Goal: Task Accomplishment & Management: Complete application form

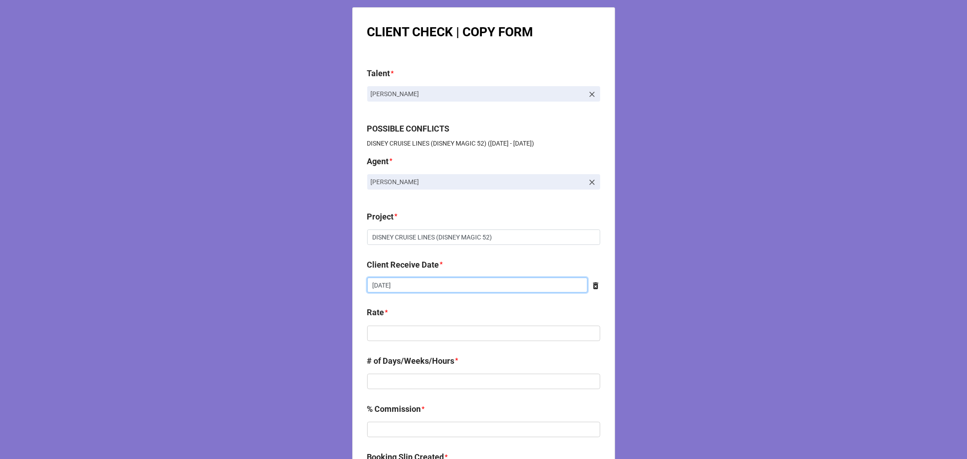
click at [413, 288] on input "10/16/2025" at bounding box center [477, 284] width 220 height 15
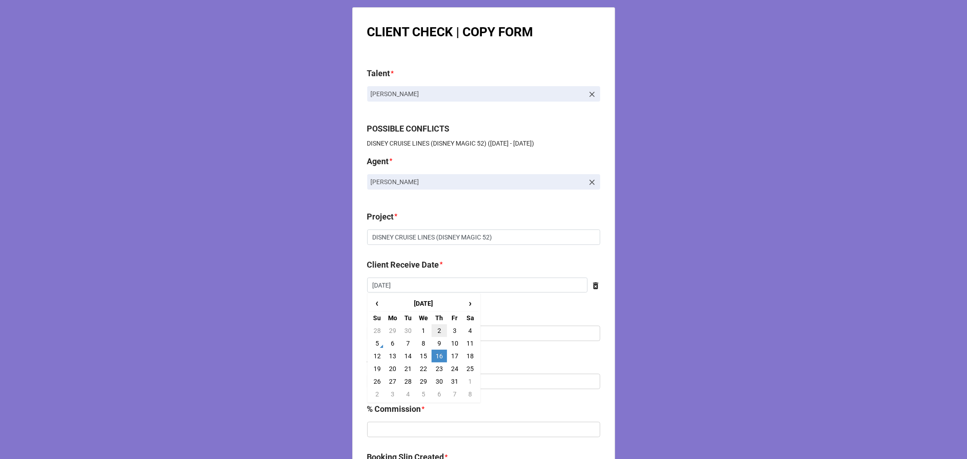
click at [440, 329] on td "2" at bounding box center [438, 330] width 15 height 13
type input "10/2/2025"
click at [392, 332] on input "text" at bounding box center [483, 332] width 233 height 15
type input "$1,566.66"
type input "1"
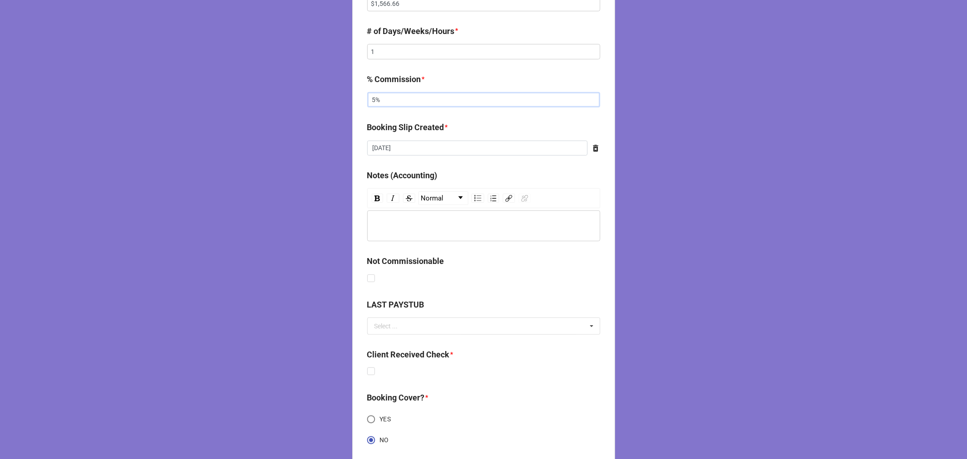
scroll to position [352, 0]
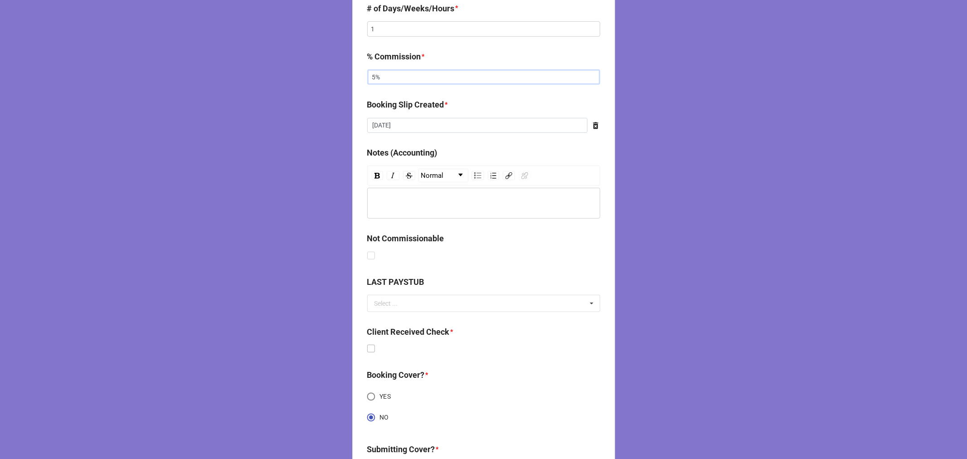
type input "5%"
click at [367, 344] on label at bounding box center [371, 344] width 8 height 0
checkbox input "true"
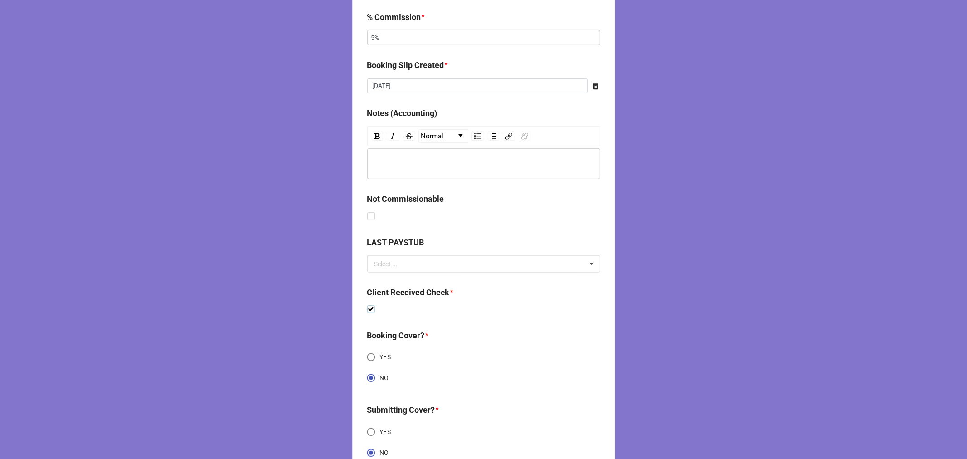
scroll to position [465, 0]
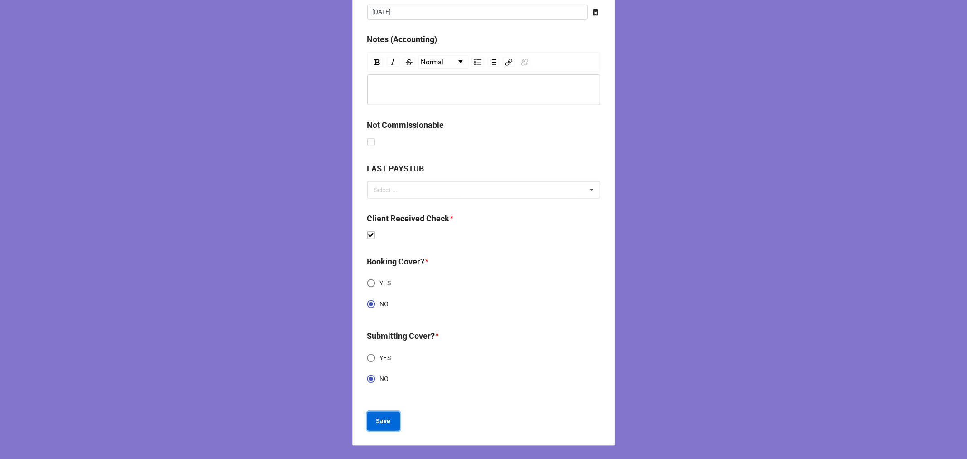
click at [381, 419] on b "Save" at bounding box center [383, 421] width 15 height 10
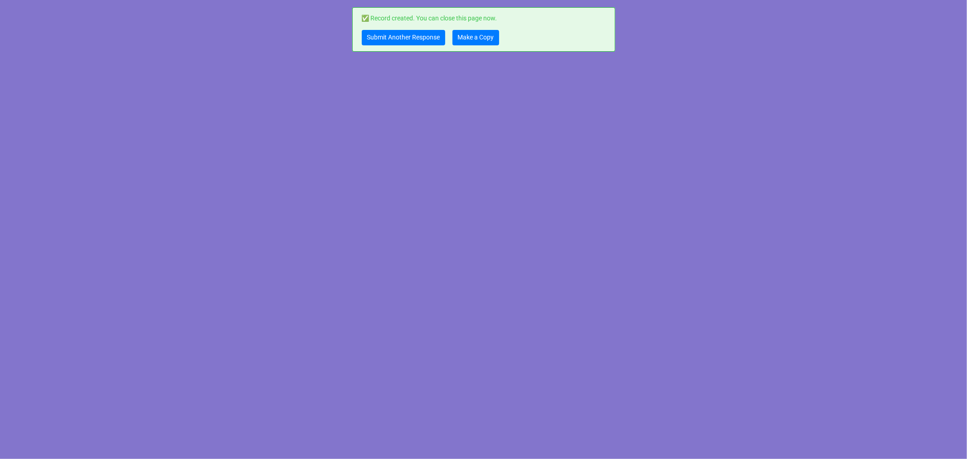
scroll to position [0, 0]
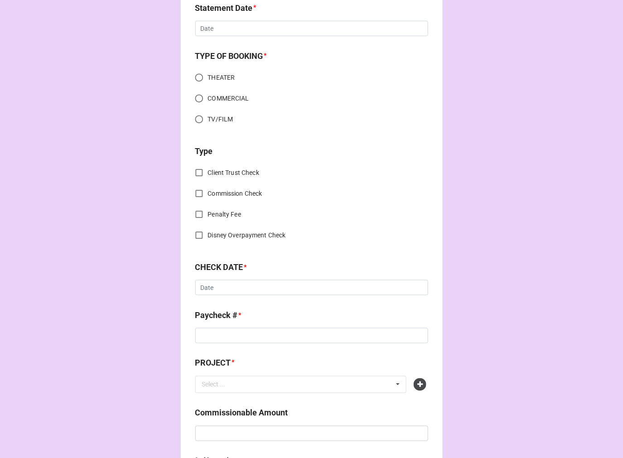
scroll to position [252, 0]
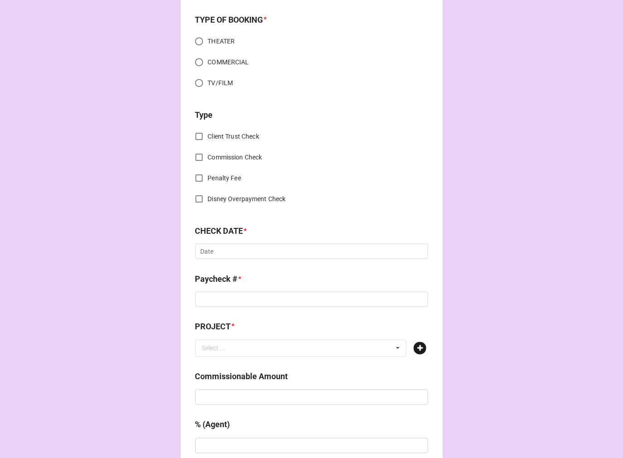
click at [417, 345] on icon at bounding box center [420, 348] width 13 height 13
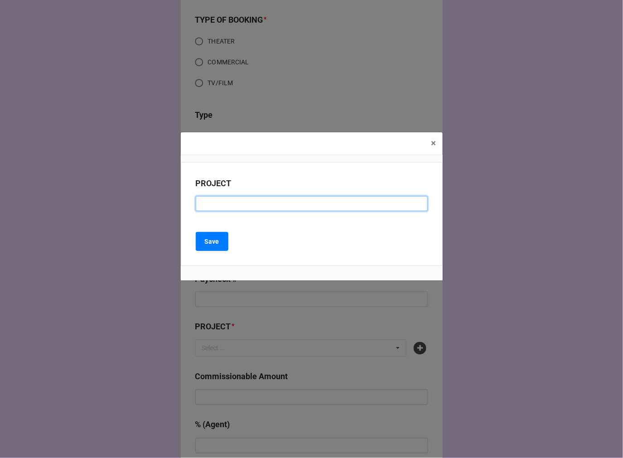
click at [221, 206] on input at bounding box center [312, 203] width 232 height 15
paste input "FROM KITCHEN TO THRONE (VERTICAL SHORT)"
type input "FROM KITCHEN TO THRONE (VERTICAL SHORT)"
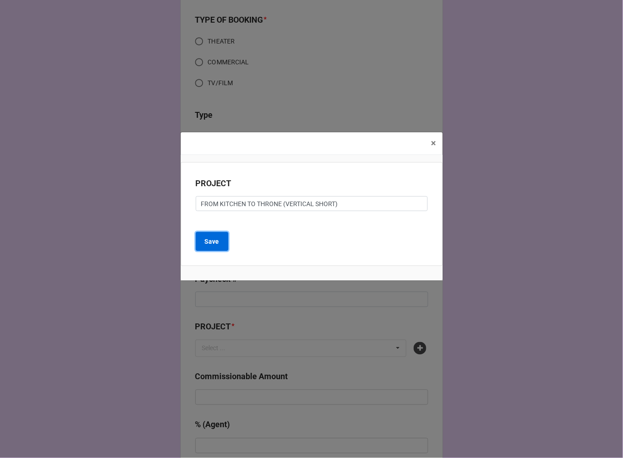
click at [221, 238] on button "Save" at bounding box center [212, 241] width 33 height 19
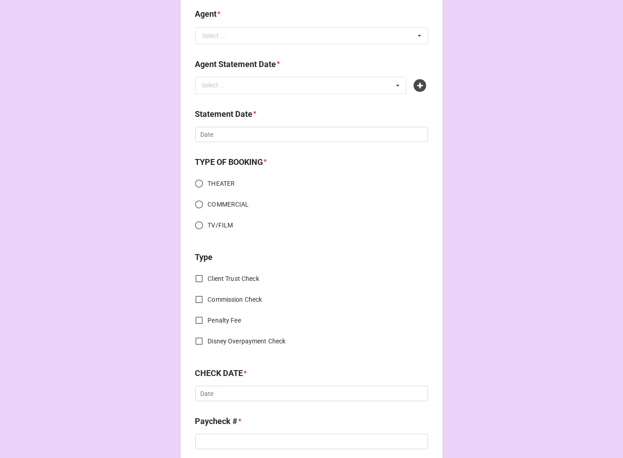
scroll to position [0, 0]
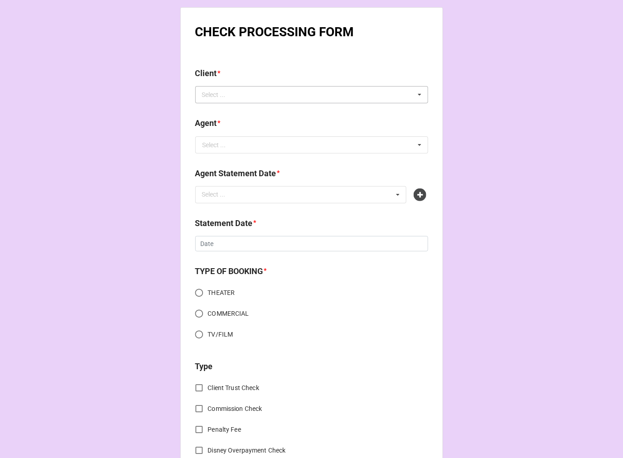
click at [213, 94] on div "Select ..." at bounding box center [219, 95] width 39 height 10
paste input "Gray Mortier"
type input "Gray Mortier"
click at [245, 112] on div "Gray Mortier" at bounding box center [312, 111] width 232 height 17
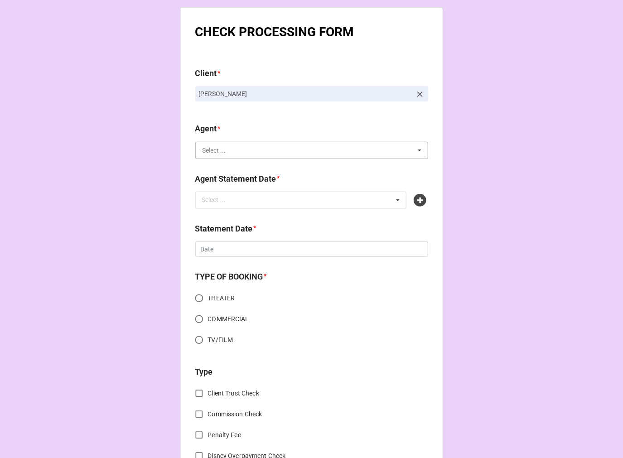
click at [232, 153] on input "text" at bounding box center [312, 150] width 232 height 16
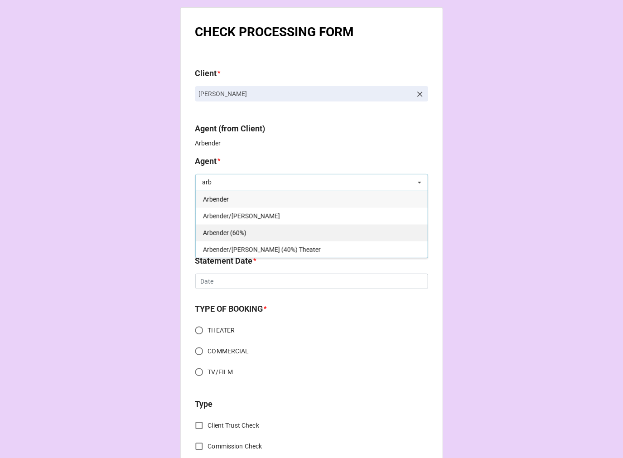
type input "arb"
click at [237, 230] on span "Arbender (60%)" at bounding box center [225, 232] width 44 height 7
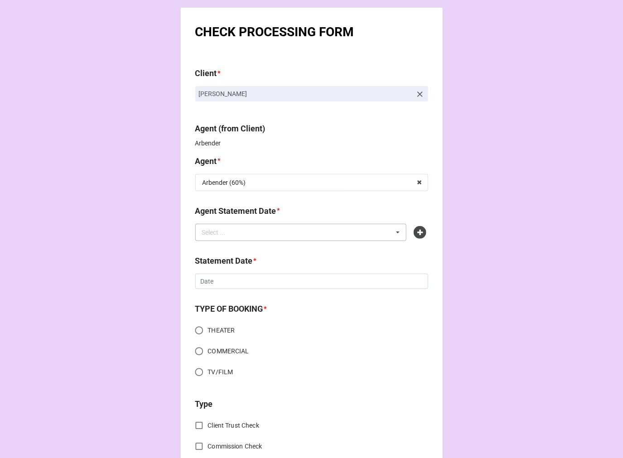
click at [239, 233] on div "Select ... No results found." at bounding box center [301, 232] width 212 height 17
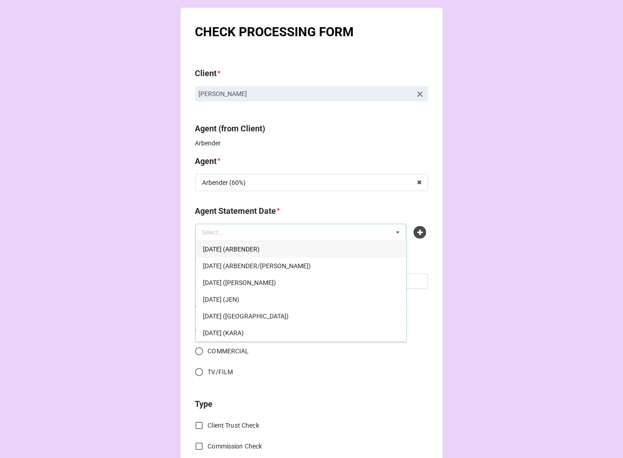
click at [260, 252] on span "[DATE] (ARBENDER)" at bounding box center [231, 249] width 57 height 7
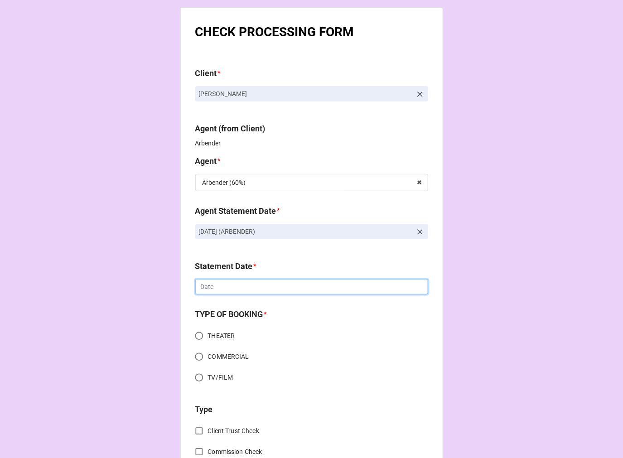
click at [236, 291] on input "text" at bounding box center [311, 286] width 233 height 15
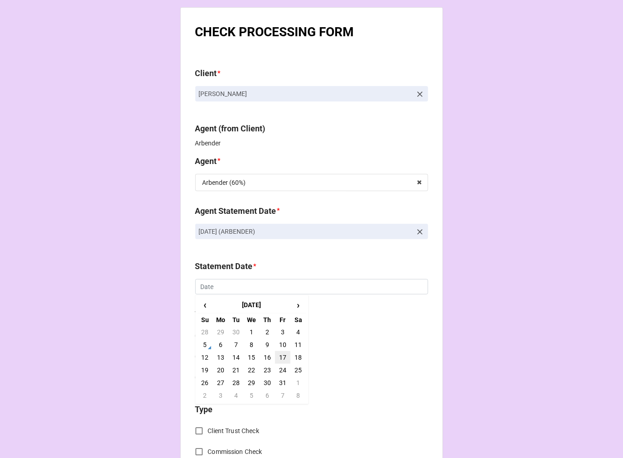
click at [281, 357] on td "17" at bounding box center [282, 357] width 15 height 13
type input "[DATE]"
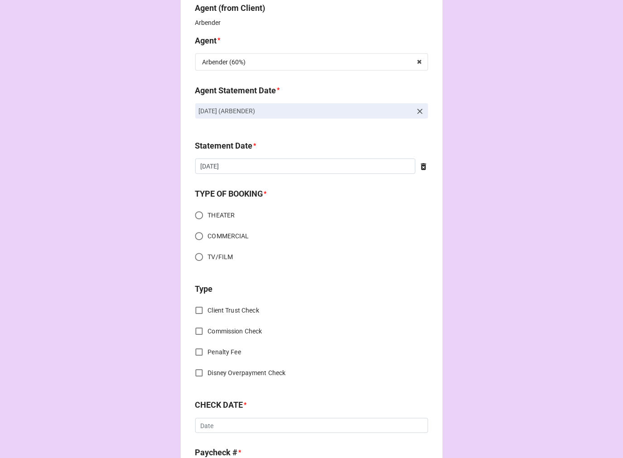
scroll to position [151, 0]
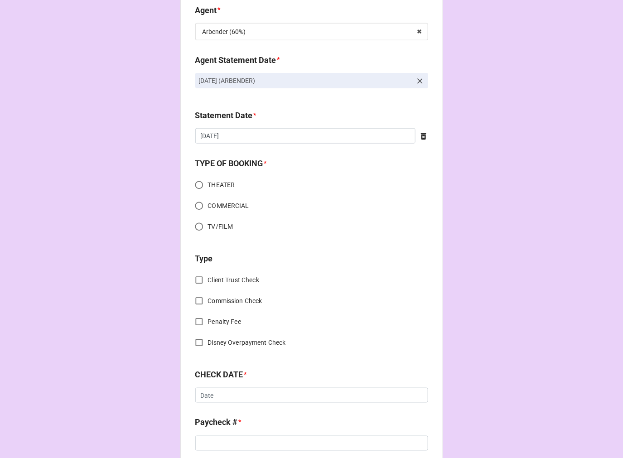
click at [195, 227] on input "TV/FILM" at bounding box center [199, 227] width 18 height 18
radio input "true"
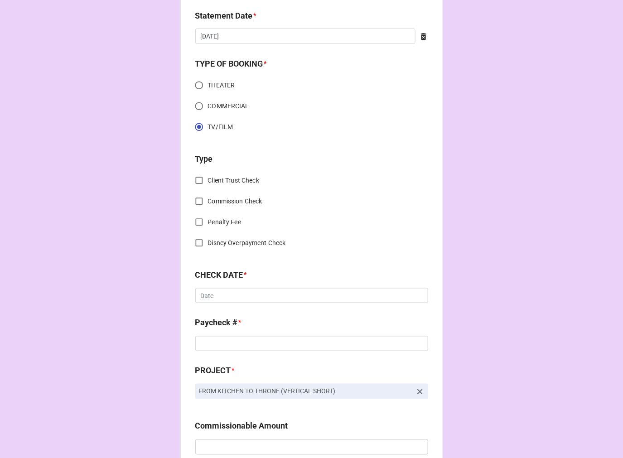
scroll to position [252, 0]
click at [196, 198] on input "Commission Check" at bounding box center [199, 201] width 18 height 18
checkbox input "true"
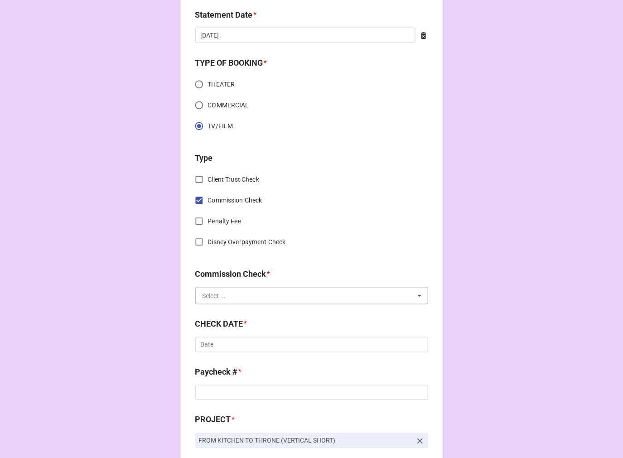
click at [233, 298] on input "text" at bounding box center [312, 296] width 232 height 16
click at [223, 314] on span "FSE (Client)" at bounding box center [219, 312] width 33 height 7
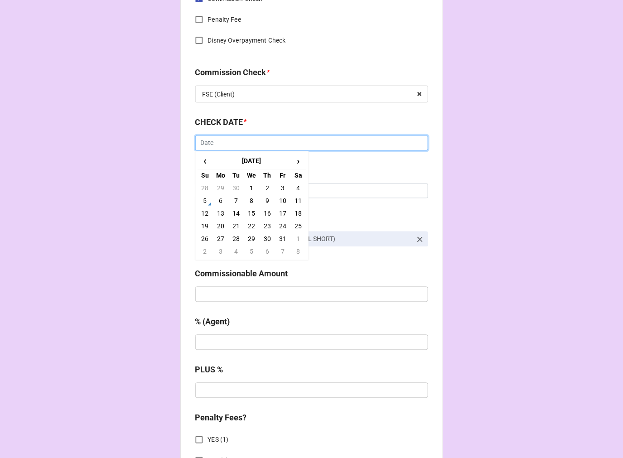
click at [208, 143] on input "text" at bounding box center [311, 143] width 233 height 15
drag, startPoint x: 283, startPoint y: 187, endPoint x: 269, endPoint y: 188, distance: 14.1
click at [282, 187] on td "3" at bounding box center [282, 188] width 15 height 13
type input "10/3/2025"
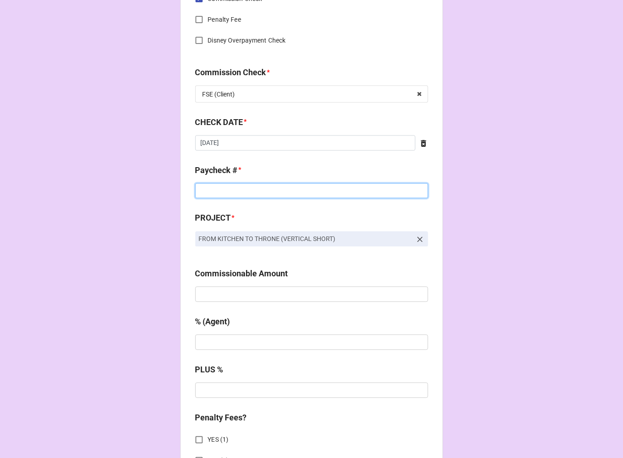
click at [232, 190] on input at bounding box center [311, 191] width 233 height 15
type input "ZELLE"
click at [227, 298] on input "text" at bounding box center [311, 294] width 233 height 15
type input "$500.00"
type input "10%"
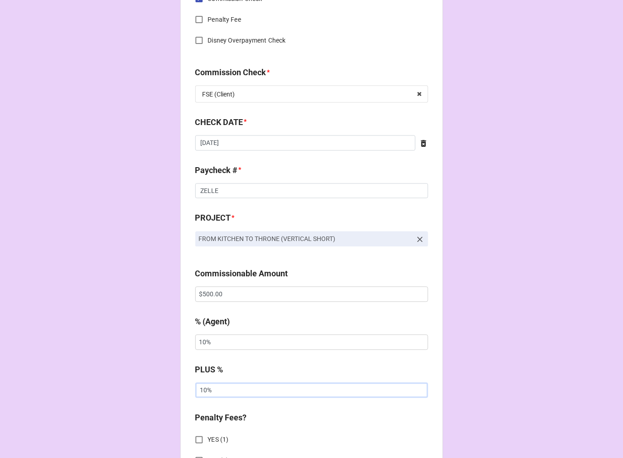
type input "10%"
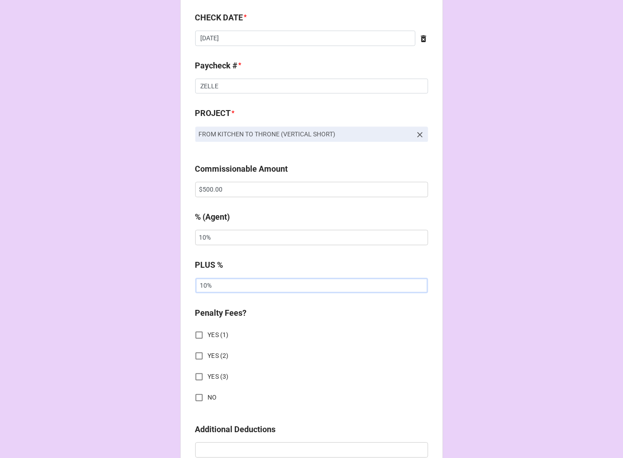
scroll to position [705, 0]
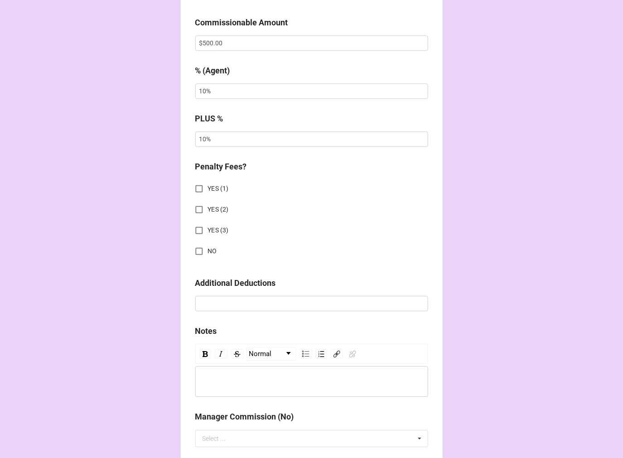
click at [194, 248] on input "NO" at bounding box center [199, 251] width 18 height 18
checkbox input "true"
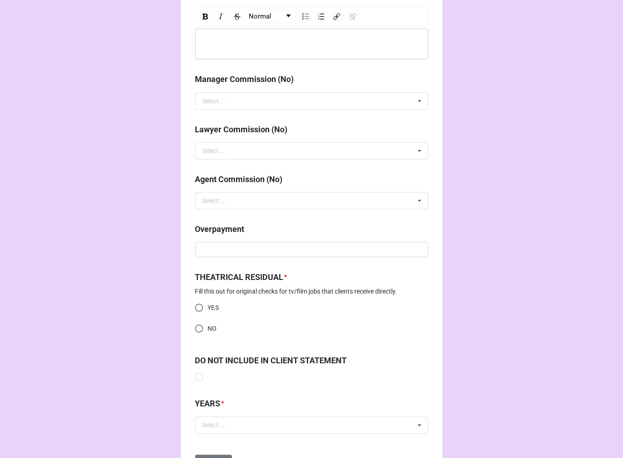
scroll to position [1088, 0]
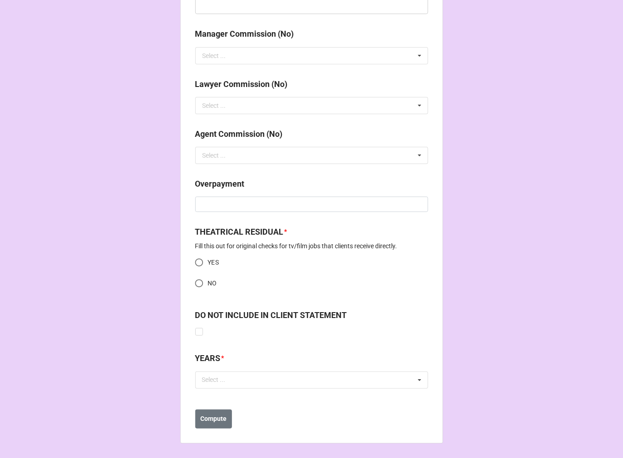
click at [198, 284] on input "NO" at bounding box center [199, 284] width 18 height 18
radio input "true"
click at [223, 384] on div "Select ..." at bounding box center [219, 380] width 39 height 10
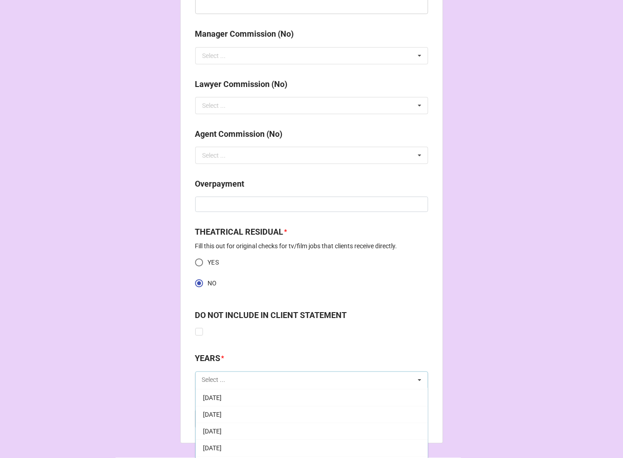
scroll to position [101, 0]
click at [222, 446] on span "[DATE]" at bounding box center [212, 447] width 19 height 7
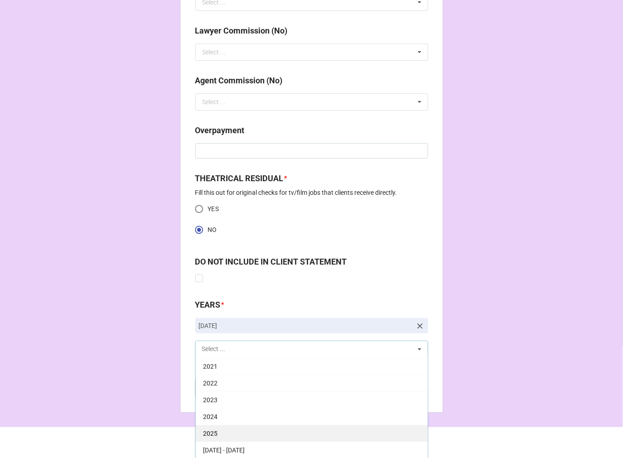
scroll to position [1142, 0]
click at [220, 434] on div "2025" at bounding box center [312, 432] width 232 height 17
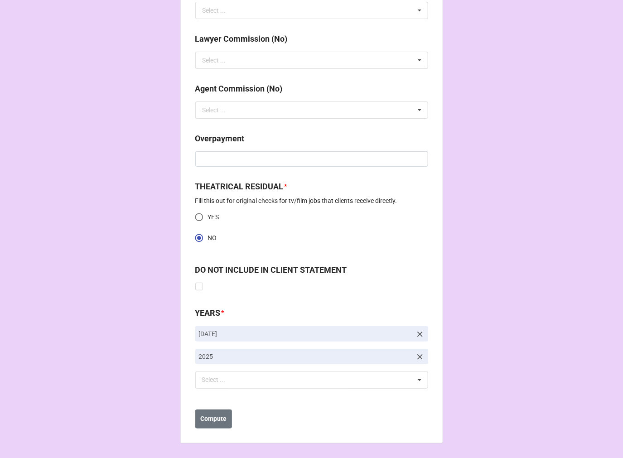
click at [210, 420] on b "Compute" at bounding box center [213, 419] width 26 height 10
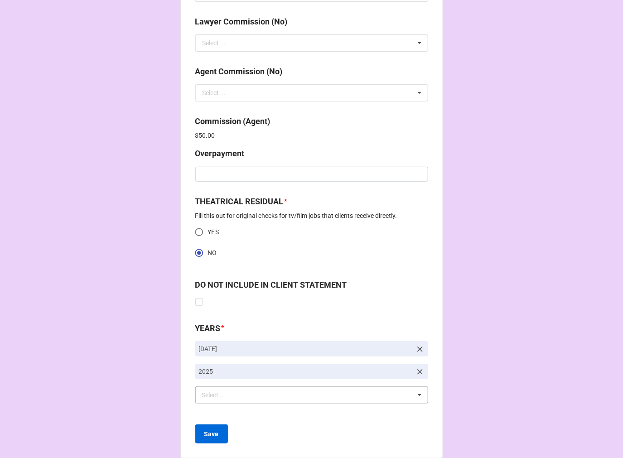
scroll to position [1165, 0]
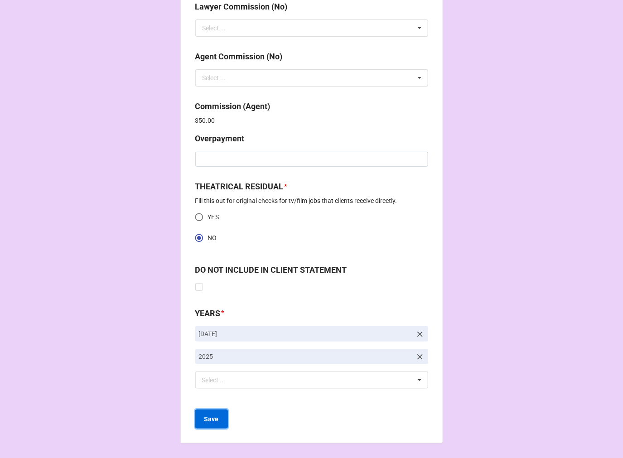
click at [213, 417] on b "Save" at bounding box center [211, 420] width 15 height 10
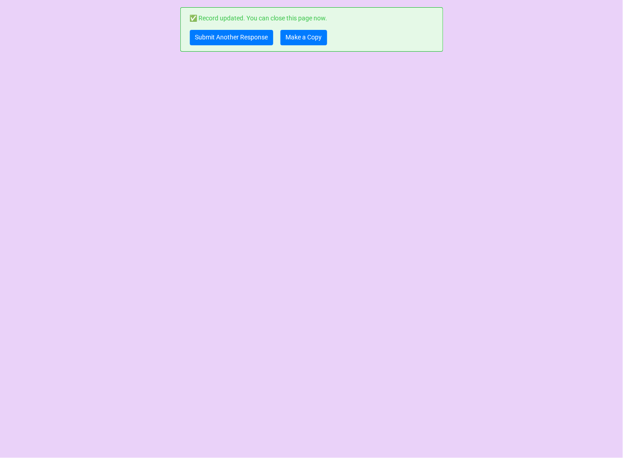
scroll to position [0, 0]
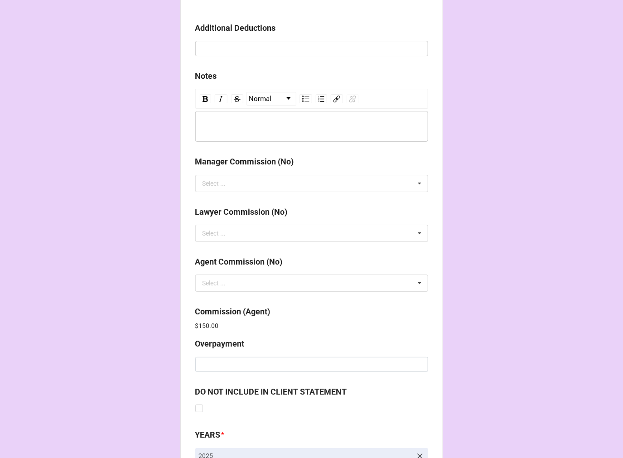
scroll to position [1081, 0]
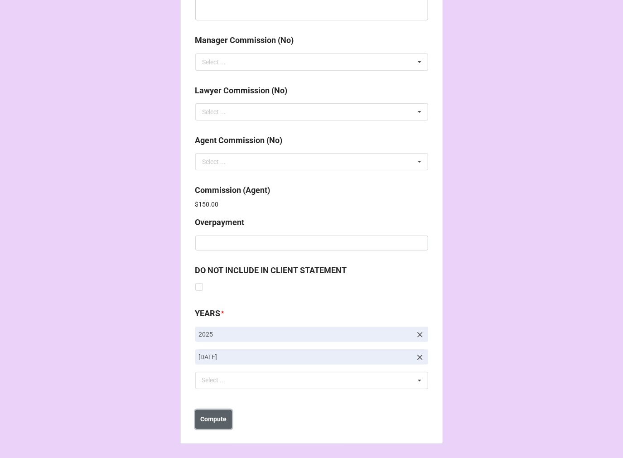
click at [210, 413] on button "Compute" at bounding box center [213, 419] width 37 height 19
click at [213, 423] on b "Save" at bounding box center [211, 420] width 15 height 10
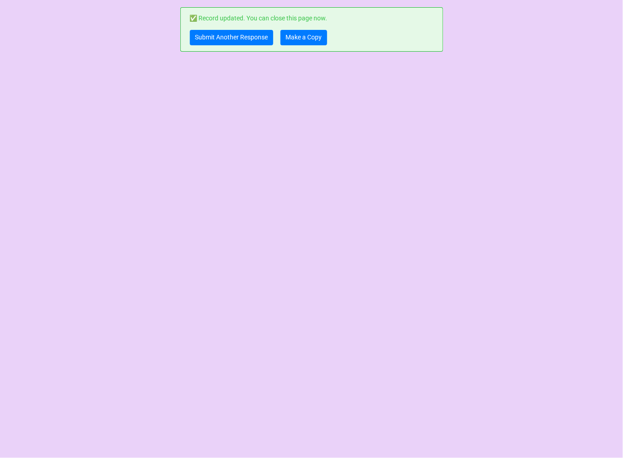
scroll to position [0, 0]
click at [292, 39] on link "Make a Copy" at bounding box center [304, 37] width 47 height 15
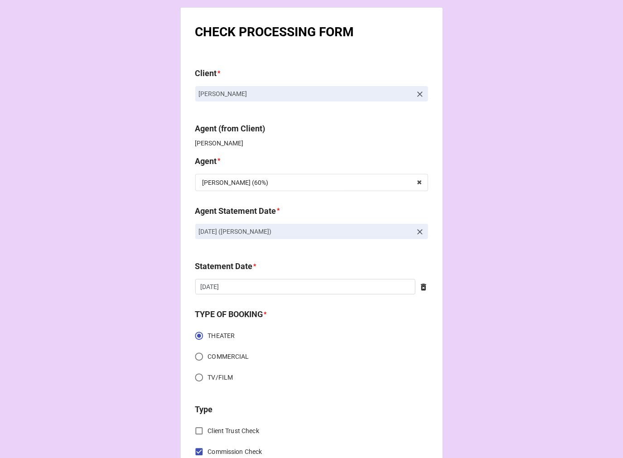
click at [419, 230] on icon at bounding box center [420, 232] width 9 height 9
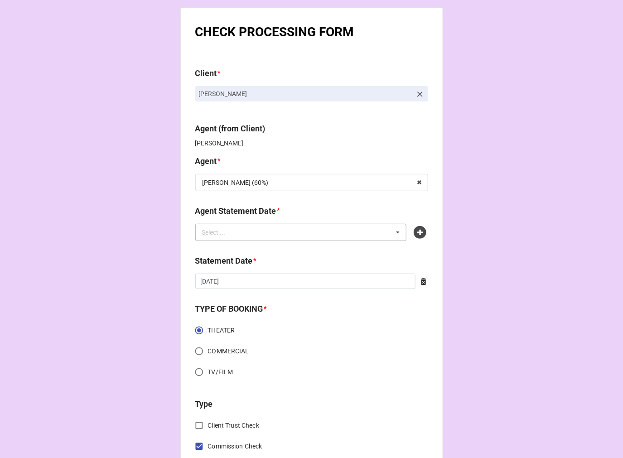
click at [365, 230] on div "Select ... No results found." at bounding box center [301, 232] width 212 height 17
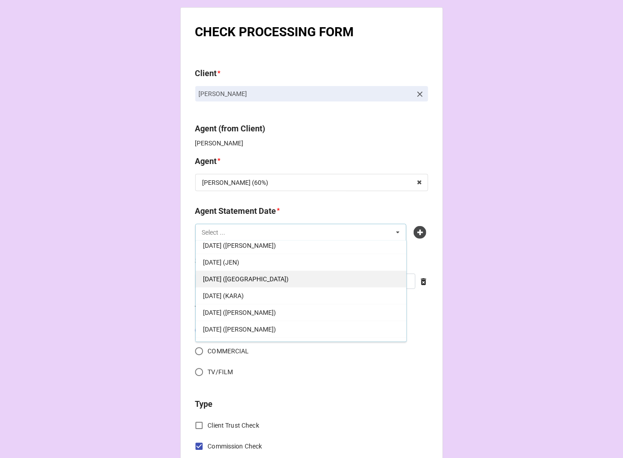
scroll to position [101, 0]
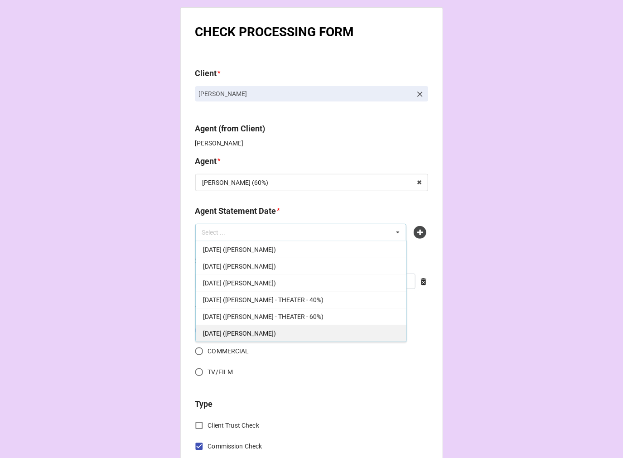
click at [259, 336] on span "[DATE] ([PERSON_NAME])" at bounding box center [239, 333] width 73 height 7
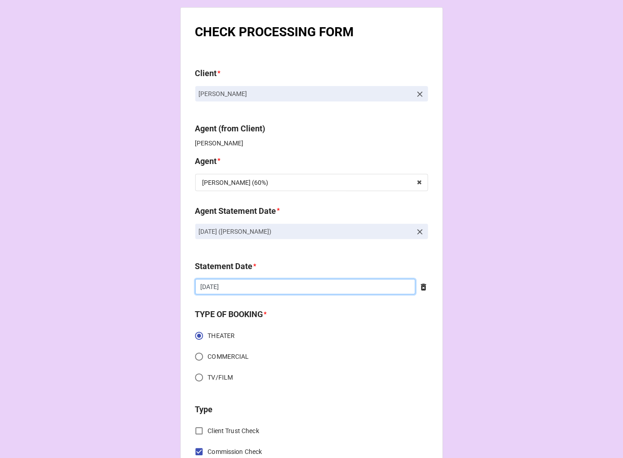
click at [257, 286] on input "[DATE]" at bounding box center [305, 286] width 220 height 15
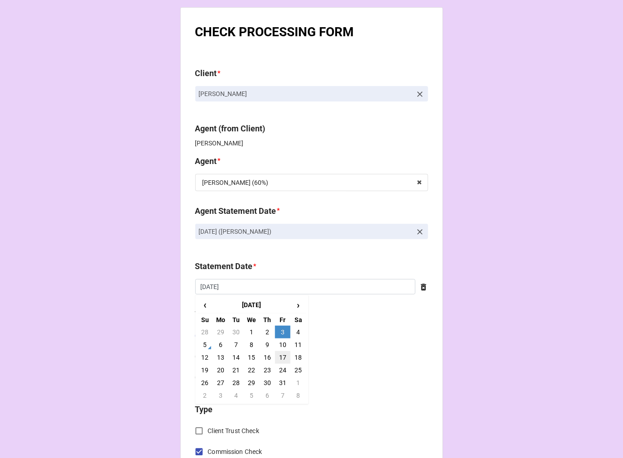
click at [282, 356] on td "17" at bounding box center [282, 357] width 15 height 13
type input "10/17/2025"
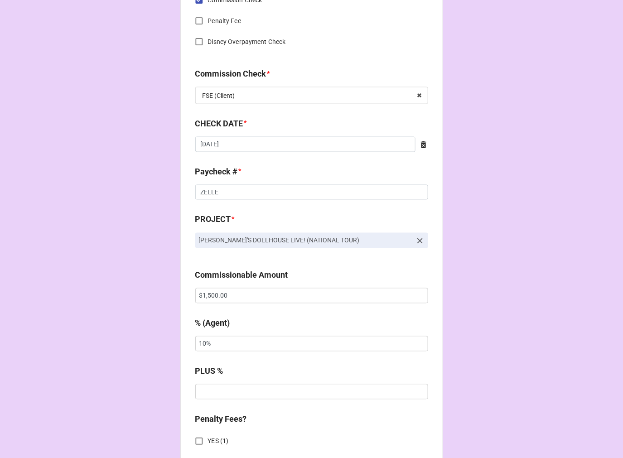
scroll to position [453, 0]
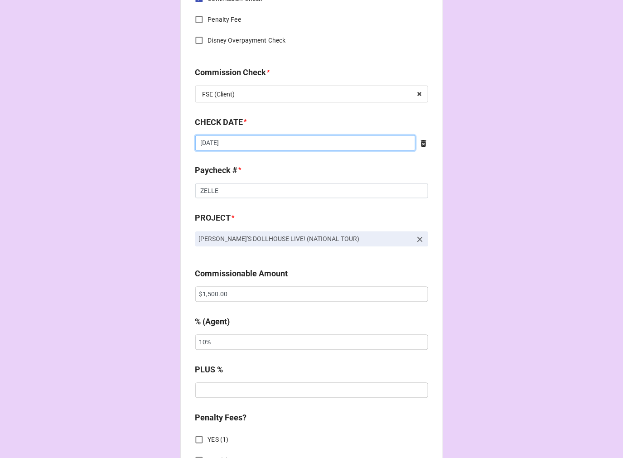
click at [399, 142] on input "9/26/2025" at bounding box center [305, 143] width 220 height 15
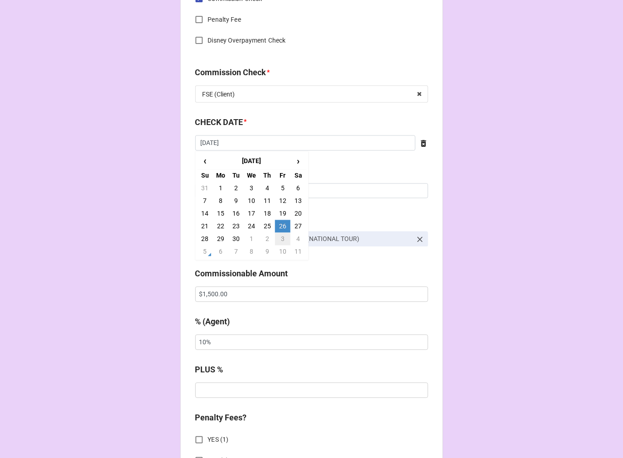
click at [281, 238] on td "3" at bounding box center [282, 239] width 15 height 13
type input "[DATE]"
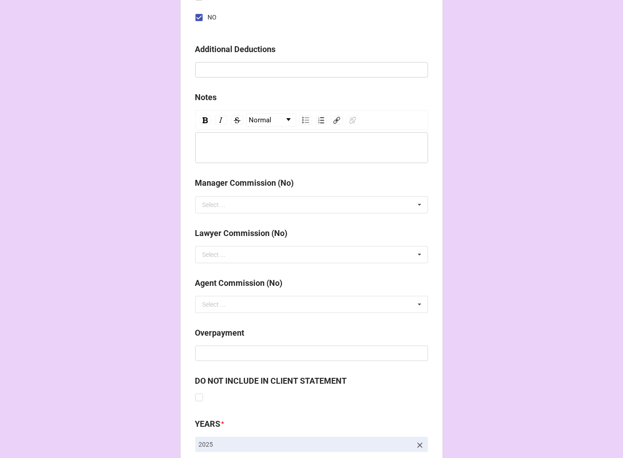
scroll to position [1049, 0]
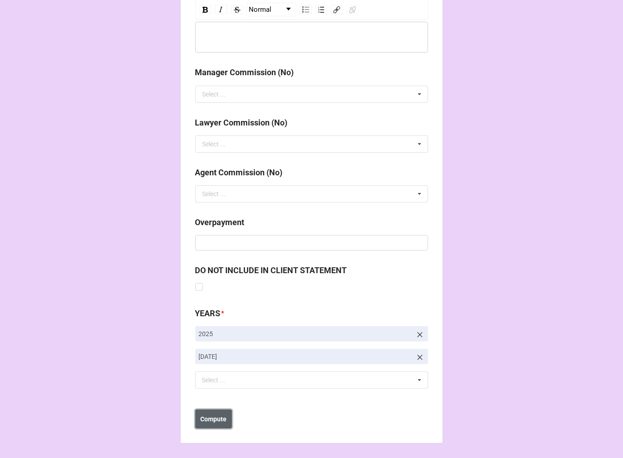
click at [221, 418] on b "Compute" at bounding box center [213, 420] width 26 height 10
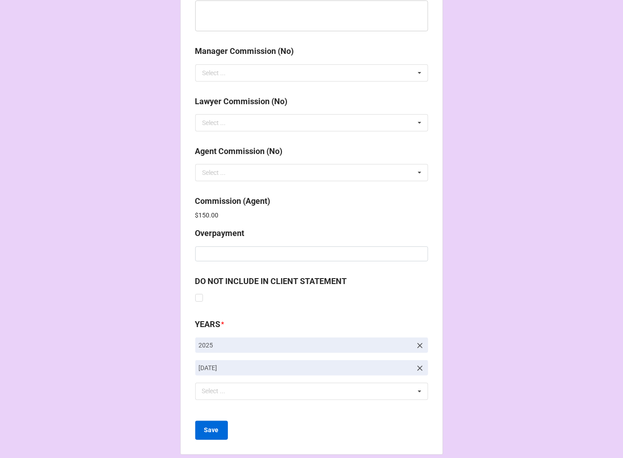
scroll to position [1081, 0]
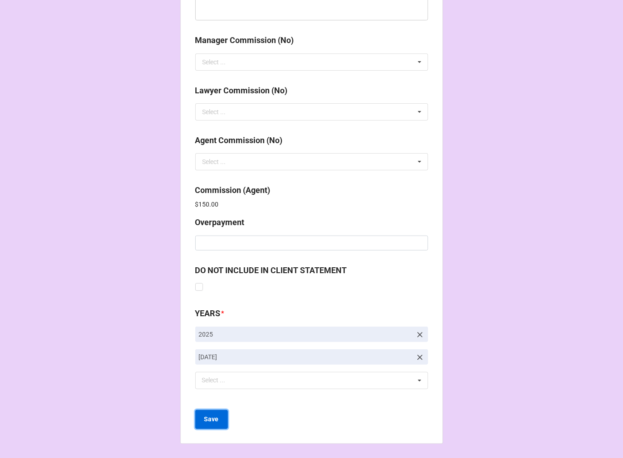
click at [212, 421] on b "Save" at bounding box center [211, 420] width 15 height 10
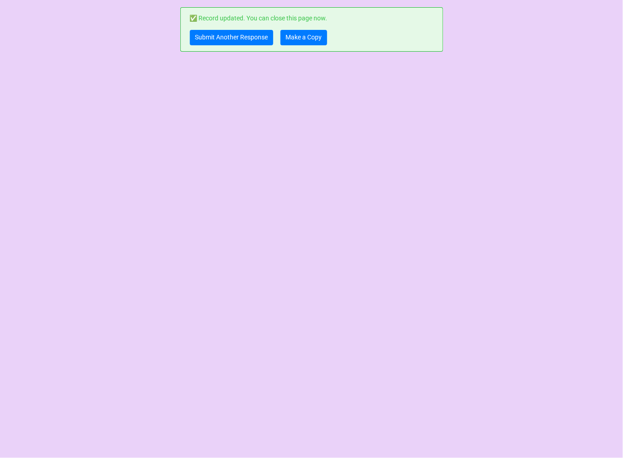
scroll to position [0, 0]
click at [211, 40] on link "Submit Another Response" at bounding box center [231, 37] width 83 height 15
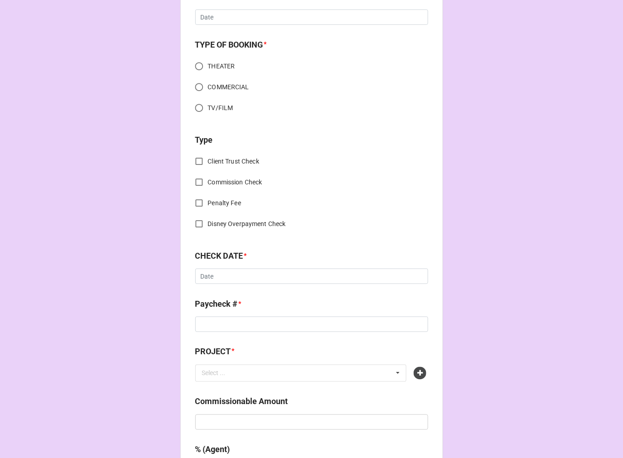
scroll to position [252, 0]
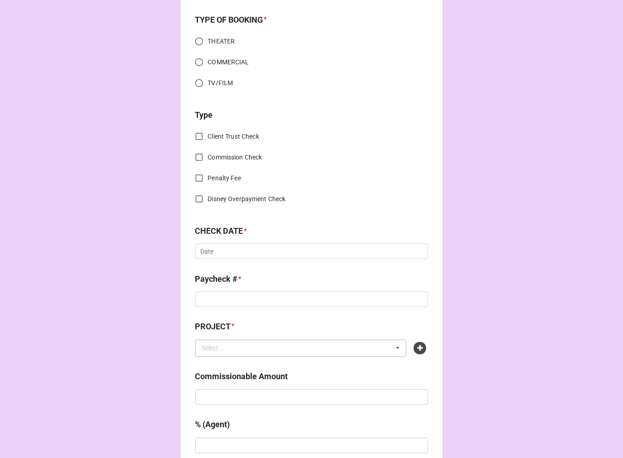
click at [304, 354] on div "Select ... No results found." at bounding box center [301, 348] width 212 height 17
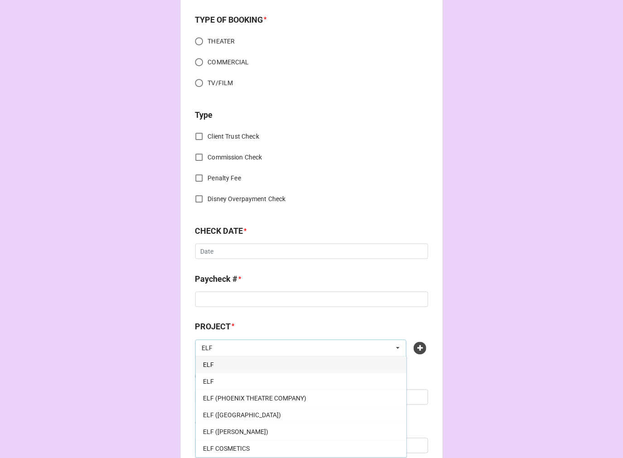
type input "ELF"
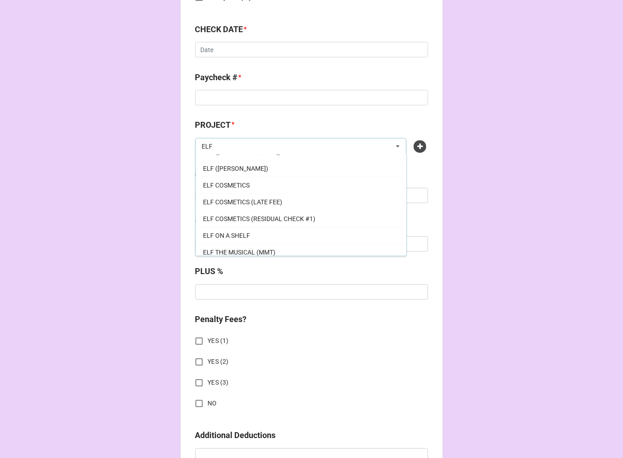
scroll to position [50, 0]
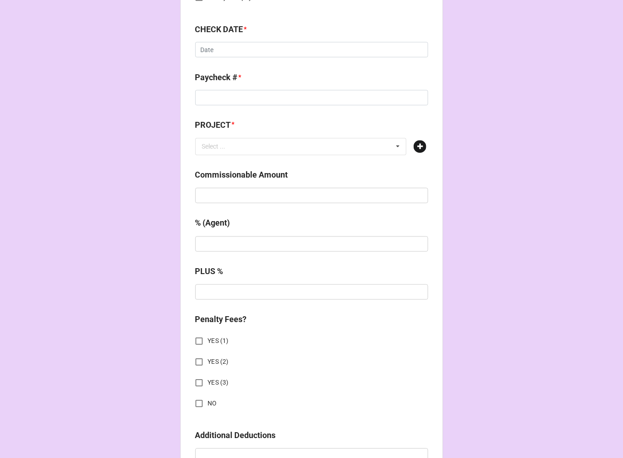
click at [418, 145] on icon at bounding box center [420, 146] width 13 height 13
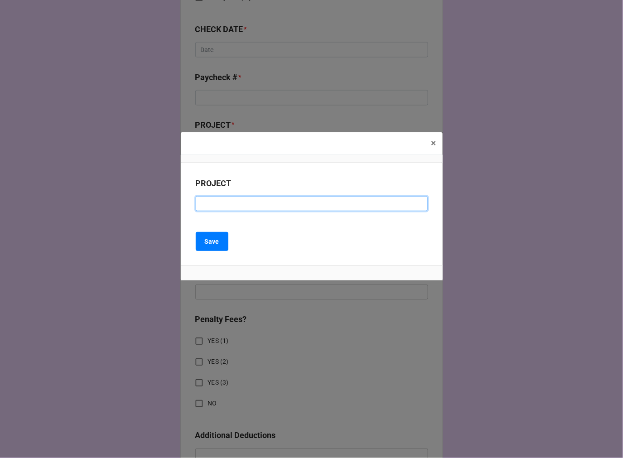
click at [224, 201] on input at bounding box center [312, 203] width 232 height 15
paste input "ELF THE MUSICAL (BUS AND TRUCK NATIONAL TOUR)"
drag, startPoint x: 303, startPoint y: 203, endPoint x: 254, endPoint y: 204, distance: 48.5
click at [254, 204] on input "ELF THE MUSICAL (BUS AND TRUCK NATIONAL TOUR)" at bounding box center [312, 203] width 232 height 15
type input "ELF THE MUSICAL (NATIONAL TOUR)"
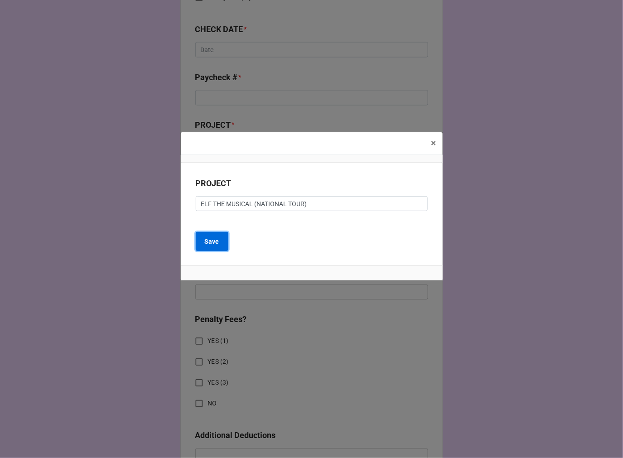
click at [214, 240] on b "Save" at bounding box center [212, 242] width 15 height 10
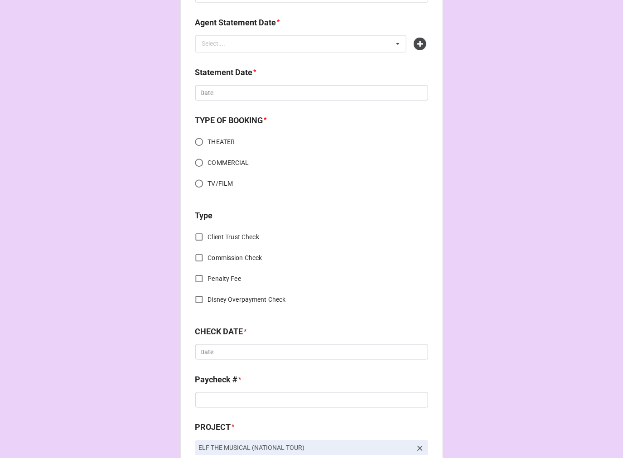
scroll to position [0, 0]
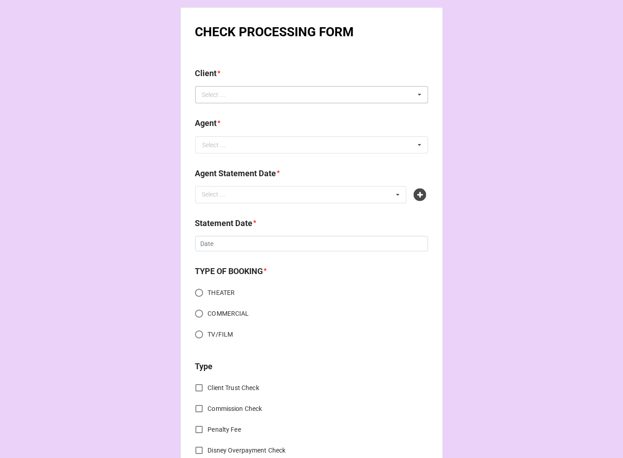
click at [241, 97] on div "Select ... No results found." at bounding box center [311, 94] width 233 height 17
type input "FELICIA"
click at [231, 108] on span "Felicia Martis" at bounding box center [227, 111] width 48 height 7
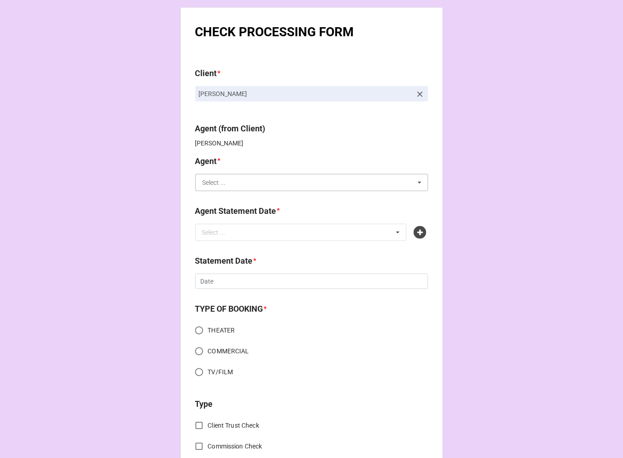
click at [236, 178] on input "text" at bounding box center [312, 182] width 232 height 16
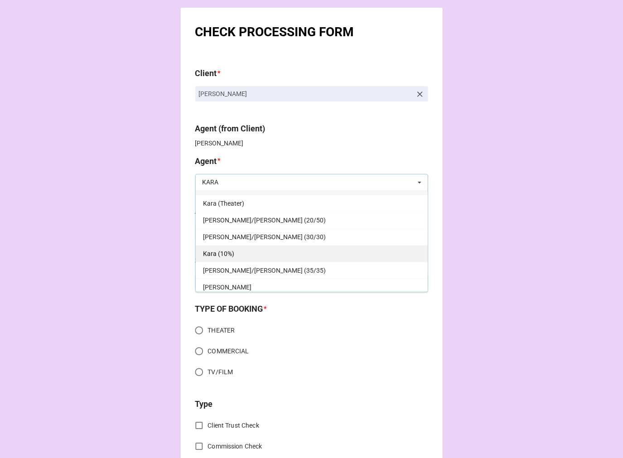
scroll to position [16, 0]
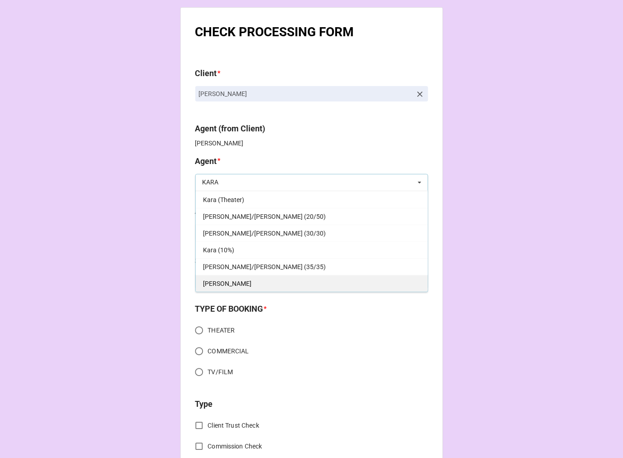
type input "KARA"
click at [219, 279] on div "[PERSON_NAME]" at bounding box center [312, 283] width 232 height 17
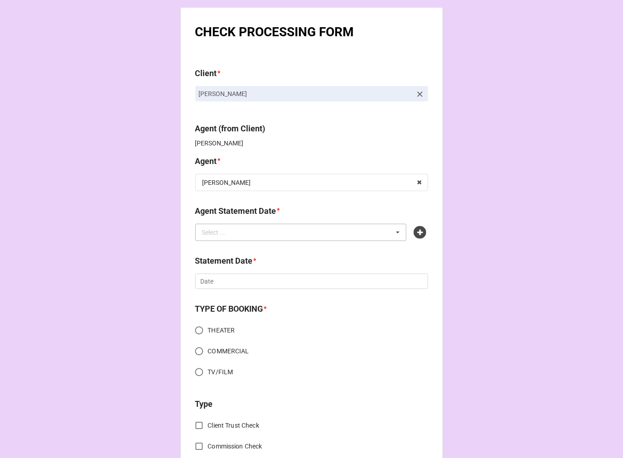
click at [231, 232] on div "Select ..." at bounding box center [219, 232] width 39 height 10
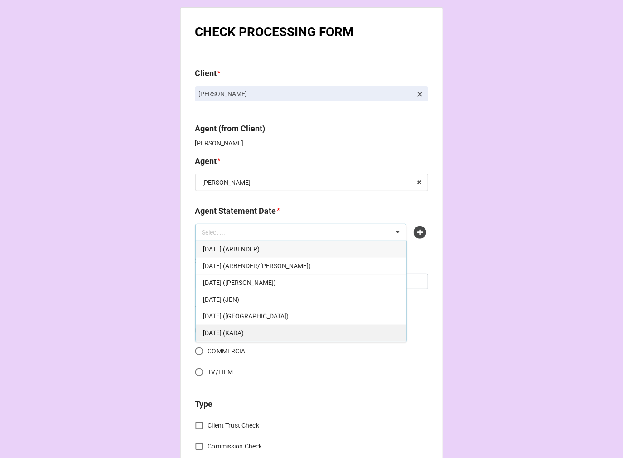
click at [229, 334] on span "[DATE] (KARA)" at bounding box center [223, 332] width 41 height 7
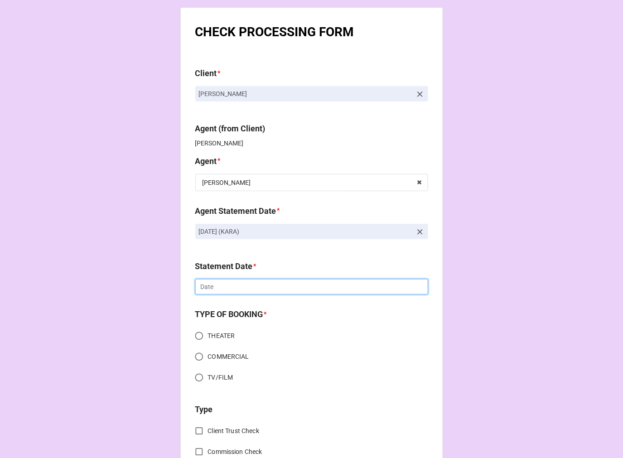
click at [219, 284] on input "text" at bounding box center [311, 286] width 233 height 15
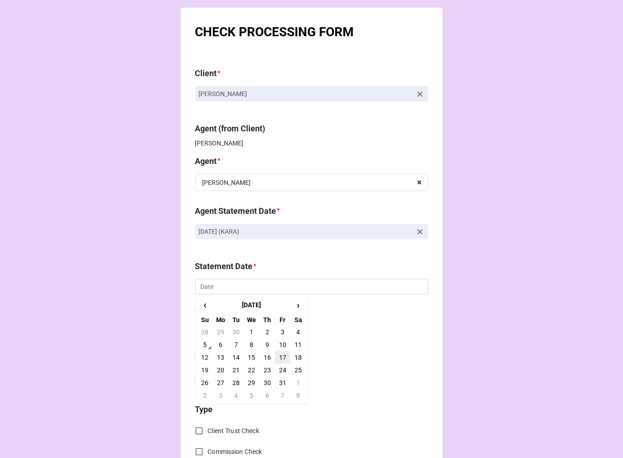
click at [278, 357] on td "17" at bounding box center [282, 357] width 15 height 13
type input "10/17/2025"
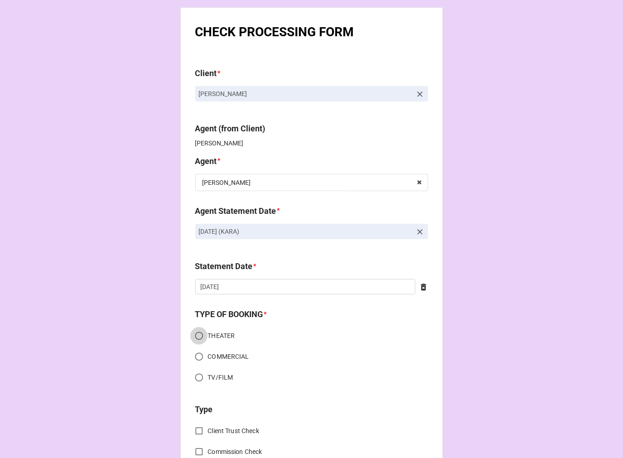
click at [194, 333] on input "THEATER" at bounding box center [199, 336] width 18 height 18
radio input "true"
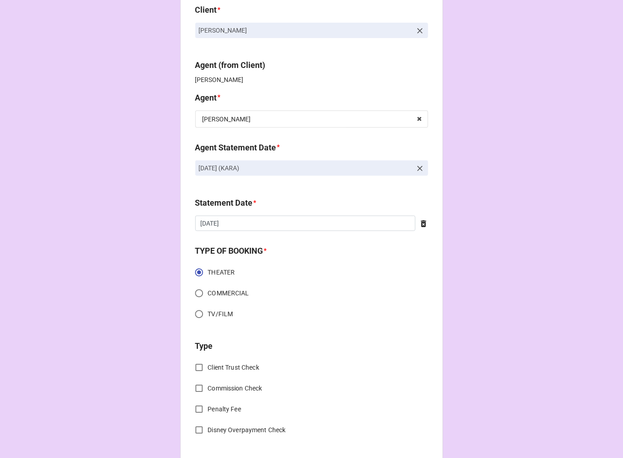
scroll to position [151, 0]
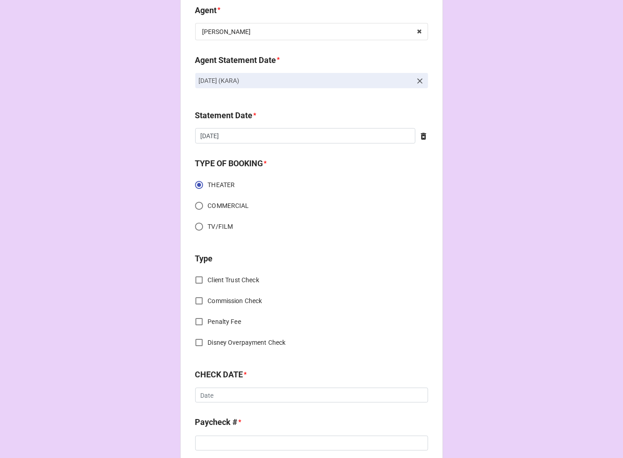
click at [198, 297] on input "Commission Check" at bounding box center [199, 301] width 18 height 18
checkbox input "true"
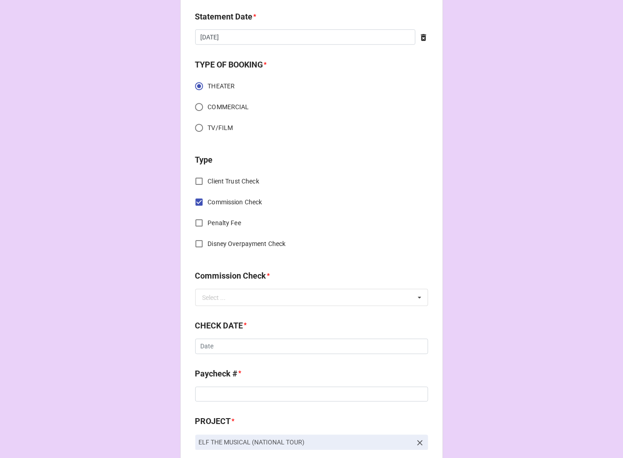
scroll to position [252, 0]
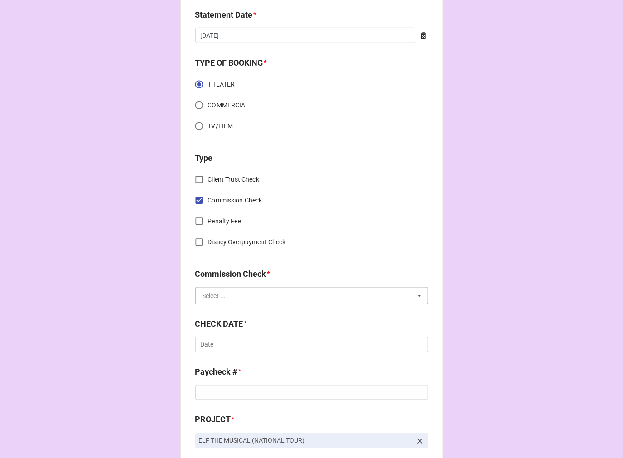
click at [234, 295] on input "text" at bounding box center [312, 296] width 232 height 16
click at [229, 309] on span "FSE (Client)" at bounding box center [219, 312] width 33 height 7
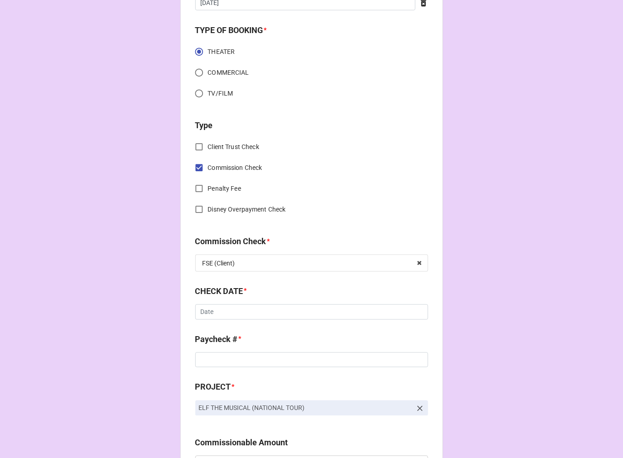
scroll to position [302, 0]
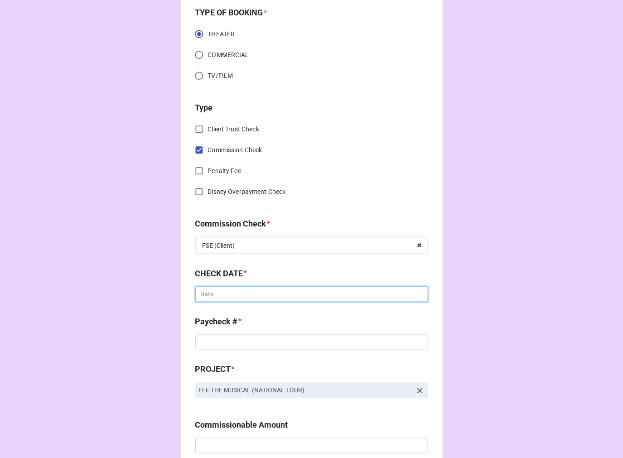
click at [223, 289] on input "text" at bounding box center [311, 294] width 233 height 15
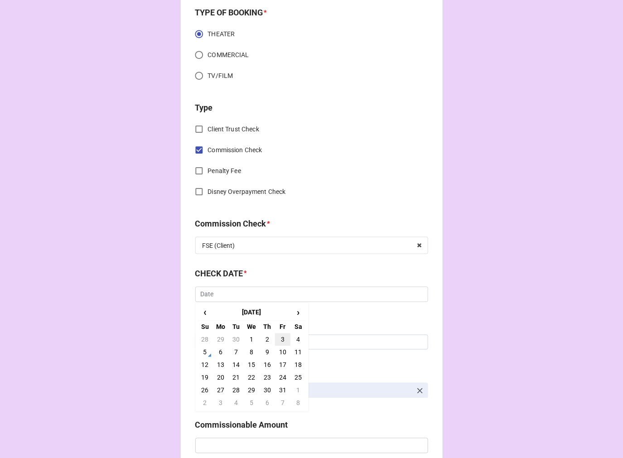
click at [278, 338] on td "3" at bounding box center [282, 340] width 15 height 13
type input "10/3/2025"
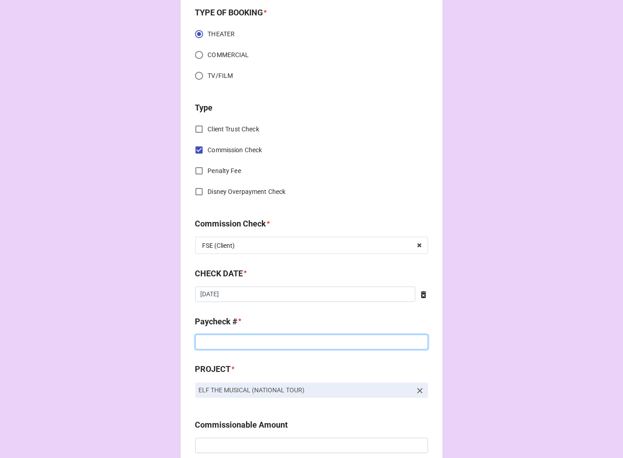
click at [224, 336] on input at bounding box center [311, 342] width 233 height 15
type input "d"
type input "DIRECT DEPOSIT"
click at [518, 271] on div "CHECK PROCESSING FORM Client * Felicia Martis Agent (from Client) Kara Agent * …" at bounding box center [311, 429] width 623 height 1462
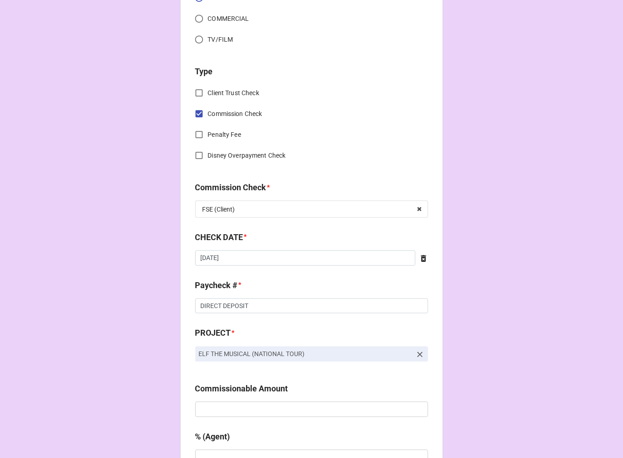
scroll to position [453, 0]
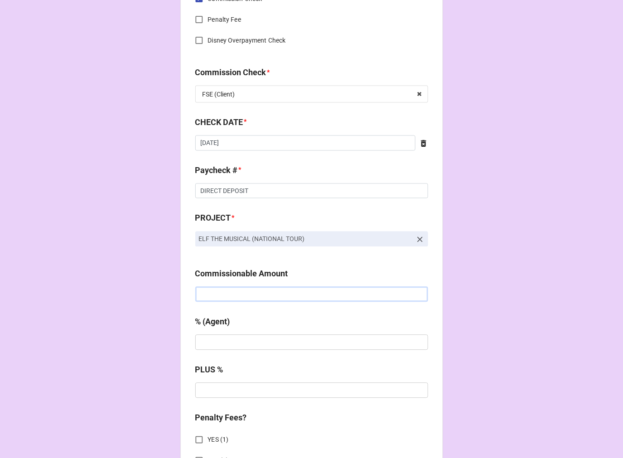
click at [220, 289] on input "text" at bounding box center [311, 294] width 233 height 15
type input "$330.00"
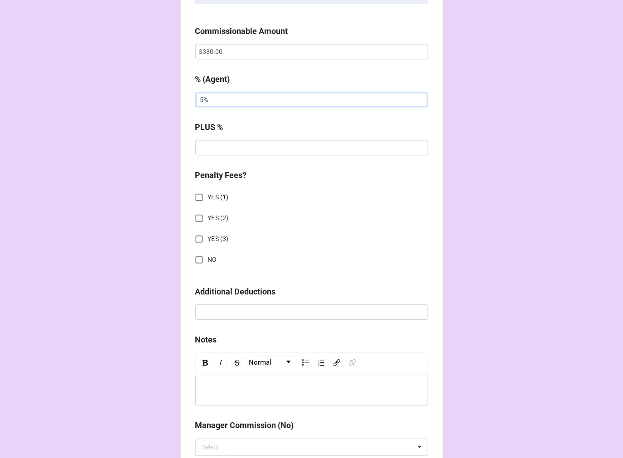
scroll to position [705, 0]
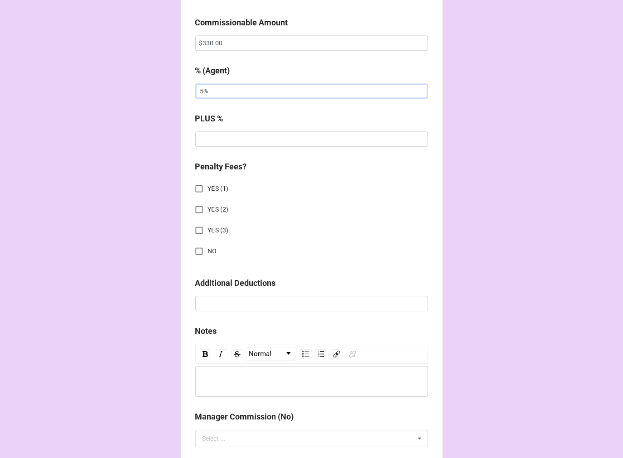
type input "5%"
click at [198, 252] on input "NO" at bounding box center [199, 251] width 18 height 18
checkbox input "true"
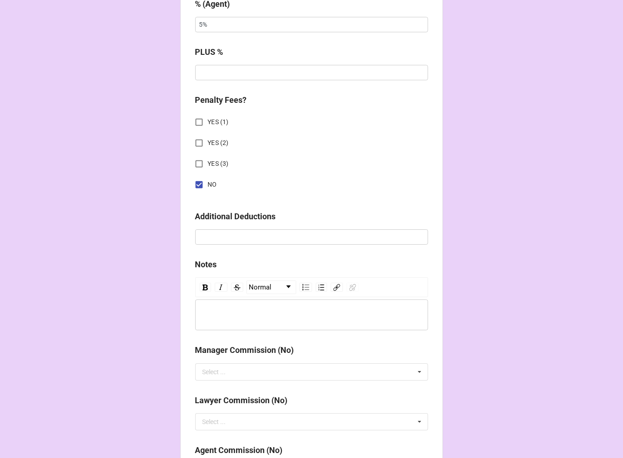
scroll to position [1004, 0]
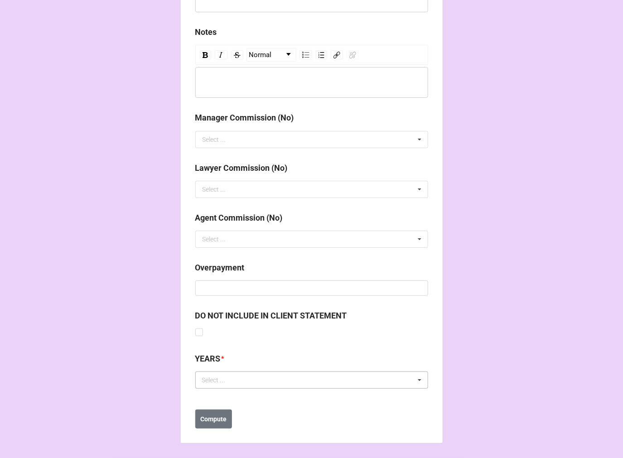
click at [249, 380] on div "Select ... No results found." at bounding box center [311, 380] width 233 height 17
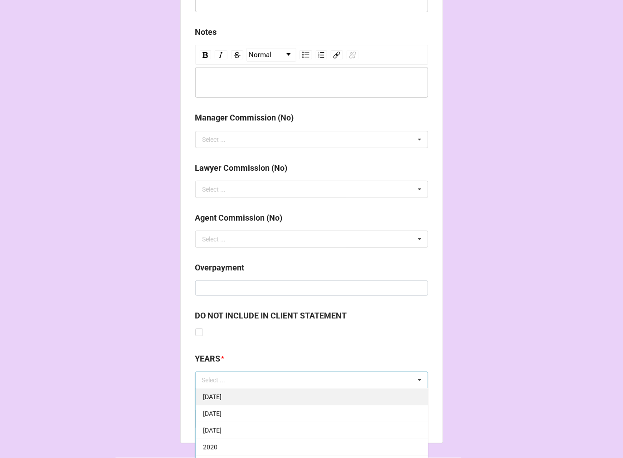
click at [259, 399] on div "[DATE]" at bounding box center [312, 396] width 232 height 17
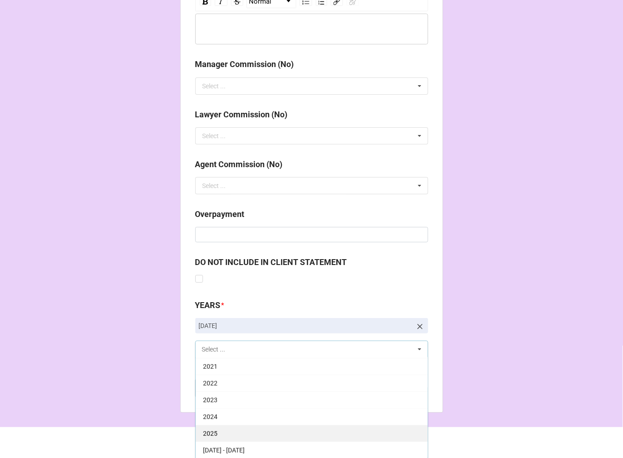
scroll to position [1058, 0]
click at [232, 426] on div "2025" at bounding box center [312, 432] width 232 height 17
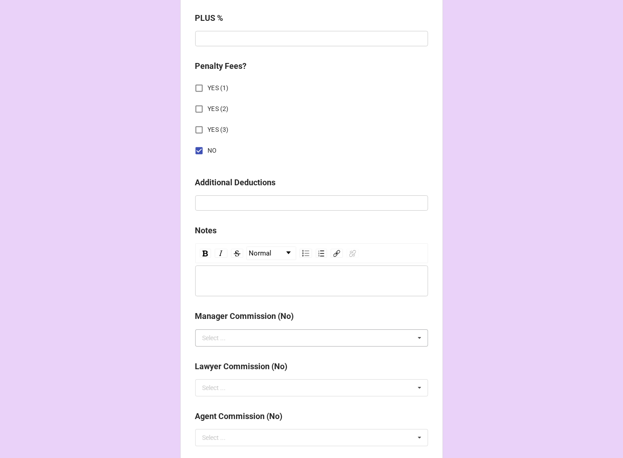
scroll to position [1049, 0]
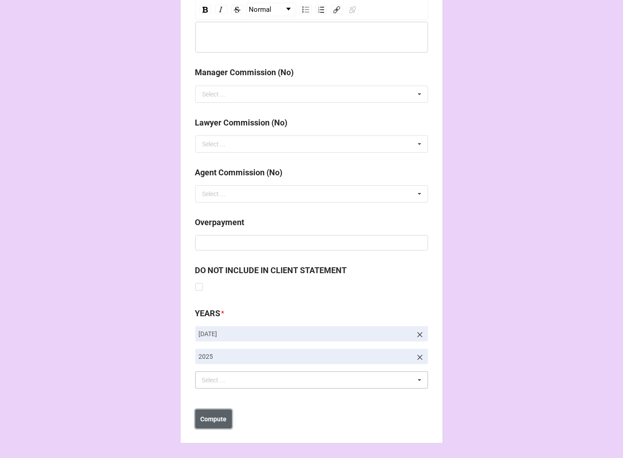
click at [220, 422] on b "Compute" at bounding box center [213, 420] width 26 height 10
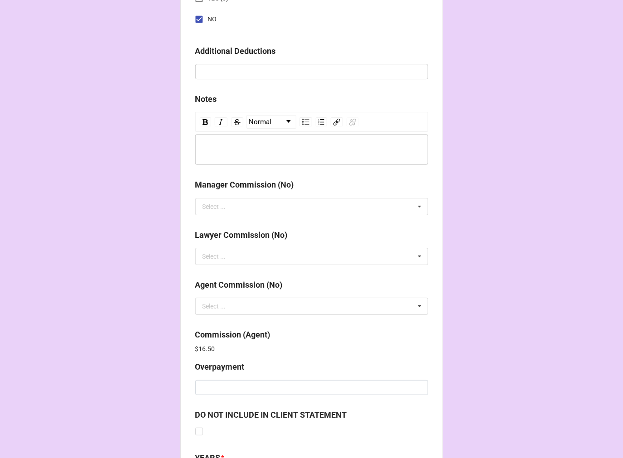
scroll to position [1081, 0]
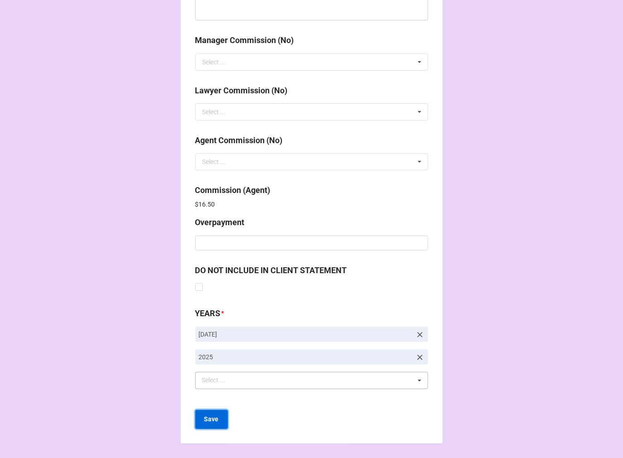
click at [206, 420] on b "Save" at bounding box center [211, 420] width 15 height 10
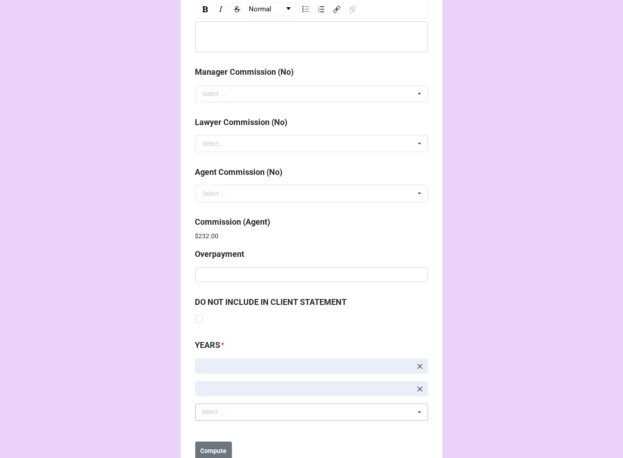
scroll to position [1081, 0]
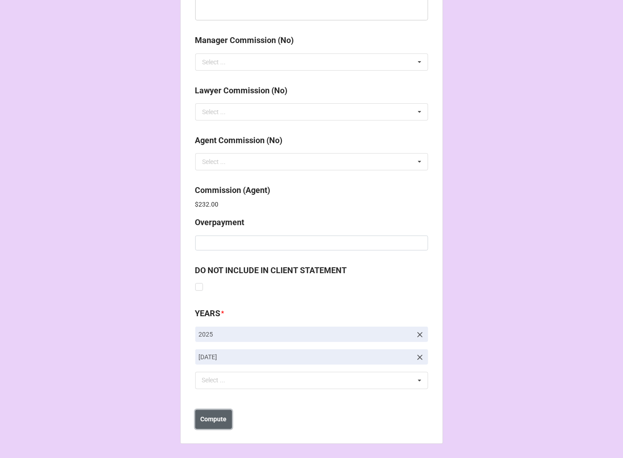
click at [212, 426] on button "Compute" at bounding box center [213, 419] width 37 height 19
click at [212, 424] on button "Save" at bounding box center [211, 419] width 33 height 19
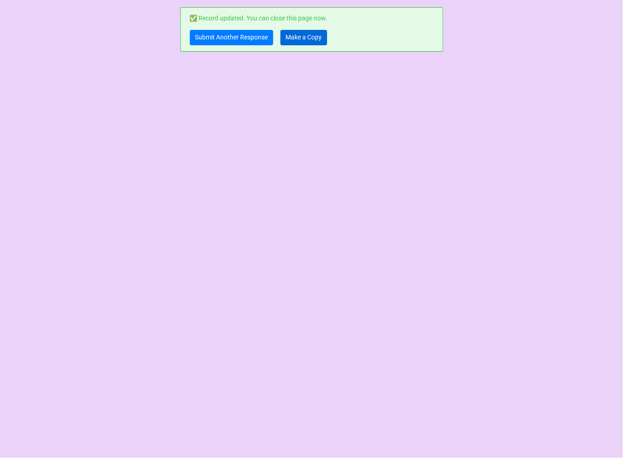
scroll to position [0, 0]
click at [300, 35] on link "Make a Copy" at bounding box center [304, 37] width 47 height 15
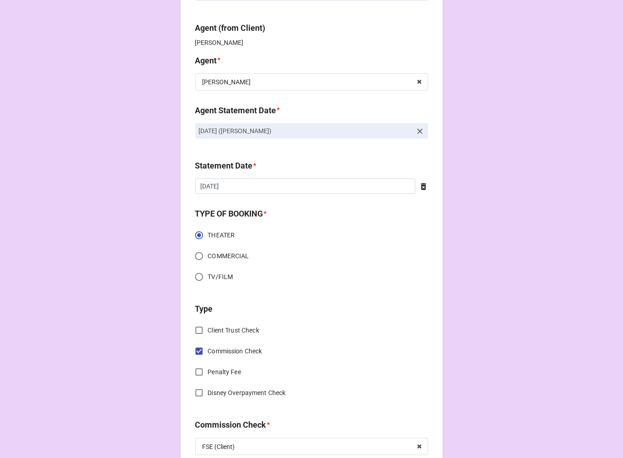
scroll to position [50, 0]
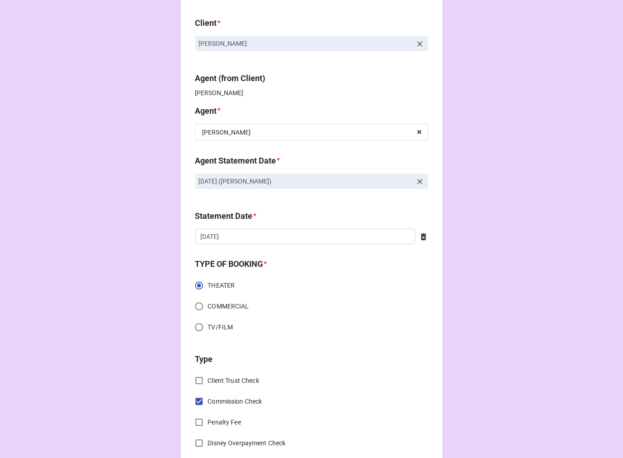
click at [416, 180] on icon at bounding box center [420, 181] width 9 height 9
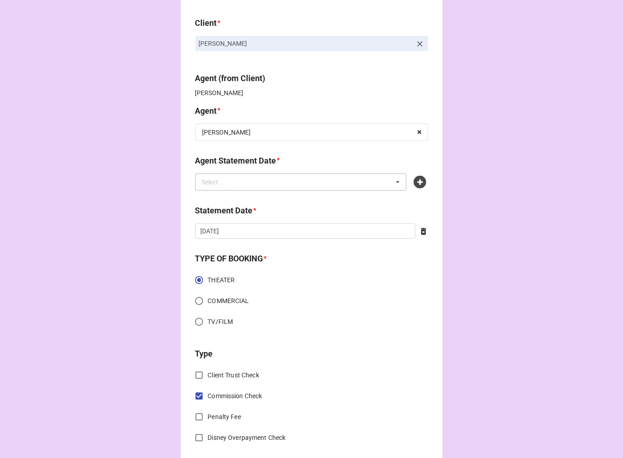
click at [333, 180] on div "Select ... No results found." at bounding box center [301, 182] width 212 height 17
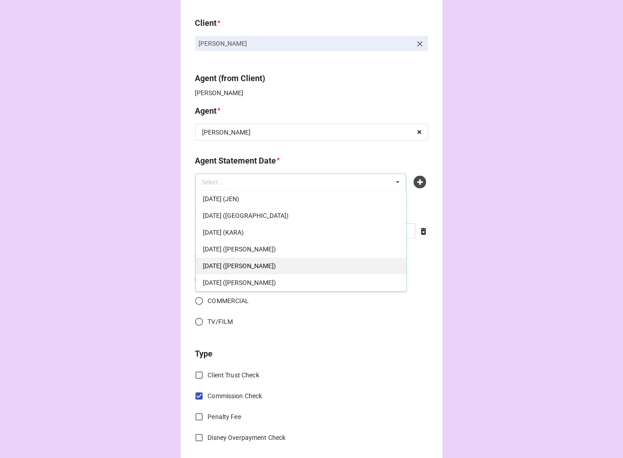
click at [266, 264] on span "OCTOBER 17, 2025 (KELLIE)" at bounding box center [239, 265] width 73 height 7
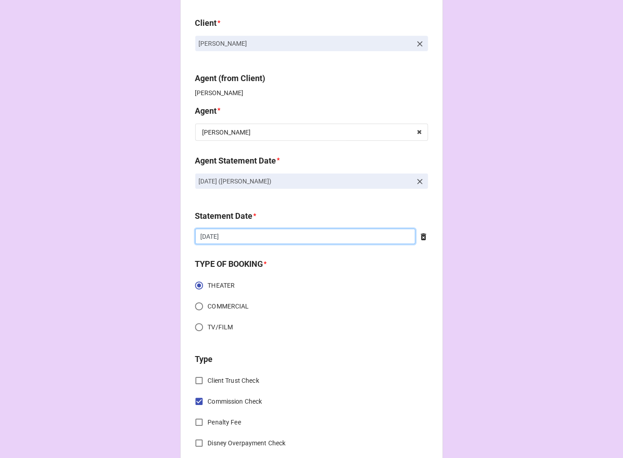
click at [243, 237] on input "[DATE]" at bounding box center [305, 236] width 220 height 15
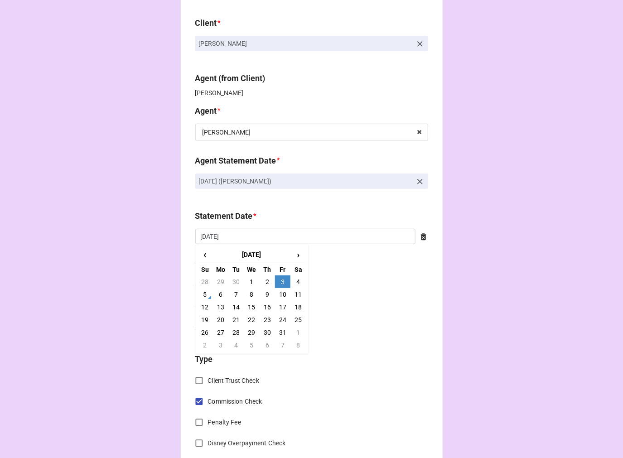
click at [279, 305] on td "17" at bounding box center [282, 307] width 15 height 13
type input "[DATE]"
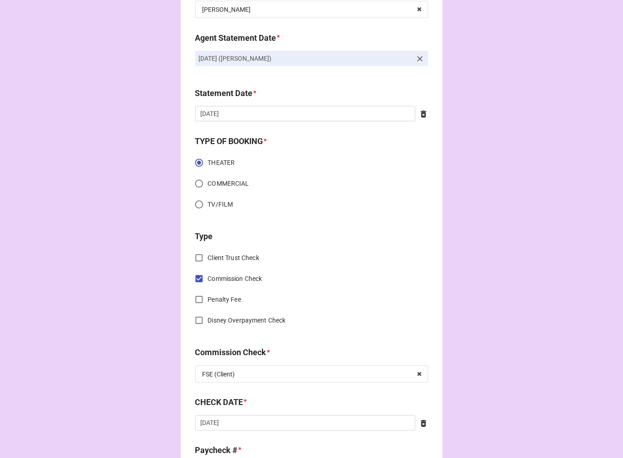
scroll to position [352, 0]
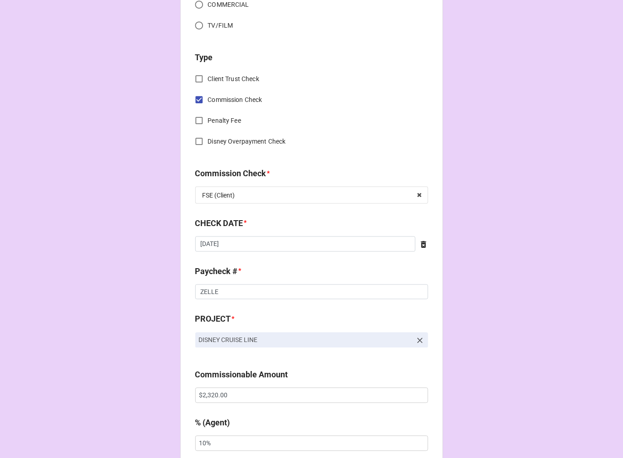
click at [421, 243] on icon at bounding box center [423, 244] width 5 height 7
click at [325, 245] on input "text" at bounding box center [311, 244] width 233 height 15
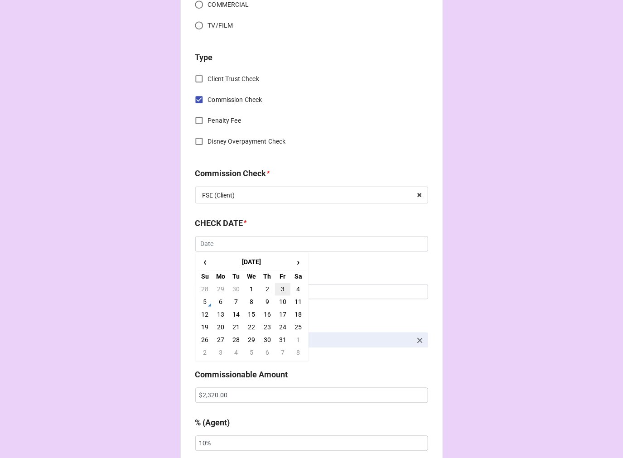
click at [281, 290] on td "3" at bounding box center [282, 289] width 15 height 13
type input "[DATE]"
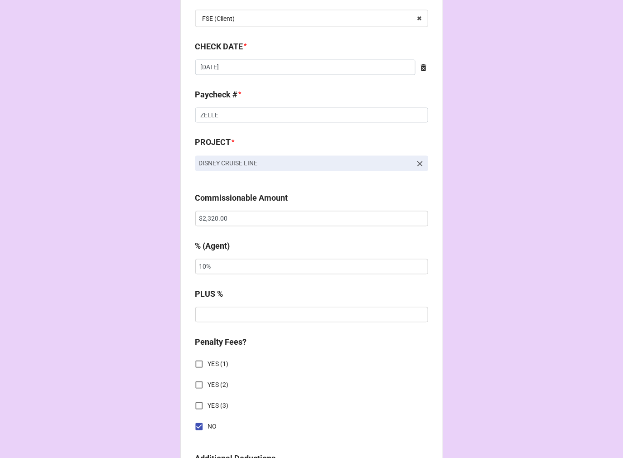
scroll to position [554, 0]
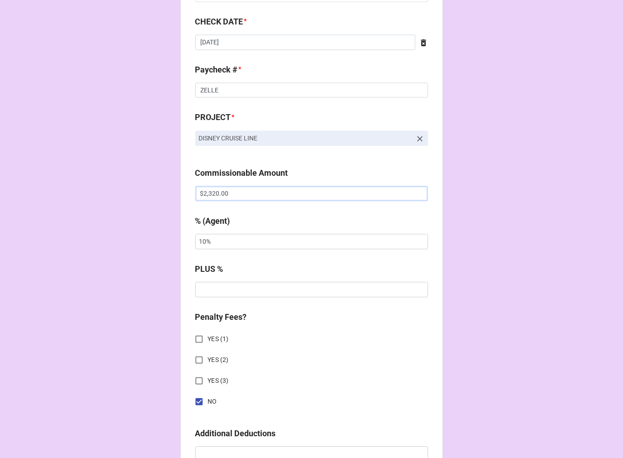
drag, startPoint x: 252, startPoint y: 199, endPoint x: 147, endPoint y: 190, distance: 105.5
click at [155, 192] on div "CHECK PROCESSING FORM Client * Faith Brooks Agent (from Client) Kellie Agent * …" at bounding box center [311, 199] width 623 height 1507
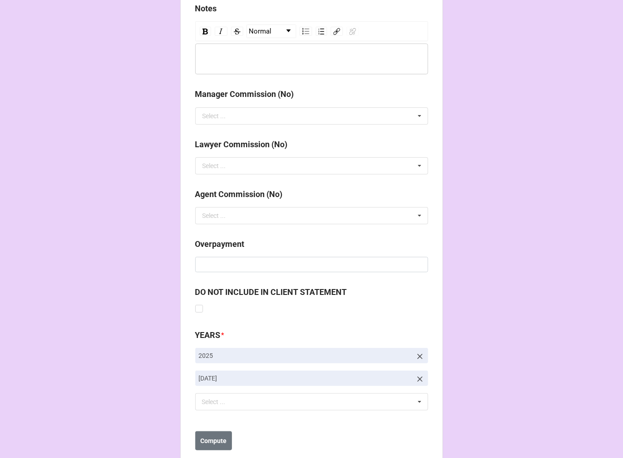
scroll to position [1049, 0]
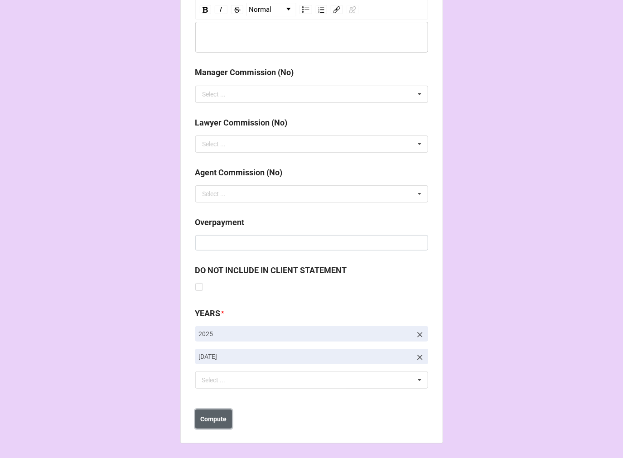
click at [221, 416] on b "Compute" at bounding box center [213, 420] width 26 height 10
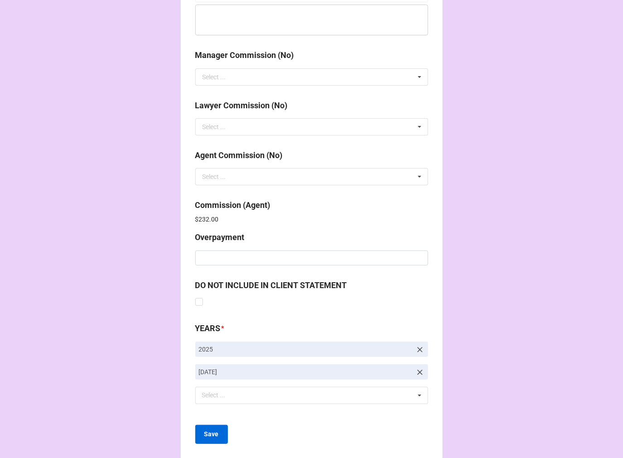
scroll to position [1081, 0]
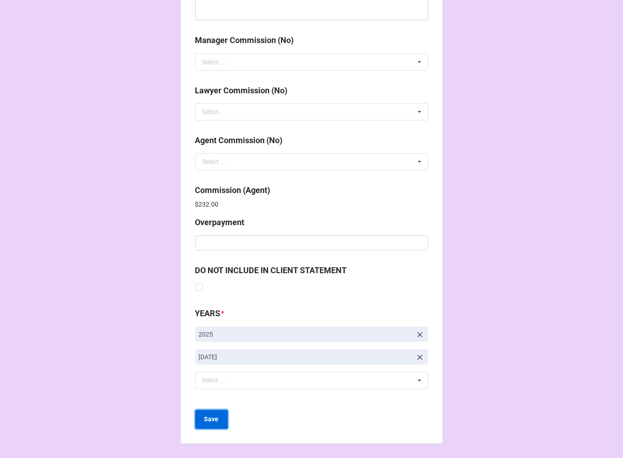
click at [218, 417] on button "Save" at bounding box center [211, 419] width 33 height 19
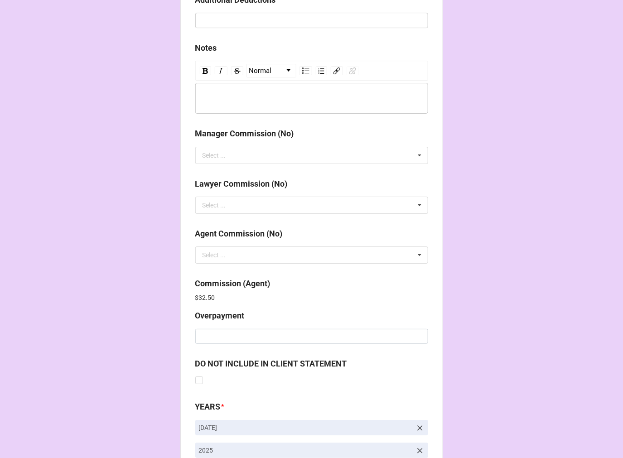
scroll to position [1081, 0]
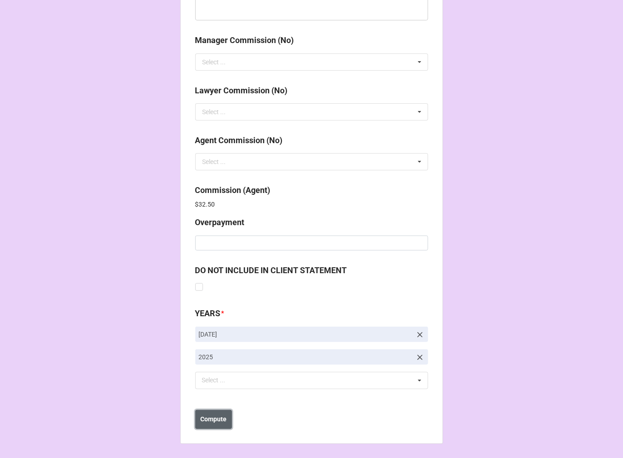
click at [214, 415] on b "Compute" at bounding box center [213, 420] width 26 height 10
click at [212, 421] on b "Save" at bounding box center [211, 420] width 15 height 10
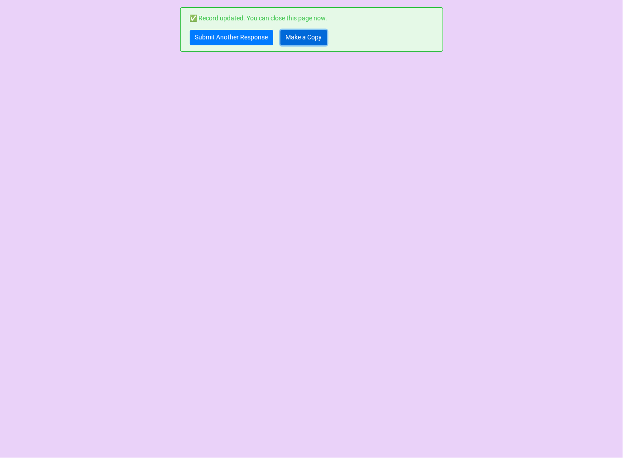
click at [291, 34] on link "Make a Copy" at bounding box center [304, 37] width 47 height 15
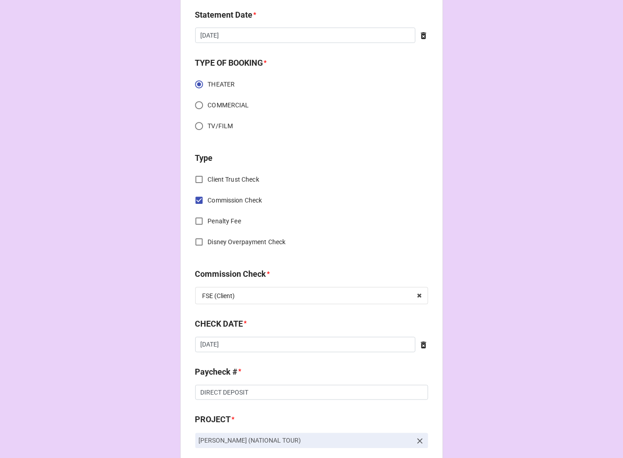
scroll to position [352, 0]
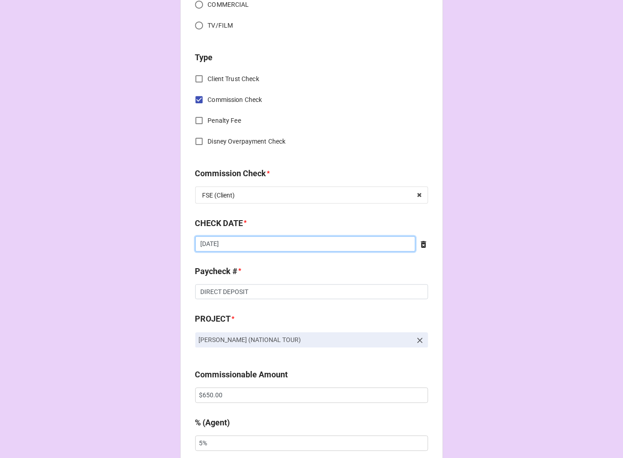
click at [233, 242] on input "[DATE]" at bounding box center [305, 244] width 220 height 15
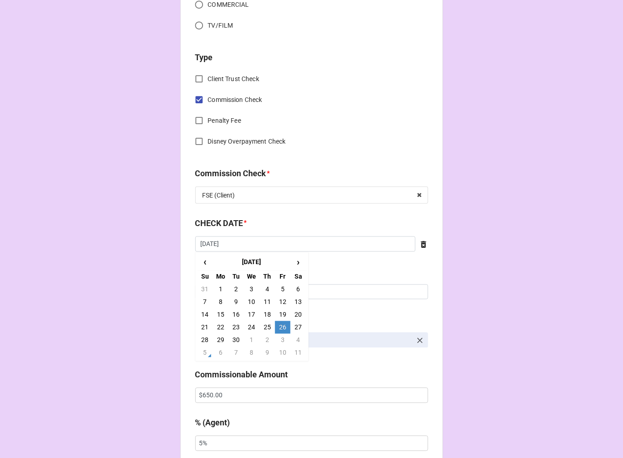
drag, startPoint x: 283, startPoint y: 342, endPoint x: 287, endPoint y: 333, distance: 9.7
click at [282, 341] on td "3" at bounding box center [282, 340] width 15 height 13
type input "[DATE]"
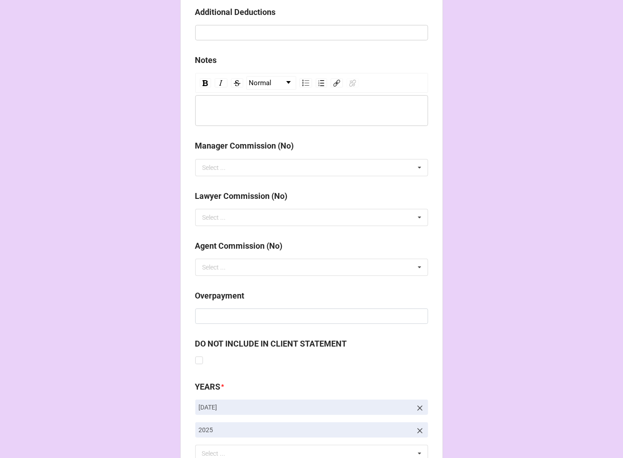
scroll to position [1049, 0]
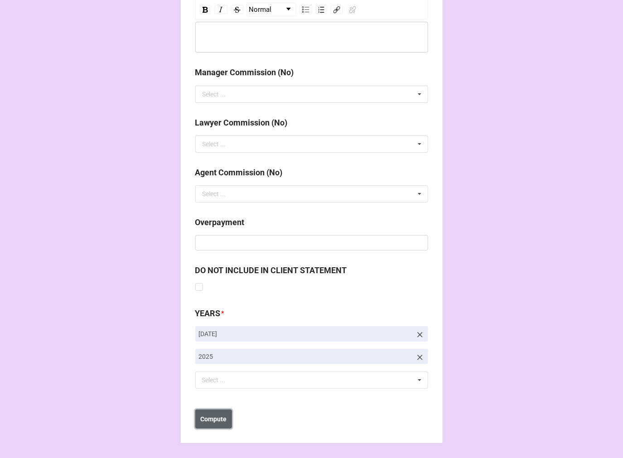
click at [215, 418] on b "Compute" at bounding box center [213, 420] width 26 height 10
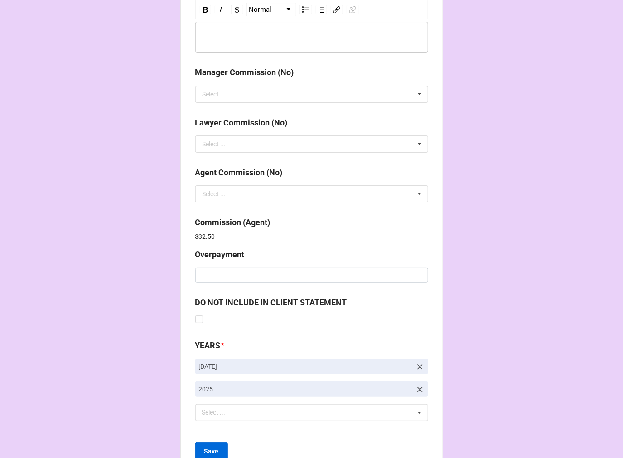
scroll to position [1081, 0]
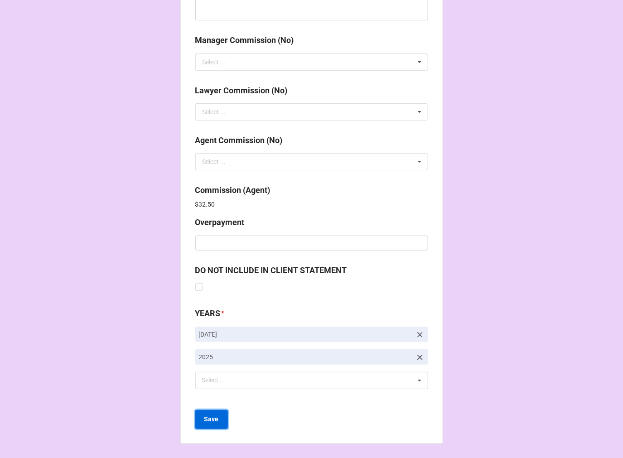
click at [215, 421] on b "Save" at bounding box center [211, 420] width 15 height 10
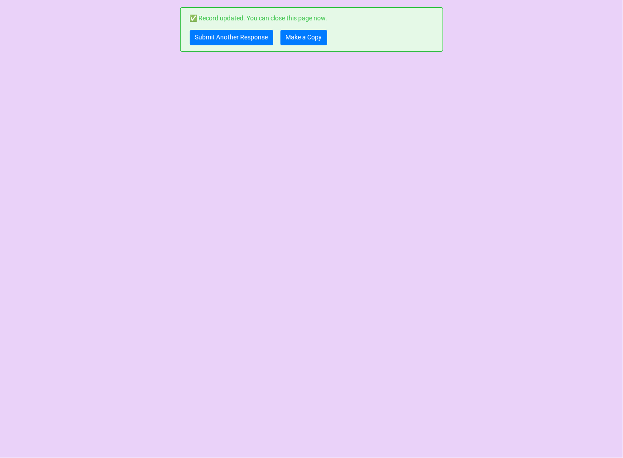
scroll to position [0, 0]
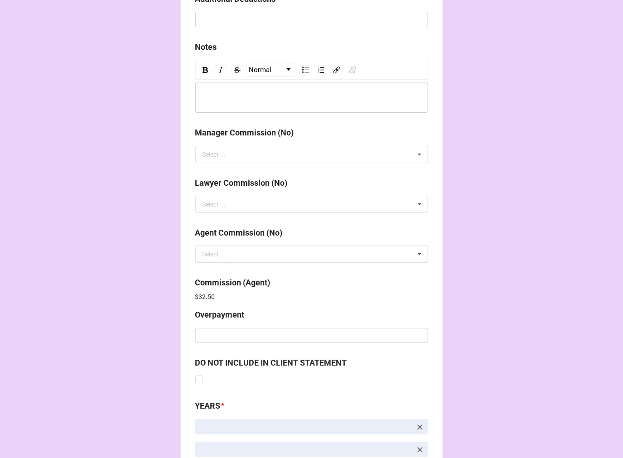
scroll to position [1081, 0]
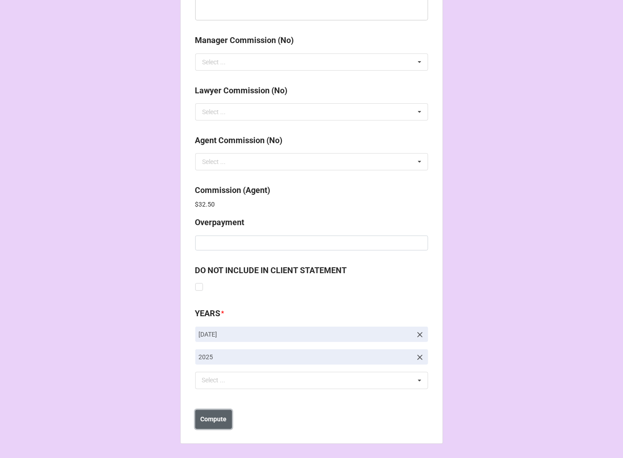
click at [215, 426] on button "Compute" at bounding box center [213, 419] width 37 height 19
click at [213, 423] on b "Save" at bounding box center [211, 420] width 15 height 10
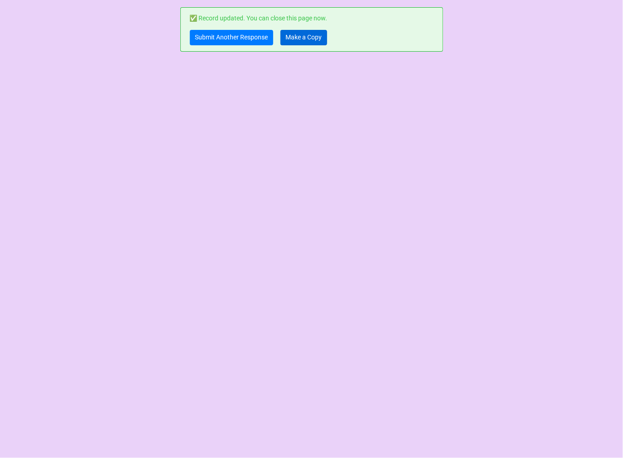
scroll to position [0, 0]
click at [295, 36] on link "Make a Copy" at bounding box center [304, 37] width 47 height 15
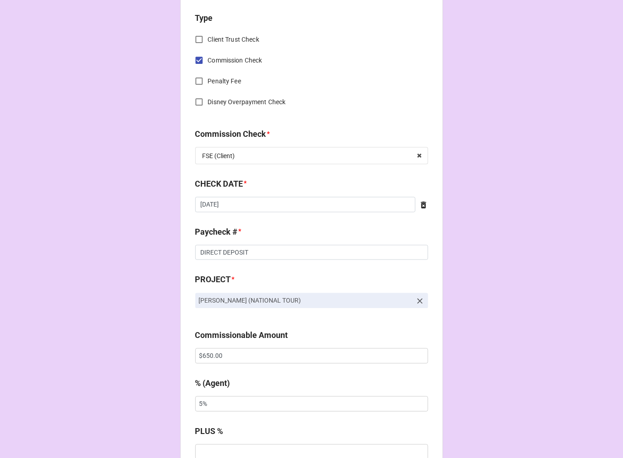
scroll to position [402, 0]
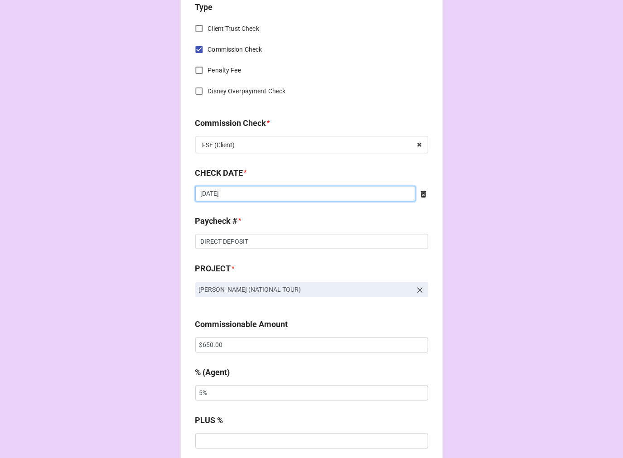
click at [259, 194] on input "[DATE]" at bounding box center [305, 193] width 220 height 15
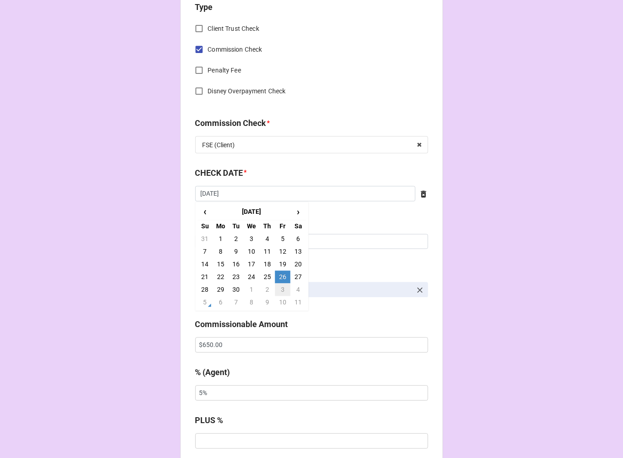
click at [280, 285] on td "3" at bounding box center [282, 290] width 15 height 13
type input "[DATE]"
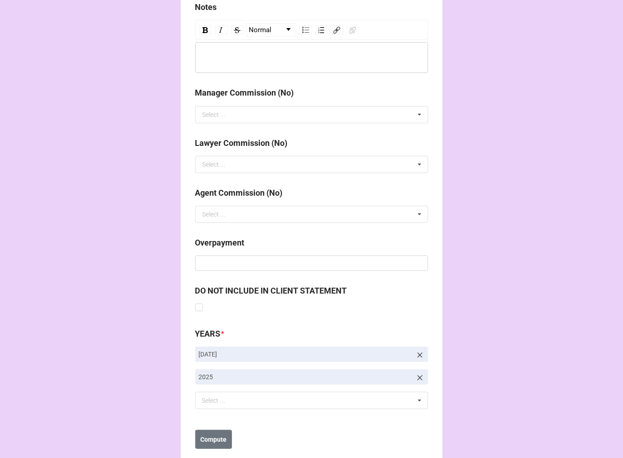
scroll to position [1049, 0]
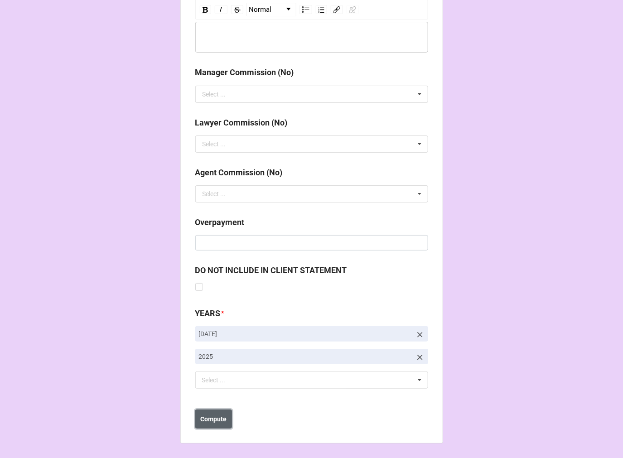
click at [219, 415] on b "Compute" at bounding box center [213, 420] width 26 height 10
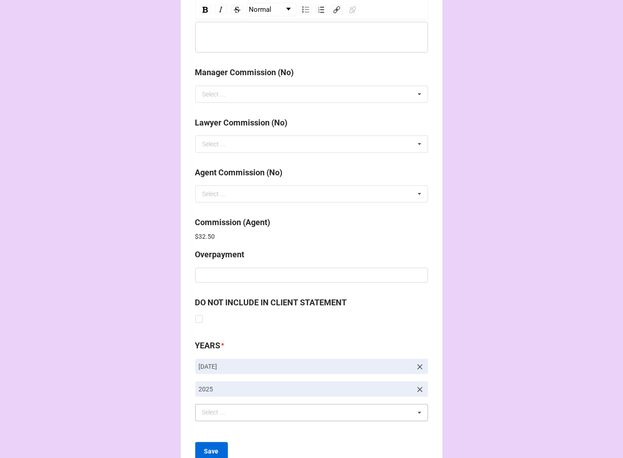
scroll to position [1081, 0]
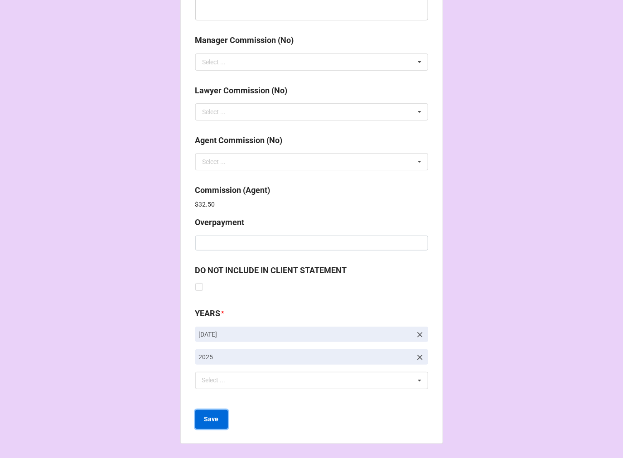
click at [212, 419] on b "Save" at bounding box center [211, 420] width 15 height 10
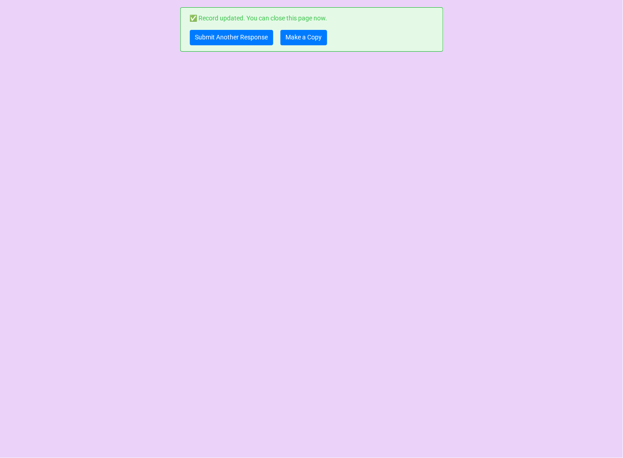
scroll to position [0, 0]
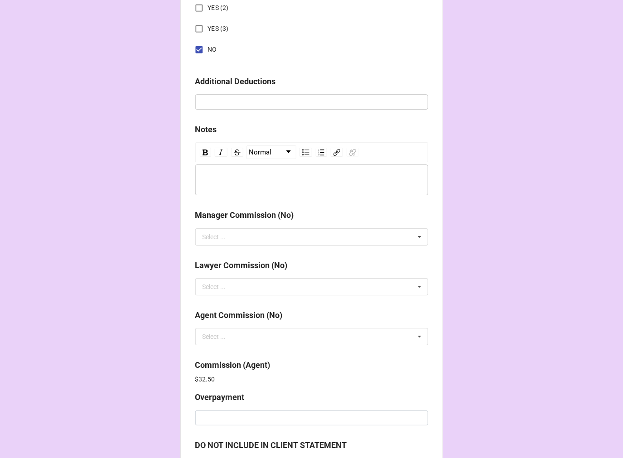
scroll to position [1081, 0]
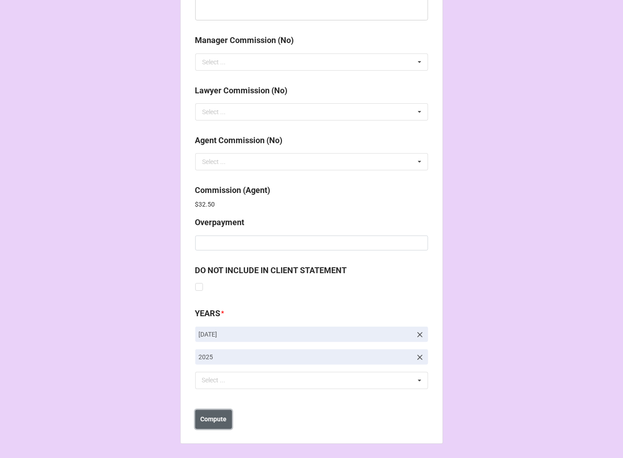
click at [216, 418] on b "Compute" at bounding box center [213, 420] width 26 height 10
click at [216, 418] on b "Save" at bounding box center [211, 420] width 15 height 10
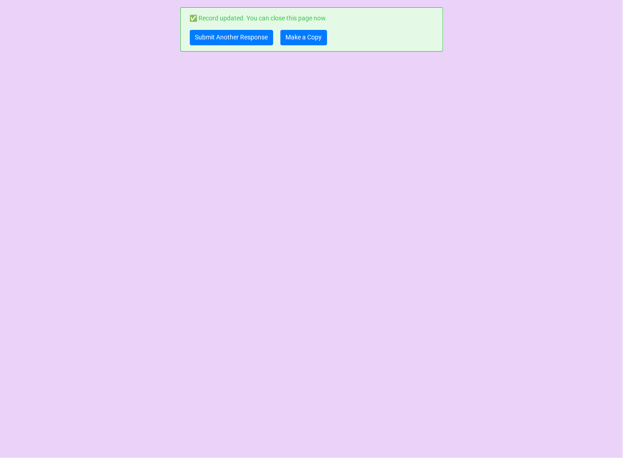
scroll to position [0, 0]
click at [298, 39] on link "Make a Copy" at bounding box center [304, 37] width 47 height 15
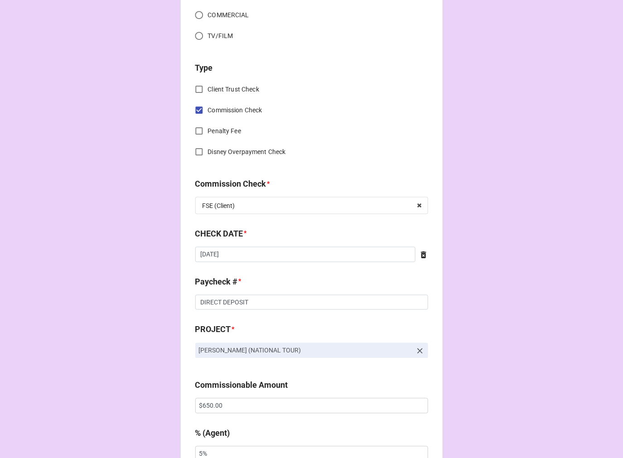
scroll to position [352, 0]
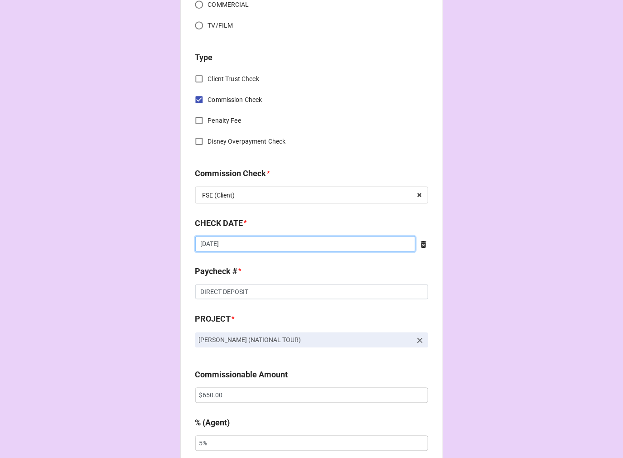
click at [250, 247] on input "[DATE]" at bounding box center [305, 244] width 220 height 15
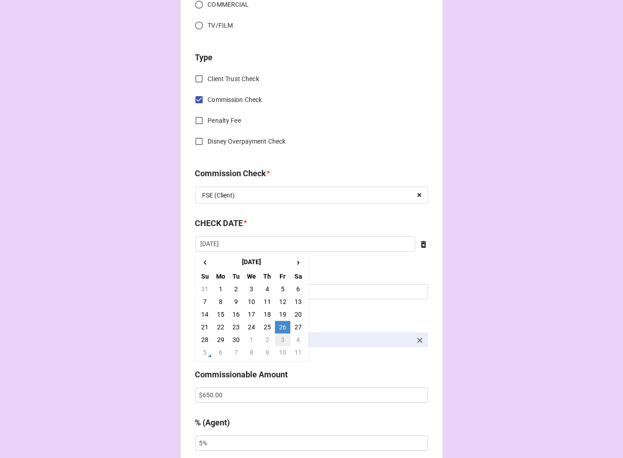
click at [281, 342] on td "3" at bounding box center [282, 340] width 15 height 13
type input "10/3/2025"
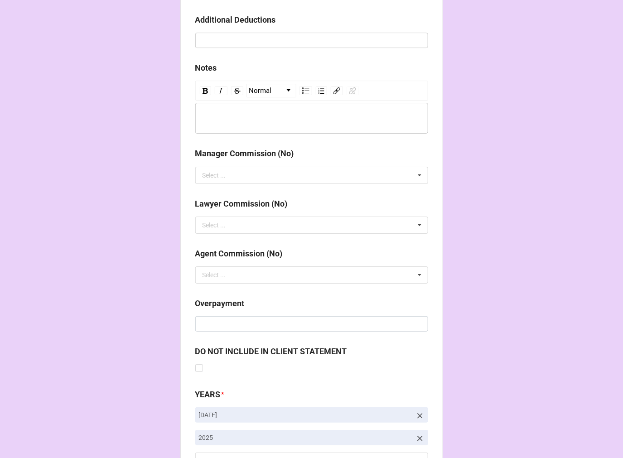
scroll to position [1049, 0]
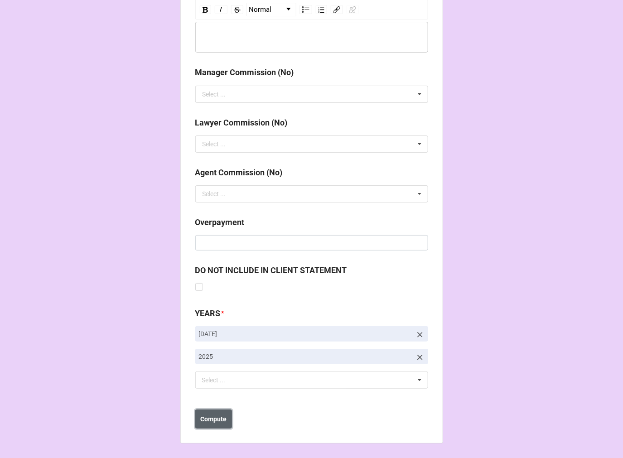
click at [215, 418] on b "Compute" at bounding box center [213, 420] width 26 height 10
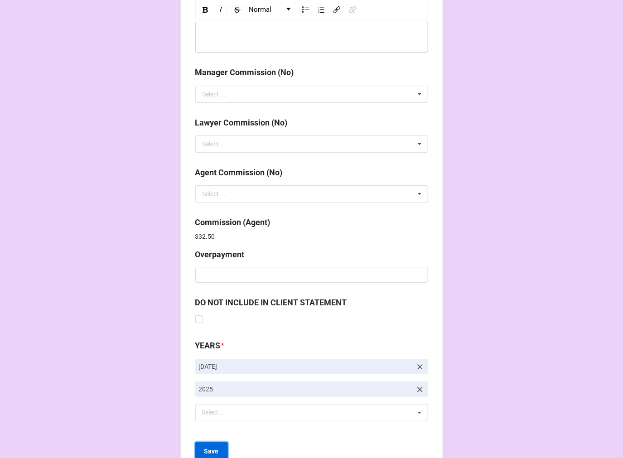
click at [213, 447] on b "Save" at bounding box center [211, 452] width 15 height 10
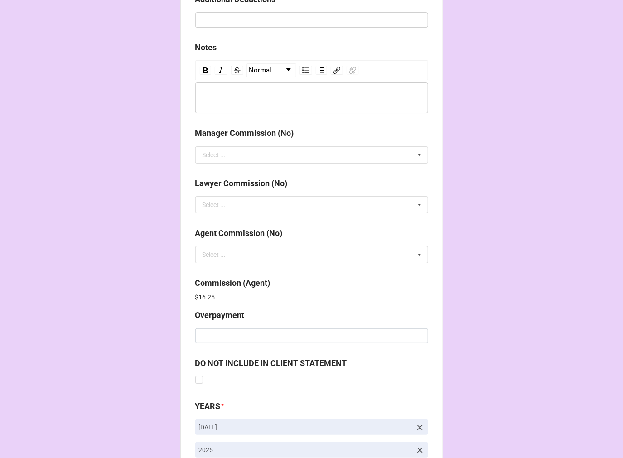
scroll to position [1081, 0]
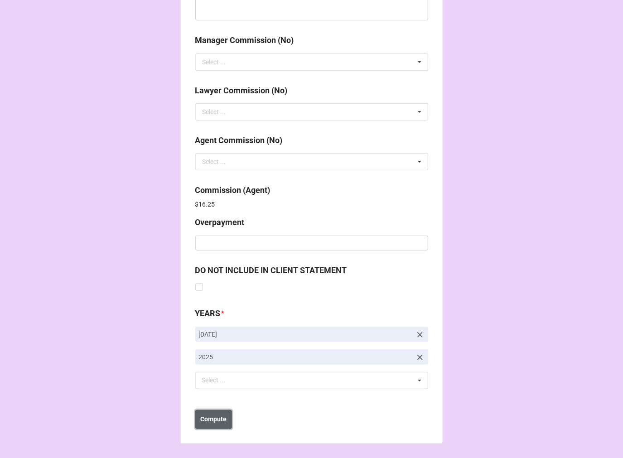
click at [209, 417] on b "Compute" at bounding box center [213, 420] width 26 height 10
click at [214, 422] on b "Save" at bounding box center [211, 420] width 15 height 10
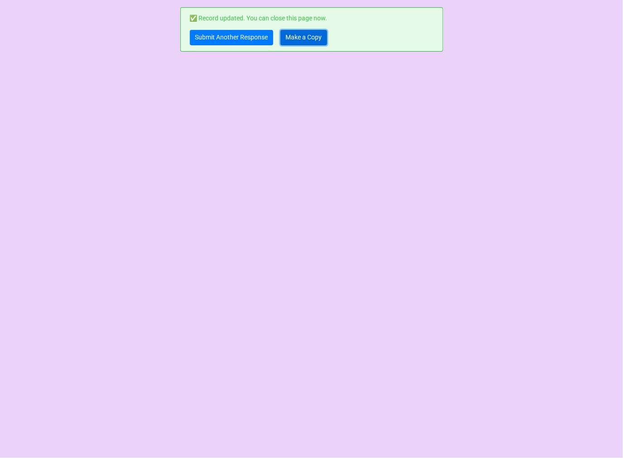
click at [311, 38] on link "Make a Copy" at bounding box center [304, 37] width 47 height 15
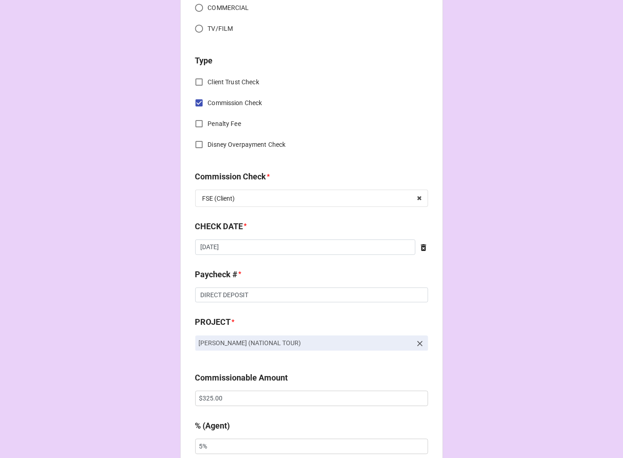
scroll to position [402, 0]
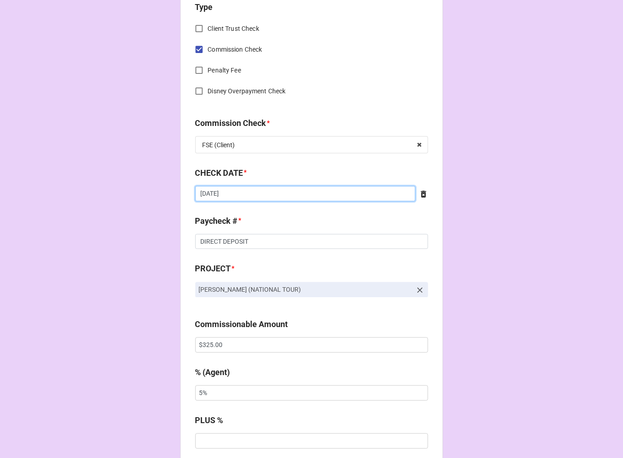
click at [252, 188] on input "[DATE]" at bounding box center [305, 193] width 220 height 15
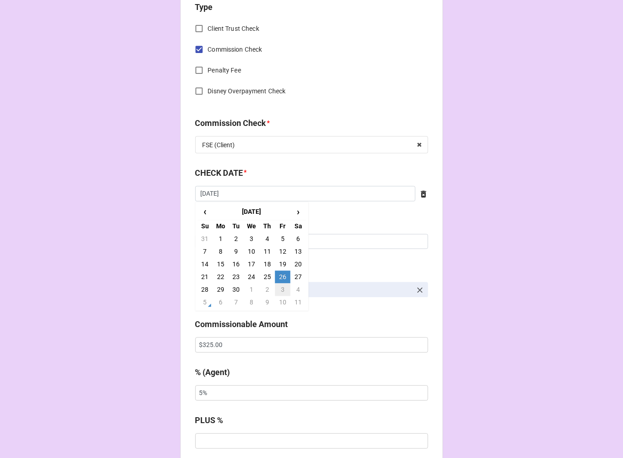
click at [279, 289] on td "3" at bounding box center [282, 290] width 15 height 13
type input "10/3/2025"
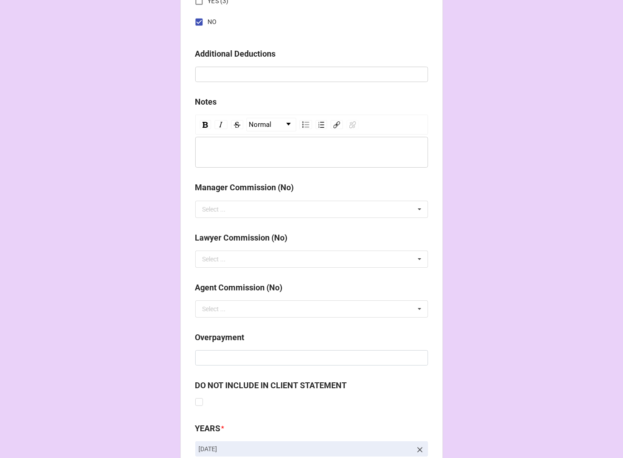
scroll to position [1049, 0]
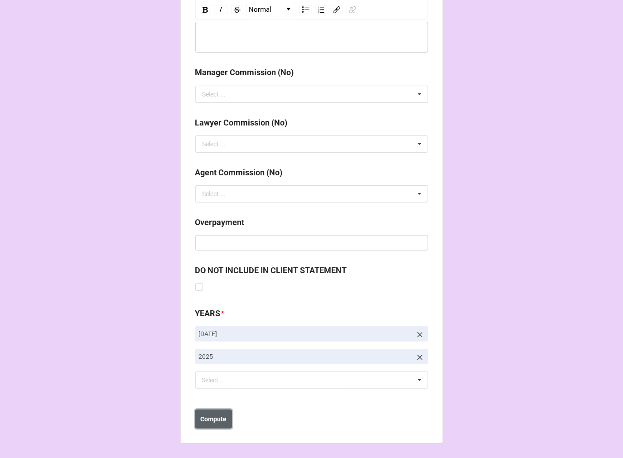
click at [216, 415] on b "Compute" at bounding box center [213, 420] width 26 height 10
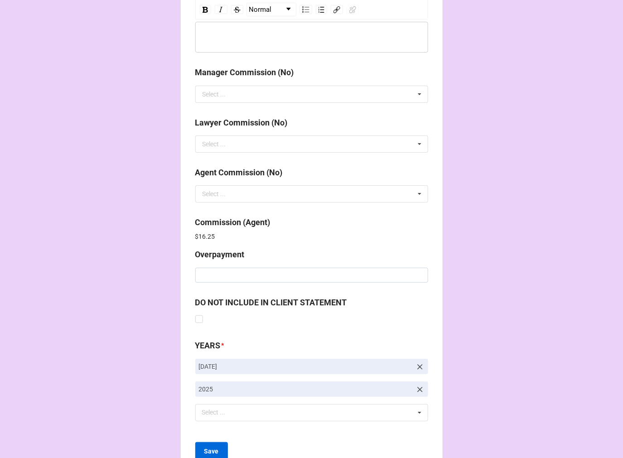
scroll to position [1081, 0]
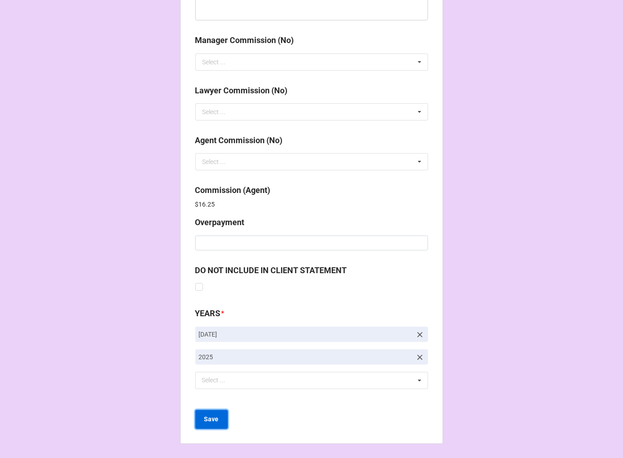
click at [216, 418] on button "Save" at bounding box center [211, 419] width 33 height 19
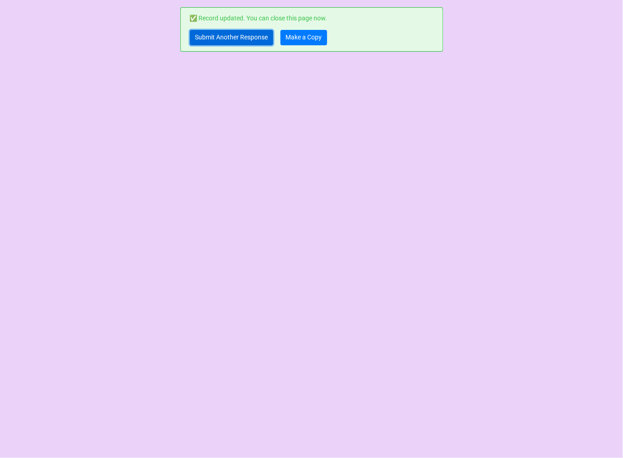
click at [225, 36] on link "Submit Another Response" at bounding box center [231, 37] width 83 height 15
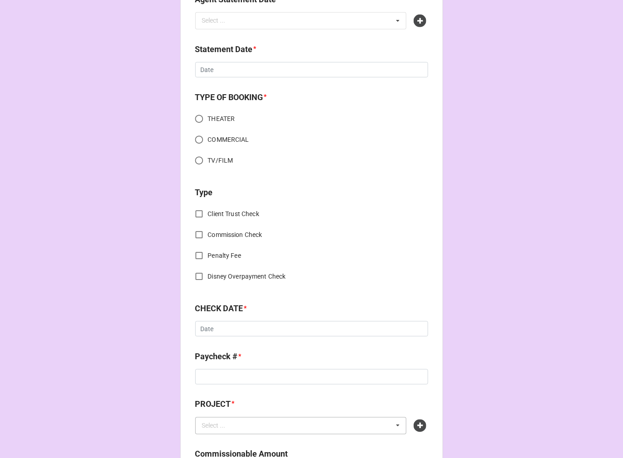
scroll to position [352, 0]
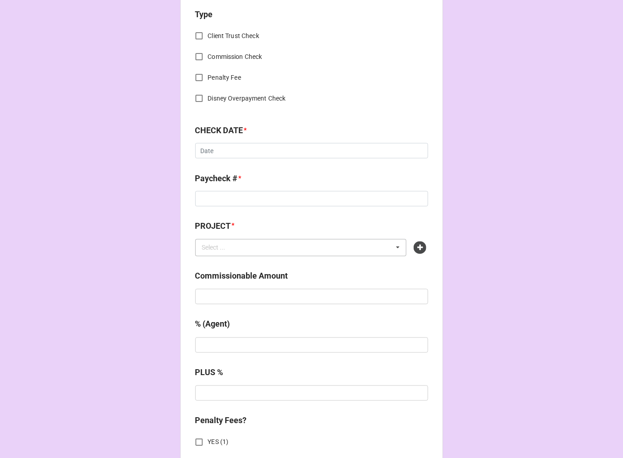
click at [225, 252] on div "Select ..." at bounding box center [219, 247] width 39 height 10
paste input "INHERIT THE WIND (TANTRUM THEATER)"
type input "INHERIT THE WIND (TANTRUM THEATER)"
click at [423, 247] on icon at bounding box center [420, 248] width 13 height 13
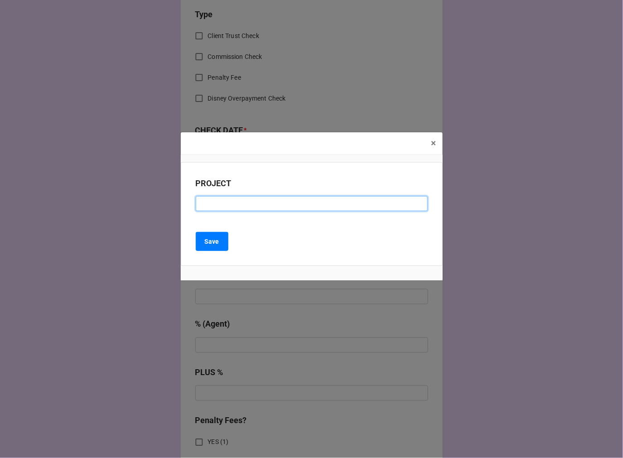
click at [225, 198] on input at bounding box center [312, 203] width 232 height 15
paste input "INHERIT THE WIND (TANTRUM THEATER)"
type input "INHERIT THE WIND (TANTRUM THEATER)"
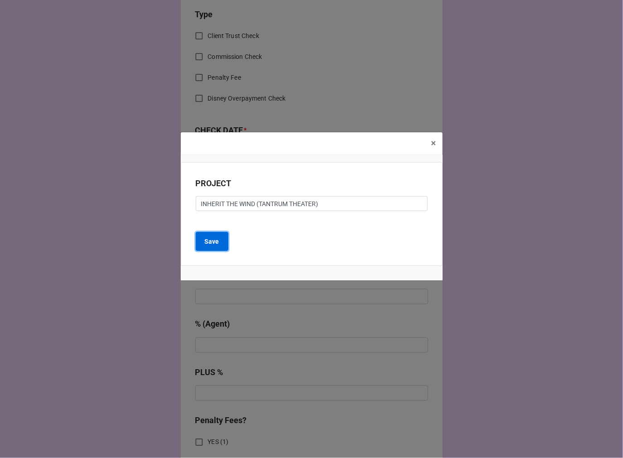
click at [216, 241] on b "Save" at bounding box center [212, 242] width 15 height 10
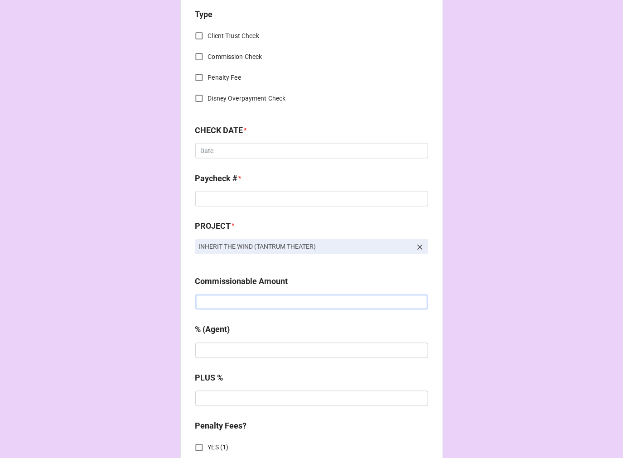
click at [241, 300] on input "text" at bounding box center [311, 302] width 233 height 15
type input "$1,800.00"
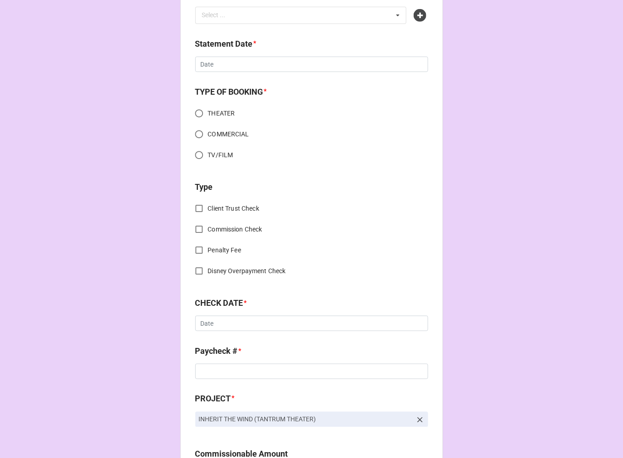
scroll to position [0, 0]
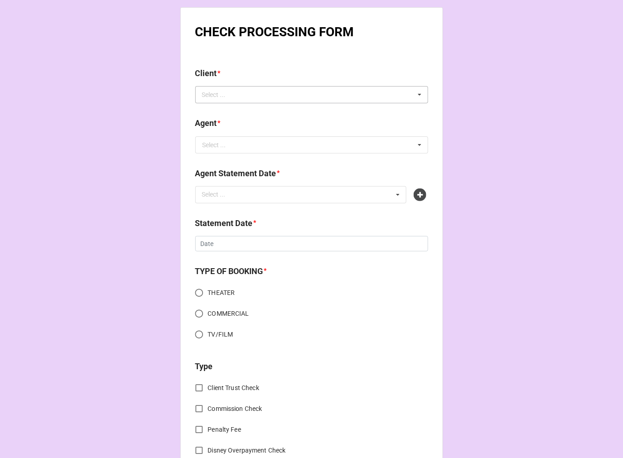
type input "5%"
click at [223, 94] on div "Select ..." at bounding box center [219, 95] width 39 height 10
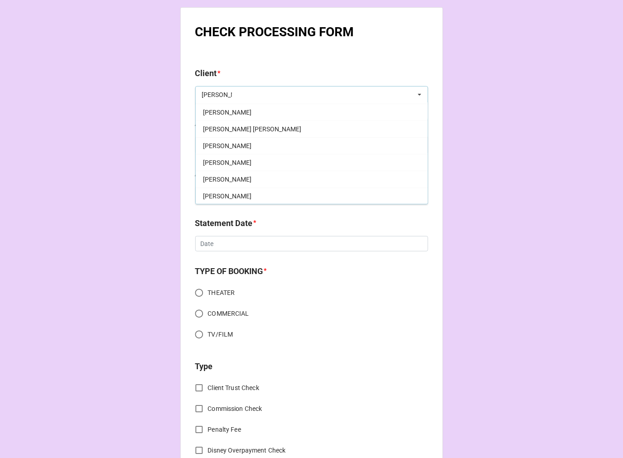
scroll to position [101, 0]
type input "eric"
click at [256, 159] on div "Eric Michael Gillett" at bounding box center [312, 161] width 232 height 17
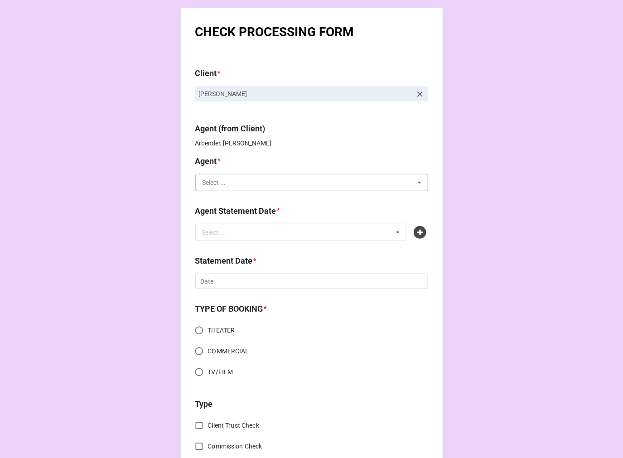
click at [232, 188] on input "text" at bounding box center [312, 182] width 232 height 16
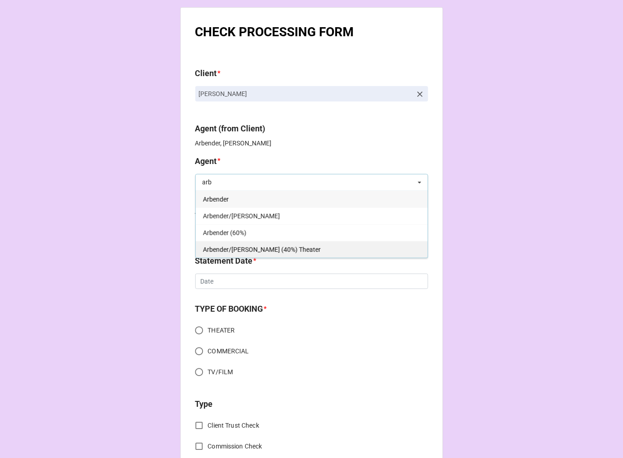
type input "arb"
click at [246, 247] on span "Arbender/[PERSON_NAME] (40%) Theater" at bounding box center [262, 249] width 118 height 7
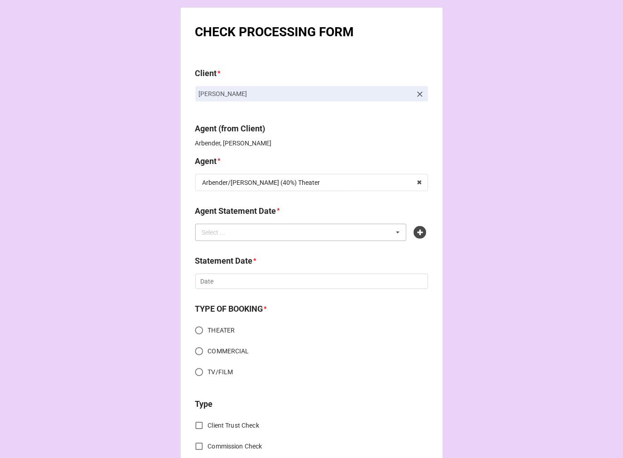
click at [246, 234] on div "Select ... No results found." at bounding box center [301, 232] width 212 height 17
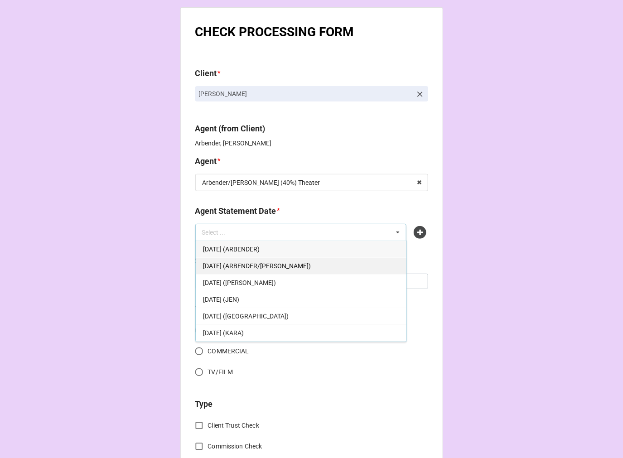
click at [282, 264] on span "OCTOBER 17, 2025 (ARBENDER/KATIE)" at bounding box center [257, 265] width 108 height 7
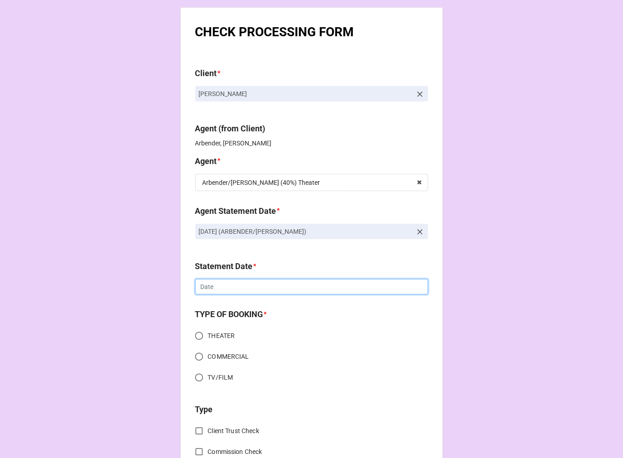
click at [251, 286] on input "text" at bounding box center [311, 286] width 233 height 15
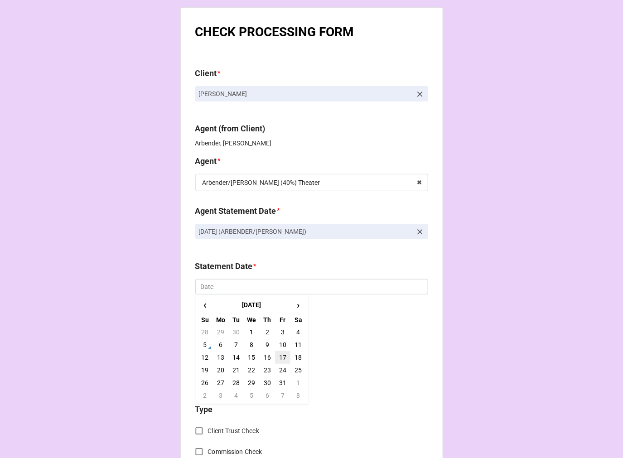
click at [279, 354] on td "17" at bounding box center [282, 357] width 15 height 13
type input "[DATE]"
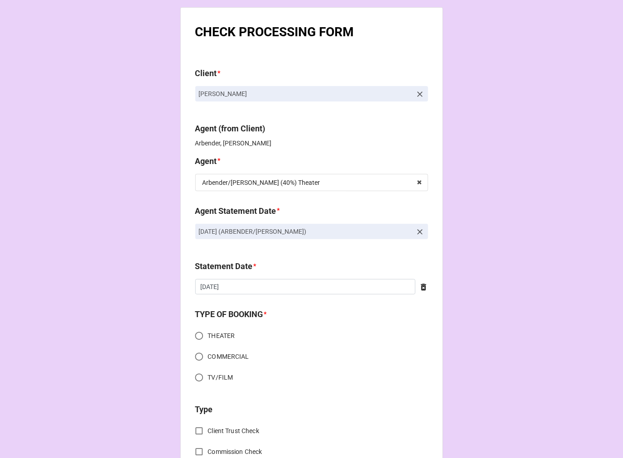
click at [196, 335] on input "THEATER" at bounding box center [199, 336] width 18 height 18
radio input "true"
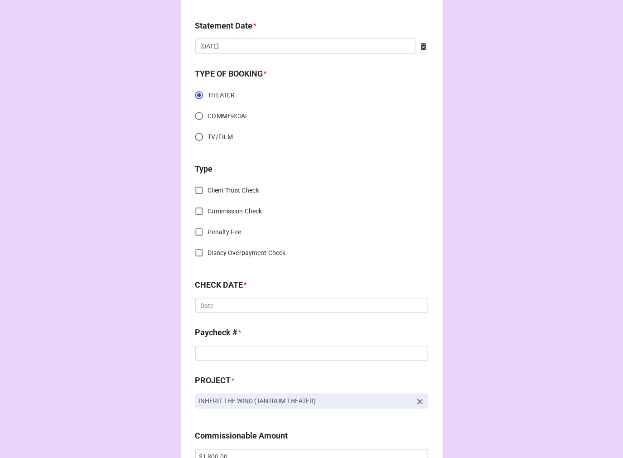
scroll to position [252, 0]
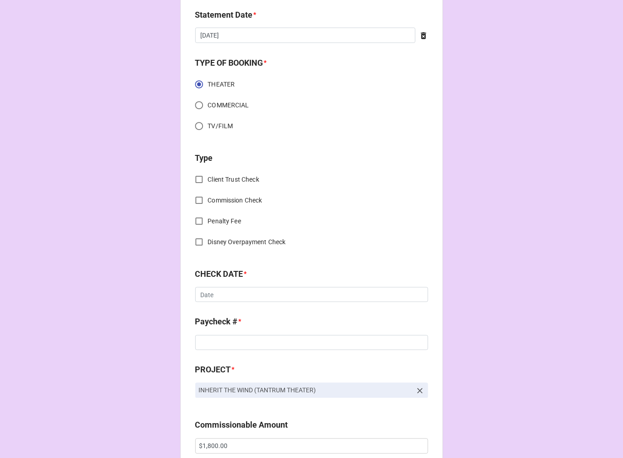
click at [194, 201] on input "Commission Check" at bounding box center [199, 201] width 18 height 18
checkbox input "true"
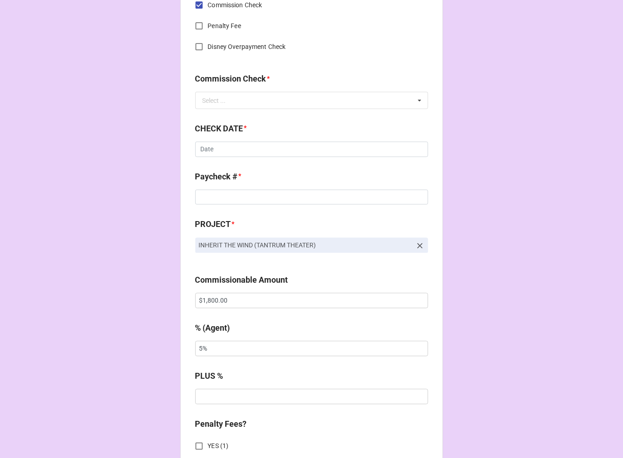
scroll to position [453, 0]
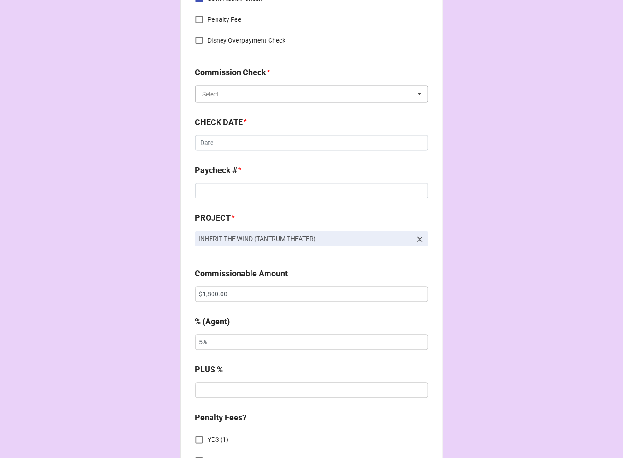
click at [227, 94] on input "text" at bounding box center [312, 94] width 232 height 16
click at [223, 107] on span "FSE (Client)" at bounding box center [219, 110] width 33 height 7
click at [215, 138] on input "text" at bounding box center [311, 143] width 233 height 15
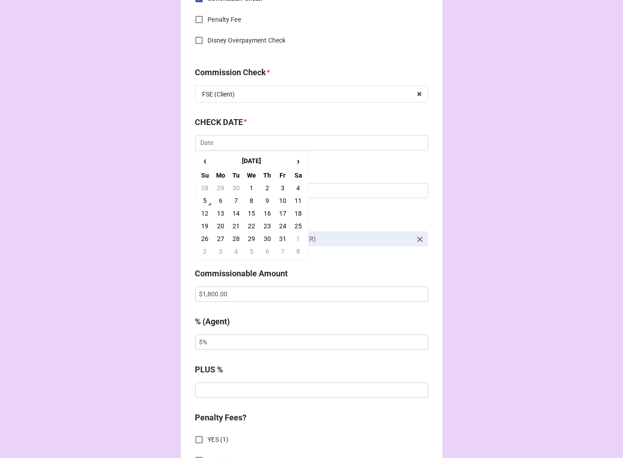
click at [281, 188] on td "3" at bounding box center [282, 188] width 15 height 13
type input "[DATE]"
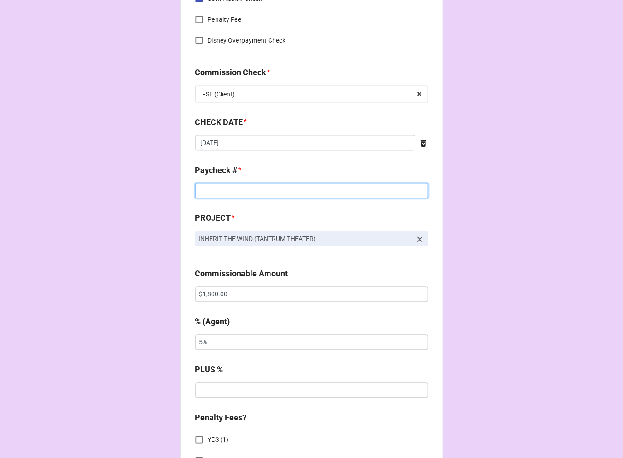
click at [219, 188] on input at bounding box center [311, 191] width 233 height 15
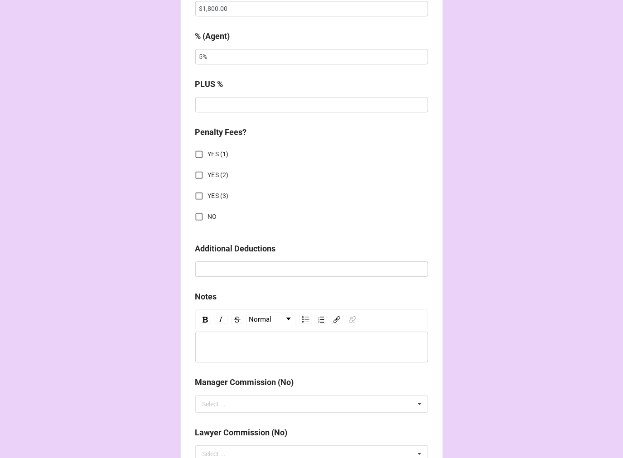
scroll to position [755, 0]
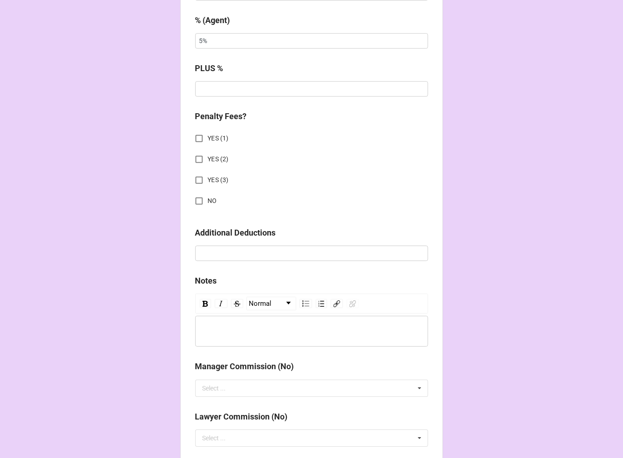
type input "ZELLE"
click at [193, 201] on input "NO" at bounding box center [199, 201] width 18 height 18
checkbox input "true"
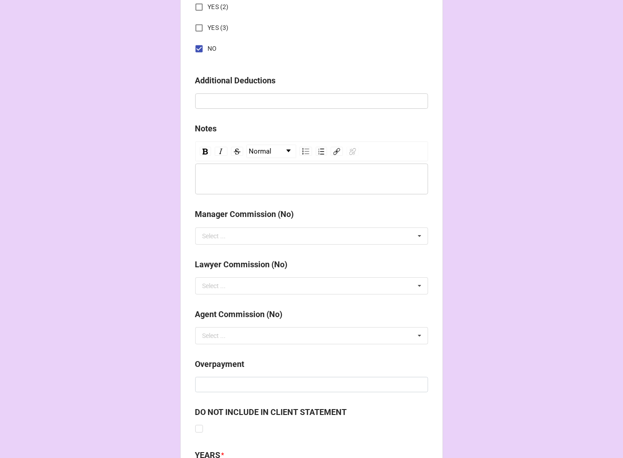
scroll to position [1004, 0]
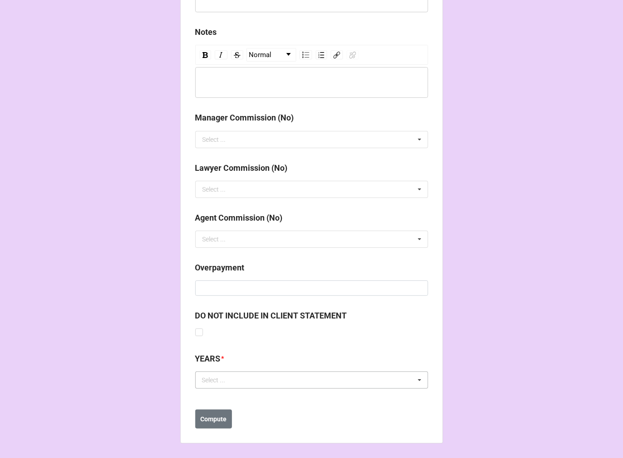
click at [220, 383] on div "Select ..." at bounding box center [219, 380] width 39 height 10
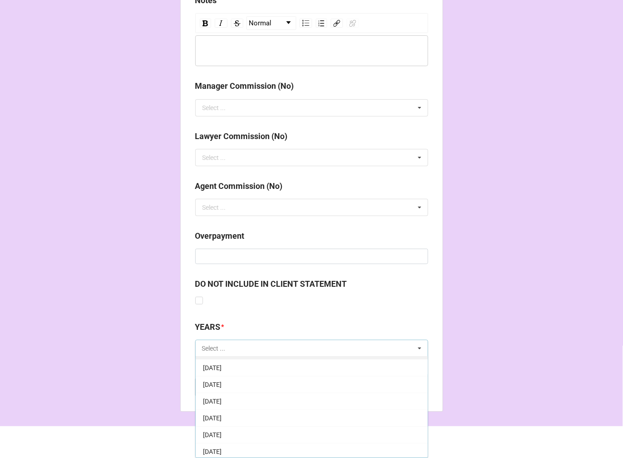
scroll to position [101, 0]
click at [222, 414] on span "[DATE]" at bounding box center [212, 415] width 19 height 7
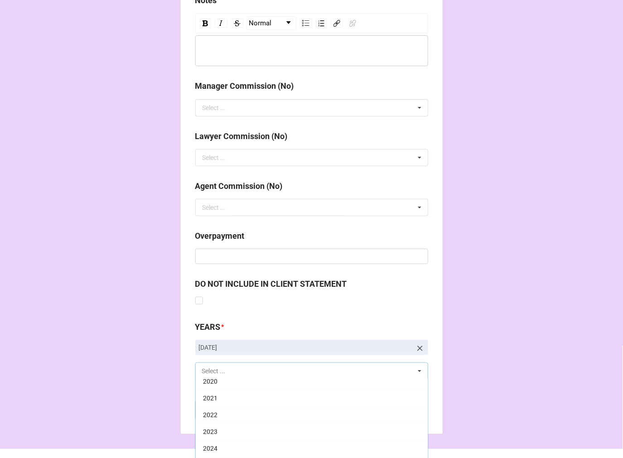
scroll to position [201, 0]
click at [227, 455] on div "2025" at bounding box center [312, 455] width 232 height 17
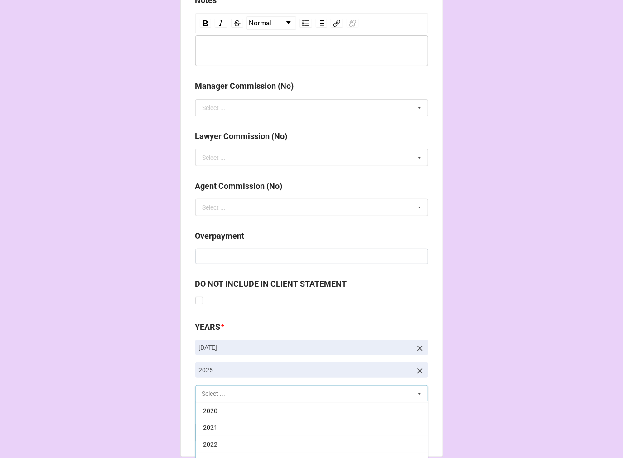
scroll to position [184, 0]
click at [220, 434] on b "Compute" at bounding box center [213, 433] width 26 height 10
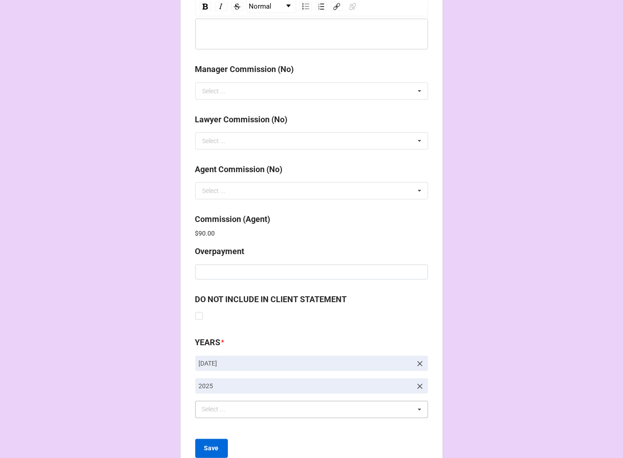
scroll to position [1081, 0]
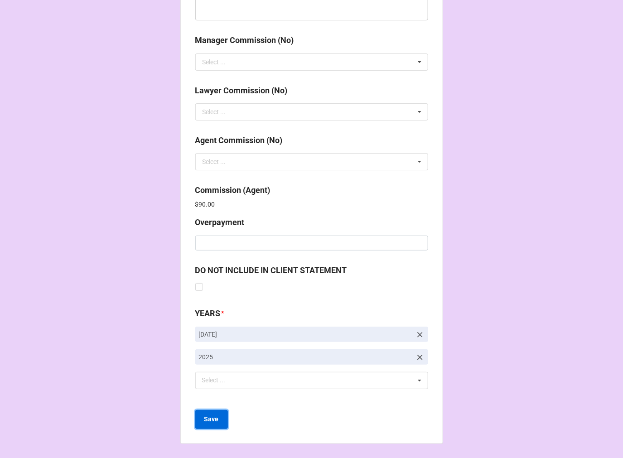
click at [210, 415] on b "Save" at bounding box center [211, 420] width 15 height 10
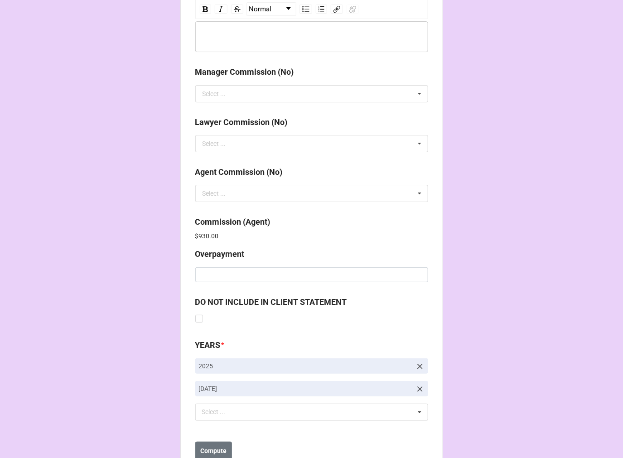
scroll to position [1081, 0]
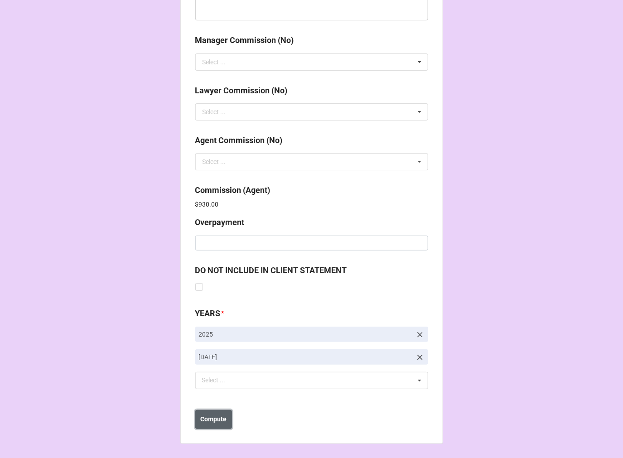
click at [207, 419] on b "Compute" at bounding box center [213, 420] width 26 height 10
click at [207, 419] on b "Save" at bounding box center [211, 420] width 15 height 10
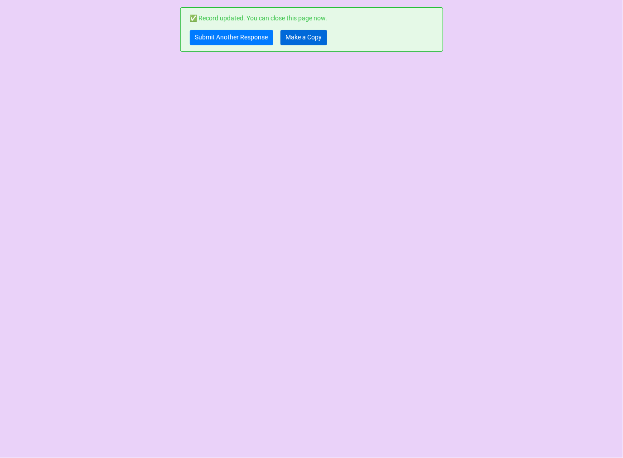
scroll to position [0, 0]
click at [295, 39] on link "Make a Copy" at bounding box center [304, 37] width 47 height 15
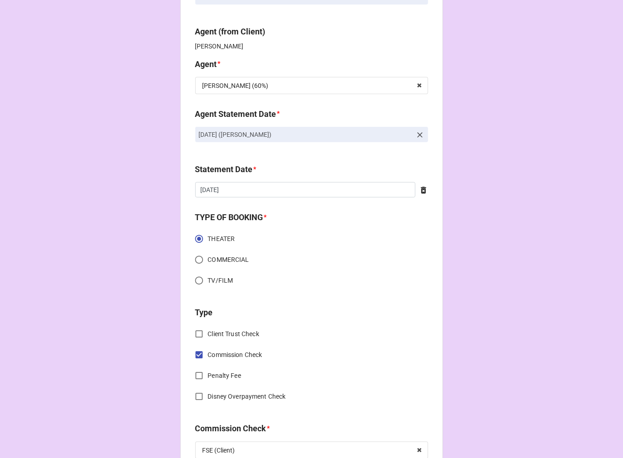
scroll to position [101, 0]
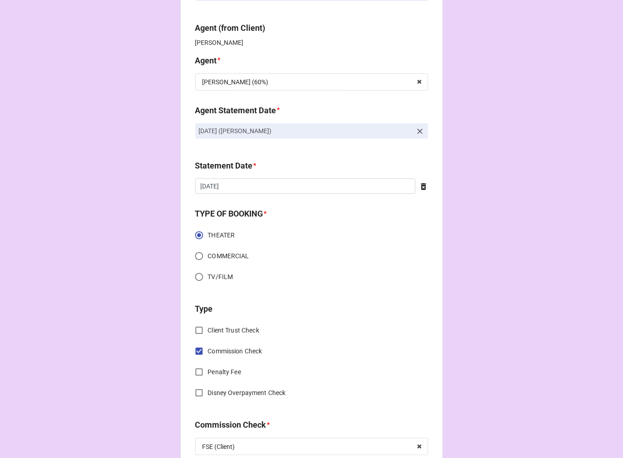
click at [417, 130] on icon at bounding box center [420, 131] width 9 height 9
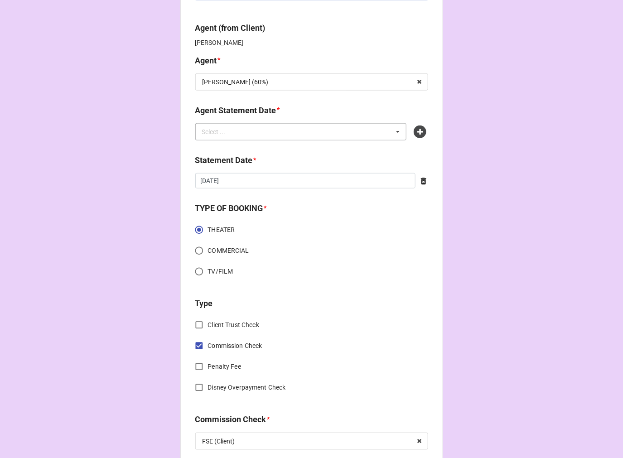
click at [317, 130] on div "Select ... No results found." at bounding box center [301, 131] width 212 height 17
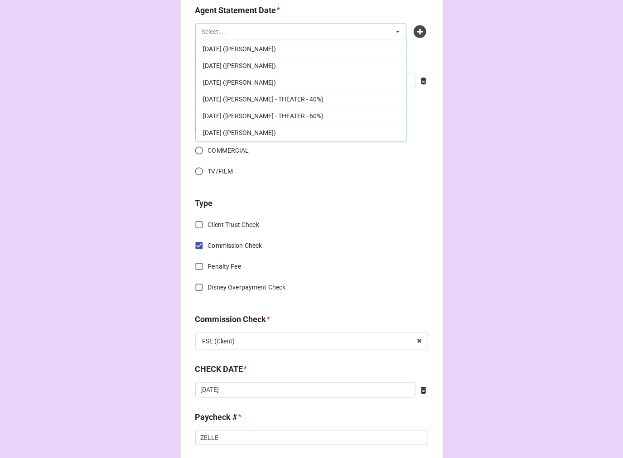
scroll to position [201, 0]
click at [259, 130] on span "[DATE] ([PERSON_NAME])" at bounding box center [239, 132] width 73 height 7
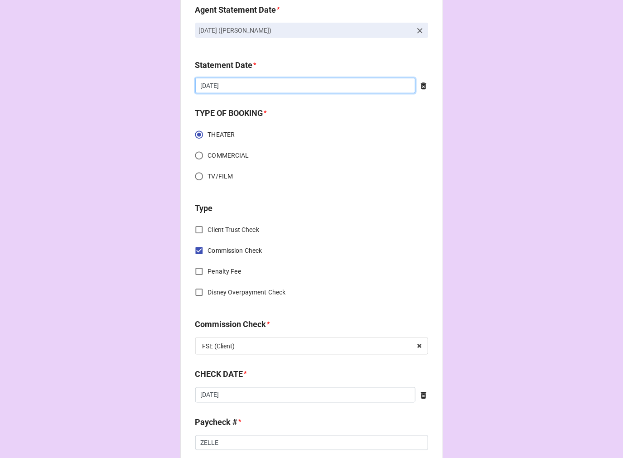
click at [263, 88] on input "9/19/2025" at bounding box center [305, 85] width 220 height 15
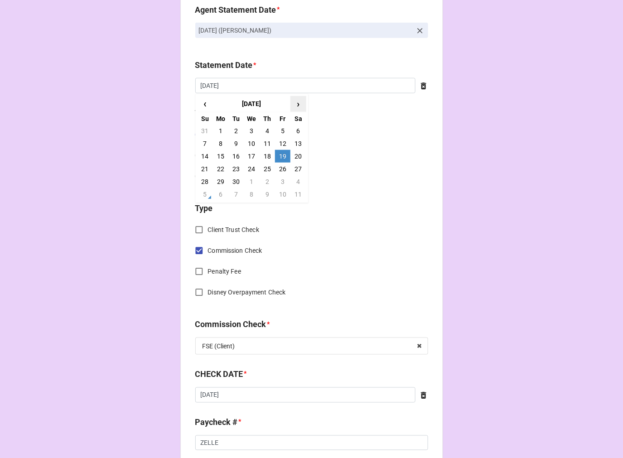
click at [293, 106] on span "›" at bounding box center [298, 104] width 15 height 15
click at [283, 154] on td "17" at bounding box center [282, 156] width 15 height 13
type input "[DATE]"
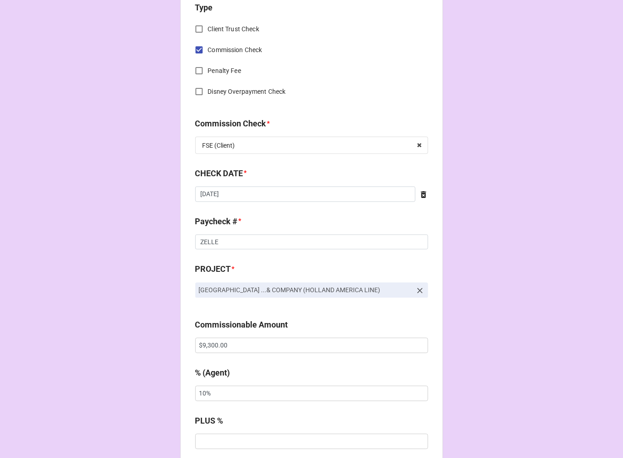
scroll to position [402, 0]
click at [421, 196] on icon at bounding box center [423, 194] width 5 height 7
click at [342, 196] on input "text" at bounding box center [311, 193] width 233 height 15
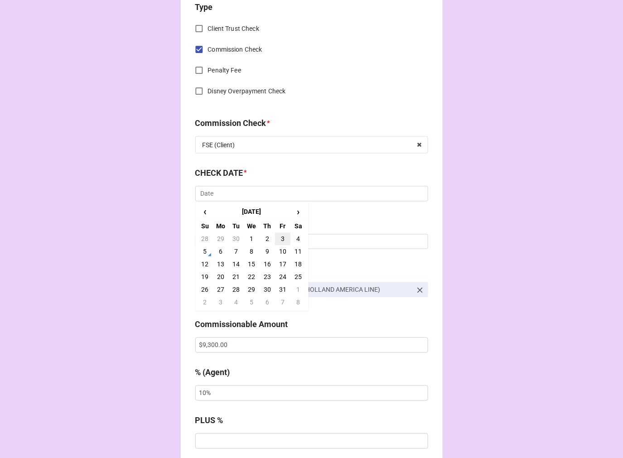
click at [283, 241] on td "3" at bounding box center [282, 239] width 15 height 13
type input "[DATE]"
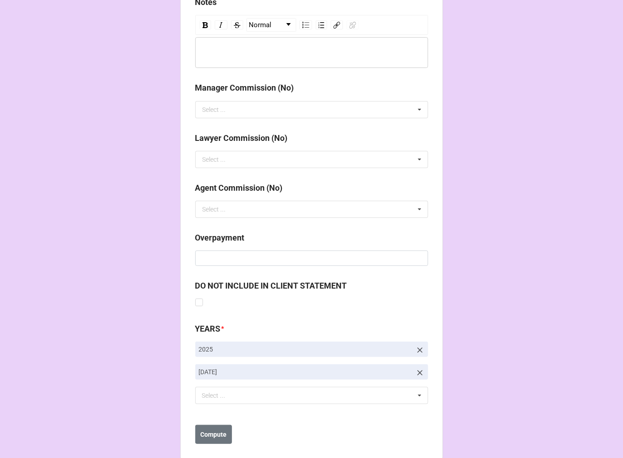
scroll to position [1049, 0]
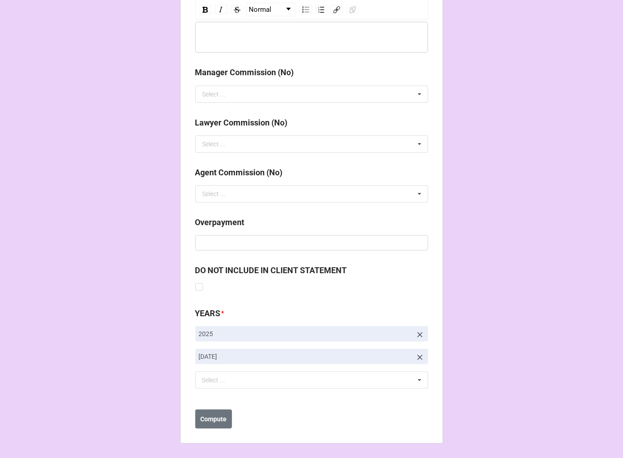
click at [416, 354] on icon at bounding box center [420, 357] width 9 height 9
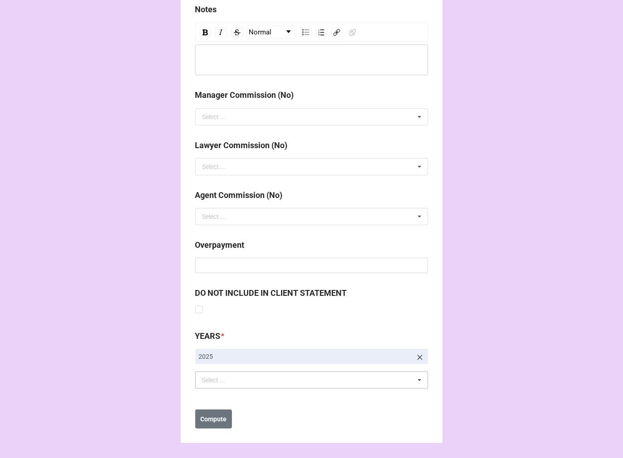
click at [214, 380] on div "Select ..." at bounding box center [219, 380] width 39 height 10
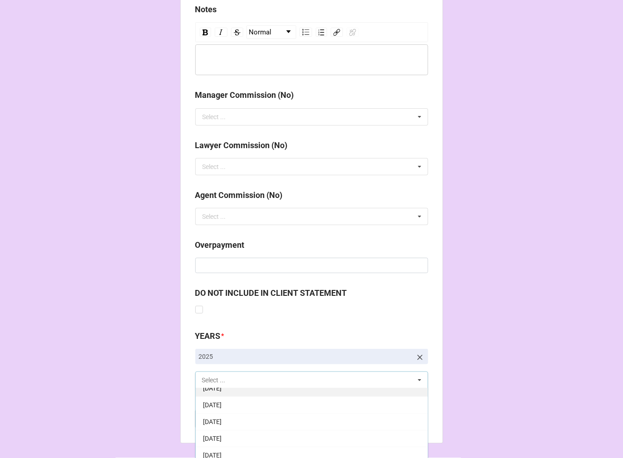
scroll to position [151, 0]
click at [222, 397] on span "[DATE]" at bounding box center [212, 396] width 19 height 7
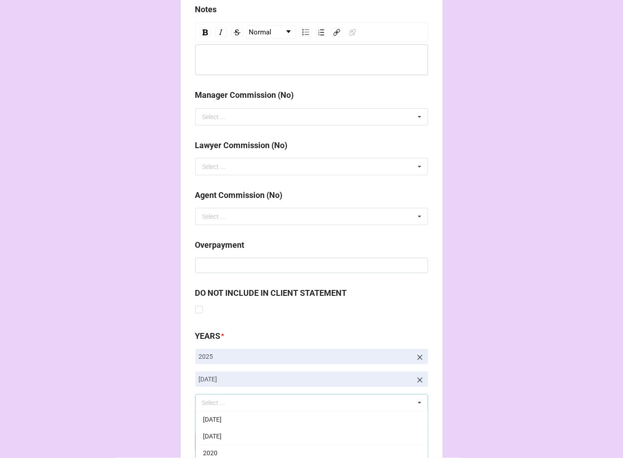
click at [214, 444] on b "Compute" at bounding box center [213, 442] width 26 height 10
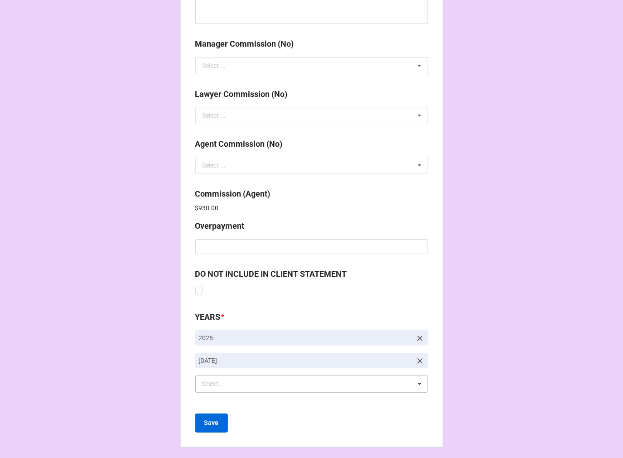
scroll to position [1081, 0]
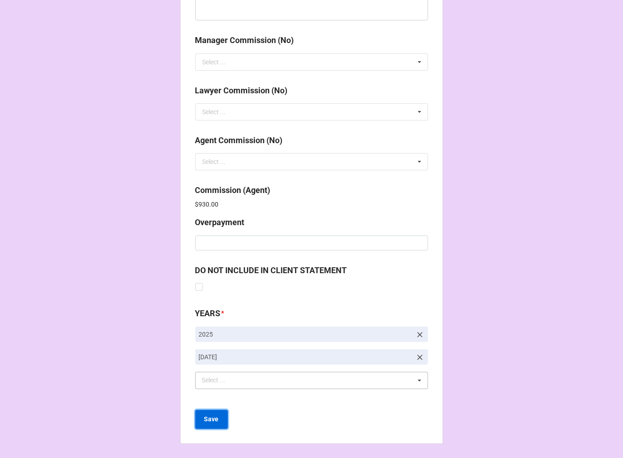
click at [213, 418] on b "Save" at bounding box center [211, 420] width 15 height 10
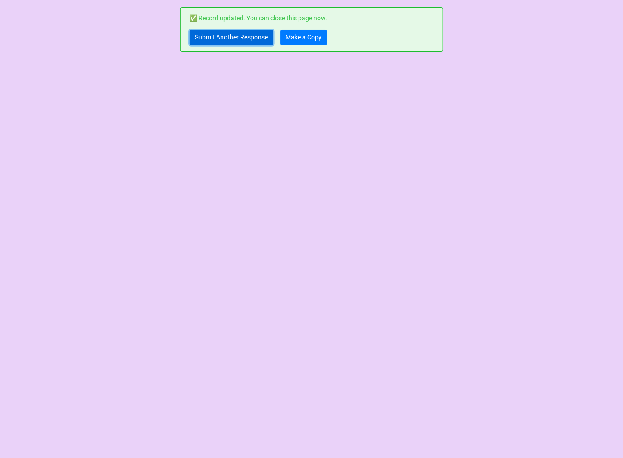
click at [232, 37] on link "Submit Another Response" at bounding box center [231, 37] width 83 height 15
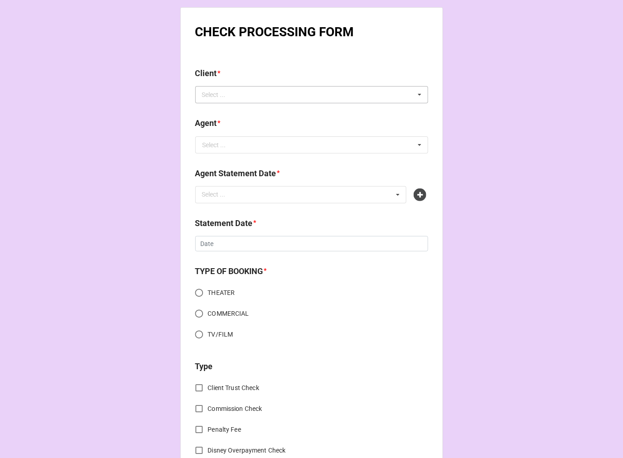
click at [214, 101] on div "Select ... No results found." at bounding box center [311, 94] width 233 height 17
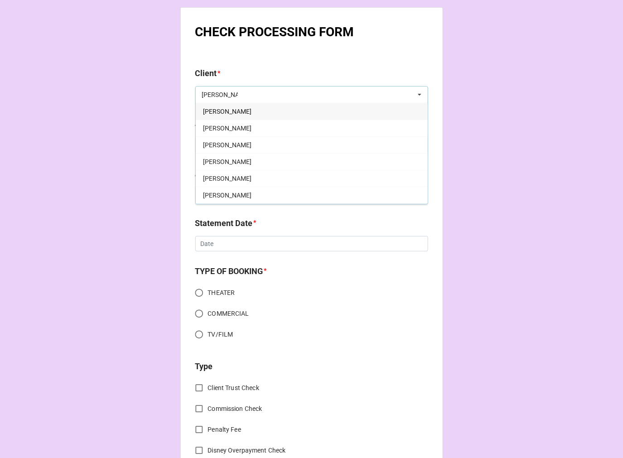
type input "[PERSON_NAME]"
click at [236, 111] on div "[PERSON_NAME]" at bounding box center [312, 111] width 232 height 17
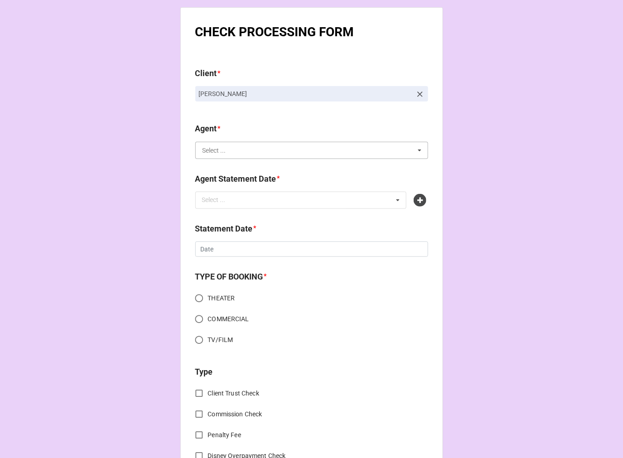
click at [232, 156] on input "text" at bounding box center [312, 150] width 232 height 16
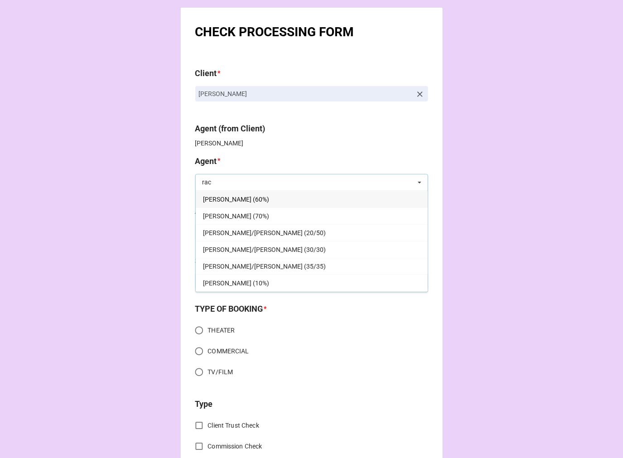
type input "rac"
click at [223, 196] on span "[PERSON_NAME] (60%)" at bounding box center [236, 199] width 66 height 7
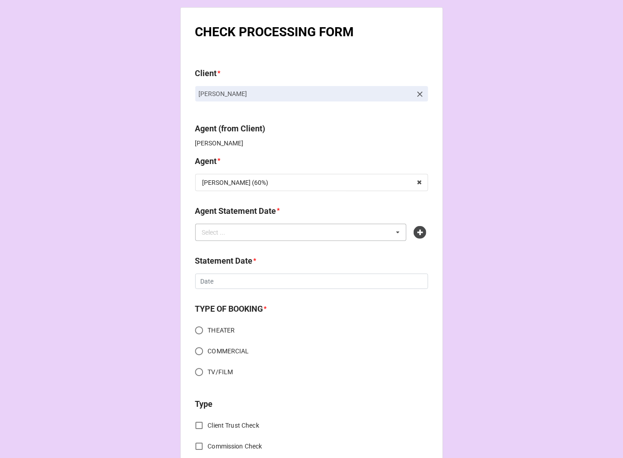
click at [216, 237] on div "Select ..." at bounding box center [219, 232] width 39 height 10
type input "rac"
click at [264, 252] on span "[DATE] ([PERSON_NAME])" at bounding box center [239, 249] width 73 height 7
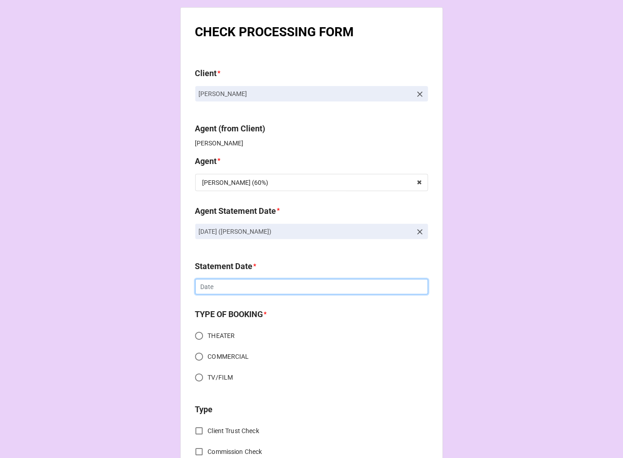
click at [228, 287] on input "text" at bounding box center [311, 286] width 233 height 15
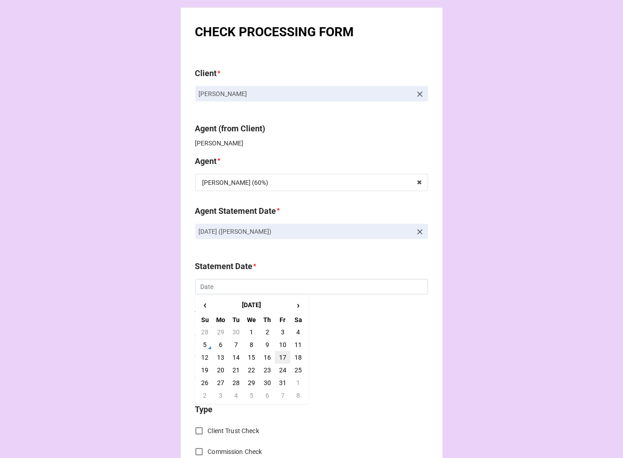
click at [281, 358] on td "17" at bounding box center [282, 357] width 15 height 13
type input "[DATE]"
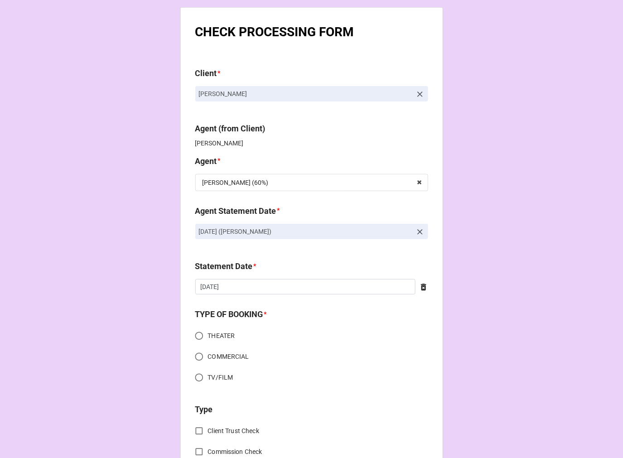
click at [195, 378] on input "TV/FILM" at bounding box center [199, 378] width 18 height 18
radio input "true"
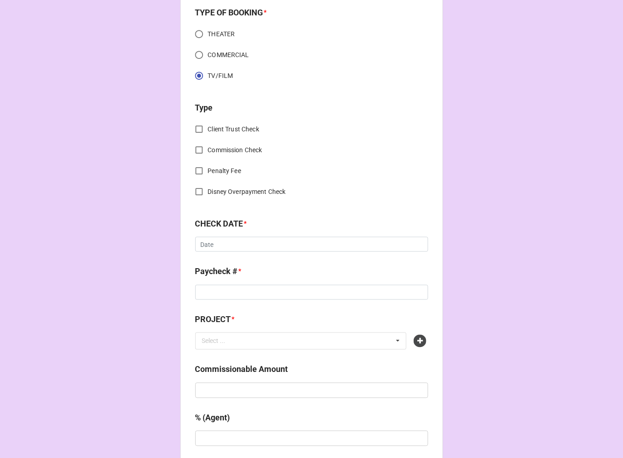
click at [198, 147] on input "Commission Check" at bounding box center [199, 150] width 18 height 18
checkbox input "true"
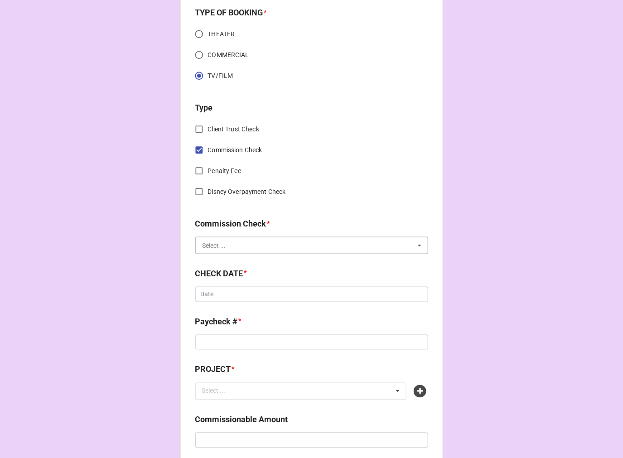
click at [236, 247] on input "text" at bounding box center [312, 245] width 232 height 16
click at [231, 259] on span "FSE (Client)" at bounding box center [219, 262] width 33 height 7
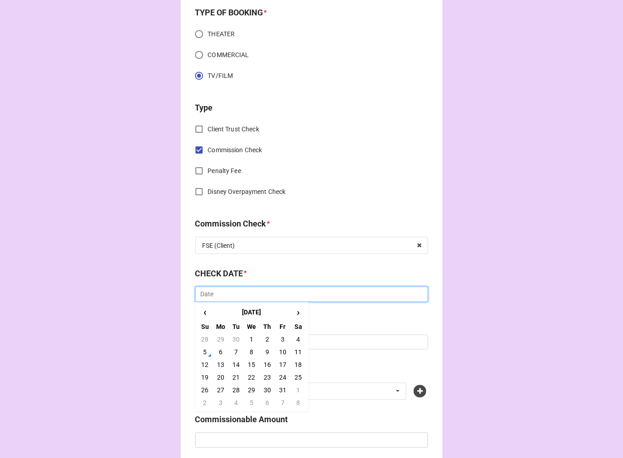
click at [220, 296] on input "text" at bounding box center [311, 294] width 233 height 15
click at [278, 339] on td "3" at bounding box center [282, 340] width 15 height 13
type input "[DATE]"
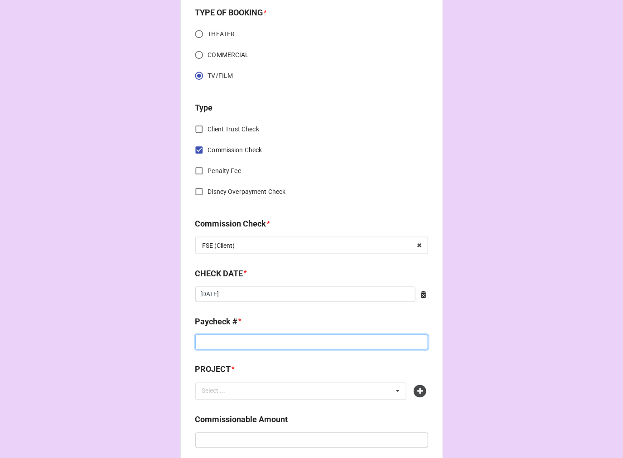
click at [223, 338] on input at bounding box center [311, 342] width 233 height 15
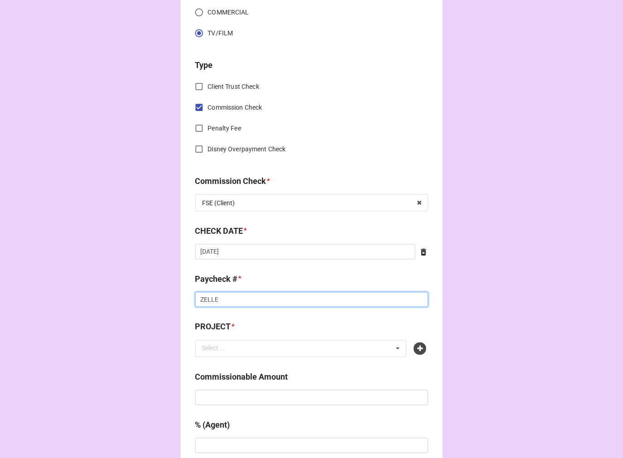
scroll to position [402, 0]
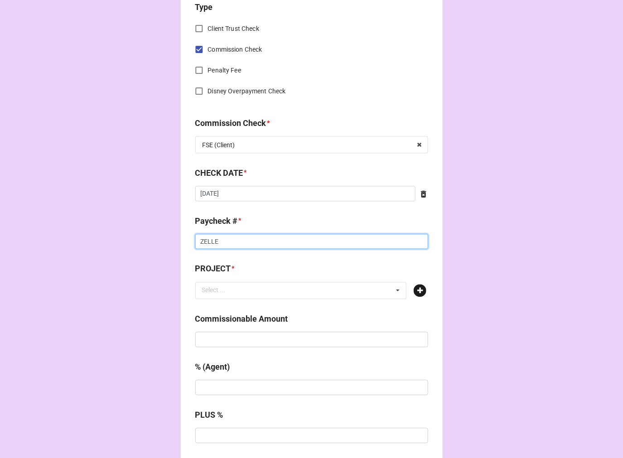
type input "ZELLE"
click at [416, 292] on icon at bounding box center [420, 291] width 13 height 13
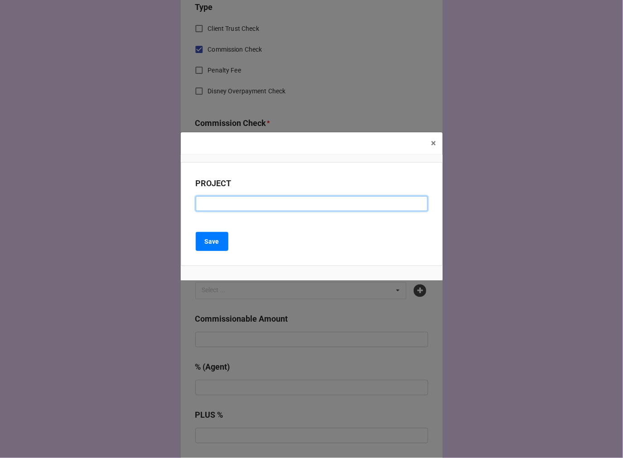
click at [228, 202] on input at bounding box center [312, 203] width 232 height 15
type input "THE CHOSEN EP 603"
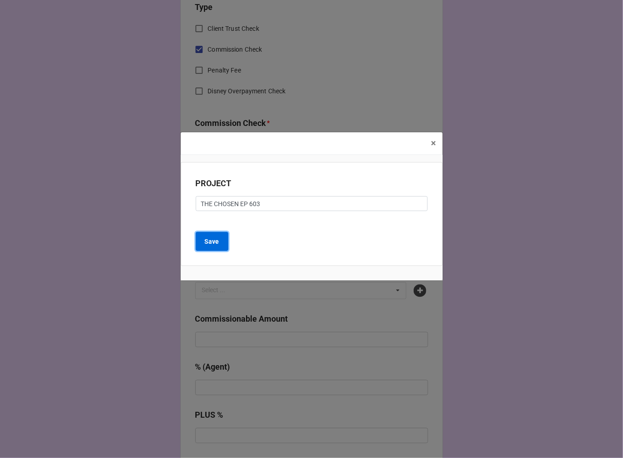
click at [213, 249] on button "Save" at bounding box center [212, 241] width 33 height 19
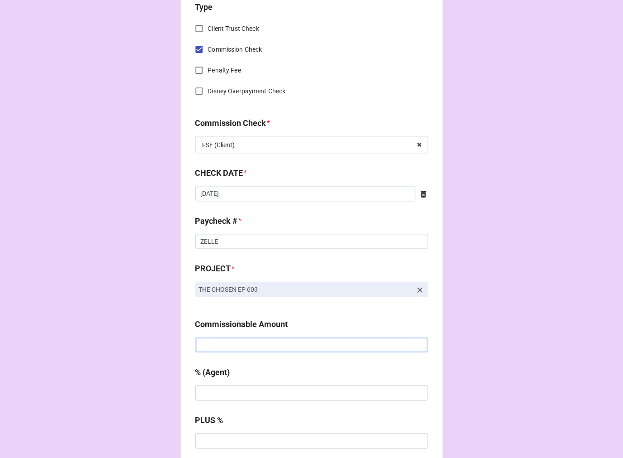
click at [229, 348] on input "text" at bounding box center [311, 345] width 233 height 15
paste input "$17,260.00"
type input "$17,260.00"
click at [223, 395] on input "text" at bounding box center [311, 393] width 233 height 15
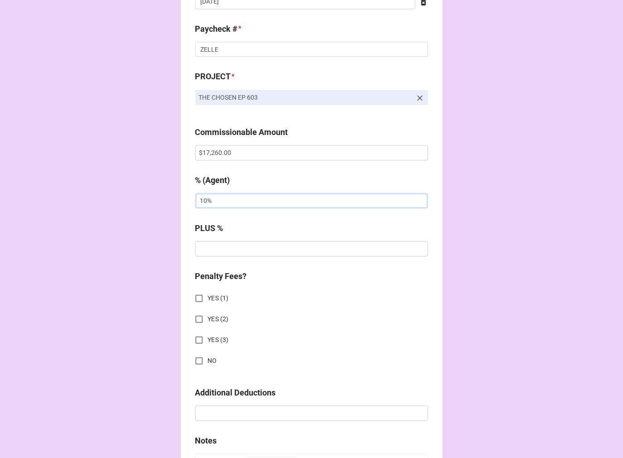
scroll to position [705, 0]
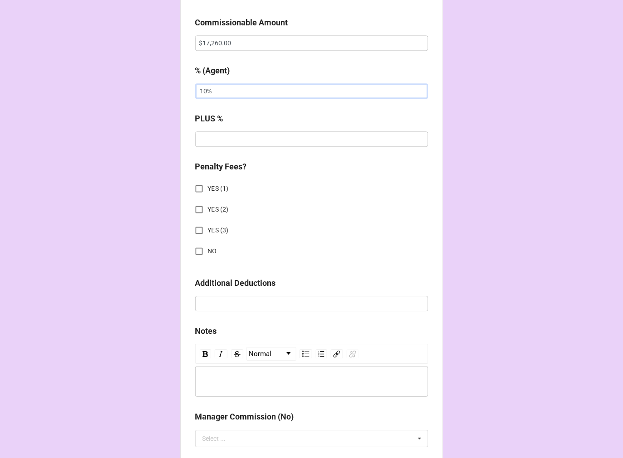
type input "10%"
click at [195, 249] on input "NO" at bounding box center [199, 251] width 18 height 18
checkbox input "true"
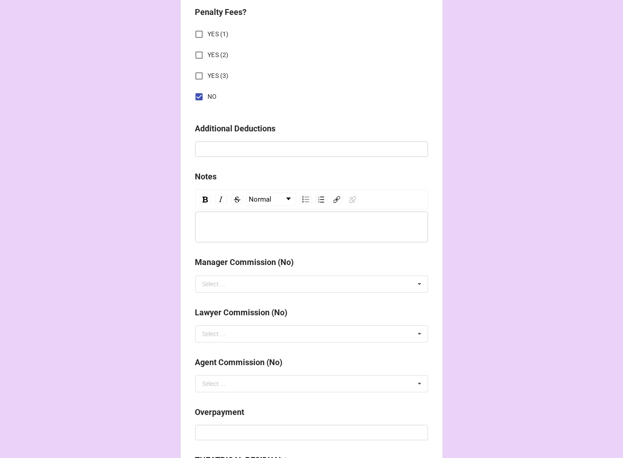
scroll to position [1088, 0]
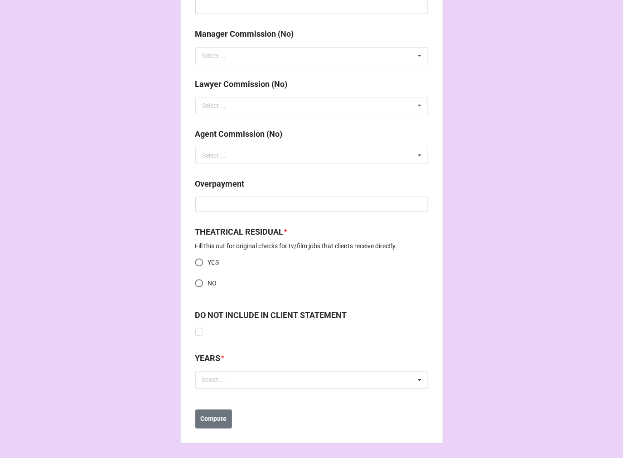
click at [198, 284] on input "NO" at bounding box center [199, 284] width 18 height 18
radio input "true"
click at [197, 263] on input "YES" at bounding box center [199, 263] width 18 height 18
radio input "true"
click at [229, 382] on div "Select ..." at bounding box center [219, 380] width 39 height 10
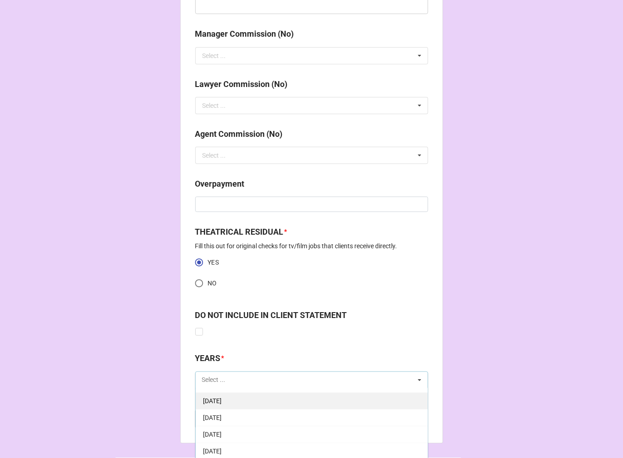
scroll to position [101, 0]
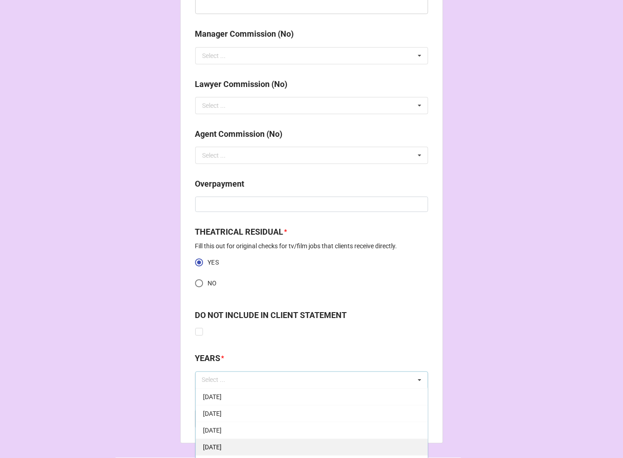
click at [222, 449] on span "[DATE]" at bounding box center [212, 447] width 19 height 7
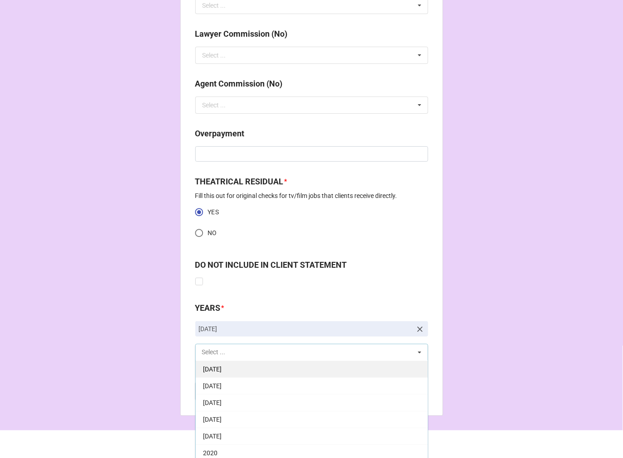
scroll to position [1142, 0]
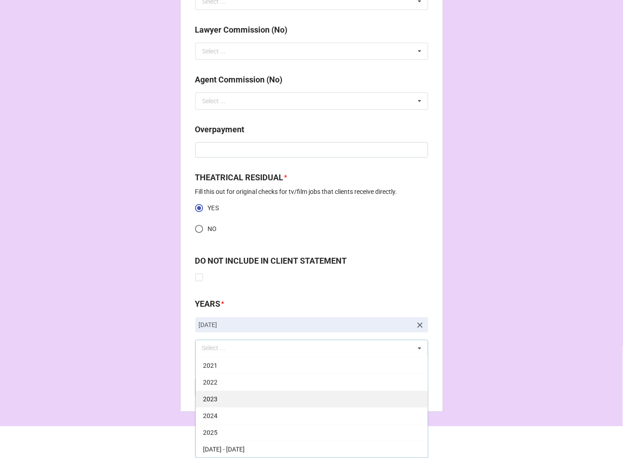
click at [227, 431] on div "2025" at bounding box center [312, 432] width 232 height 17
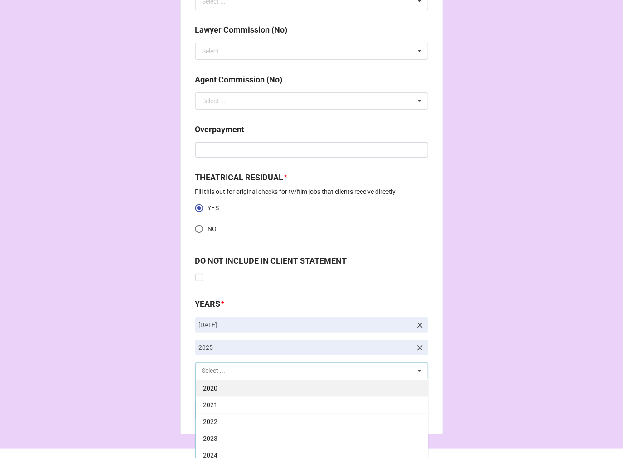
scroll to position [184, 0]
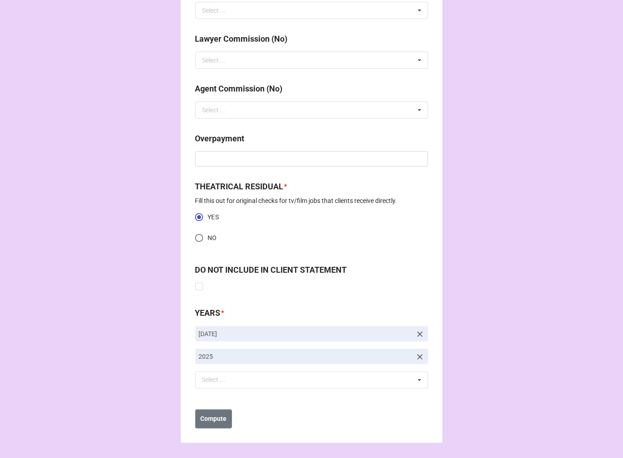
scroll to position [1133, 0]
click at [218, 417] on b "Compute" at bounding box center [213, 419] width 26 height 10
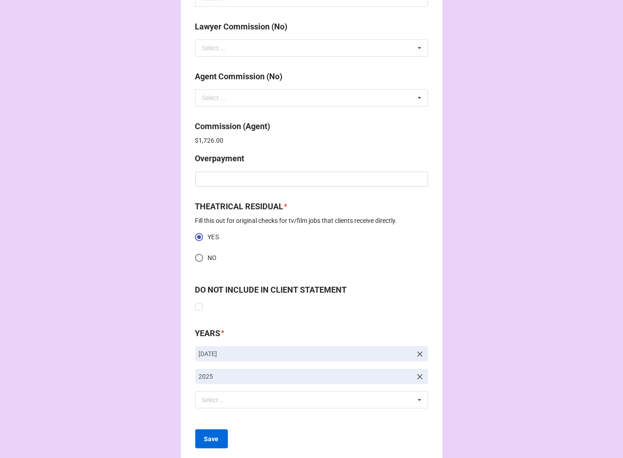
scroll to position [1165, 0]
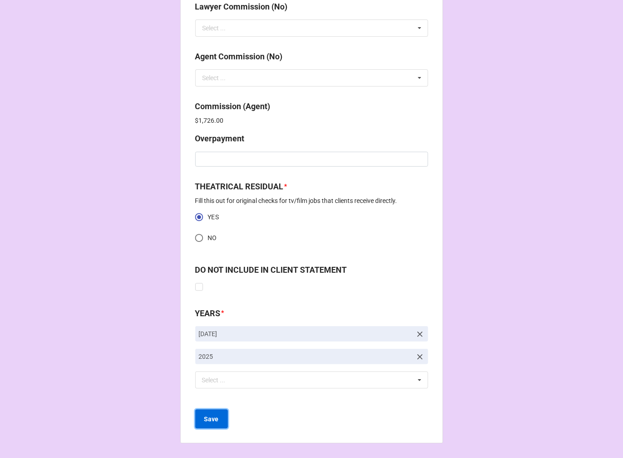
click at [209, 421] on b "Save" at bounding box center [211, 420] width 15 height 10
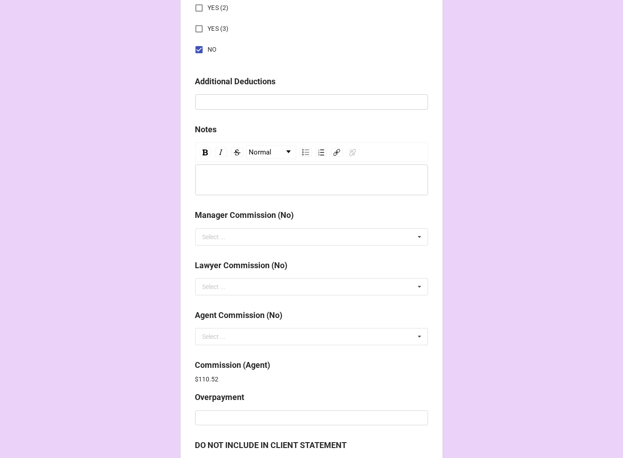
scroll to position [1081, 0]
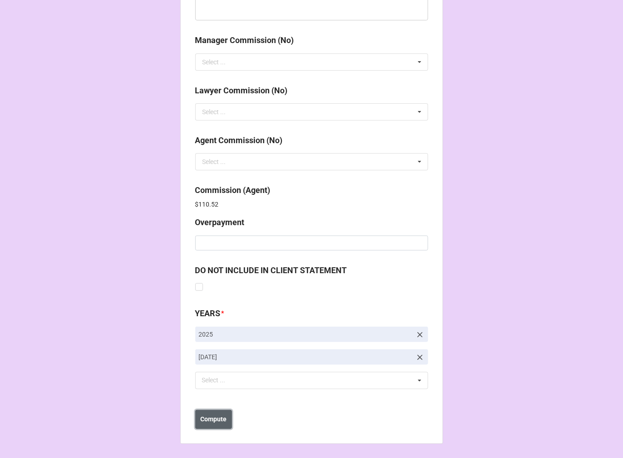
click at [218, 419] on b "Compute" at bounding box center [213, 420] width 26 height 10
click at [215, 421] on b "Save" at bounding box center [211, 420] width 15 height 10
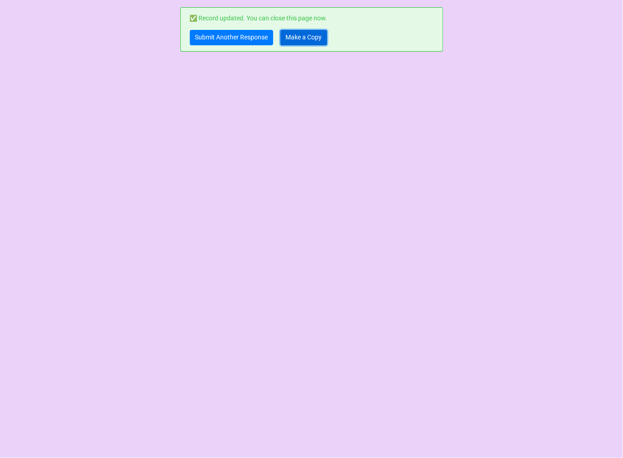
click at [310, 37] on link "Make a Copy" at bounding box center [304, 37] width 47 height 15
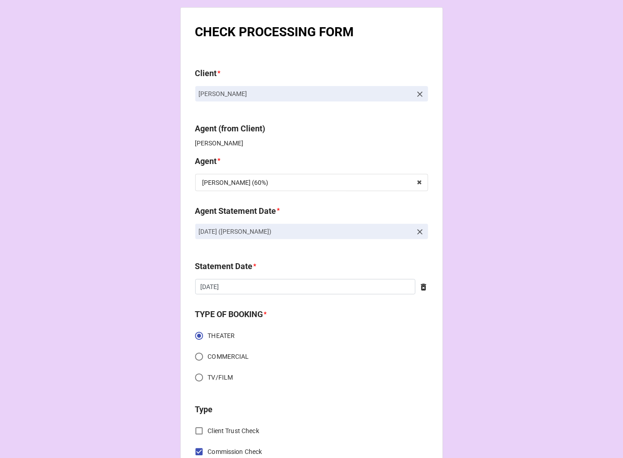
click at [421, 232] on icon at bounding box center [420, 232] width 9 height 9
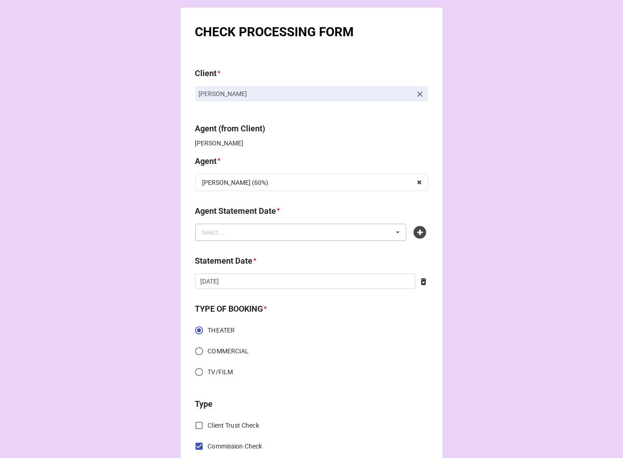
click at [350, 230] on div "Select ... No results found." at bounding box center [301, 232] width 212 height 17
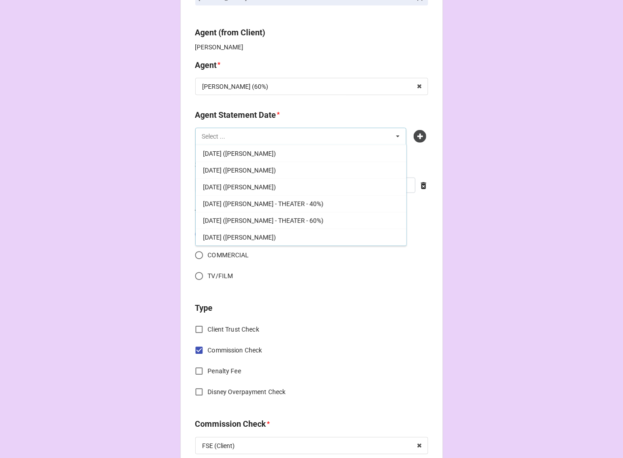
scroll to position [101, 0]
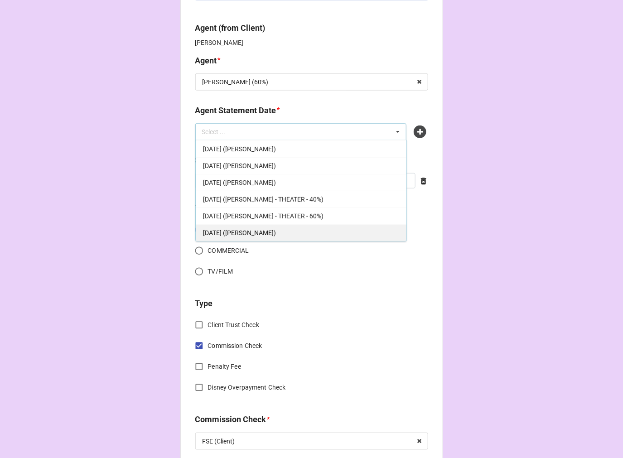
click at [269, 234] on span "[DATE] ([PERSON_NAME])" at bounding box center [239, 232] width 73 height 7
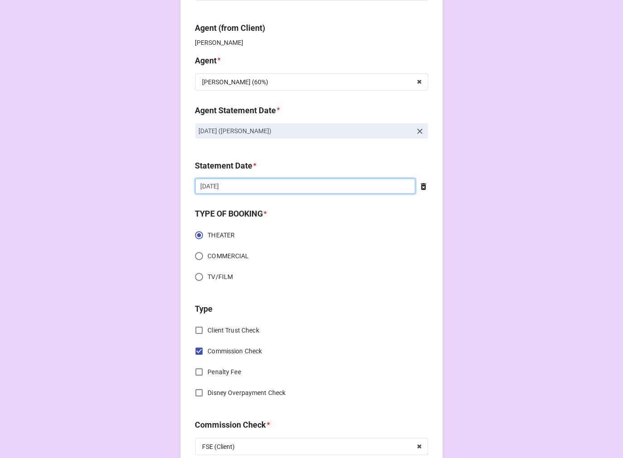
click at [257, 190] on input "[DATE]" at bounding box center [305, 186] width 220 height 15
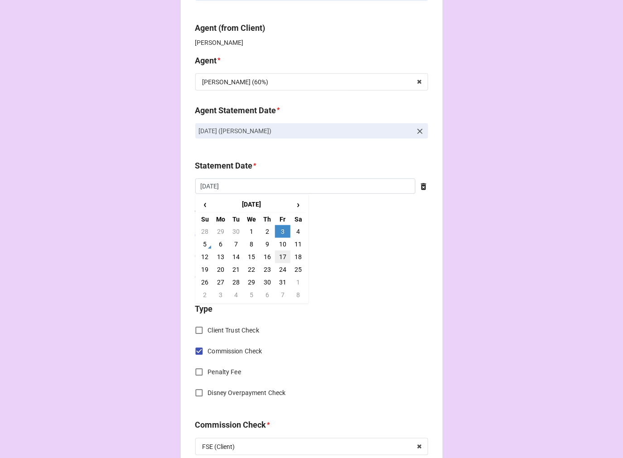
click at [280, 256] on td "17" at bounding box center [282, 257] width 15 height 13
type input "[DATE]"
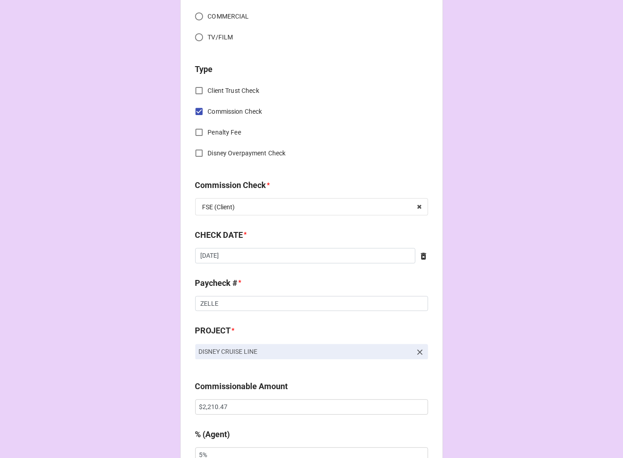
scroll to position [352, 0]
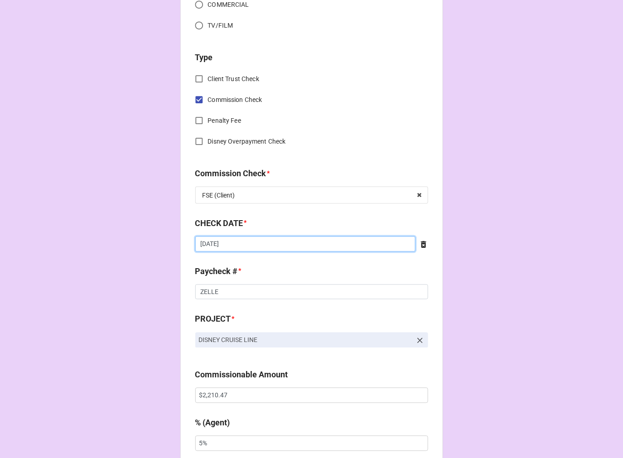
click at [266, 242] on input "[DATE]" at bounding box center [305, 244] width 220 height 15
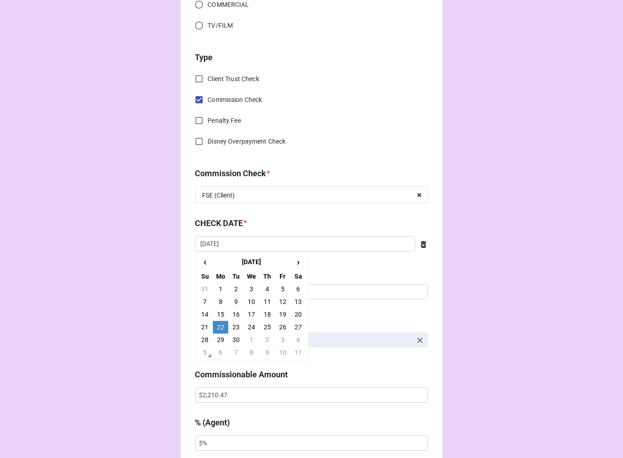
click at [296, 340] on td "4" at bounding box center [297, 340] width 15 height 13
type input "[DATE]"
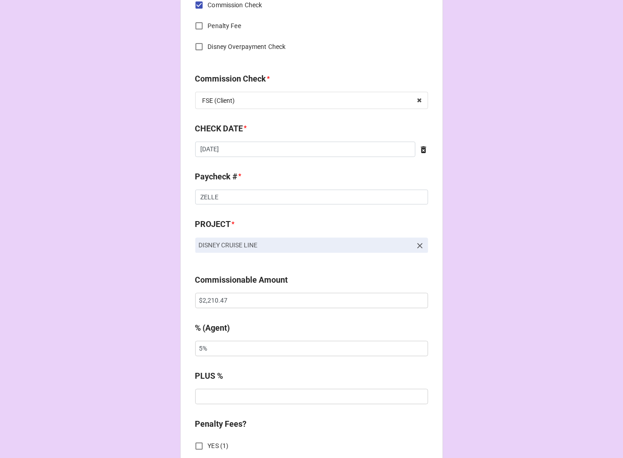
scroll to position [453, 0]
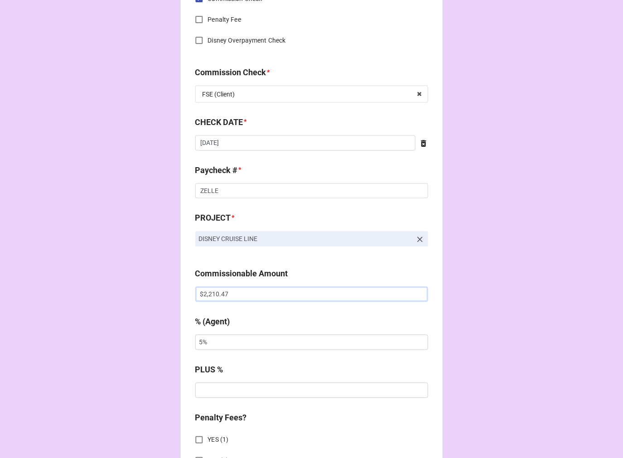
drag, startPoint x: 244, startPoint y: 296, endPoint x: 121, endPoint y: 290, distance: 123.4
click at [123, 290] on div "CHECK PROCESSING FORM Client * [PERSON_NAME] Agent (from Client) [PERSON_NAME] …" at bounding box center [311, 300] width 623 height 1507
paste input "510.00"
type input "$2,510.00"
drag, startPoint x: 222, startPoint y: 343, endPoint x: 107, endPoint y: 332, distance: 116.1
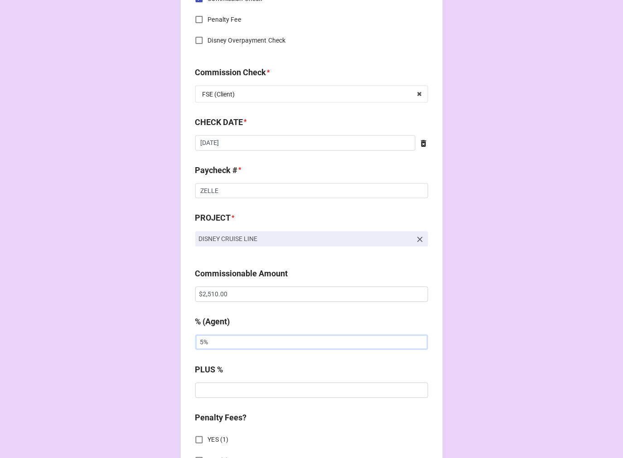
click at [126, 336] on div "CHECK PROCESSING FORM Client * [PERSON_NAME] Agent (from Client) [PERSON_NAME] …" at bounding box center [311, 300] width 623 height 1507
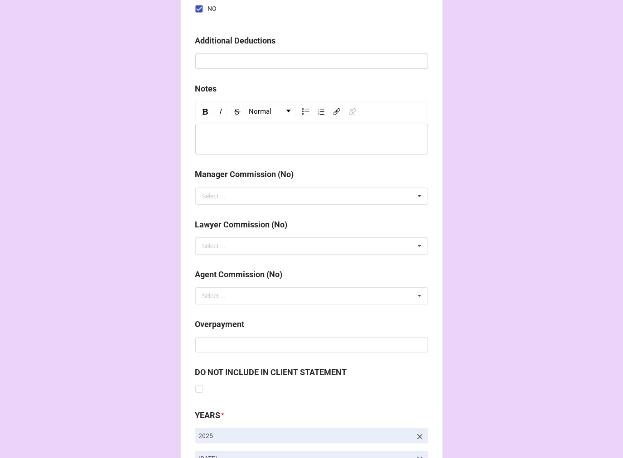
scroll to position [1049, 0]
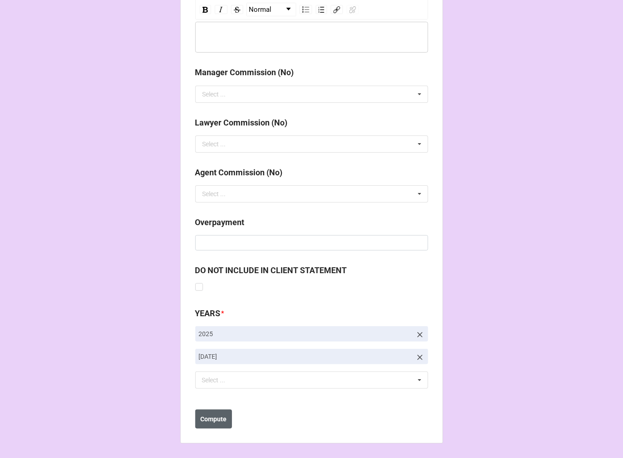
type input "10%"
click at [212, 421] on b "Compute" at bounding box center [213, 420] width 26 height 10
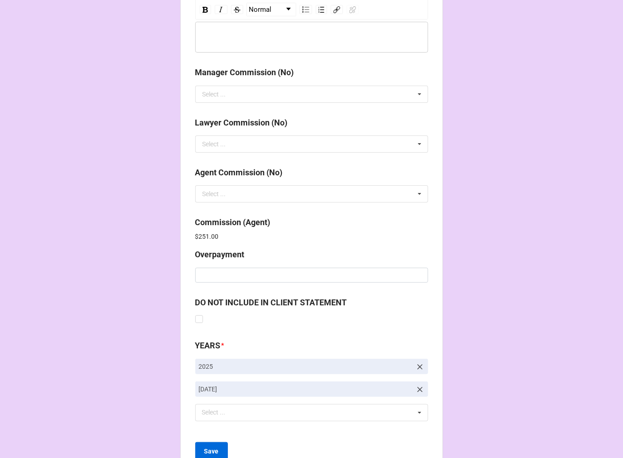
scroll to position [1081, 0]
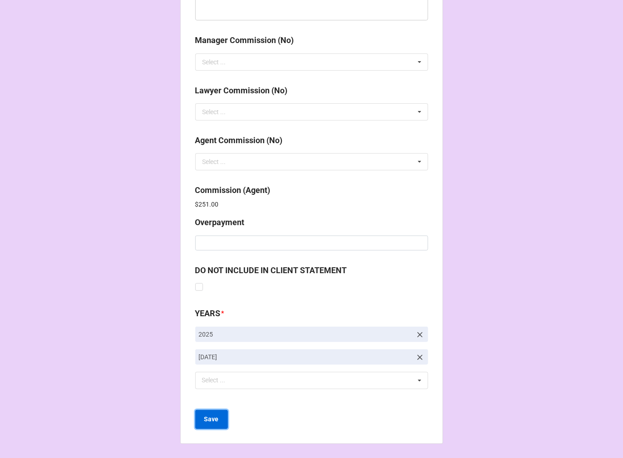
click at [216, 421] on b "Save" at bounding box center [211, 420] width 15 height 10
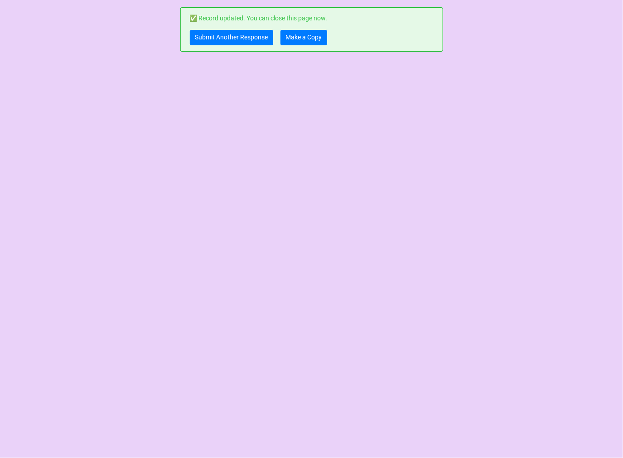
scroll to position [0, 0]
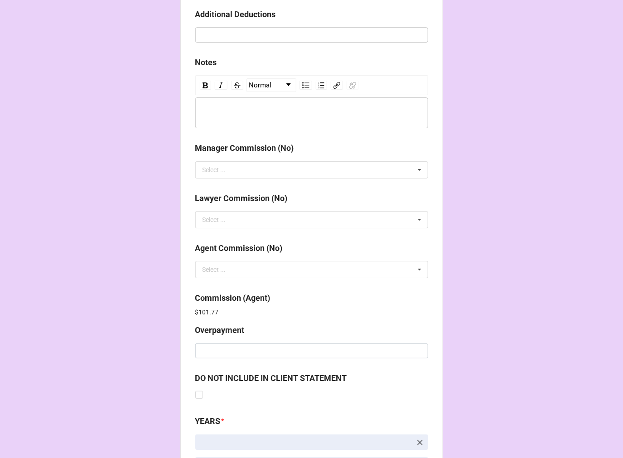
scroll to position [1081, 0]
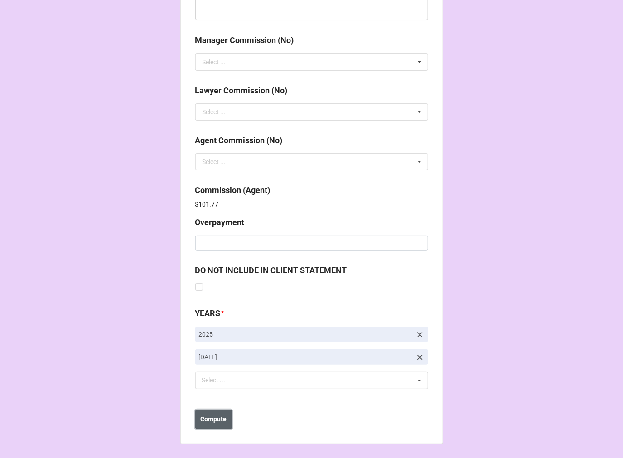
click at [206, 416] on b "Compute" at bounding box center [213, 420] width 26 height 10
drag, startPoint x: 212, startPoint y: 422, endPoint x: 218, endPoint y: 419, distance: 7.3
click at [212, 421] on b "Save" at bounding box center [211, 420] width 15 height 10
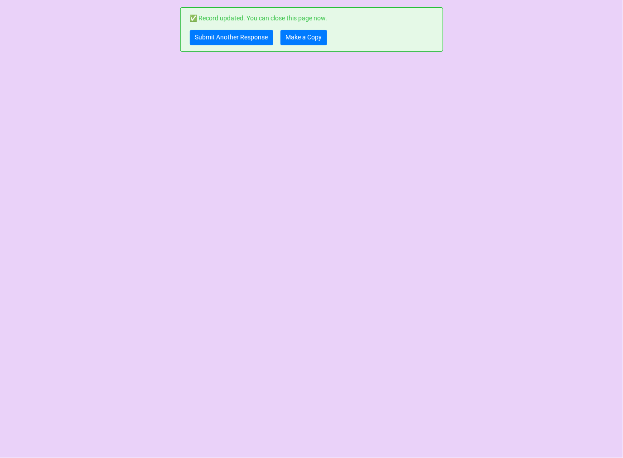
scroll to position [0, 0]
click at [305, 36] on link "Make a Copy" at bounding box center [304, 37] width 47 height 15
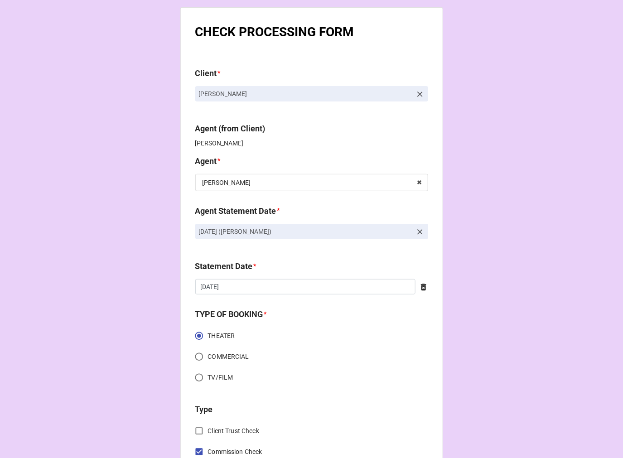
click at [419, 231] on icon at bounding box center [419, 231] width 5 height 5
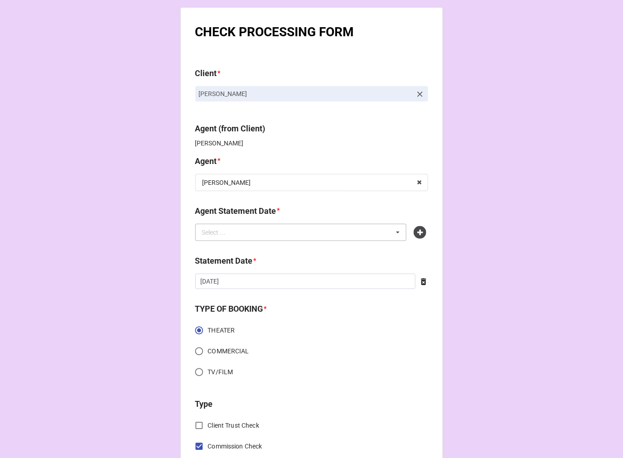
click at [334, 230] on div "Select ... No results found." at bounding box center [301, 232] width 212 height 17
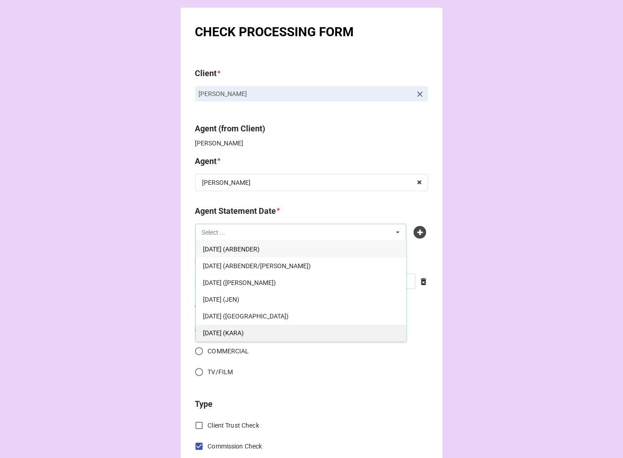
scroll to position [50, 0]
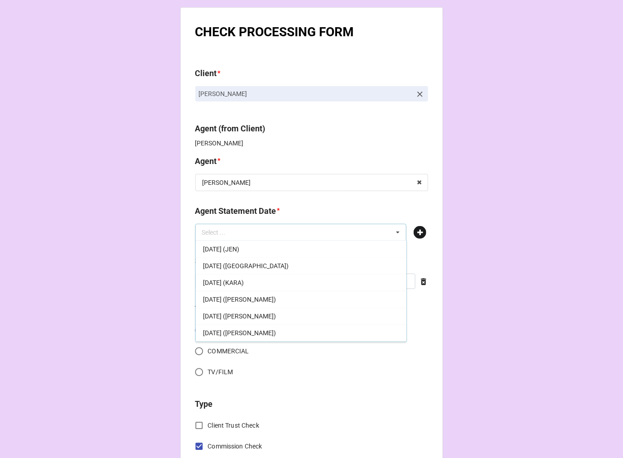
click at [417, 232] on icon at bounding box center [420, 232] width 13 height 13
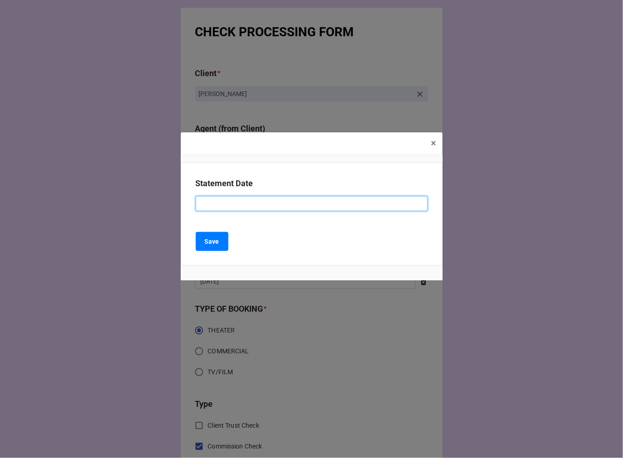
click at [247, 204] on input at bounding box center [312, 203] width 232 height 15
type input "C"
type input "OCTOBER 17, 2025 (KAREN)"
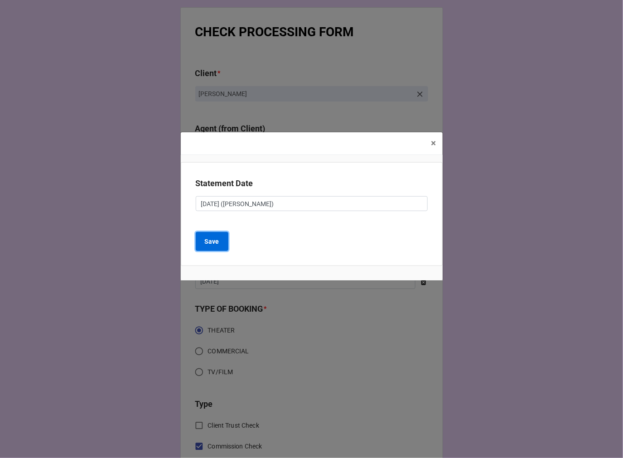
click at [207, 242] on b "Save" at bounding box center [212, 242] width 15 height 10
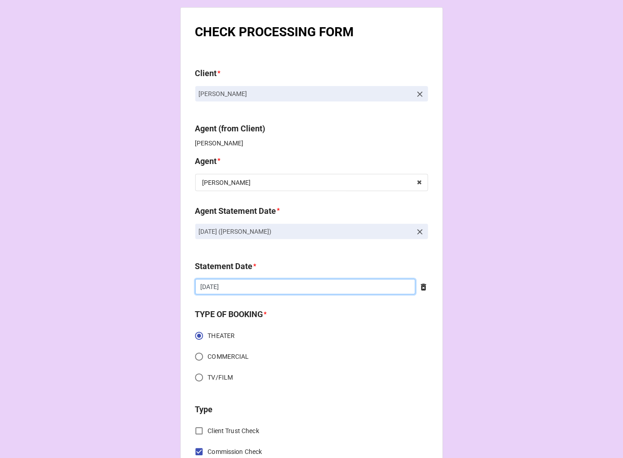
click at [246, 286] on input "[DATE]" at bounding box center [305, 286] width 220 height 15
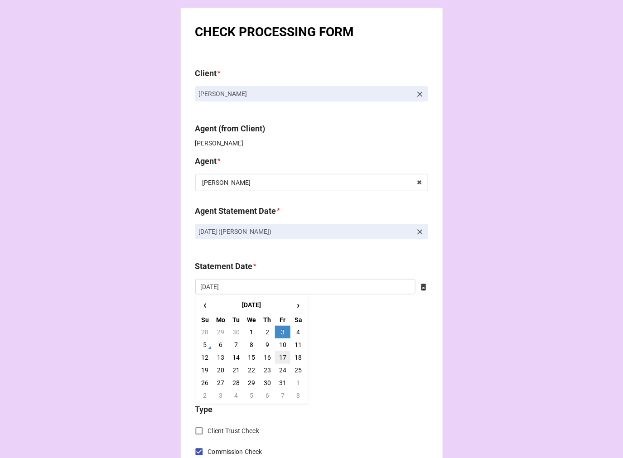
click at [280, 356] on td "17" at bounding box center [282, 357] width 15 height 13
type input "10/17/2025"
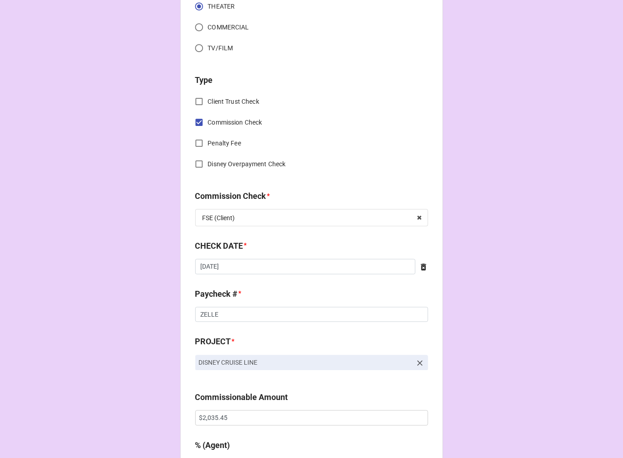
scroll to position [352, 0]
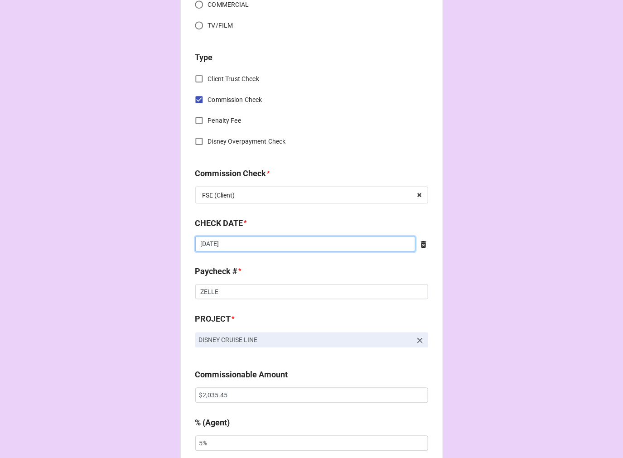
click at [232, 246] on input "[DATE]" at bounding box center [305, 244] width 220 height 15
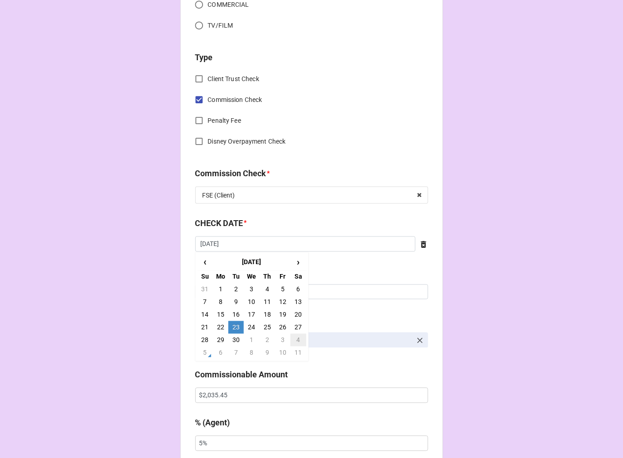
click at [292, 342] on td "4" at bounding box center [297, 340] width 15 height 13
type input "10/4/2025"
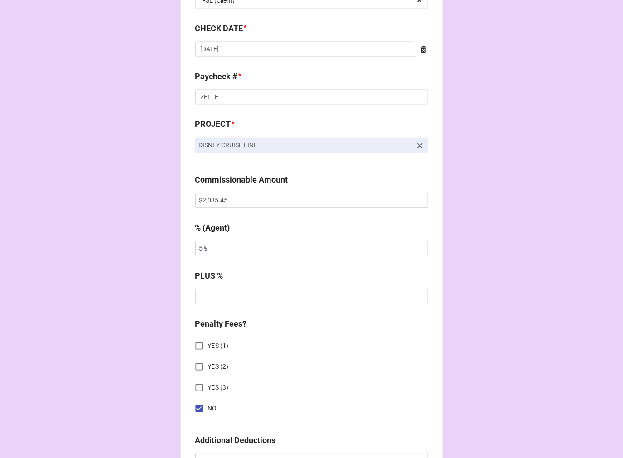
scroll to position [554, 0]
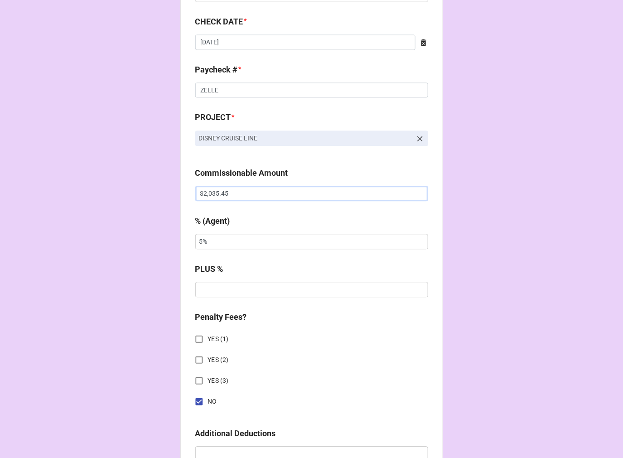
drag, startPoint x: 247, startPoint y: 195, endPoint x: 125, endPoint y: 187, distance: 122.2
click at [125, 187] on div "CHECK PROCESSING FORM Client * Tamarah Tucker Gonzalez Agent (from Client) Kare…" at bounding box center [311, 199] width 623 height 1507
paste input "250.00"
type input "$2,250.00"
drag, startPoint x: 191, startPoint y: 245, endPoint x: 142, endPoint y: 234, distance: 50.0
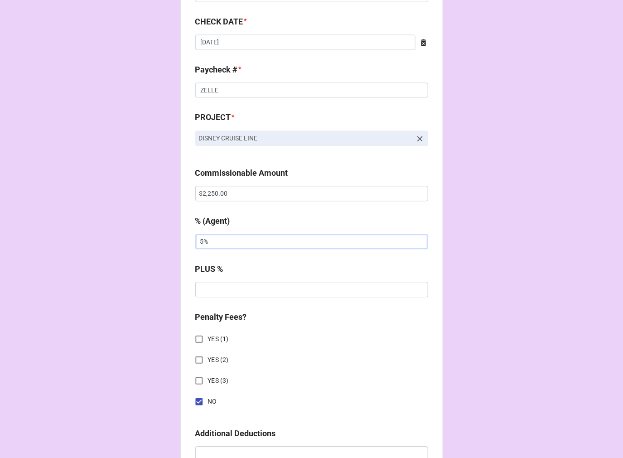
click at [150, 236] on div "CHECK PROCESSING FORM Client * Tamarah Tucker Gonzalez Agent (from Client) Kare…" at bounding box center [311, 199] width 623 height 1507
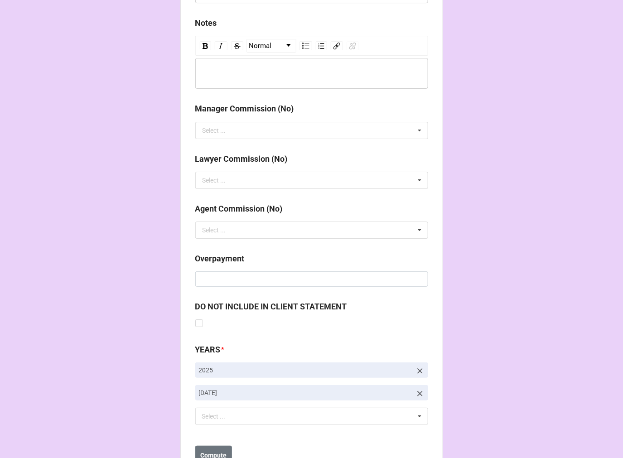
scroll to position [1049, 0]
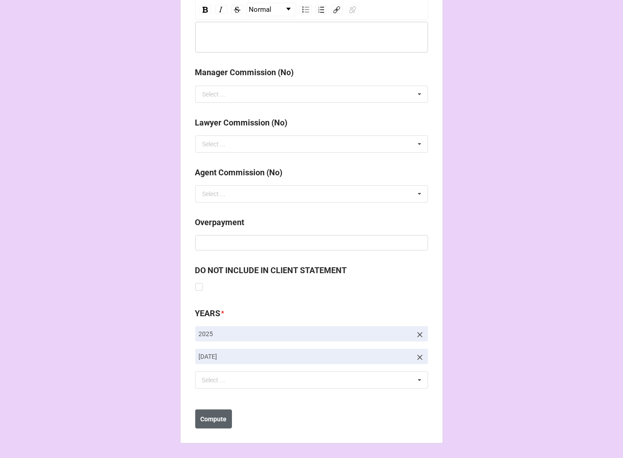
type input "10%"
click at [212, 413] on button "Compute" at bounding box center [213, 419] width 37 height 19
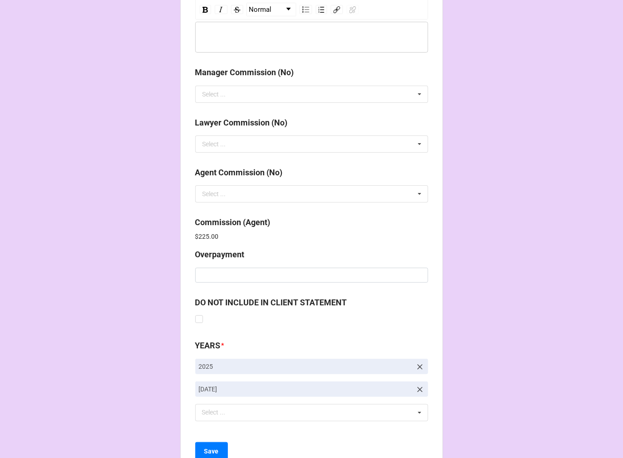
scroll to position [1081, 0]
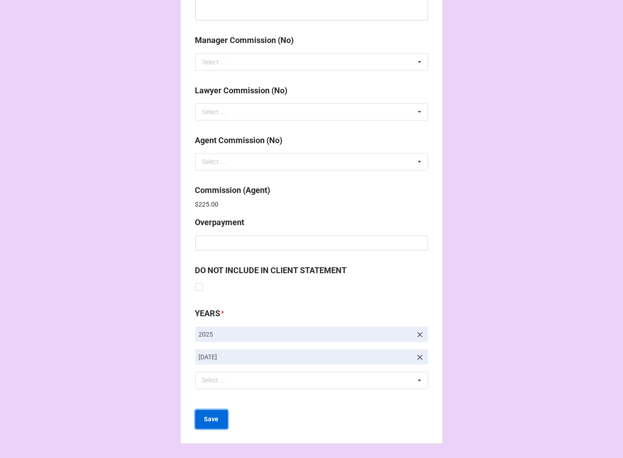
click at [214, 413] on button "Save" at bounding box center [211, 419] width 33 height 19
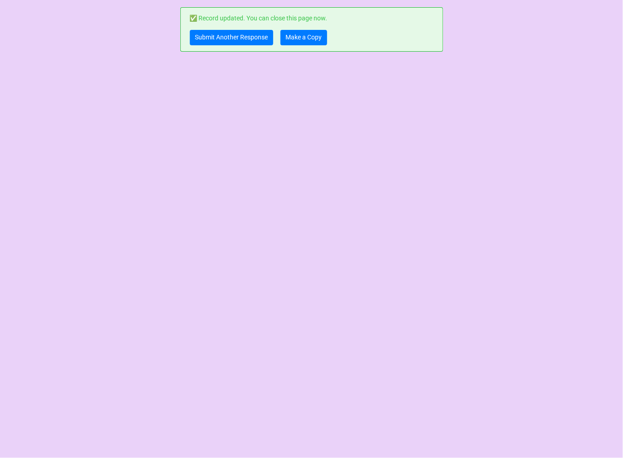
scroll to position [0, 0]
click at [218, 39] on link "Submit Another Response" at bounding box center [231, 37] width 83 height 15
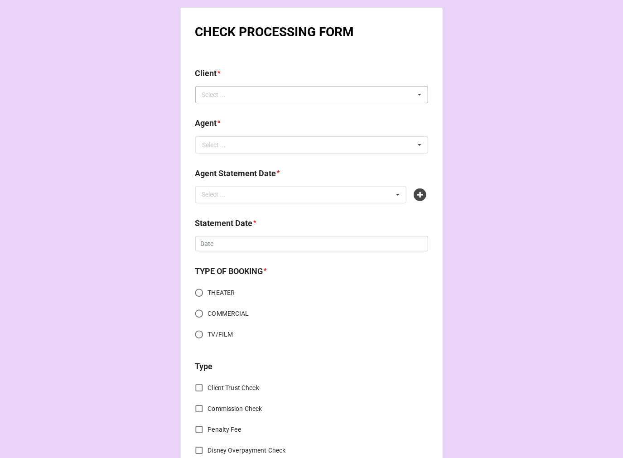
click at [213, 91] on div "Select ..." at bounding box center [219, 95] width 39 height 10
paste input "[PERSON_NAME]"
type input "[PERSON_NAME]"
click at [252, 108] on span "[PERSON_NAME]" at bounding box center [227, 111] width 48 height 7
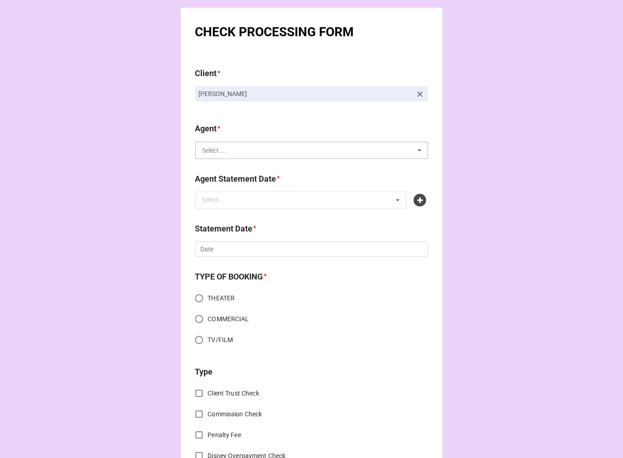
click at [237, 150] on input "text" at bounding box center [312, 150] width 232 height 16
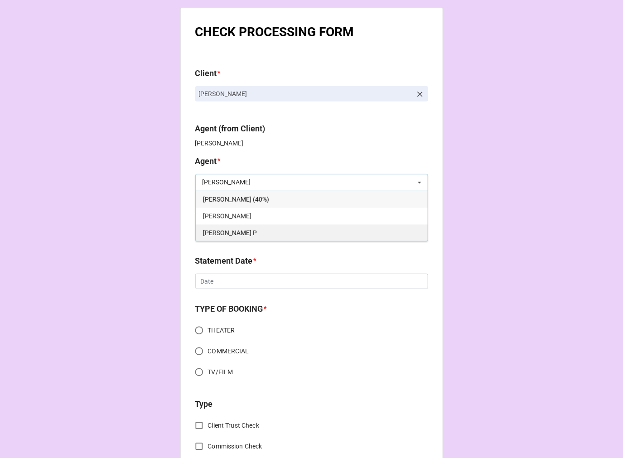
type input "KELL"
click at [229, 225] on div "[PERSON_NAME] P" at bounding box center [312, 232] width 232 height 17
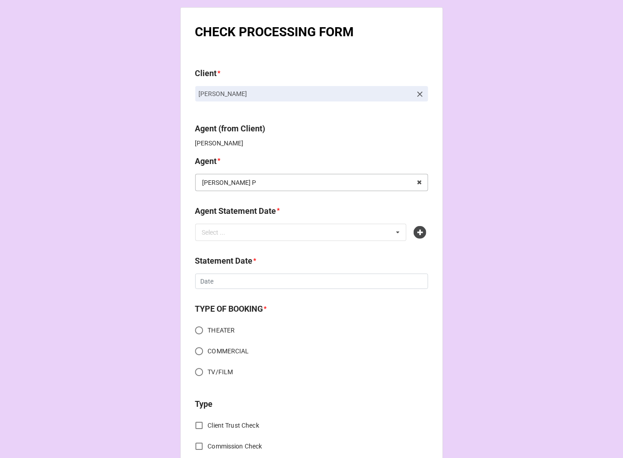
click at [238, 179] on input "text" at bounding box center [312, 182] width 232 height 16
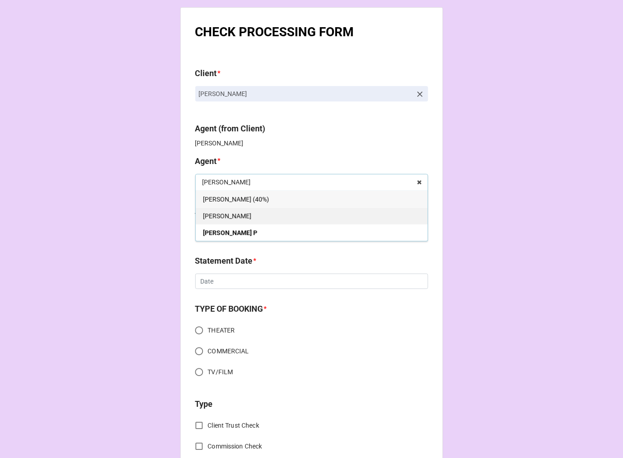
type input "KELL"
click at [217, 213] on div "[PERSON_NAME]" at bounding box center [312, 216] width 232 height 17
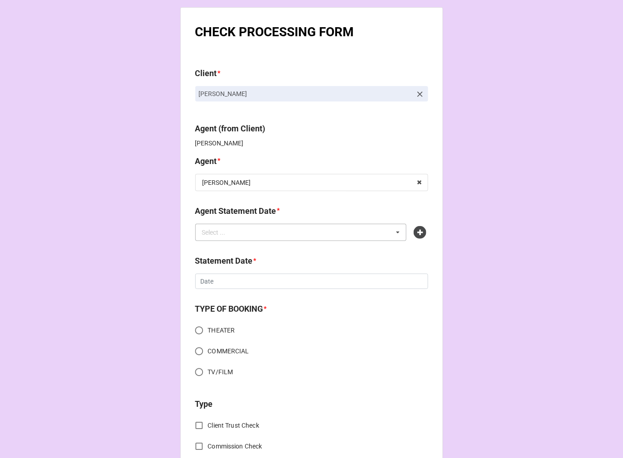
click at [239, 233] on div "Select ... No results found." at bounding box center [301, 232] width 212 height 17
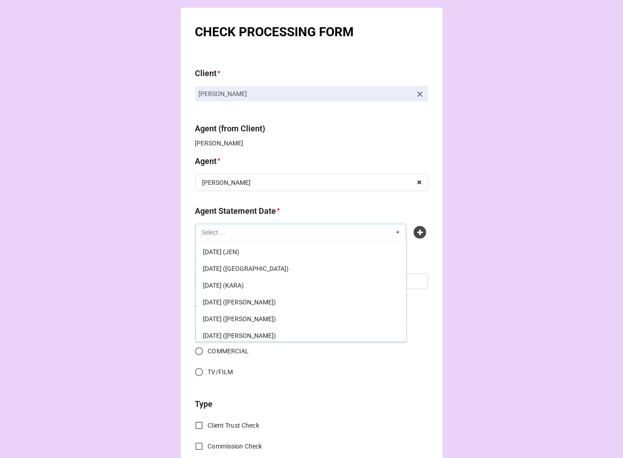
scroll to position [101, 0]
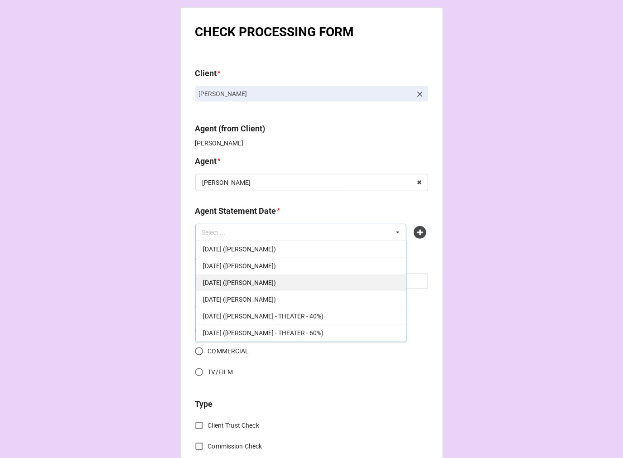
click at [295, 286] on div "OCTOBER 17, 2025 (KELLIE)" at bounding box center [301, 282] width 211 height 17
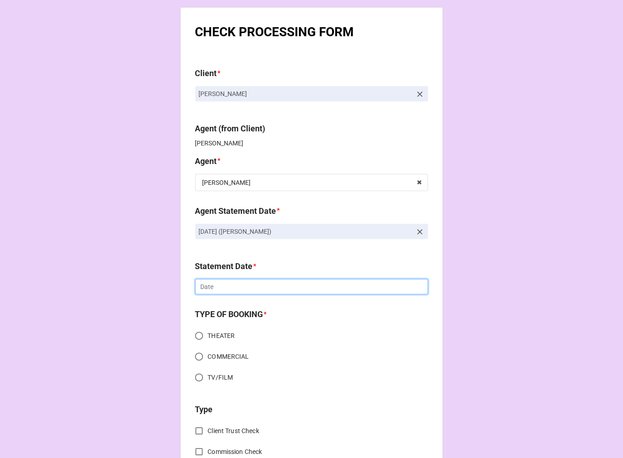
click at [261, 286] on input "text" at bounding box center [311, 286] width 233 height 15
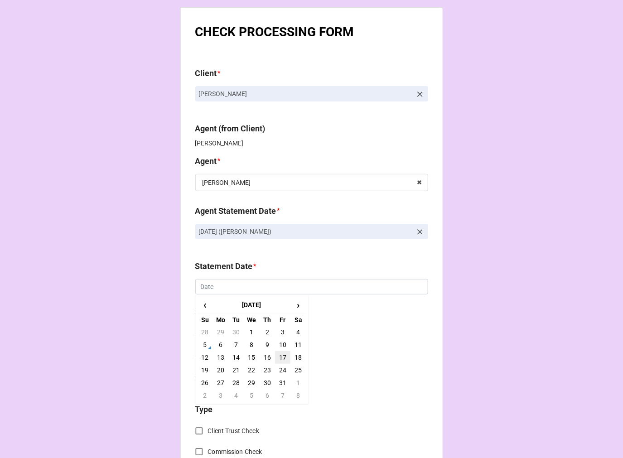
click at [280, 355] on td "17" at bounding box center [282, 357] width 15 height 13
type input "10/17/2025"
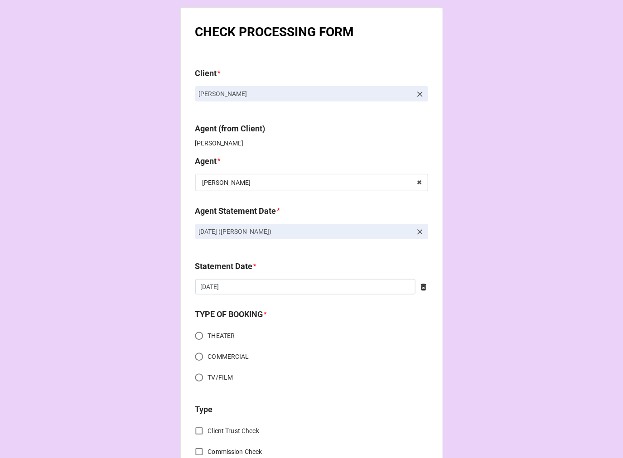
click at [418, 230] on icon at bounding box center [420, 232] width 9 height 9
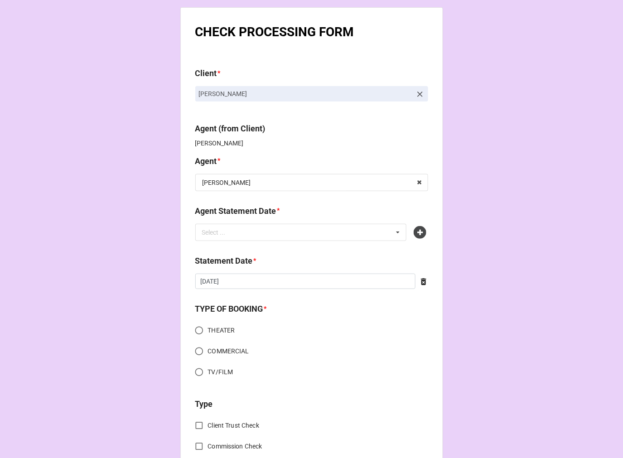
click at [340, 241] on div "Select ... OCTOBER 17, 2025 (ARBENDER) OCTOBER 17, 2025 (ARBENDER/KATIE) OCTOBE…" at bounding box center [301, 232] width 212 height 17
click at [323, 230] on div "Select ... OCTOBER 17, 2025 (ARBENDER) OCTOBER 17, 2025 (ARBENDER/KATIE) OCTOBE…" at bounding box center [301, 232] width 212 height 17
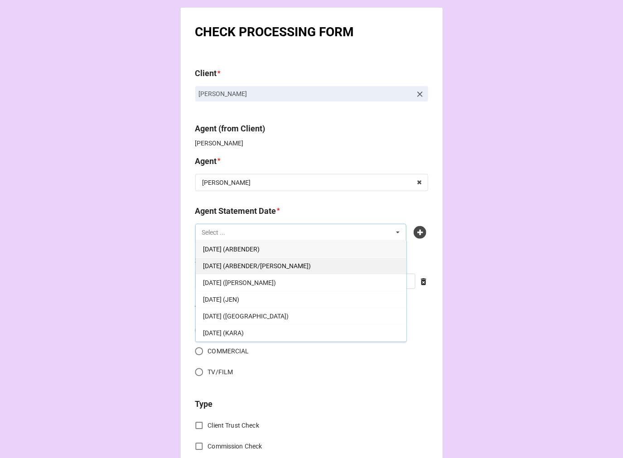
scroll to position [50, 0]
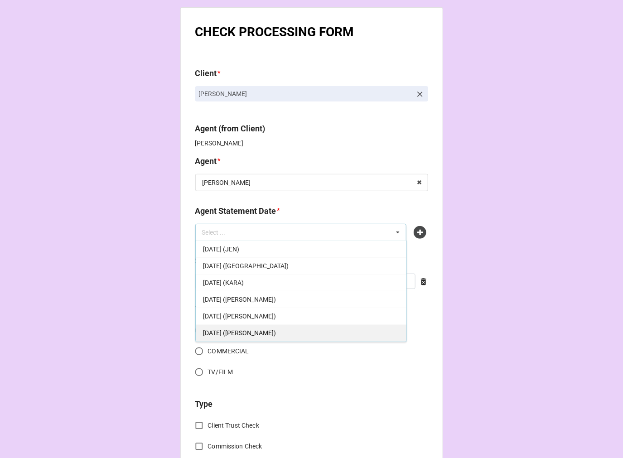
click at [280, 334] on div "[DATE] ([PERSON_NAME])" at bounding box center [301, 332] width 211 height 17
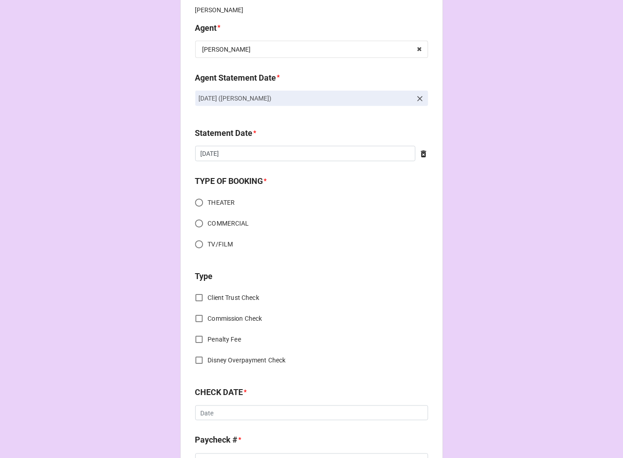
scroll to position [151, 0]
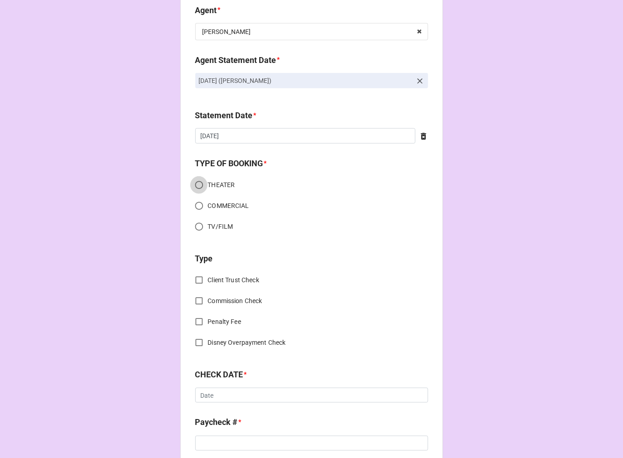
click at [197, 186] on input "THEATER" at bounding box center [199, 185] width 18 height 18
radio input "true"
click at [195, 298] on input "Commission Check" at bounding box center [199, 301] width 18 height 18
checkbox input "true"
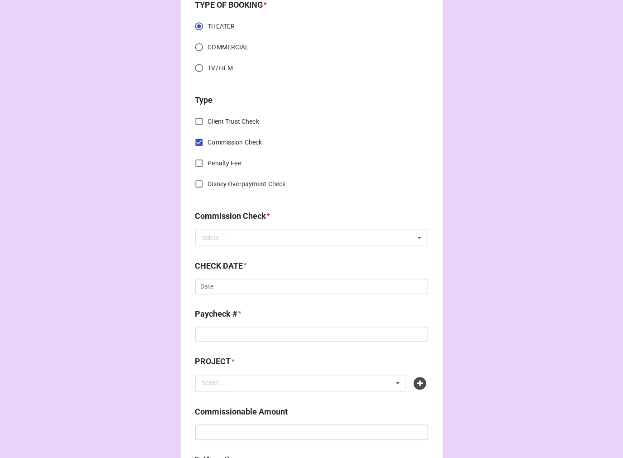
scroll to position [352, 0]
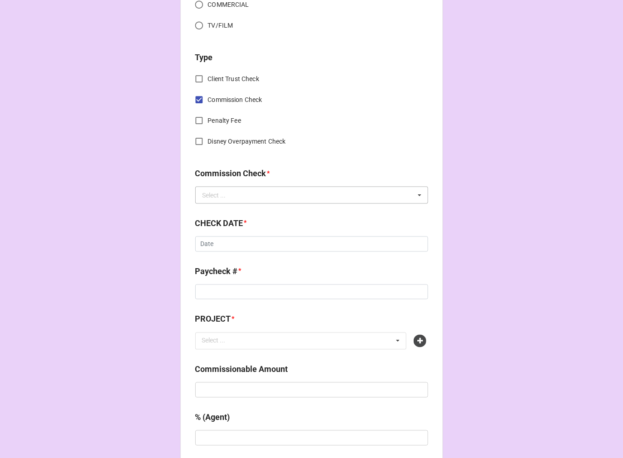
click at [223, 195] on div "Select ..." at bounding box center [215, 195] width 24 height 6
click at [218, 211] on span "FSE (Client)" at bounding box center [219, 211] width 33 height 7
click at [221, 245] on input "text" at bounding box center [311, 244] width 233 height 15
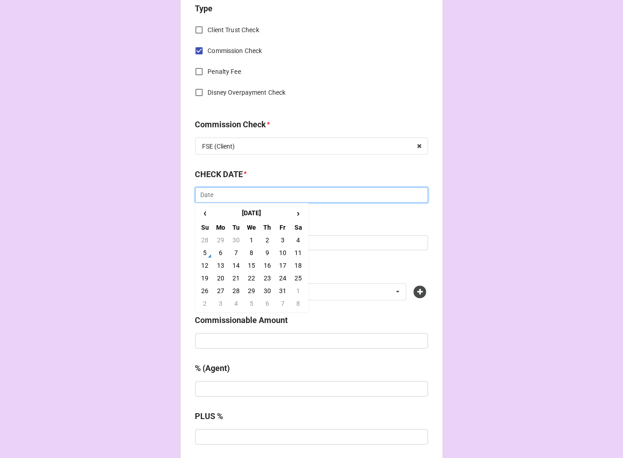
scroll to position [402, 0]
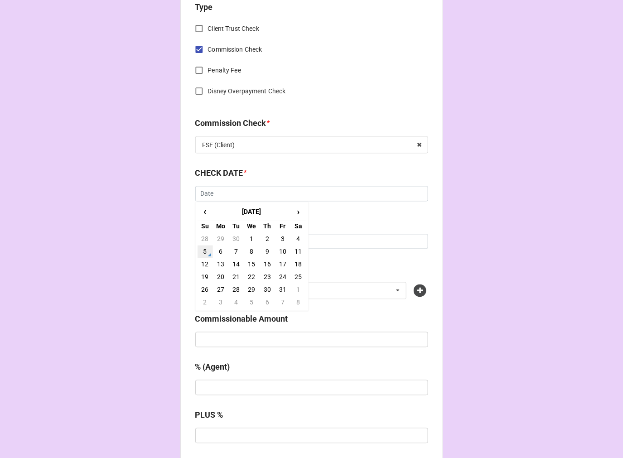
drag, startPoint x: 206, startPoint y: 251, endPoint x: 212, endPoint y: 248, distance: 6.1
click at [206, 250] on td "5" at bounding box center [205, 252] width 15 height 13
type input "[DATE]"
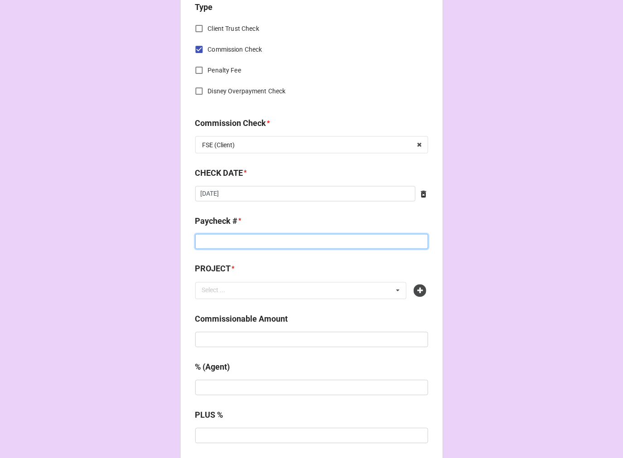
click at [224, 243] on input at bounding box center [311, 241] width 233 height 15
type input "ZELLE"
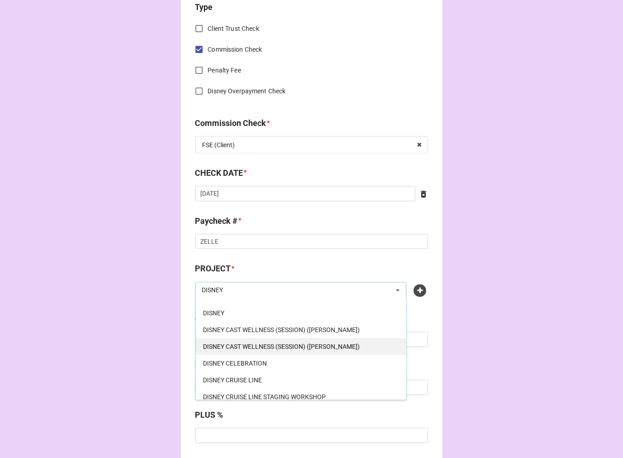
scroll to position [50, 0]
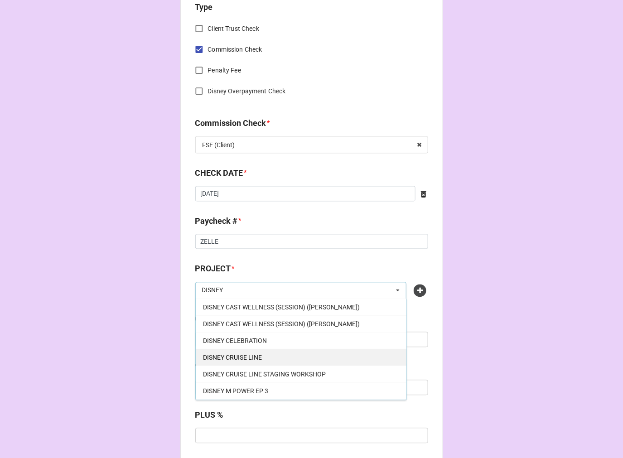
type input "DISNEY"
click at [242, 358] on span "DISNEY CRUISE LINE" at bounding box center [232, 357] width 59 height 7
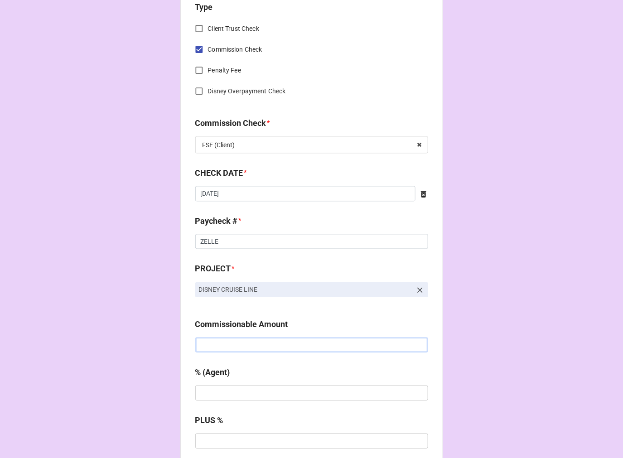
click at [229, 341] on input "text" at bounding box center [311, 345] width 233 height 15
paste input "$6,904.74"
type input "$6,904.74"
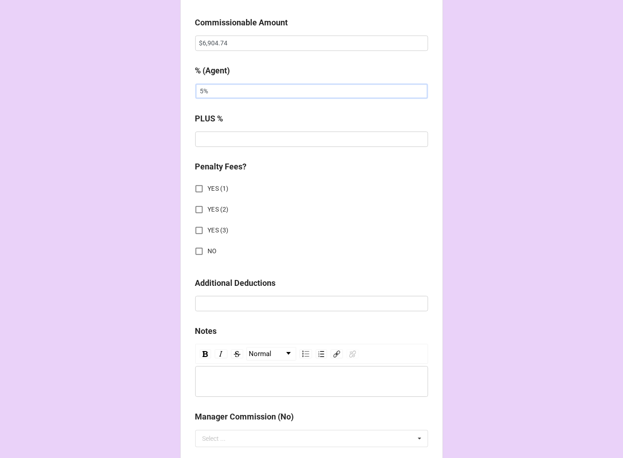
type input "5%"
click at [194, 251] on input "NO" at bounding box center [199, 251] width 18 height 18
checkbox input "true"
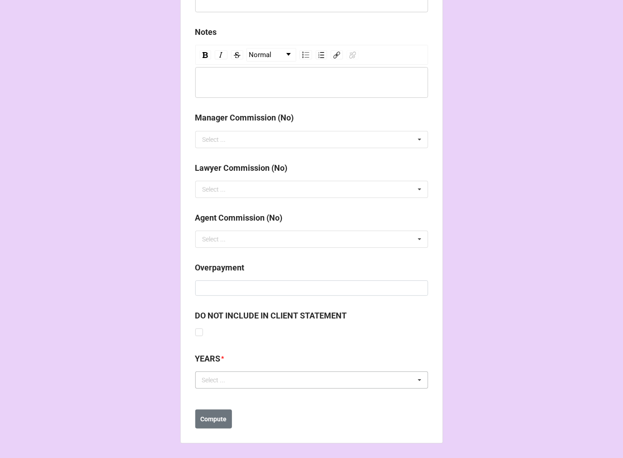
click at [228, 387] on div "Select ... No results found." at bounding box center [311, 380] width 233 height 17
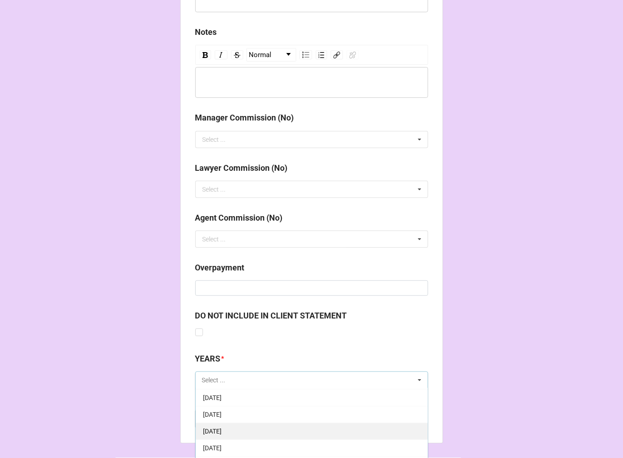
scroll to position [101, 0]
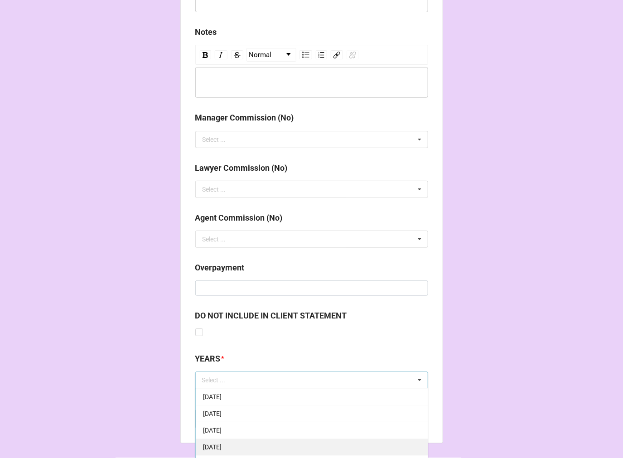
drag, startPoint x: 227, startPoint y: 443, endPoint x: 250, endPoint y: 443, distance: 23.1
click at [222, 444] on span "[DATE]" at bounding box center [212, 447] width 19 height 7
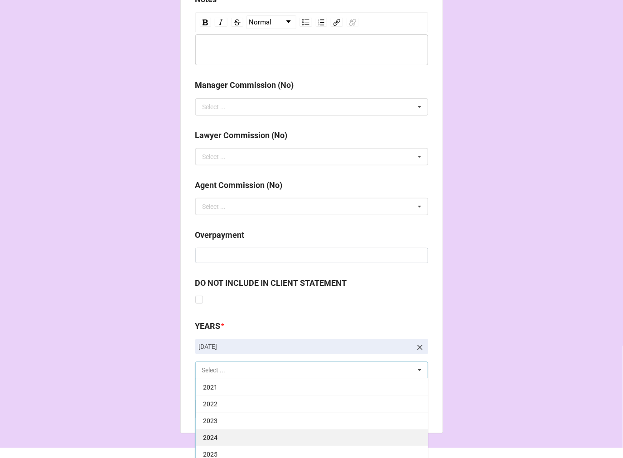
scroll to position [1054, 0]
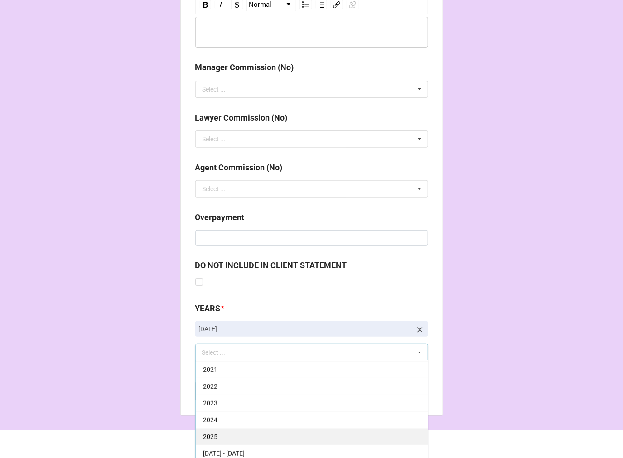
click at [242, 436] on div "2025" at bounding box center [312, 436] width 232 height 17
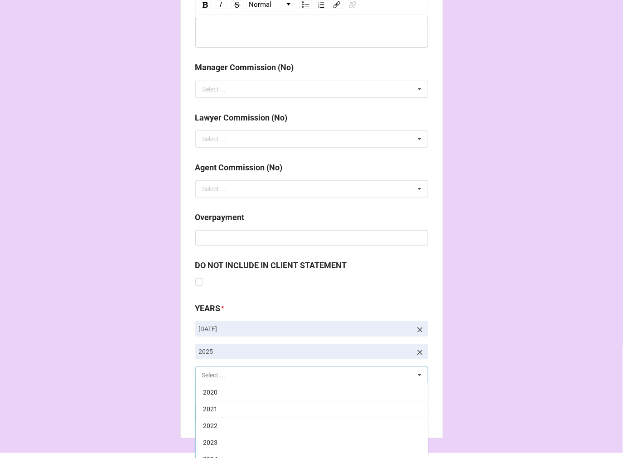
scroll to position [184, 0]
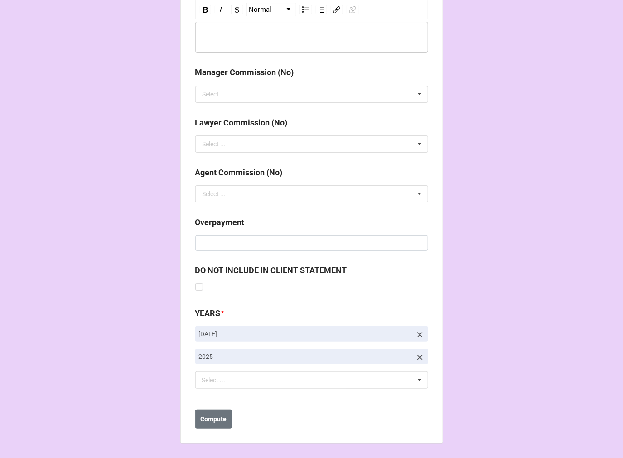
scroll to position [1049, 0]
click at [213, 420] on b "Compute" at bounding box center [213, 420] width 26 height 10
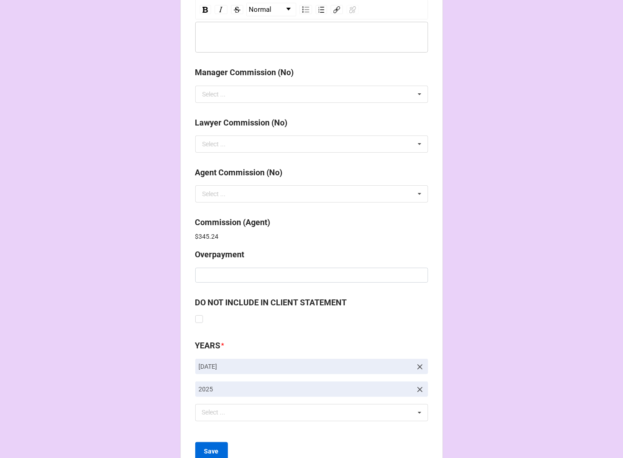
scroll to position [1081, 0]
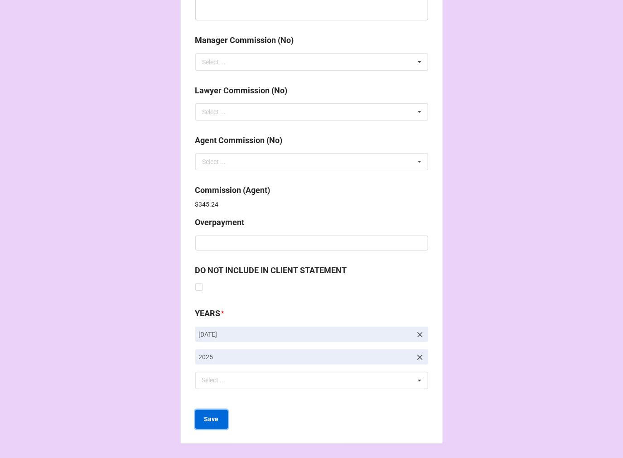
click at [211, 419] on b "Save" at bounding box center [211, 420] width 15 height 10
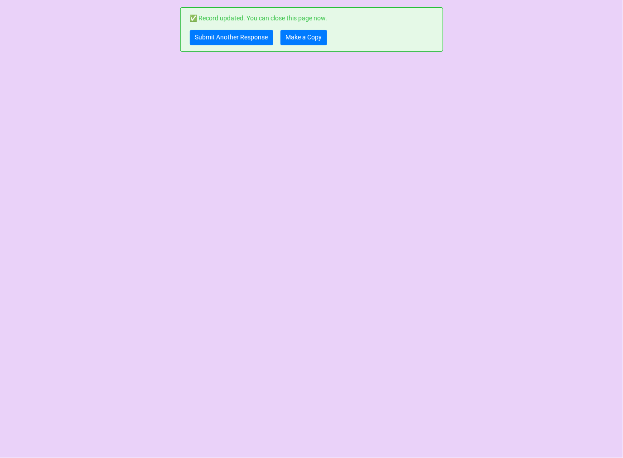
scroll to position [0, 0]
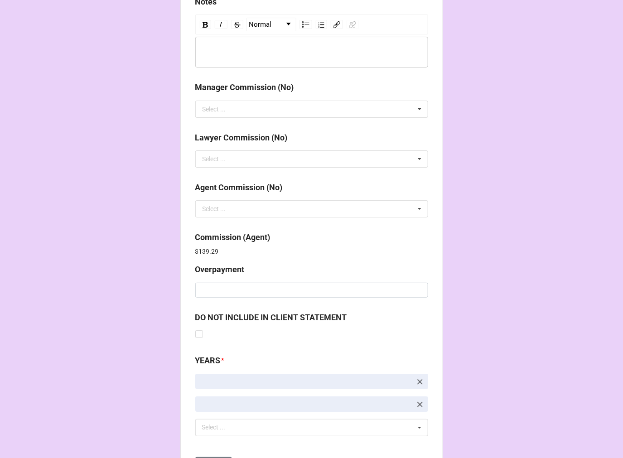
scroll to position [1081, 0]
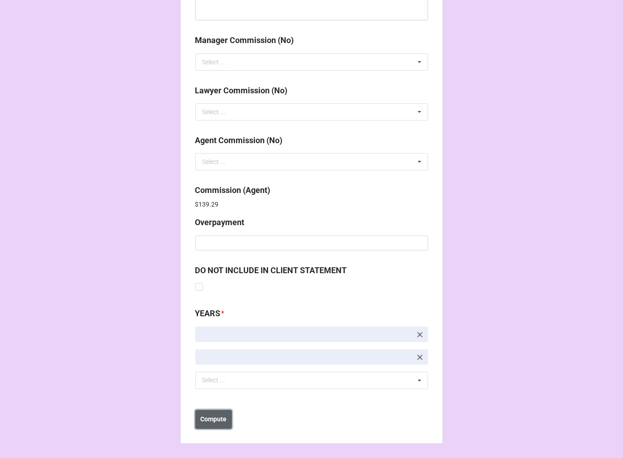
click at [223, 419] on b "Compute" at bounding box center [213, 420] width 26 height 10
click at [219, 421] on button "Save" at bounding box center [211, 419] width 33 height 19
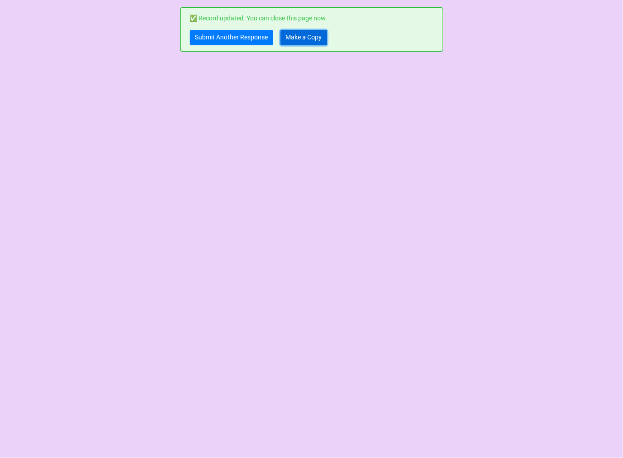
click at [305, 39] on link "Make a Copy" at bounding box center [304, 37] width 47 height 15
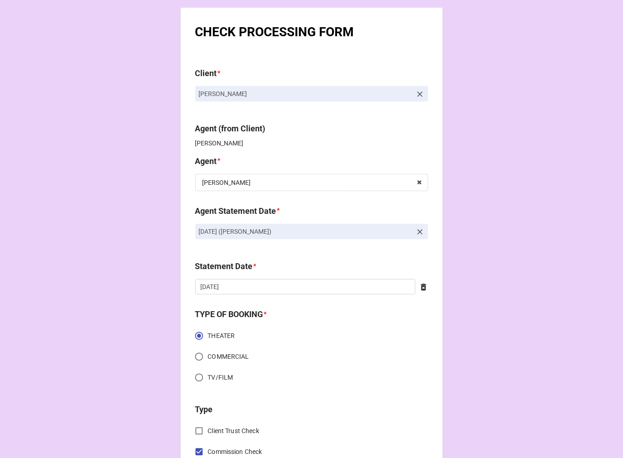
click at [416, 230] on icon at bounding box center [420, 232] width 9 height 9
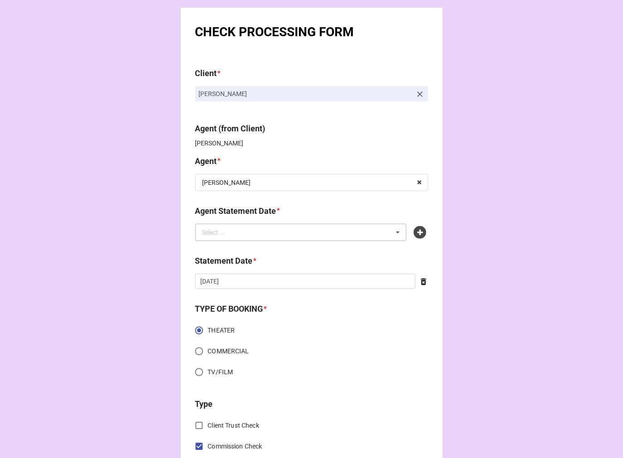
click at [361, 234] on div "Select ... No results found." at bounding box center [301, 232] width 212 height 17
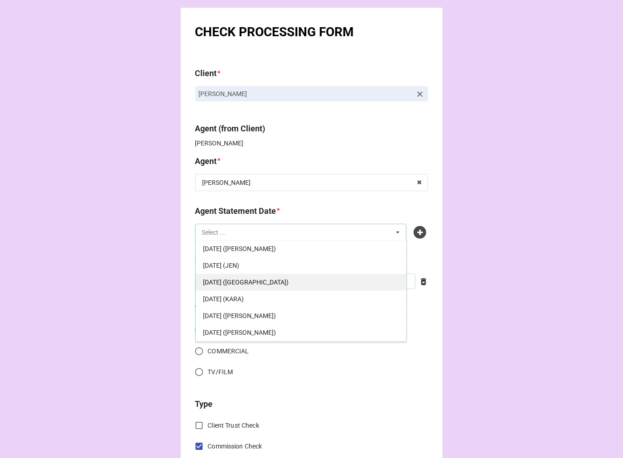
scroll to position [101, 0]
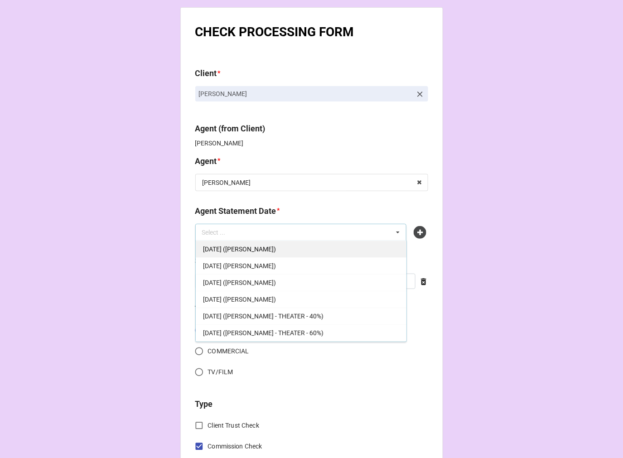
click at [275, 251] on span "OCTOBER 17, 2025 (KAREN)" at bounding box center [239, 249] width 73 height 7
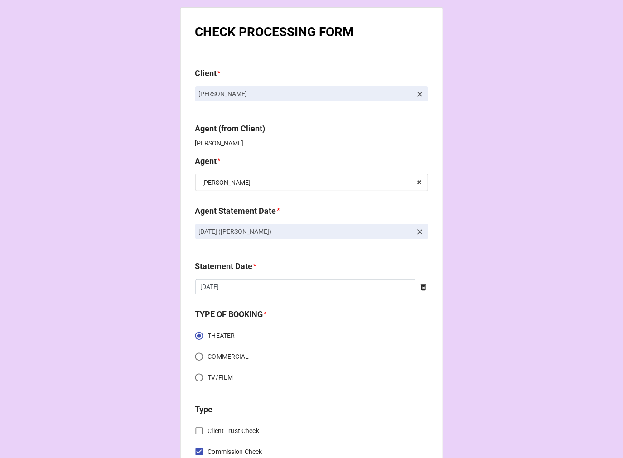
click at [420, 288] on icon at bounding box center [423, 287] width 9 height 9
click at [331, 288] on input "text" at bounding box center [311, 286] width 233 height 15
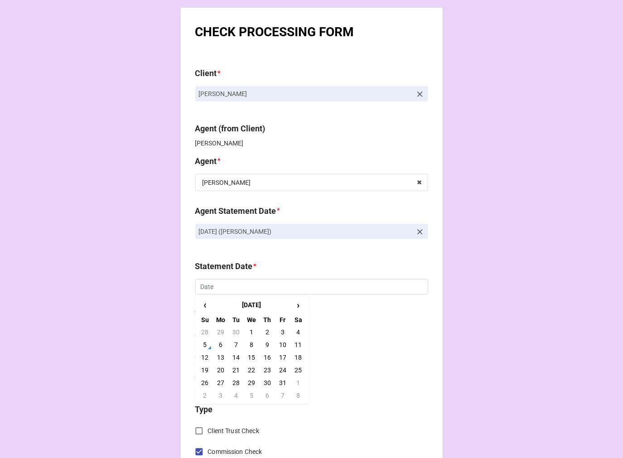
click at [282, 357] on td "17" at bounding box center [282, 357] width 15 height 13
type input "[DATE]"
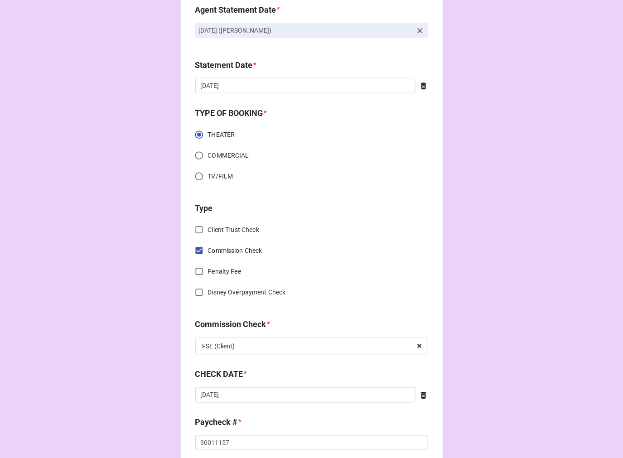
scroll to position [402, 0]
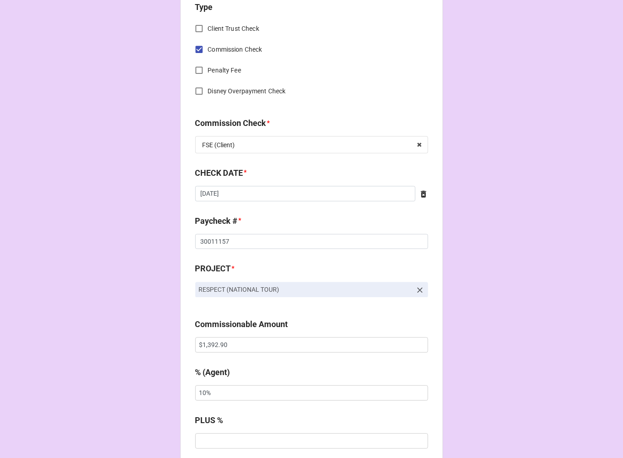
click at [421, 195] on icon at bounding box center [423, 194] width 5 height 7
click at [291, 199] on input "text" at bounding box center [311, 193] width 233 height 15
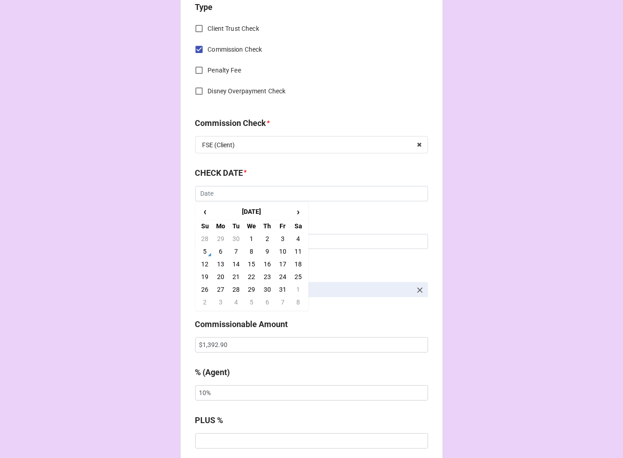
click at [201, 251] on td "5" at bounding box center [205, 252] width 15 height 13
type input "10/5/2025"
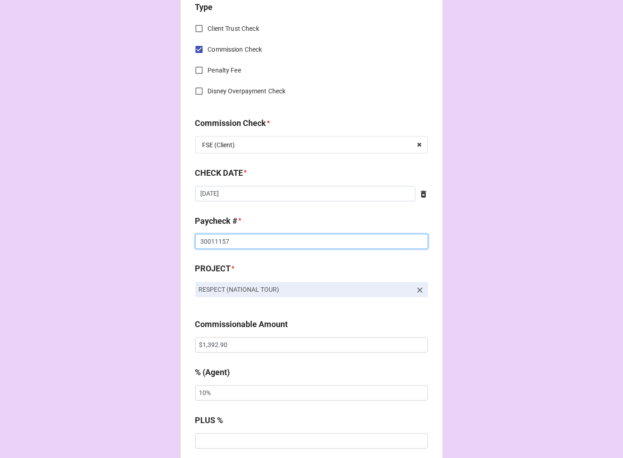
click at [214, 241] on input "30011157" at bounding box center [311, 241] width 233 height 15
type input "z"
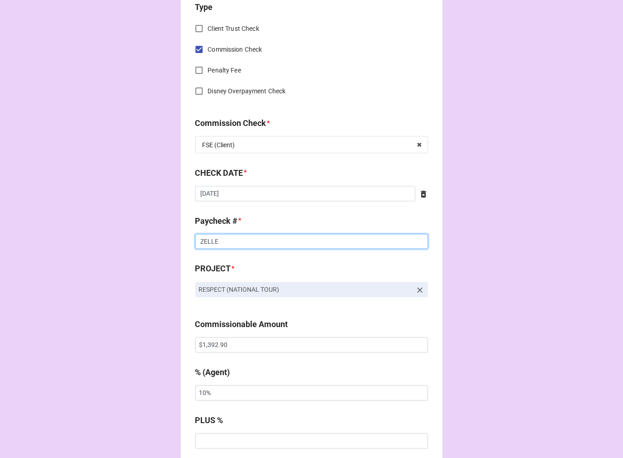
type input "ZELLE"
click at [417, 289] on icon at bounding box center [419, 290] width 5 height 5
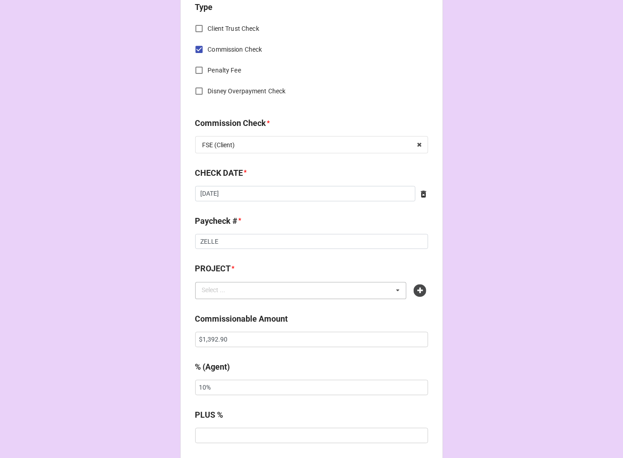
click at [374, 287] on div "Select ... No results found." at bounding box center [301, 290] width 212 height 17
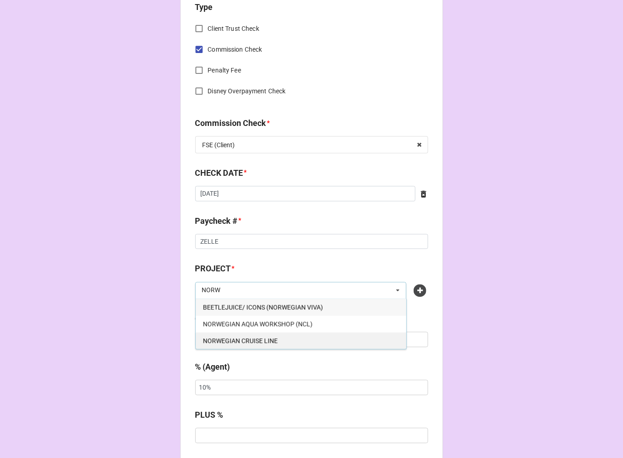
type input "NORW"
click at [268, 342] on span "NORWEGIAN CRUISE LINE" at bounding box center [240, 341] width 75 height 7
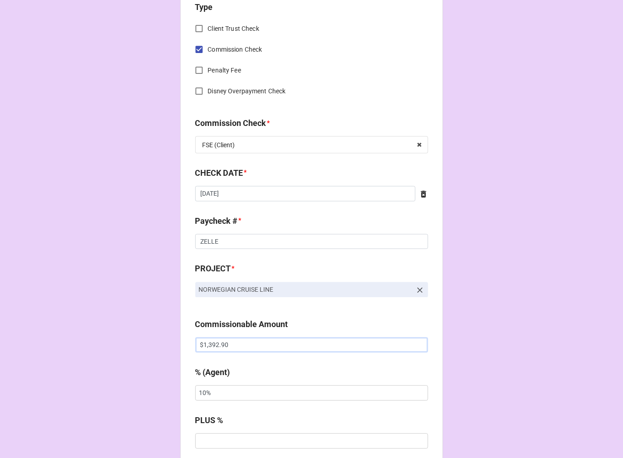
drag, startPoint x: 245, startPoint y: 343, endPoint x: 169, endPoint y: 336, distance: 75.5
click at [174, 337] on div "CHECK PROCESSING FORM Client * Jaymyria Etienne Agent (from Client) Karen Agent…" at bounding box center [311, 351] width 623 height 1507
paste input "5,850.0"
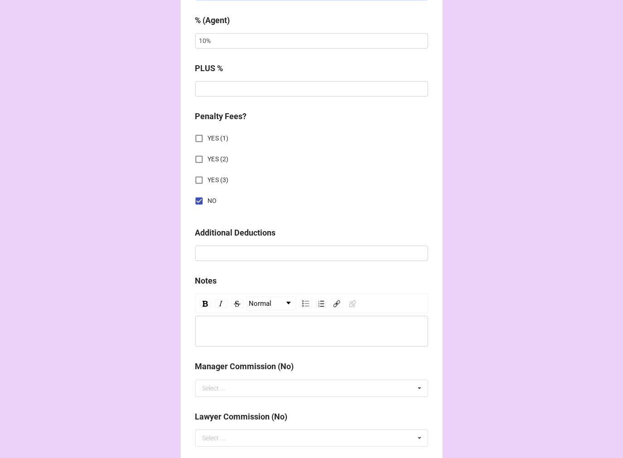
scroll to position [1049, 0]
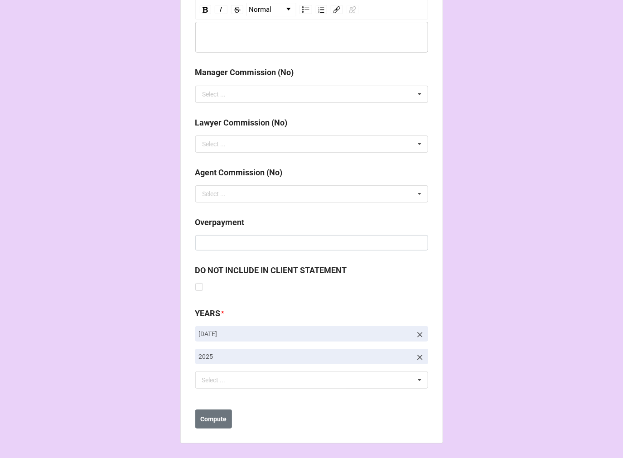
type input "$5,850.00"
click at [419, 332] on icon at bounding box center [420, 334] width 9 height 9
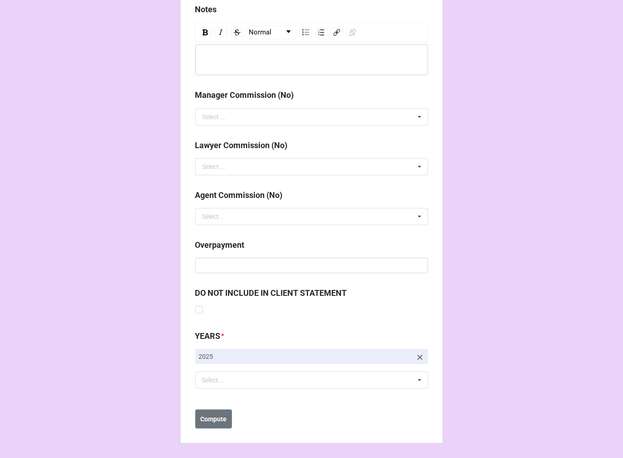
scroll to position [1026, 0]
click at [307, 382] on div "Select ... No results found." at bounding box center [311, 380] width 233 height 17
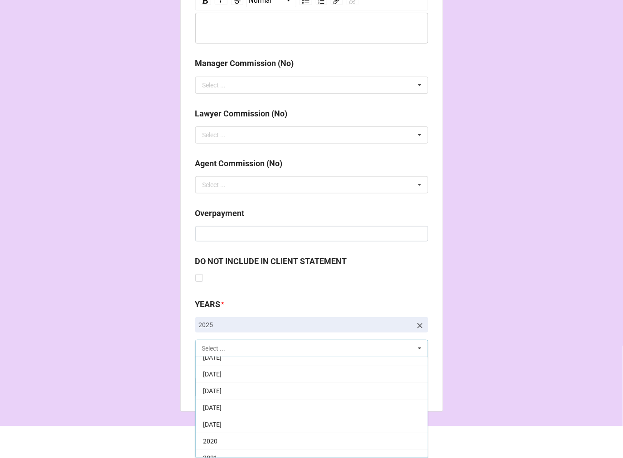
scroll to position [151, 0]
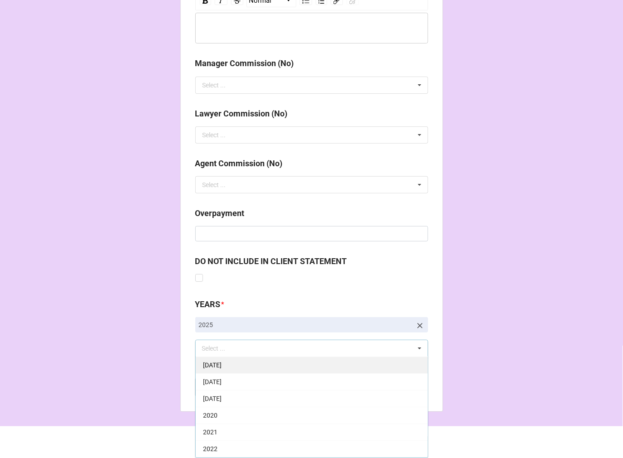
click at [257, 361] on div "[DATE]" at bounding box center [312, 365] width 232 height 17
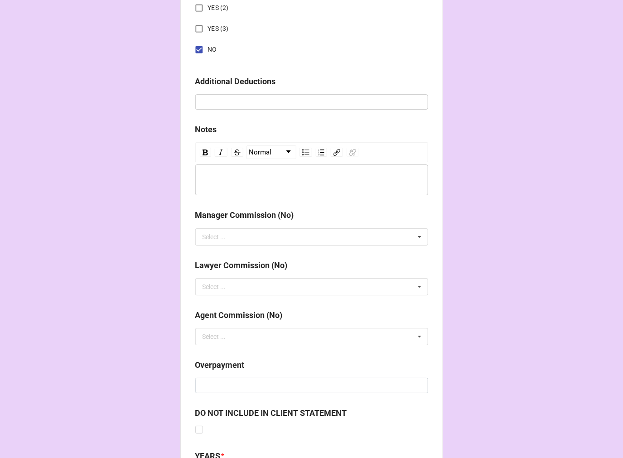
scroll to position [1049, 0]
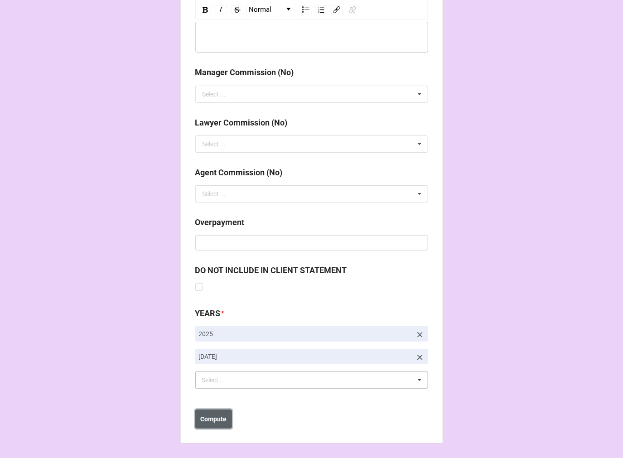
click at [211, 420] on b "Compute" at bounding box center [213, 420] width 26 height 10
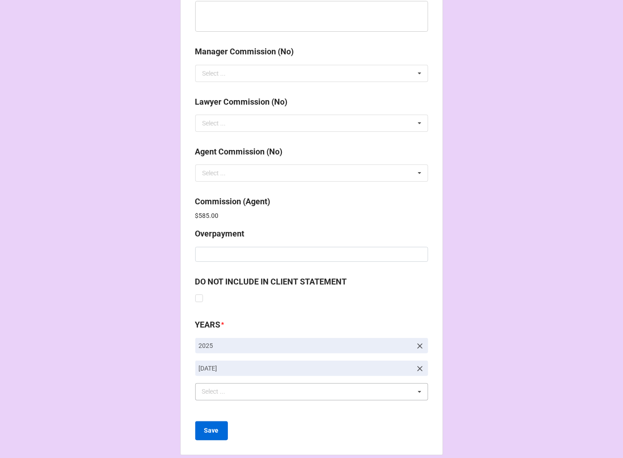
scroll to position [1081, 0]
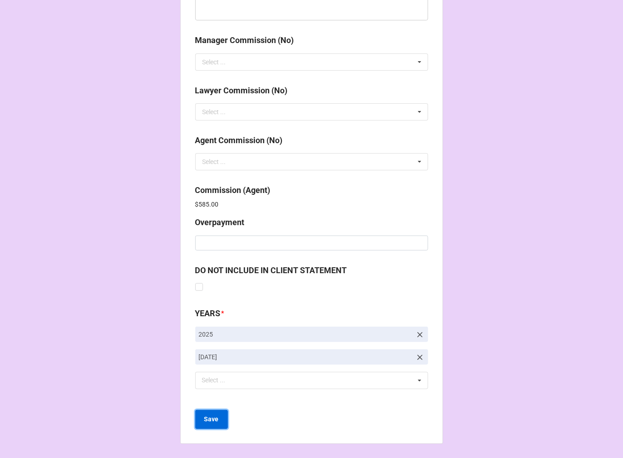
click at [212, 419] on b "Save" at bounding box center [211, 420] width 15 height 10
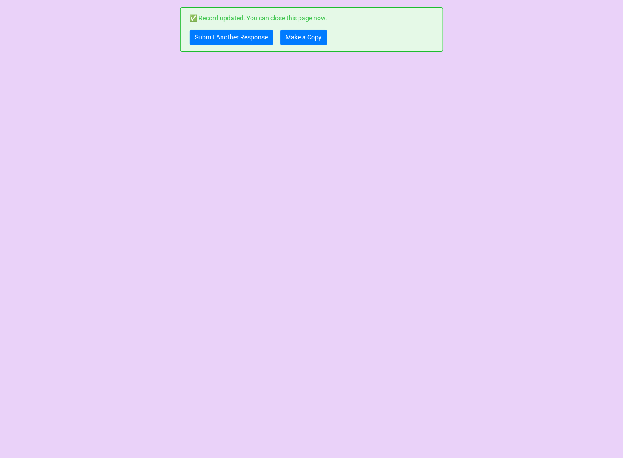
scroll to position [0, 0]
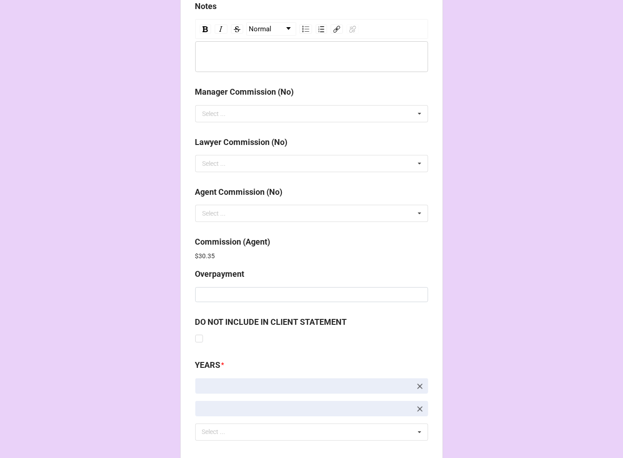
scroll to position [1081, 0]
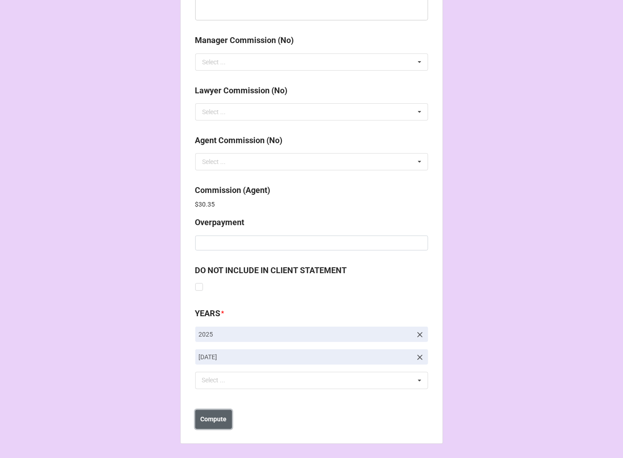
click at [211, 427] on button "Compute" at bounding box center [213, 419] width 37 height 19
click at [214, 423] on b "Save" at bounding box center [211, 420] width 15 height 10
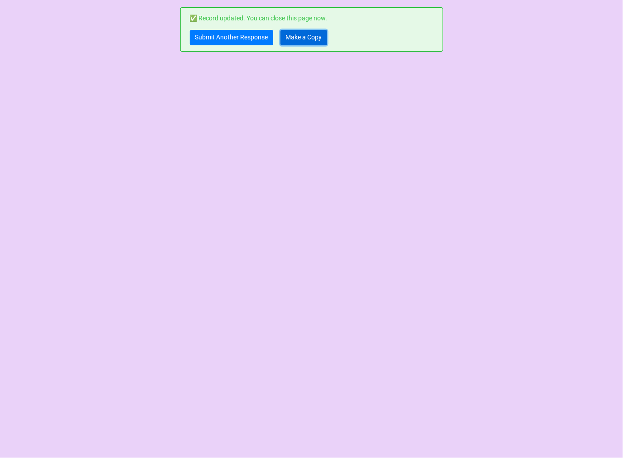
click at [302, 37] on link "Make a Copy" at bounding box center [304, 37] width 47 height 15
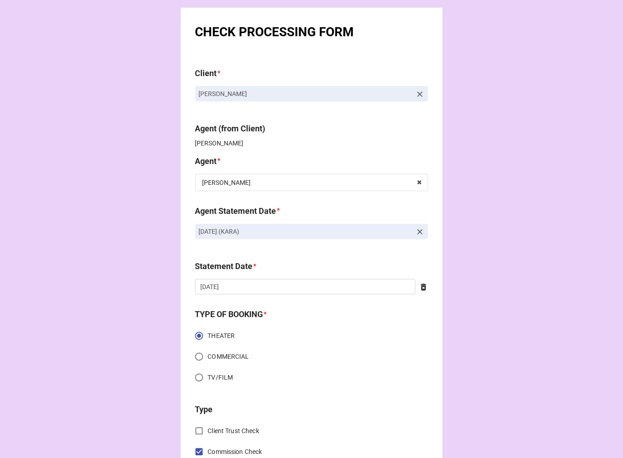
click at [416, 232] on icon at bounding box center [420, 232] width 9 height 9
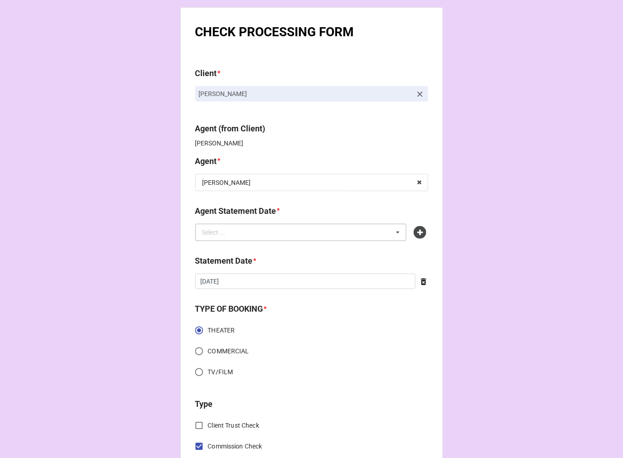
click at [279, 234] on div "Select ... No results found." at bounding box center [301, 232] width 212 height 17
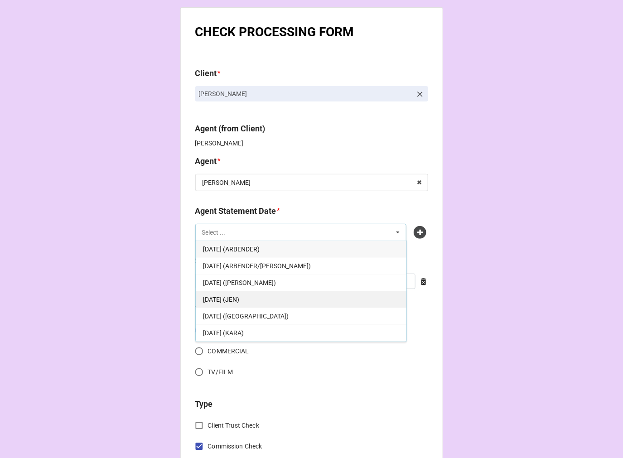
scroll to position [50, 0]
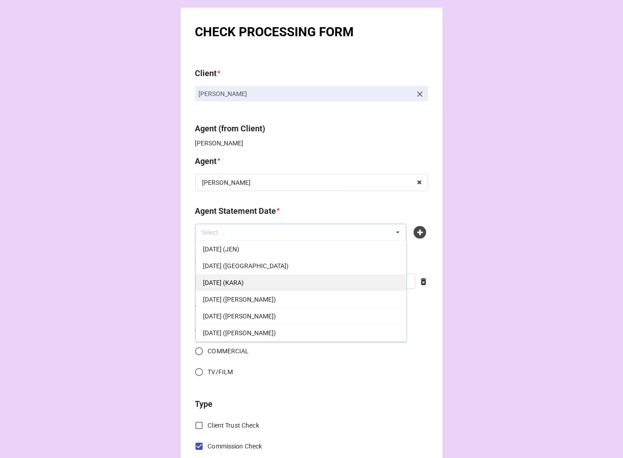
click at [276, 284] on div "[DATE] (KARA)" at bounding box center [301, 282] width 211 height 17
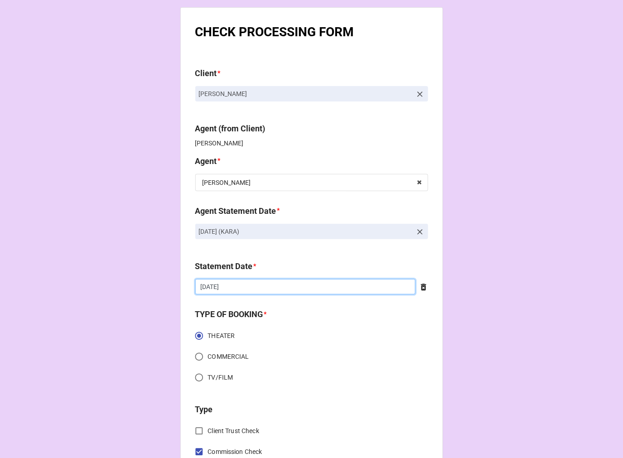
click at [246, 287] on input "10/3/2025" at bounding box center [305, 286] width 220 height 15
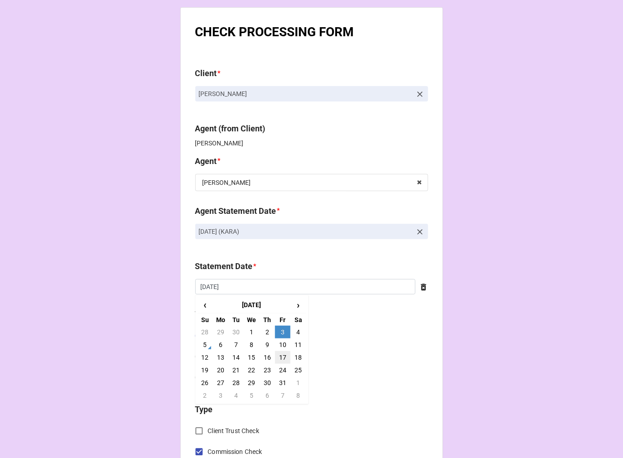
click at [281, 359] on td "17" at bounding box center [282, 357] width 15 height 13
type input "10/17/2025"
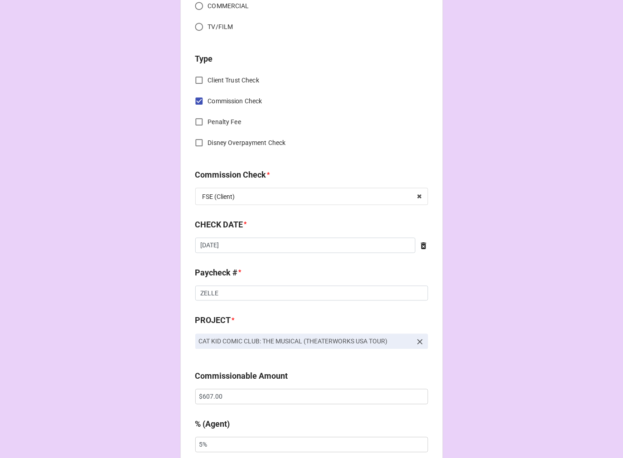
scroll to position [352, 0]
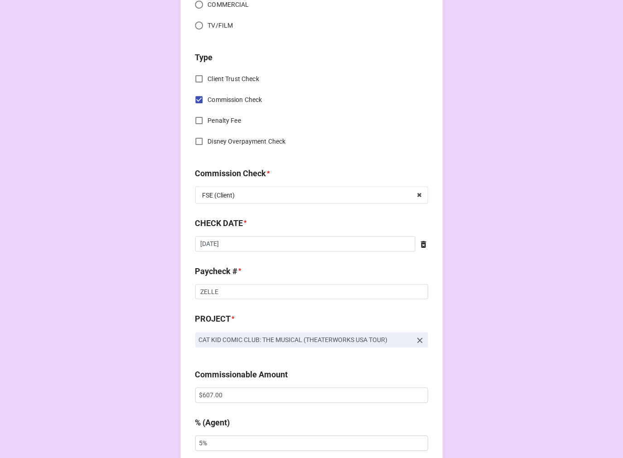
click at [421, 243] on icon at bounding box center [423, 244] width 5 height 7
click at [373, 246] on input "text" at bounding box center [311, 244] width 233 height 15
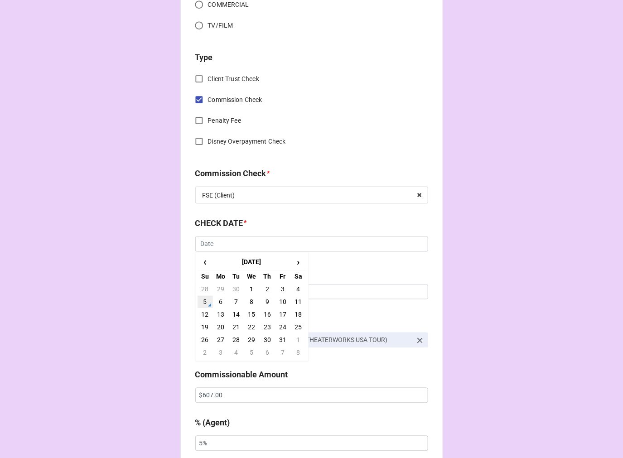
drag, startPoint x: 205, startPoint y: 300, endPoint x: 215, endPoint y: 298, distance: 9.6
click at [205, 299] on td "5" at bounding box center [205, 302] width 15 height 13
type input "10/5/2025"
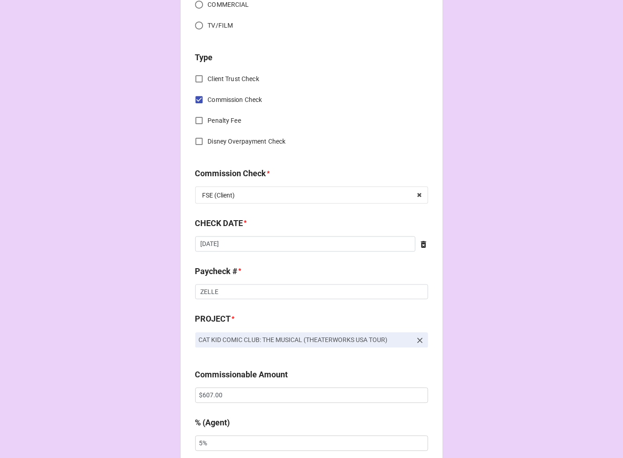
scroll to position [503, 0]
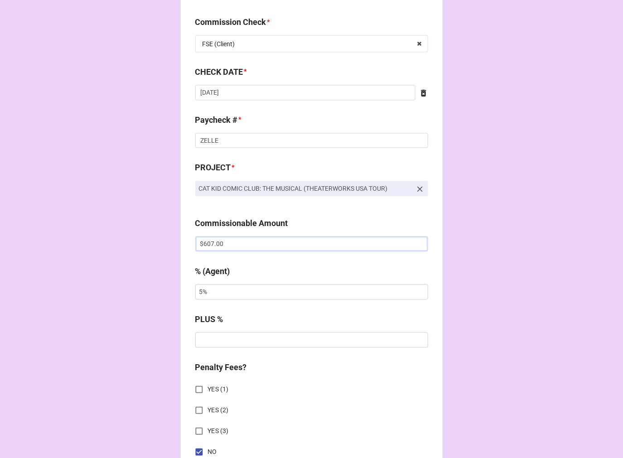
drag, startPoint x: 239, startPoint y: 247, endPoint x: 144, endPoint y: 247, distance: 95.2
click at [150, 247] on div "CHECK PROCESSING FORM Client * Cecily Dowd Agent (from Client) Kara Agent * Kar…" at bounding box center [311, 250] width 623 height 1507
paste input "39.5"
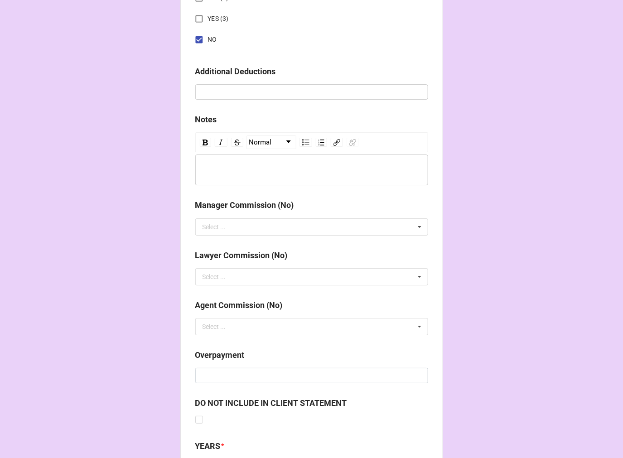
scroll to position [1049, 0]
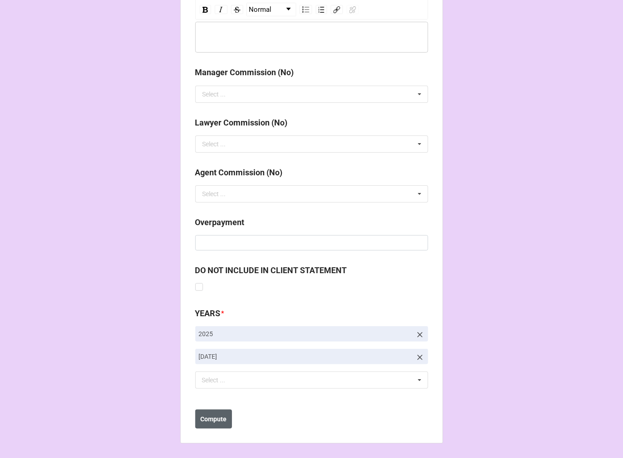
type input "$639.50"
click at [211, 418] on b "Compute" at bounding box center [213, 420] width 26 height 10
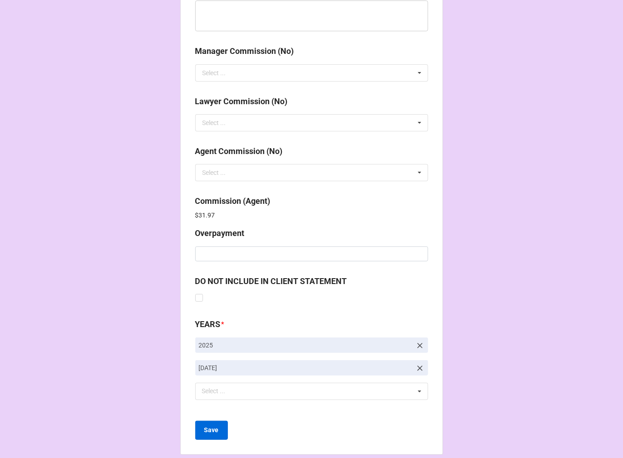
scroll to position [1081, 0]
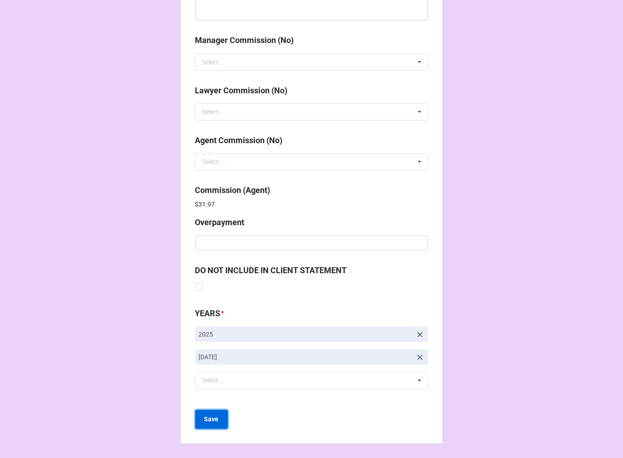
click at [216, 419] on b "Save" at bounding box center [211, 420] width 15 height 10
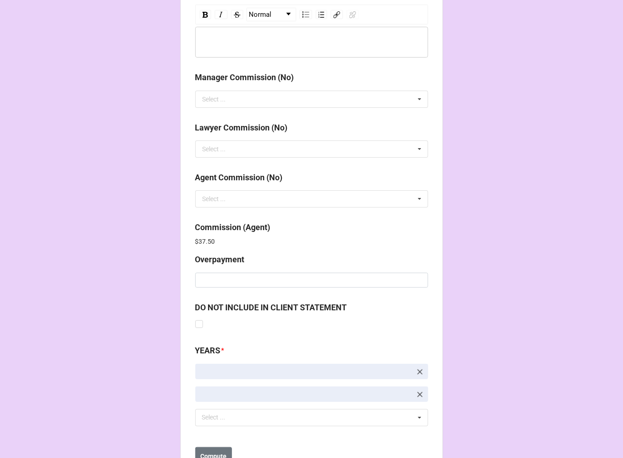
scroll to position [1081, 0]
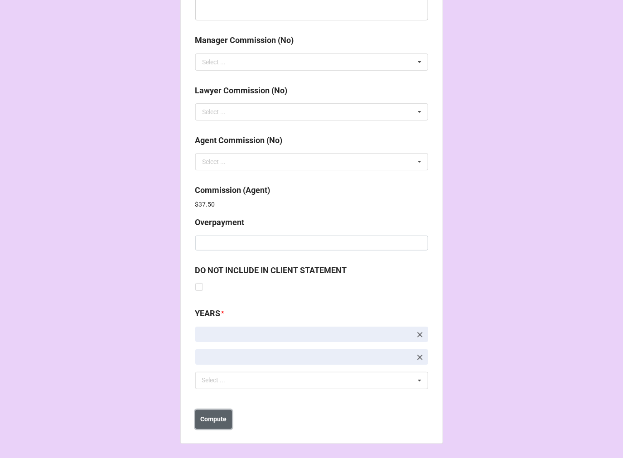
click at [222, 420] on b "Compute" at bounding box center [213, 420] width 26 height 10
click at [211, 422] on b "Save" at bounding box center [211, 420] width 15 height 10
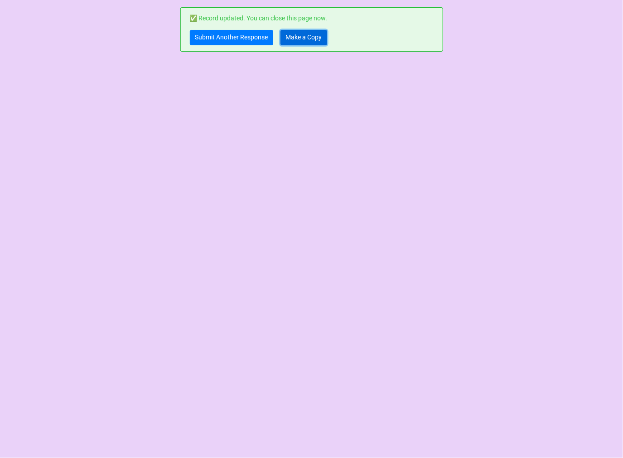
click at [308, 39] on link "Make a Copy" at bounding box center [304, 37] width 47 height 15
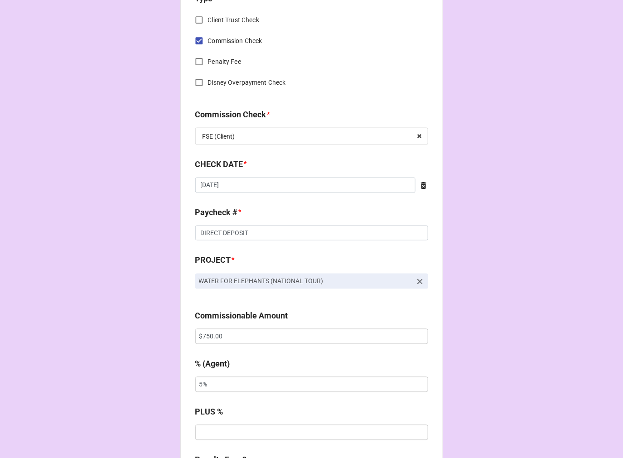
scroll to position [503, 0]
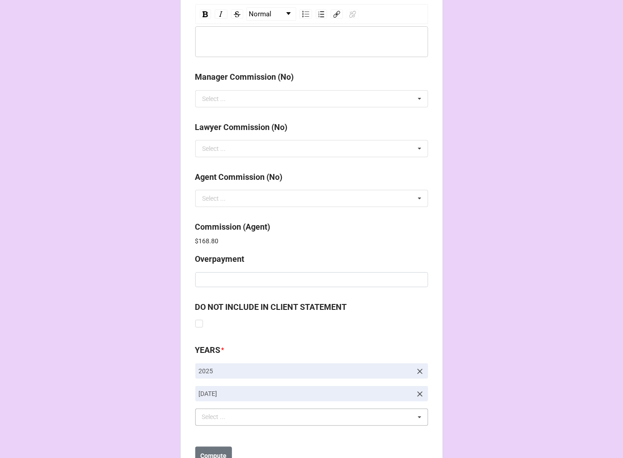
scroll to position [1081, 0]
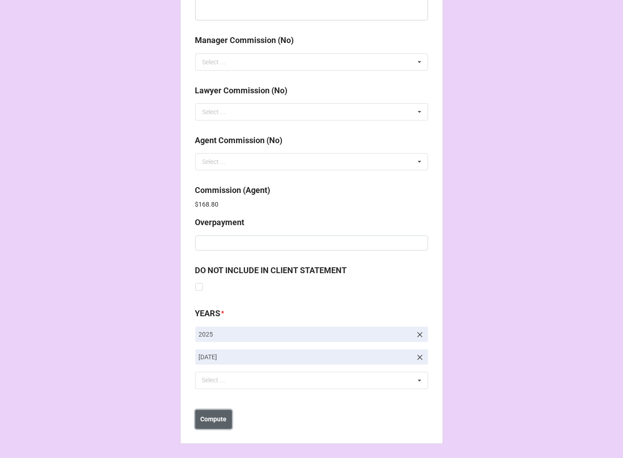
click at [202, 424] on button "Compute" at bounding box center [213, 419] width 37 height 19
click at [215, 423] on b "Save" at bounding box center [211, 420] width 15 height 10
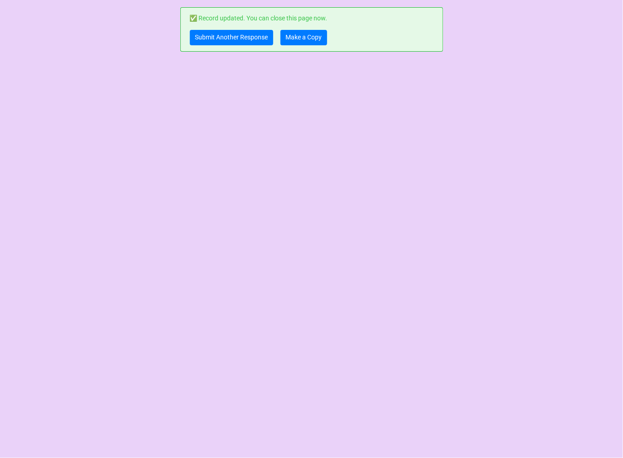
scroll to position [0, 0]
click at [300, 38] on link "Make a Copy" at bounding box center [304, 37] width 47 height 15
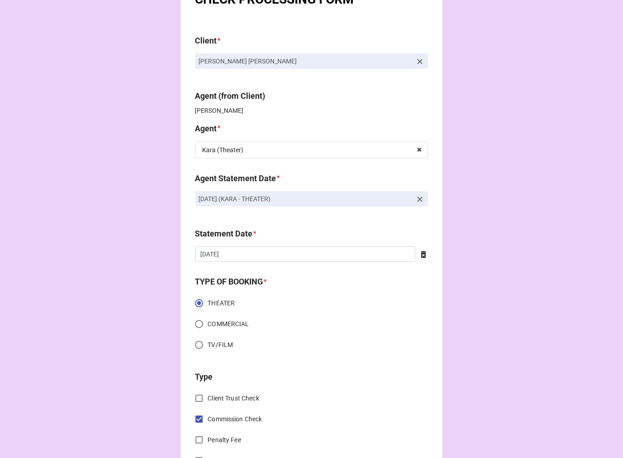
scroll to position [50, 0]
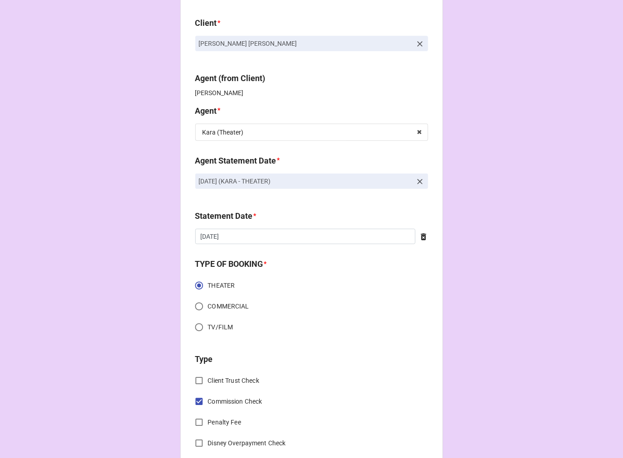
click at [416, 180] on icon at bounding box center [420, 181] width 9 height 9
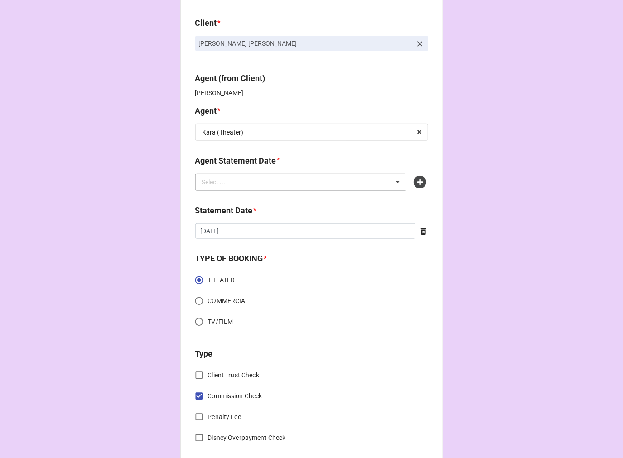
click at [337, 180] on div "Select ... No results found." at bounding box center [301, 182] width 212 height 17
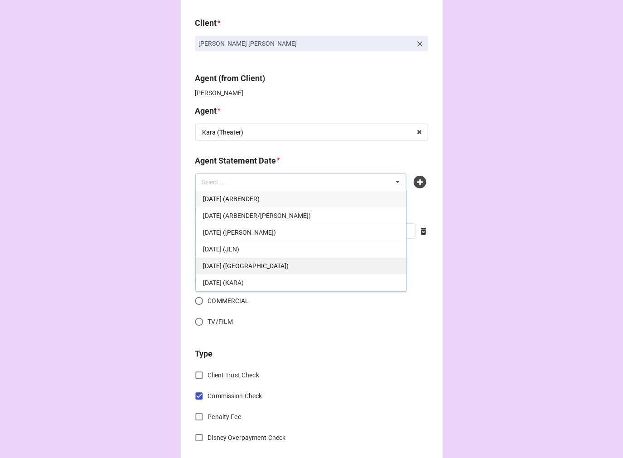
click at [289, 262] on span "[DATE] ([GEOGRAPHIC_DATA])" at bounding box center [246, 265] width 86 height 7
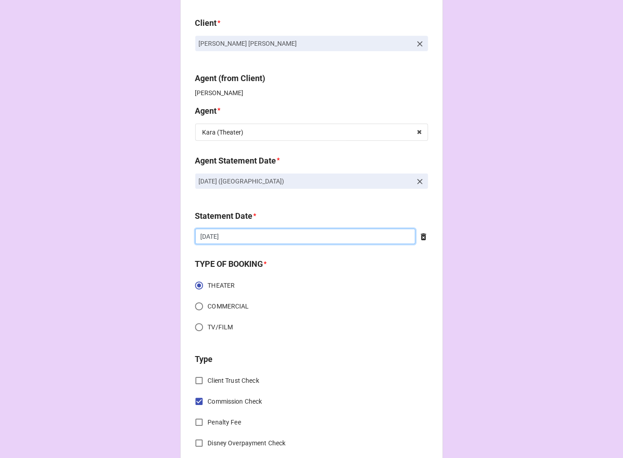
click at [232, 236] on input "[DATE]" at bounding box center [305, 236] width 220 height 15
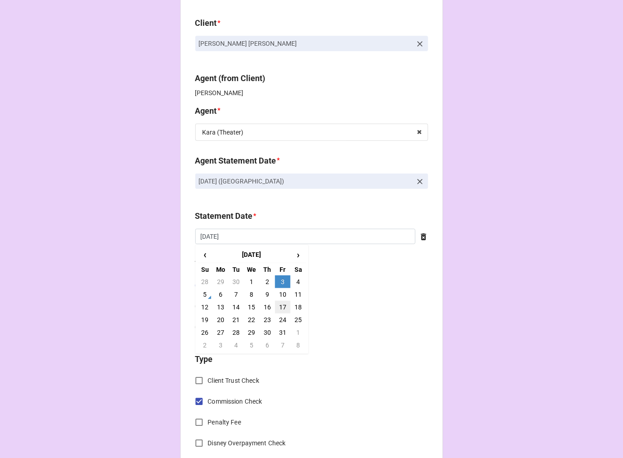
click at [281, 309] on td "17" at bounding box center [282, 307] width 15 height 13
type input "[DATE]"
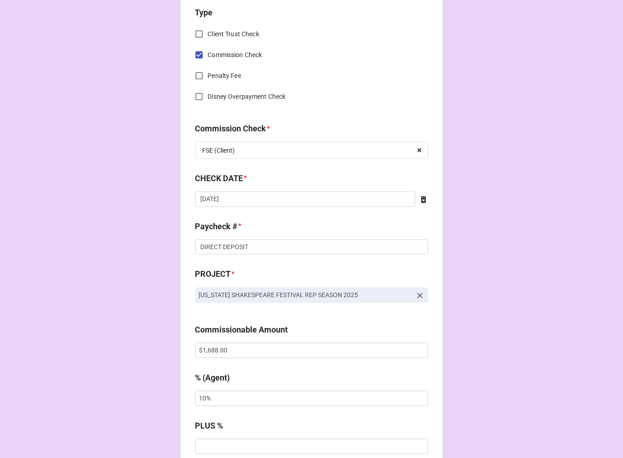
scroll to position [402, 0]
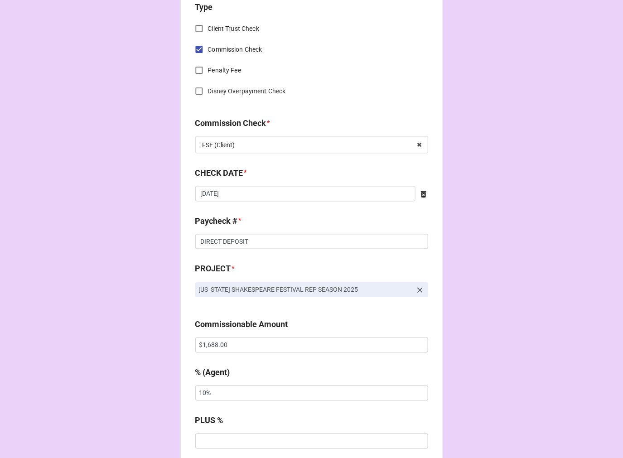
click at [421, 193] on icon at bounding box center [423, 194] width 5 height 7
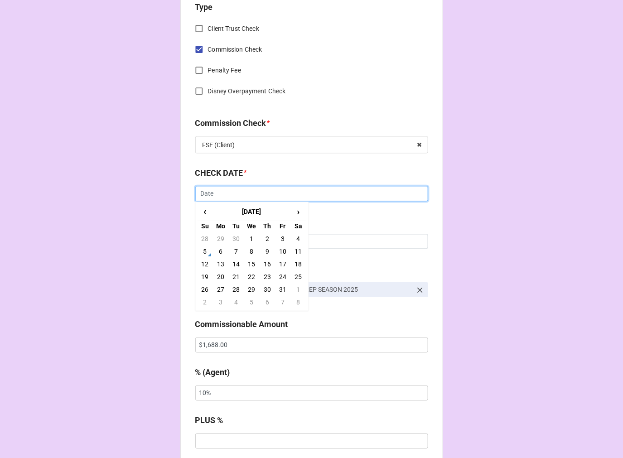
click at [308, 193] on input "text" at bounding box center [311, 193] width 233 height 15
drag, startPoint x: 280, startPoint y: 239, endPoint x: 327, endPoint y: 191, distance: 67.0
click at [280, 237] on td "3" at bounding box center [282, 239] width 15 height 13
type input "[DATE]"
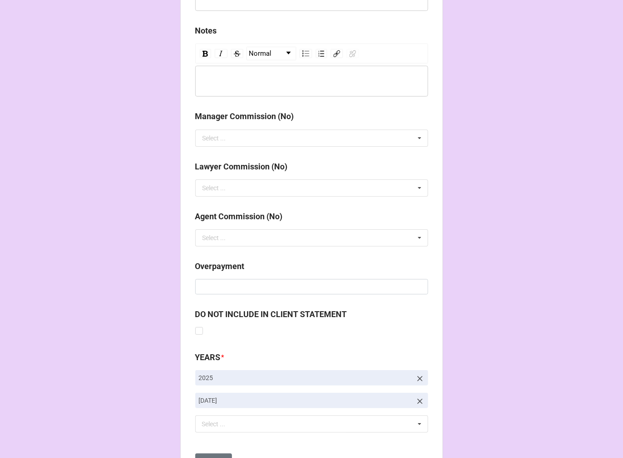
scroll to position [1049, 0]
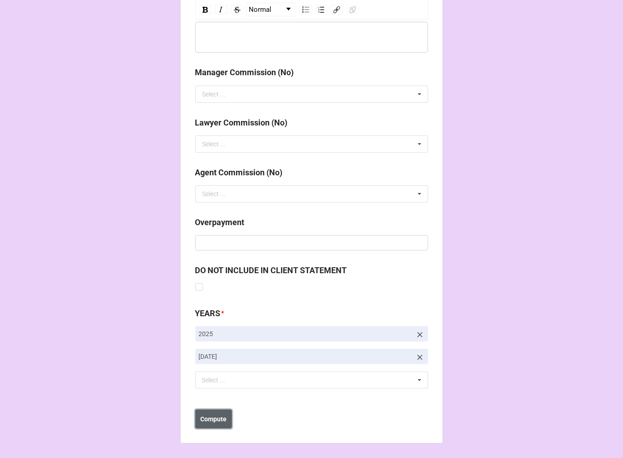
click at [219, 418] on b "Compute" at bounding box center [213, 420] width 26 height 10
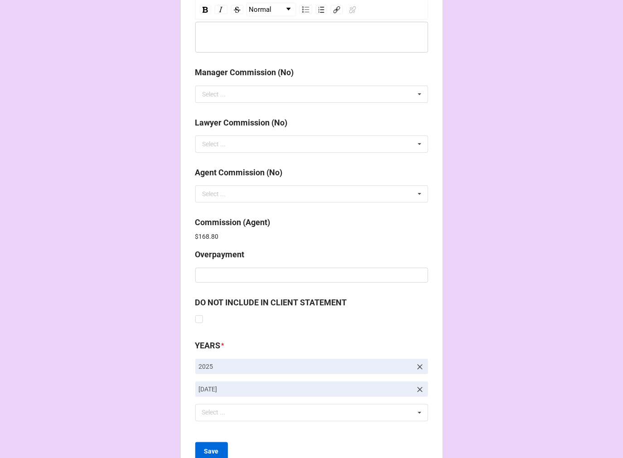
scroll to position [1081, 0]
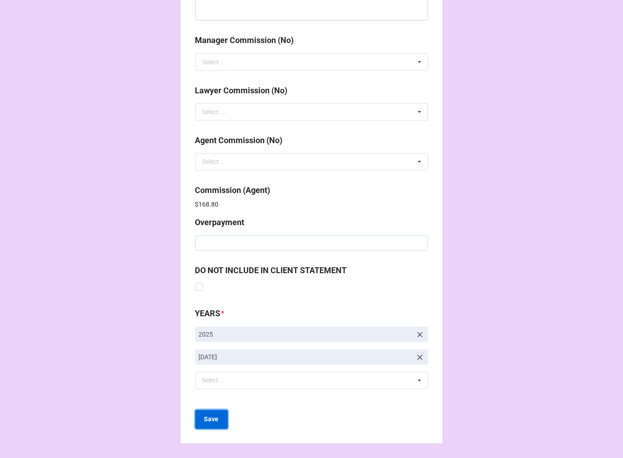
click at [212, 415] on b "Save" at bounding box center [211, 420] width 15 height 10
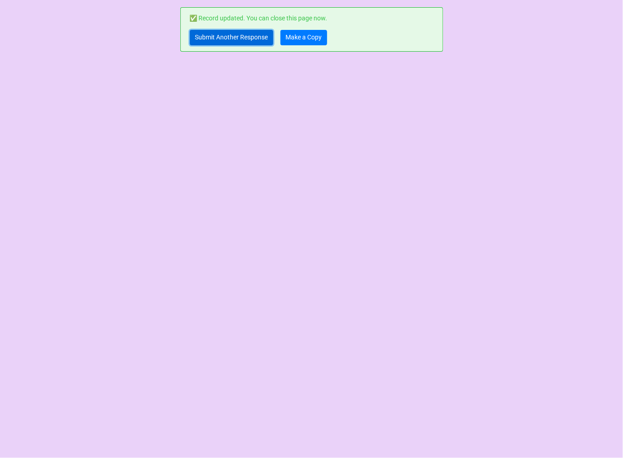
click at [225, 39] on link "Submit Another Response" at bounding box center [231, 37] width 83 height 15
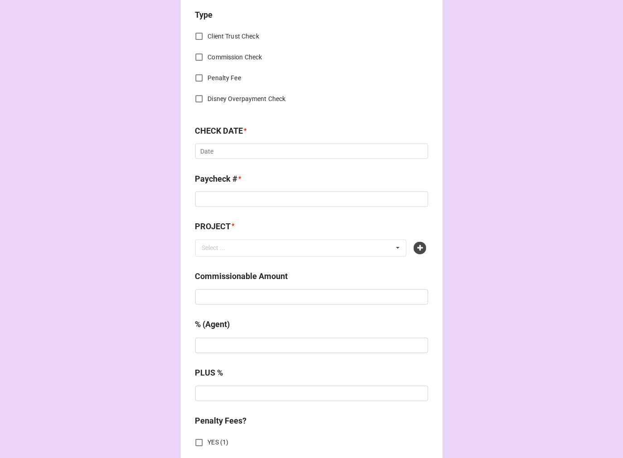
scroll to position [352, 0]
click at [252, 247] on div "Select ... No results found." at bounding box center [301, 247] width 212 height 17
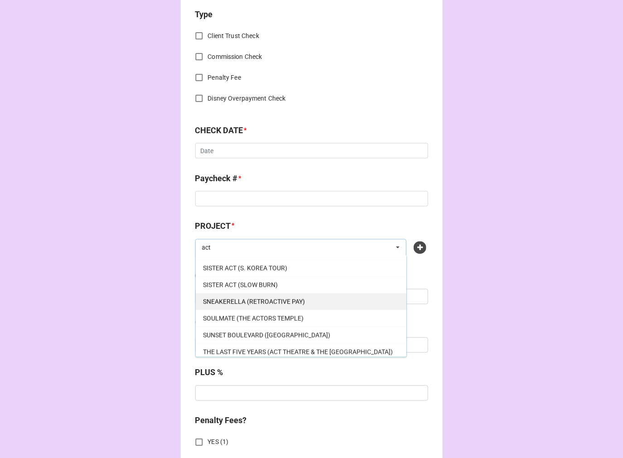
scroll to position [453, 0]
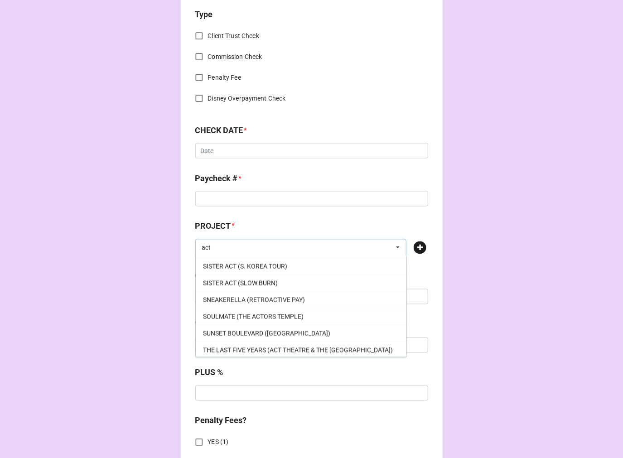
type input "act"
click at [419, 243] on icon at bounding box center [420, 248] width 13 height 13
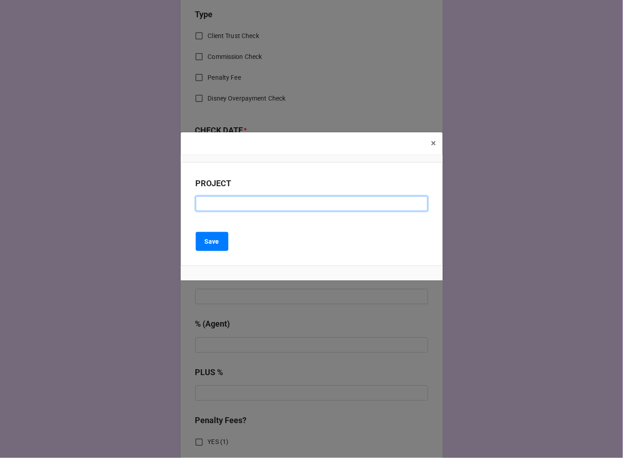
click at [223, 202] on input at bounding box center [312, 203] width 232 height 15
paste input "ALMOST FAMOUS ( A.C.T. of CT)"
click at [272, 203] on input "ALMOST FAMOUS ( A.C.T. of CT)" at bounding box center [312, 203] width 232 height 15
type input "ALMOST FAMOUS ( ACT OF CT)"
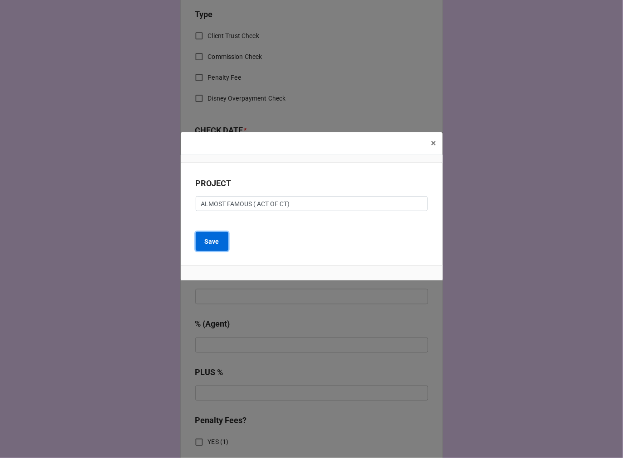
click at [219, 241] on button "Save" at bounding box center [212, 241] width 33 height 19
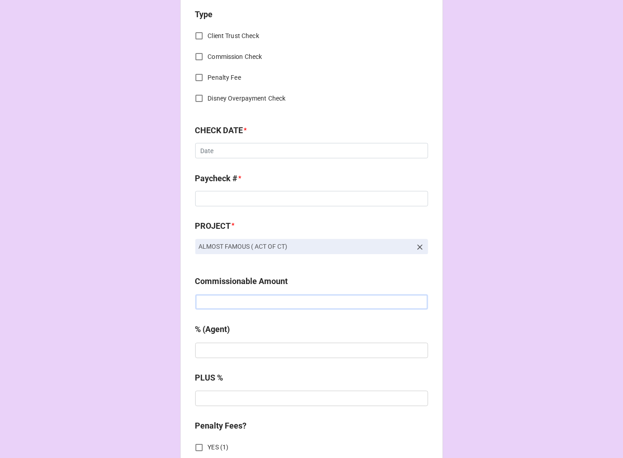
click at [237, 299] on input "text" at bounding box center [311, 302] width 233 height 15
type input "$600.00"
type input "10%"
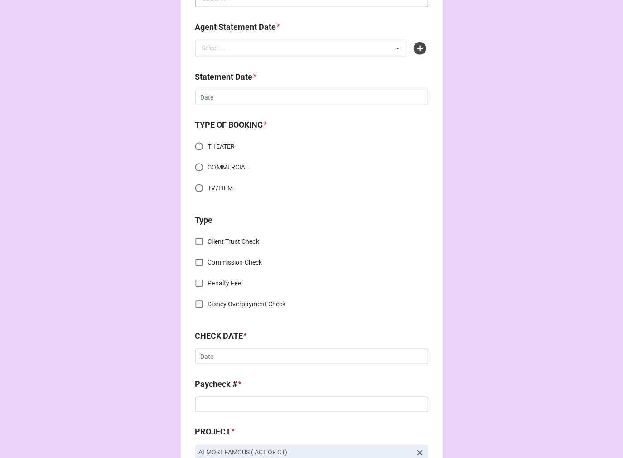
scroll to position [0, 0]
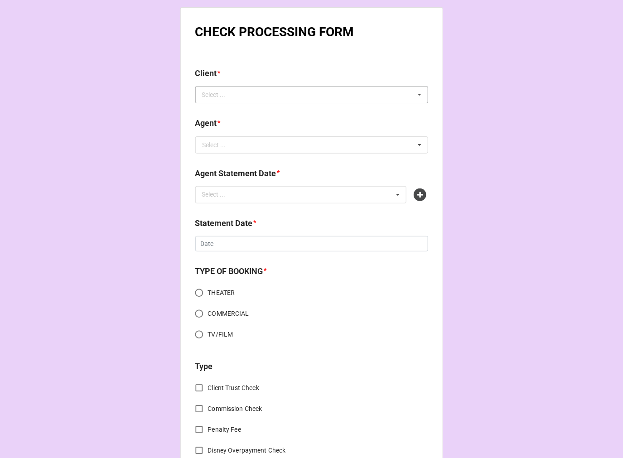
type input "10%"
click at [218, 93] on div "Select ..." at bounding box center [219, 95] width 39 height 10
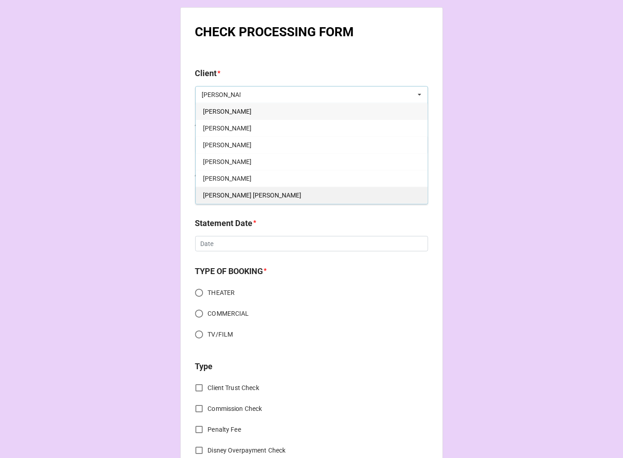
type input "MITCH"
click at [261, 191] on div "Mitchell Lam Hau" at bounding box center [312, 195] width 232 height 17
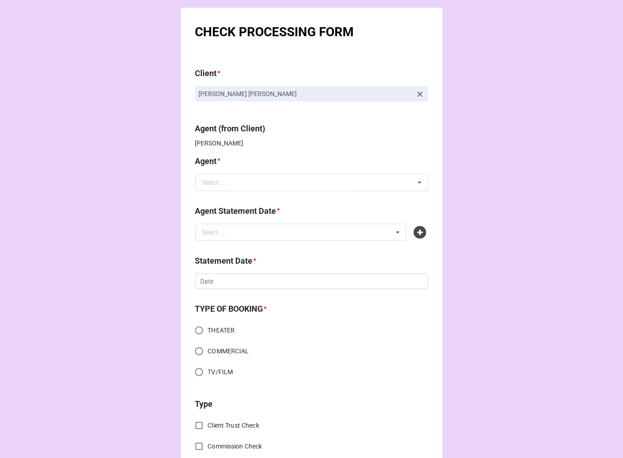
click at [239, 156] on b "Agent *" at bounding box center [311, 163] width 233 height 16
click at [227, 179] on input "text" at bounding box center [312, 182] width 232 height 16
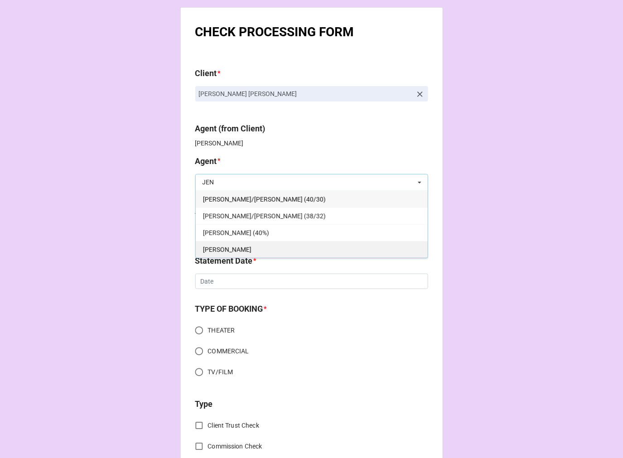
type input "JEN"
drag, startPoint x: 219, startPoint y: 251, endPoint x: 318, endPoint y: 207, distance: 108.5
click at [219, 251] on div "[PERSON_NAME]" at bounding box center [312, 249] width 232 height 17
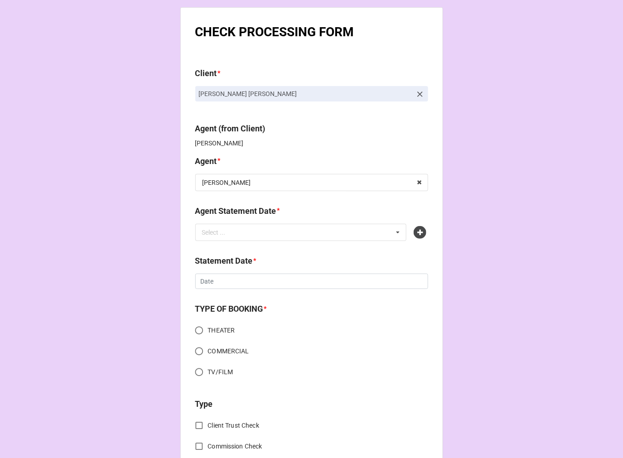
click at [418, 92] on icon at bounding box center [420, 94] width 9 height 9
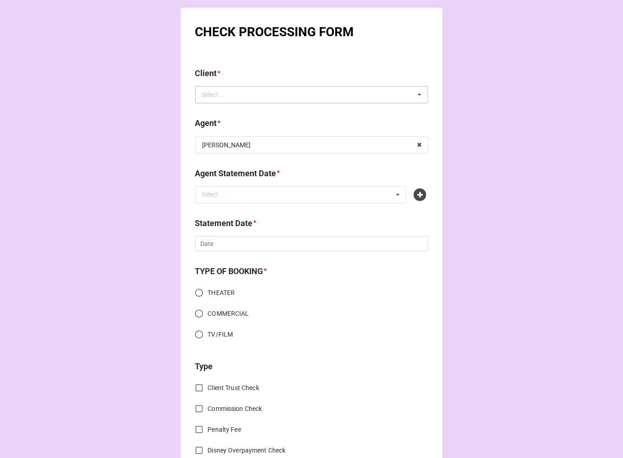
click at [391, 92] on div "Select ... Antonio Mitchell Chas Mitchell Kendrick Mitchell Mitch Gray Mitchell…" at bounding box center [311, 94] width 233 height 17
type input "RAUL"
click at [234, 105] on div "Raul Calderon" at bounding box center [312, 111] width 232 height 17
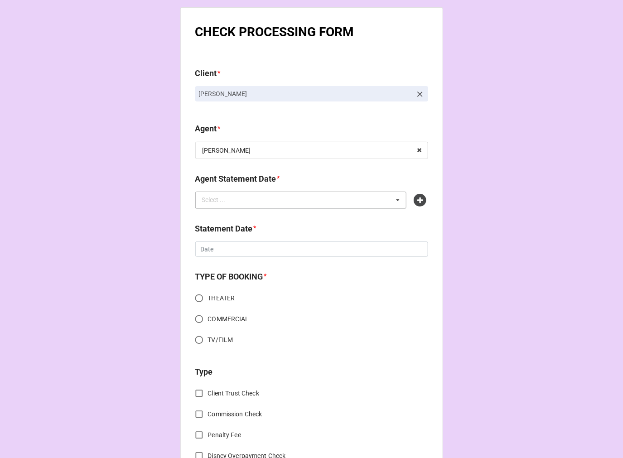
click at [240, 203] on div "Select ... No results found." at bounding box center [301, 200] width 212 height 17
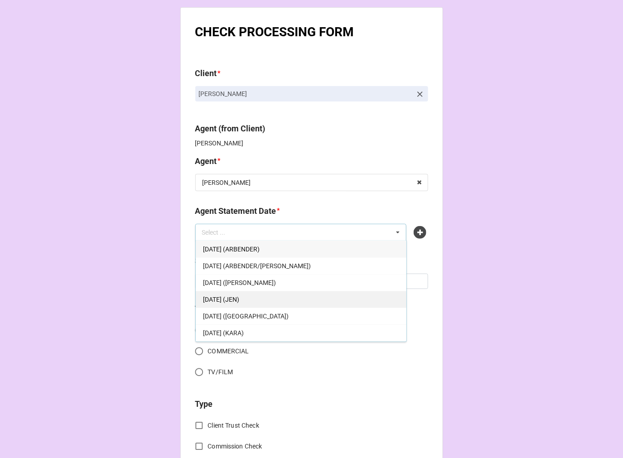
click at [239, 297] on span "[DATE] (JEN)" at bounding box center [221, 299] width 36 height 7
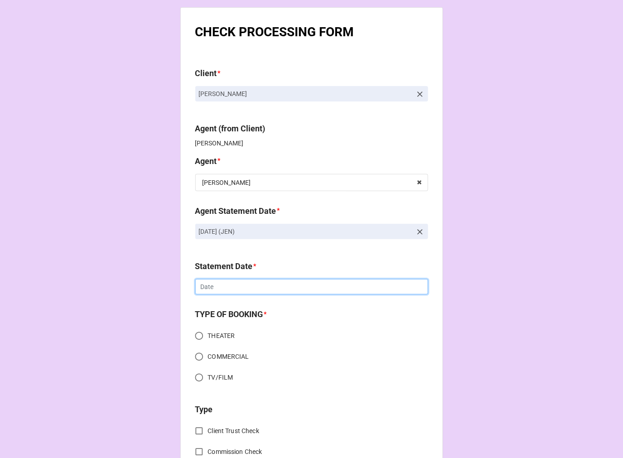
click at [230, 284] on input "text" at bounding box center [311, 286] width 233 height 15
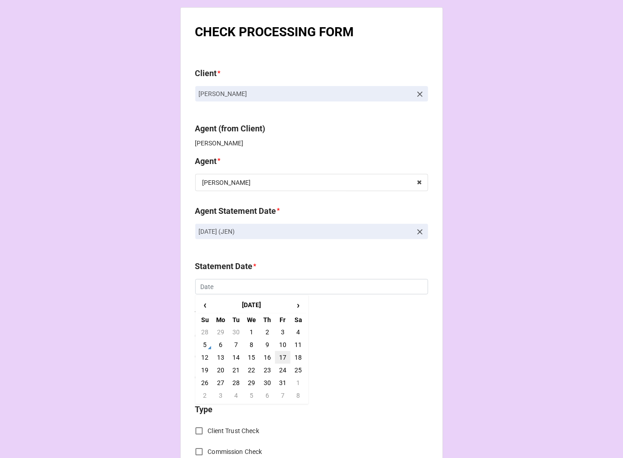
click at [283, 355] on td "17" at bounding box center [282, 357] width 15 height 13
type input "[DATE]"
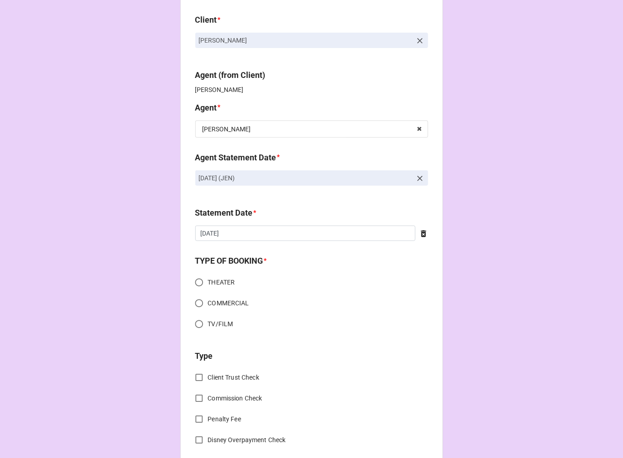
scroll to position [151, 0]
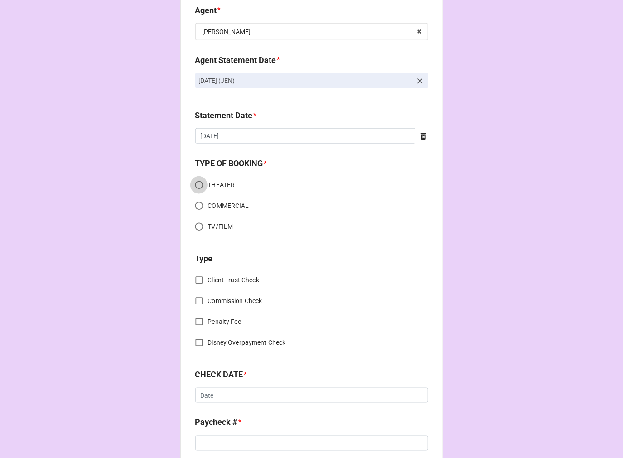
click at [196, 185] on input "THEATER" at bounding box center [199, 185] width 18 height 18
radio input "true"
click at [198, 300] on input "Commission Check" at bounding box center [199, 301] width 18 height 18
checkbox input "true"
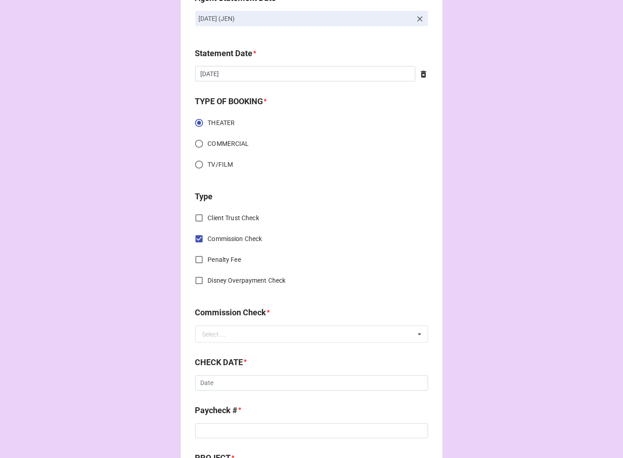
scroll to position [302, 0]
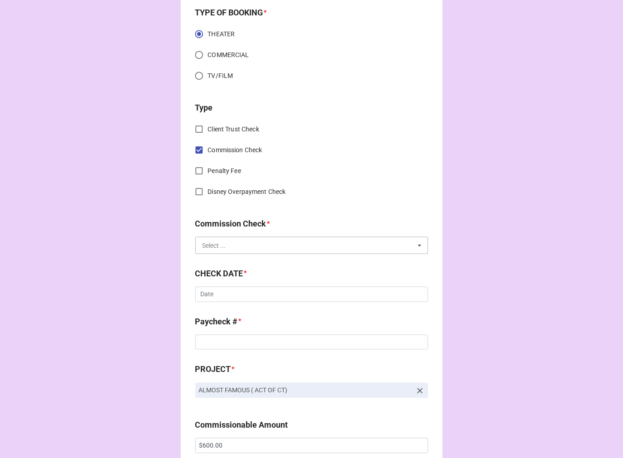
click at [220, 238] on input "text" at bounding box center [312, 245] width 232 height 16
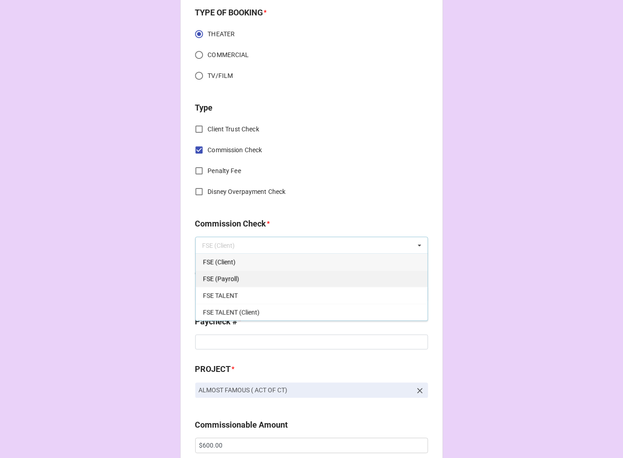
click at [228, 280] on span "FSE (Payroll)" at bounding box center [221, 279] width 36 height 7
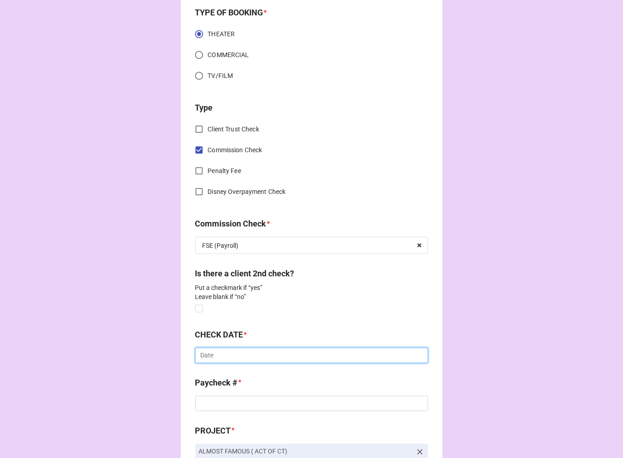
click at [216, 359] on input "text" at bounding box center [311, 355] width 233 height 15
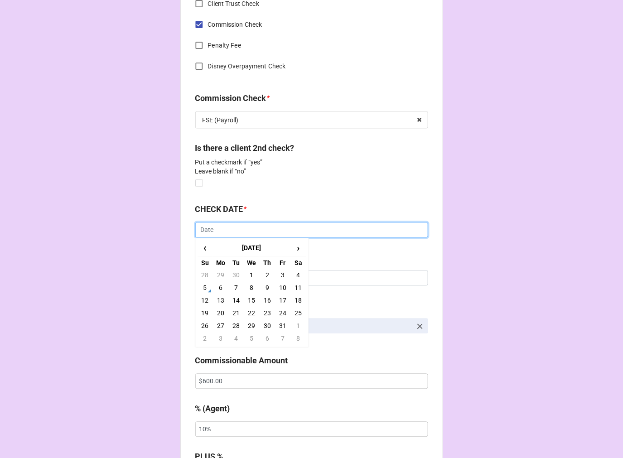
scroll to position [503, 0]
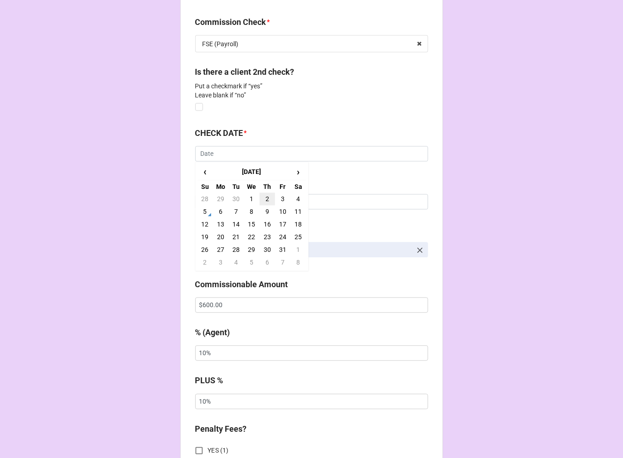
drag, startPoint x: 262, startPoint y: 198, endPoint x: 378, endPoint y: 65, distance: 175.7
click at [263, 198] on td "2" at bounding box center [267, 199] width 15 height 13
type input "10/2/2025"
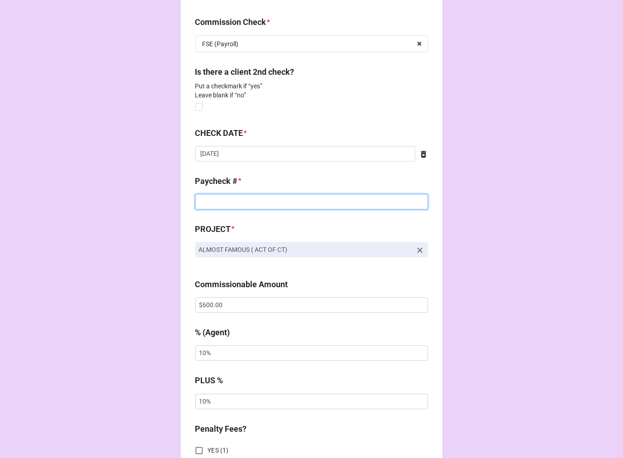
click at [211, 203] on input at bounding box center [311, 201] width 233 height 15
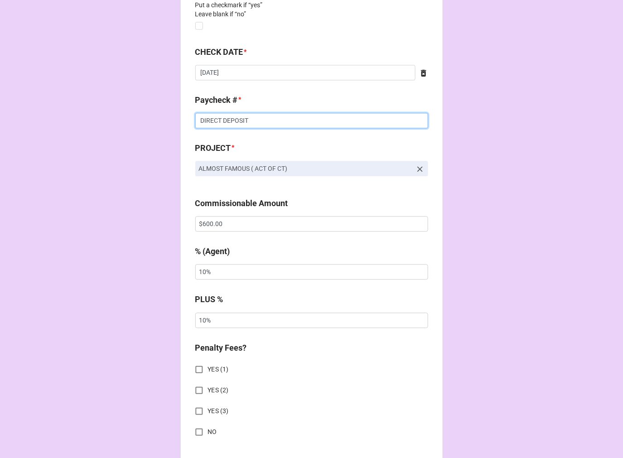
scroll to position [755, 0]
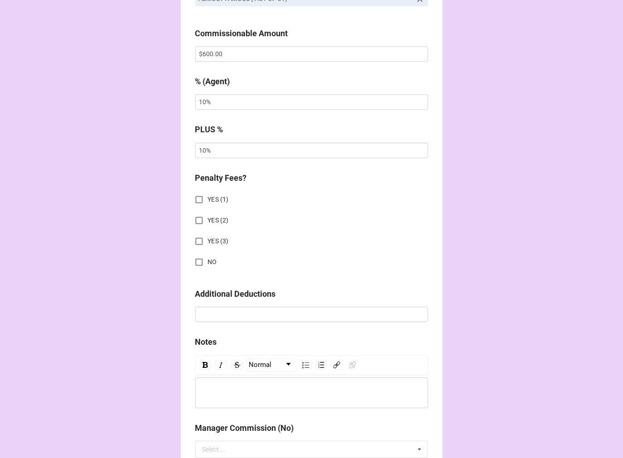
type input "DIRECT DEPOSIT"
click at [195, 261] on input "NO" at bounding box center [199, 262] width 18 height 18
checkbox input "true"
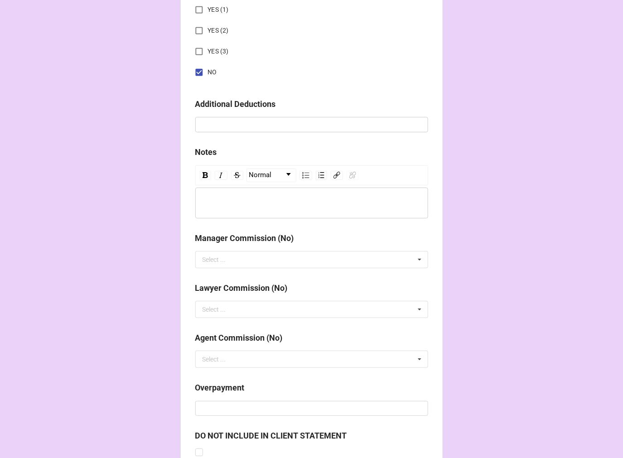
scroll to position [1065, 0]
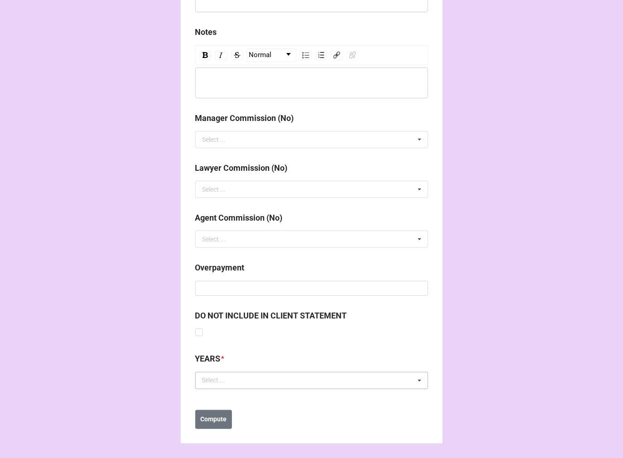
click at [263, 382] on div "Select ... No results found." at bounding box center [311, 380] width 233 height 17
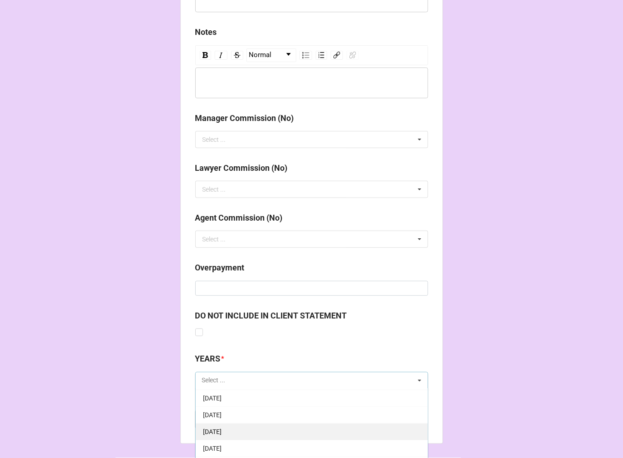
scroll to position [101, 0]
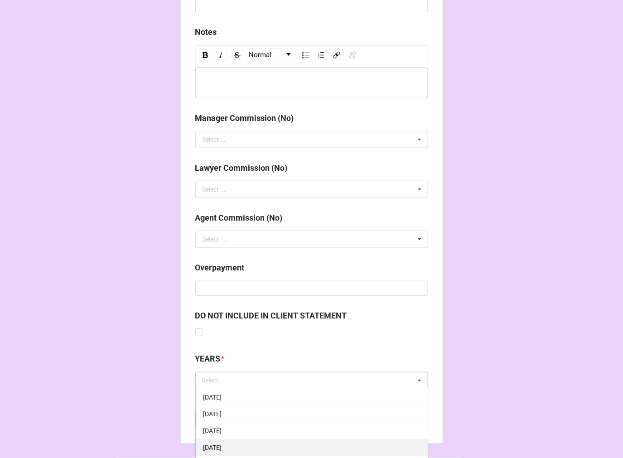
click at [222, 450] on span "[DATE]" at bounding box center [212, 447] width 19 height 7
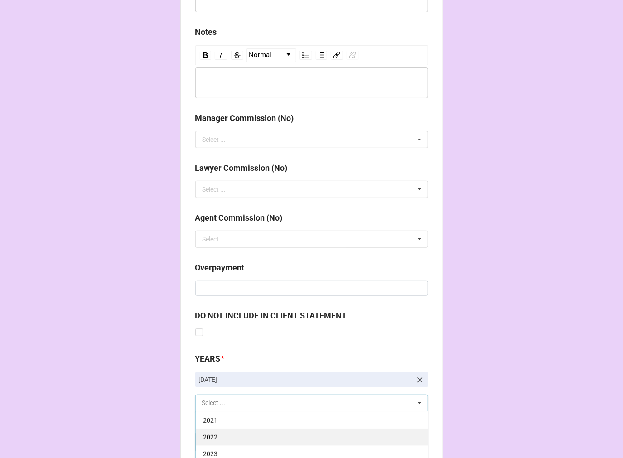
scroll to position [1115, 0]
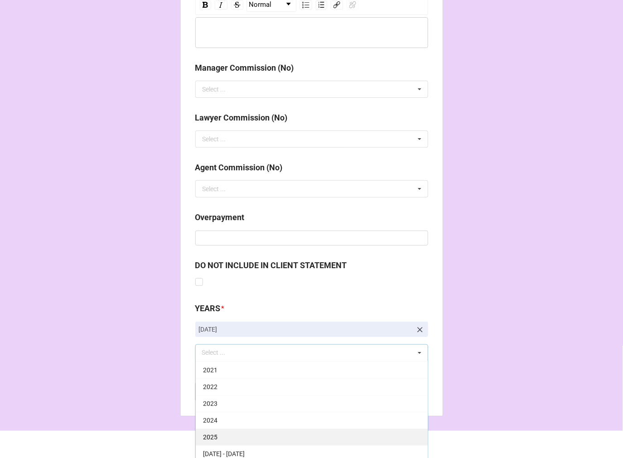
click at [223, 437] on div "2025" at bounding box center [312, 437] width 232 height 17
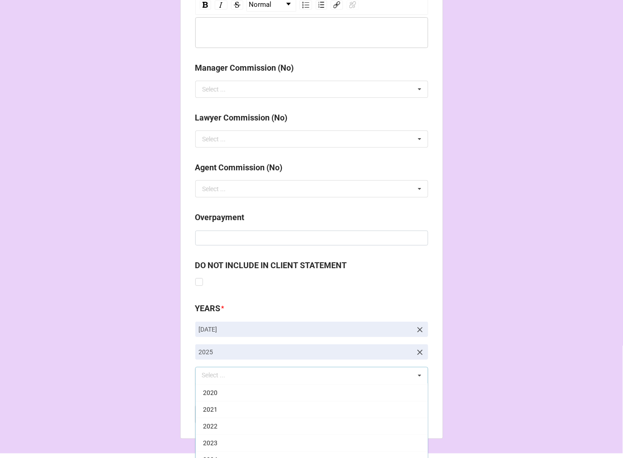
drag, startPoint x: 463, startPoint y: 256, endPoint x: 405, endPoint y: 304, distance: 75.6
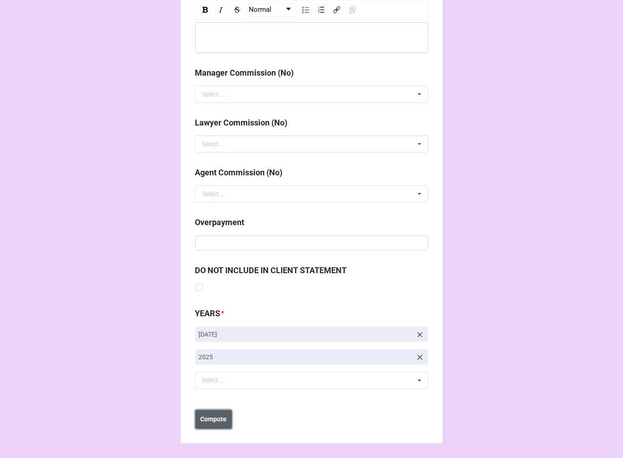
click at [220, 419] on b "Compute" at bounding box center [213, 420] width 26 height 10
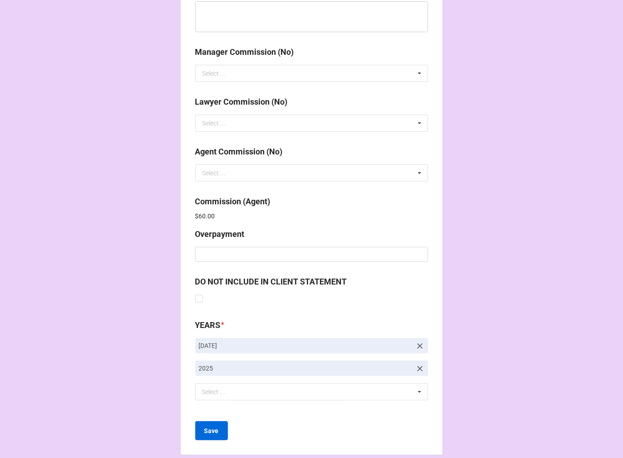
scroll to position [1143, 0]
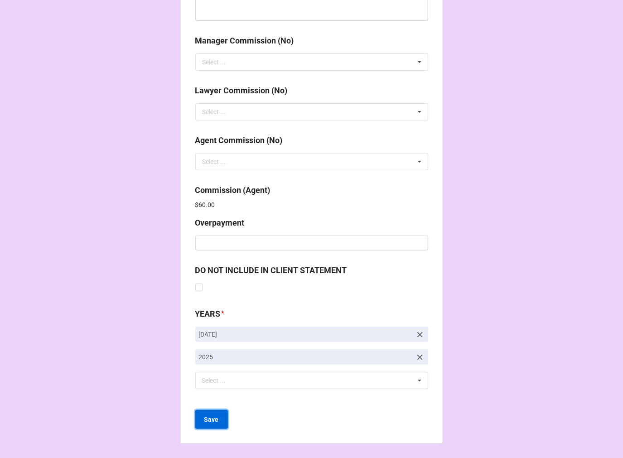
click at [204, 420] on b "Save" at bounding box center [211, 420] width 15 height 10
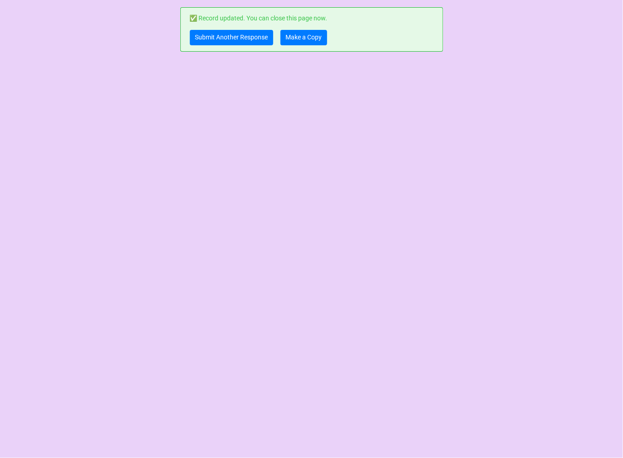
scroll to position [0, 0]
click at [233, 35] on link "Submit Another Response" at bounding box center [231, 37] width 83 height 15
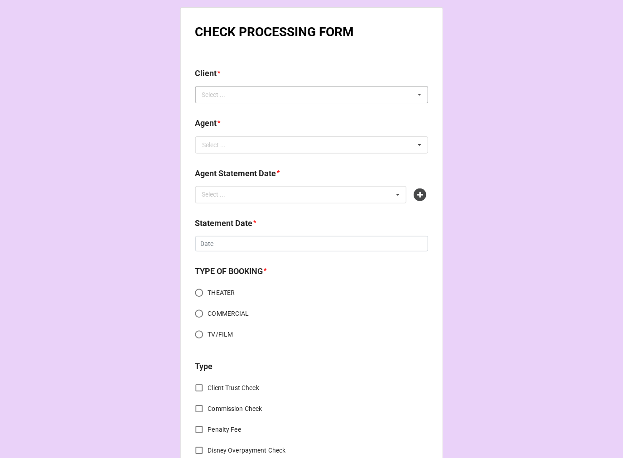
click at [308, 89] on div "Select ... No results found." at bounding box center [311, 94] width 233 height 17
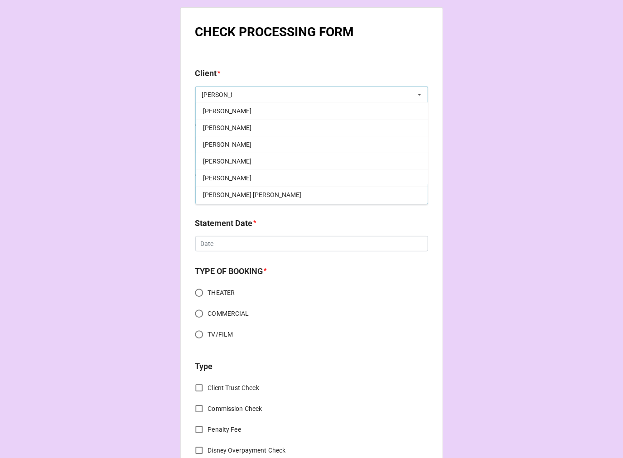
scroll to position [16, 0]
type input "[PERSON_NAME]"
click at [260, 157] on div "[PERSON_NAME]" at bounding box center [312, 162] width 232 height 17
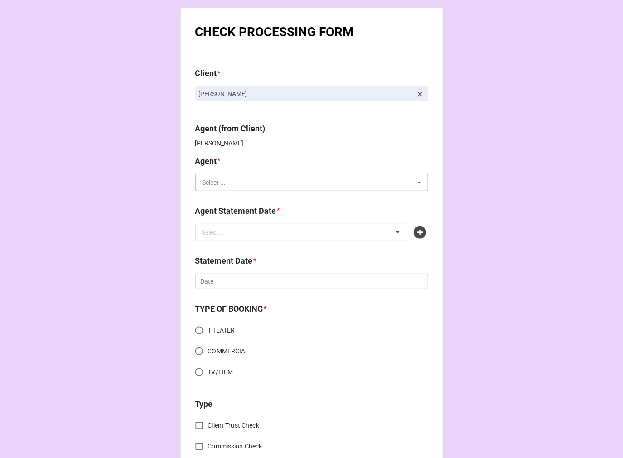
click at [229, 182] on input "text" at bounding box center [312, 182] width 232 height 16
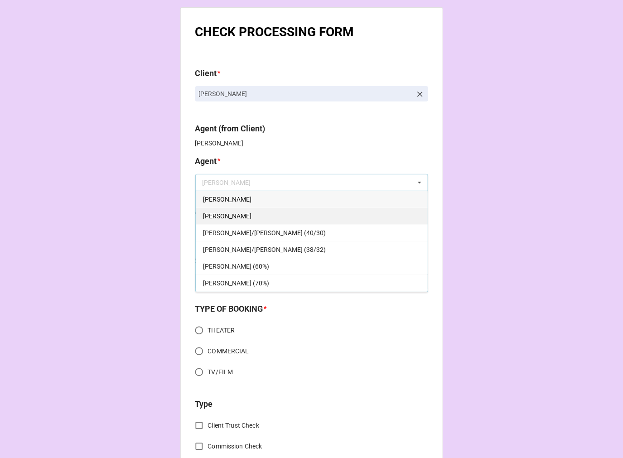
click at [219, 213] on div "[PERSON_NAME]" at bounding box center [312, 216] width 232 height 17
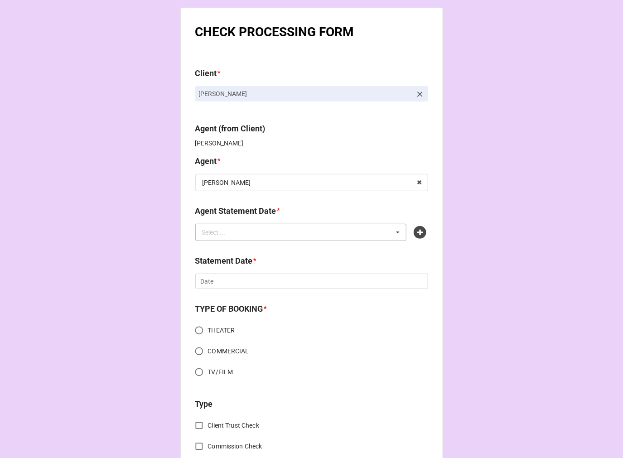
click at [267, 235] on div "Select ... No results found." at bounding box center [301, 232] width 212 height 17
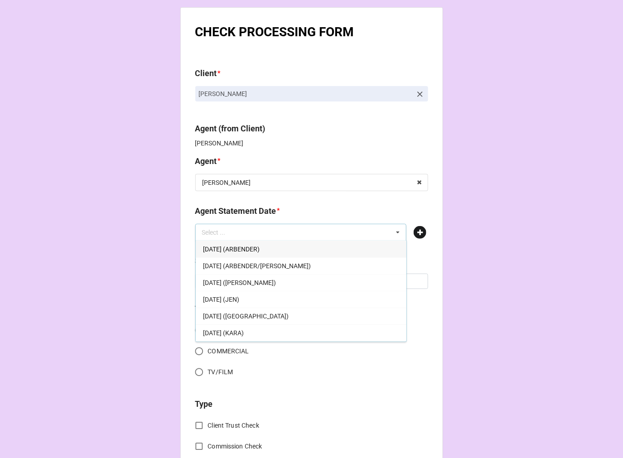
click at [415, 232] on icon at bounding box center [420, 232] width 13 height 13
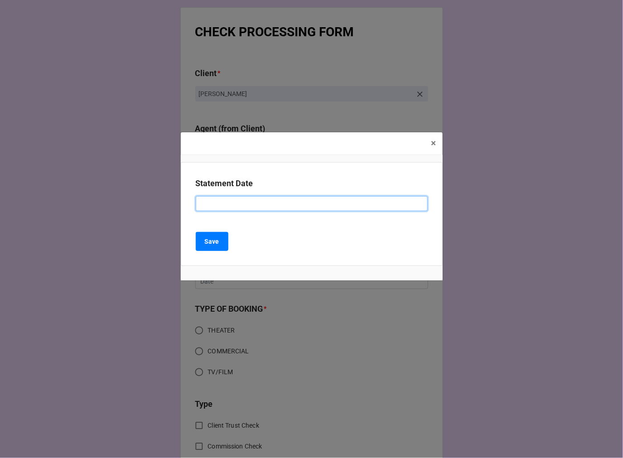
click at [247, 203] on input at bounding box center [312, 203] width 232 height 15
type input "[DATE] ([PERSON_NAME])"
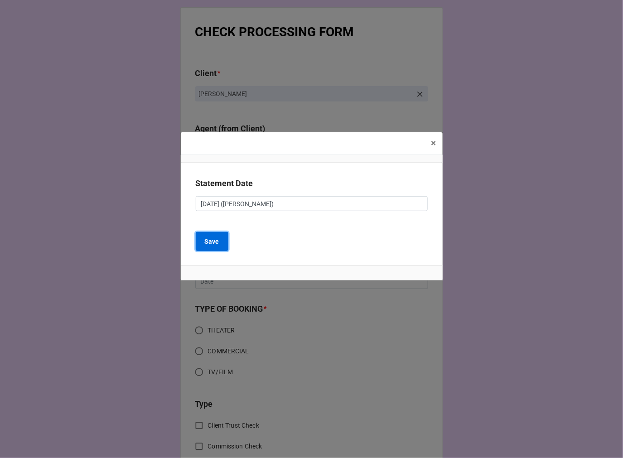
click at [210, 239] on b "Save" at bounding box center [212, 242] width 15 height 10
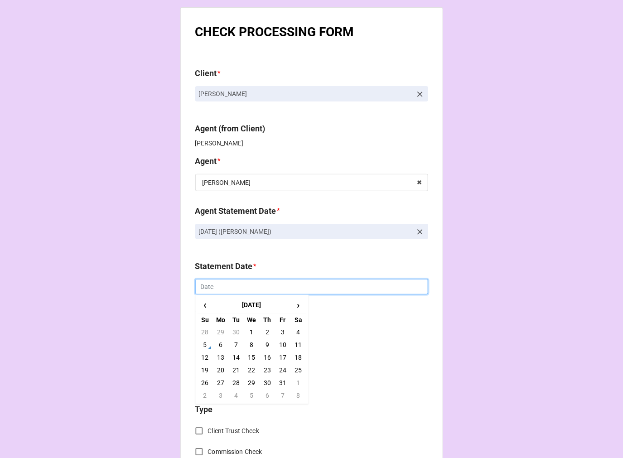
click at [229, 284] on input "text" at bounding box center [311, 286] width 233 height 15
click at [283, 355] on td "17" at bounding box center [282, 357] width 15 height 13
type input "[DATE]"
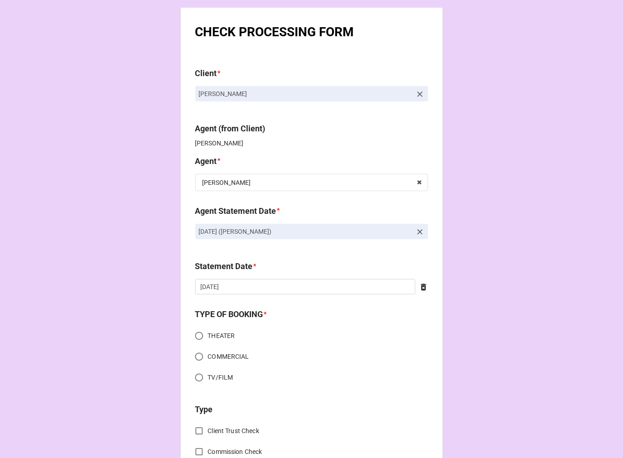
click at [197, 353] on input "COMMERCIAL" at bounding box center [199, 357] width 18 height 18
radio input "true"
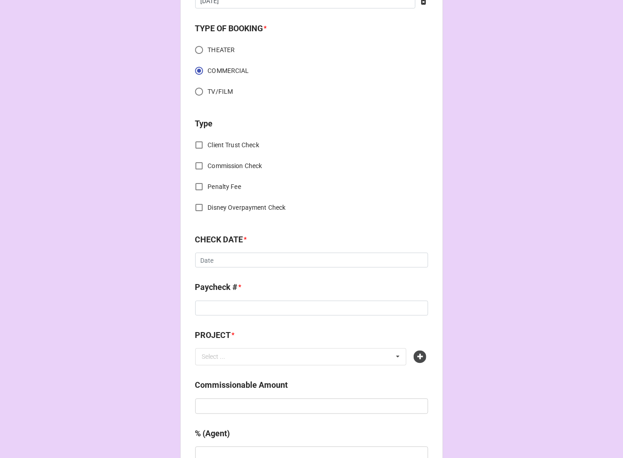
scroll to position [302, 0]
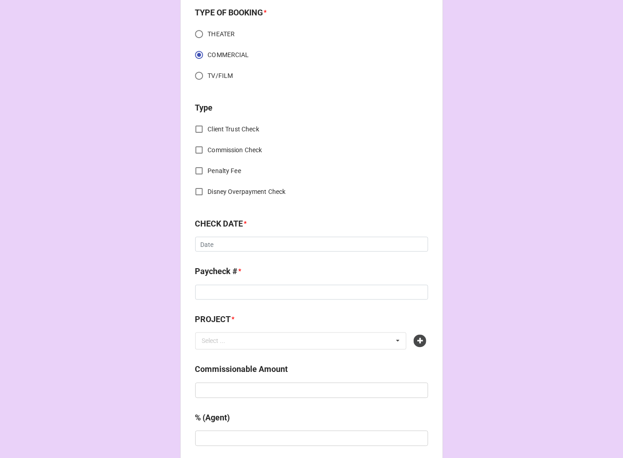
click at [201, 153] on input "Commission Check" at bounding box center [199, 150] width 18 height 18
checkbox input "true"
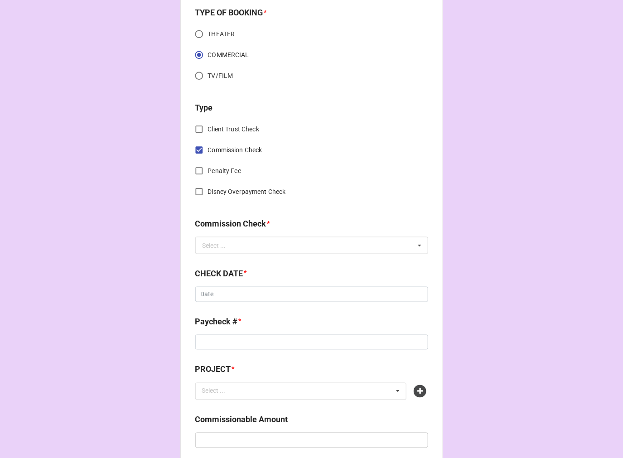
click at [195, 150] on input "Commission Check" at bounding box center [199, 150] width 18 height 18
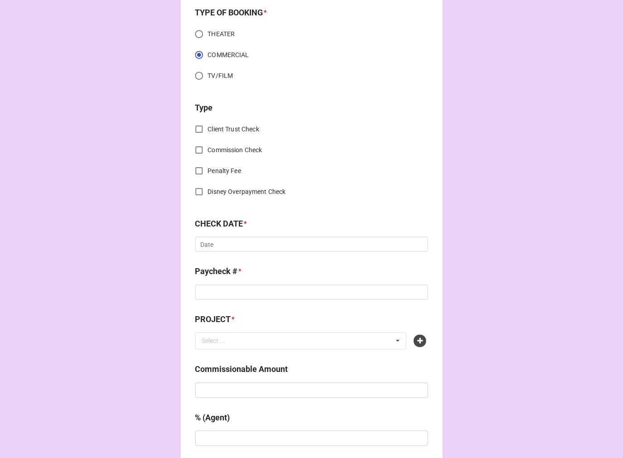
click at [199, 150] on input "Commission Check" at bounding box center [199, 150] width 18 height 18
checkbox input "true"
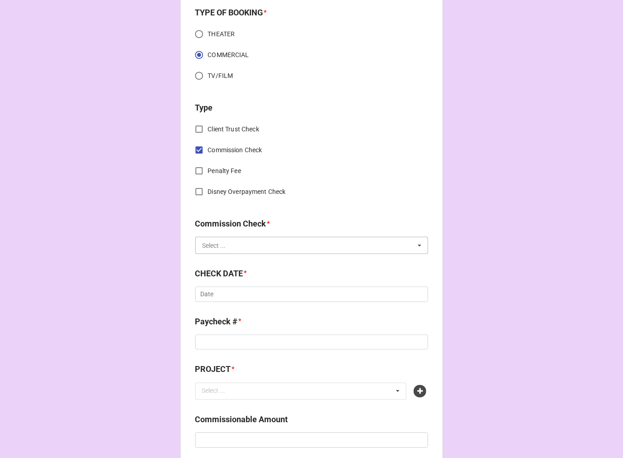
click at [256, 244] on input "text" at bounding box center [312, 245] width 232 height 16
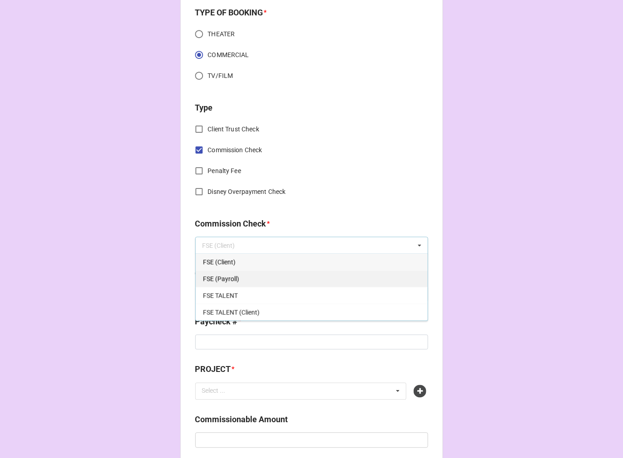
click at [232, 276] on span "FSE (Payroll)" at bounding box center [221, 279] width 36 height 7
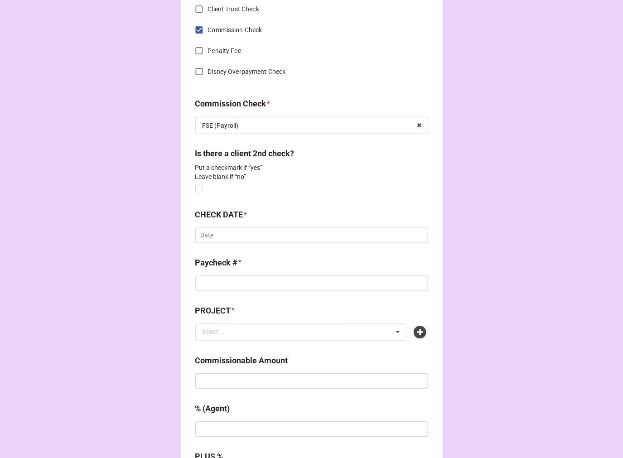
scroll to position [453, 0]
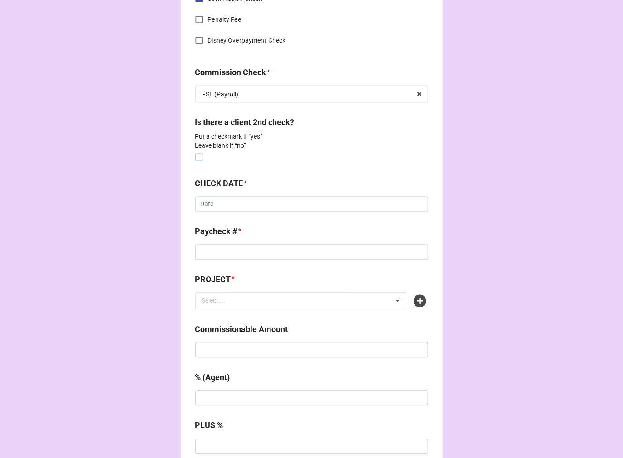
click at [197, 154] on label at bounding box center [199, 154] width 8 height 0
checkbox input "true"
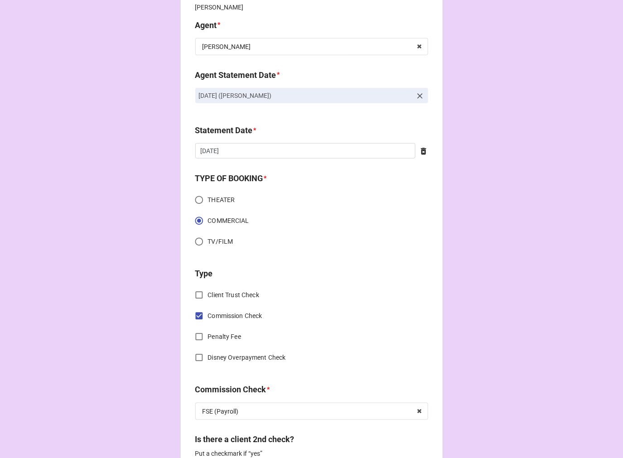
scroll to position [402, 0]
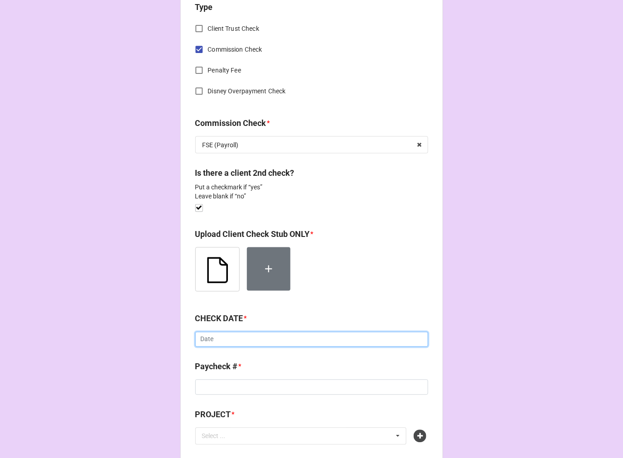
click at [243, 337] on input "text" at bounding box center [311, 339] width 233 height 15
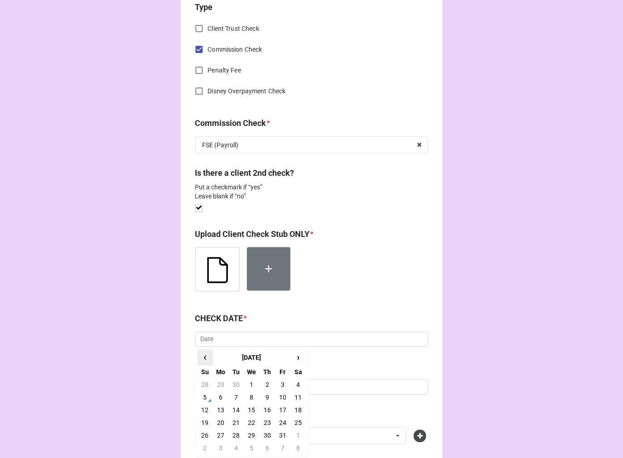
drag, startPoint x: 207, startPoint y: 356, endPoint x: 214, endPoint y: 364, distance: 11.2
click at [207, 355] on span "‹" at bounding box center [205, 357] width 15 height 15
click at [266, 407] on td "18" at bounding box center [267, 410] width 15 height 13
type input "9/18/2025"
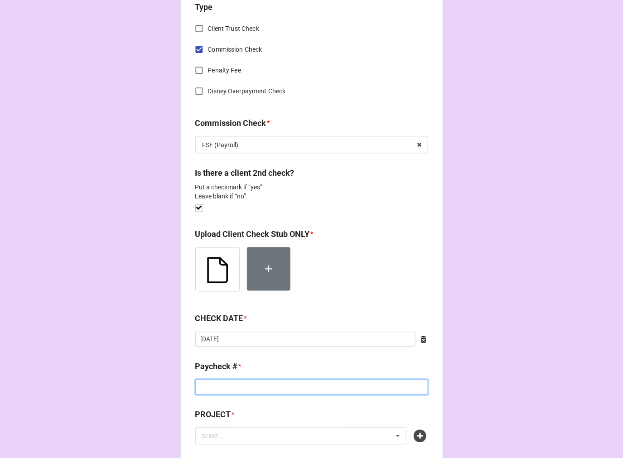
click at [238, 389] on input at bounding box center [311, 387] width 233 height 15
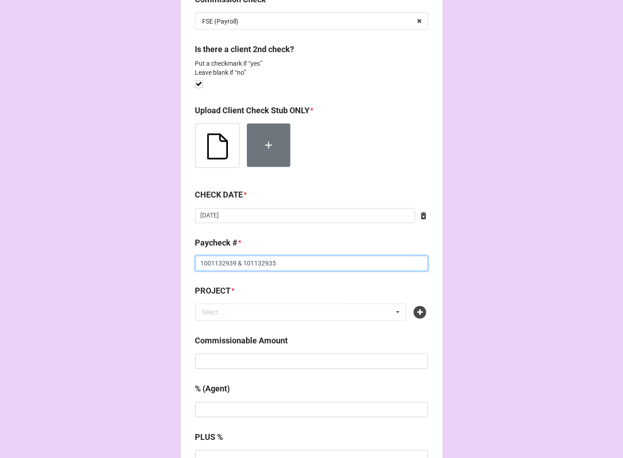
scroll to position [604, 0]
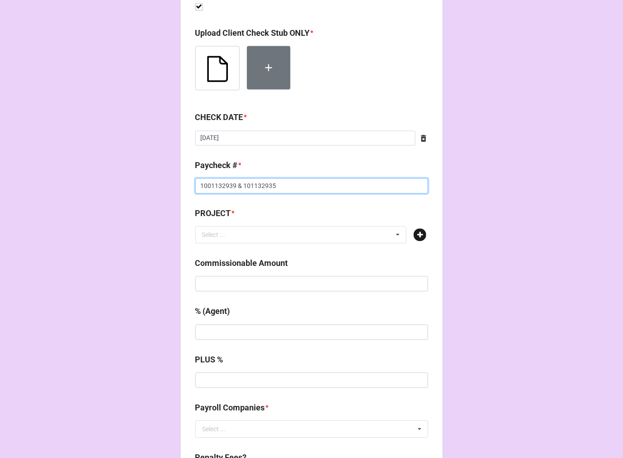
type input "1001132939 & 101132935"
click at [418, 233] on icon at bounding box center [420, 234] width 13 height 13
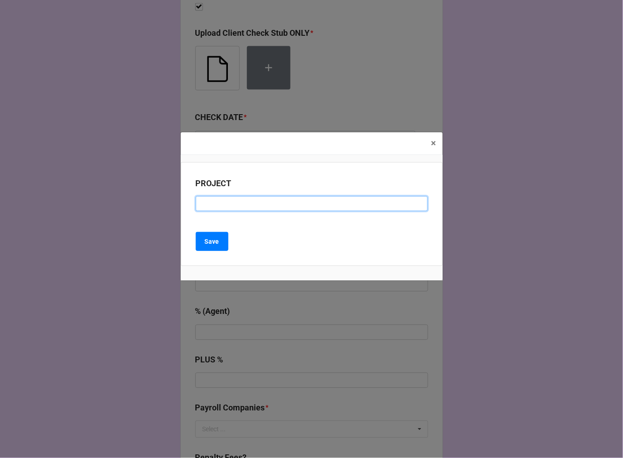
click at [225, 206] on input at bounding box center [312, 203] width 232 height 15
type input "BRING HOLLYWOOD HOME PROMO (CLIENT FEE)"
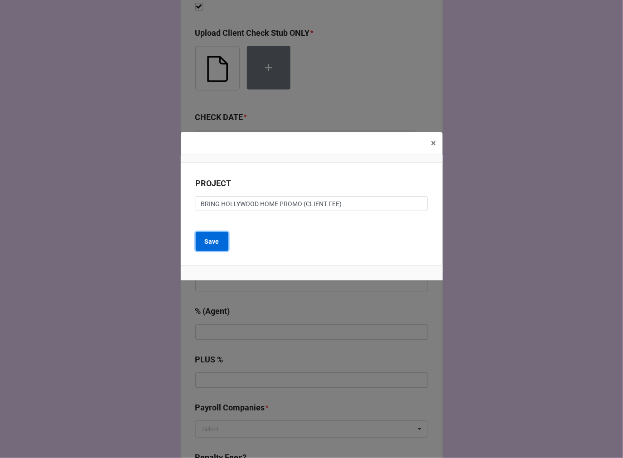
click at [207, 242] on b "Save" at bounding box center [212, 242] width 15 height 10
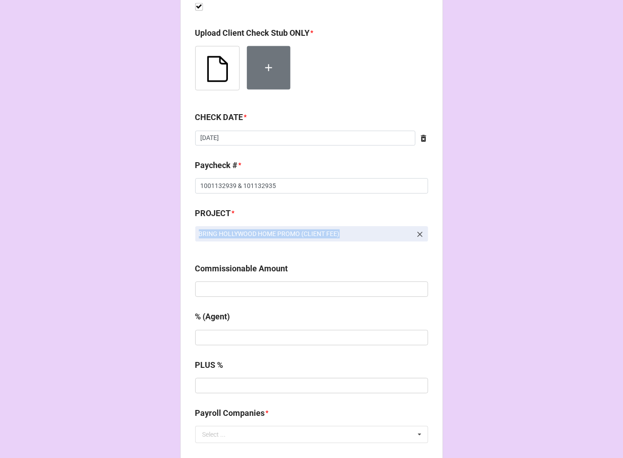
drag, startPoint x: 373, startPoint y: 236, endPoint x: 170, endPoint y: 237, distance: 203.5
click at [170, 237] on div "CHECK PROCESSING FORM Client * Eric Casalini Agent (from Client) Dori, Rachel, …" at bounding box center [311, 262] width 623 height 1733
copy p "BRING HOLLYWOOD HOME PROMO (CLIENT FEE)"
click at [416, 232] on icon at bounding box center [420, 234] width 9 height 9
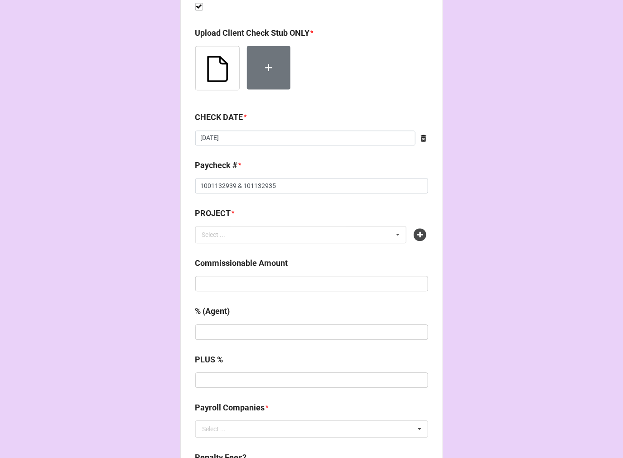
click at [416, 232] on icon at bounding box center [420, 234] width 13 height 13
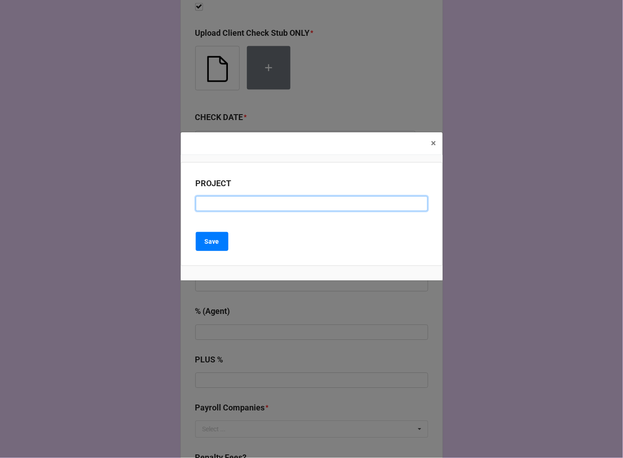
click at [269, 207] on input at bounding box center [312, 203] width 232 height 15
paste input "BRING HOLLYWOOD HOME PROMO (CLIENT FEE)"
drag, startPoint x: 337, startPoint y: 202, endPoint x: 392, endPoint y: 179, distance: 59.5
click at [337, 202] on input "BRING HOLLYWOOD HOME PROMO (CLIENT FEE)" at bounding box center [312, 203] width 232 height 15
drag, startPoint x: 305, startPoint y: 206, endPoint x: 555, endPoint y: 207, distance: 250.2
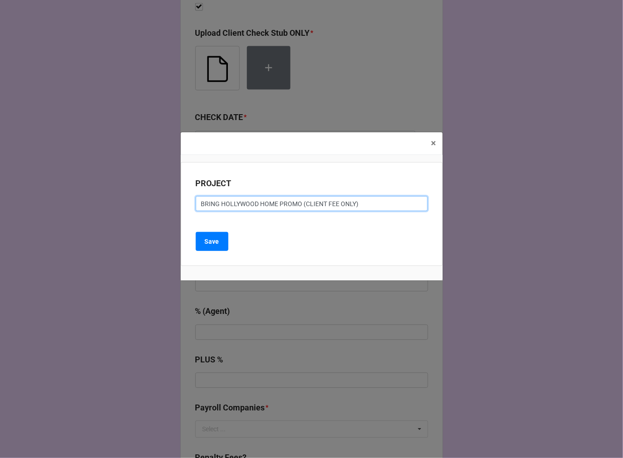
click at [554, 207] on div "× Close PROJECT BRING HOLLYWOOD HOME PROMO (CLIENT FEE ONLY) Save" at bounding box center [311, 229] width 623 height 458
type input "BRING HOLLYWOOD HOME PROMO"
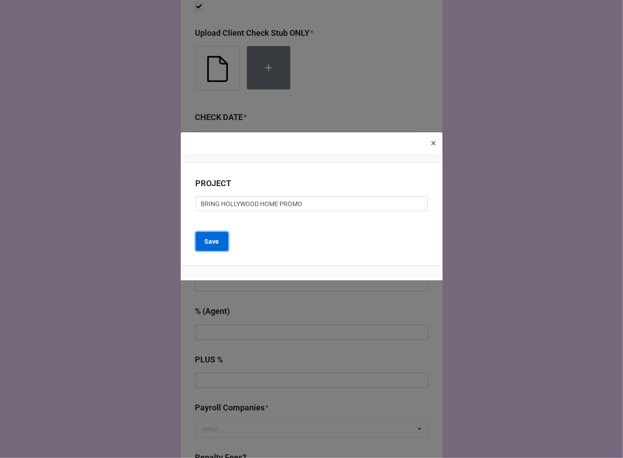
click at [209, 238] on b "Save" at bounding box center [212, 242] width 15 height 10
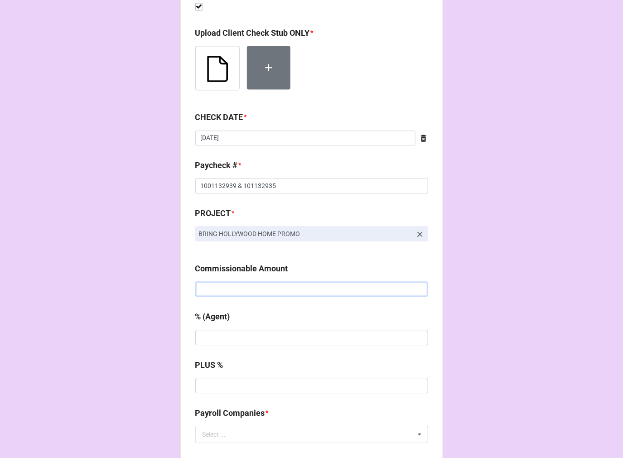
click at [230, 288] on input "text" at bounding box center [311, 288] width 233 height 15
type input "$0.00"
type input "0%"
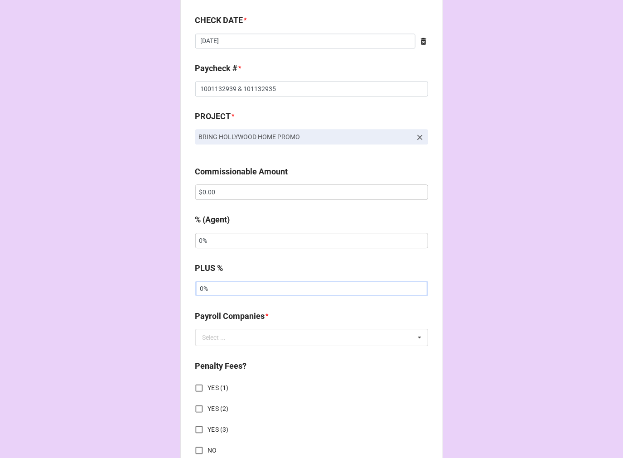
scroll to position [805, 0]
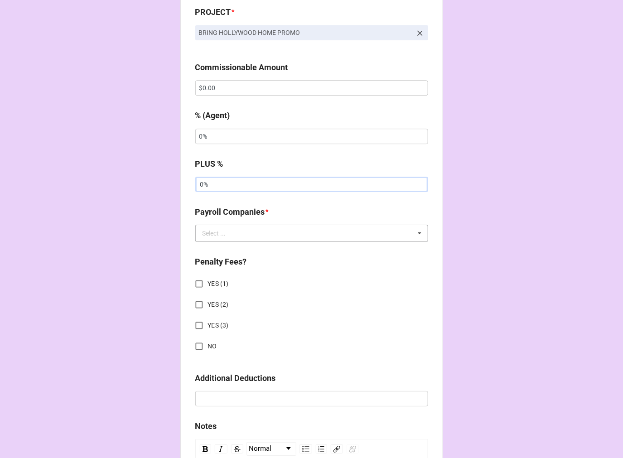
type input "0%"
click at [257, 237] on input "text" at bounding box center [312, 233] width 232 height 16
drag, startPoint x: 221, startPoint y: 85, endPoint x: 164, endPoint y: 85, distance: 57.6
click at [164, 85] on div "CHECK PROCESSING FORM Client * Eric Casalini Agent (from Client) Dori, Rachel, …" at bounding box center [311, 61] width 623 height 1733
type input "$1,500.00"
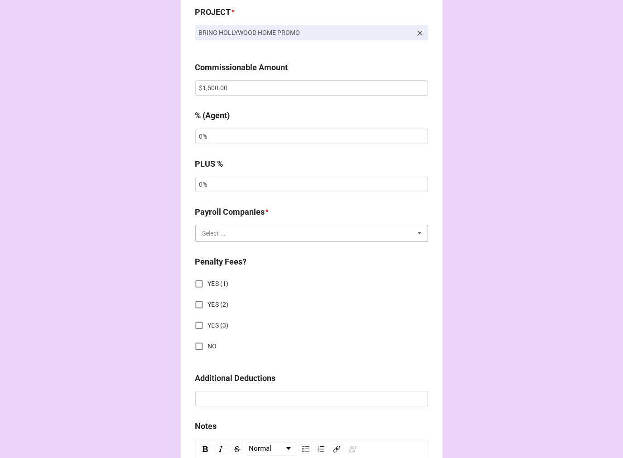
click at [225, 237] on input "text" at bounding box center [312, 233] width 232 height 16
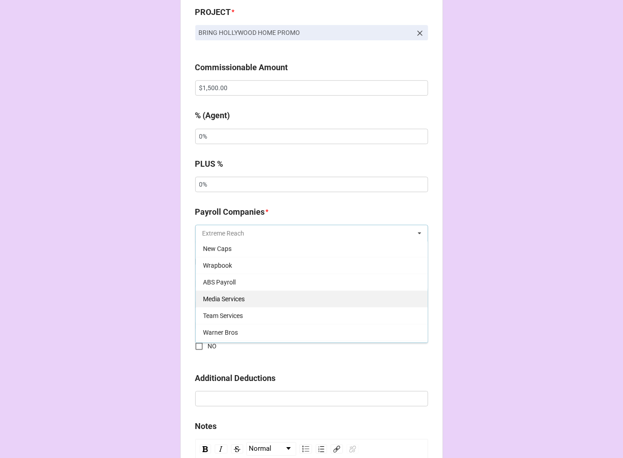
scroll to position [50, 0]
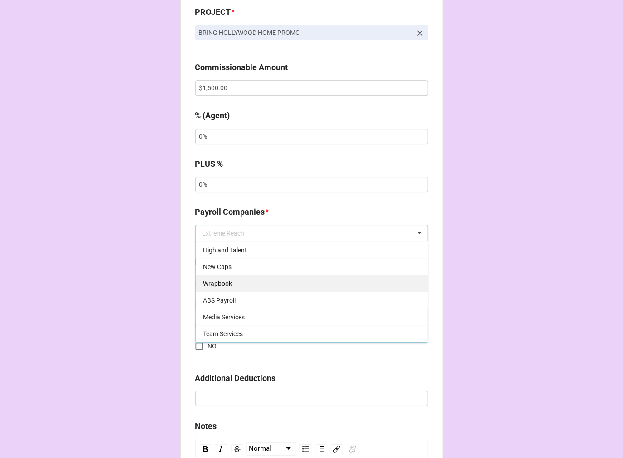
click at [232, 284] on div "Wrapbook" at bounding box center [312, 283] width 232 height 17
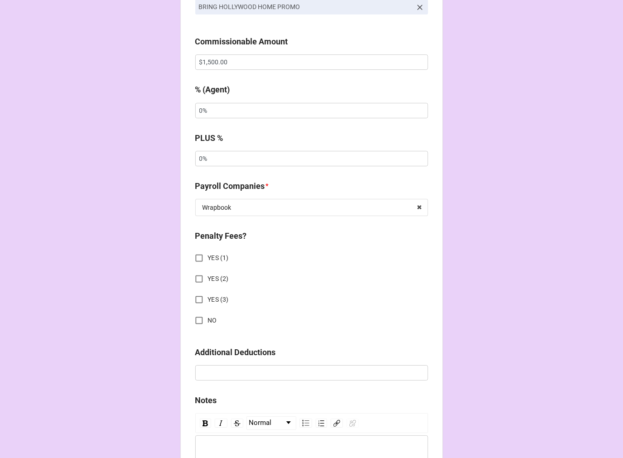
scroll to position [856, 0]
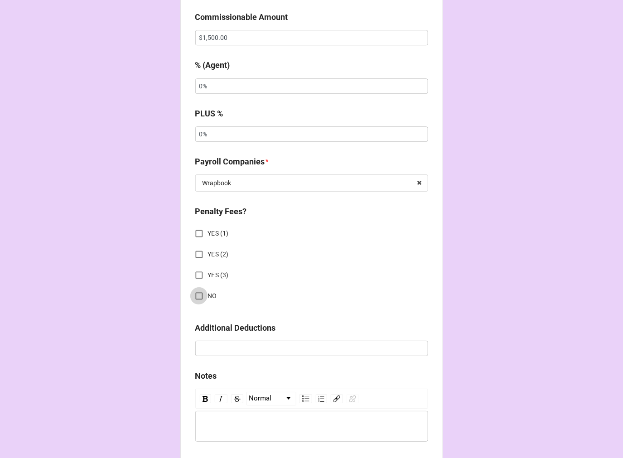
click at [197, 297] on input "NO" at bounding box center [199, 296] width 18 height 18
checkbox input "true"
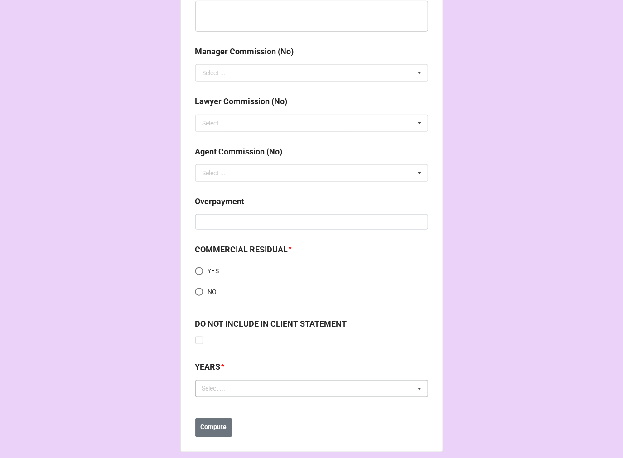
scroll to position [1274, 0]
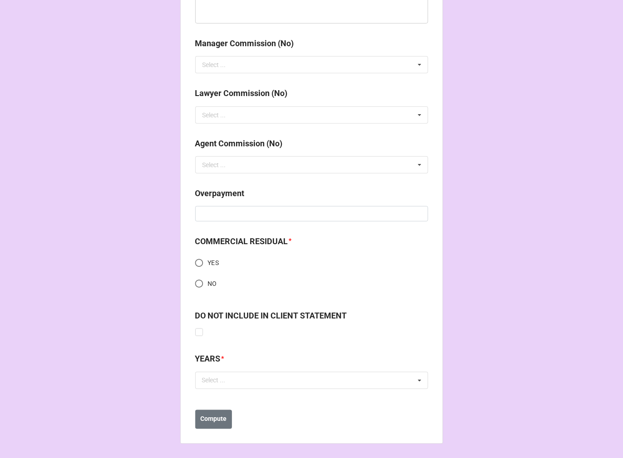
click at [194, 282] on input "NO" at bounding box center [199, 284] width 18 height 18
radio input "true"
click at [230, 375] on div "Select ..." at bounding box center [219, 380] width 39 height 10
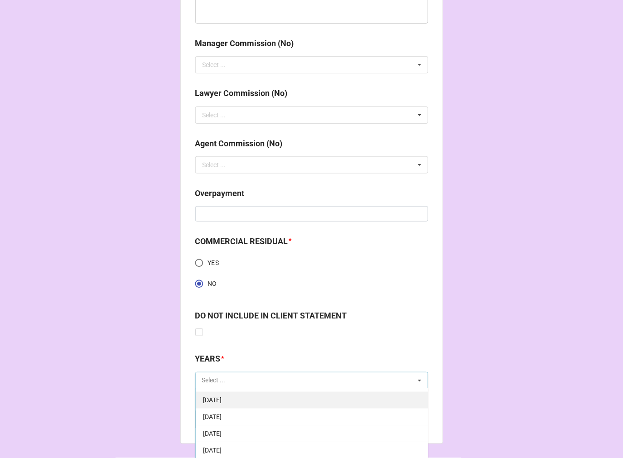
scroll to position [101, 0]
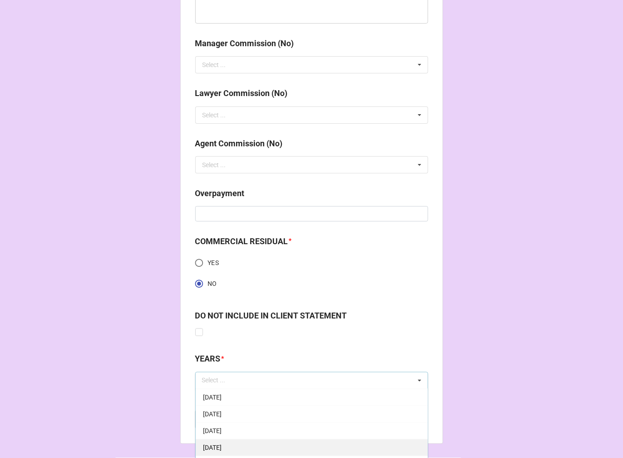
click at [261, 445] on div "[DATE]" at bounding box center [312, 447] width 232 height 17
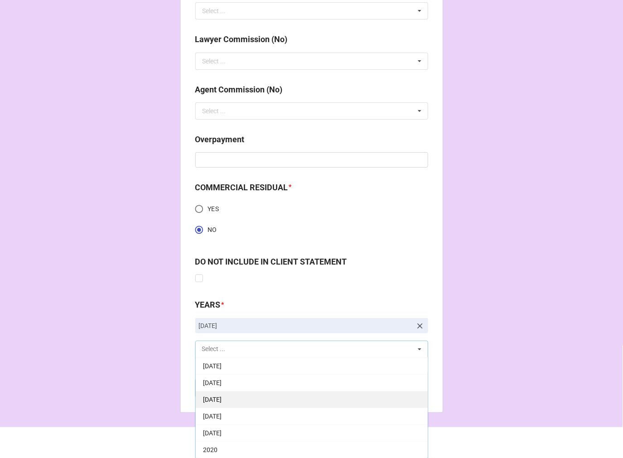
scroll to position [1328, 0]
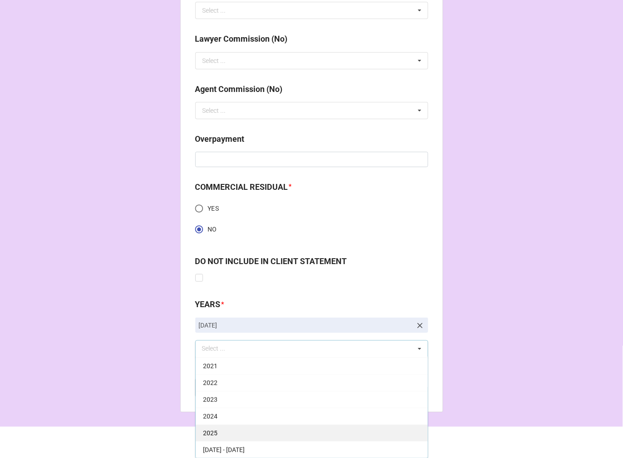
click at [243, 434] on div "2025" at bounding box center [312, 433] width 232 height 17
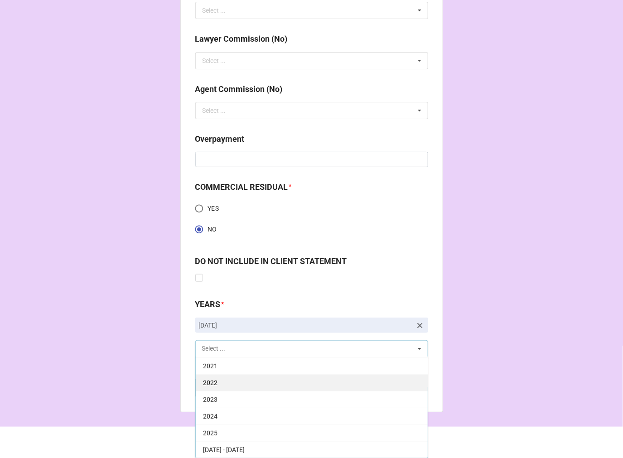
scroll to position [184, 0]
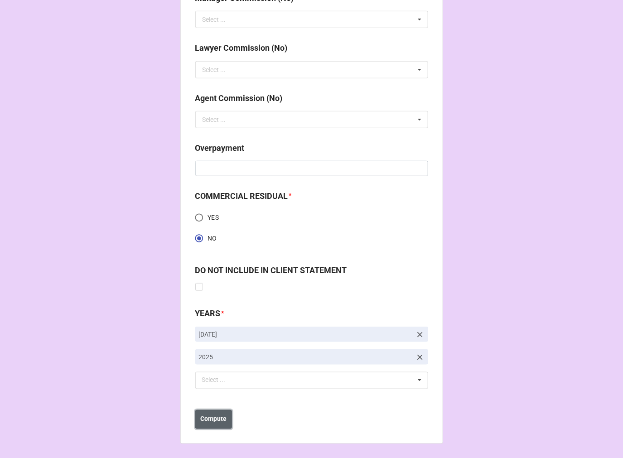
click at [206, 415] on b "Compute" at bounding box center [213, 420] width 26 height 10
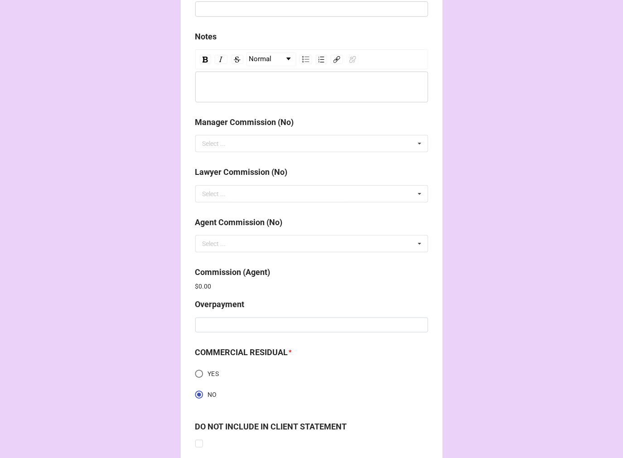
scroll to position [1351, 0]
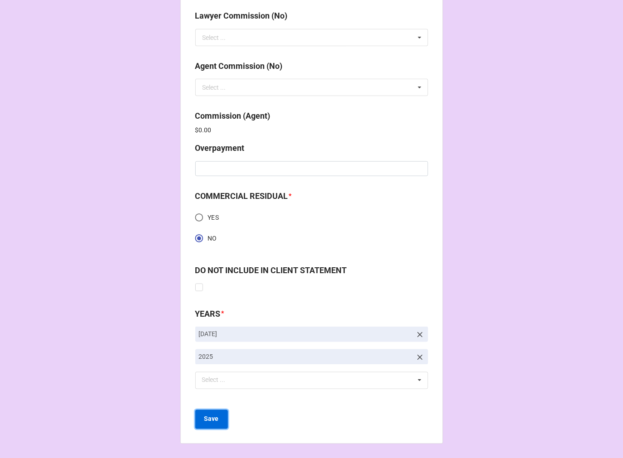
click at [208, 419] on b "Save" at bounding box center [211, 420] width 15 height 10
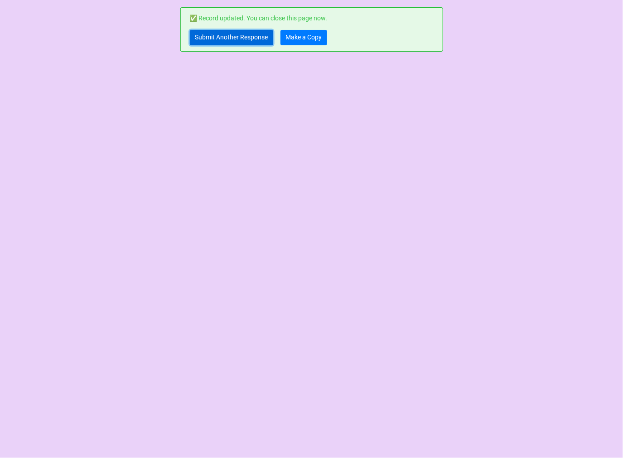
click at [220, 40] on link "Submit Another Response" at bounding box center [231, 37] width 83 height 15
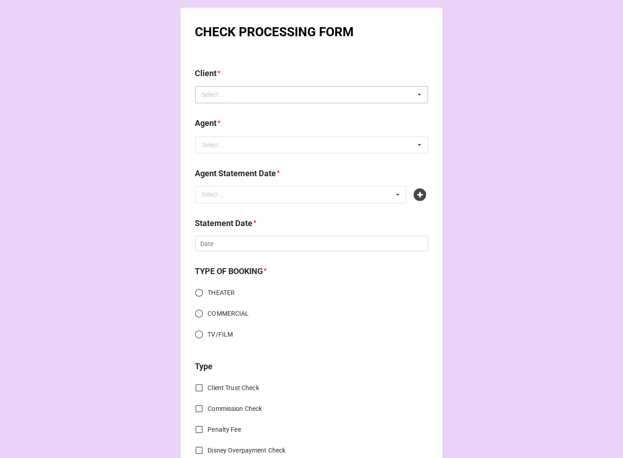
click at [248, 97] on div "Select ... No results found." at bounding box center [311, 94] width 233 height 17
type input "[PERSON_NAME]"
click at [236, 116] on div "[PERSON_NAME]" at bounding box center [312, 111] width 232 height 17
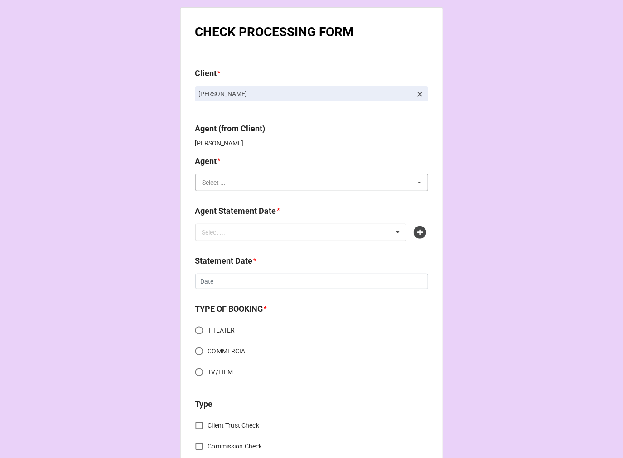
click at [230, 185] on input "text" at bounding box center [312, 182] width 232 height 16
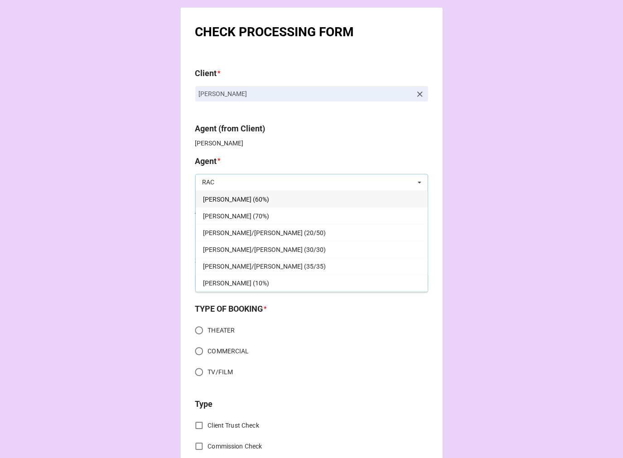
type input "RAC"
click at [230, 196] on span "[PERSON_NAME] (60%)" at bounding box center [236, 199] width 66 height 7
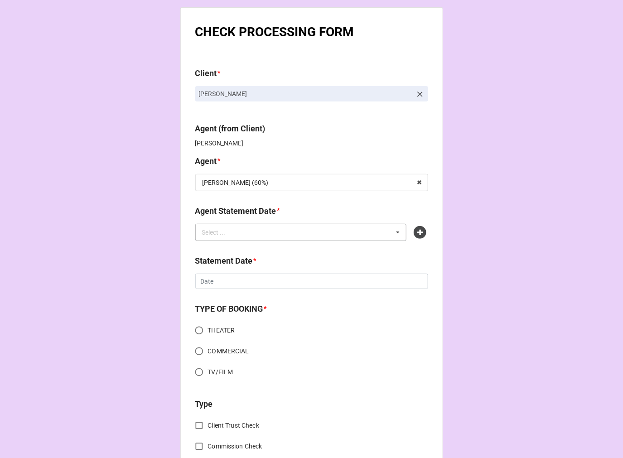
click at [229, 238] on div "Select ... No results found." at bounding box center [301, 232] width 212 height 17
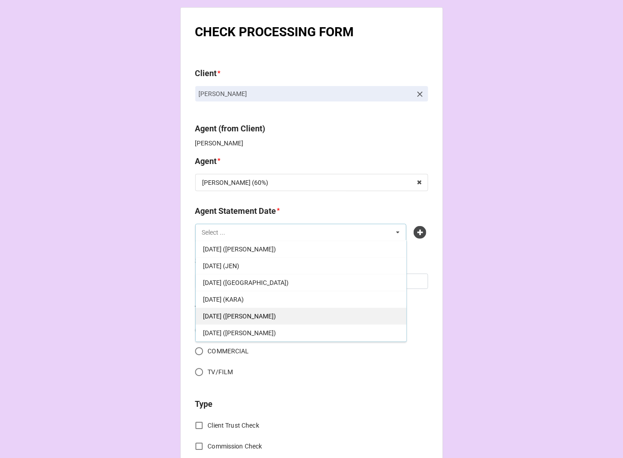
scroll to position [101, 0]
click at [286, 314] on div "OCTOBER 17, 2025 (RACHEL)" at bounding box center [301, 316] width 211 height 17
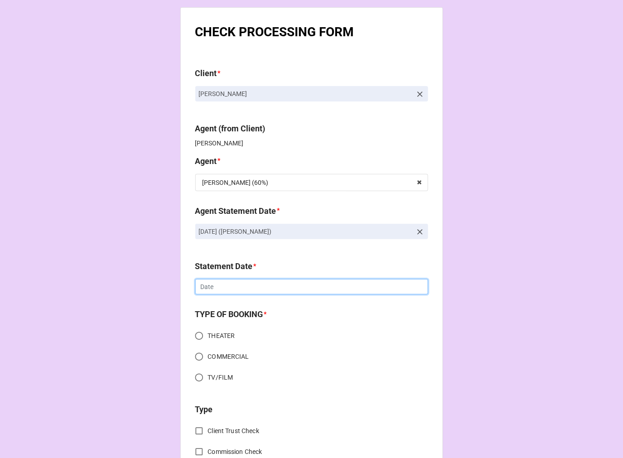
click at [269, 289] on input "text" at bounding box center [311, 286] width 233 height 15
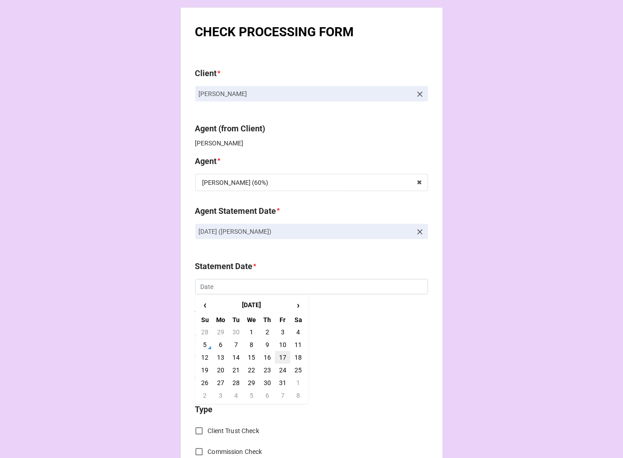
click at [282, 355] on td "17" at bounding box center [282, 357] width 15 height 13
type input "10/17/2025"
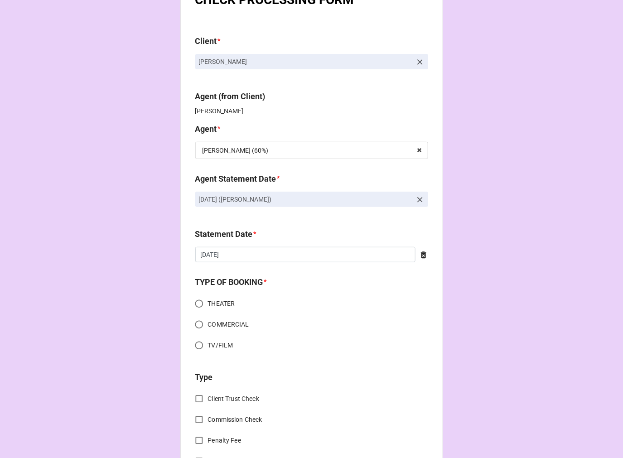
scroll to position [50, 0]
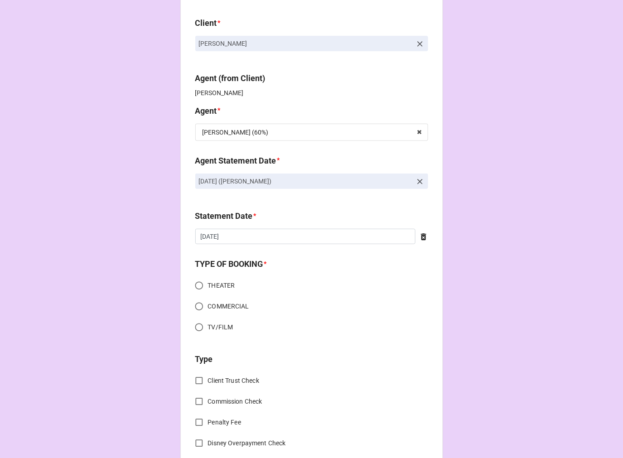
click at [197, 327] on input "TV/FILM" at bounding box center [199, 328] width 18 height 18
radio input "true"
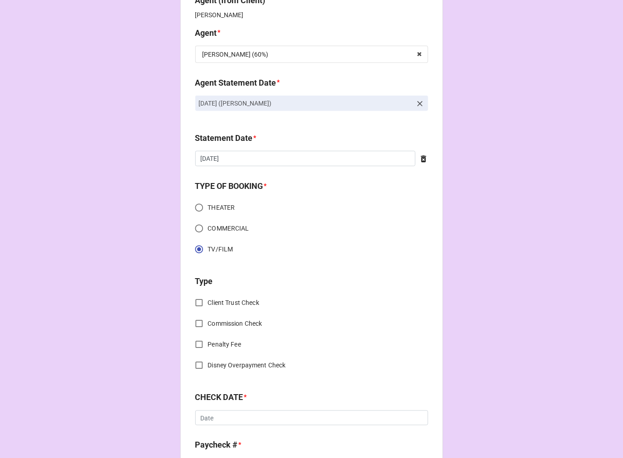
scroll to position [151, 0]
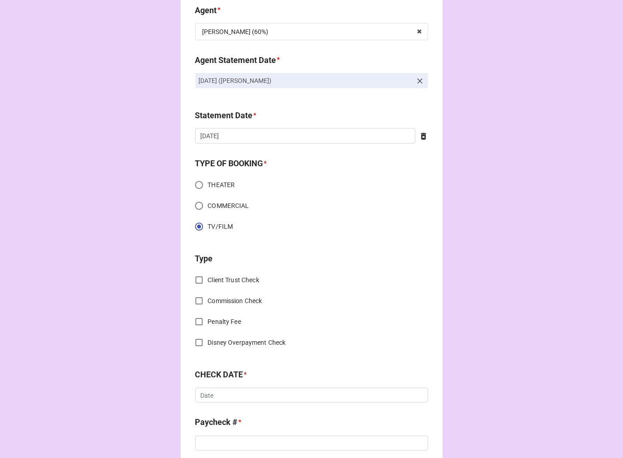
click at [198, 277] on input "Client Trust Check" at bounding box center [199, 280] width 18 height 18
checkbox input "true"
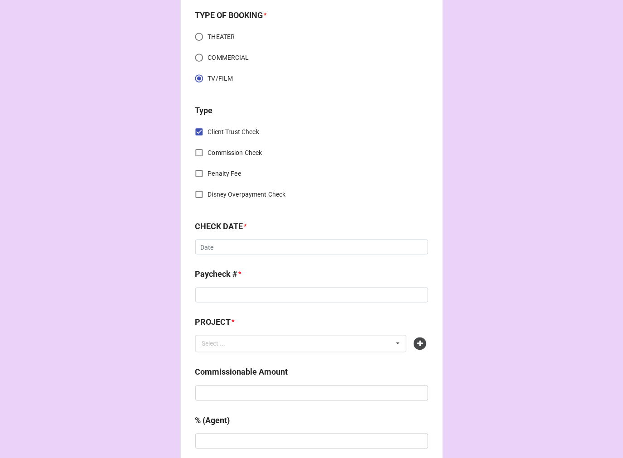
scroll to position [302, 0]
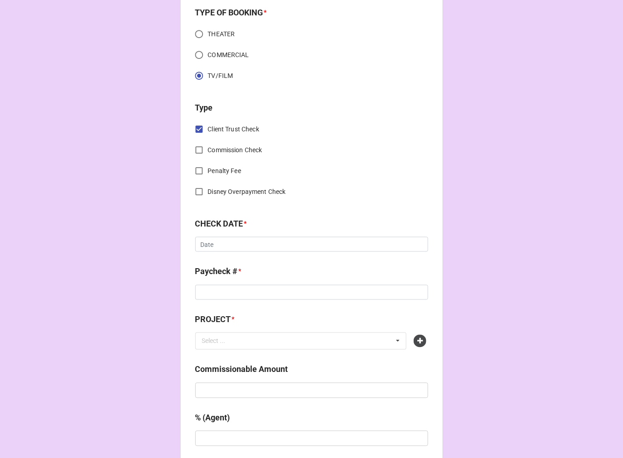
click at [212, 254] on div "CHECK DATE * ‹ October 2025 › Su Mo Tu We Th Fr Sa 28 29 30 1 2 3 4 5 6 7 8 9 1…" at bounding box center [311, 238] width 233 height 41
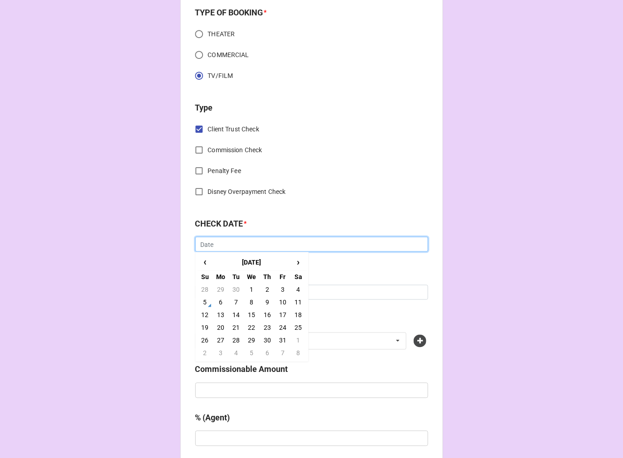
click at [205, 247] on input "text" at bounding box center [311, 244] width 233 height 15
click at [204, 264] on span "‹" at bounding box center [205, 262] width 15 height 15
click at [264, 326] on td "21" at bounding box center [267, 328] width 15 height 13
type input "8/21/2025"
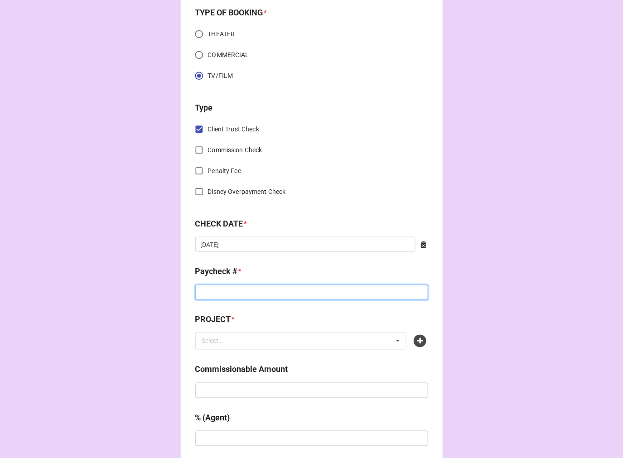
click at [223, 291] on input at bounding box center [311, 292] width 233 height 15
type input "4906233"
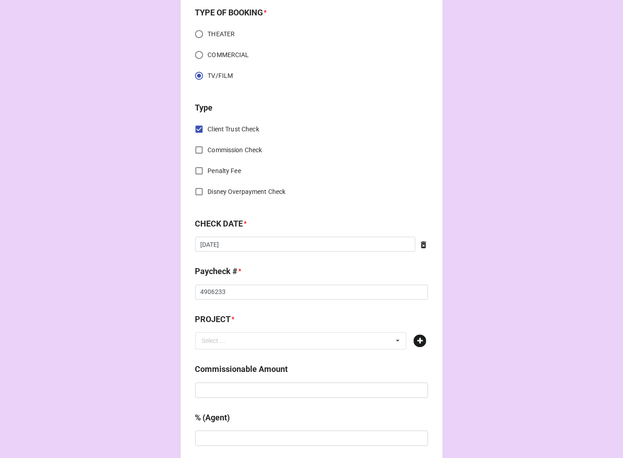
click at [416, 342] on icon at bounding box center [420, 341] width 13 height 13
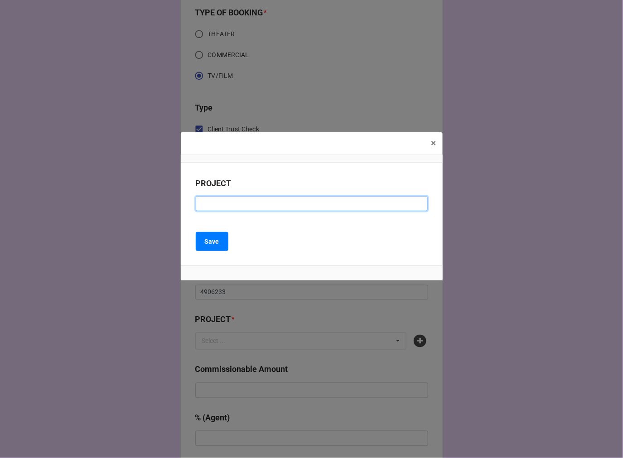
click at [220, 203] on input at bounding box center [312, 203] width 232 height 15
type input "t"
type input "THE UPSHAWS (RESIDUAL)"
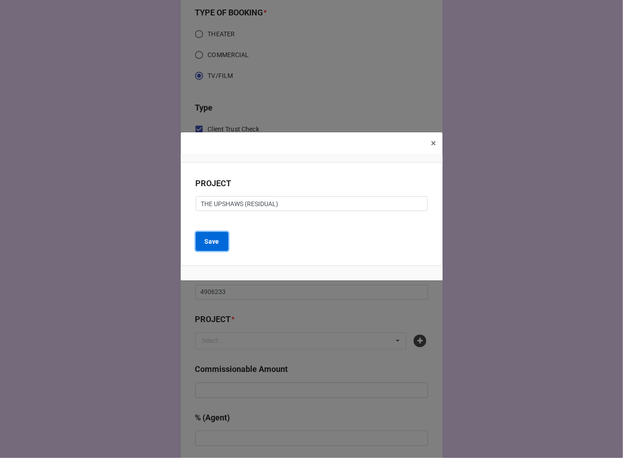
click at [203, 238] on button "Save" at bounding box center [212, 241] width 33 height 19
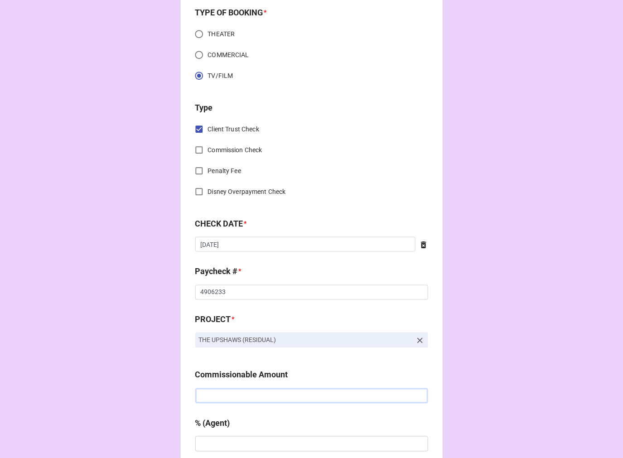
click at [237, 400] on input "text" at bounding box center [311, 395] width 233 height 15
type input "$573.93"
type input "10%"
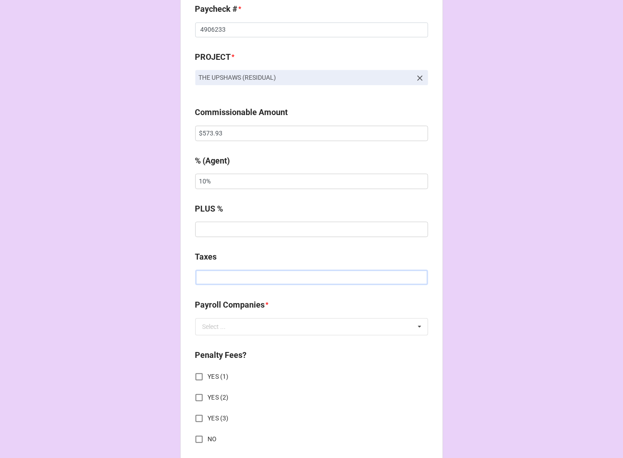
type input "$6.00"
click at [221, 271] on input "text" at bounding box center [311, 277] width 233 height 15
type input "$88.47"
click at [254, 327] on input "text" at bounding box center [312, 327] width 232 height 16
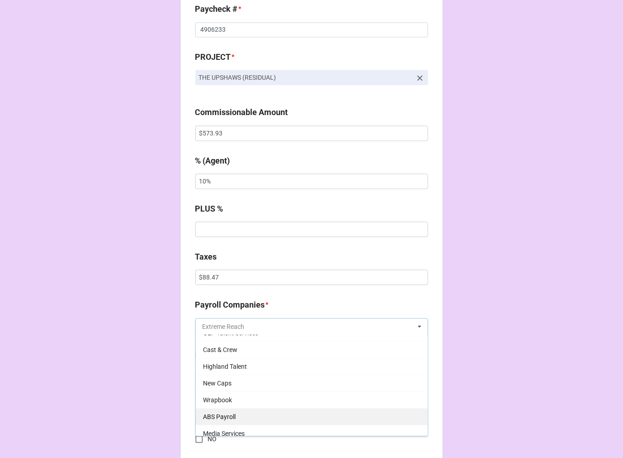
scroll to position [50, 0]
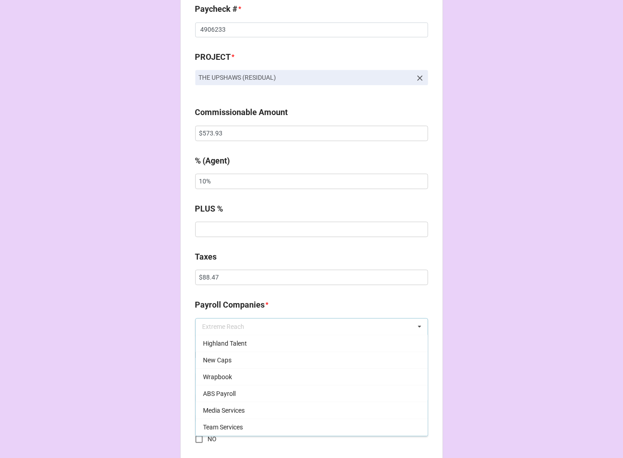
click at [242, 404] on div "Media Services" at bounding box center [312, 410] width 232 height 17
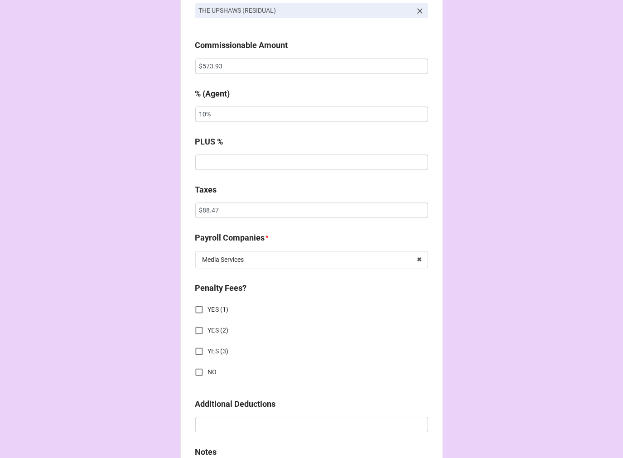
scroll to position [716, 0]
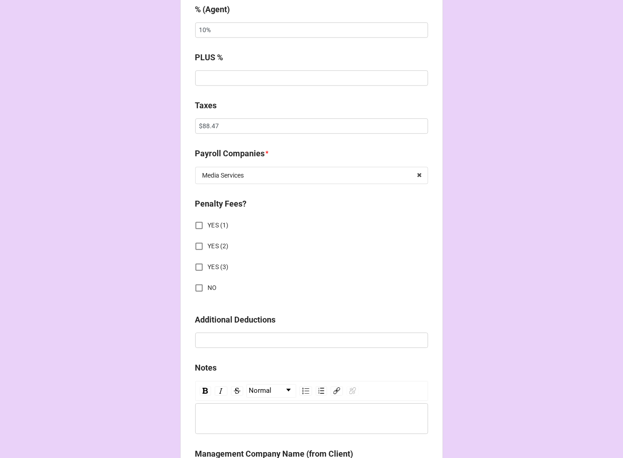
click at [196, 286] on input "NO" at bounding box center [199, 288] width 18 height 18
checkbox input "true"
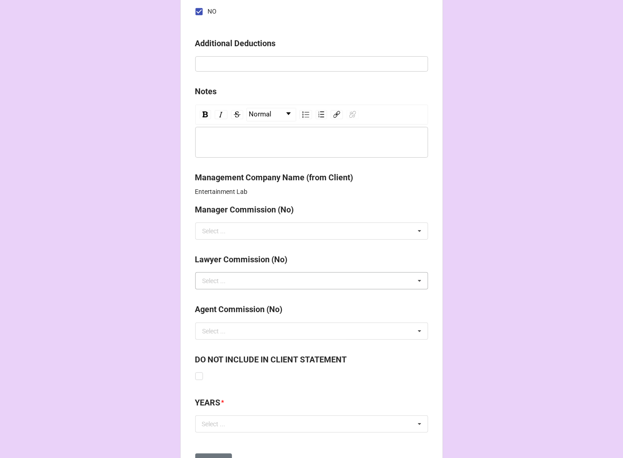
scroll to position [1036, 0]
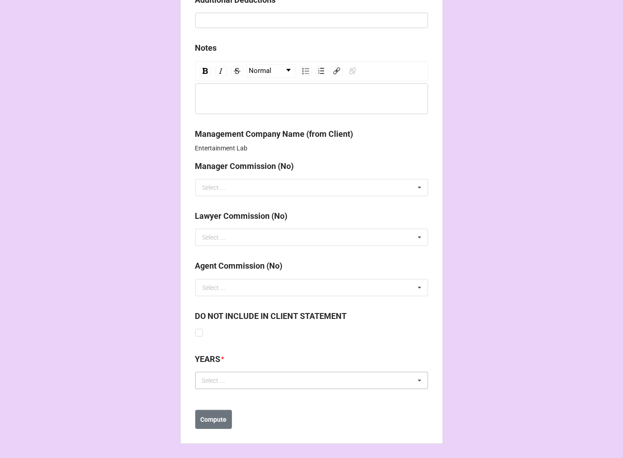
click at [242, 380] on div "Select ... No results found." at bounding box center [311, 380] width 233 height 17
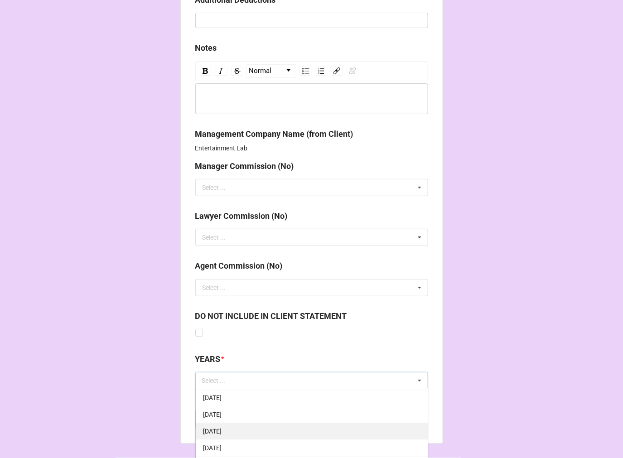
scroll to position [101, 0]
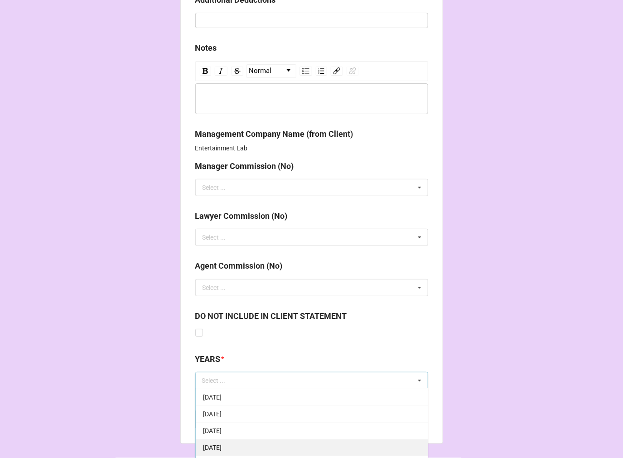
click at [241, 442] on div "[DATE]" at bounding box center [312, 447] width 232 height 17
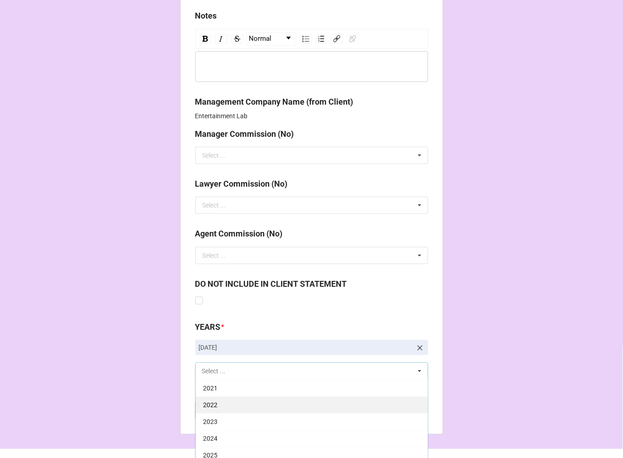
scroll to position [1086, 0]
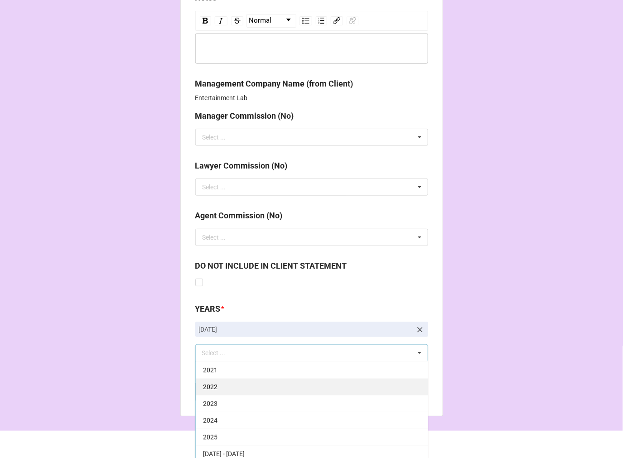
drag, startPoint x: 232, startPoint y: 434, endPoint x: 242, endPoint y: 431, distance: 10.5
click at [232, 434] on div "2025" at bounding box center [312, 437] width 232 height 17
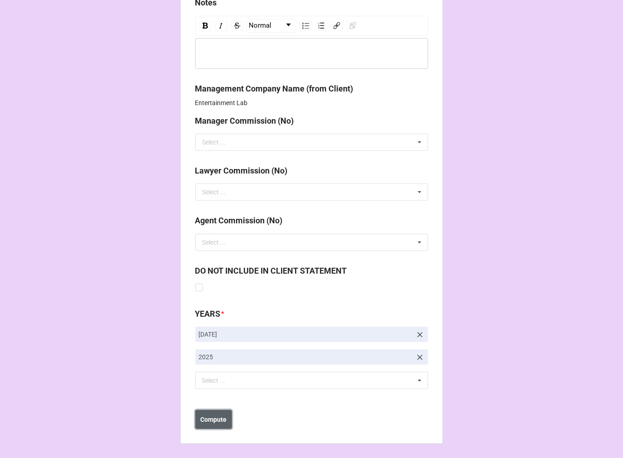
click at [200, 421] on b "Compute" at bounding box center [213, 420] width 26 height 10
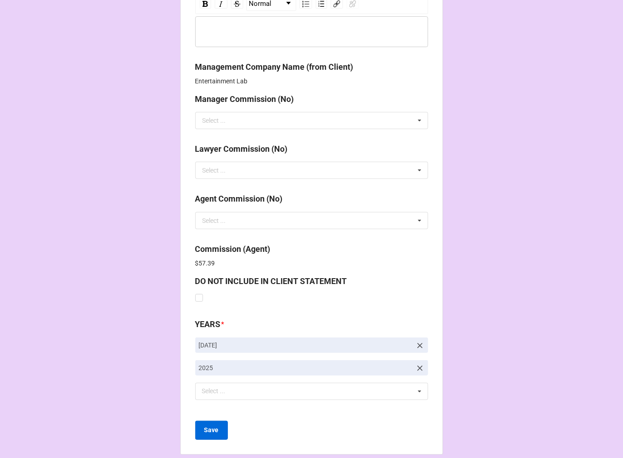
scroll to position [1114, 0]
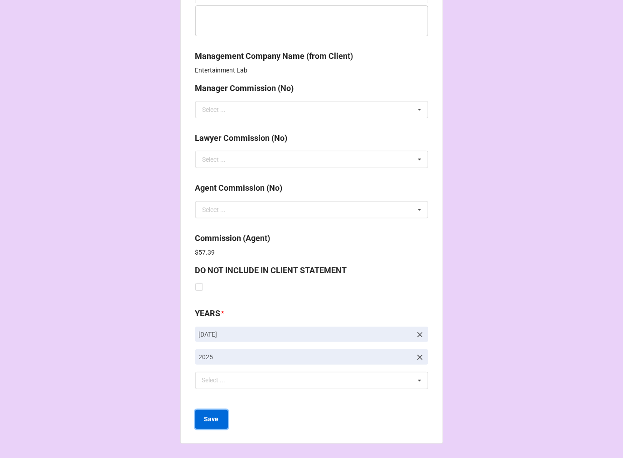
click at [205, 419] on b "Save" at bounding box center [211, 420] width 15 height 10
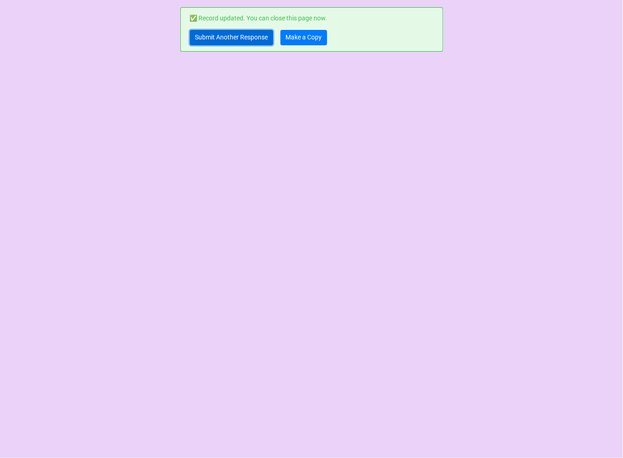
click at [217, 43] on link "Submit Another Response" at bounding box center [231, 37] width 83 height 15
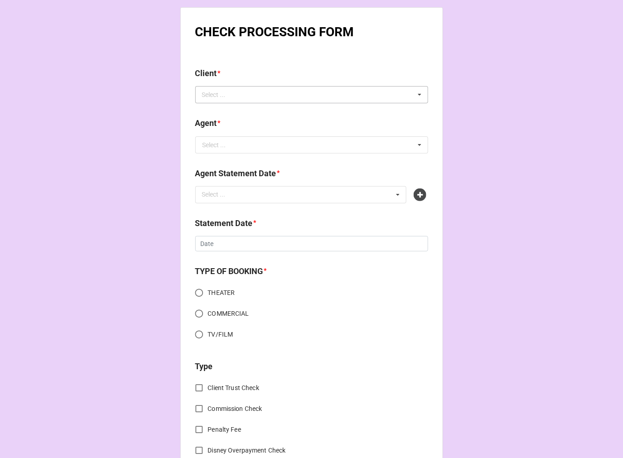
click at [220, 92] on div "Select ..." at bounding box center [219, 95] width 39 height 10
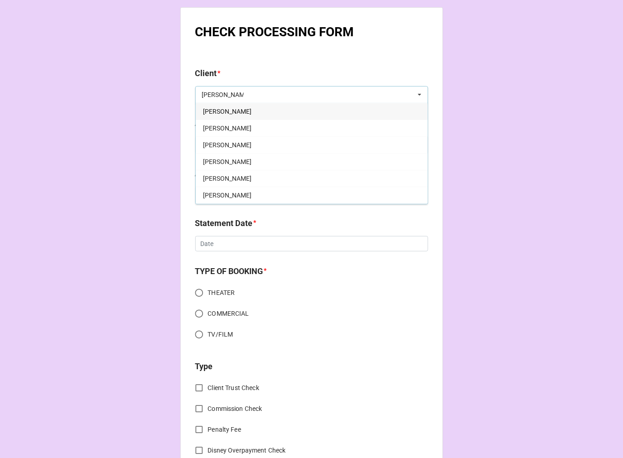
type input "[PERSON_NAME]"
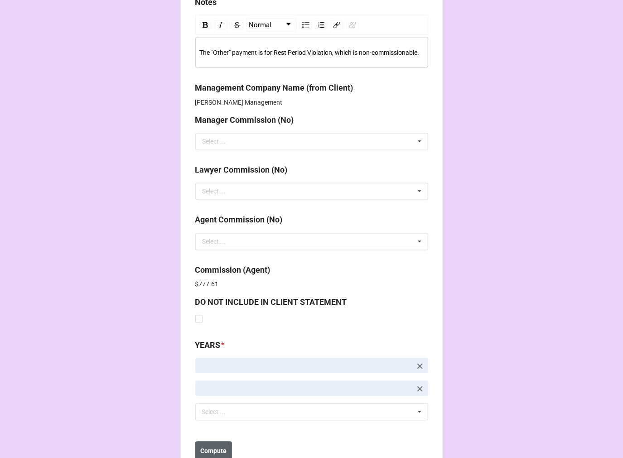
scroll to position [1605, 0]
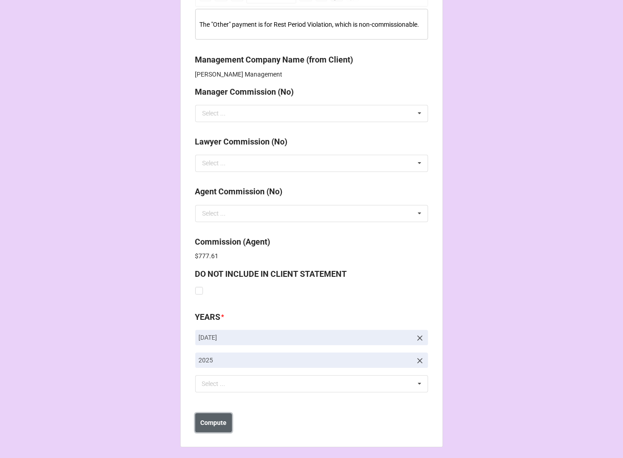
click at [209, 424] on button "Compute" at bounding box center [213, 423] width 37 height 19
click at [209, 424] on button "Save" at bounding box center [211, 423] width 33 height 19
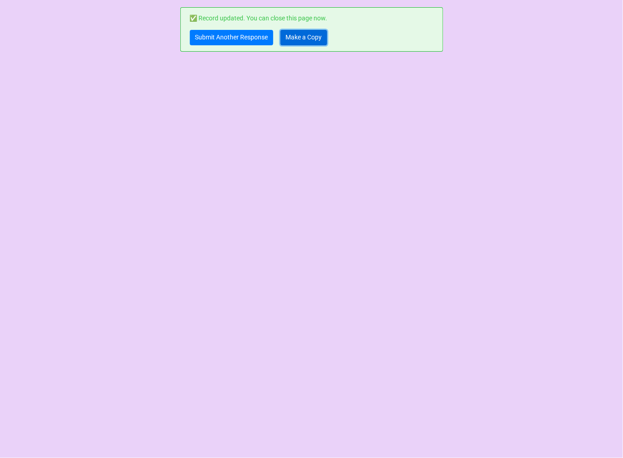
click at [294, 34] on link "Make a Copy" at bounding box center [304, 37] width 47 height 15
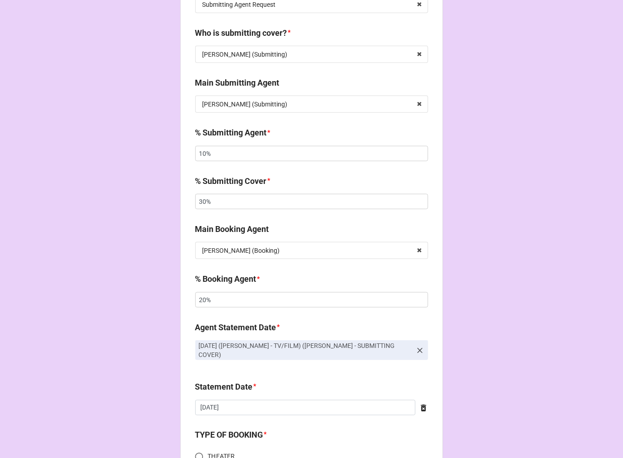
scroll to position [201, 0]
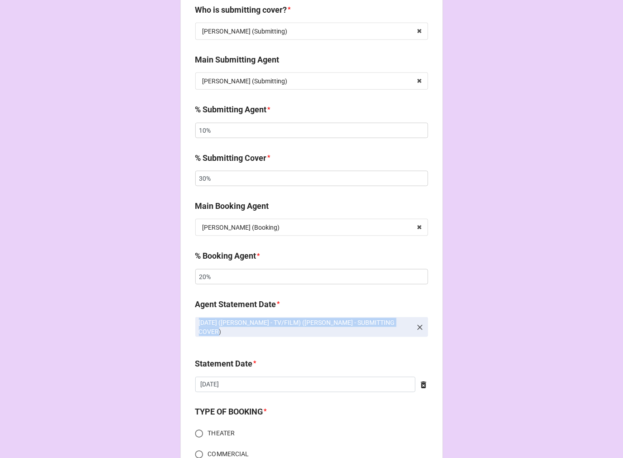
drag, startPoint x: 409, startPoint y: 327, endPoint x: 191, endPoint y: 327, distance: 218.0
copy p "[DATE] ([PERSON_NAME] - TV/FILM) ([PERSON_NAME] - SUBMITTING COVER)"
click at [417, 326] on icon at bounding box center [419, 327] width 5 height 5
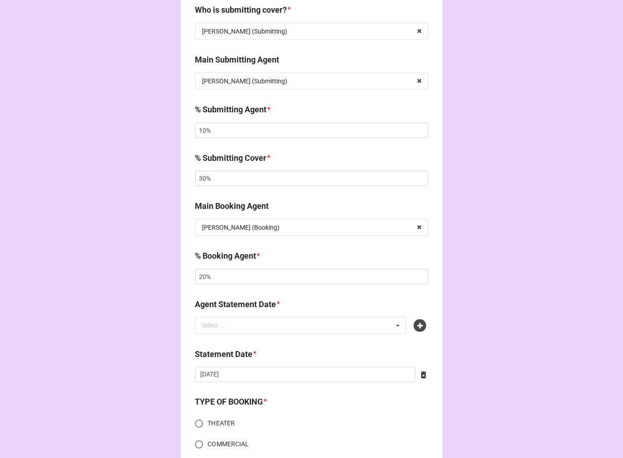
click at [417, 326] on icon at bounding box center [420, 326] width 13 height 13
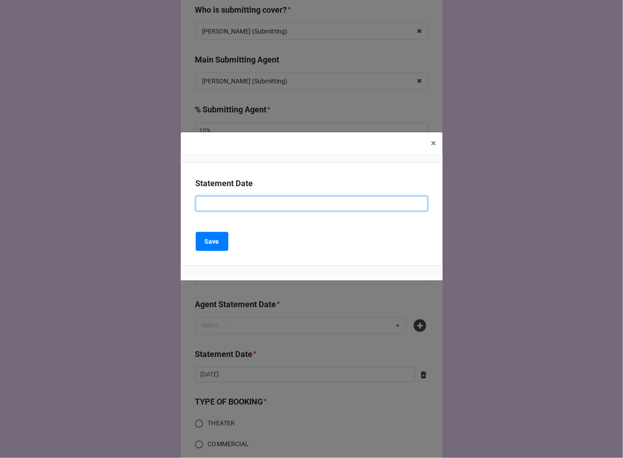
click at [197, 201] on input at bounding box center [312, 203] width 232 height 15
paste input "[DATE] ([PERSON_NAME] - TV/FILM) ([PERSON_NAME] - SUBMITTING COVER)"
drag, startPoint x: 242, startPoint y: 203, endPoint x: 146, endPoint y: 191, distance: 97.2
click at [157, 207] on div "× Close Statement Date [DATE] ([PERSON_NAME] - TV/FILM) ([PERSON_NAME] - SUBMIT…" at bounding box center [311, 229] width 623 height 458
type input "[DATE] ([PERSON_NAME] - TV/FILM) ([PERSON_NAME] - SUBMITTING COVER)"
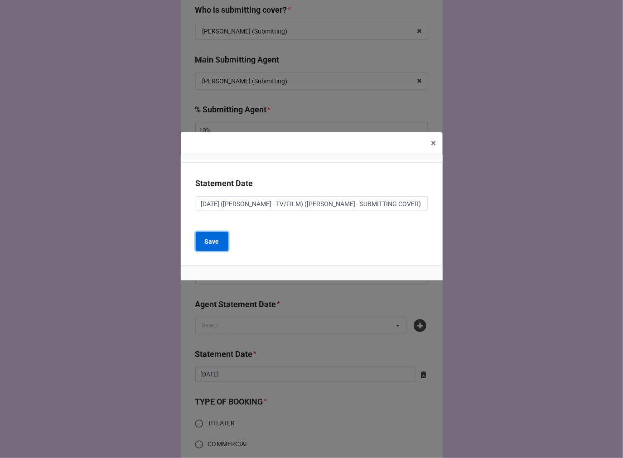
click at [208, 245] on b "Save" at bounding box center [212, 242] width 15 height 10
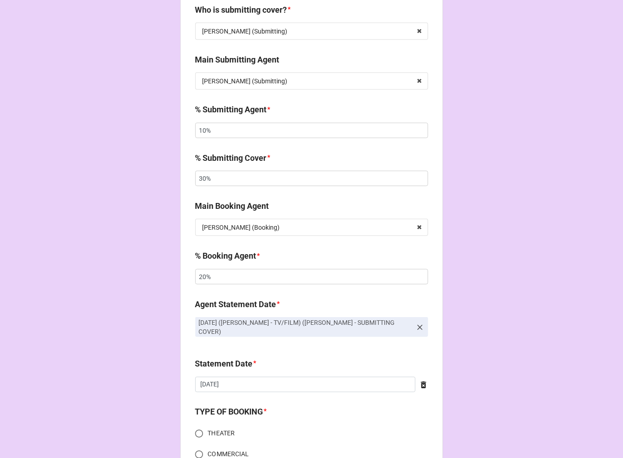
click at [419, 381] on icon at bounding box center [423, 385] width 9 height 9
click at [271, 379] on input "text" at bounding box center [311, 384] width 233 height 15
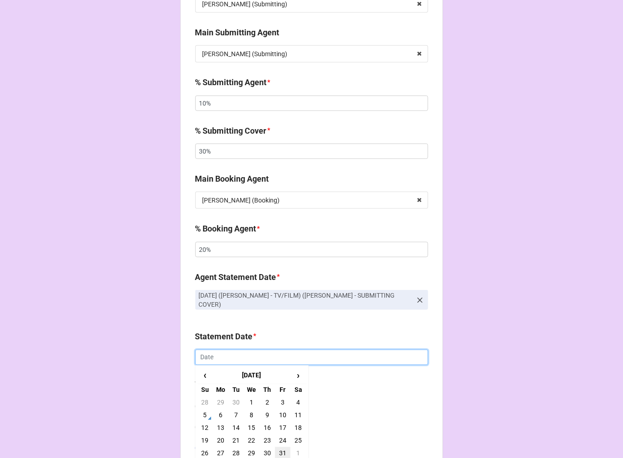
scroll to position [252, 0]
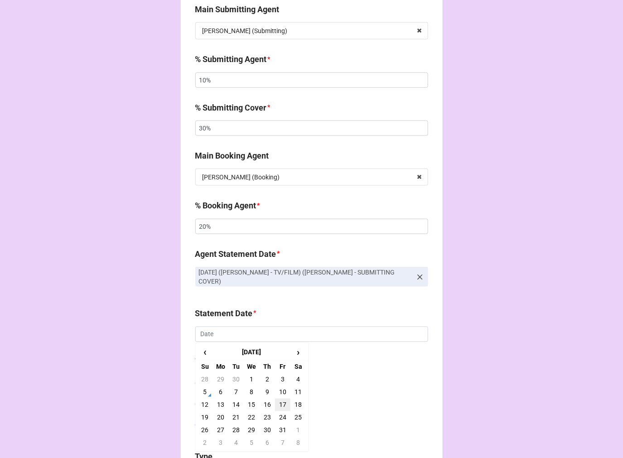
click at [280, 401] on td "17" at bounding box center [282, 405] width 15 height 13
type input "[DATE]"
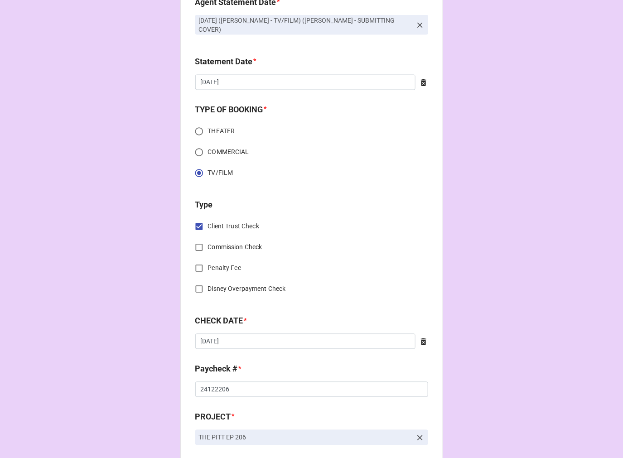
scroll to position [554, 0]
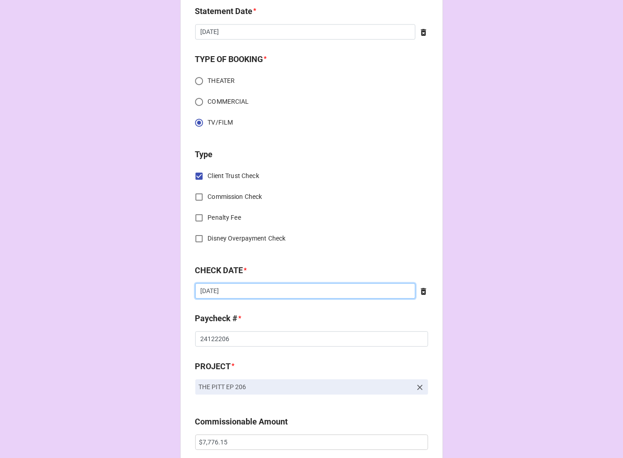
click at [275, 286] on input "[DATE]" at bounding box center [305, 291] width 220 height 15
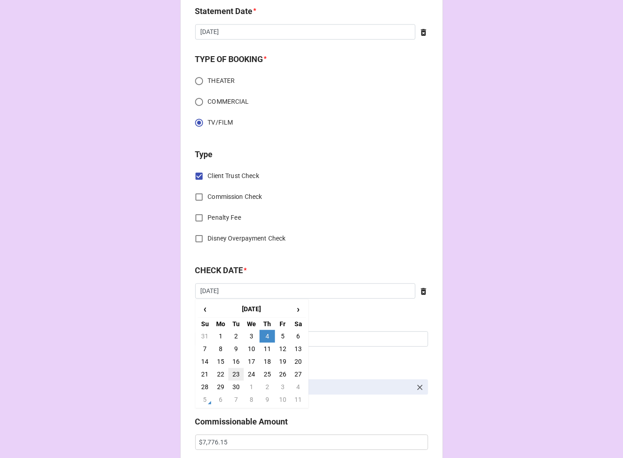
click at [232, 368] on td "23" at bounding box center [235, 374] width 15 height 13
type input "[DATE]"
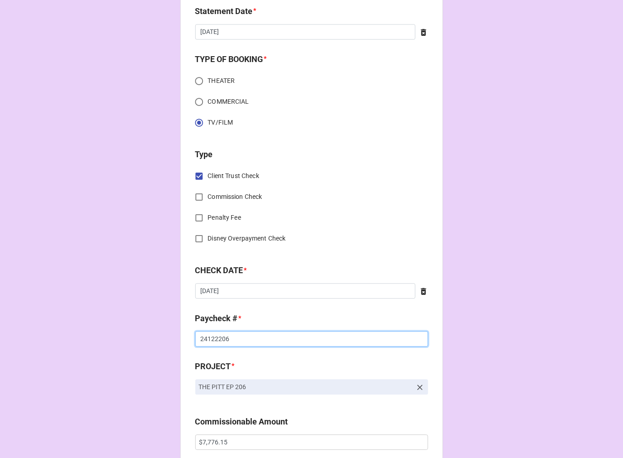
click at [205, 337] on input "24122206" at bounding box center [311, 339] width 233 height 15
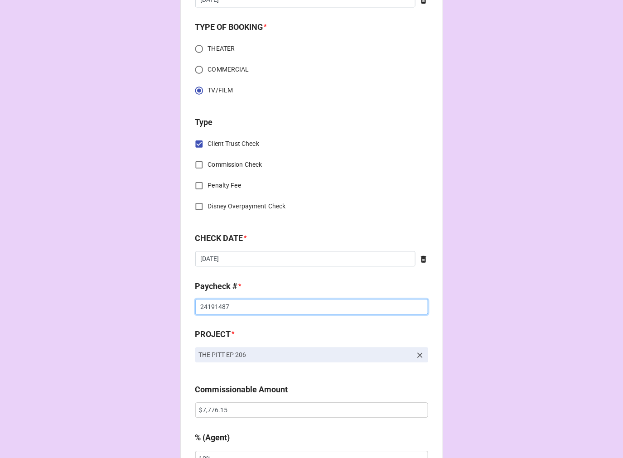
scroll to position [604, 0]
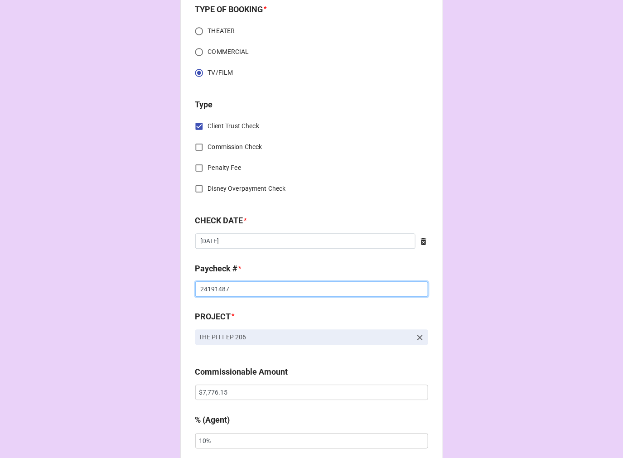
type input "24191487"
click at [419, 335] on icon at bounding box center [419, 337] width 5 height 5
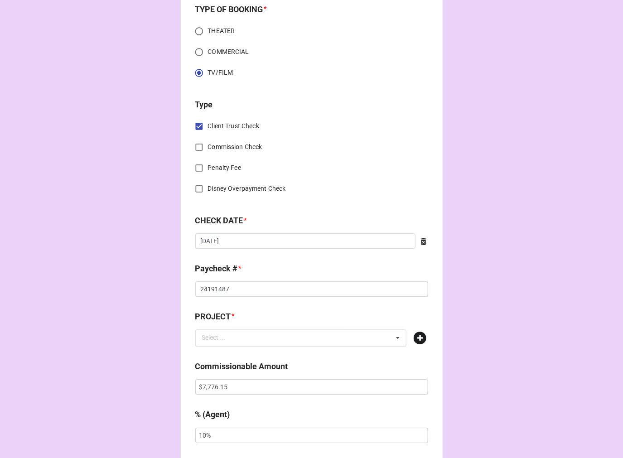
click at [416, 334] on icon at bounding box center [420, 338] width 13 height 13
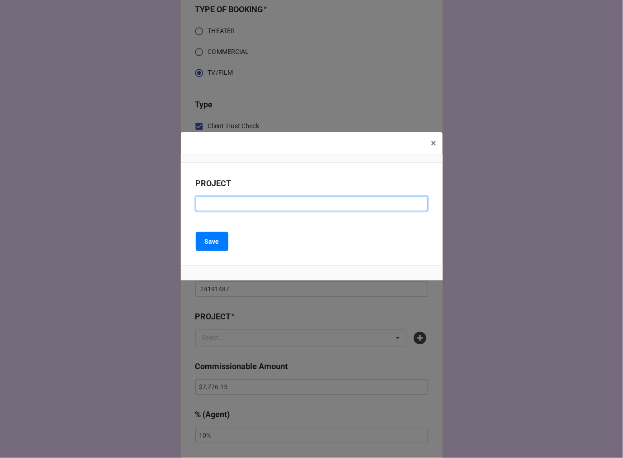
click at [224, 200] on input at bounding box center [312, 203] width 232 height 15
type input "THE PITT EP 207"
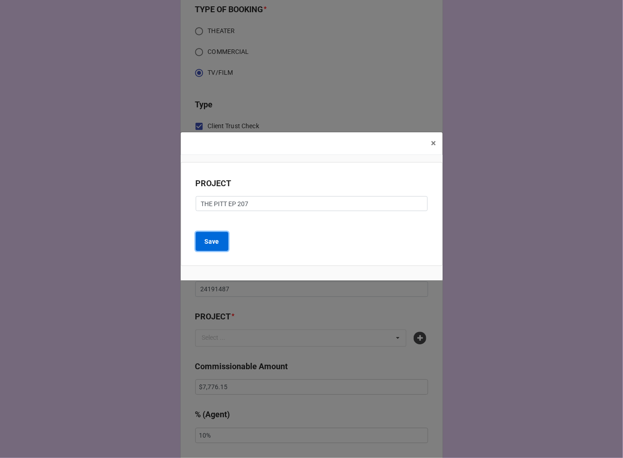
click at [222, 249] on button "Save" at bounding box center [212, 241] width 33 height 19
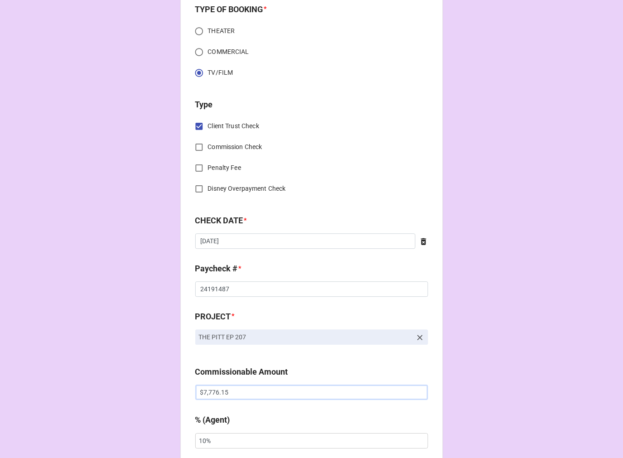
drag, startPoint x: 237, startPoint y: 385, endPoint x: 166, endPoint y: 385, distance: 70.7
click at [169, 386] on div "CHECK PROCESSING FORM Client * [PERSON_NAME] Agent (from Client) [PERSON_NAME] …" at bounding box center [311, 413] width 623 height 2035
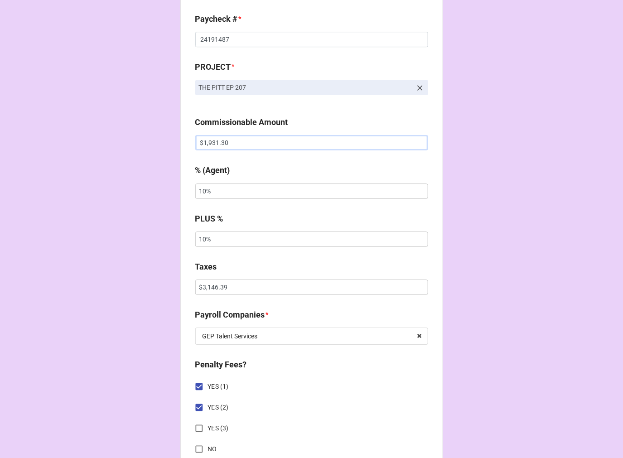
scroll to position [856, 0]
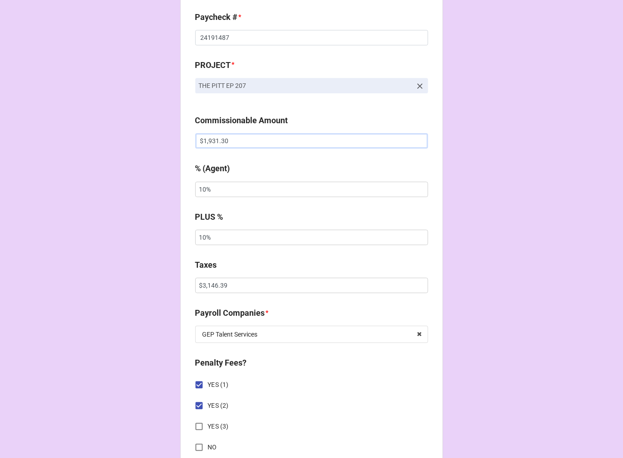
type input "$1,931.30"
click at [212, 278] on input "$3,146.39" at bounding box center [311, 285] width 233 height 15
drag, startPoint x: 232, startPoint y: 283, endPoint x: 124, endPoint y: 277, distance: 107.5
click at [124, 283] on div "CHECK PROCESSING FORM Client * [PERSON_NAME] Agent (from Client) [PERSON_NAME] …" at bounding box center [311, 161] width 623 height 2035
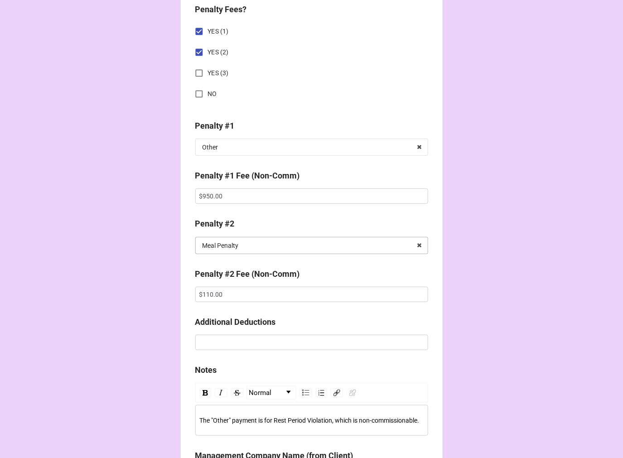
scroll to position [1259, 0]
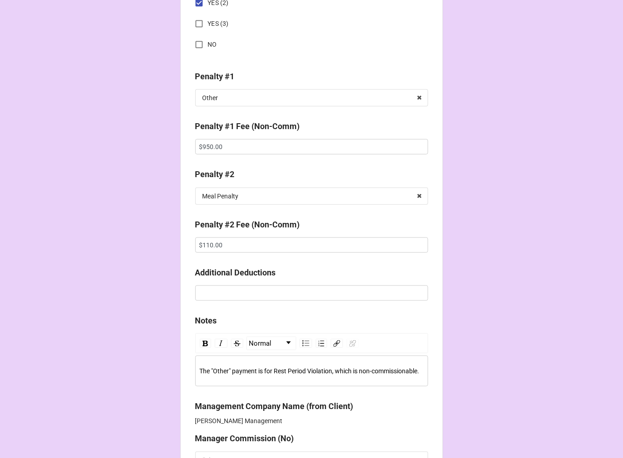
type input "$637.68"
drag, startPoint x: 233, startPoint y: 241, endPoint x: 82, endPoint y: 229, distance: 151.4
click at [419, 189] on icon at bounding box center [419, 196] width 14 height 17
click at [236, 90] on input "text" at bounding box center [312, 98] width 232 height 16
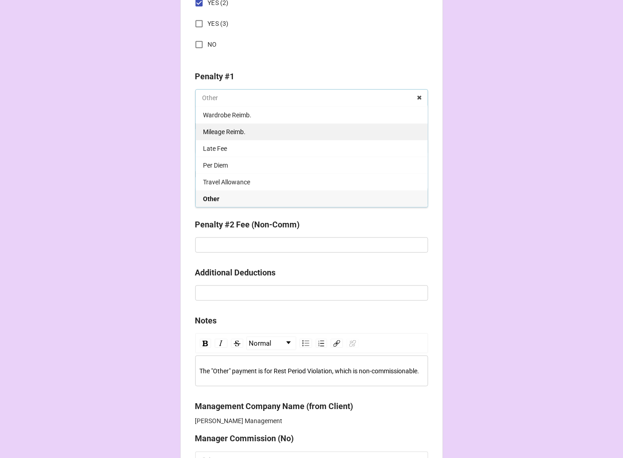
scroll to position [0, 0]
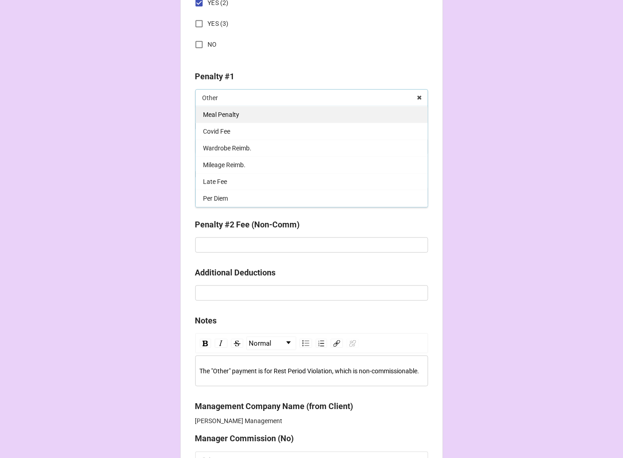
click at [232, 111] on span "Meal Penalty" at bounding box center [221, 114] width 36 height 7
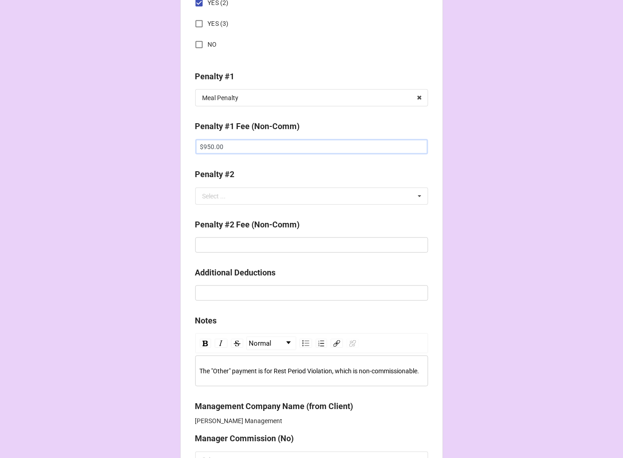
click at [213, 140] on input "$950.00" at bounding box center [311, 146] width 233 height 15
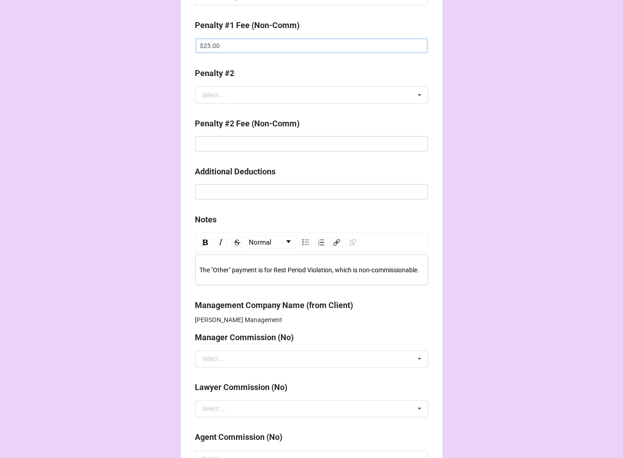
type input "$25.00"
drag, startPoint x: 174, startPoint y: 264, endPoint x: 3, endPoint y: 264, distance: 170.4
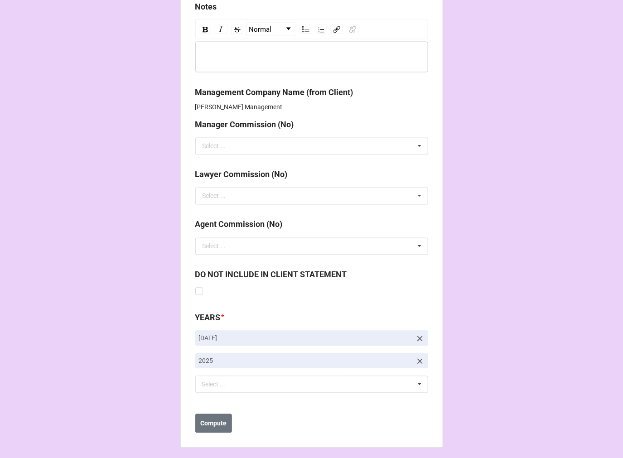
scroll to position [1573, 0]
click at [417, 336] on icon at bounding box center [419, 338] width 5 height 5
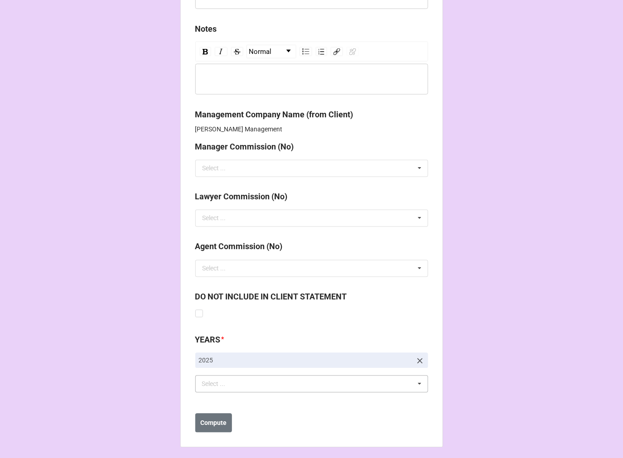
click at [269, 377] on div "Select ... No results found." at bounding box center [311, 384] width 233 height 17
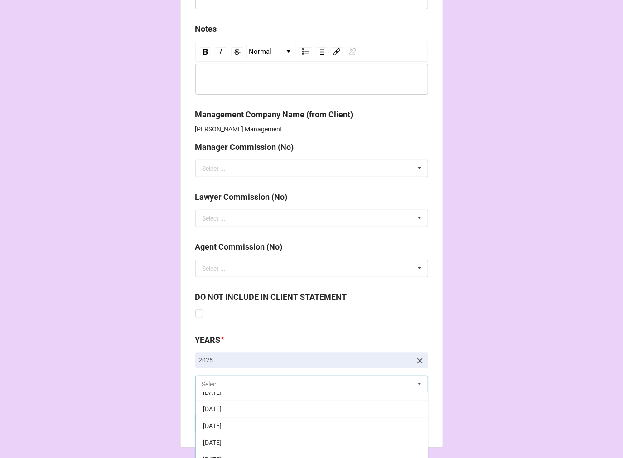
scroll to position [101, 0]
click at [222, 448] on span "[DATE]" at bounding box center [212, 451] width 19 height 7
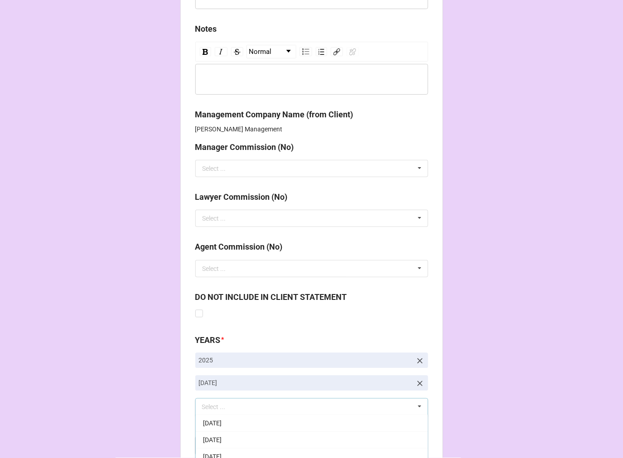
click at [207, 443] on b "Compute" at bounding box center [213, 446] width 26 height 10
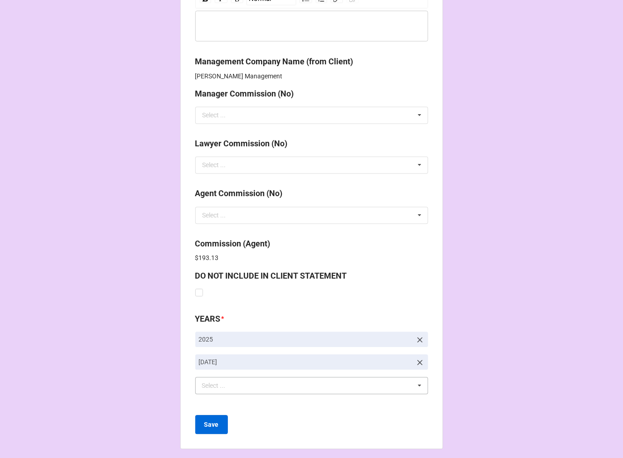
scroll to position [1605, 0]
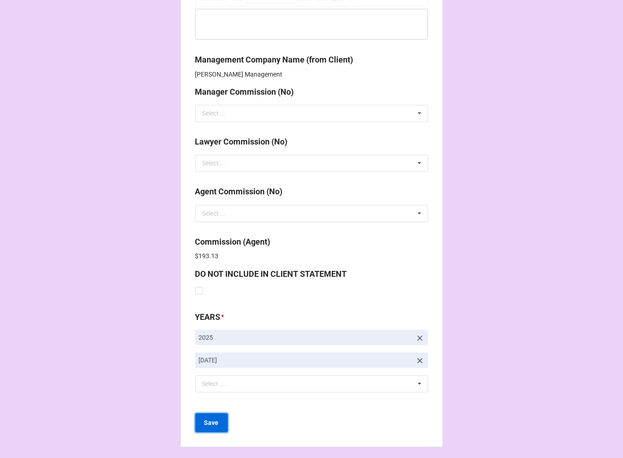
click at [211, 423] on b "Save" at bounding box center [211, 424] width 15 height 10
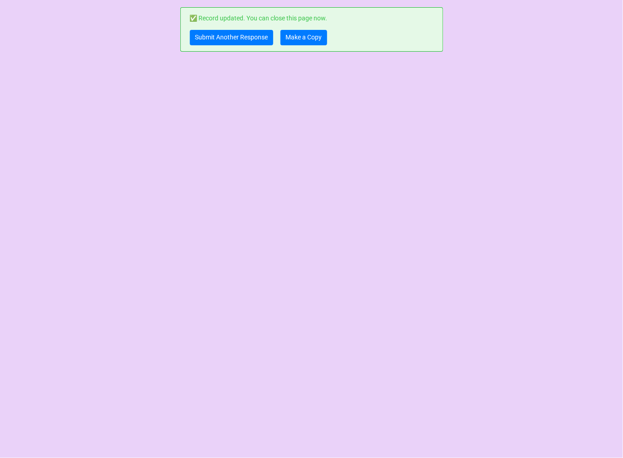
scroll to position [0, 0]
click at [307, 38] on link "Make a Copy" at bounding box center [304, 37] width 47 height 15
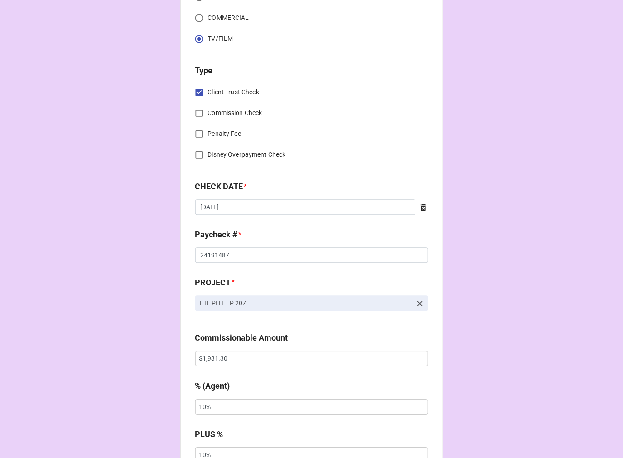
scroll to position [654, 0]
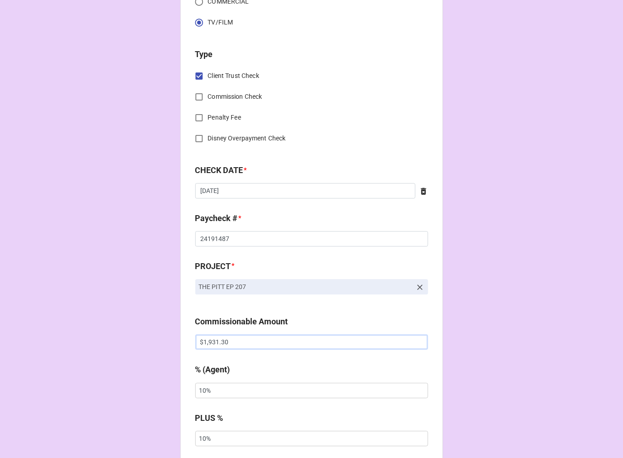
drag, startPoint x: 178, startPoint y: 337, endPoint x: 119, endPoint y: 332, distance: 59.5
click at [138, 336] on div "CHECK PROCESSING FORM Client * [PERSON_NAME] Agent (from Client) [PERSON_NAME] …" at bounding box center [311, 363] width 623 height 2035
type input "$311.50"
click at [202, 237] on input "24191487" at bounding box center [311, 238] width 233 height 15
drag, startPoint x: 202, startPoint y: 237, endPoint x: 223, endPoint y: 228, distance: 22.6
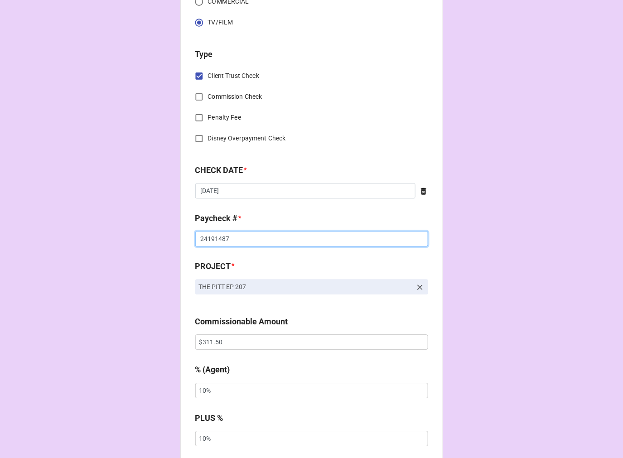
click at [204, 237] on input "24191487" at bounding box center [311, 238] width 233 height 15
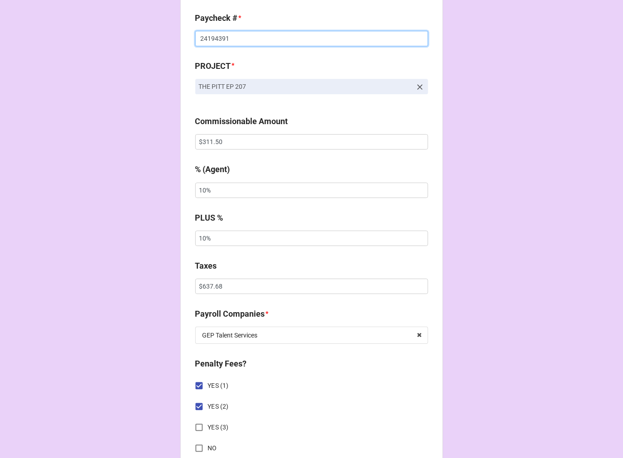
scroll to position [856, 0]
type input "24194391"
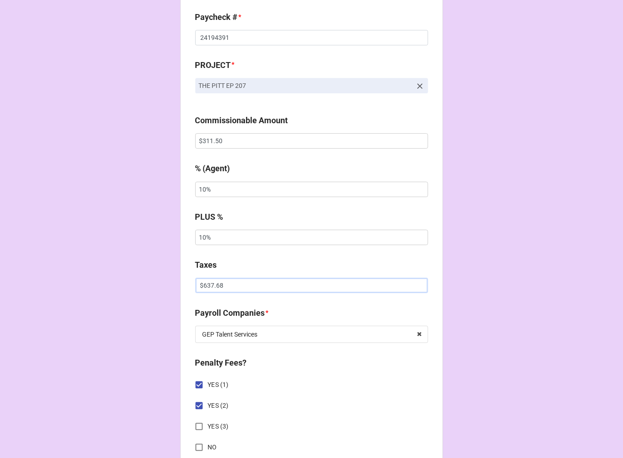
click at [205, 278] on input "$637.68" at bounding box center [311, 285] width 233 height 15
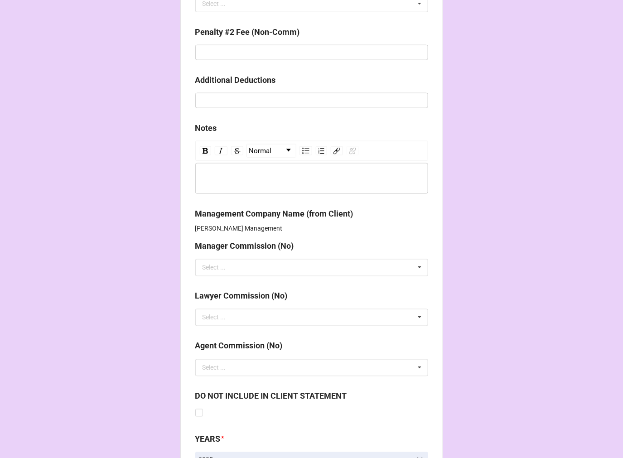
scroll to position [1573, 0]
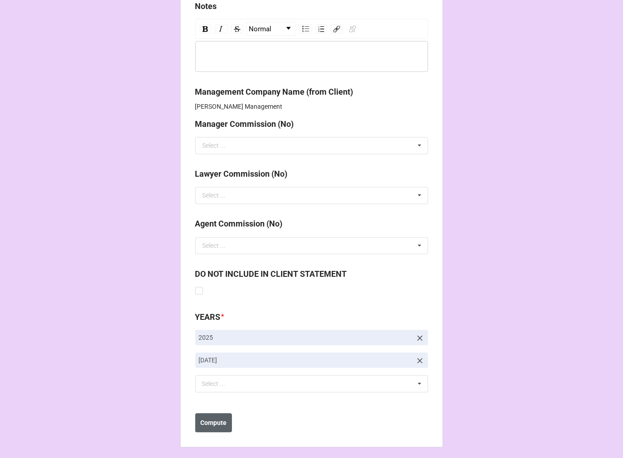
type input "$35.75"
click at [202, 425] on button "Compute" at bounding box center [213, 423] width 37 height 19
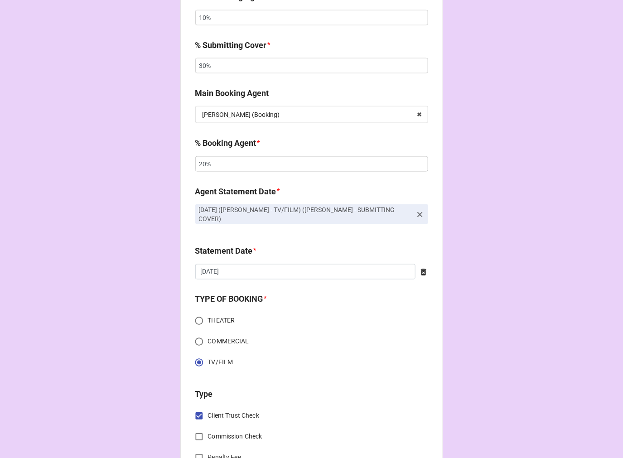
scroll to position [0, 0]
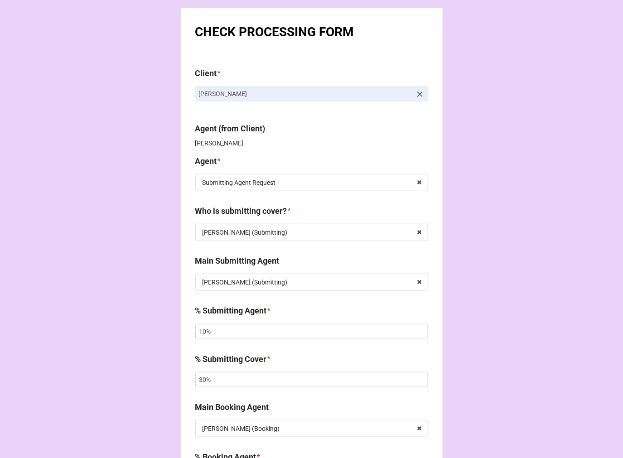
click at [417, 94] on icon at bounding box center [419, 94] width 5 height 5
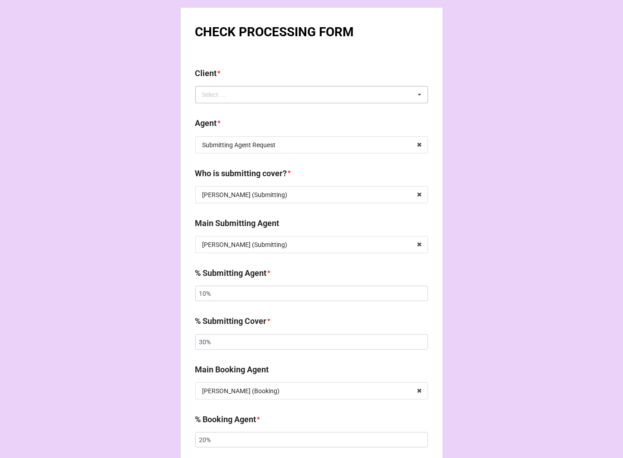
click at [393, 97] on div "Select ... No results found." at bounding box center [311, 94] width 233 height 17
type input "N"
click at [218, 96] on input "[PERSON_NAME]" at bounding box center [222, 95] width 40 height 8
click at [218, 95] on input "BARRY" at bounding box center [222, 95] width 40 height 8
click at [210, 96] on input "barr" at bounding box center [218, 95] width 33 height 8
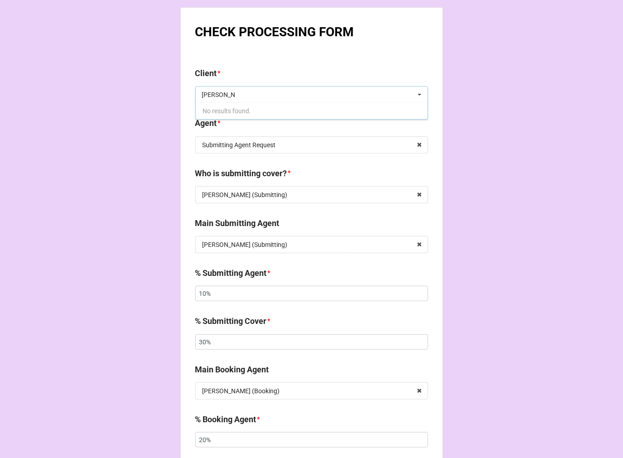
click at [210, 96] on input "barr" at bounding box center [218, 95] width 33 height 8
type input "barry"
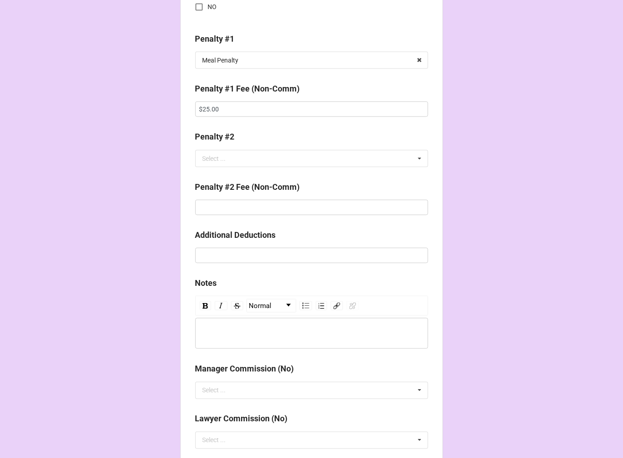
scroll to position [1158, 0]
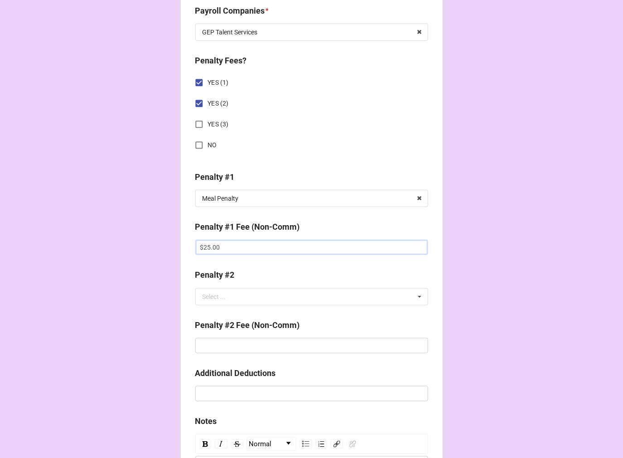
drag, startPoint x: 224, startPoint y: 241, endPoint x: 169, endPoint y: 241, distance: 55.3
click at [415, 196] on icon at bounding box center [419, 198] width 14 height 17
click at [196, 98] on input "YES (2)" at bounding box center [199, 104] width 18 height 18
checkbox input "false"
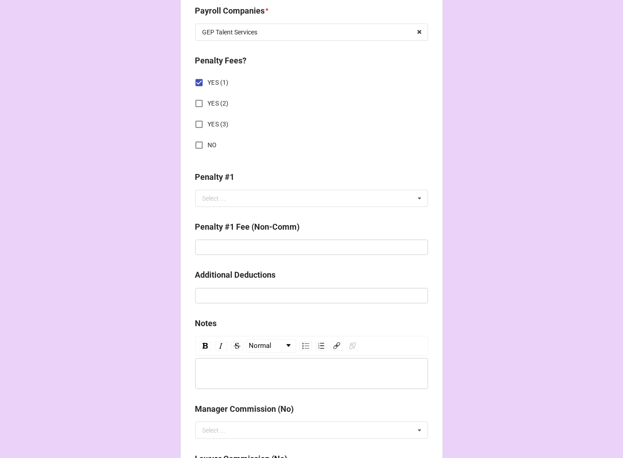
click at [194, 81] on input "YES (1)" at bounding box center [199, 83] width 18 height 18
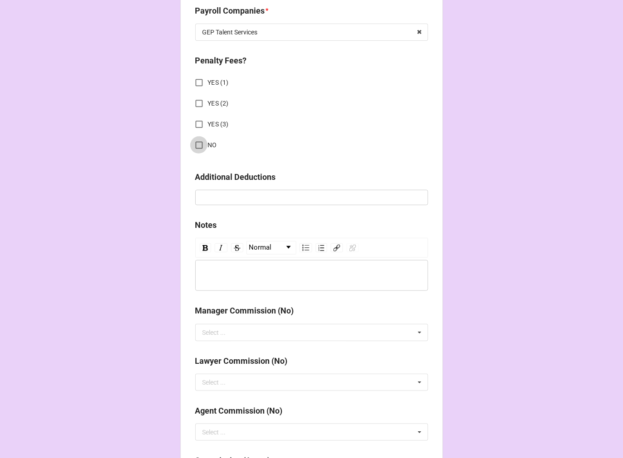
click at [197, 141] on input "NO" at bounding box center [199, 145] width 18 height 18
checkbox input "true"
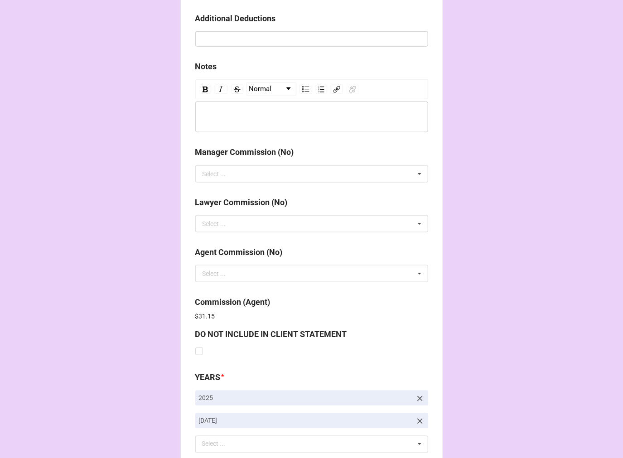
scroll to position [1376, 0]
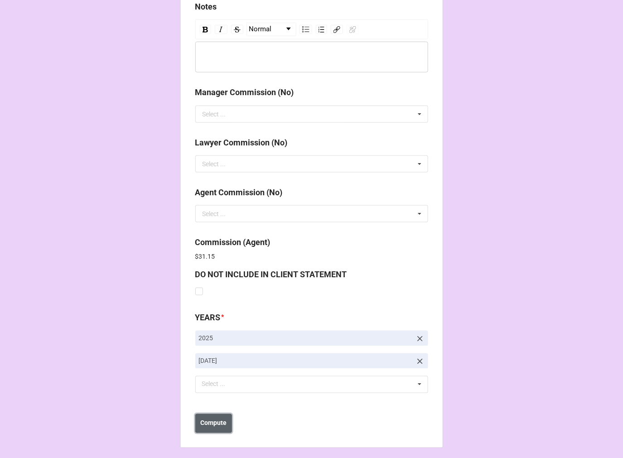
click at [212, 420] on b "Compute" at bounding box center [213, 424] width 26 height 10
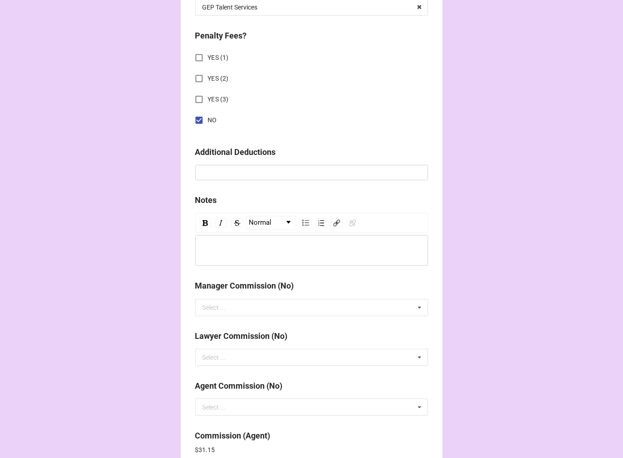
scroll to position [1125, 0]
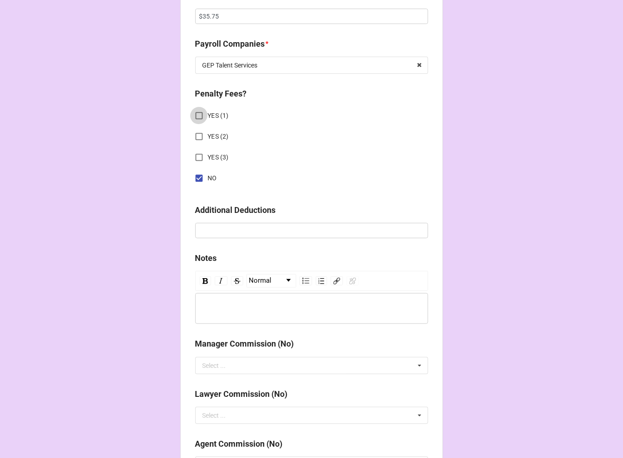
click at [194, 111] on input "YES (1)" at bounding box center [199, 116] width 18 height 18
checkbox input "true"
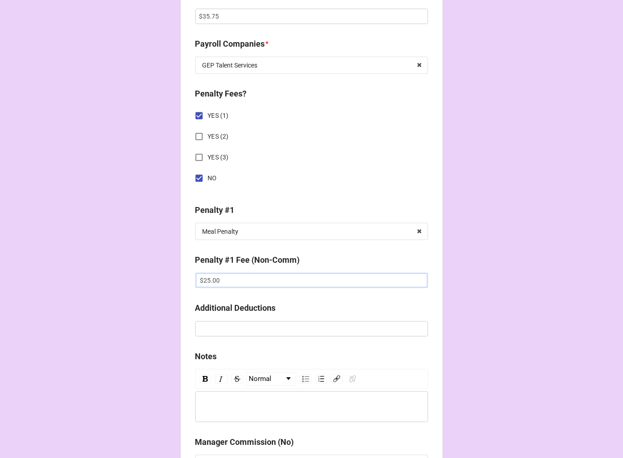
drag, startPoint x: 214, startPoint y: 274, endPoint x: 156, endPoint y: 274, distance: 58.0
type input "$0.00"
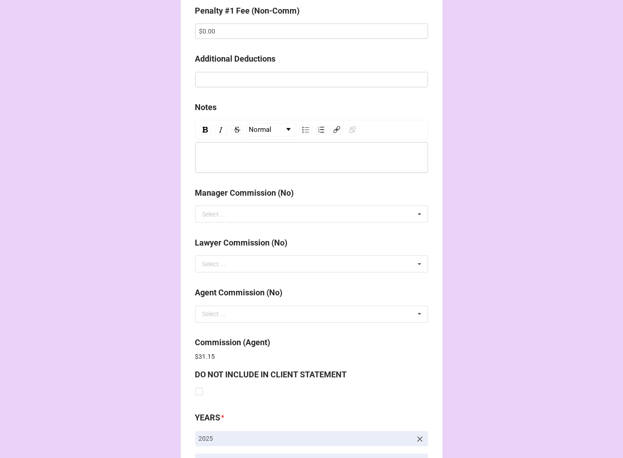
scroll to position [1172, 0]
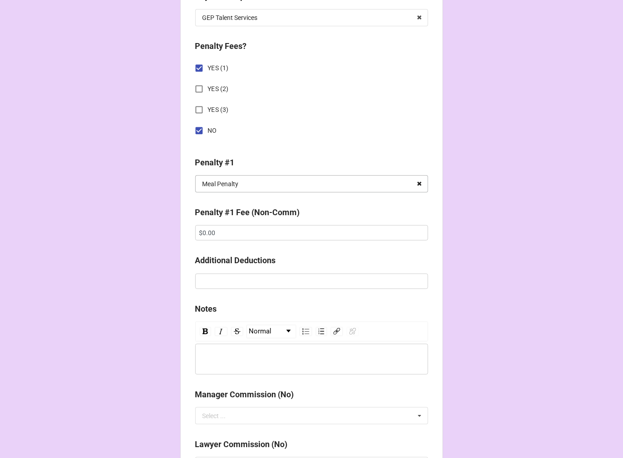
click at [415, 178] on icon at bounding box center [419, 184] width 14 height 17
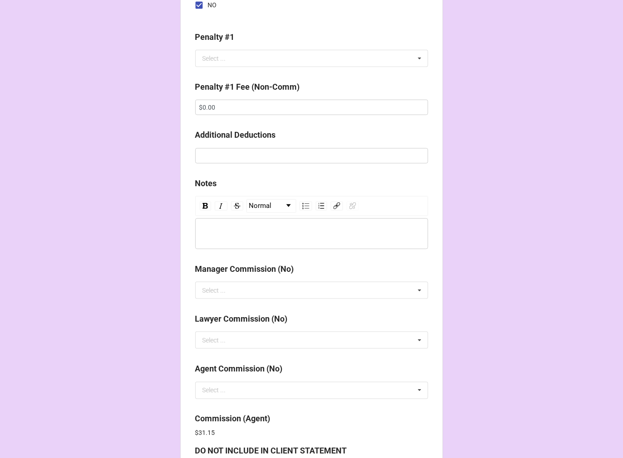
scroll to position [1475, 0]
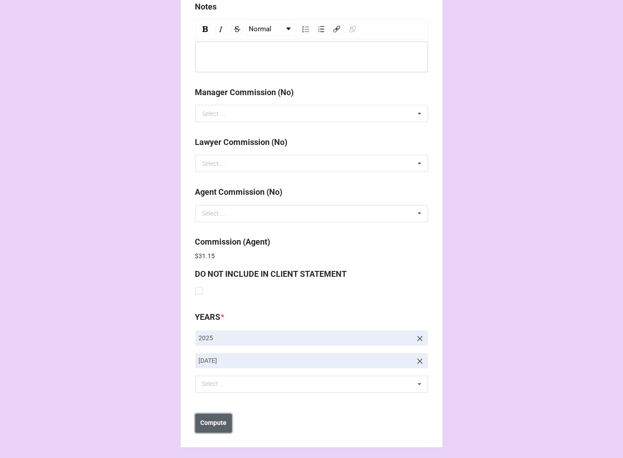
click at [219, 419] on b "Compute" at bounding box center [213, 424] width 26 height 10
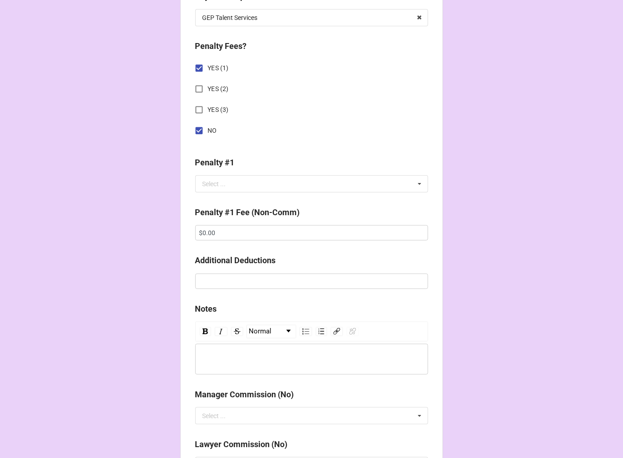
scroll to position [1122, 0]
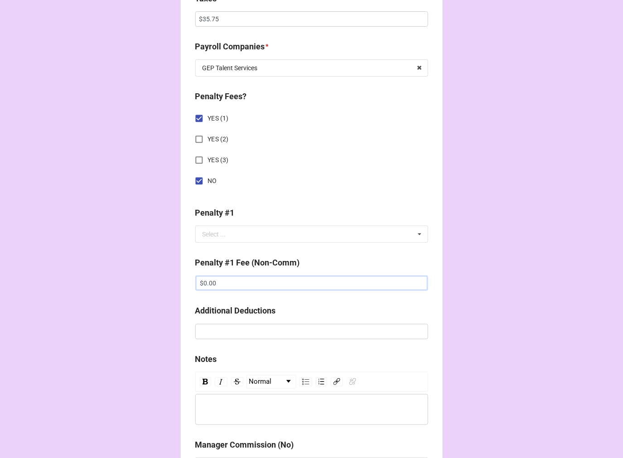
drag, startPoint x: 223, startPoint y: 279, endPoint x: 174, endPoint y: 275, distance: 49.5
click at [195, 174] on input "NO" at bounding box center [199, 181] width 18 height 18
click at [194, 178] on input "NO" at bounding box center [199, 181] width 18 height 18
checkbox input "true"
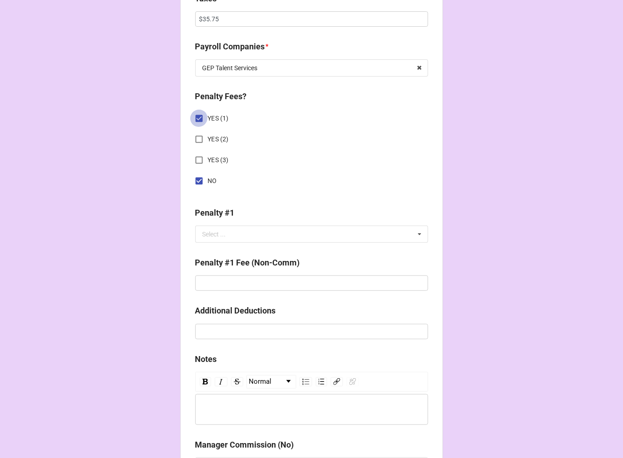
click at [197, 116] on input "YES (1)" at bounding box center [199, 119] width 18 height 18
checkbox input "false"
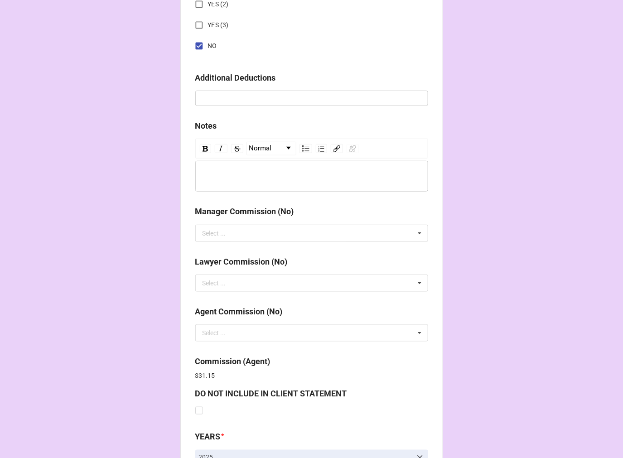
scroll to position [1075, 0]
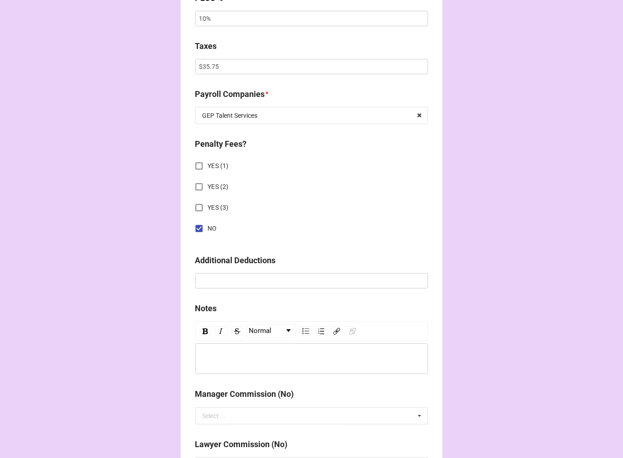
click at [197, 199] on input "YES (3)" at bounding box center [199, 208] width 18 height 18
checkbox input "true"
click at [199, 222] on input "NO" at bounding box center [199, 229] width 18 height 18
checkbox input "false"
click at [196, 201] on input "YES (3)" at bounding box center [199, 208] width 18 height 18
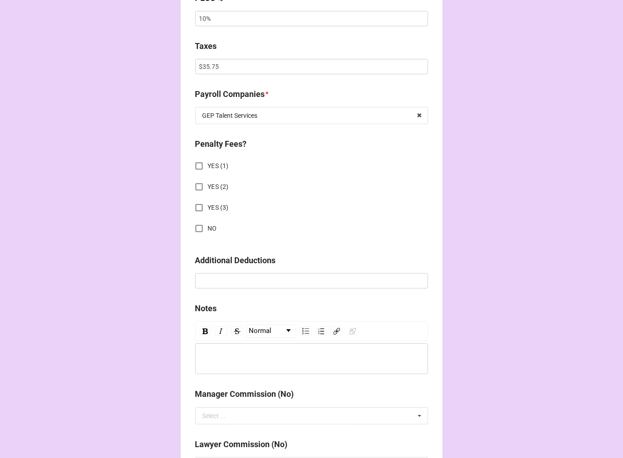
click at [197, 160] on input "YES (1)" at bounding box center [199, 166] width 18 height 18
checkbox input "true"
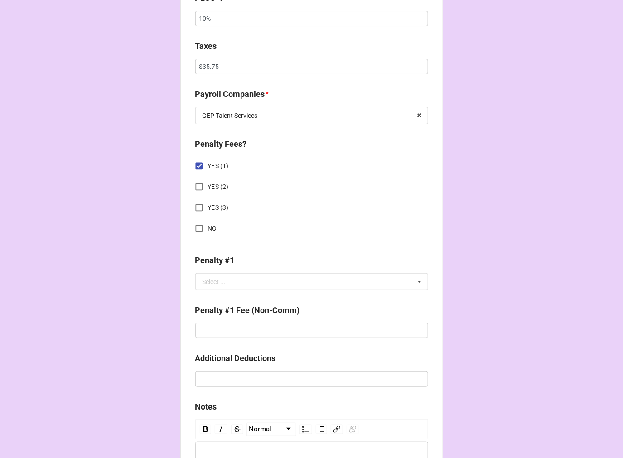
click at [196, 223] on input "NO" at bounding box center [199, 229] width 18 height 18
click at [234, 327] on input "text" at bounding box center [311, 330] width 233 height 15
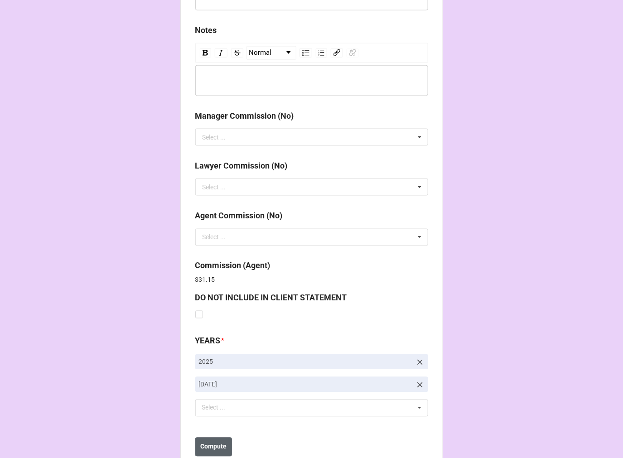
scroll to position [1475, 0]
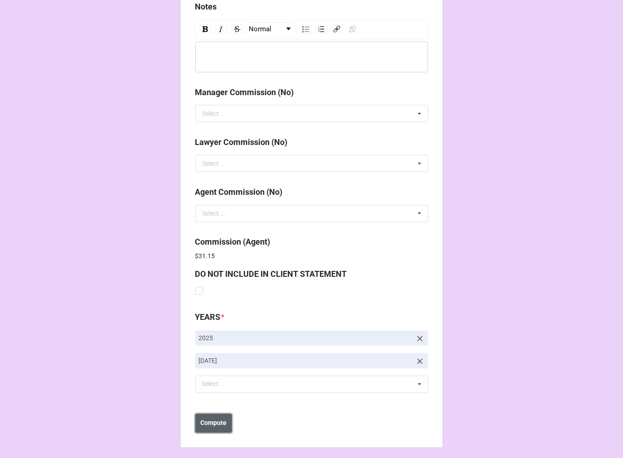
click at [213, 419] on b "Compute" at bounding box center [213, 424] width 26 height 10
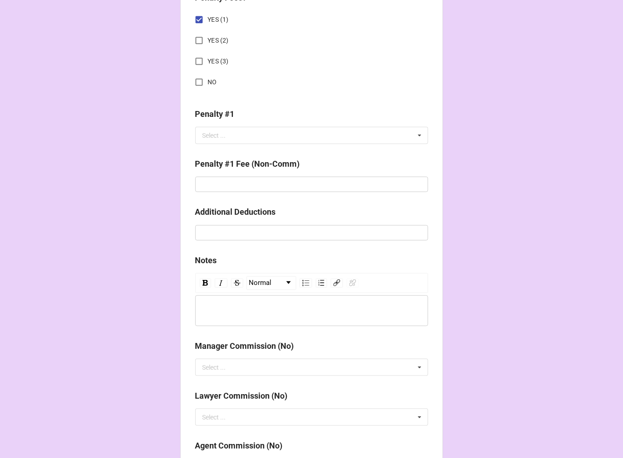
scroll to position [1122, 0]
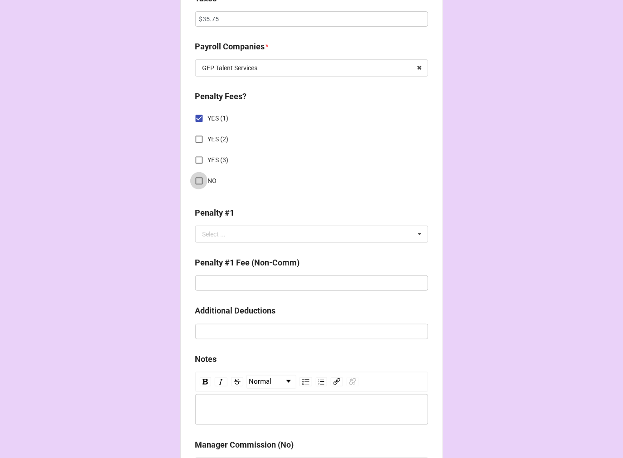
click at [196, 180] on input "NO" at bounding box center [199, 181] width 18 height 18
checkbox input "true"
click at [197, 111] on input "YES (1)" at bounding box center [199, 119] width 18 height 18
checkbox input "false"
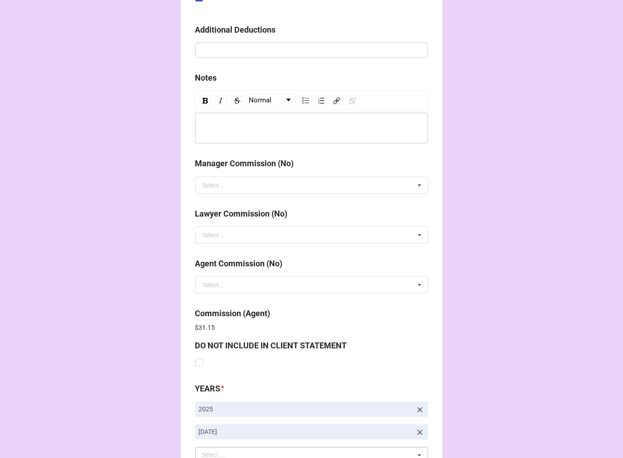
scroll to position [1376, 0]
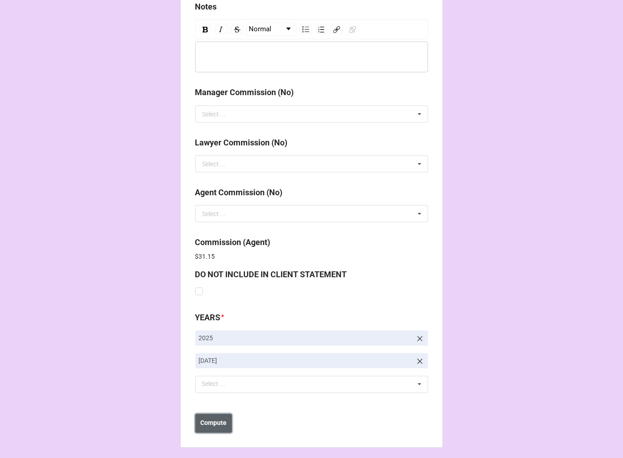
click at [216, 420] on b "Compute" at bounding box center [213, 424] width 26 height 10
click at [214, 423] on b "Save" at bounding box center [211, 424] width 15 height 10
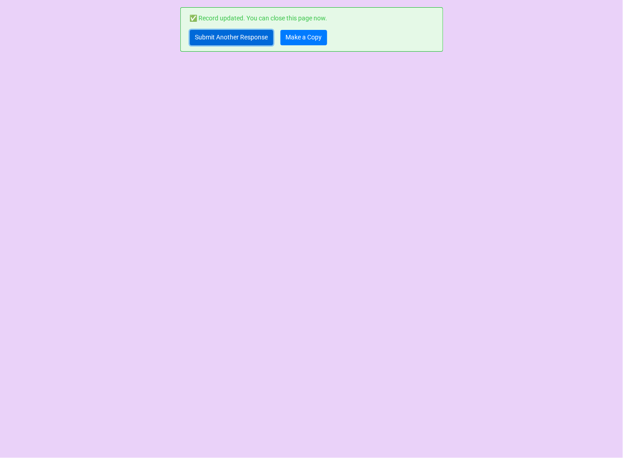
click at [199, 41] on link "Submit Another Response" at bounding box center [231, 37] width 83 height 15
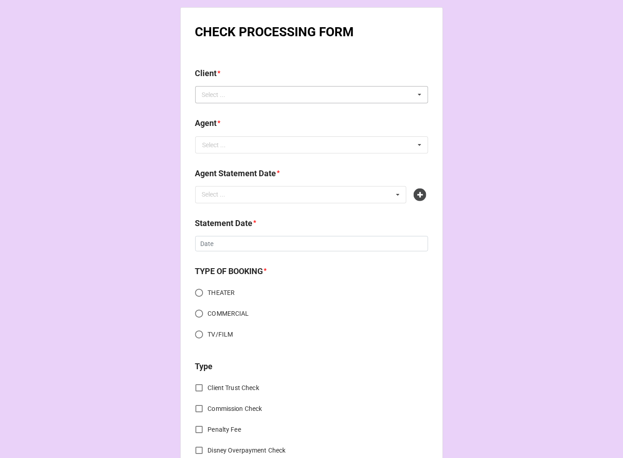
click at [227, 93] on div "Select ..." at bounding box center [219, 95] width 39 height 10
paste input "[PERSON_NAME]"
type input "[PERSON_NAME]"
click at [253, 111] on div "[PERSON_NAME]" at bounding box center [312, 111] width 232 height 17
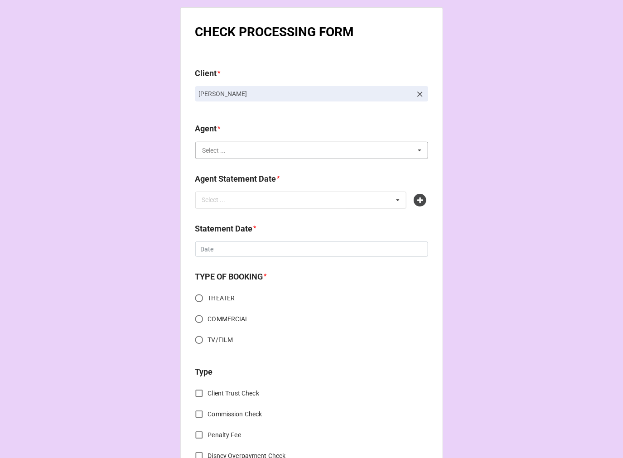
click at [234, 144] on input "text" at bounding box center [312, 150] width 232 height 16
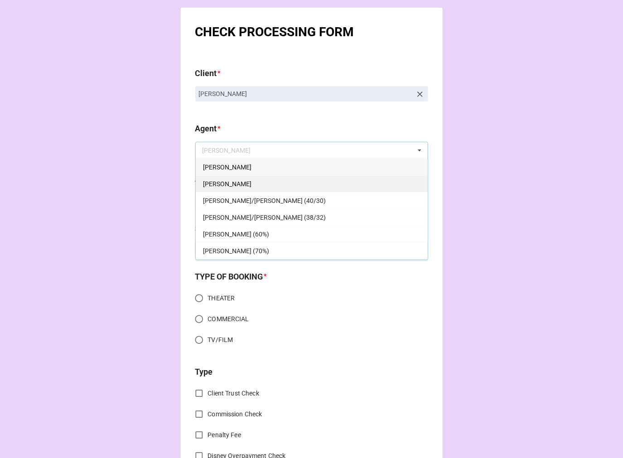
click at [214, 187] on div "[PERSON_NAME]" at bounding box center [312, 183] width 232 height 17
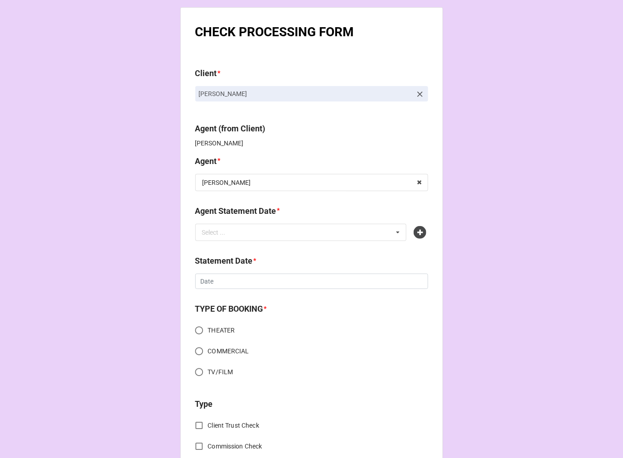
click at [226, 239] on div "Select ... No results found." at bounding box center [301, 232] width 212 height 17
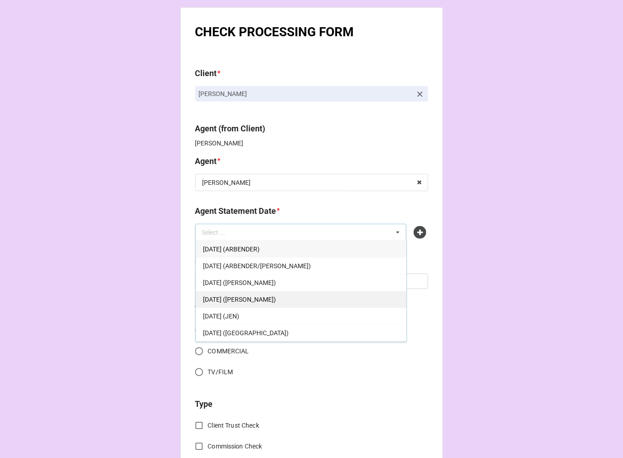
click at [263, 297] on span "[DATE] ([PERSON_NAME])" at bounding box center [239, 299] width 73 height 7
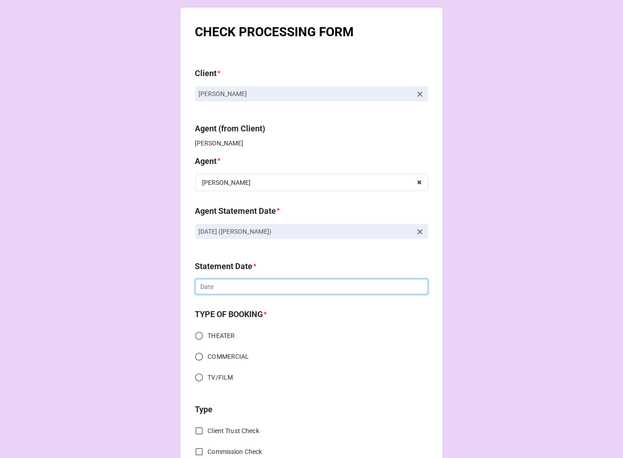
click at [222, 287] on input "text" at bounding box center [311, 286] width 233 height 15
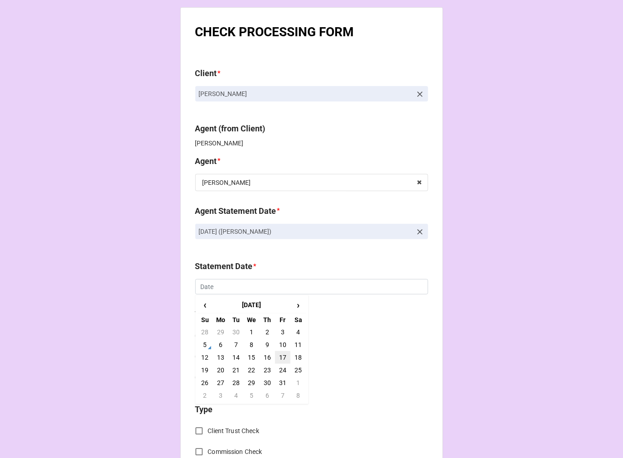
click at [277, 358] on td "17" at bounding box center [282, 357] width 15 height 13
type input "[DATE]"
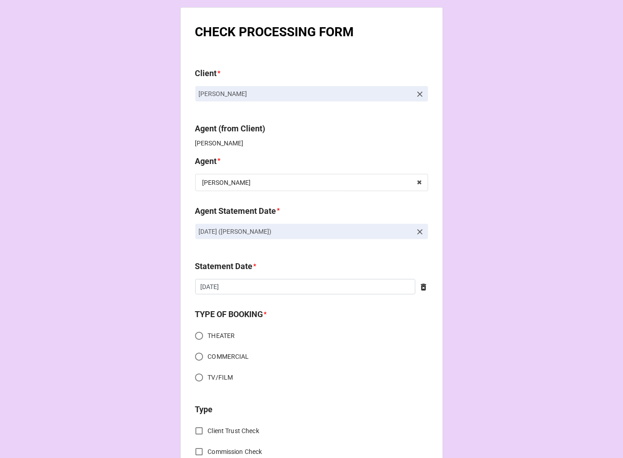
click at [196, 355] on input "COMMERCIAL" at bounding box center [199, 357] width 18 height 18
radio input "true"
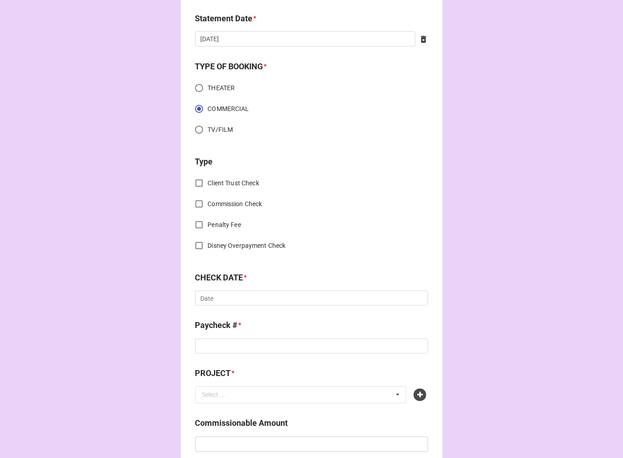
scroll to position [252, 0]
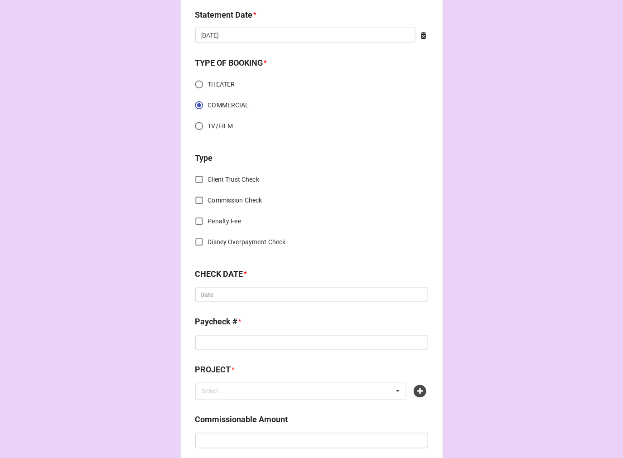
click at [194, 175] on input "Client Trust Check" at bounding box center [199, 180] width 18 height 18
checkbox input "true"
click at [206, 293] on input "text" at bounding box center [311, 294] width 233 height 15
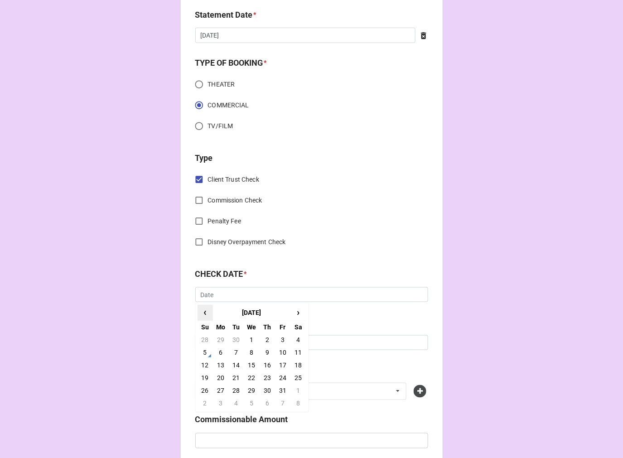
drag, startPoint x: 203, startPoint y: 313, endPoint x: 229, endPoint y: 327, distance: 30.2
click at [203, 312] on span "‹" at bounding box center [205, 312] width 15 height 15
click at [247, 374] on td "24" at bounding box center [251, 378] width 15 height 13
type input "9/24/2025"
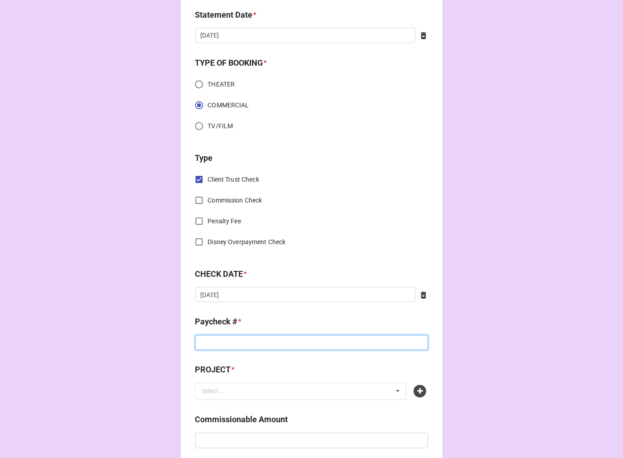
click at [209, 343] on input at bounding box center [311, 342] width 233 height 15
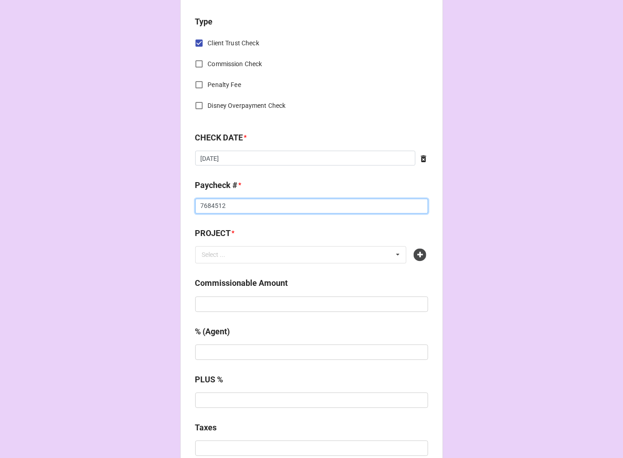
scroll to position [402, 0]
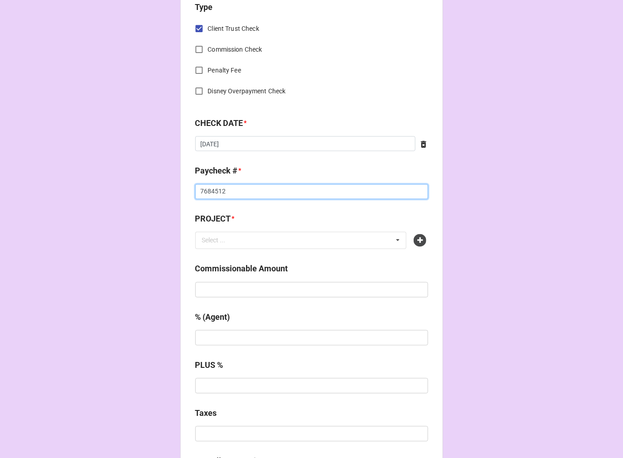
type input "7684512"
click at [416, 240] on icon at bounding box center [420, 240] width 13 height 13
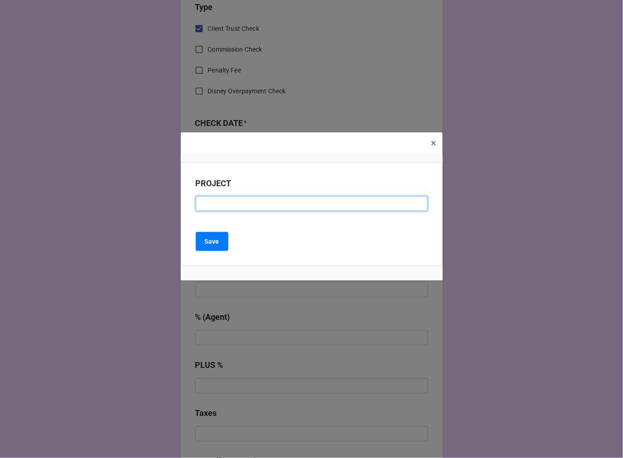
click at [238, 205] on input at bounding box center [312, 203] width 232 height 15
paste input "SUBARU (RESIDUAL CHECK #7)"
drag, startPoint x: 285, startPoint y: 201, endPoint x: 298, endPoint y: 196, distance: 14.6
click at [286, 201] on input "SUBARU (RESIDUAL CHECK #7)" at bounding box center [312, 203] width 232 height 15
type input "SUBARU (RESIDUAL CHECK #8)"
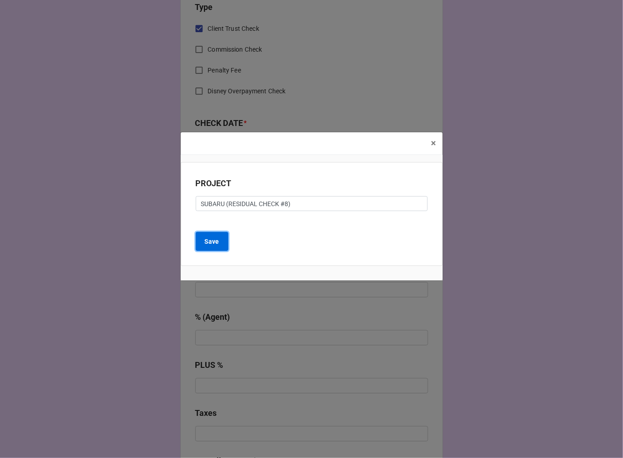
click at [214, 244] on b "Save" at bounding box center [212, 242] width 15 height 10
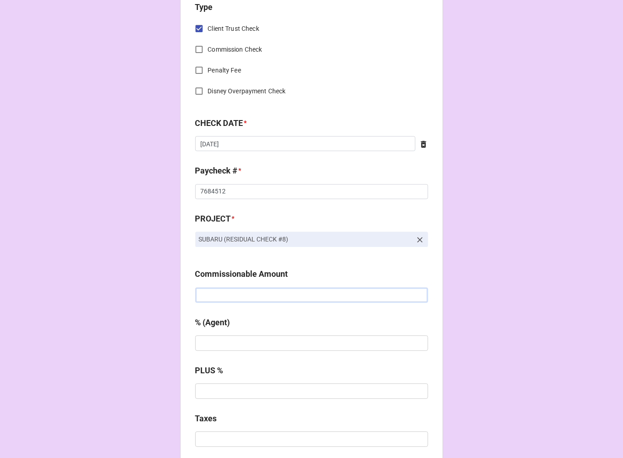
click at [249, 298] on input "text" at bounding box center [311, 295] width 233 height 15
type input "$783.10"
type input "10%"
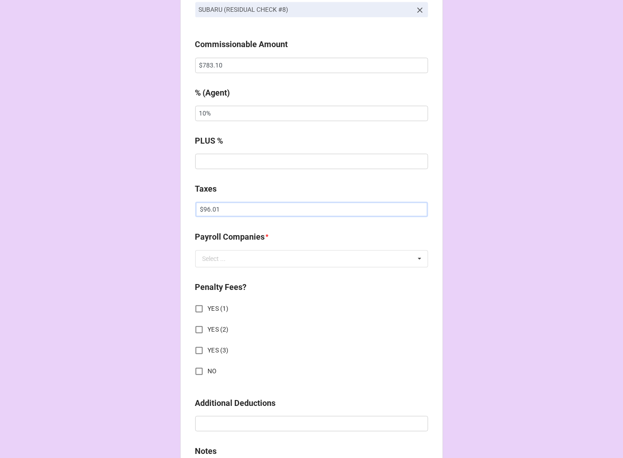
scroll to position [654, 0]
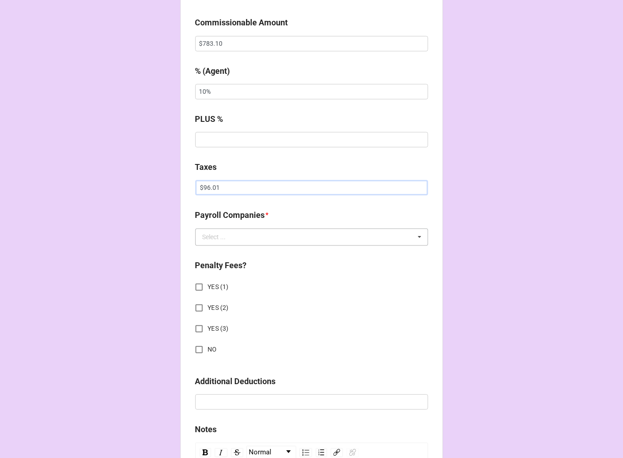
type input "$96.01"
click at [233, 242] on input "text" at bounding box center [312, 237] width 232 height 16
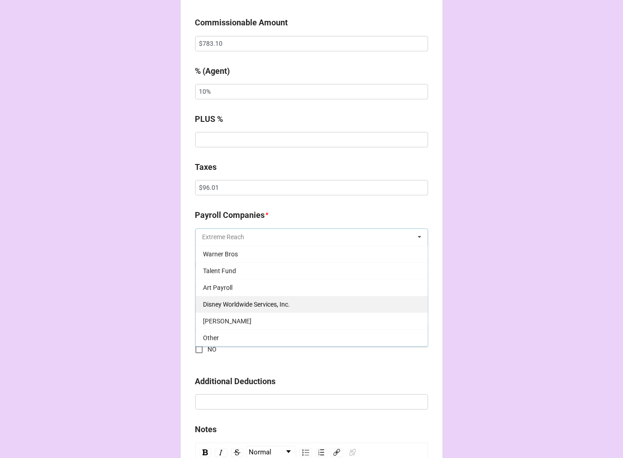
scroll to position [101, 0]
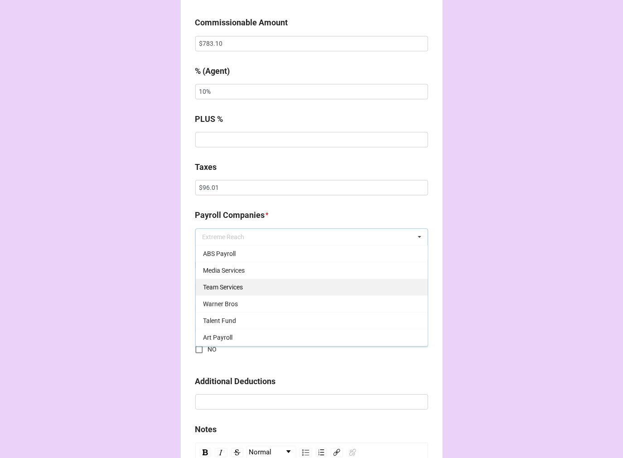
click at [229, 285] on span "Team Services" at bounding box center [223, 287] width 40 height 7
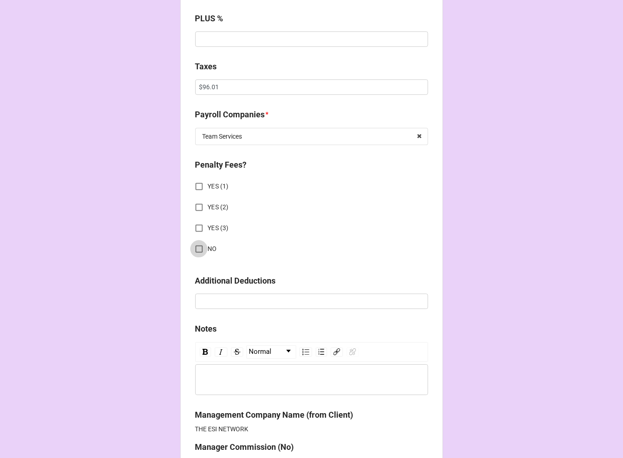
click at [197, 247] on input "NO" at bounding box center [199, 249] width 18 height 18
checkbox input "true"
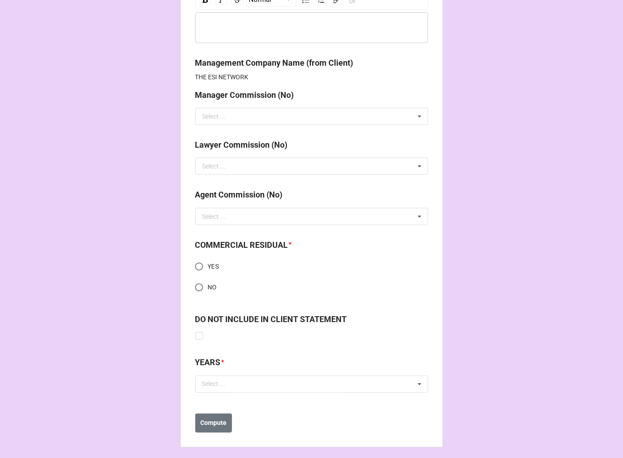
scroll to position [1108, 0]
click at [195, 270] on input "YES" at bounding box center [199, 266] width 18 height 18
radio input "true"
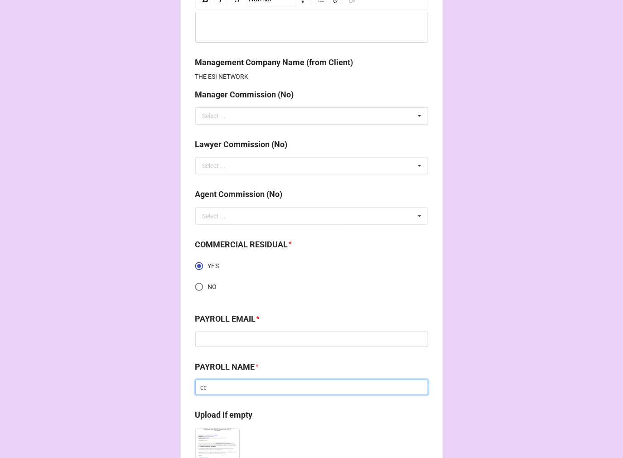
click at [221, 384] on input "cc" at bounding box center [311, 387] width 233 height 15
paste input "Team Services"
drag, startPoint x: 261, startPoint y: 386, endPoint x: 131, endPoint y: 373, distance: 130.2
paste input
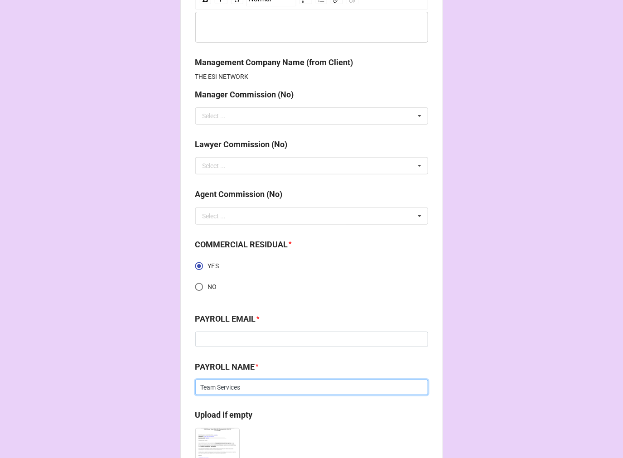
type input "Team Services"
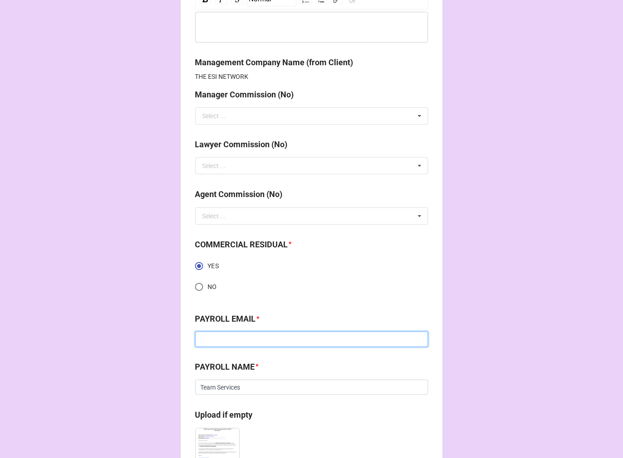
click at [237, 337] on input at bounding box center [311, 339] width 233 height 15
paste input "talent@theteamcompanies.com"
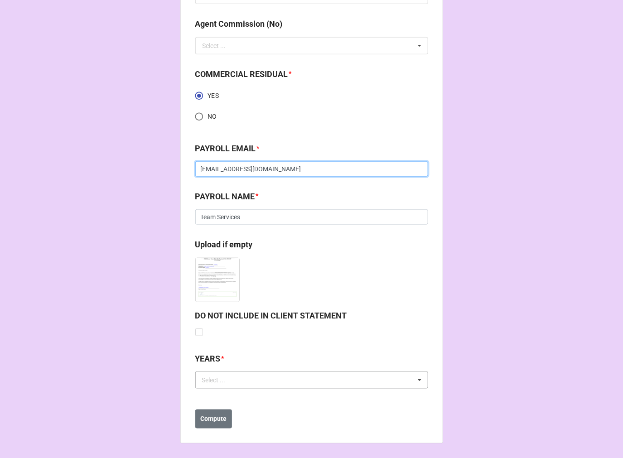
type input "talent@theteamcompanies.com"
click at [222, 386] on div "Select ... No results found." at bounding box center [311, 380] width 233 height 17
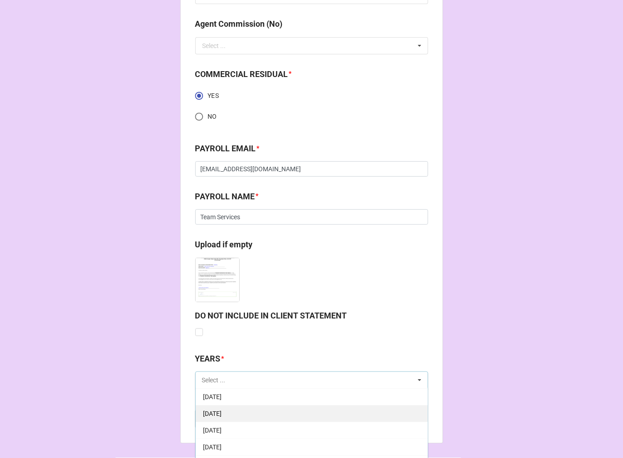
scroll to position [151, 0]
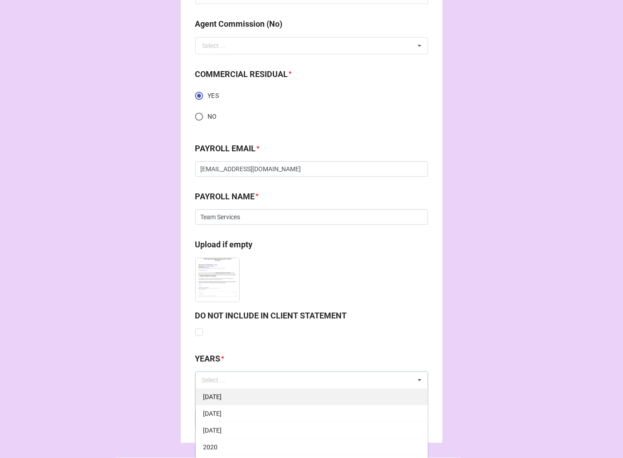
click at [222, 393] on span "[DATE]" at bounding box center [212, 396] width 19 height 7
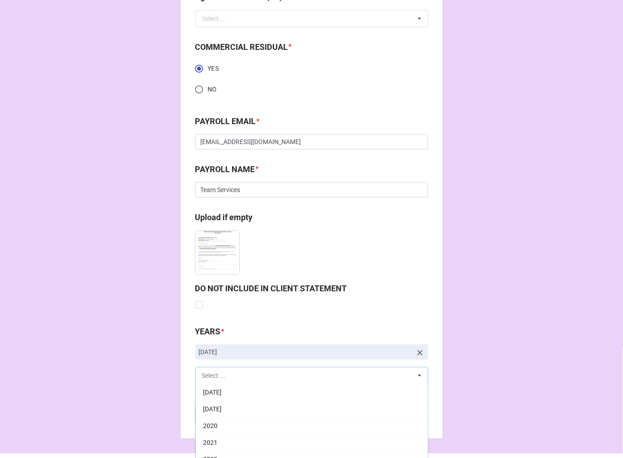
scroll to position [1332, 0]
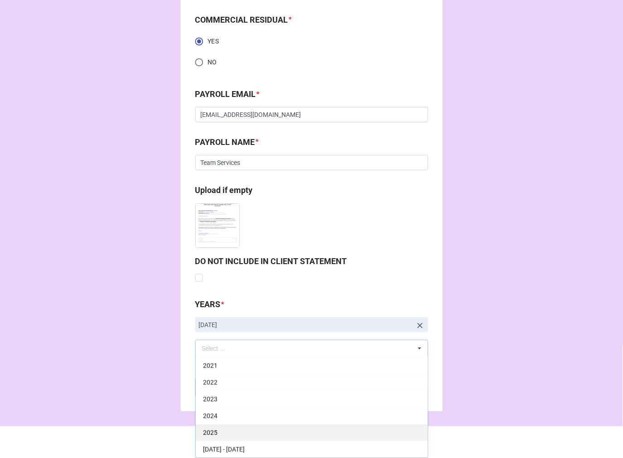
click at [229, 433] on div "2025" at bounding box center [312, 432] width 232 height 17
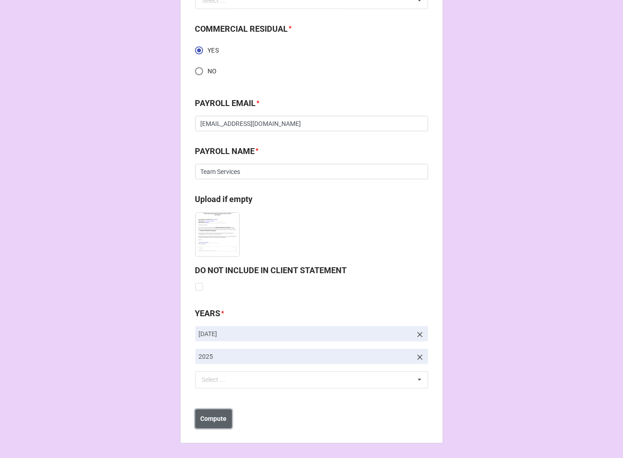
click at [204, 422] on b "Compute" at bounding box center [213, 420] width 26 height 10
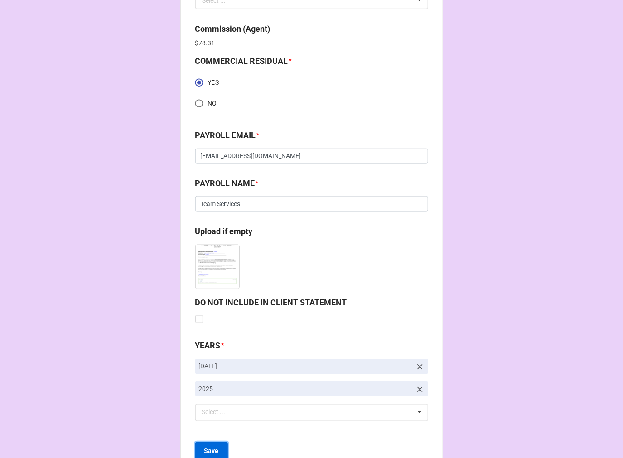
click at [212, 448] on b "Save" at bounding box center [211, 452] width 15 height 10
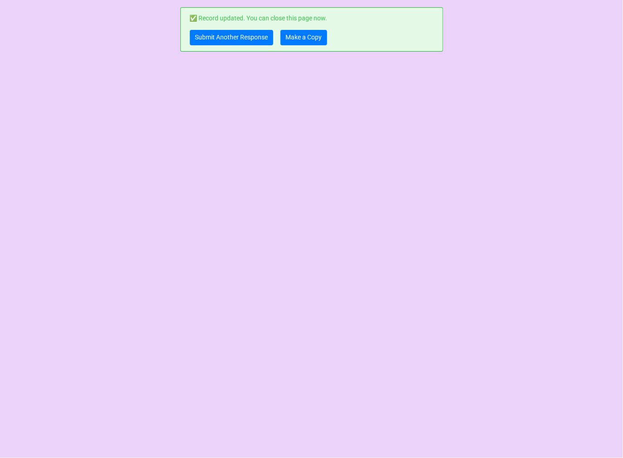
scroll to position [0, 0]
click at [296, 39] on link "Make a Copy" at bounding box center [304, 37] width 47 height 15
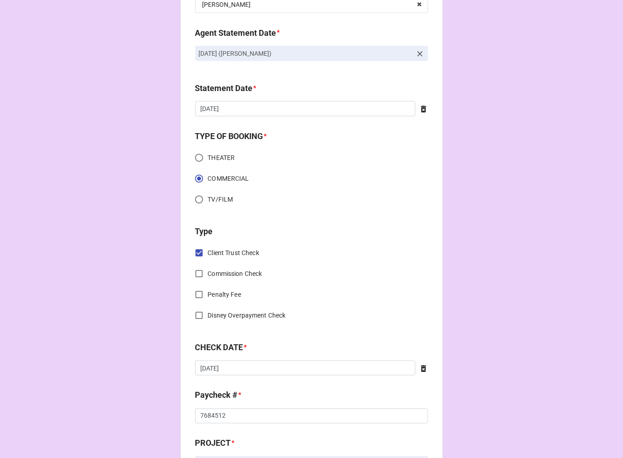
scroll to position [201, 0]
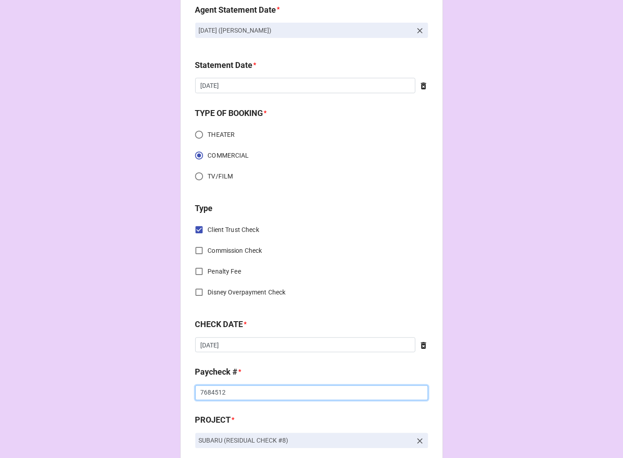
click at [205, 390] on input "7684512" at bounding box center [311, 393] width 233 height 15
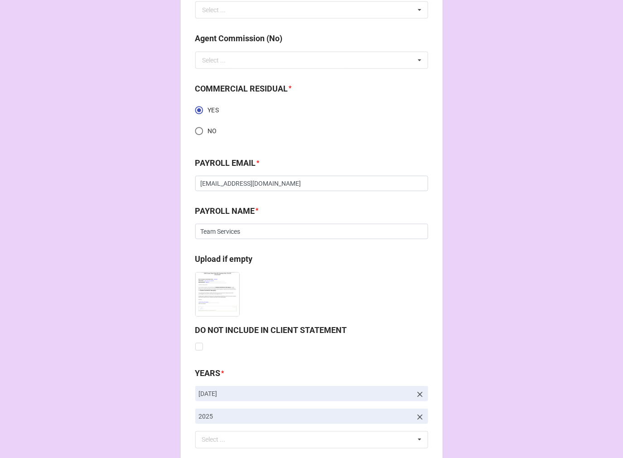
scroll to position [1323, 0]
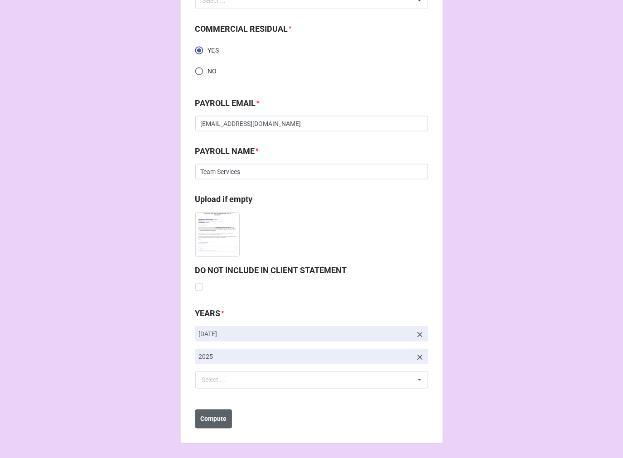
type input "7684513"
click at [225, 418] on button "Compute" at bounding box center [213, 419] width 37 height 19
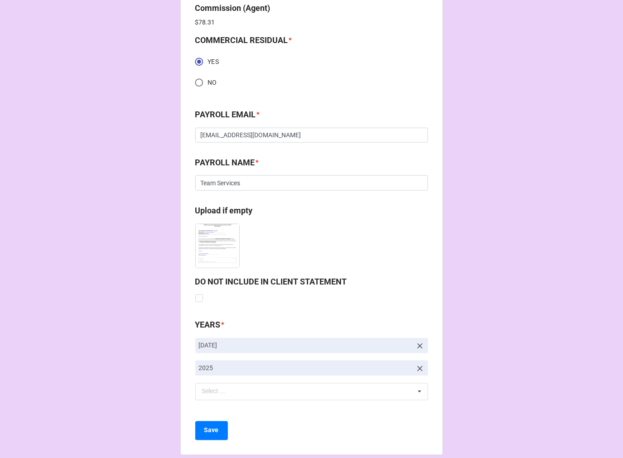
scroll to position [1356, 0]
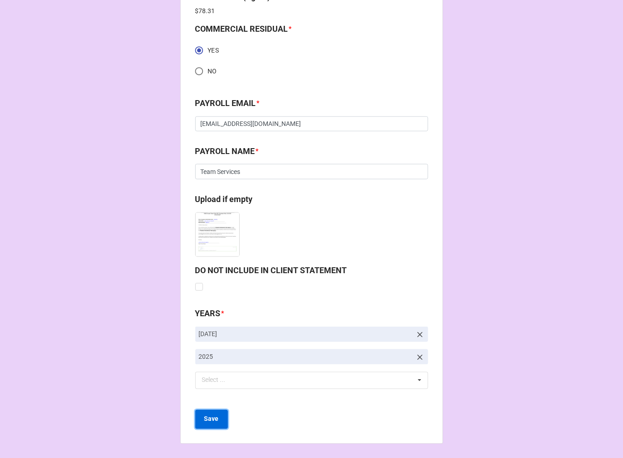
click at [204, 418] on b "Save" at bounding box center [211, 420] width 15 height 10
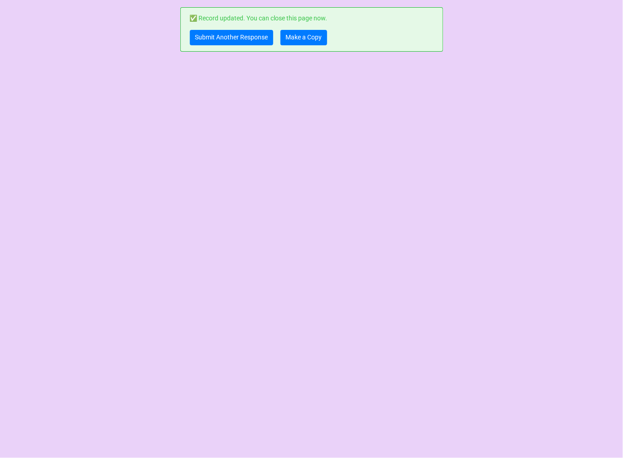
scroll to position [0, 0]
click at [200, 35] on link "Submit Another Response" at bounding box center [231, 37] width 83 height 15
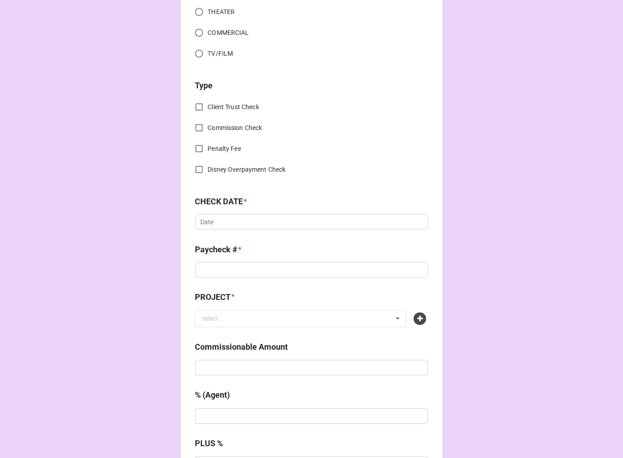
scroll to position [302, 0]
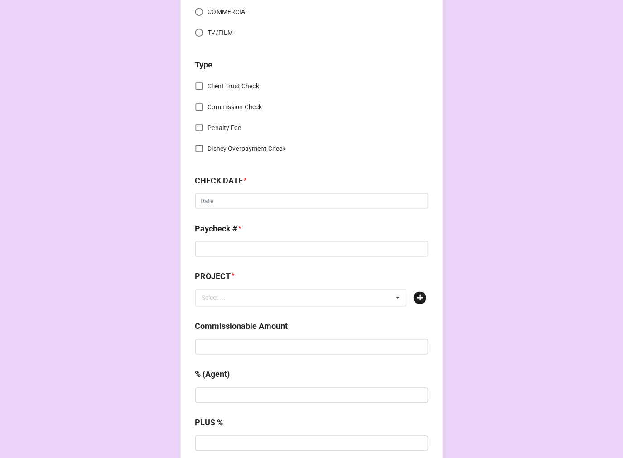
click at [418, 297] on icon at bounding box center [420, 298] width 13 height 13
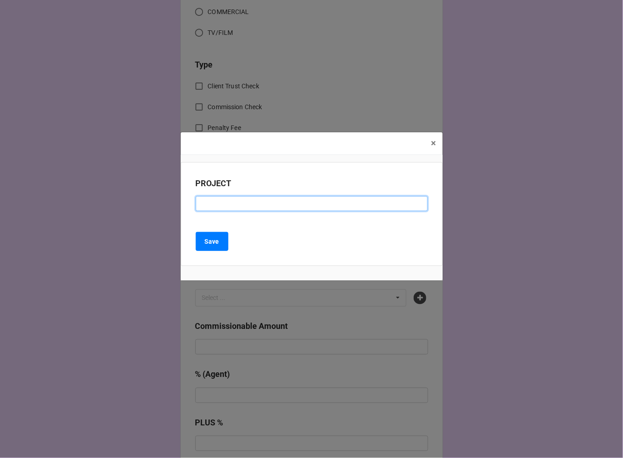
click at [219, 202] on input at bounding box center [312, 203] width 232 height 15
paste input "NIKE"
type input "NIKE (SESSION CHECK #2)"
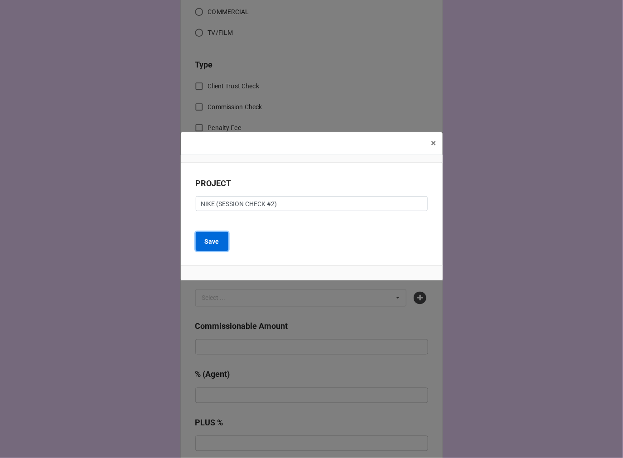
click at [214, 242] on b "Save" at bounding box center [212, 242] width 15 height 10
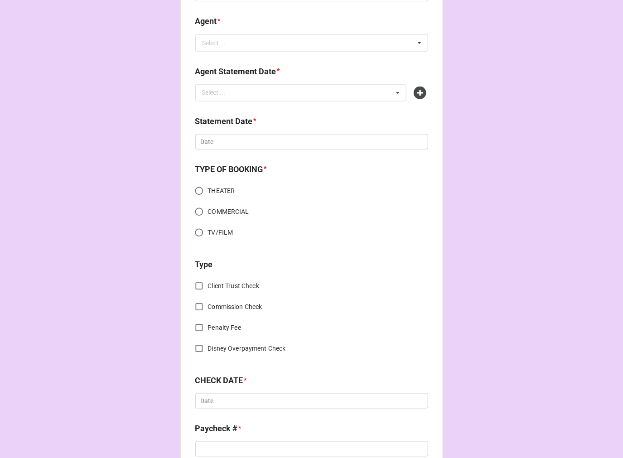
scroll to position [0, 0]
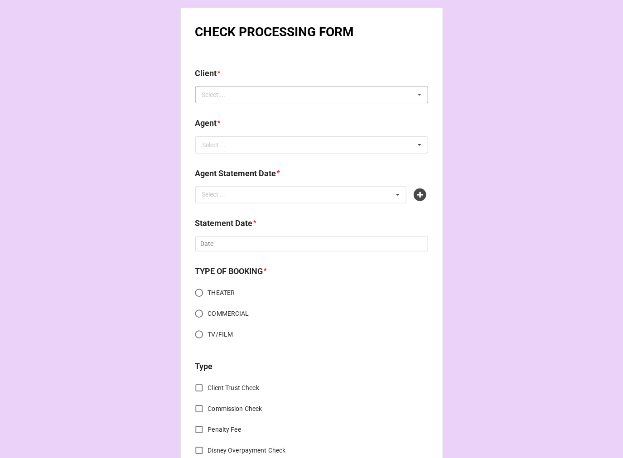
click at [222, 95] on div "Select ..." at bounding box center [219, 95] width 39 height 10
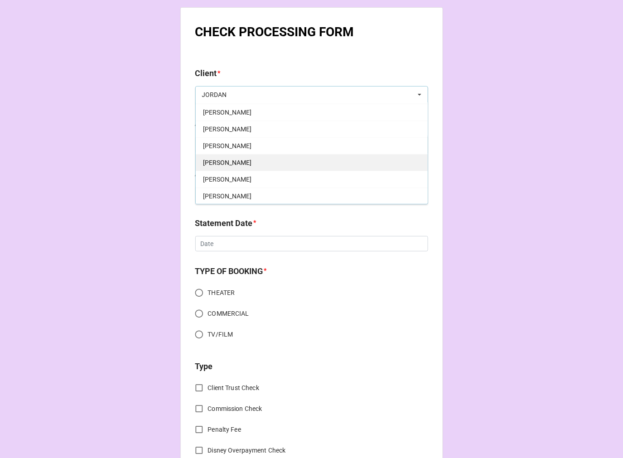
scroll to position [101, 0]
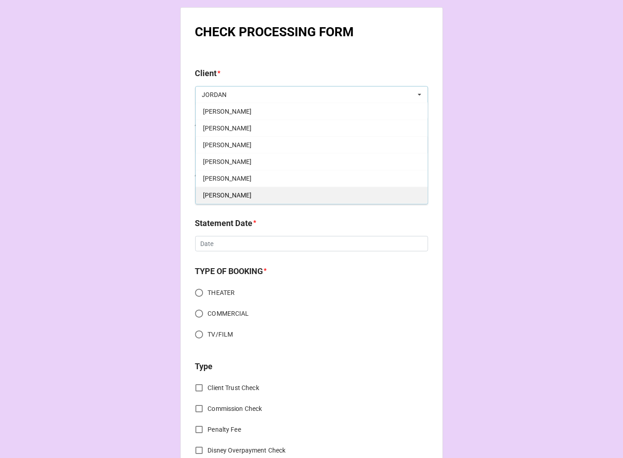
type input "JORDAN"
click at [252, 193] on div "[PERSON_NAME]" at bounding box center [312, 195] width 232 height 17
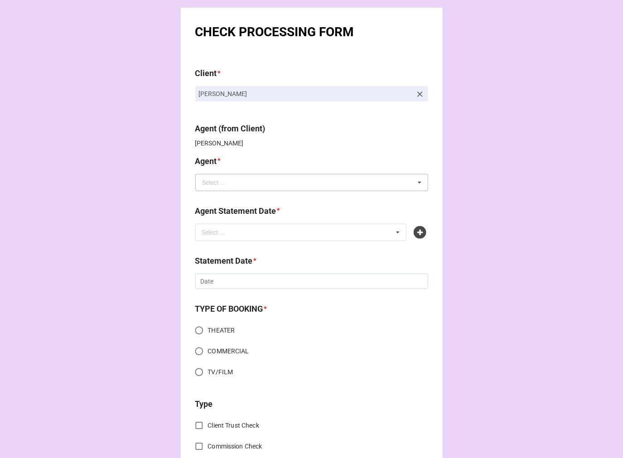
click at [229, 186] on input "text" at bounding box center [312, 182] width 232 height 16
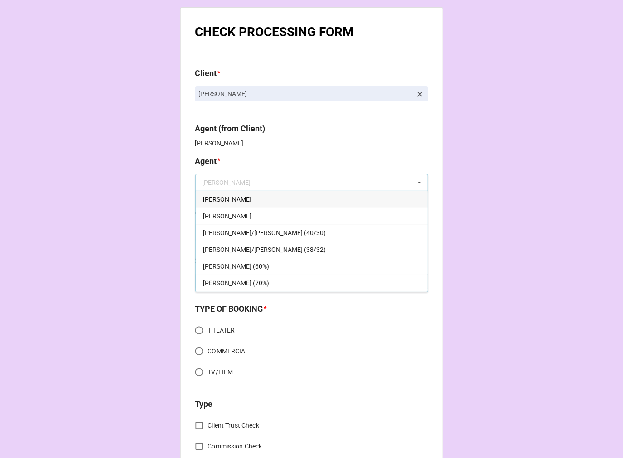
click at [227, 213] on div "[PERSON_NAME]" at bounding box center [312, 216] width 232 height 17
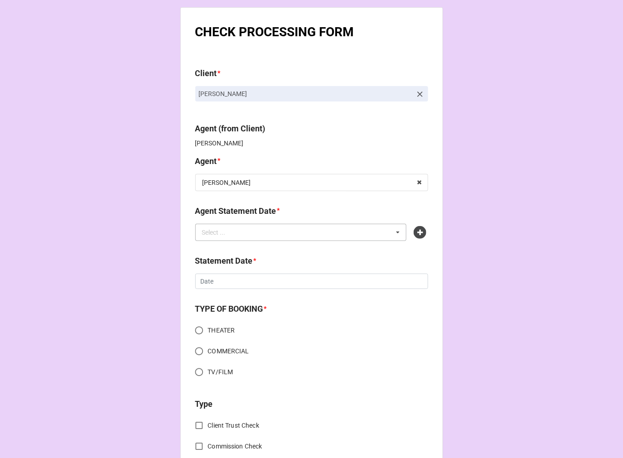
click at [228, 228] on div "Select ..." at bounding box center [219, 232] width 39 height 10
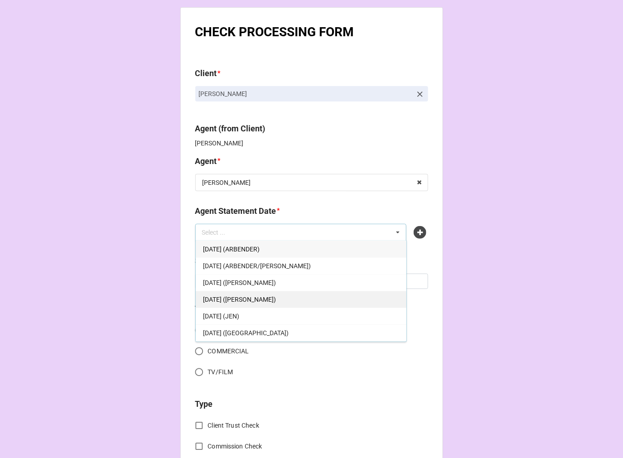
click at [271, 303] on span "[DATE] ([PERSON_NAME])" at bounding box center [239, 299] width 73 height 7
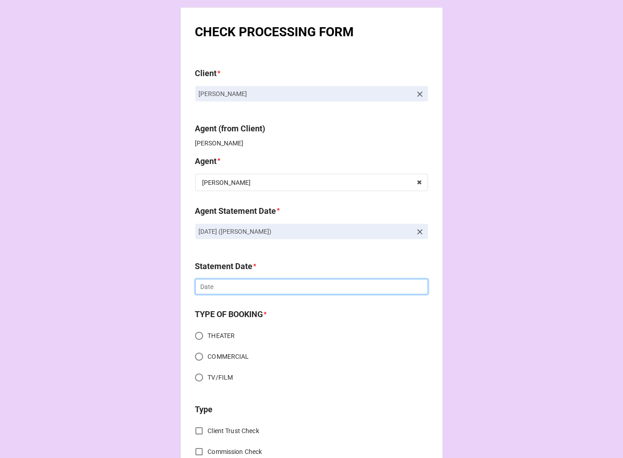
click at [239, 287] on input "text" at bounding box center [311, 286] width 233 height 15
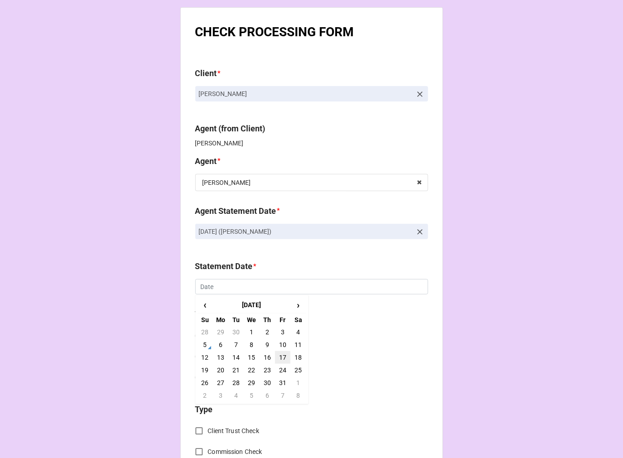
click at [280, 355] on td "17" at bounding box center [282, 357] width 15 height 13
type input "[DATE]"
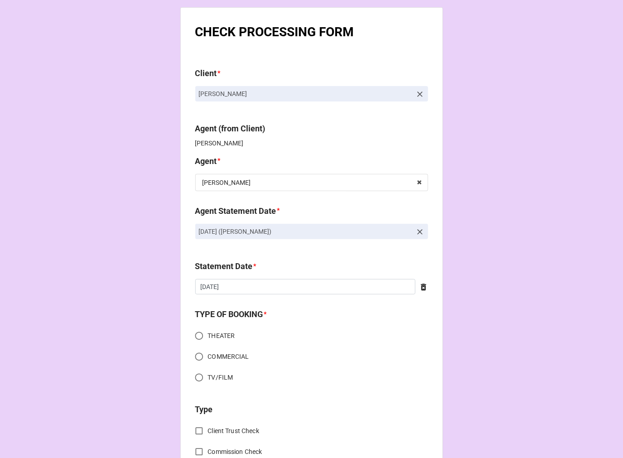
click at [198, 356] on input "COMMERCIAL" at bounding box center [199, 357] width 18 height 18
radio input "true"
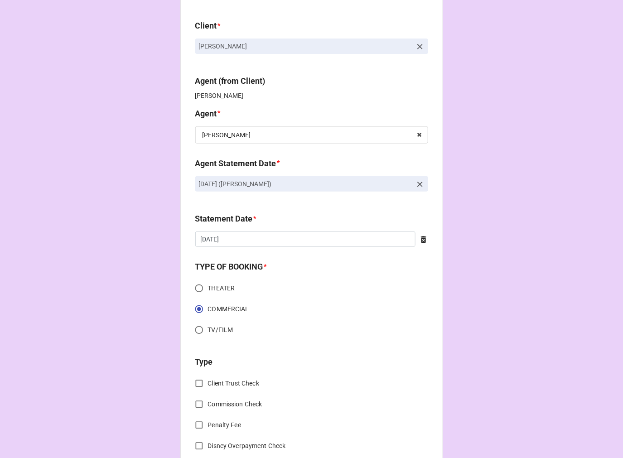
scroll to position [201, 0]
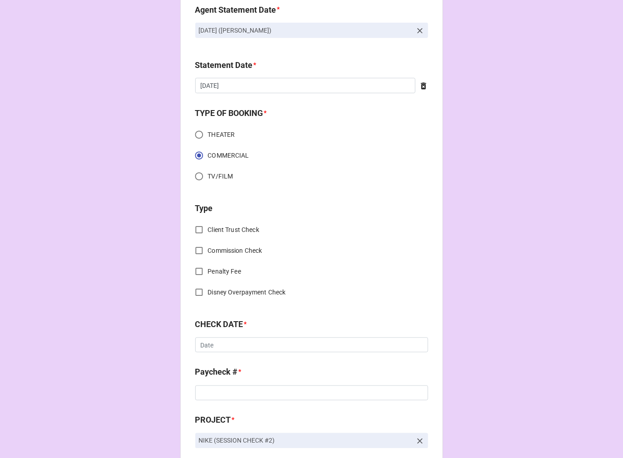
drag, startPoint x: 198, startPoint y: 225, endPoint x: 203, endPoint y: 241, distance: 16.5
click at [198, 225] on input "Client Trust Check" at bounding box center [199, 230] width 18 height 18
checkbox input "true"
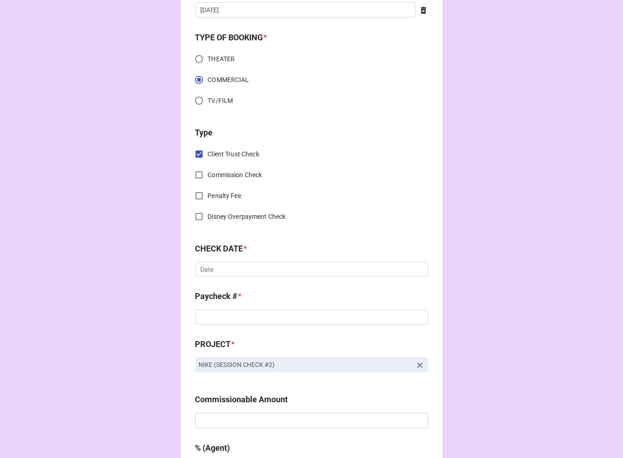
scroll to position [352, 0]
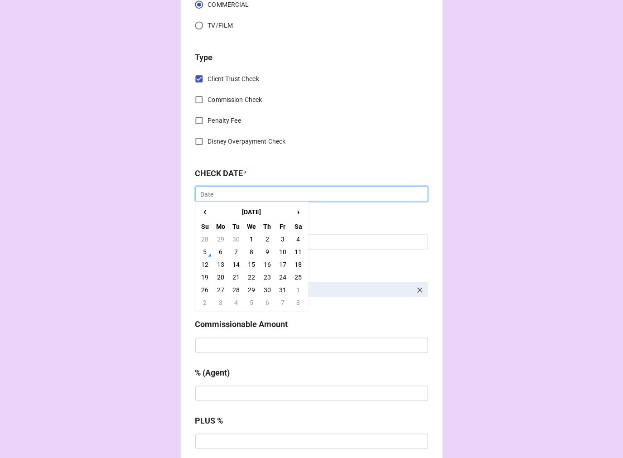
click at [224, 194] on input "text" at bounding box center [311, 194] width 233 height 15
click at [204, 208] on span "‹" at bounding box center [205, 212] width 15 height 15
click at [265, 275] on td "25" at bounding box center [267, 277] width 15 height 13
type input "[DATE]"
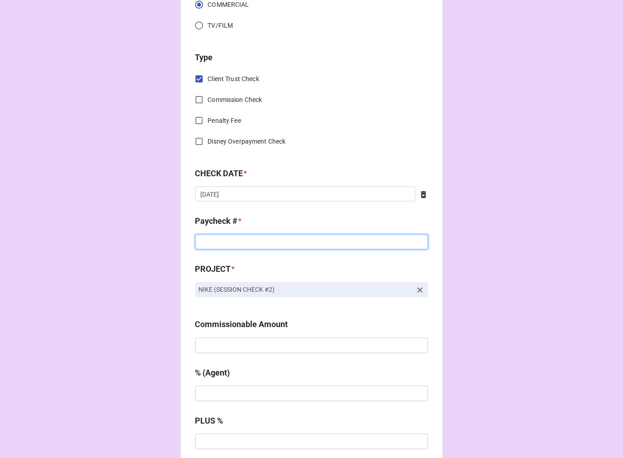
click at [213, 242] on input at bounding box center [311, 242] width 233 height 15
click at [213, 237] on input "2022383429" at bounding box center [311, 242] width 233 height 15
type input "2022383429"
click at [203, 343] on input "text" at bounding box center [311, 345] width 233 height 15
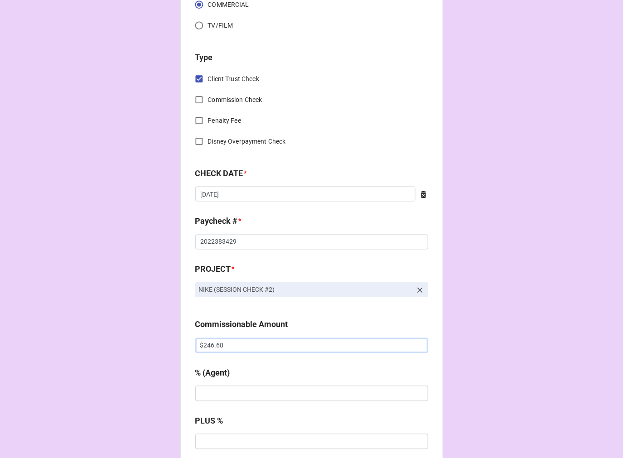
type input "$246.68"
type input "10%"
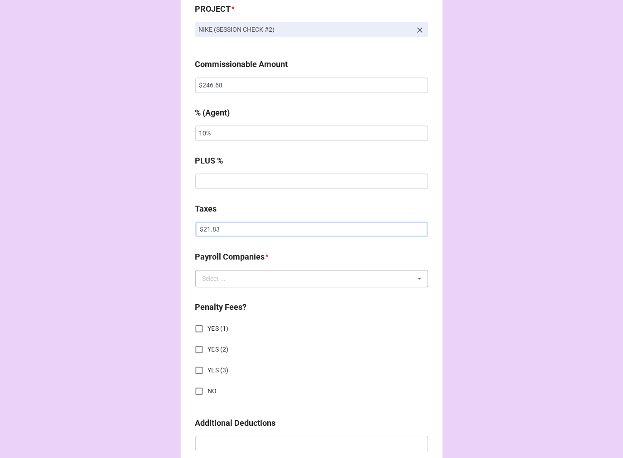
type input "$21.83"
click at [245, 278] on input "text" at bounding box center [312, 279] width 232 height 16
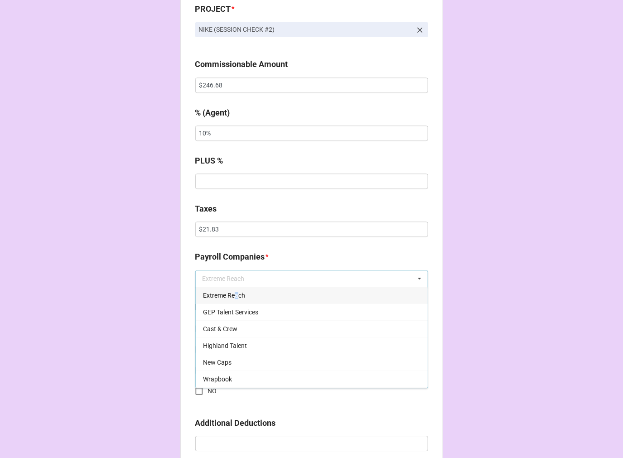
click at [233, 297] on span "Extreme Reach" at bounding box center [224, 295] width 42 height 7
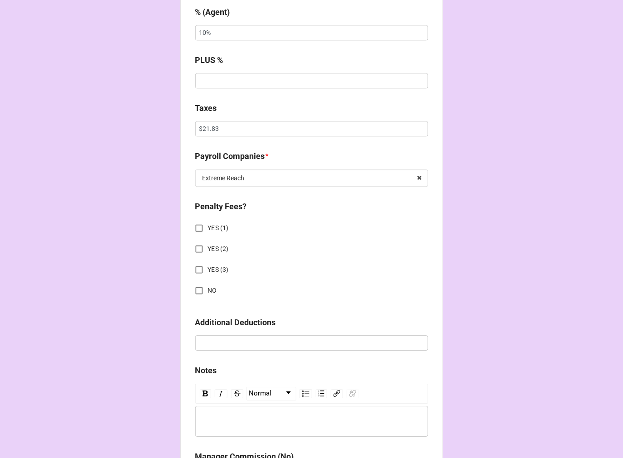
drag, startPoint x: 200, startPoint y: 289, endPoint x: 236, endPoint y: 301, distance: 38.3
click at [198, 289] on input "NO" at bounding box center [199, 291] width 18 height 18
checkbox input "true"
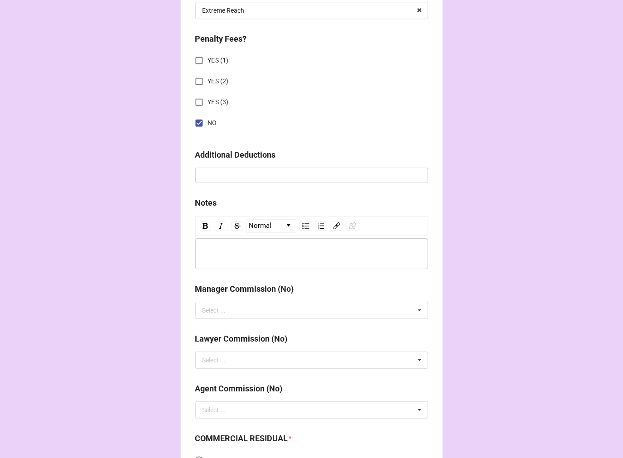
scroll to position [1079, 0]
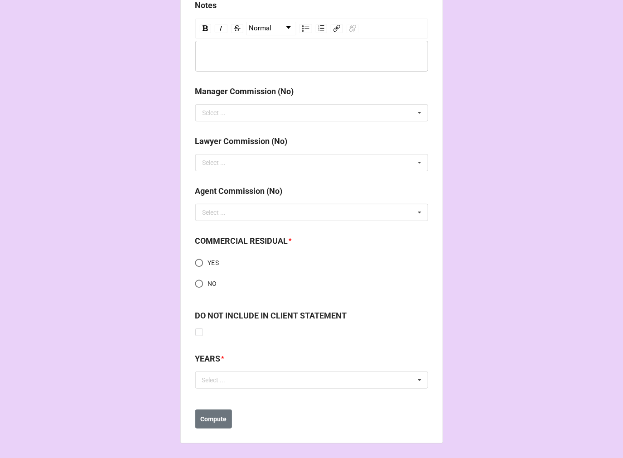
click at [199, 261] on input "YES" at bounding box center [199, 263] width 18 height 18
radio input "true"
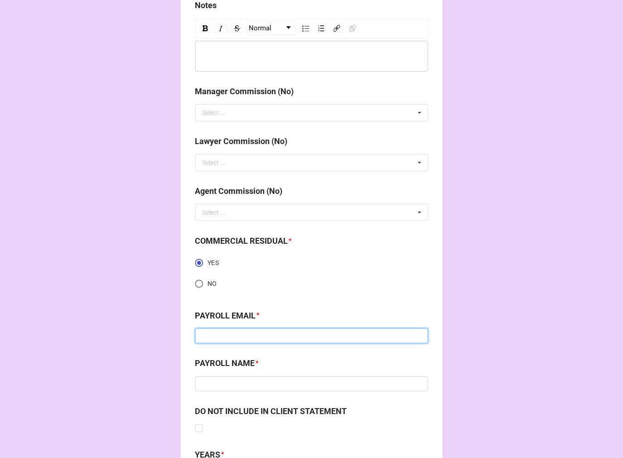
click at [308, 337] on input at bounding box center [311, 336] width 233 height 15
type input "[EMAIL_ADDRESS][PERSON_NAME][DOMAIN_NAME]"
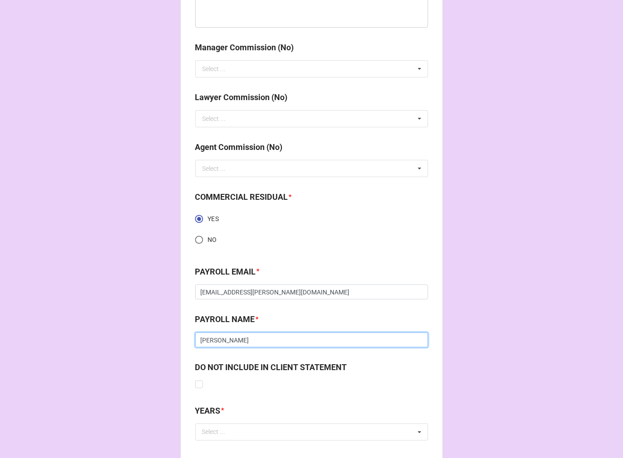
scroll to position [1174, 0]
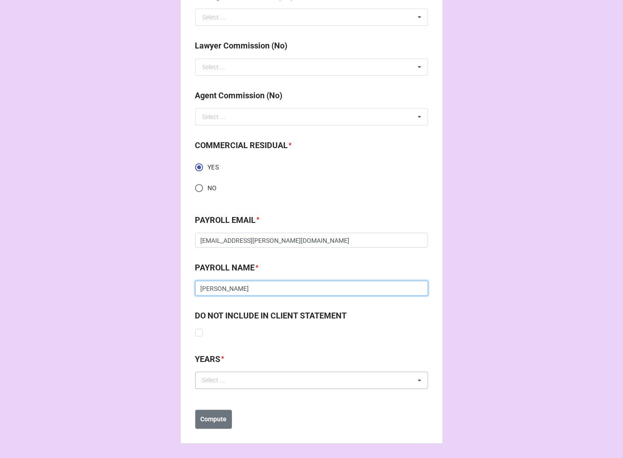
type input "[PERSON_NAME]"
click at [234, 382] on div "Select ..." at bounding box center [219, 380] width 39 height 10
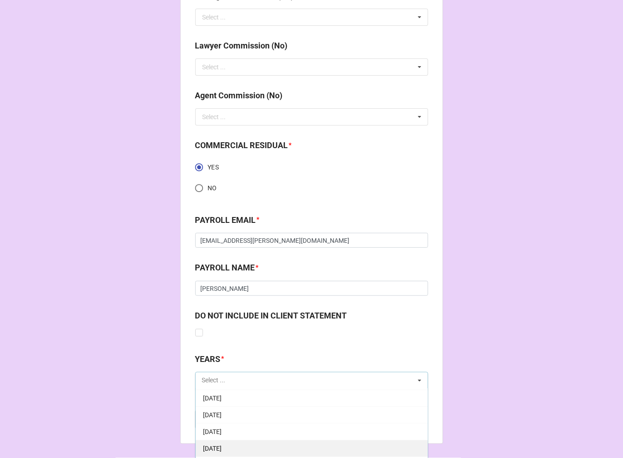
scroll to position [101, 0]
click at [222, 447] on span "[DATE]" at bounding box center [212, 447] width 19 height 7
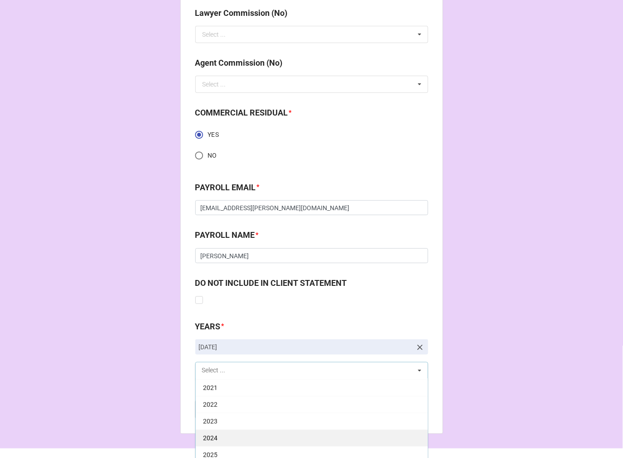
scroll to position [1225, 0]
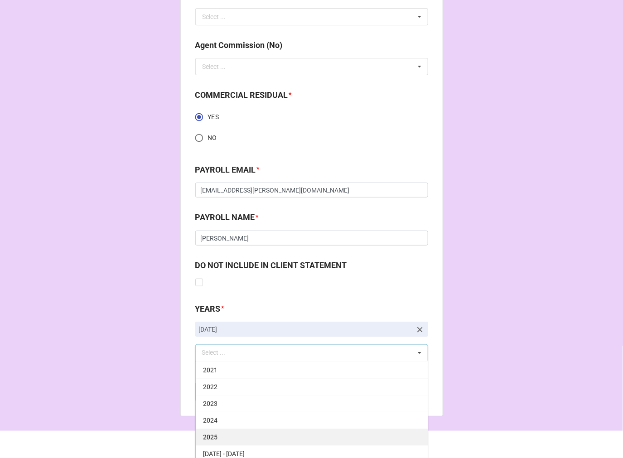
click at [232, 434] on div "2025" at bounding box center [312, 437] width 232 height 17
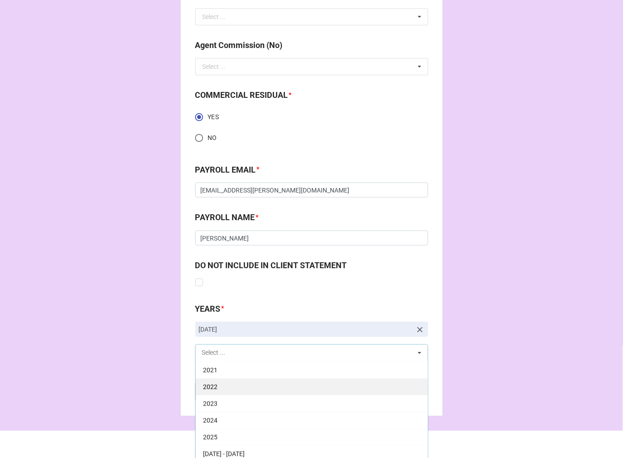
scroll to position [184, 0]
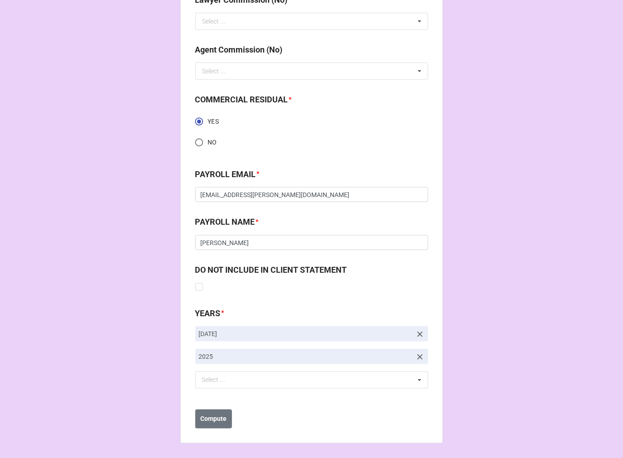
drag, startPoint x: 509, startPoint y: 287, endPoint x: 467, endPoint y: 308, distance: 46.6
click at [215, 421] on b "Compute" at bounding box center [213, 420] width 26 height 10
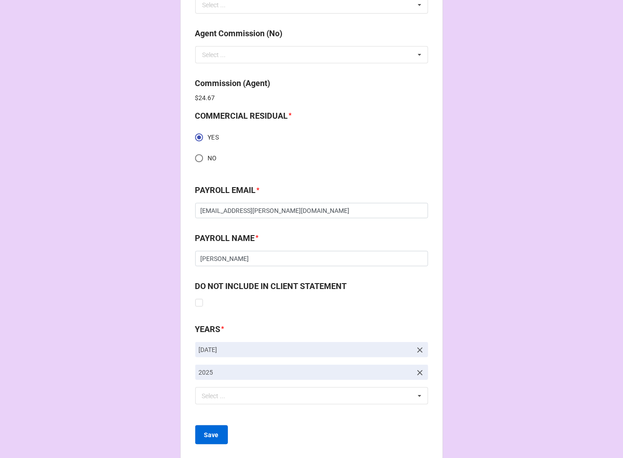
scroll to position [1252, 0]
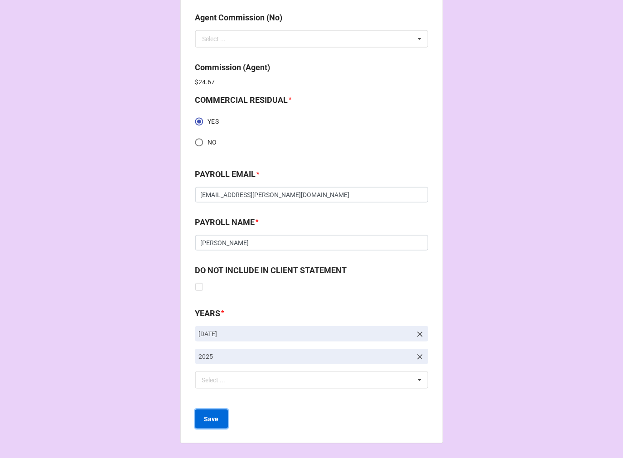
click at [201, 420] on button "Save" at bounding box center [211, 419] width 33 height 19
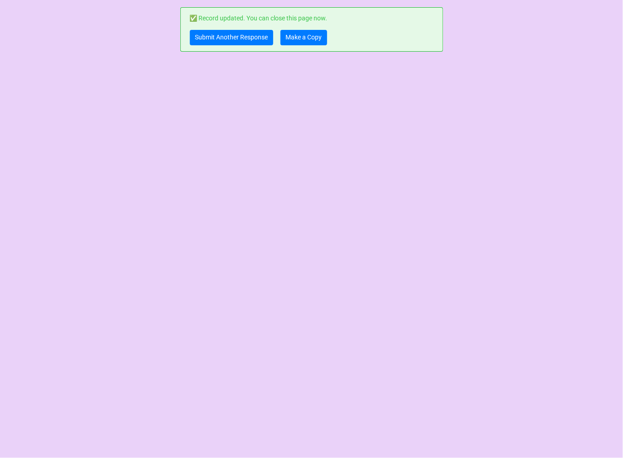
scroll to position [0, 0]
click at [303, 40] on link "Make a Copy" at bounding box center [304, 37] width 47 height 15
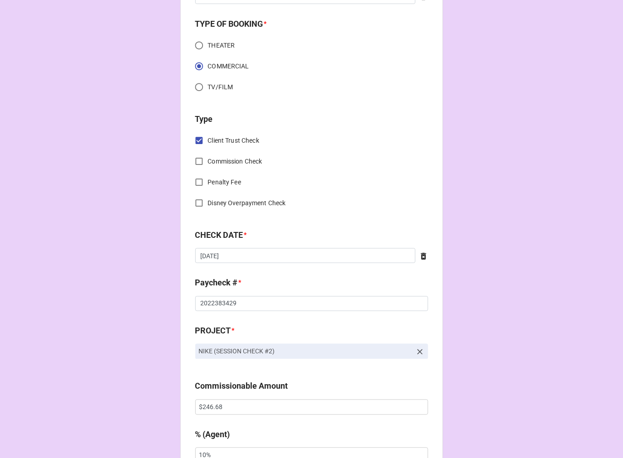
scroll to position [302, 0]
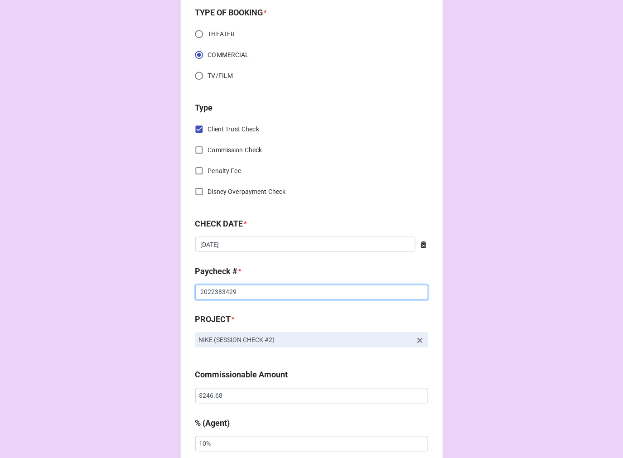
click at [220, 292] on input "2022383429" at bounding box center [311, 292] width 233 height 15
click at [219, 292] on input "2022383429" at bounding box center [311, 292] width 233 height 15
type input "2022383430"
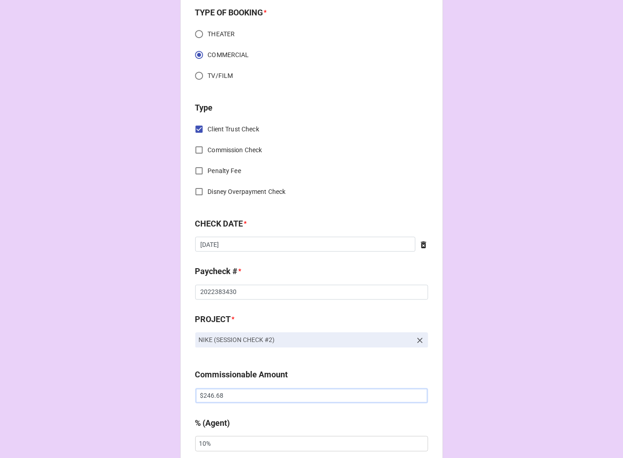
click at [214, 393] on input "$246.68" at bounding box center [311, 395] width 233 height 15
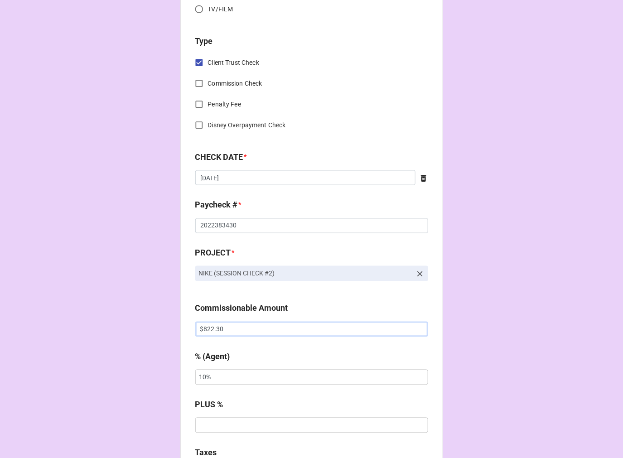
scroll to position [503, 0]
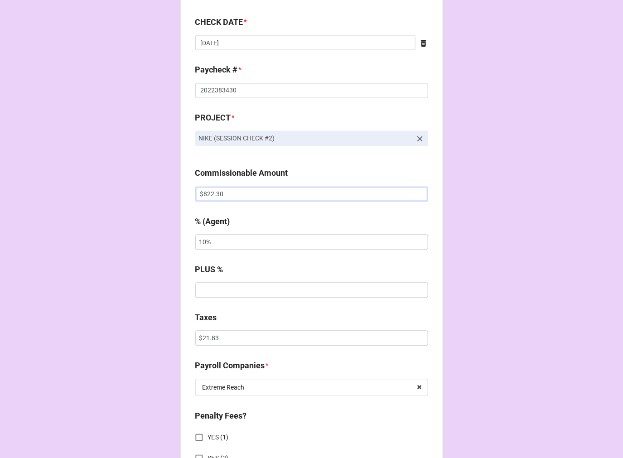
type input "$822.30"
click at [207, 339] on input "$21.83" at bounding box center [311, 338] width 233 height 15
drag, startPoint x: 207, startPoint y: 339, endPoint x: 211, endPoint y: 333, distance: 6.9
click at [206, 339] on input "$21.83" at bounding box center [311, 338] width 233 height 15
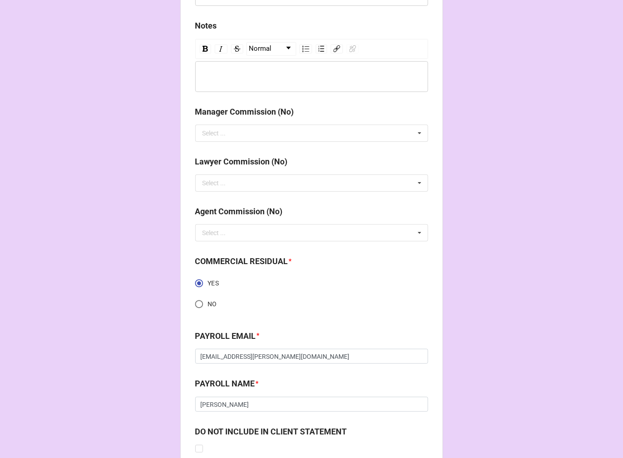
scroll to position [1220, 0]
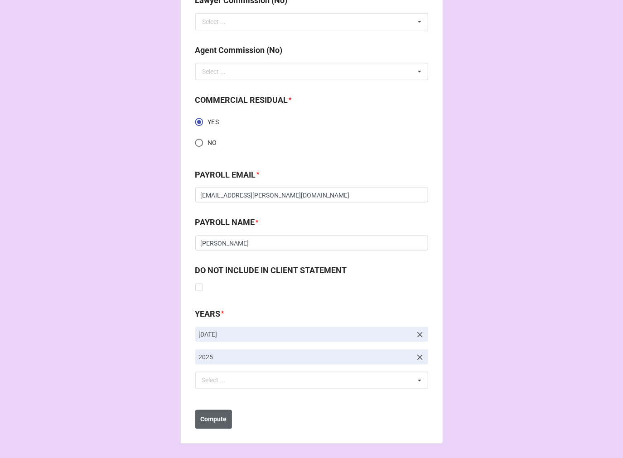
type input "$72.77"
click at [218, 421] on b "Compute" at bounding box center [213, 420] width 26 height 10
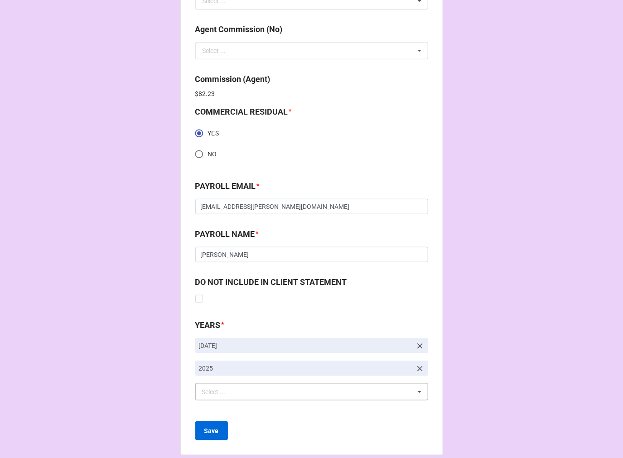
scroll to position [1252, 0]
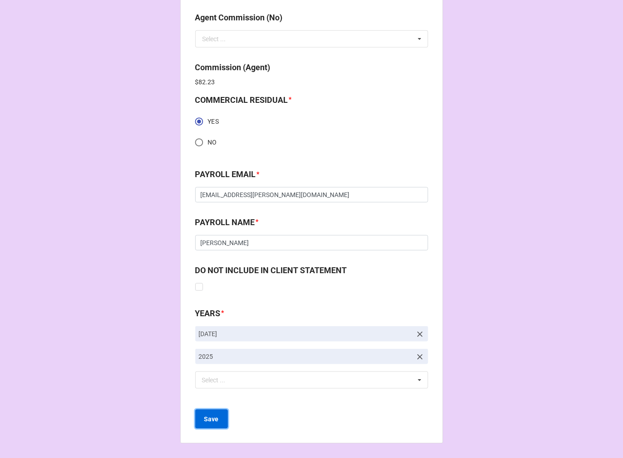
click at [206, 422] on b "Save" at bounding box center [211, 420] width 15 height 10
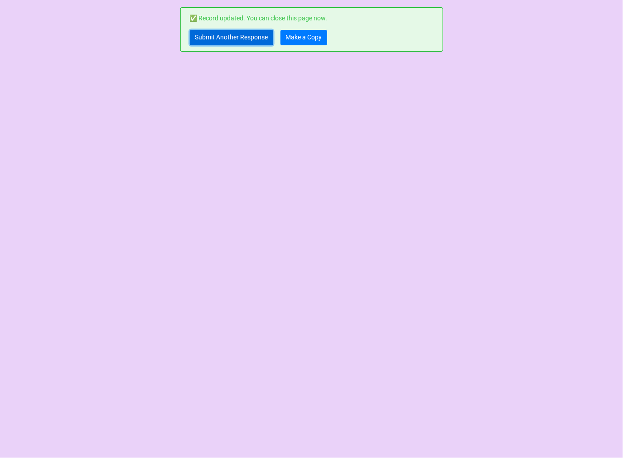
click at [227, 40] on link "Submit Another Response" at bounding box center [231, 37] width 83 height 15
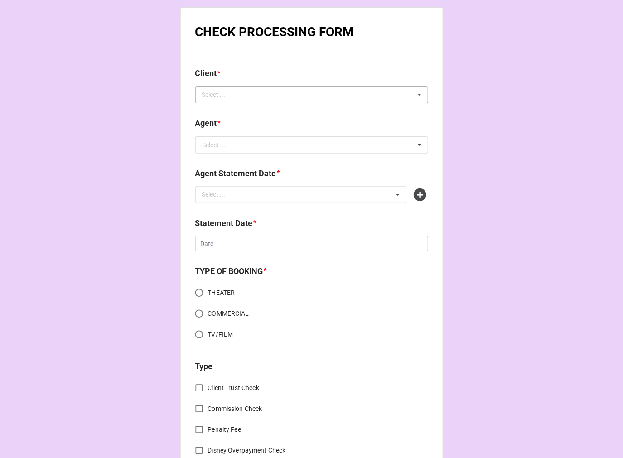
click at [223, 95] on div "Select ..." at bounding box center [219, 95] width 39 height 10
type input "mikie"
drag, startPoint x: 243, startPoint y: 114, endPoint x: 237, endPoint y: 120, distance: 8.4
click at [242, 114] on div "[PERSON_NAME]" at bounding box center [312, 111] width 232 height 17
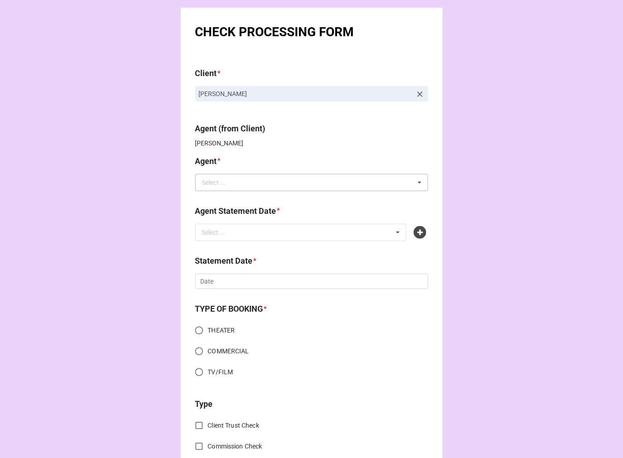
click at [228, 157] on b "Agent *" at bounding box center [311, 163] width 233 height 16
click at [242, 180] on input "text" at bounding box center [312, 182] width 232 height 16
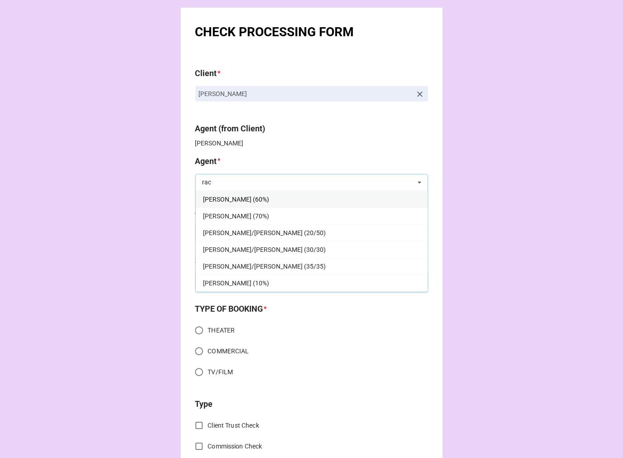
type input "rac"
click at [232, 201] on span "[PERSON_NAME] (60%)" at bounding box center [236, 199] width 66 height 7
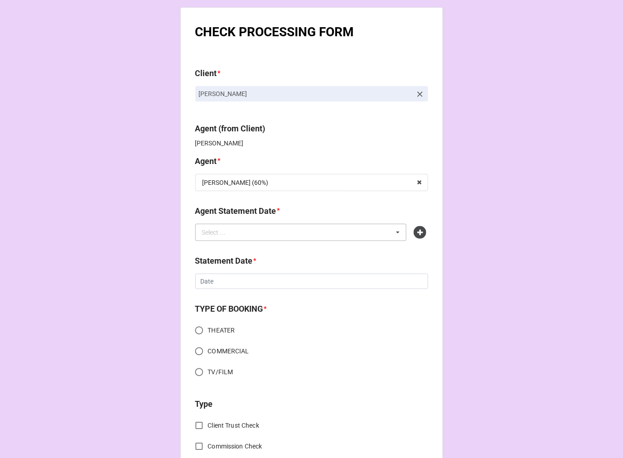
click at [224, 233] on div "Select ..." at bounding box center [219, 232] width 39 height 10
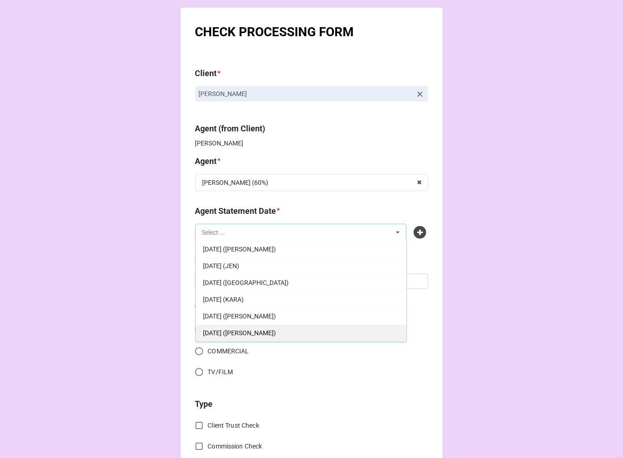
scroll to position [101, 0]
drag, startPoint x: 280, startPoint y: 318, endPoint x: 264, endPoint y: 315, distance: 15.7
click at [276, 318] on span "[DATE] ([PERSON_NAME])" at bounding box center [239, 316] width 73 height 7
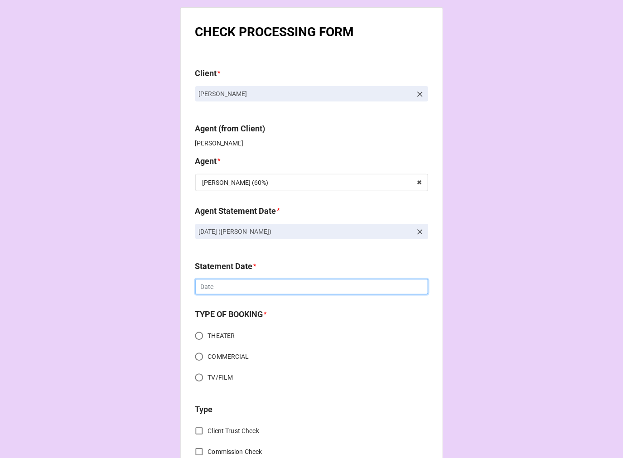
click at [228, 289] on input "text" at bounding box center [311, 286] width 233 height 15
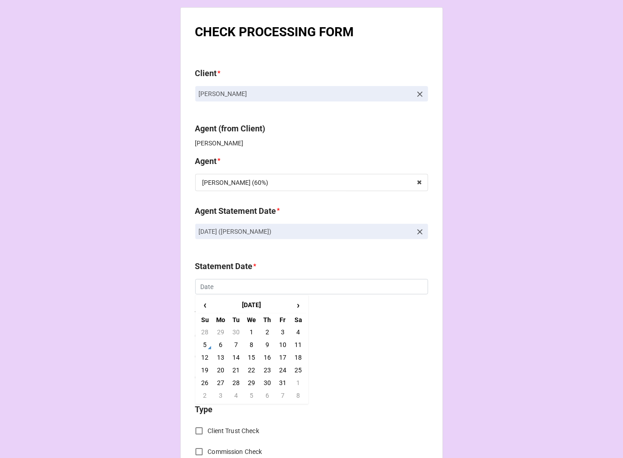
click at [282, 356] on td "17" at bounding box center [282, 357] width 15 height 13
type input "[DATE]"
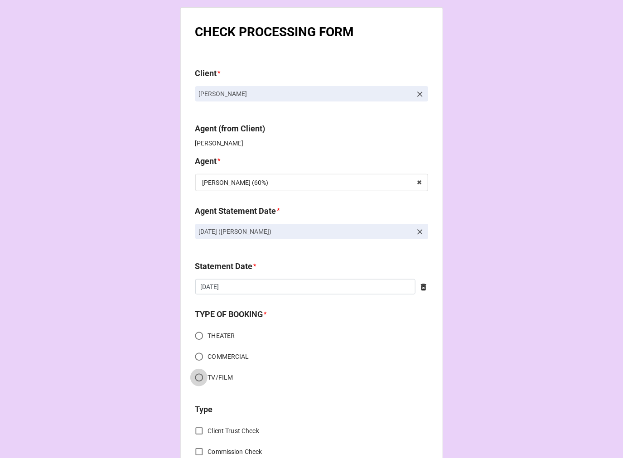
click at [197, 375] on input "TV/FILM" at bounding box center [199, 378] width 18 height 18
radio input "true"
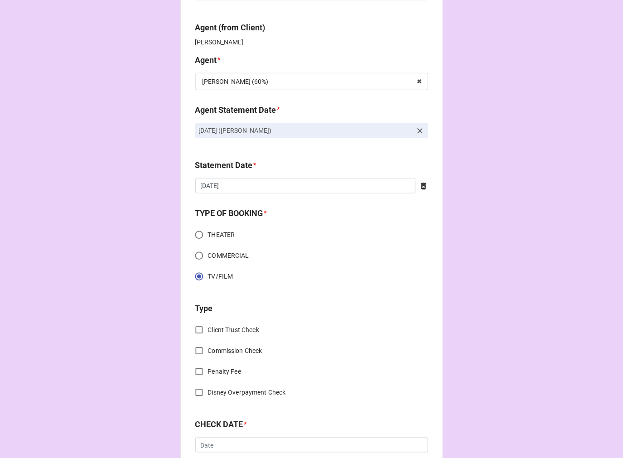
scroll to position [252, 0]
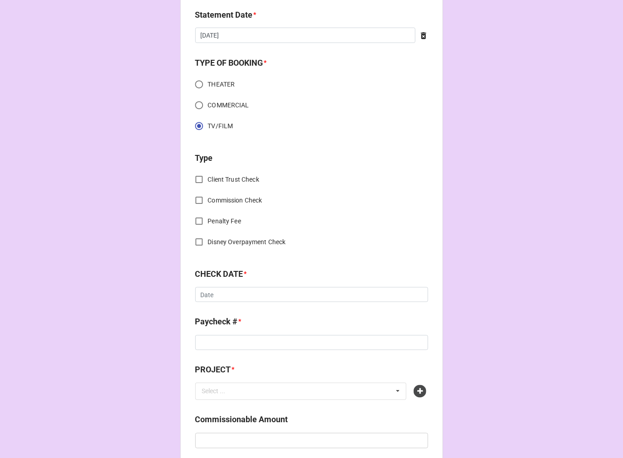
click at [196, 179] on input "Client Trust Check" at bounding box center [199, 180] width 18 height 18
checkbox input "true"
click at [221, 295] on input "text" at bounding box center [311, 294] width 233 height 15
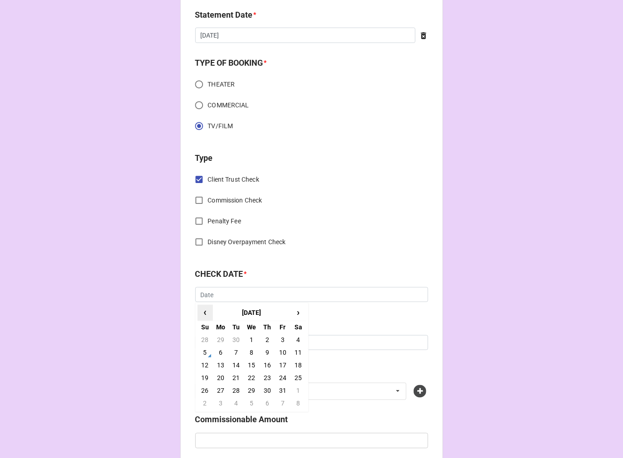
click at [201, 312] on span "‹" at bounding box center [205, 312] width 15 height 15
click at [250, 378] on td "24" at bounding box center [251, 378] width 15 height 13
type input "9/24/2025"
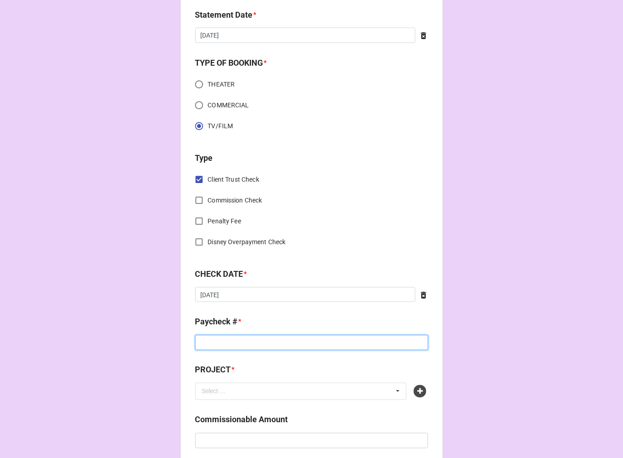
click at [207, 348] on input at bounding box center [311, 342] width 233 height 15
type input "2501149515"
click at [418, 390] on icon at bounding box center [420, 391] width 13 height 13
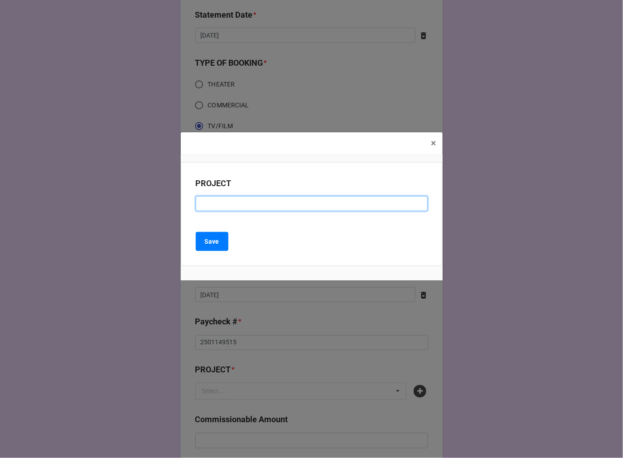
click at [223, 208] on input at bounding box center [312, 203] width 232 height 15
type input "UNTITLED NETFLIX FEATURE FILM"
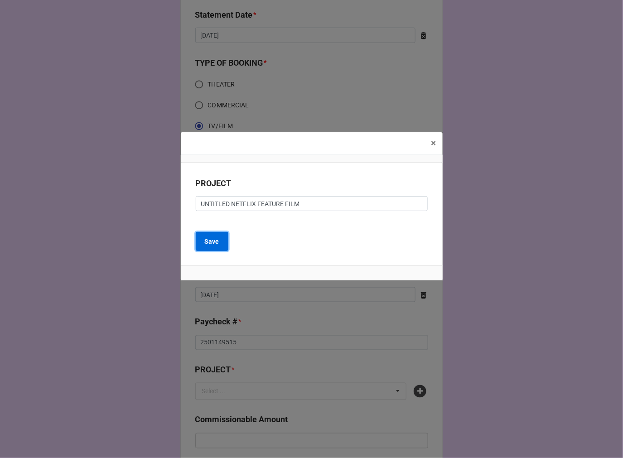
click at [208, 241] on b "Save" at bounding box center [212, 242] width 15 height 10
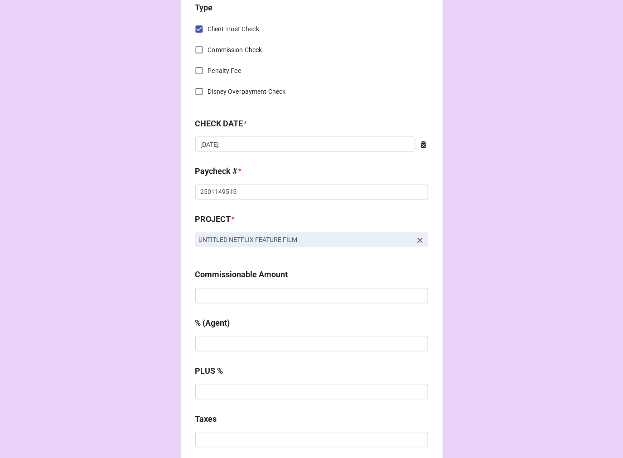
scroll to position [402, 0]
click at [240, 291] on input "text" at bounding box center [311, 295] width 233 height 15
type input "$4,742.59"
type input "10%"
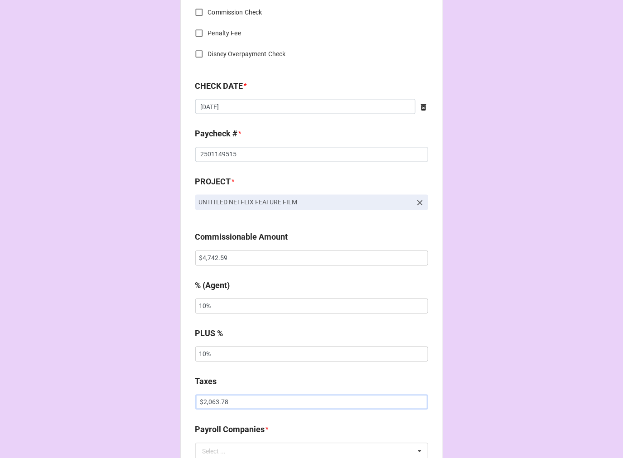
scroll to position [604, 0]
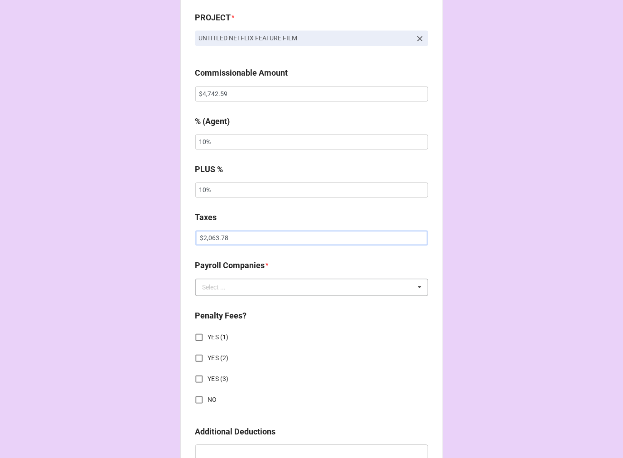
type input "$2,063.78"
click at [235, 288] on input "text" at bounding box center [312, 287] width 232 height 16
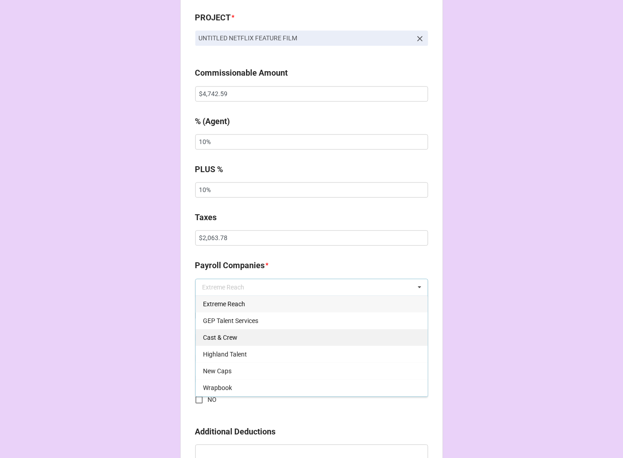
click at [237, 337] on div "Cast & Crew" at bounding box center [312, 337] width 232 height 17
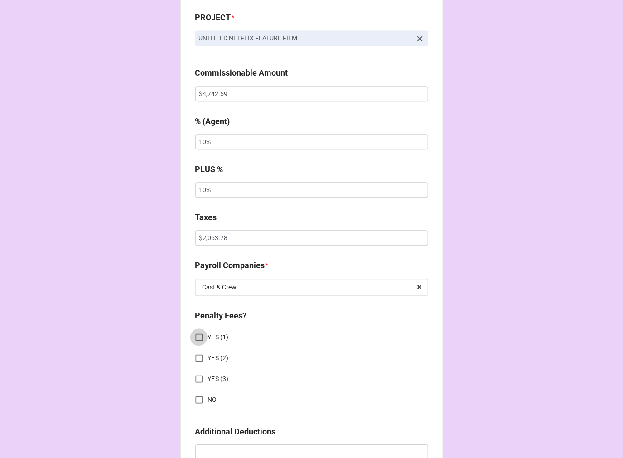
click at [197, 337] on input "YES (1)" at bounding box center [199, 338] width 18 height 18
checkbox input "true"
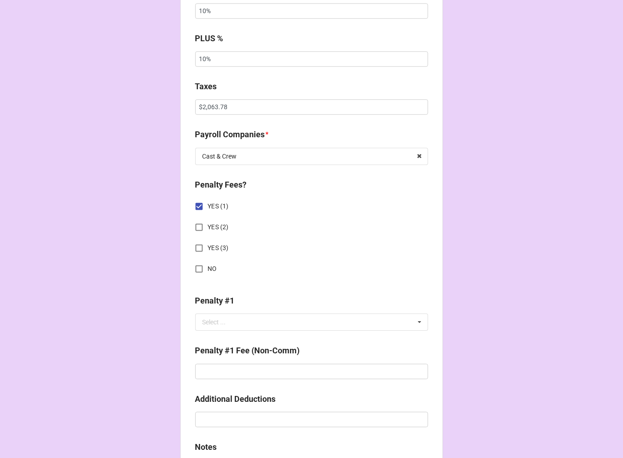
scroll to position [755, 0]
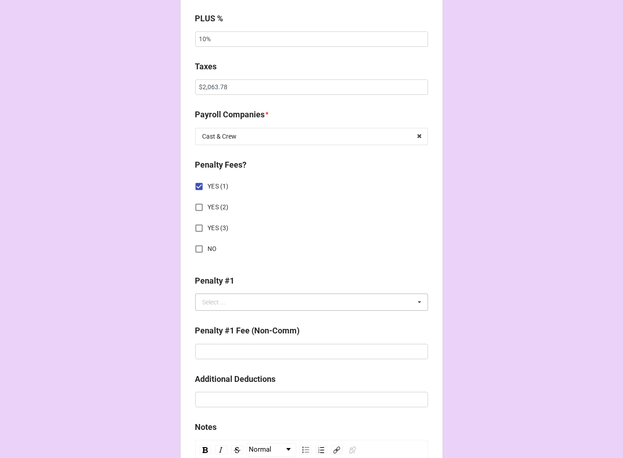
click at [223, 301] on div "Select ..." at bounding box center [215, 302] width 24 height 6
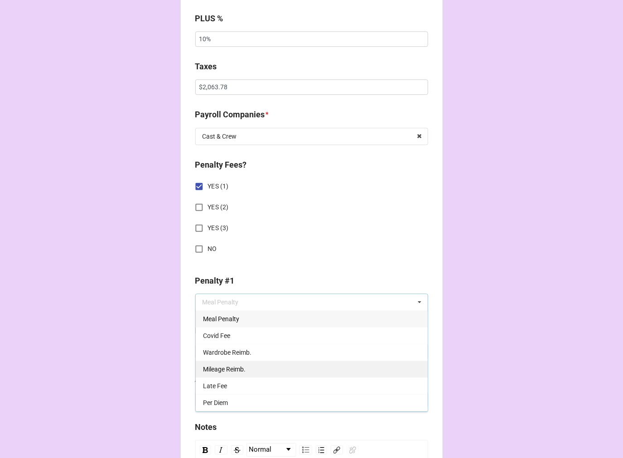
click at [233, 369] on span "Mileage Reimb." at bounding box center [224, 369] width 43 height 7
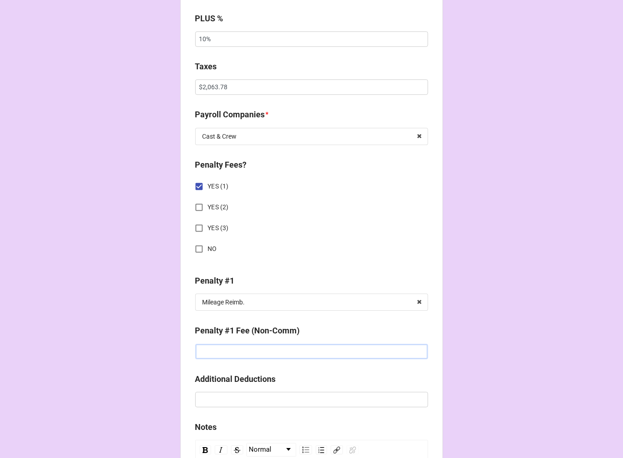
click at [217, 352] on input "text" at bounding box center [311, 351] width 233 height 15
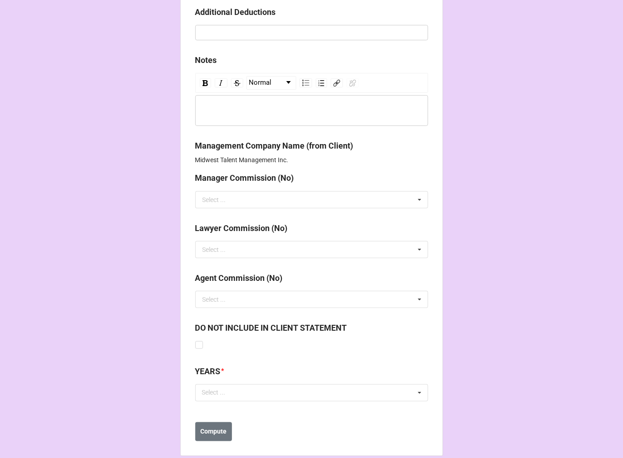
scroll to position [1134, 0]
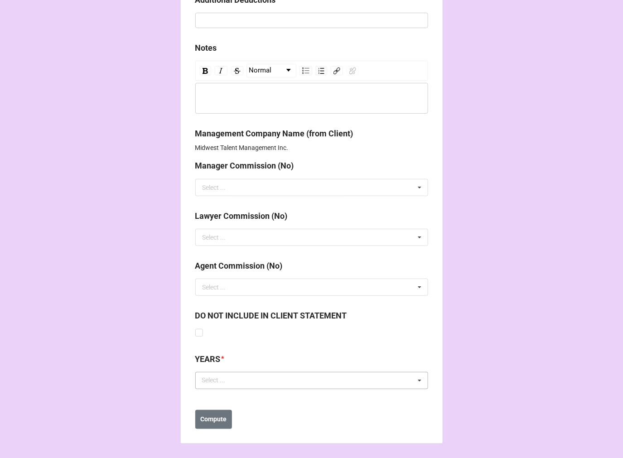
type input "$24.30"
click at [221, 383] on div "Select ..." at bounding box center [219, 380] width 39 height 10
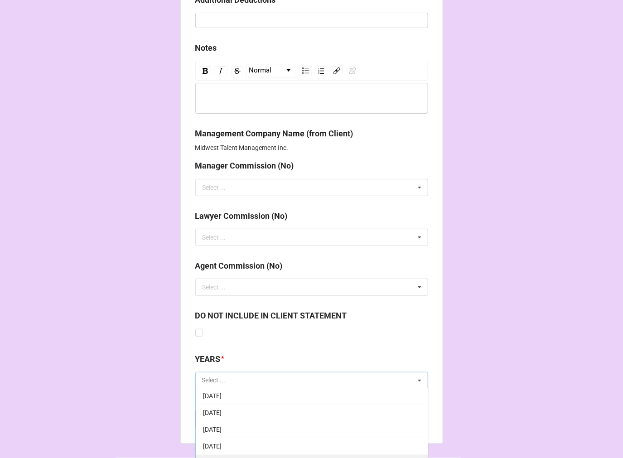
scroll to position [101, 0]
click at [222, 445] on span "[DATE]" at bounding box center [212, 447] width 19 height 7
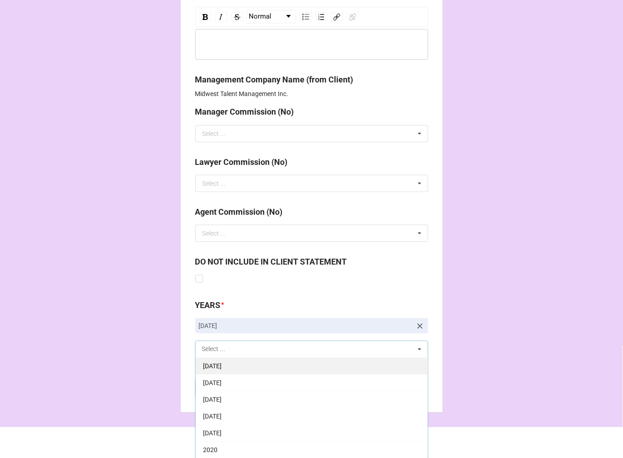
scroll to position [1189, 0]
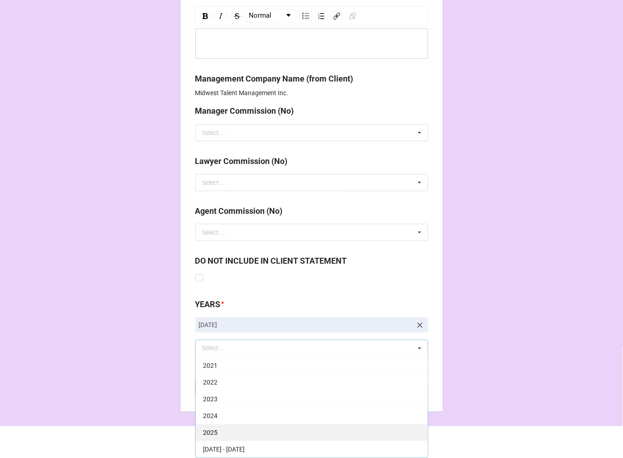
click at [229, 432] on div "2025" at bounding box center [312, 432] width 232 height 17
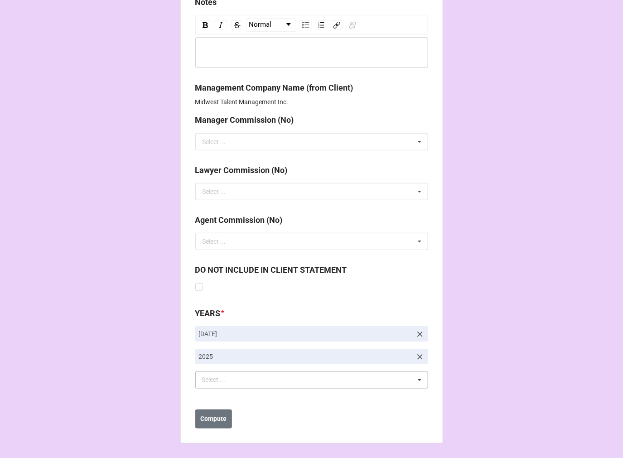
click at [216, 422] on b "Compute" at bounding box center [213, 420] width 26 height 10
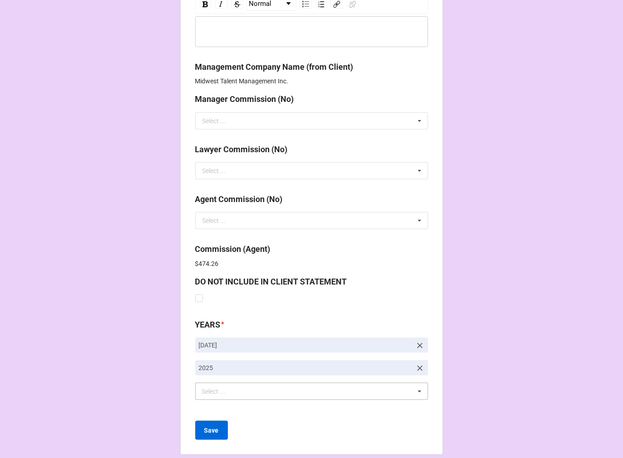
scroll to position [1212, 0]
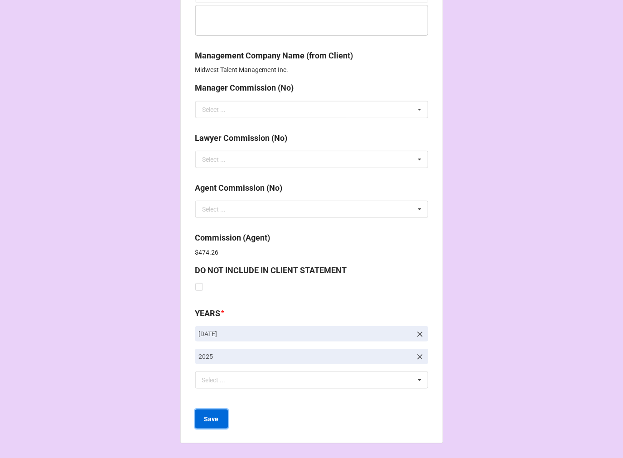
click at [216, 415] on b "Save" at bounding box center [211, 420] width 15 height 10
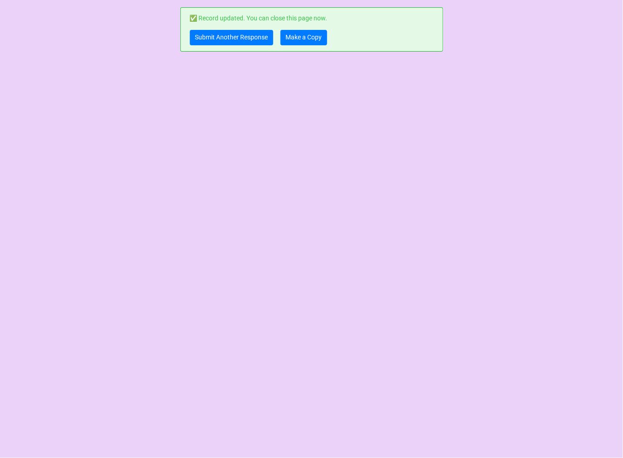
scroll to position [0, 0]
click at [294, 36] on link "Make a Copy" at bounding box center [304, 37] width 47 height 15
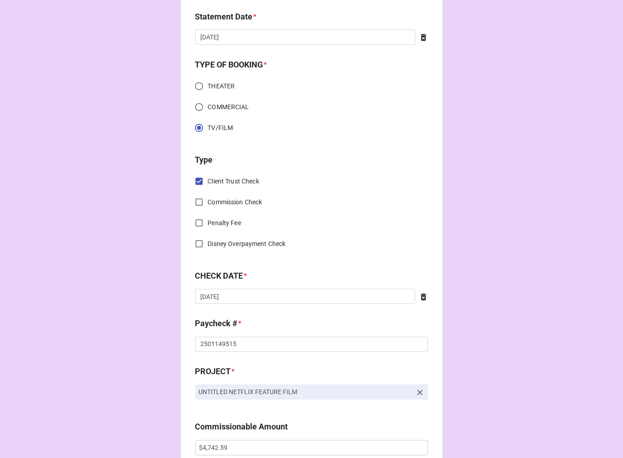
scroll to position [252, 0]
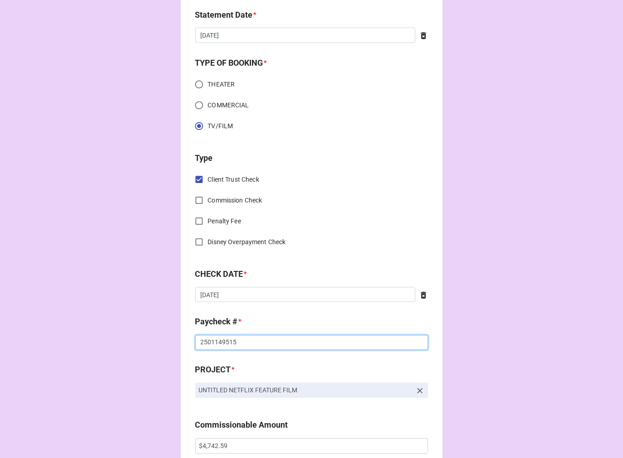
click at [214, 343] on input "2501149515" at bounding box center [311, 342] width 233 height 15
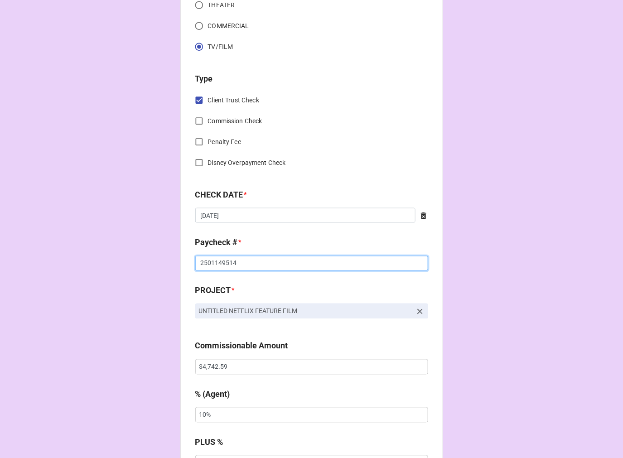
scroll to position [352, 0]
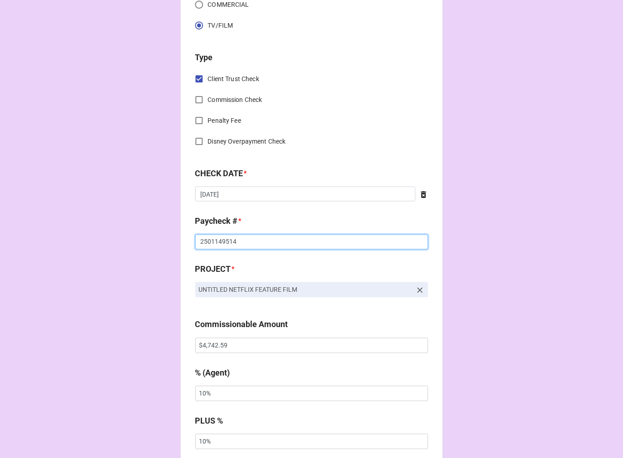
type input "2501149514"
drag, startPoint x: 241, startPoint y: 345, endPoint x: 10, endPoint y: 331, distance: 231.1
click at [14, 333] on div "CHECK PROCESSING FORM Client * [PERSON_NAME] Agent (from Client) [PERSON_NAME] …" at bounding box center [311, 467] width 623 height 1638
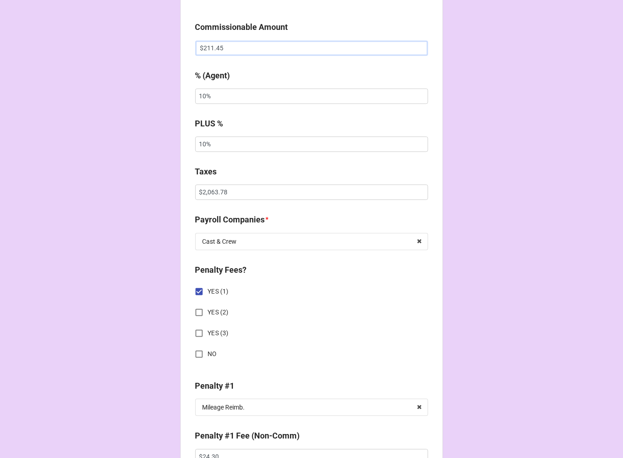
scroll to position [654, 0]
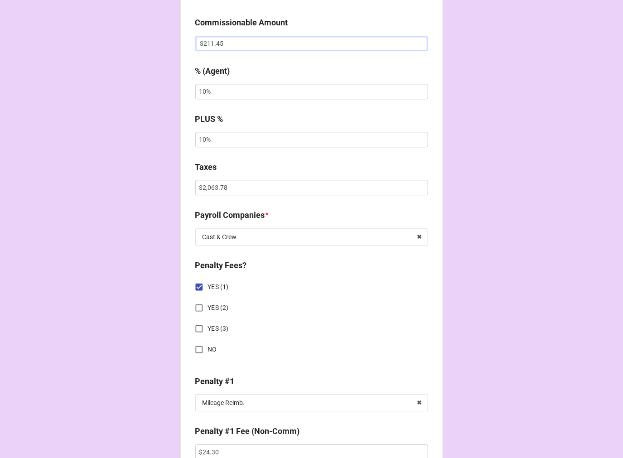
type input "$211.45"
click at [211, 186] on input "$2,063.78" at bounding box center [311, 187] width 233 height 15
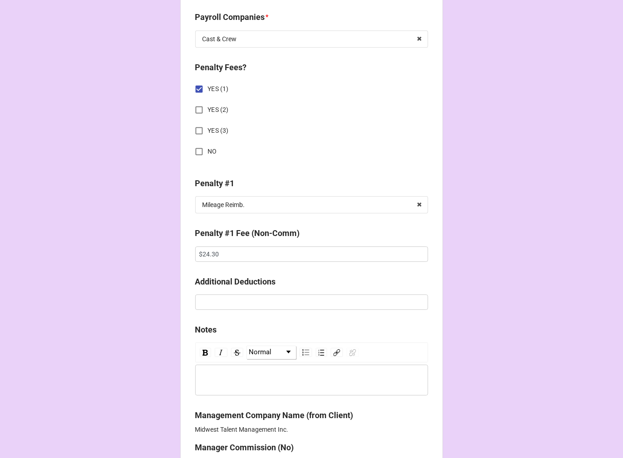
scroll to position [856, 0]
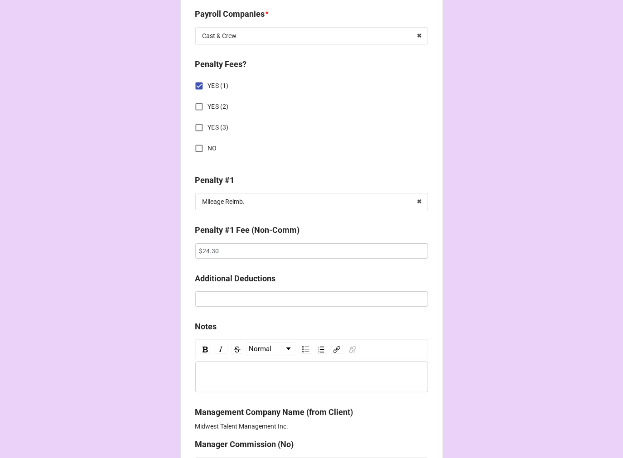
type input "$24.39"
drag, startPoint x: 232, startPoint y: 251, endPoint x: 142, endPoint y: 243, distance: 90.1
click at [417, 199] on icon at bounding box center [419, 202] width 14 height 17
click at [195, 87] on input "YES (1)" at bounding box center [199, 86] width 18 height 18
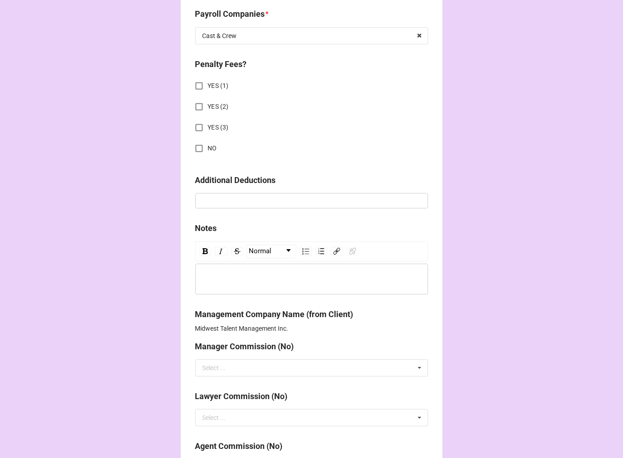
click at [197, 146] on input "NO" at bounding box center [199, 149] width 18 height 18
checkbox input "true"
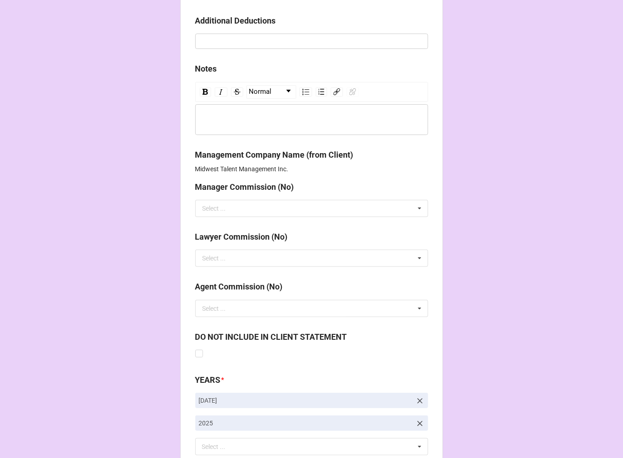
scroll to position [1081, 0]
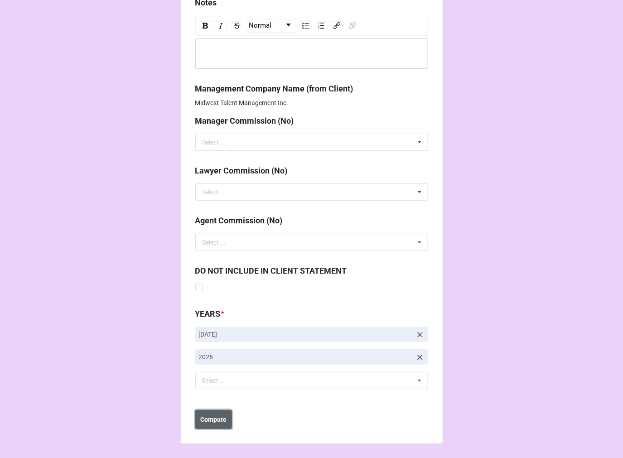
click at [219, 413] on button "Compute" at bounding box center [213, 419] width 37 height 19
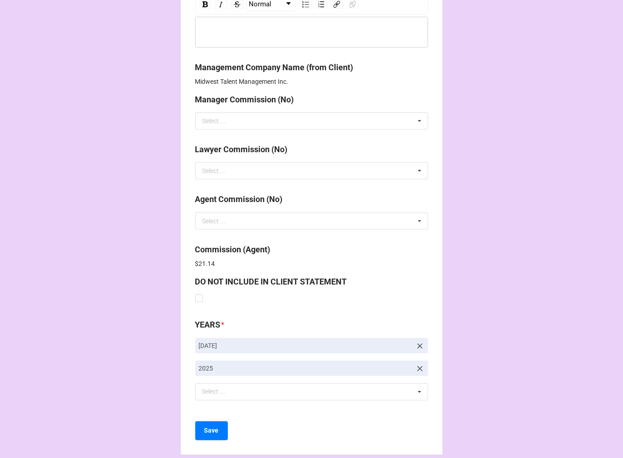
scroll to position [1114, 0]
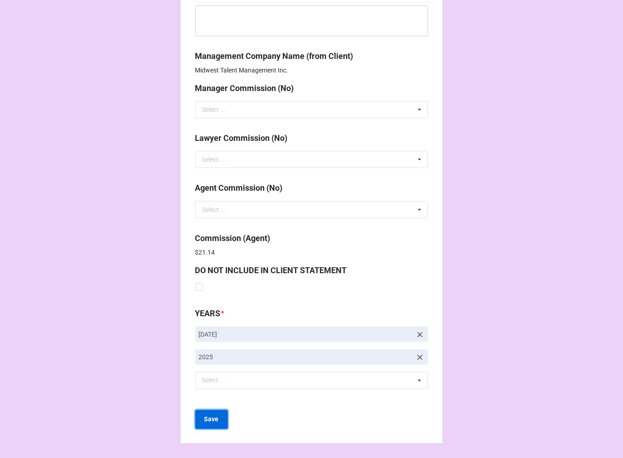
click at [209, 416] on b "Save" at bounding box center [211, 420] width 15 height 10
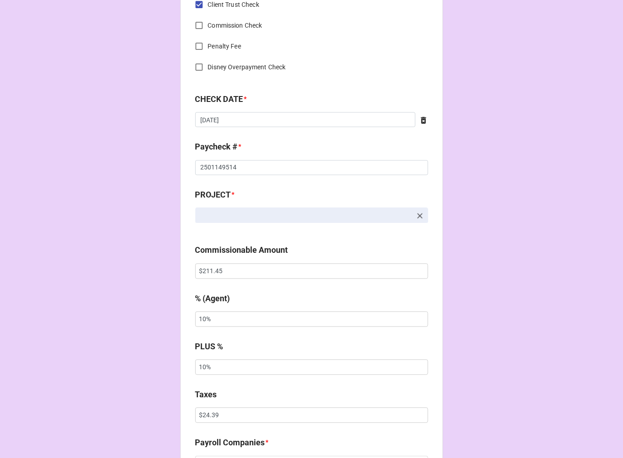
scroll to position [503, 0]
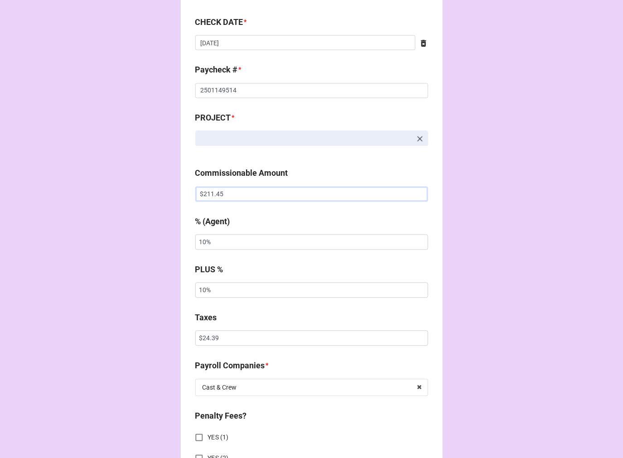
click at [211, 196] on input "$211.45" at bounding box center [311, 194] width 233 height 15
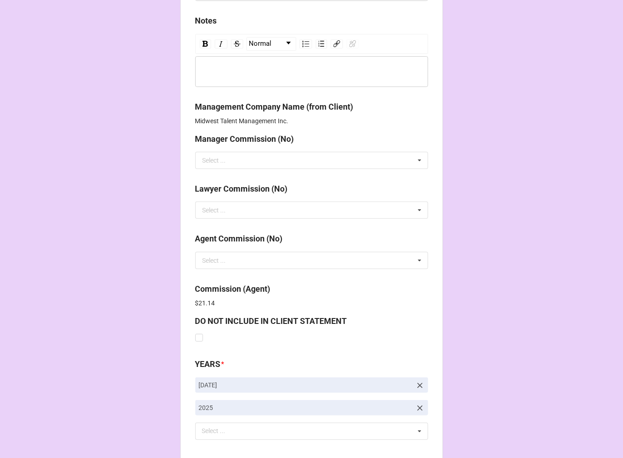
scroll to position [1114, 0]
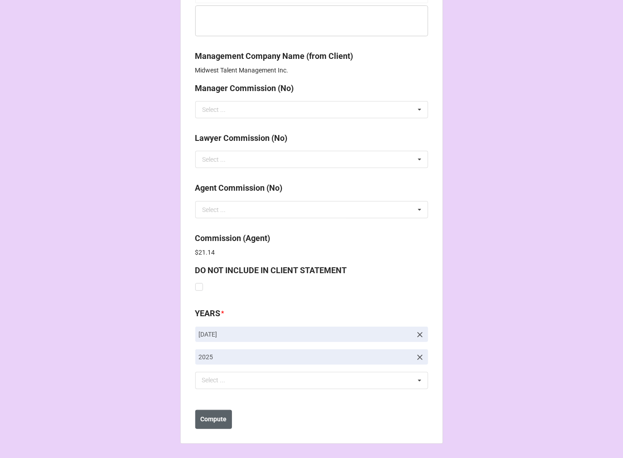
type input "$233.63"
click at [215, 421] on b "Compute" at bounding box center [213, 420] width 26 height 10
click at [223, 420] on button "Save" at bounding box center [211, 419] width 33 height 19
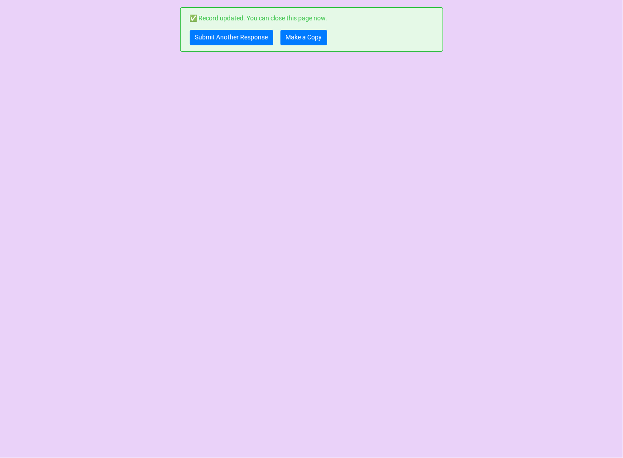
scroll to position [0, 0]
click at [212, 39] on link "Submit Another Response" at bounding box center [231, 37] width 83 height 15
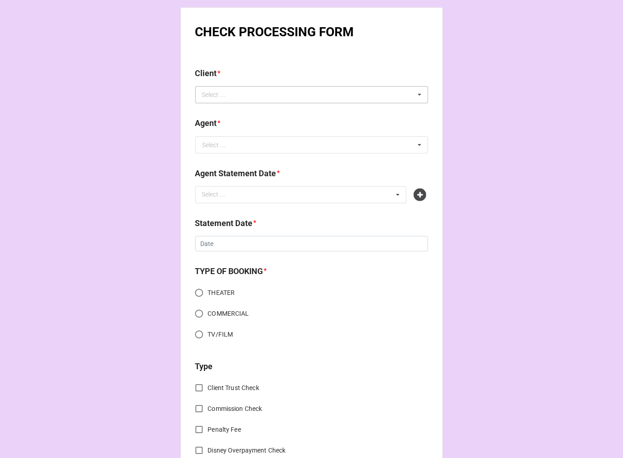
click at [235, 89] on div "Select ... No results found." at bounding box center [311, 94] width 233 height 17
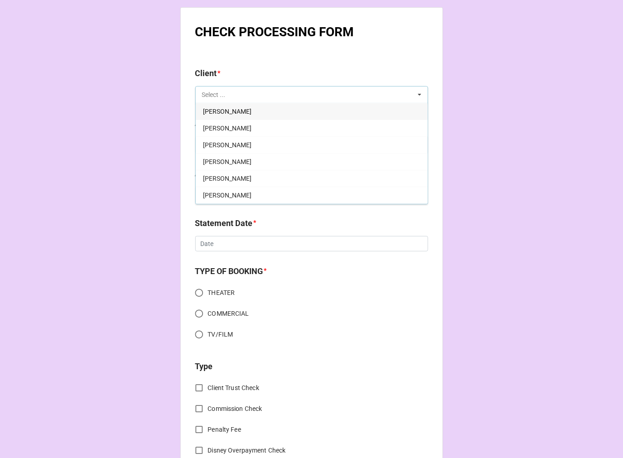
paste input "[PERSON_NAME]"
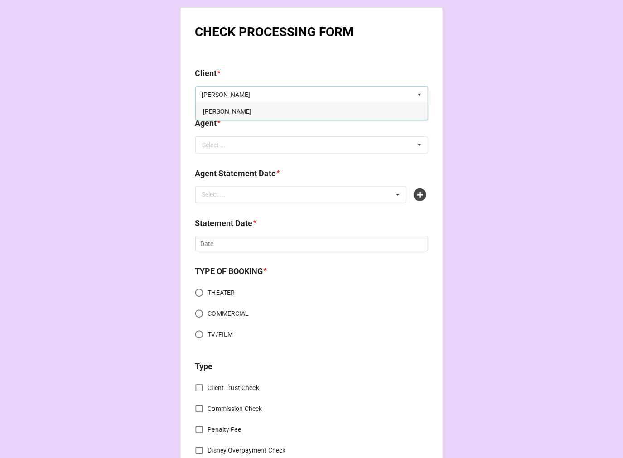
type input "[PERSON_NAME]"
click at [224, 114] on span "[PERSON_NAME]" at bounding box center [227, 111] width 48 height 7
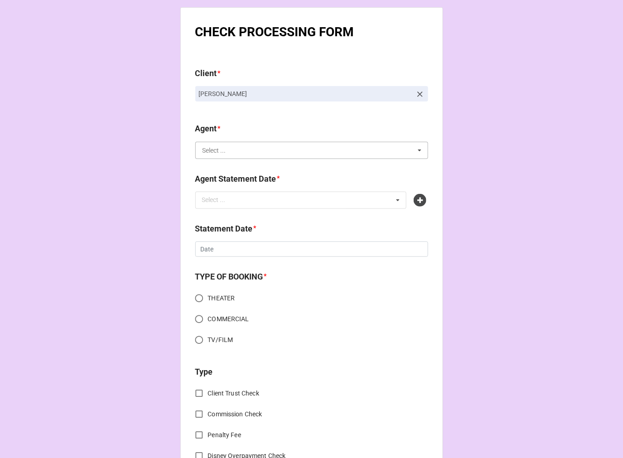
click at [229, 150] on input "text" at bounding box center [312, 150] width 232 height 16
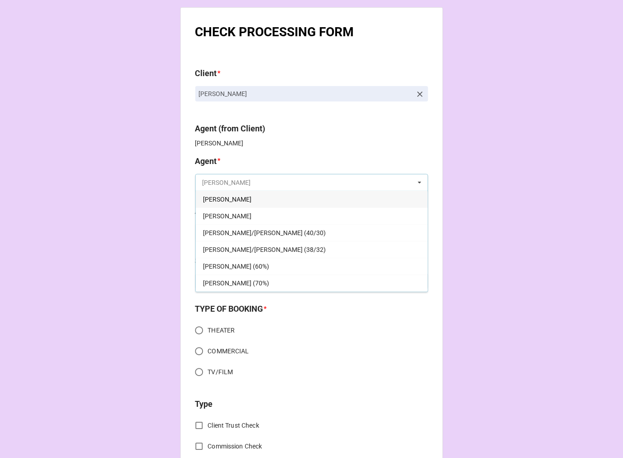
click at [230, 186] on input "text" at bounding box center [312, 182] width 232 height 16
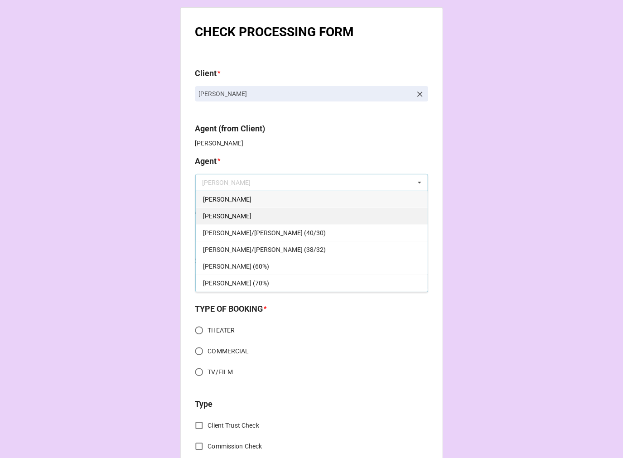
click at [223, 215] on div "[PERSON_NAME]" at bounding box center [312, 216] width 232 height 17
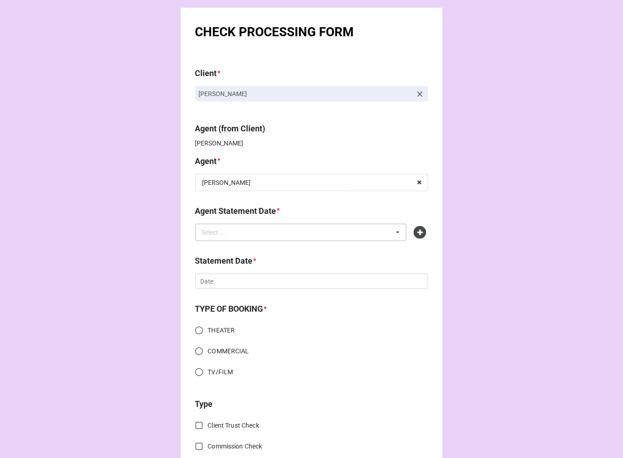
click at [220, 232] on div "Select ..." at bounding box center [219, 232] width 39 height 10
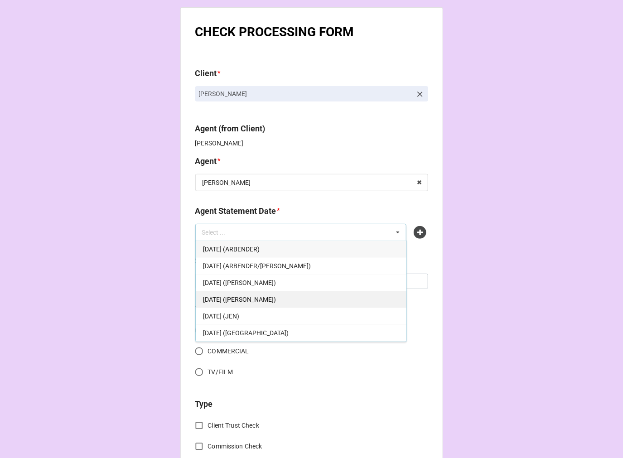
click at [283, 298] on div "[DATE] ([PERSON_NAME])" at bounding box center [301, 299] width 211 height 17
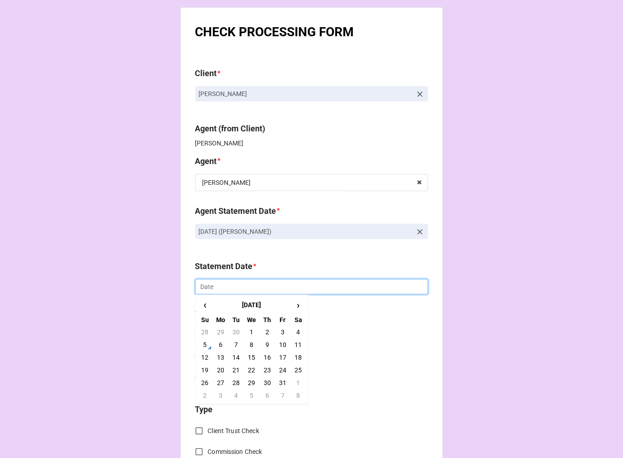
click at [223, 286] on input "text" at bounding box center [311, 286] width 233 height 15
click at [277, 359] on td "17" at bounding box center [282, 357] width 15 height 13
type input "[DATE]"
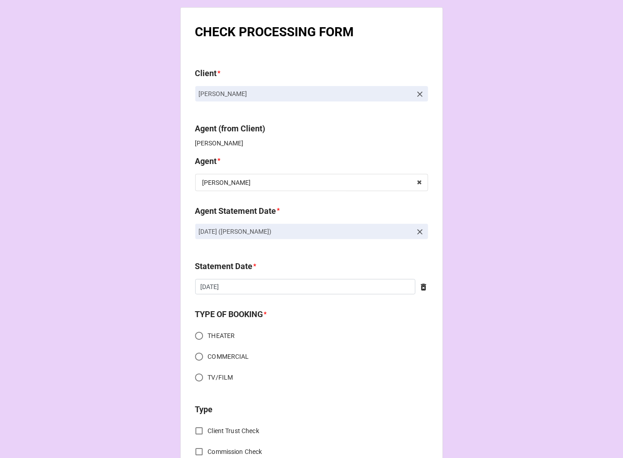
click at [195, 355] on input "COMMERCIAL" at bounding box center [199, 357] width 18 height 18
radio input "true"
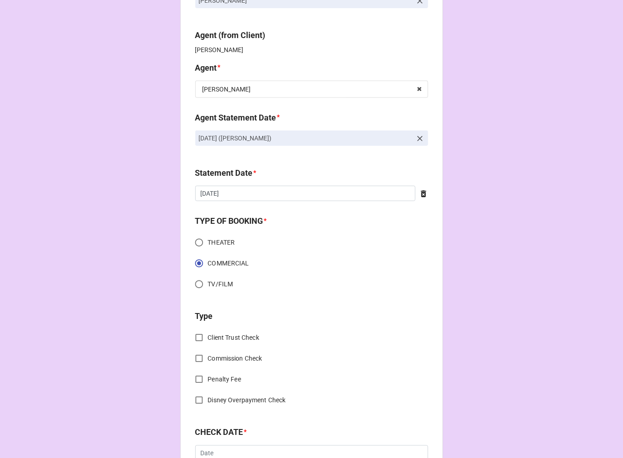
scroll to position [201, 0]
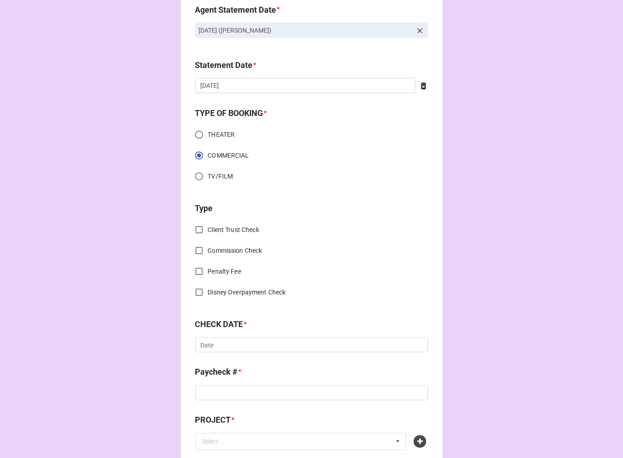
click at [208, 227] on span "Client Trust Check" at bounding box center [233, 230] width 51 height 10
click at [207, 227] on input "Client Trust Check" at bounding box center [199, 230] width 18 height 18
checkbox input "true"
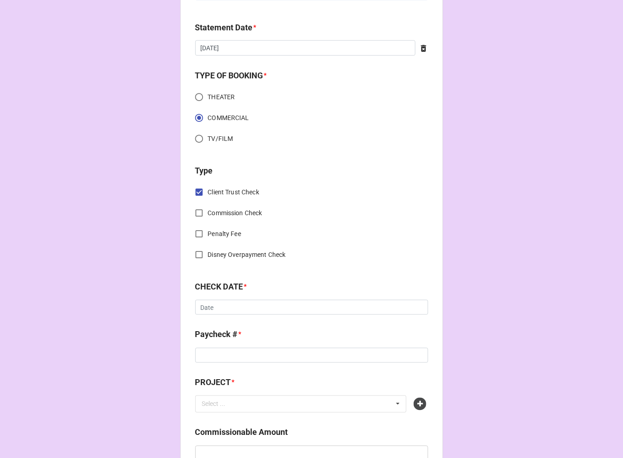
scroll to position [302, 0]
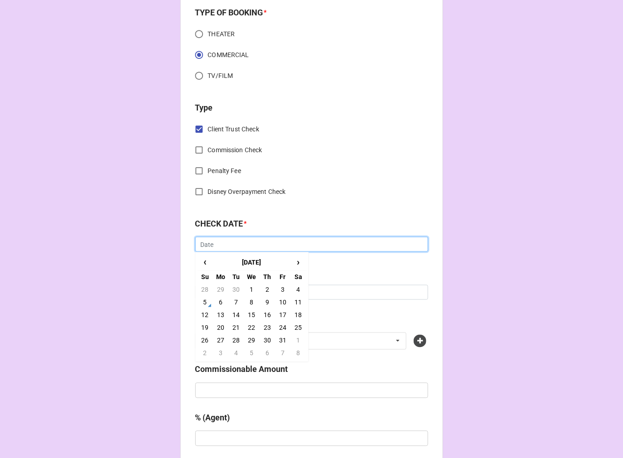
click at [237, 245] on input "text" at bounding box center [311, 244] width 233 height 15
drag, startPoint x: 207, startPoint y: 260, endPoint x: 221, endPoint y: 274, distance: 19.6
click at [206, 260] on span "‹" at bounding box center [205, 262] width 15 height 15
click at [285, 315] on td "19" at bounding box center [282, 315] width 15 height 13
type input "9/19/2025"
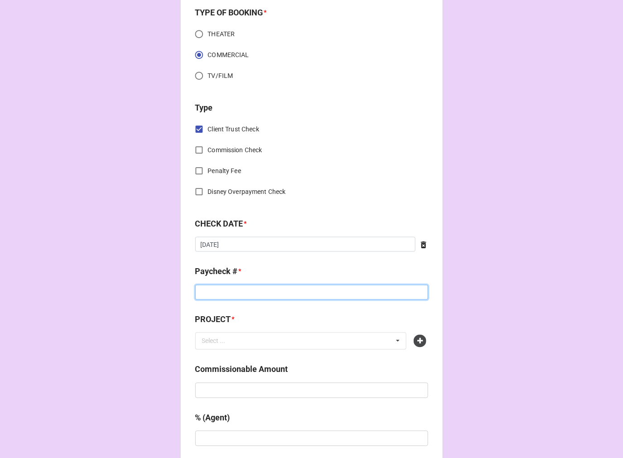
click at [228, 289] on input at bounding box center [311, 292] width 233 height 15
type input "24189786"
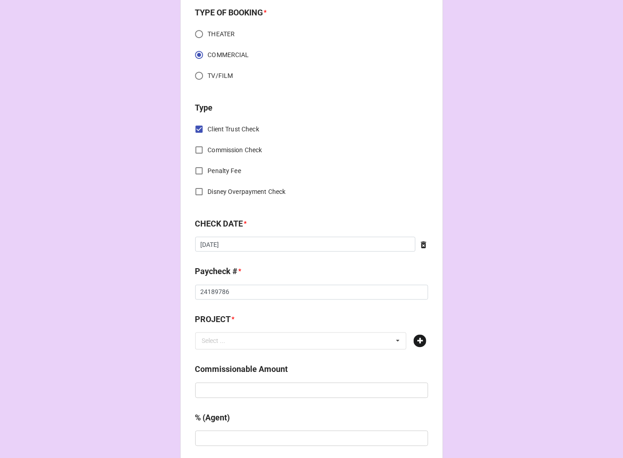
click at [418, 342] on icon at bounding box center [420, 341] width 13 height 13
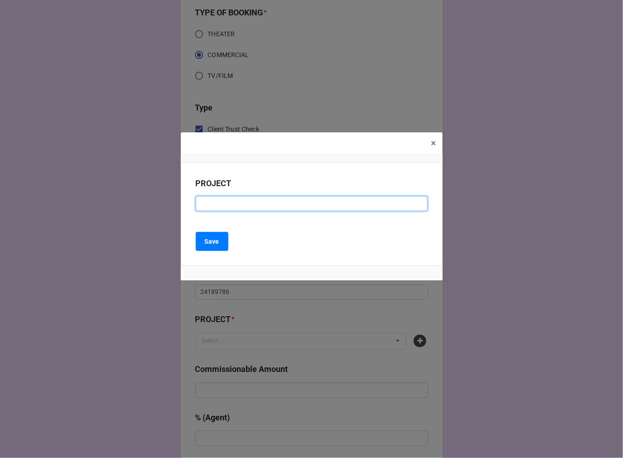
click at [229, 200] on input at bounding box center [312, 203] width 232 height 15
type input "FOX SPORTS"
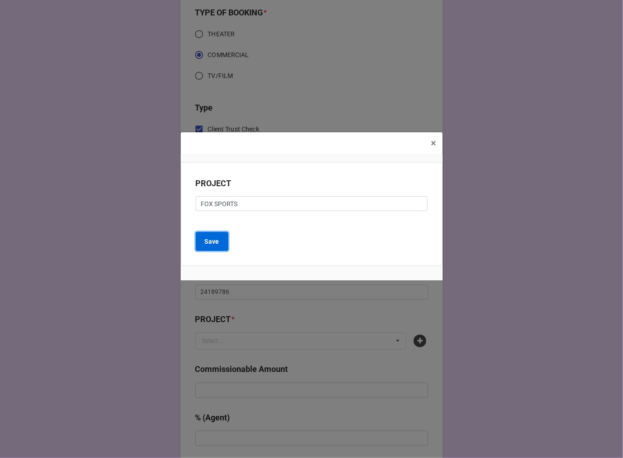
click at [220, 240] on button "Save" at bounding box center [212, 241] width 33 height 19
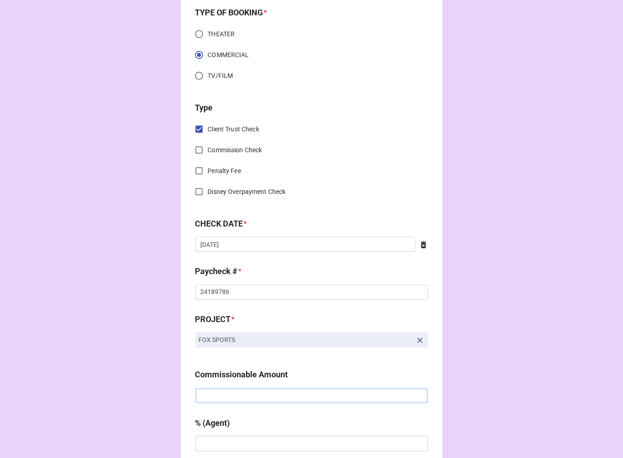
click at [232, 397] on input "text" at bounding box center [311, 395] width 233 height 15
type input "$1,125.75"
type input "10%"
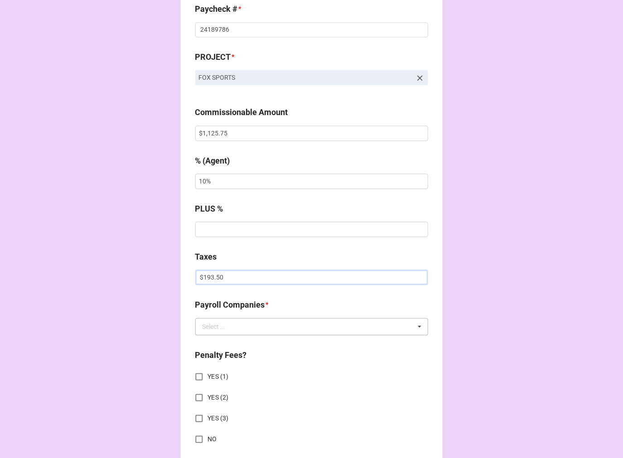
type input "$193.50"
click at [260, 328] on input "text" at bounding box center [312, 327] width 232 height 16
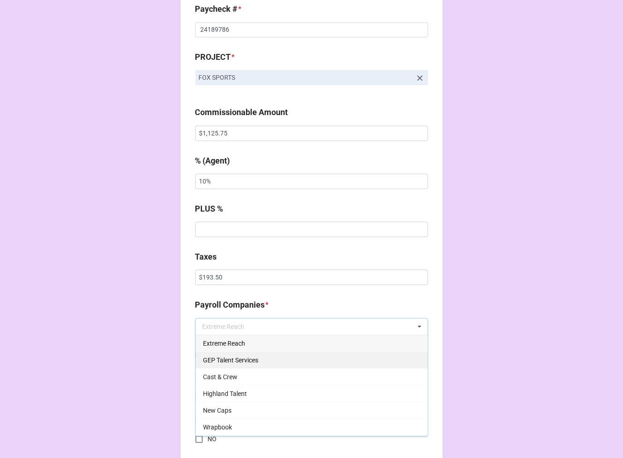
click at [236, 357] on span "GEP Talent Services" at bounding box center [230, 360] width 55 height 7
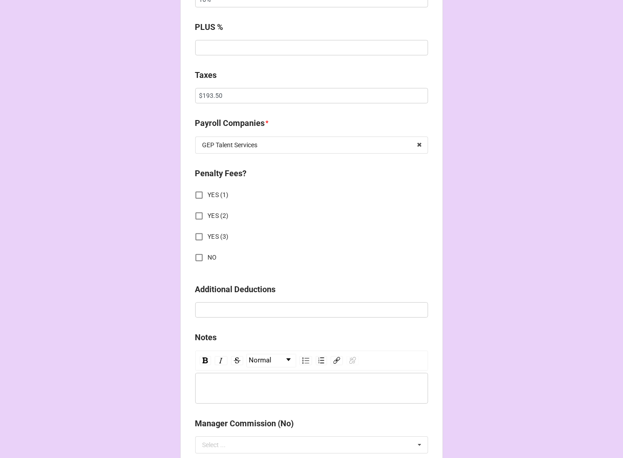
scroll to position [766, 0]
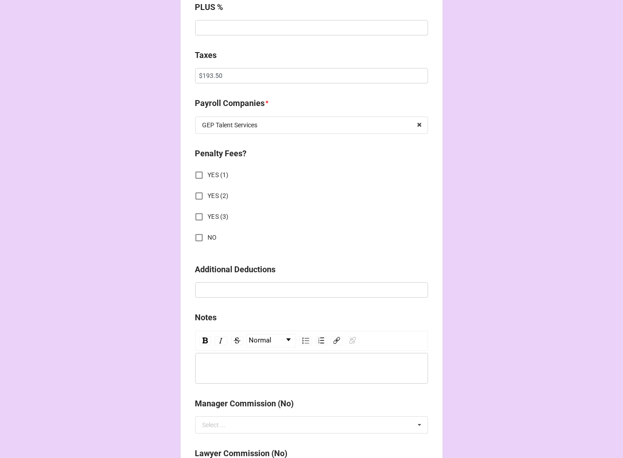
click at [197, 237] on input "NO" at bounding box center [199, 238] width 18 height 18
checkbox input "true"
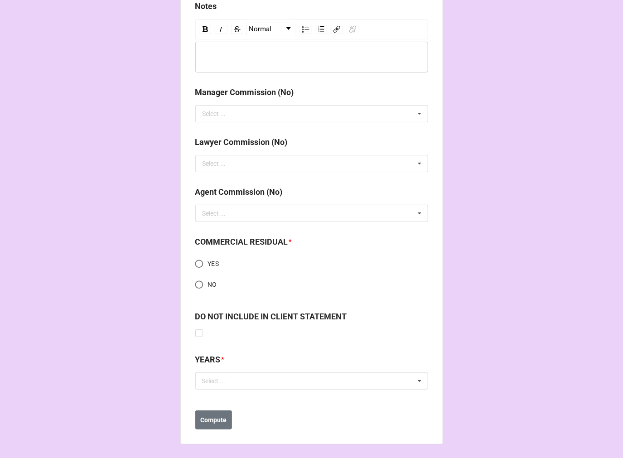
scroll to position [1079, 0]
click at [198, 285] on input "NO" at bounding box center [199, 284] width 18 height 18
radio input "true"
click at [243, 382] on div "Select ... No results found." at bounding box center [311, 380] width 233 height 17
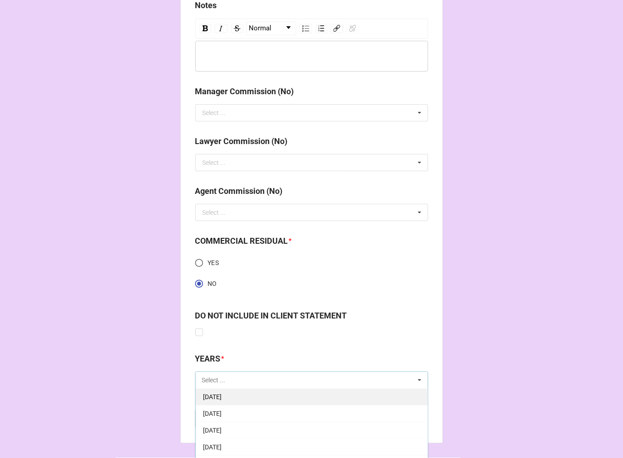
scroll to position [101, 0]
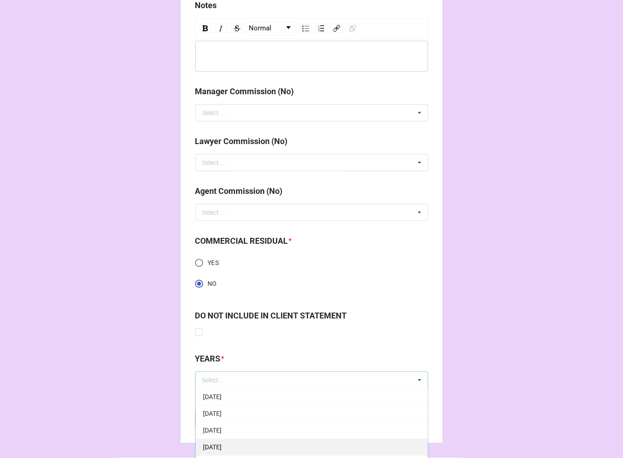
click at [222, 444] on span "[DATE]" at bounding box center [212, 447] width 19 height 7
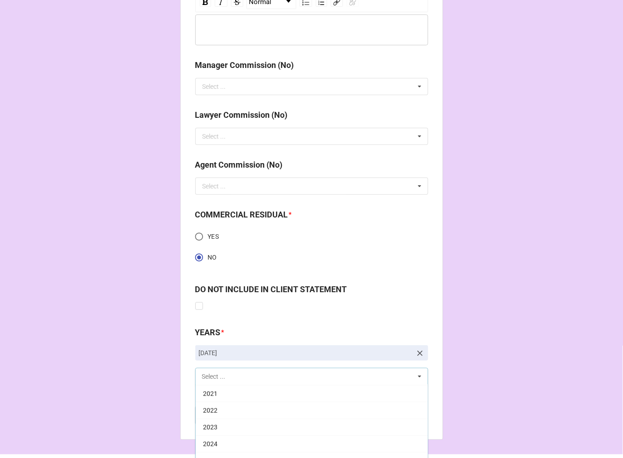
scroll to position [1129, 0]
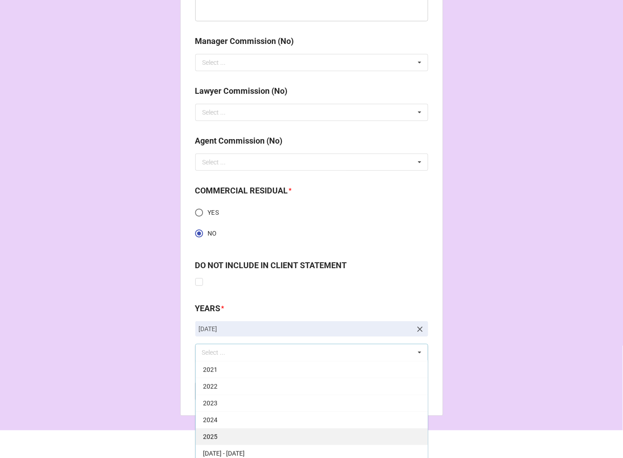
click at [203, 430] on div "2025" at bounding box center [312, 436] width 232 height 17
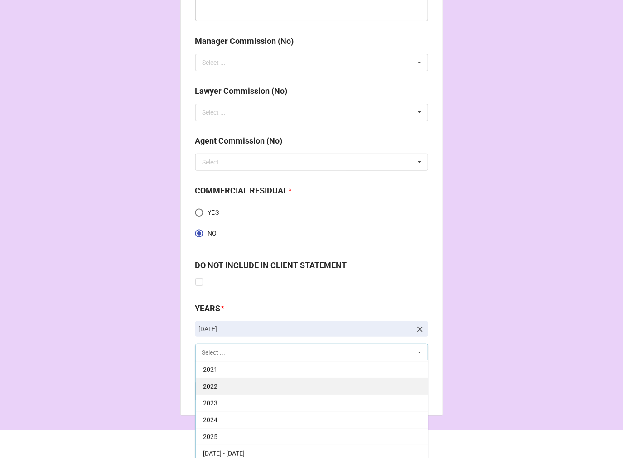
scroll to position [184, 0]
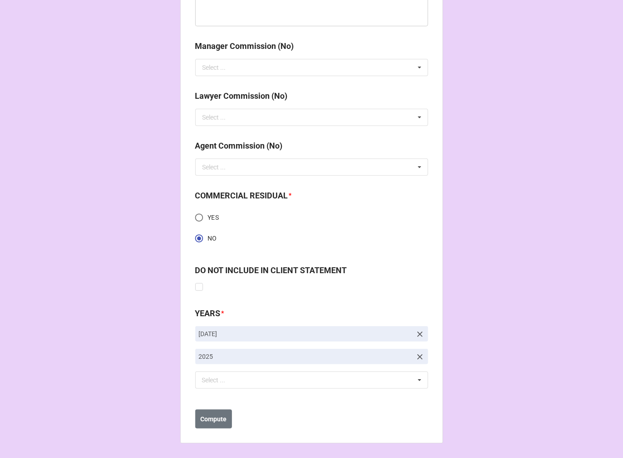
scroll to position [1124, 0]
click at [223, 425] on button "Compute" at bounding box center [213, 419] width 37 height 19
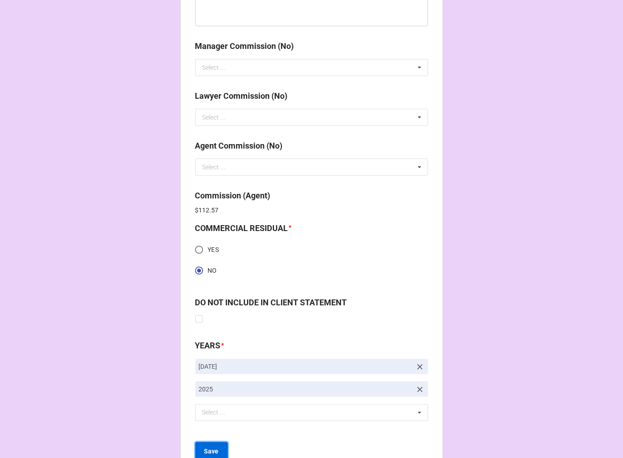
click at [209, 449] on b "Save" at bounding box center [211, 452] width 15 height 10
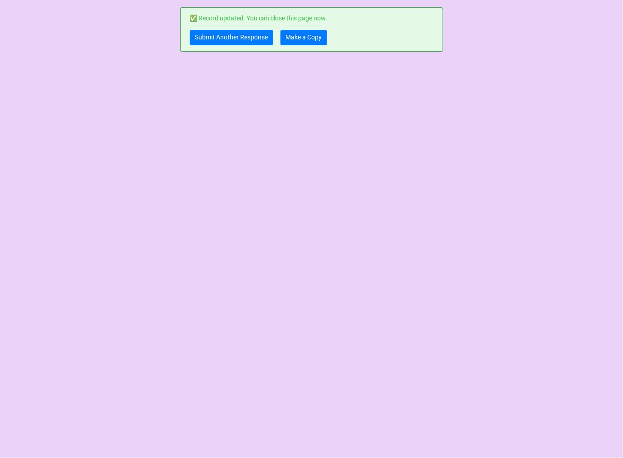
scroll to position [0, 0]
click at [206, 38] on link "Submit Another Response" at bounding box center [231, 37] width 83 height 15
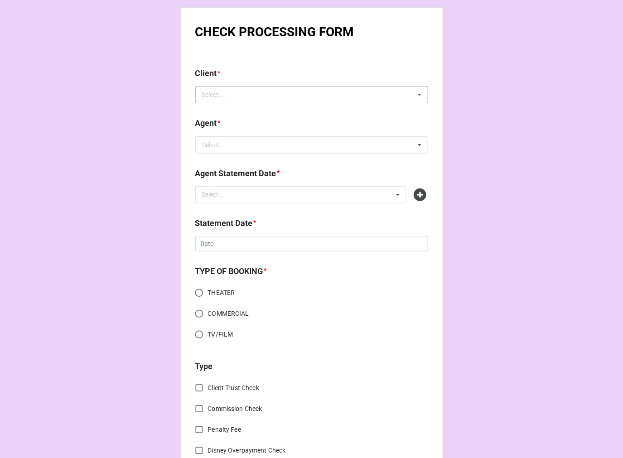
click at [268, 89] on div "Select ... No results found." at bounding box center [311, 94] width 233 height 17
type input "moniqu"
click at [256, 109] on div "[PERSON_NAME]" at bounding box center [312, 111] width 232 height 17
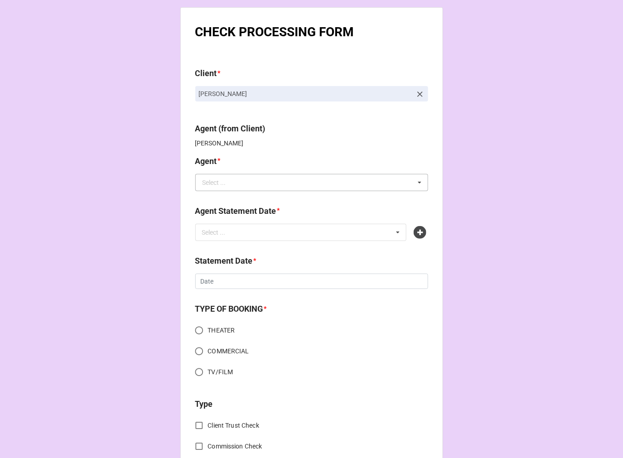
click at [231, 155] on b "Agent *" at bounding box center [311, 163] width 233 height 16
click at [225, 183] on input "text" at bounding box center [312, 182] width 232 height 16
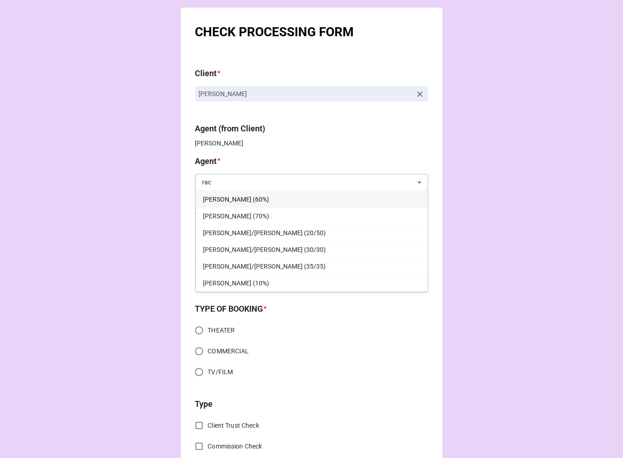
type input "rac"
click at [225, 196] on span "[PERSON_NAME] (60%)" at bounding box center [236, 199] width 66 height 7
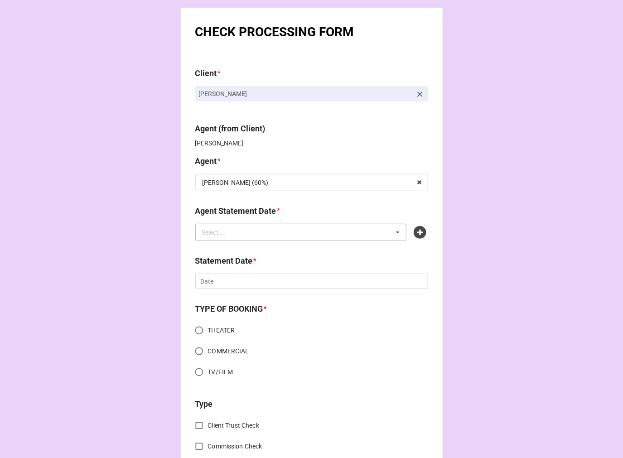
click at [230, 234] on div "Select ..." at bounding box center [219, 232] width 39 height 10
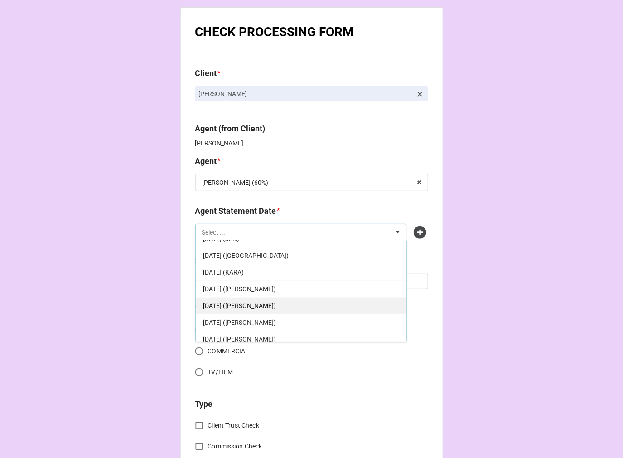
scroll to position [101, 0]
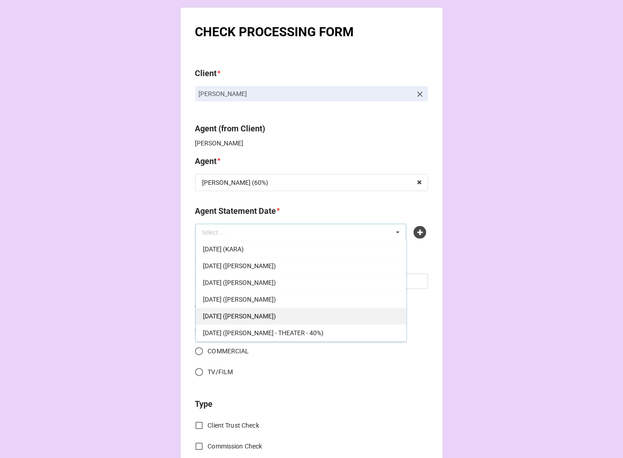
click at [276, 319] on span "[DATE] ([PERSON_NAME])" at bounding box center [239, 316] width 73 height 7
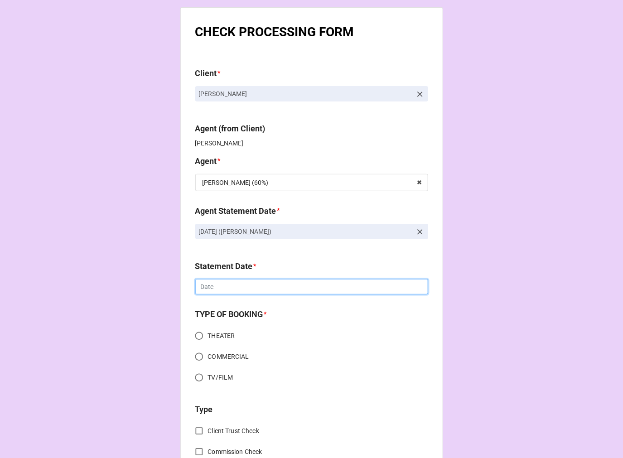
click at [221, 289] on input "text" at bounding box center [311, 286] width 233 height 15
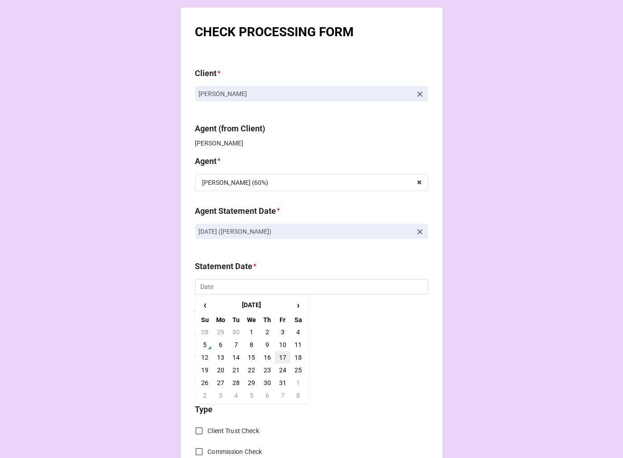
click at [282, 355] on td "17" at bounding box center [282, 357] width 15 height 13
type input "[DATE]"
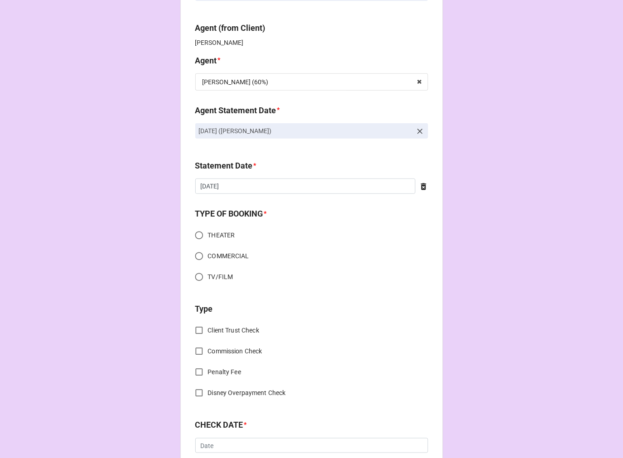
click at [197, 274] on input "TV/FILM" at bounding box center [199, 277] width 18 height 18
radio input "true"
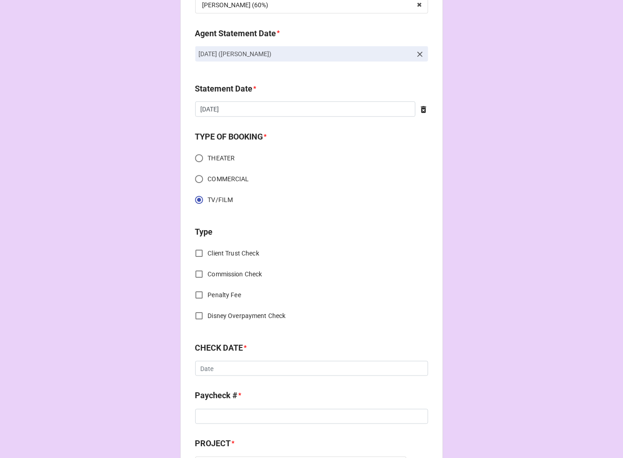
scroll to position [252, 0]
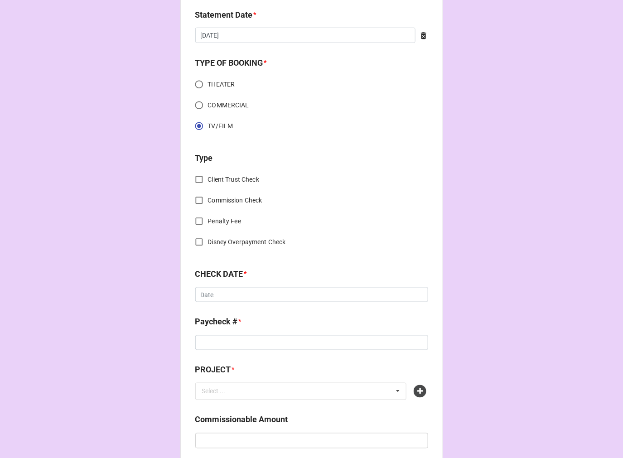
click at [195, 180] on input "Client Trust Check" at bounding box center [199, 180] width 18 height 18
checkbox input "true"
click at [228, 295] on input "text" at bounding box center [311, 294] width 233 height 15
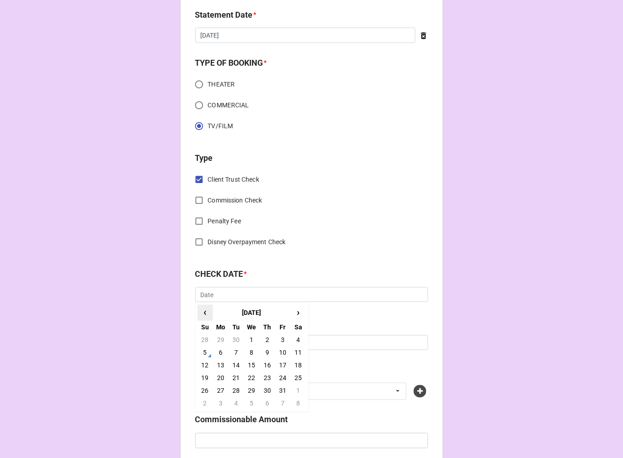
click at [202, 314] on span "‹" at bounding box center [205, 312] width 15 height 15
click at [263, 378] on td "25" at bounding box center [267, 378] width 15 height 13
type input "[DATE]"
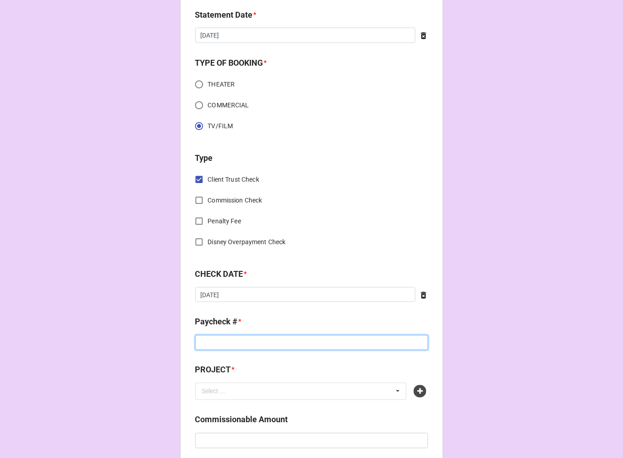
click at [215, 338] on input at bounding box center [311, 342] width 233 height 15
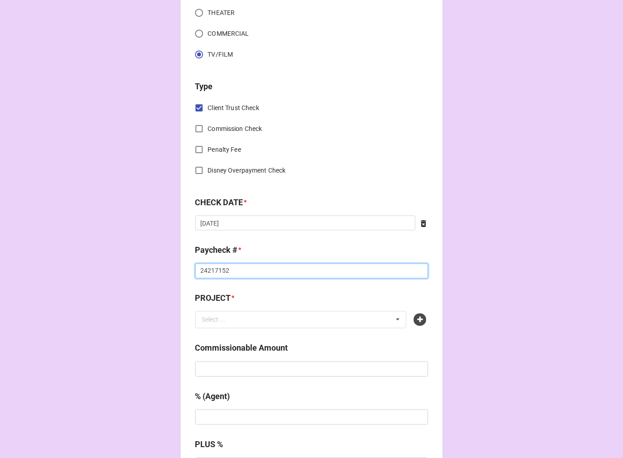
scroll to position [352, 0]
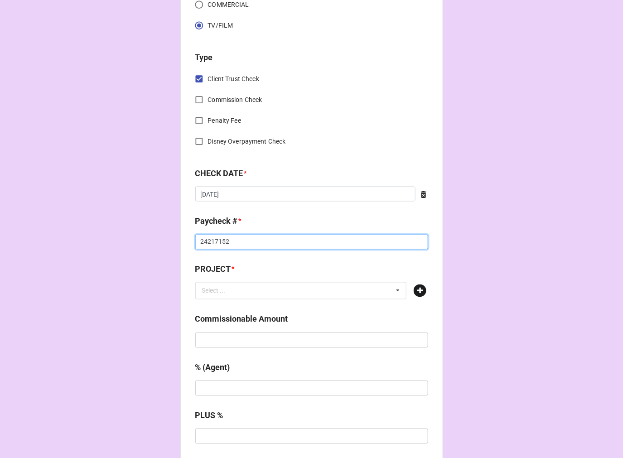
type input "24217152"
click at [420, 292] on icon at bounding box center [420, 291] width 13 height 13
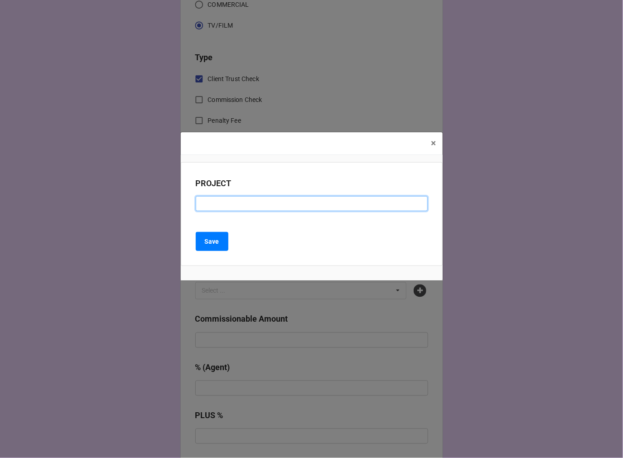
click at [270, 210] on input at bounding box center [312, 203] width 232 height 15
type input "[PERSON_NAME] 205 (FITTING)"
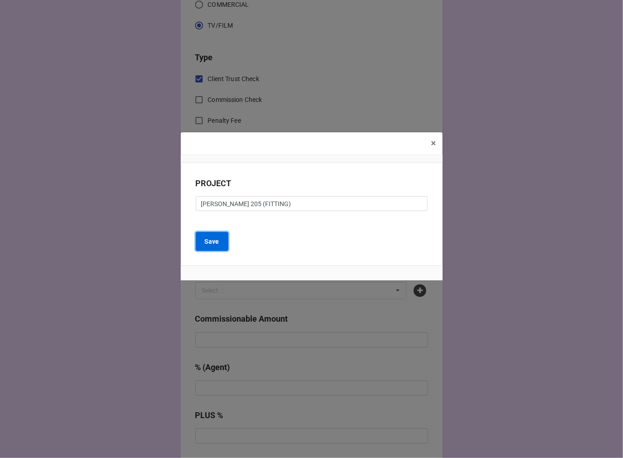
click at [220, 237] on button "Save" at bounding box center [212, 241] width 33 height 19
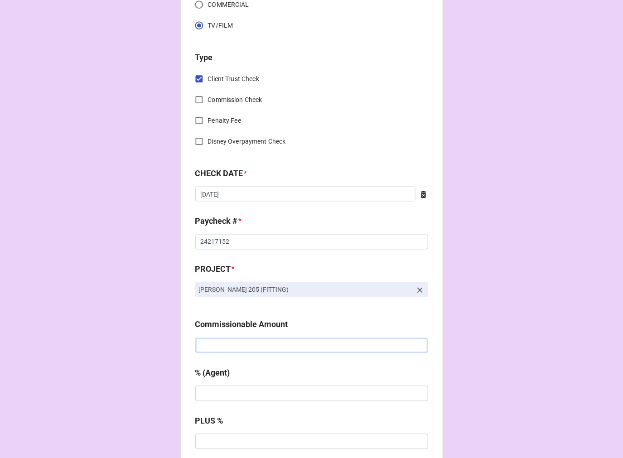
click at [238, 346] on input "text" at bounding box center [311, 345] width 233 height 15
click at [229, 344] on input "text" at bounding box center [311, 345] width 233 height 15
type input "$155.75"
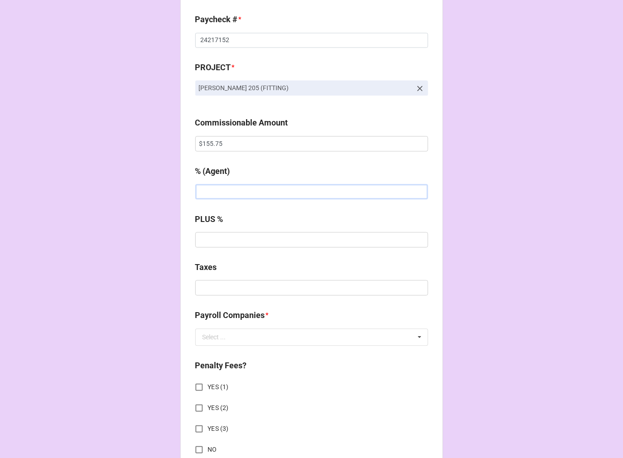
click at [221, 196] on input "text" at bounding box center [311, 191] width 233 height 15
type input "10%"
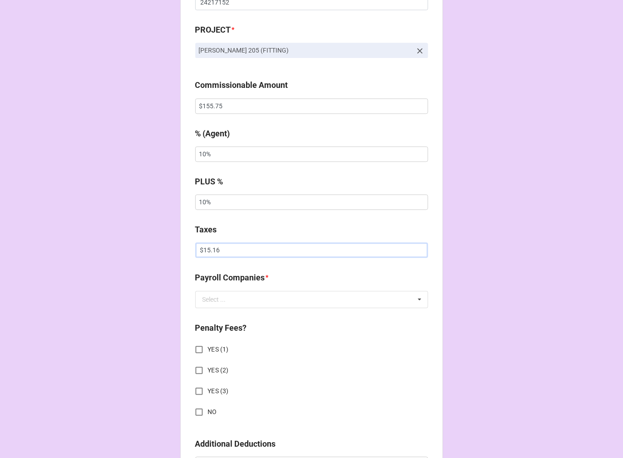
scroll to position [654, 0]
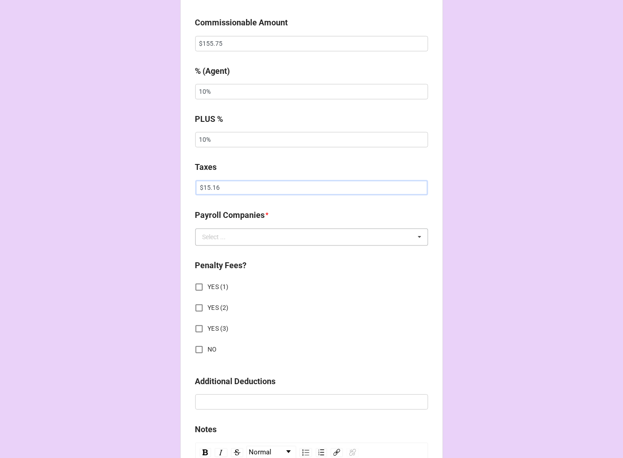
type input "$15.16"
click at [230, 242] on input "text" at bounding box center [312, 237] width 232 height 16
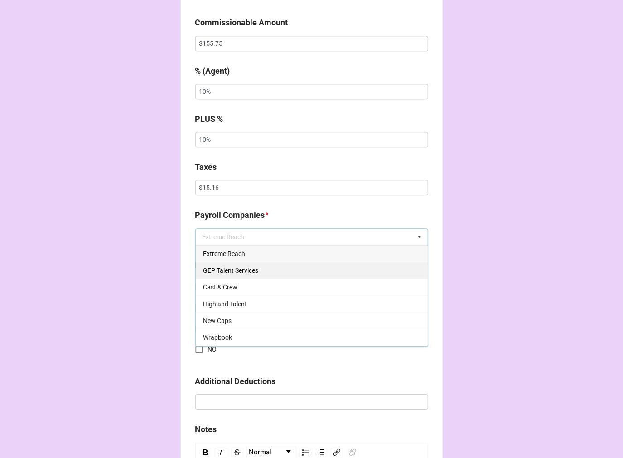
click at [233, 269] on span "GEP Talent Services" at bounding box center [230, 270] width 55 height 7
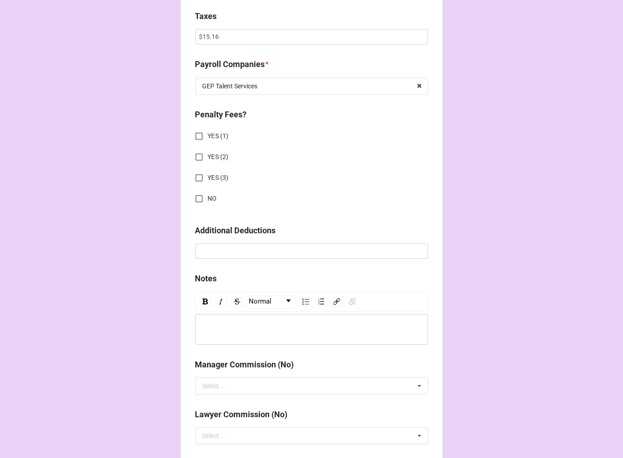
click at [197, 200] on input "NO" at bounding box center [199, 199] width 18 height 18
checkbox input "true"
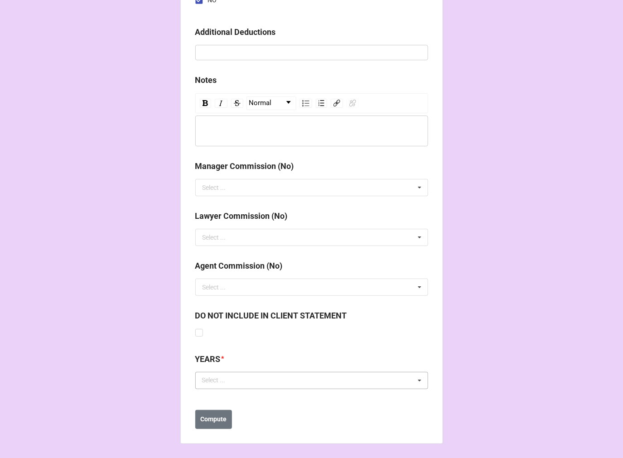
click at [235, 382] on div "Select ..." at bounding box center [219, 380] width 39 height 10
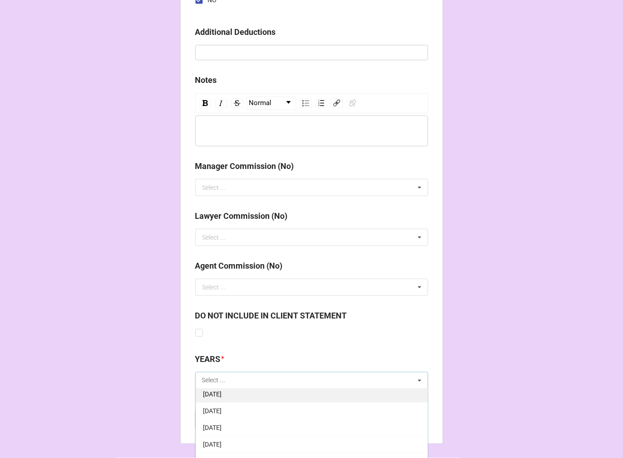
scroll to position [101, 0]
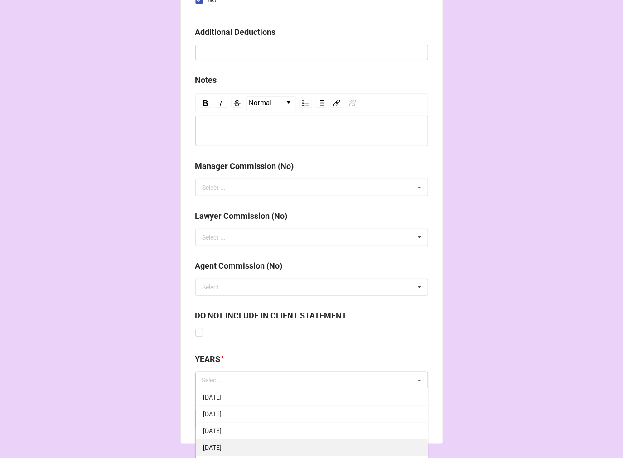
click at [222, 446] on span "[DATE]" at bounding box center [212, 447] width 19 height 7
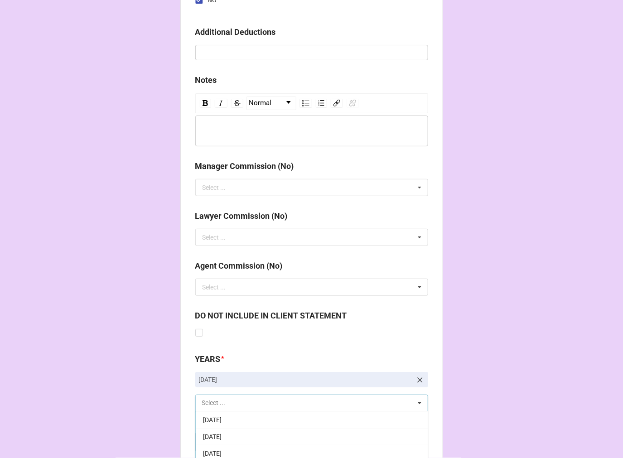
scroll to position [1058, 0]
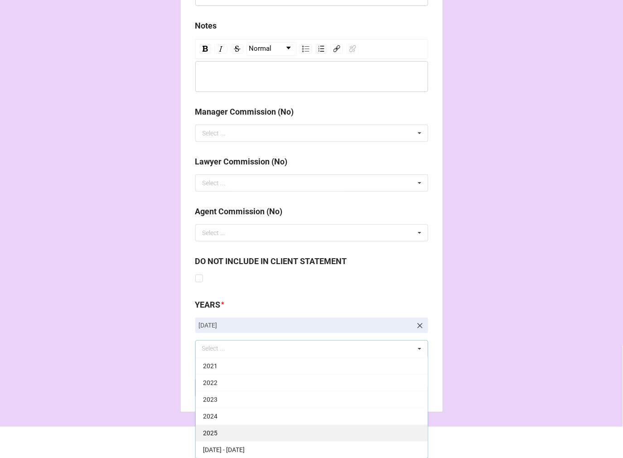
click at [234, 434] on div "2025" at bounding box center [312, 433] width 232 height 17
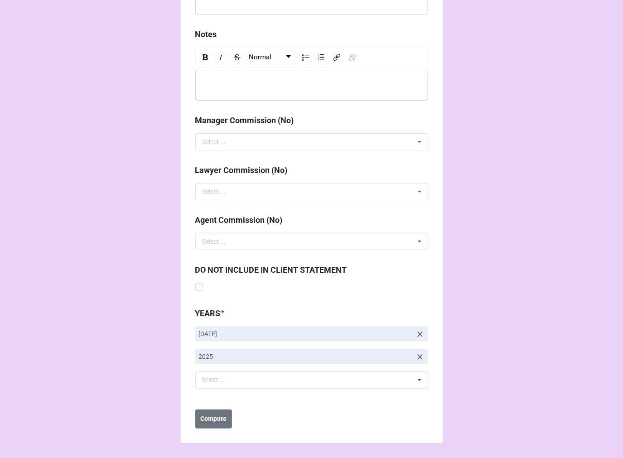
drag, startPoint x: 511, startPoint y: 261, endPoint x: 450, endPoint y: 280, distance: 63.8
click at [211, 417] on b "Compute" at bounding box center [213, 420] width 26 height 10
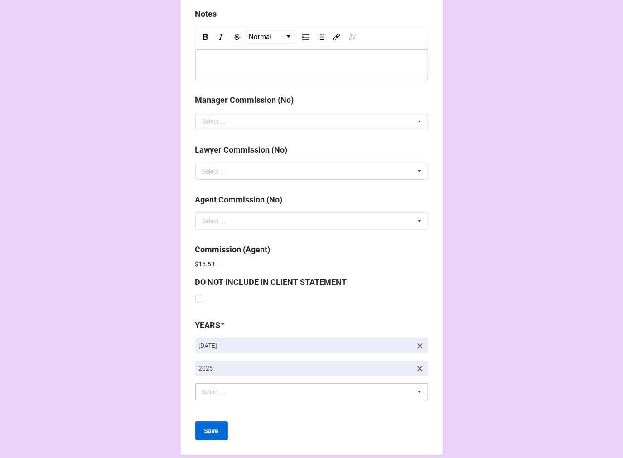
scroll to position [1081, 0]
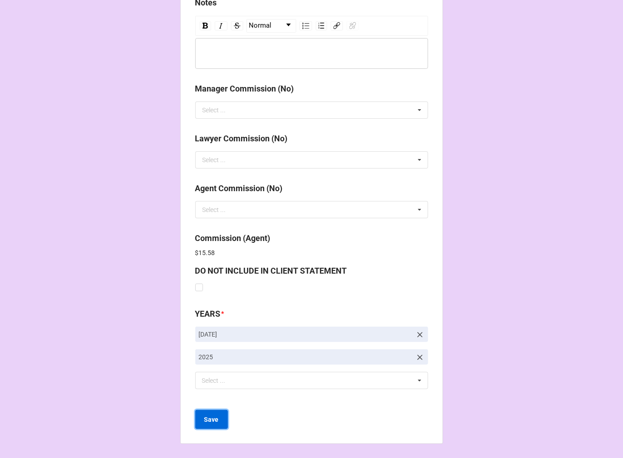
click at [218, 420] on button "Save" at bounding box center [211, 419] width 33 height 19
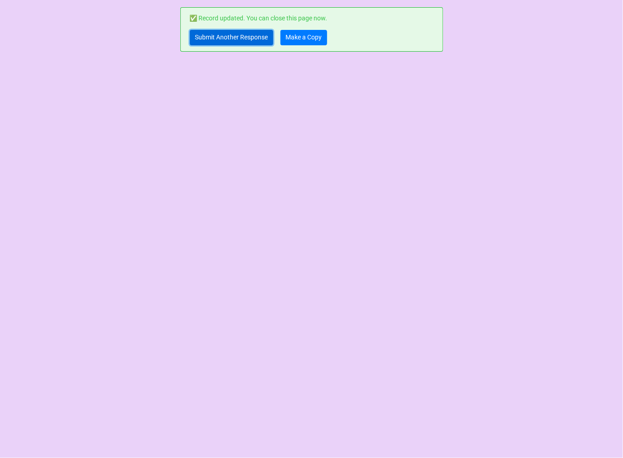
click at [246, 38] on link "Submit Another Response" at bounding box center [231, 37] width 83 height 15
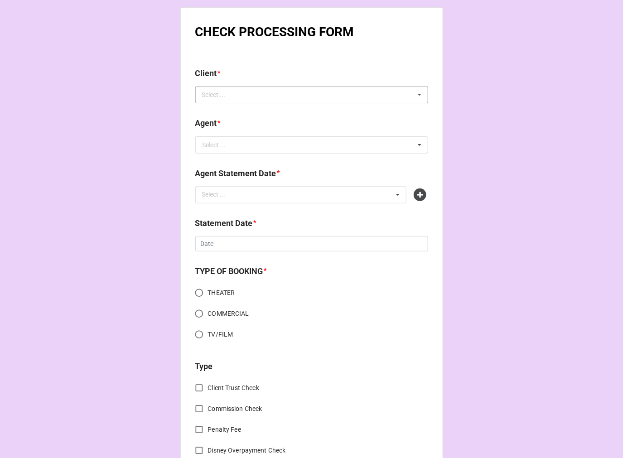
click at [231, 89] on div "Select ... No results found." at bounding box center [311, 94] width 233 height 17
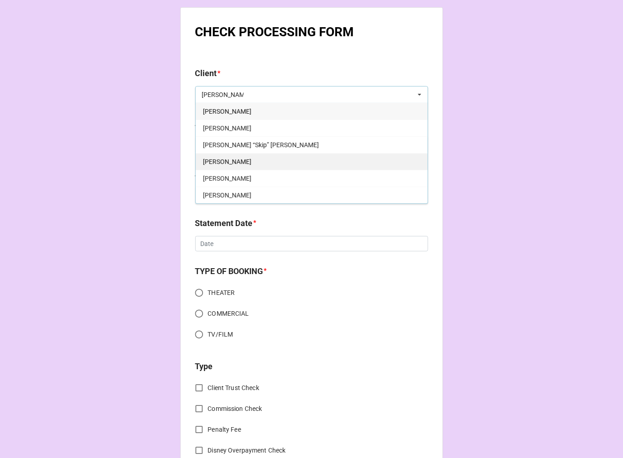
type input "spencer"
click at [247, 163] on div "Spencer Baik" at bounding box center [312, 161] width 232 height 17
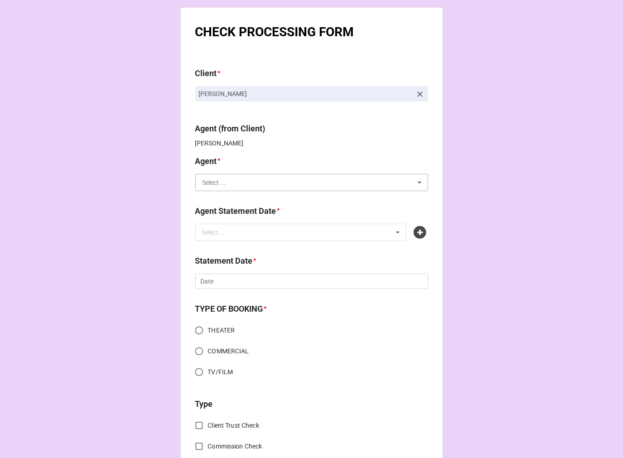
click at [237, 179] on input "text" at bounding box center [312, 182] width 232 height 16
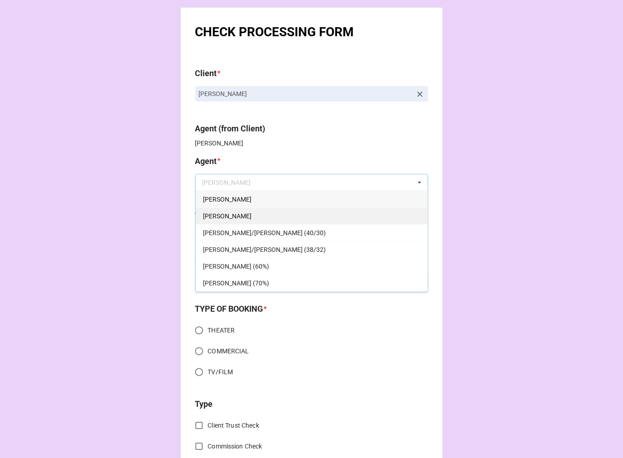
click at [223, 212] on div "[PERSON_NAME]" at bounding box center [312, 216] width 232 height 17
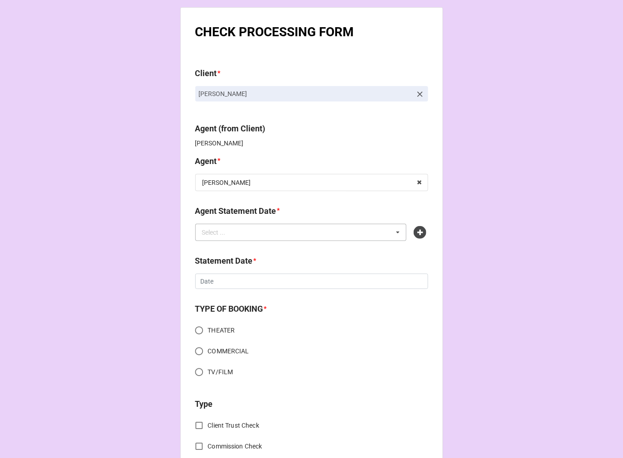
click at [228, 232] on div "Select ..." at bounding box center [219, 232] width 39 height 10
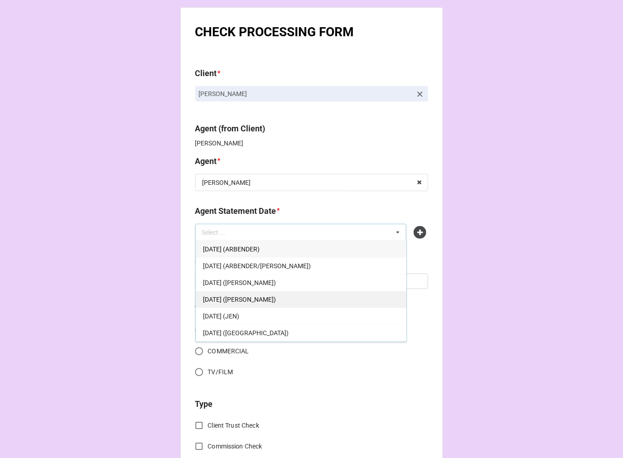
click at [280, 300] on div "OCTOBER 17, 2025 (DORI)" at bounding box center [301, 299] width 211 height 17
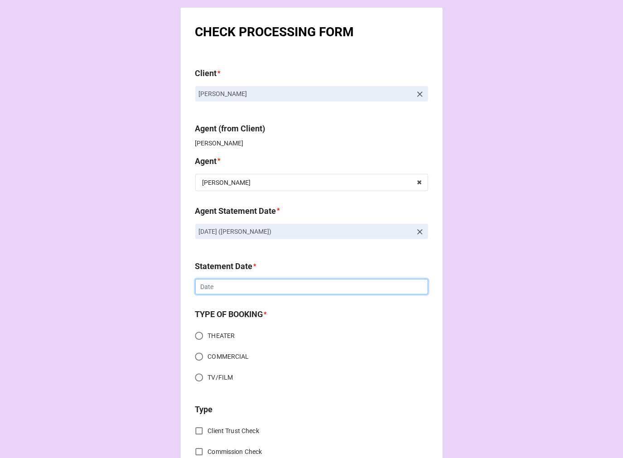
click at [230, 285] on input "text" at bounding box center [311, 286] width 233 height 15
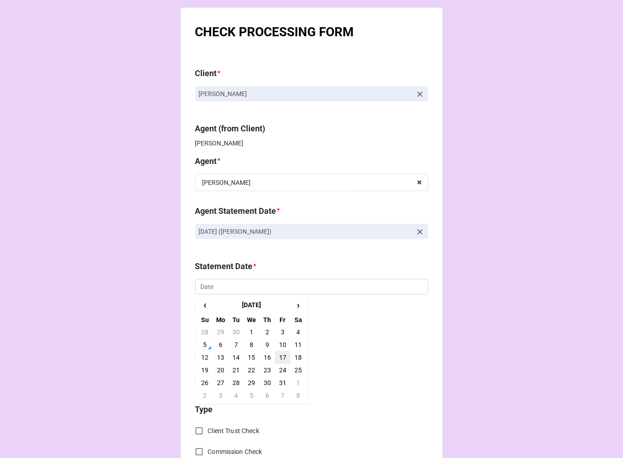
click at [282, 354] on td "17" at bounding box center [282, 357] width 15 height 13
type input "[DATE]"
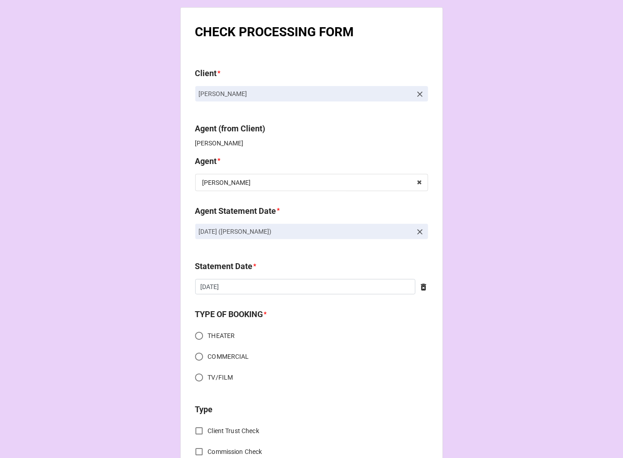
click at [199, 353] on input "COMMERCIAL" at bounding box center [199, 357] width 18 height 18
radio input "true"
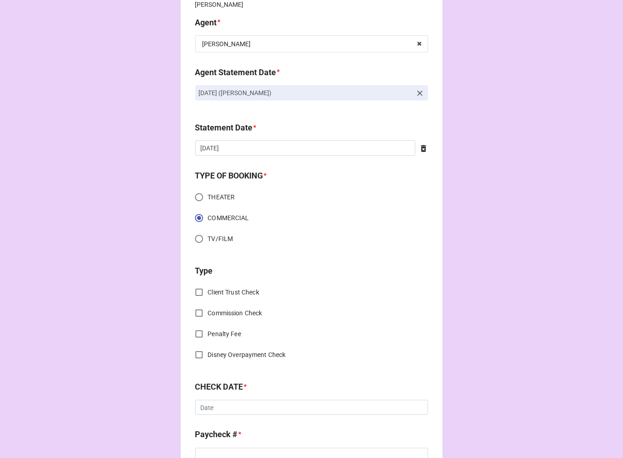
scroll to position [201, 0]
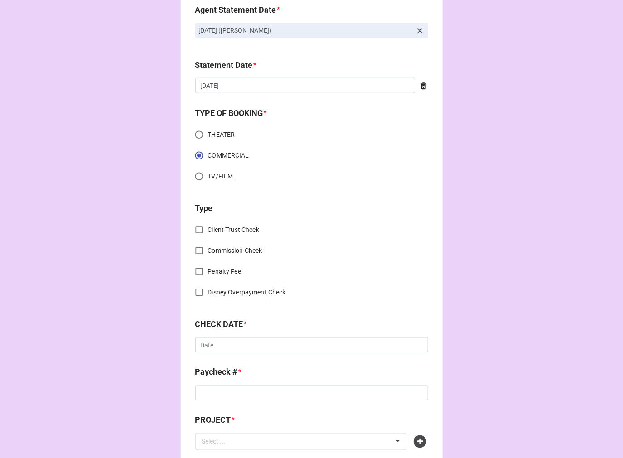
click at [200, 230] on input "Client Trust Check" at bounding box center [199, 230] width 18 height 18
checkbox input "true"
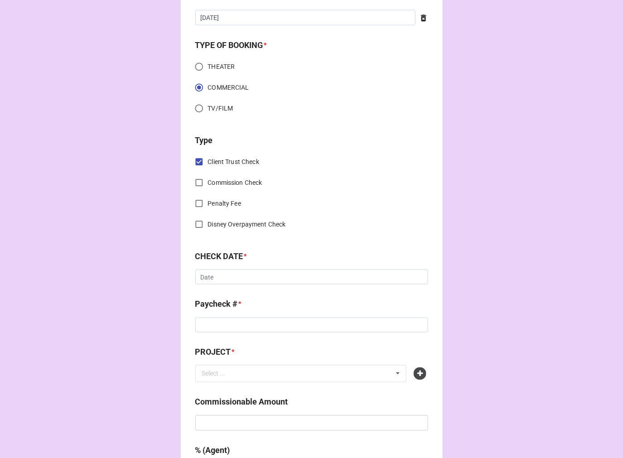
scroll to position [252, 0]
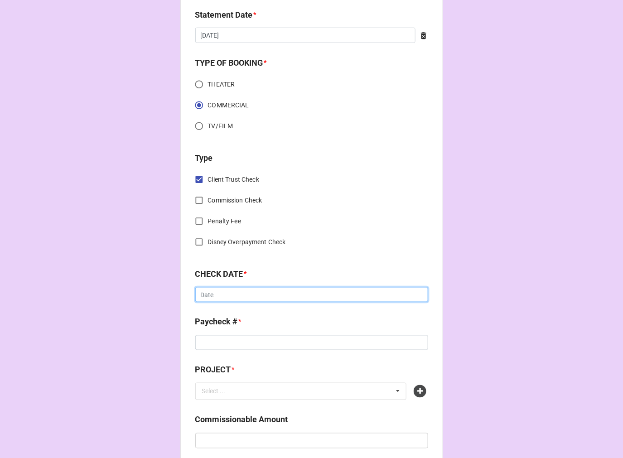
click at [250, 295] on input "text" at bounding box center [311, 294] width 233 height 15
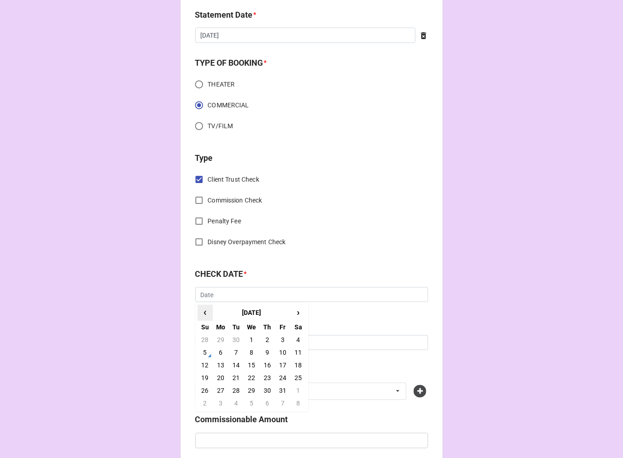
click at [207, 310] on span "‹" at bounding box center [205, 312] width 15 height 15
click at [282, 379] on td "26" at bounding box center [282, 378] width 15 height 13
type input "9/26/2025"
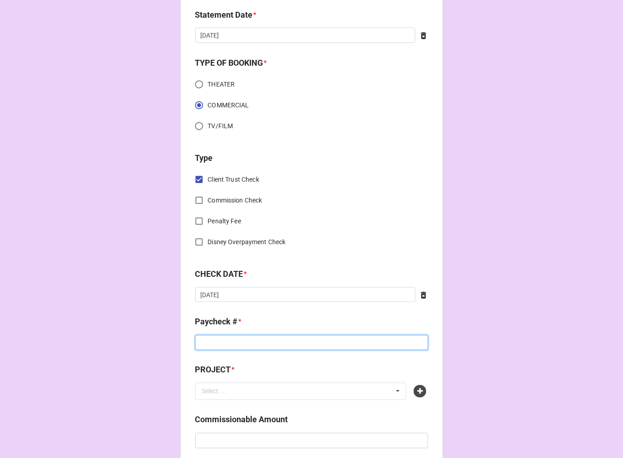
click at [241, 341] on input at bounding box center [311, 342] width 233 height 15
type input "2022386552"
click at [416, 389] on icon at bounding box center [420, 391] width 13 height 13
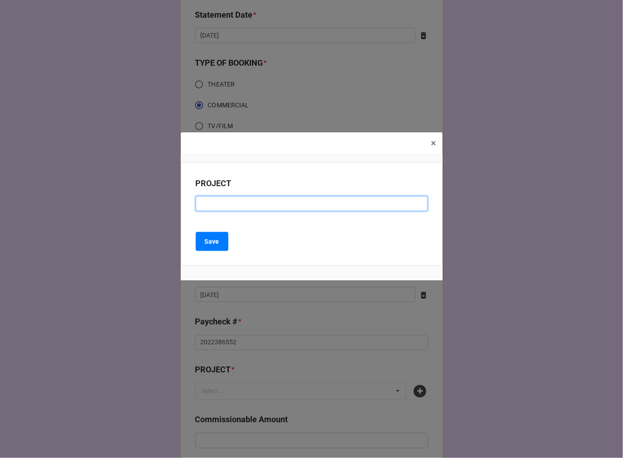
click at [223, 203] on input at bounding box center [312, 203] width 232 height 15
paste input "WHISTLER (RESIDUAL CHECK #1)"
click at [290, 204] on input "WHISTLER (RESIDUAL CHECK #1)" at bounding box center [312, 203] width 232 height 15
type input "WHISTLER (RESIDUAL CHECK #2)"
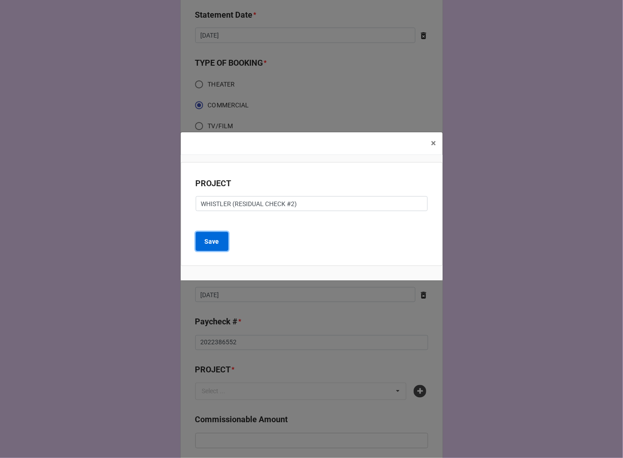
click at [211, 241] on b "Save" at bounding box center [212, 242] width 15 height 10
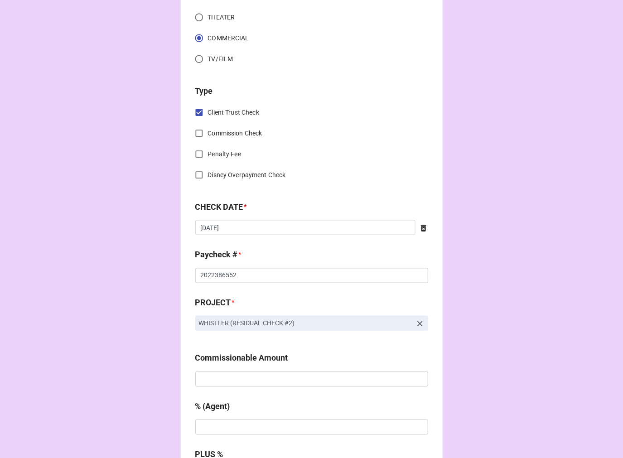
scroll to position [402, 0]
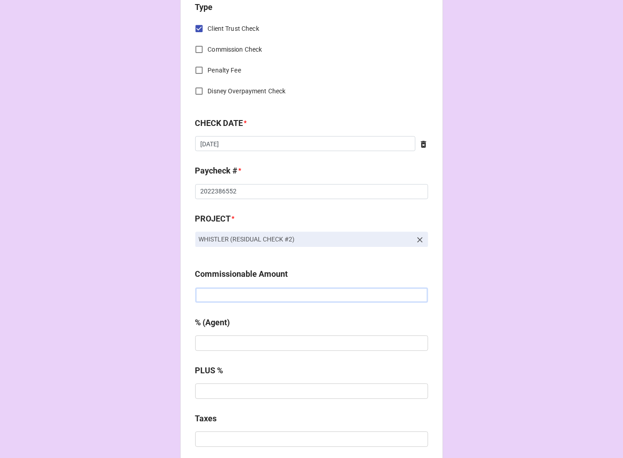
click at [201, 295] on input "text" at bounding box center [311, 295] width 233 height 15
type input "$783.10"
type input "10%"
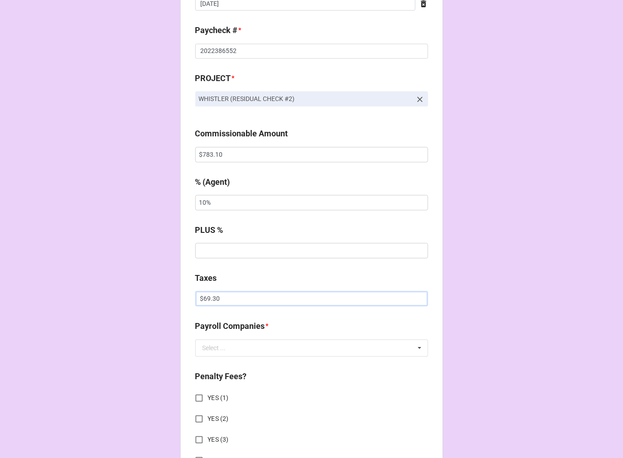
scroll to position [554, 0]
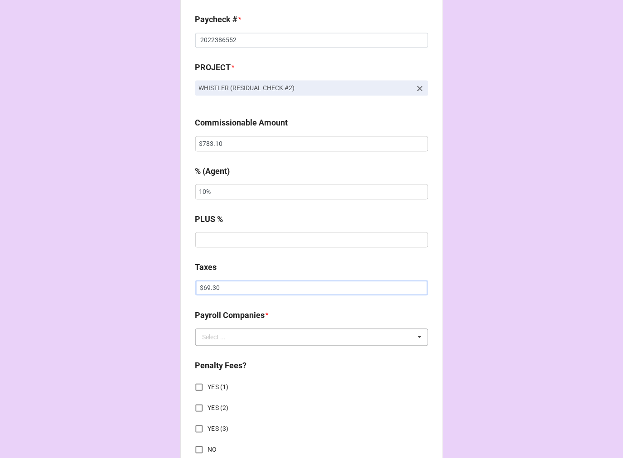
type input "$69.30"
click at [218, 341] on div "Select ..." at bounding box center [215, 337] width 24 height 6
click at [222, 354] on span "Extreme Reach" at bounding box center [224, 354] width 42 height 7
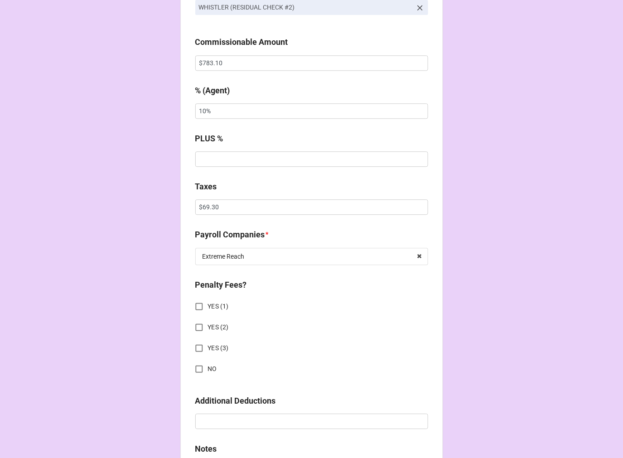
scroll to position [755, 0]
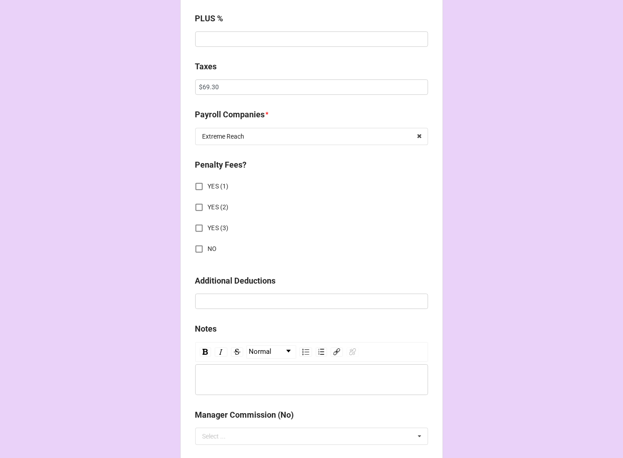
click at [191, 245] on input "NO" at bounding box center [199, 249] width 18 height 18
checkbox input "true"
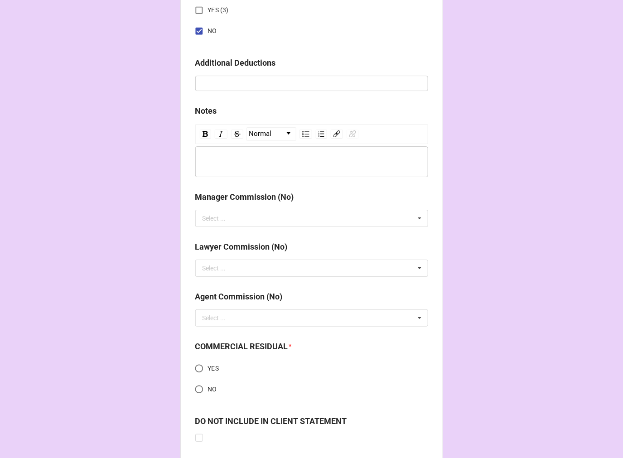
scroll to position [1079, 0]
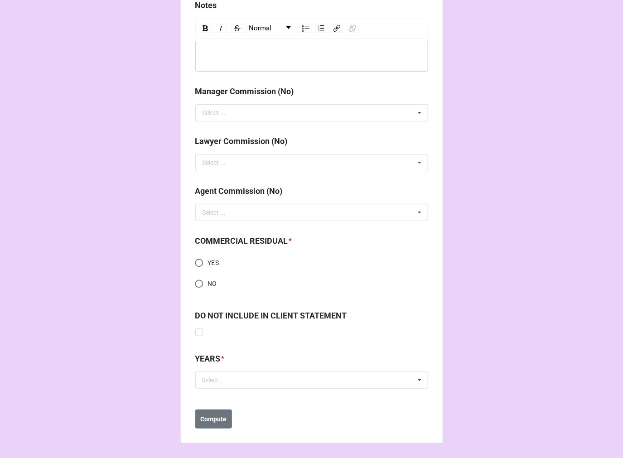
click at [198, 261] on input "YES" at bounding box center [199, 263] width 18 height 18
radio input "true"
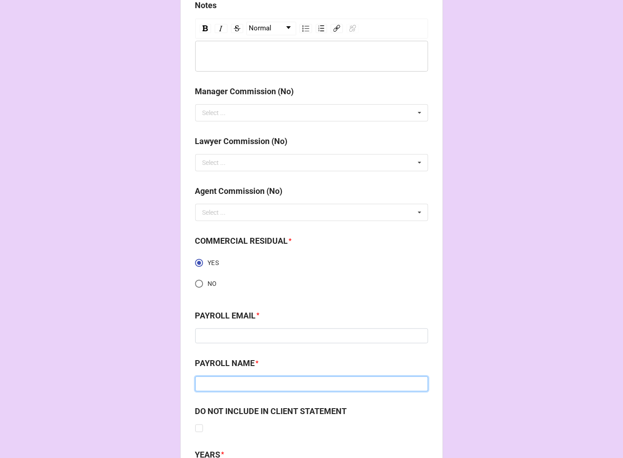
click at [201, 380] on input at bounding box center [311, 384] width 233 height 15
paste input "Extreme Reach"
type input "Extreme Reach"
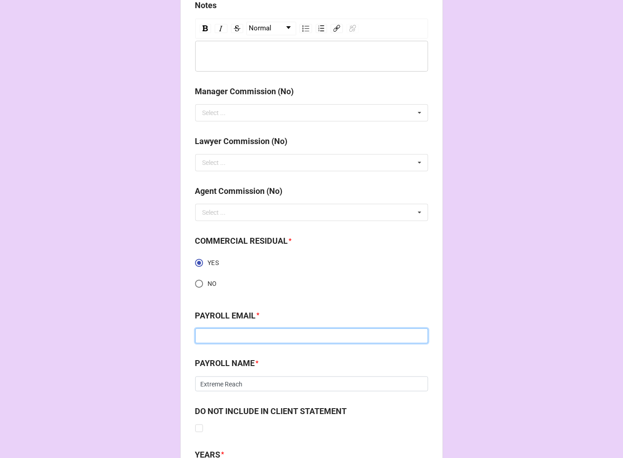
click at [233, 338] on input at bounding box center [311, 336] width 233 height 15
paste input "gmoynihan@extremereach.com"
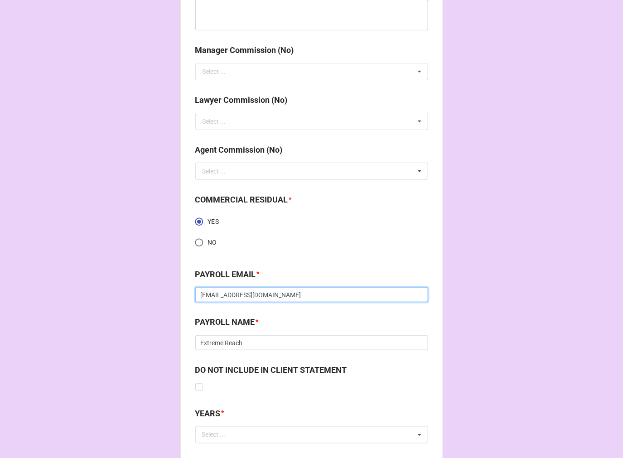
scroll to position [1174, 0]
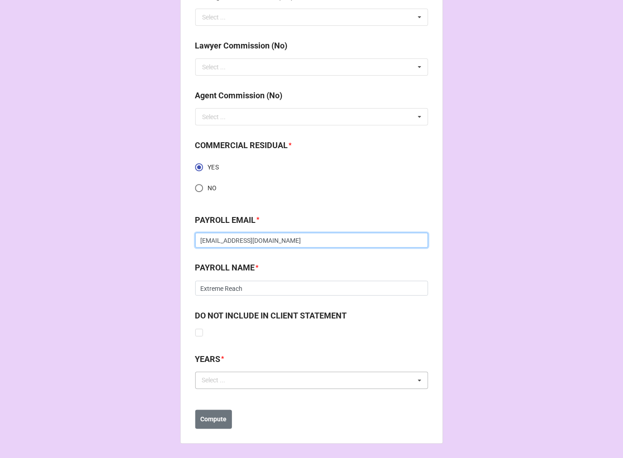
type input "gmoynihan@extremereach.com"
click at [208, 377] on div "Select ..." at bounding box center [219, 380] width 39 height 10
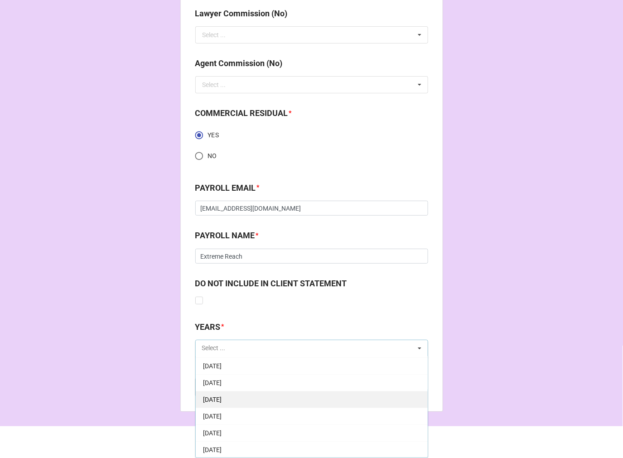
scroll to position [101, 0]
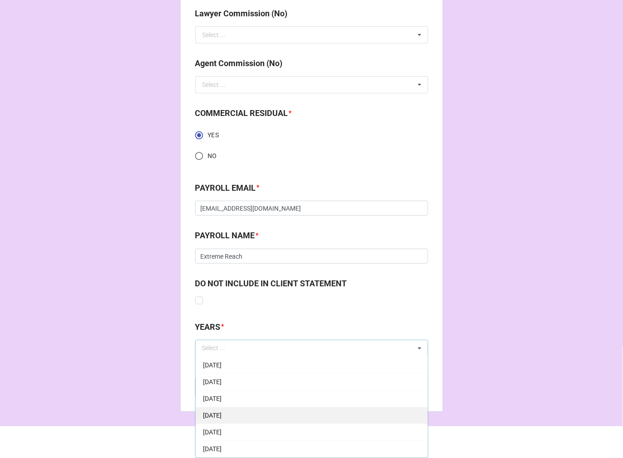
click at [222, 414] on span "[DATE]" at bounding box center [212, 415] width 19 height 7
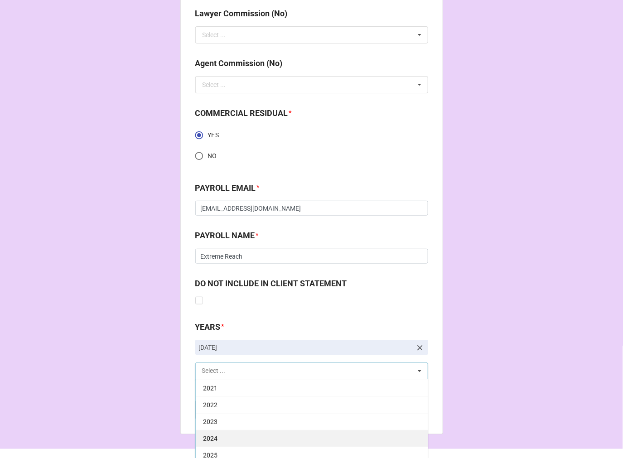
scroll to position [1229, 0]
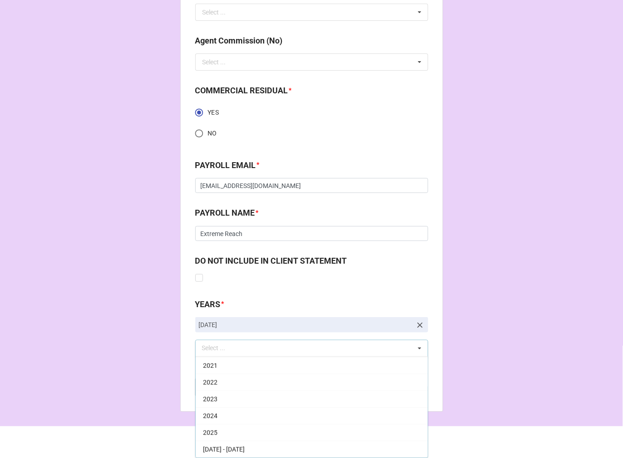
drag, startPoint x: 232, startPoint y: 436, endPoint x: 293, endPoint y: 396, distance: 73.0
click at [232, 436] on div "2025" at bounding box center [312, 432] width 232 height 17
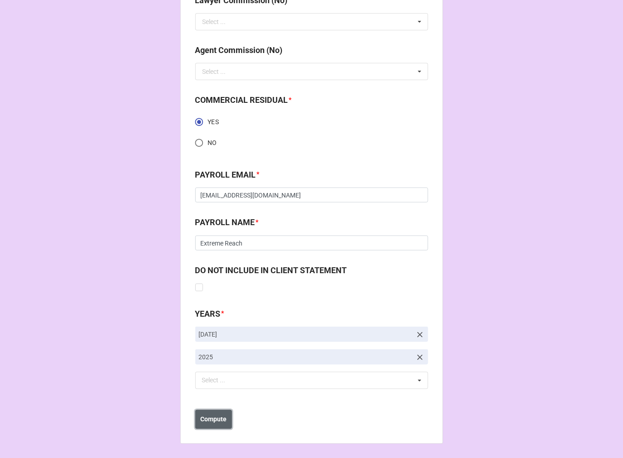
click at [213, 417] on b "Compute" at bounding box center [213, 420] width 26 height 10
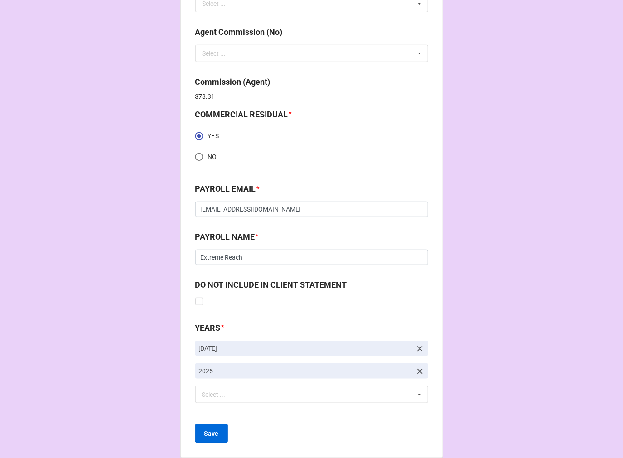
scroll to position [1252, 0]
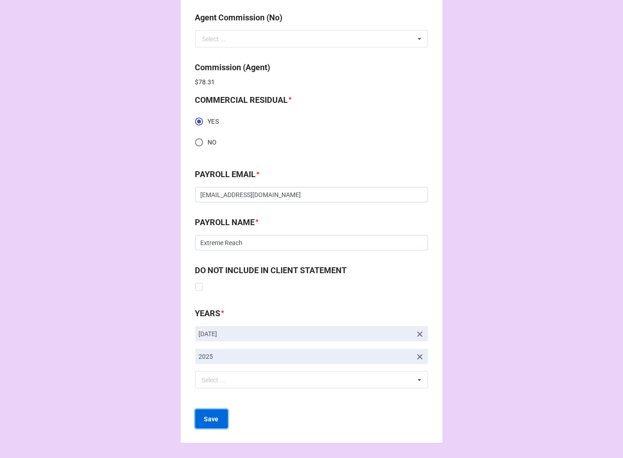
click at [211, 421] on b "Save" at bounding box center [211, 420] width 15 height 10
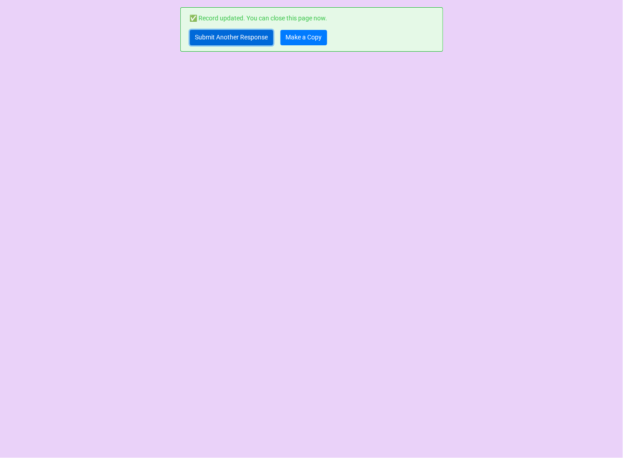
click at [198, 37] on link "Submit Another Response" at bounding box center [231, 37] width 83 height 15
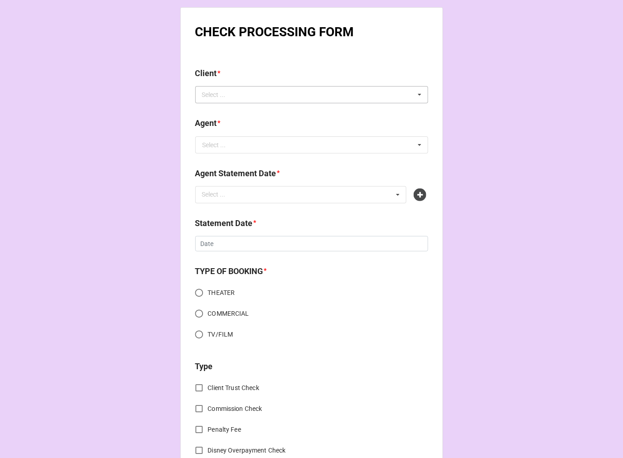
click at [241, 92] on div "Select ... No results found." at bounding box center [311, 94] width 233 height 17
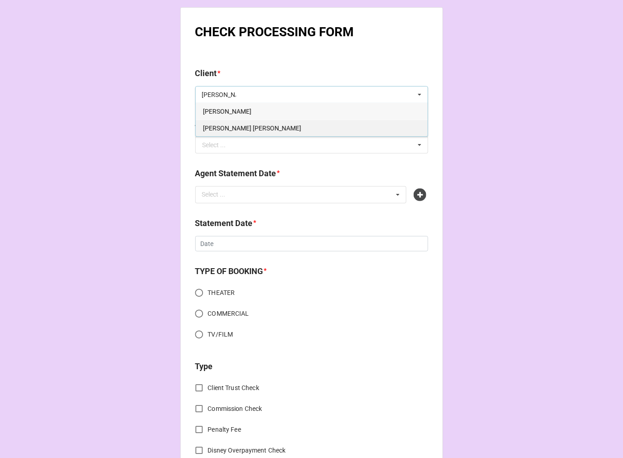
type input "[PERSON_NAME]"
click at [254, 125] on span "[PERSON_NAME] [PERSON_NAME]" at bounding box center [252, 128] width 98 height 7
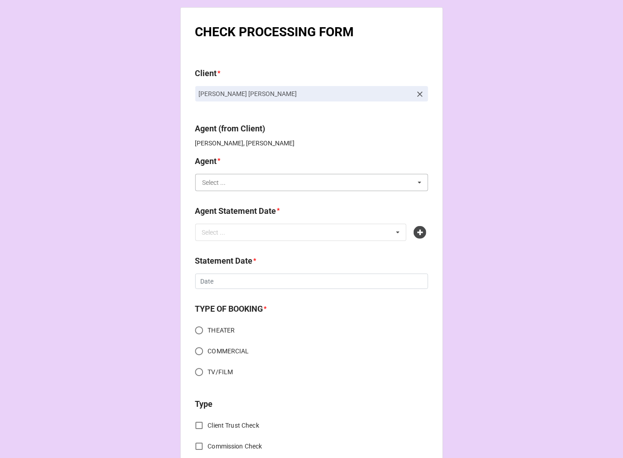
click at [239, 185] on input "text" at bounding box center [312, 182] width 232 height 16
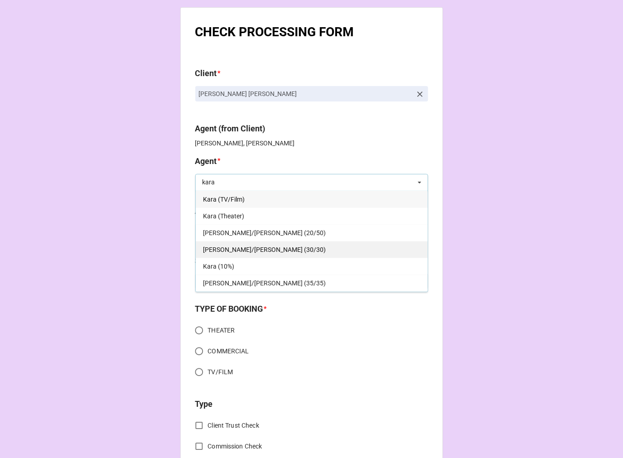
scroll to position [16, 0]
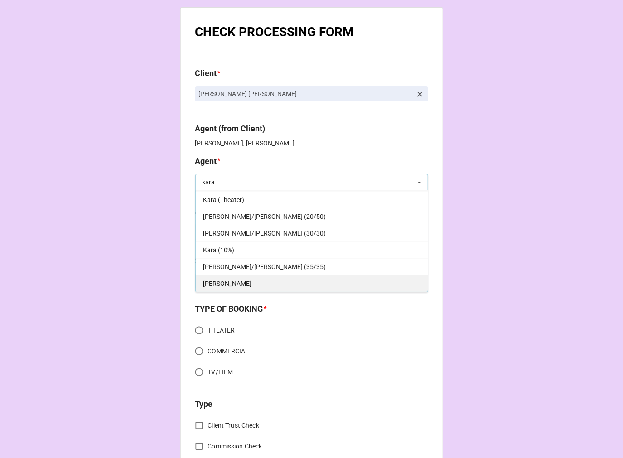
type input "kara"
click at [260, 276] on div "[PERSON_NAME]" at bounding box center [312, 283] width 232 height 17
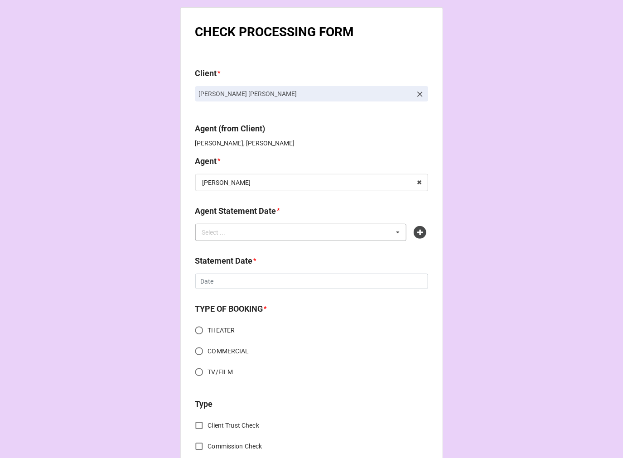
click at [232, 233] on div "Select ..." at bounding box center [219, 232] width 39 height 10
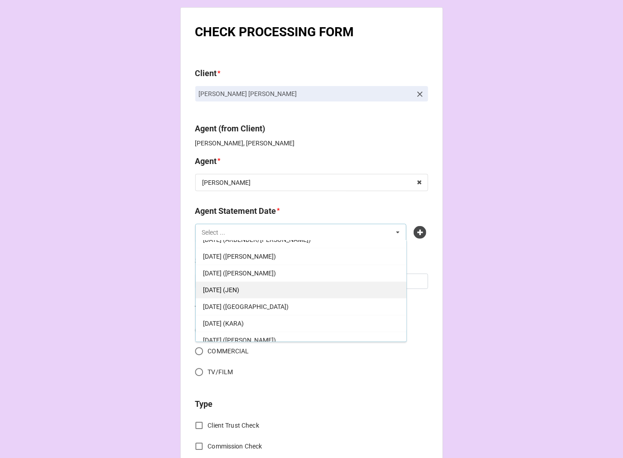
scroll to position [50, 0]
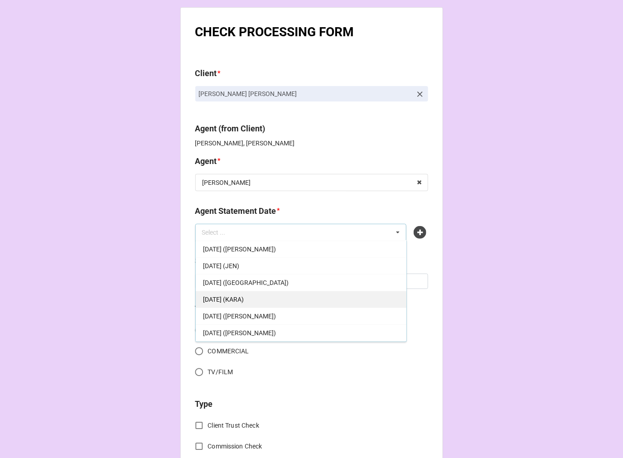
click at [274, 297] on div "OCTOBER 17, 2025 (KARA)" at bounding box center [301, 299] width 211 height 17
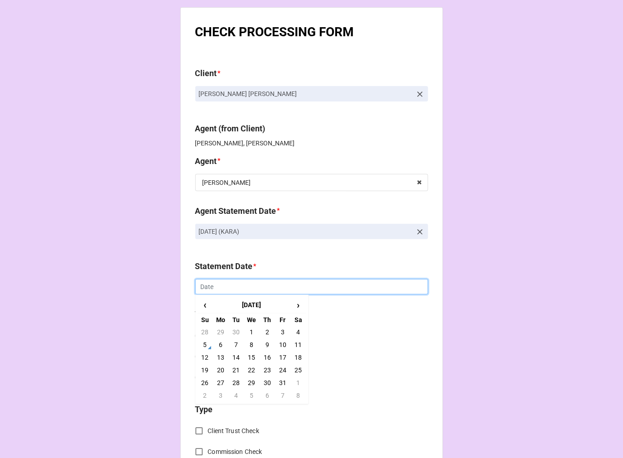
click at [235, 284] on input "text" at bounding box center [311, 286] width 233 height 15
drag, startPoint x: 282, startPoint y: 358, endPoint x: 253, endPoint y: 350, distance: 30.1
click at [282, 357] on td "17" at bounding box center [282, 357] width 15 height 13
type input "[DATE]"
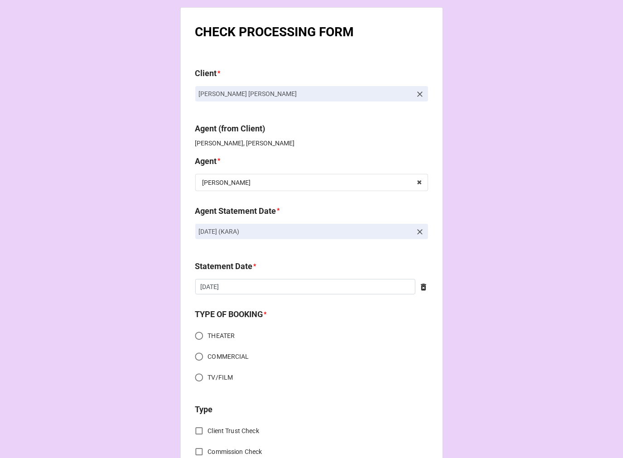
click at [200, 334] on input "THEATER" at bounding box center [199, 336] width 18 height 18
radio input "true"
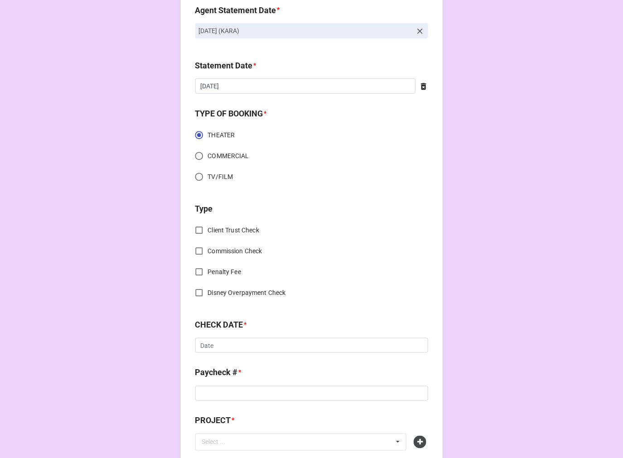
scroll to position [201, 0]
click at [198, 251] on input "Commission Check" at bounding box center [199, 251] width 18 height 18
checkbox input "true"
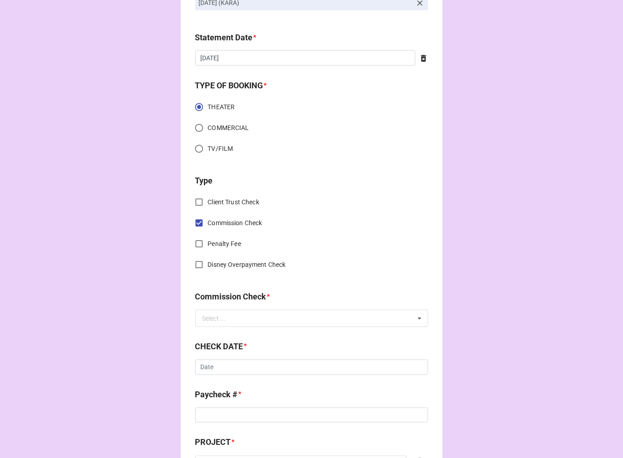
scroll to position [252, 0]
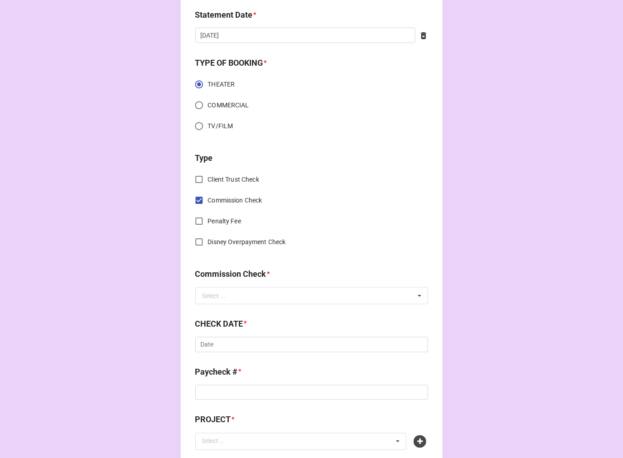
click at [198, 197] on input "Commission Check" at bounding box center [199, 201] width 18 height 18
click at [198, 178] on input "Client Trust Check" at bounding box center [199, 180] width 18 height 18
checkbox input "true"
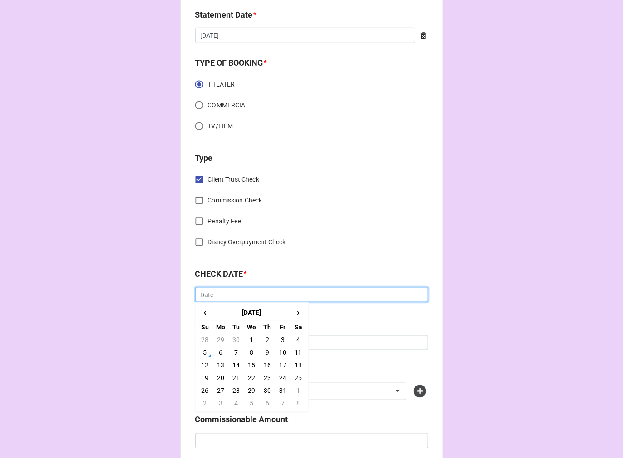
drag, startPoint x: 232, startPoint y: 297, endPoint x: 234, endPoint y: 292, distance: 5.6
click at [232, 295] on input "text" at bounding box center [311, 294] width 233 height 15
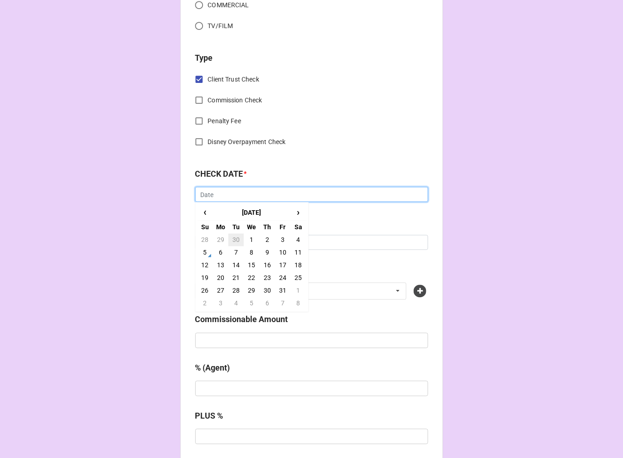
scroll to position [352, 0]
click at [206, 212] on span "‹" at bounding box center [205, 212] width 15 height 15
click at [221, 273] on td "22" at bounding box center [220, 277] width 15 height 13
type input "9/22/2025"
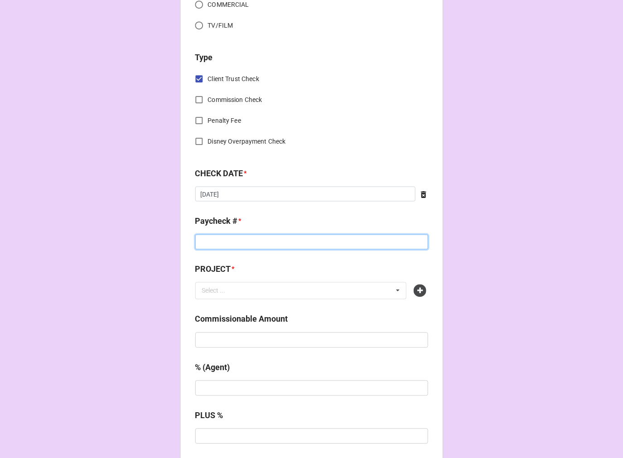
click at [225, 242] on input at bounding box center [311, 242] width 233 height 15
type input "4483"
click at [251, 295] on div "Select ... No results found." at bounding box center [301, 290] width 212 height 17
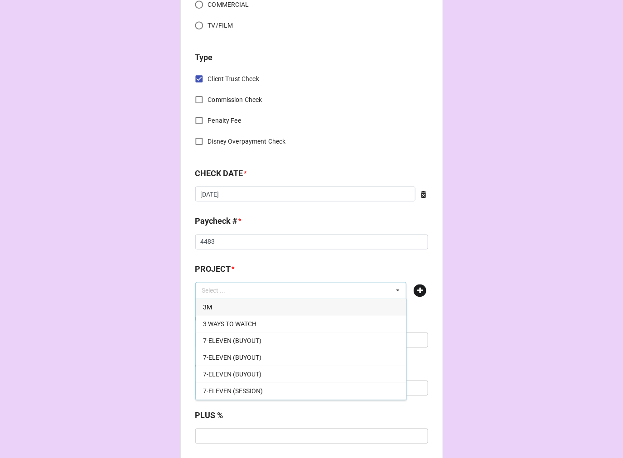
click at [424, 292] on icon at bounding box center [420, 291] width 13 height 13
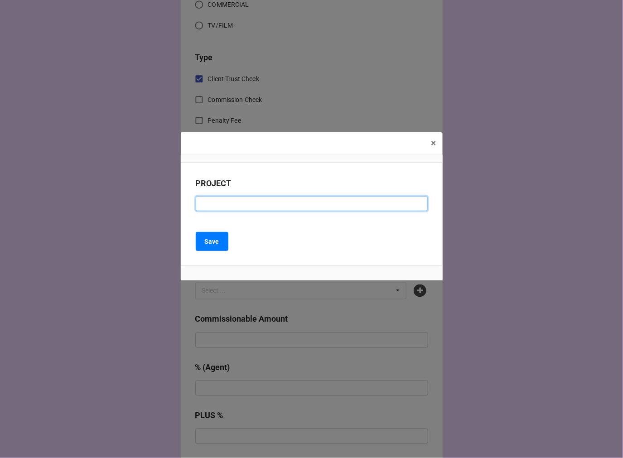
click at [271, 210] on input at bounding box center [312, 203] width 232 height 15
type input "MICHAEL AUSIELLO PRESENTS "BEVERLY HILLS""
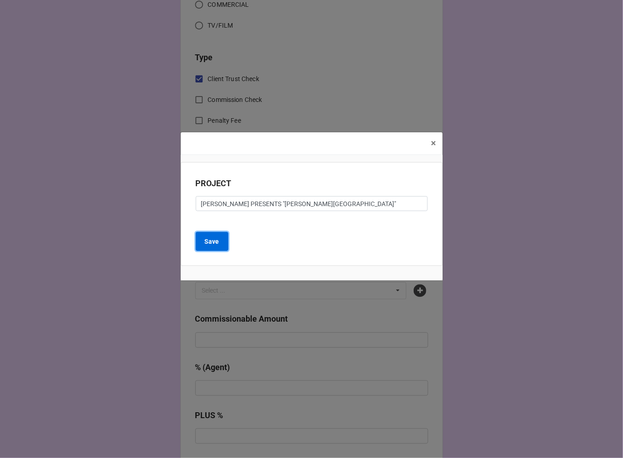
click at [213, 237] on b "Save" at bounding box center [212, 242] width 15 height 10
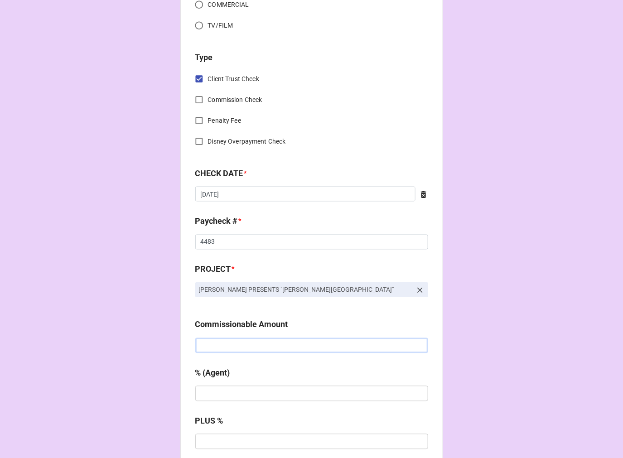
click at [234, 343] on input "text" at bounding box center [311, 345] width 233 height 15
type input "$200.00"
type input "10%"
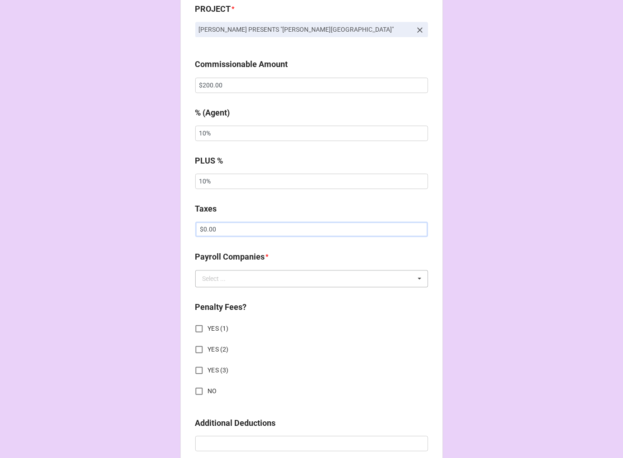
type input "$0.00"
click at [226, 280] on input "text" at bounding box center [312, 279] width 232 height 16
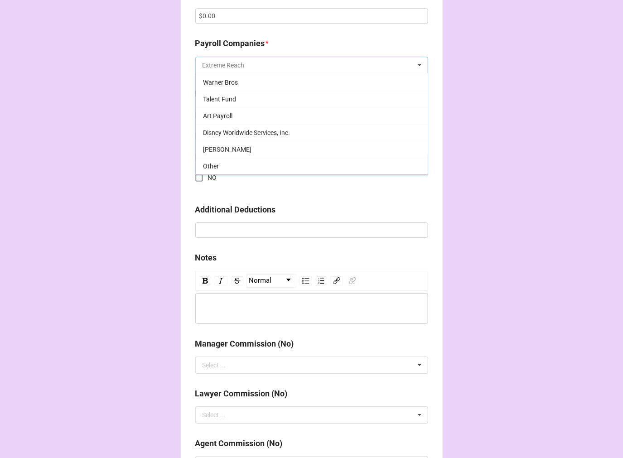
scroll to position [965, 0]
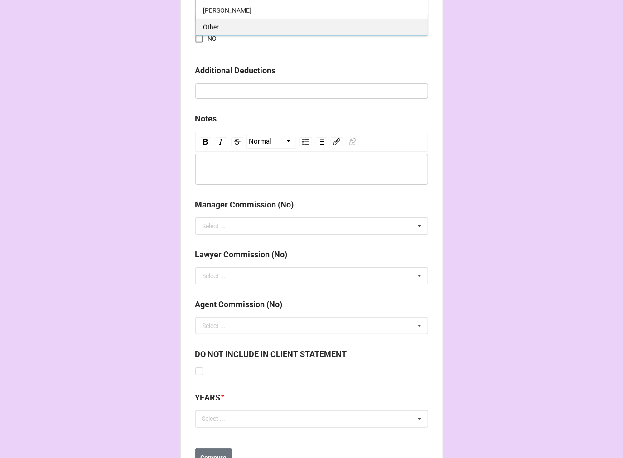
click at [205, 24] on span "Other" at bounding box center [211, 27] width 16 height 7
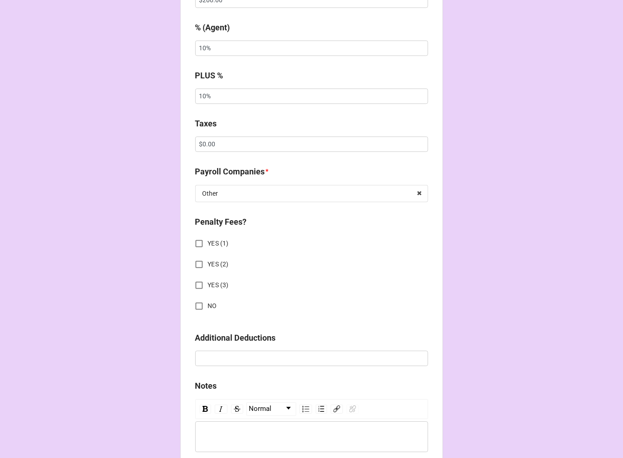
scroll to position [863, 0]
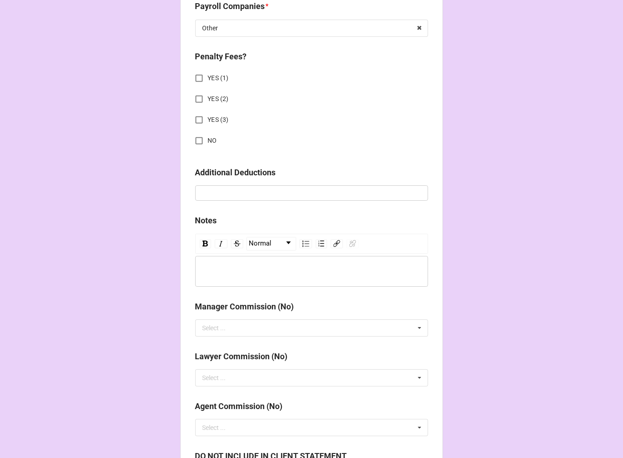
click at [193, 139] on input "NO" at bounding box center [199, 141] width 18 height 18
checkbox input "true"
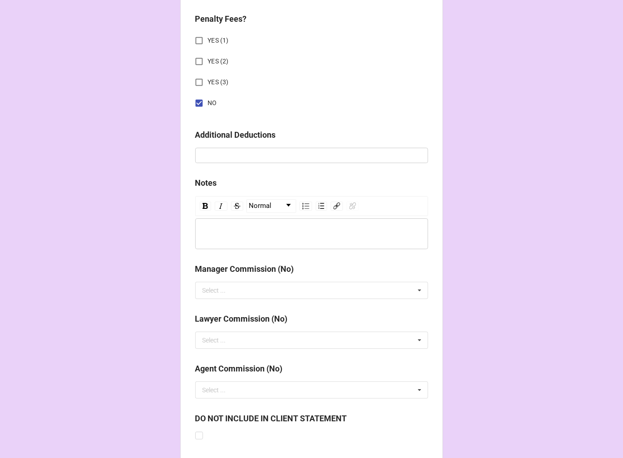
scroll to position [1004, 0]
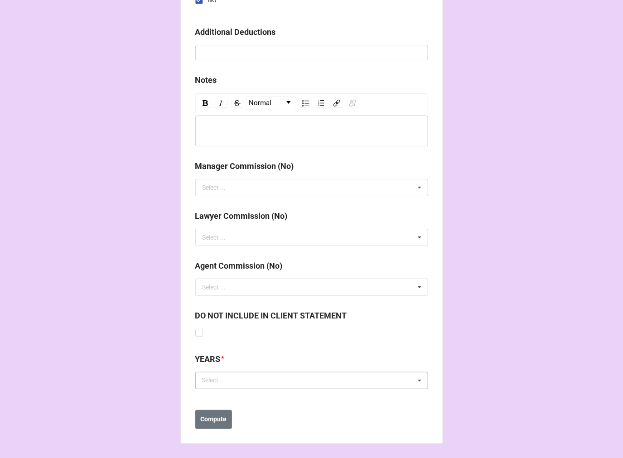
click at [225, 388] on div "Select ... No results found." at bounding box center [311, 380] width 233 height 17
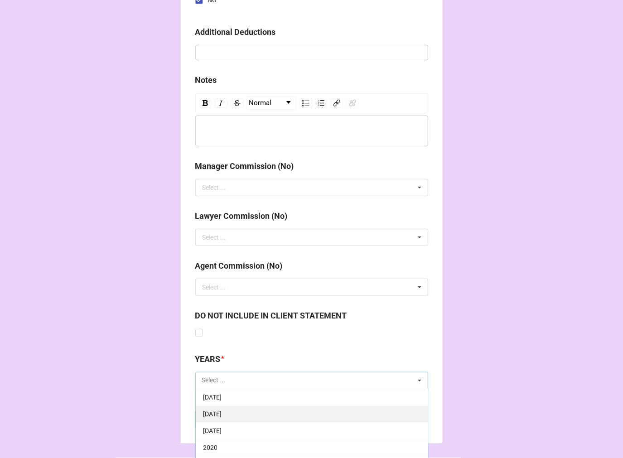
scroll to position [101, 0]
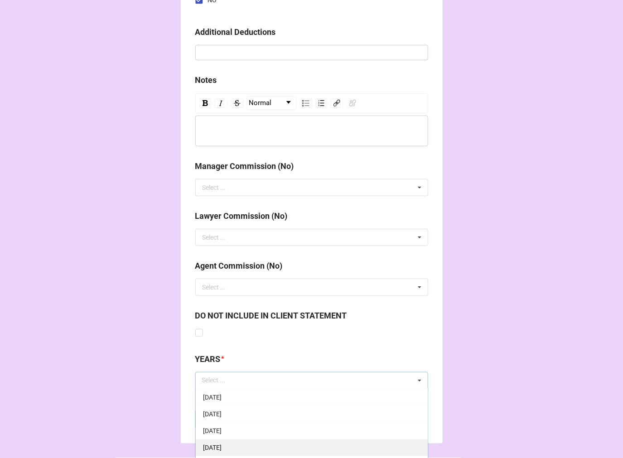
click at [222, 444] on span "[DATE]" at bounding box center [212, 447] width 19 height 7
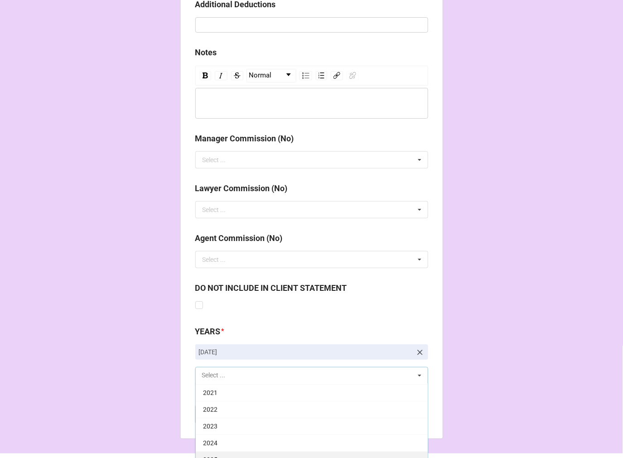
scroll to position [1058, 0]
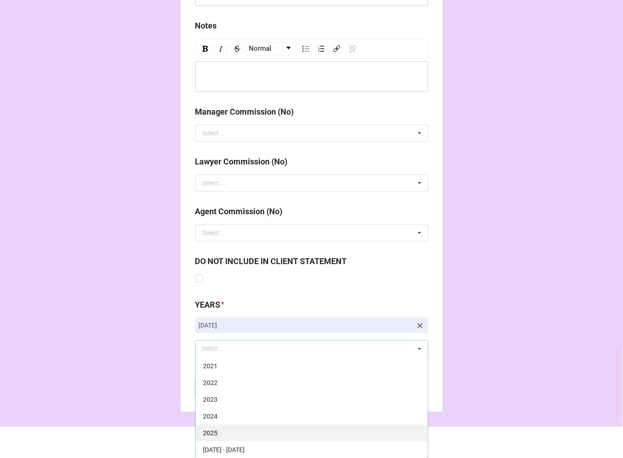
click at [237, 431] on div "2025" at bounding box center [312, 433] width 232 height 17
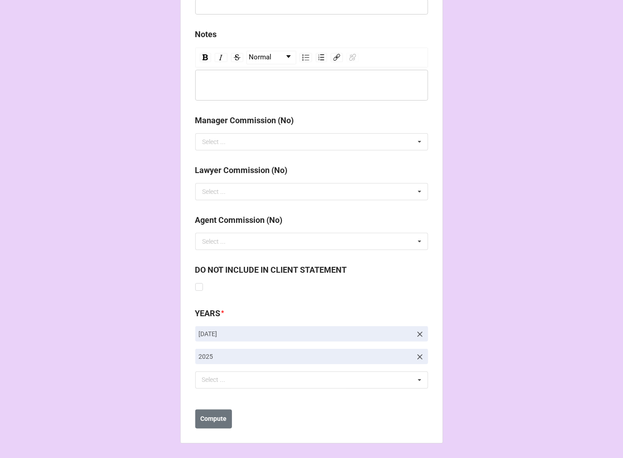
scroll to position [1049, 0]
click at [214, 421] on b "Compute" at bounding box center [213, 420] width 26 height 10
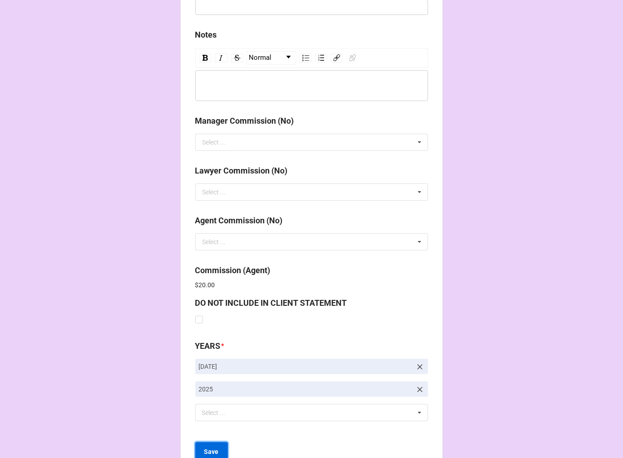
click at [204, 449] on b "Save" at bounding box center [211, 452] width 15 height 10
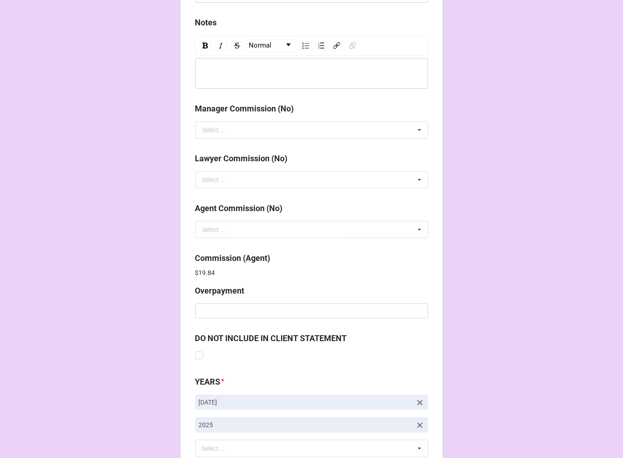
scroll to position [1143, 0]
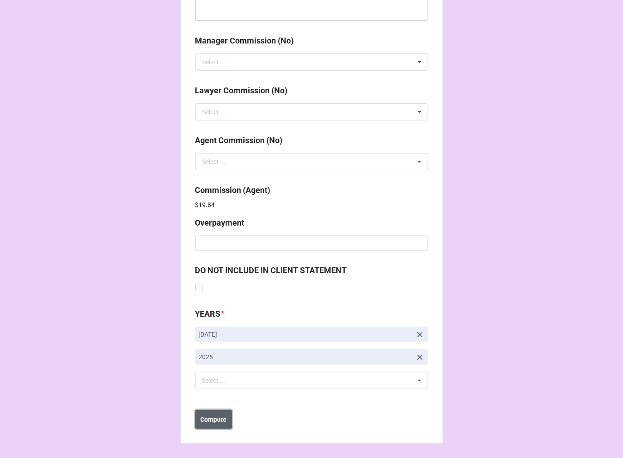
click at [218, 422] on b "Compute" at bounding box center [213, 420] width 26 height 10
click at [209, 424] on b "Save" at bounding box center [211, 420] width 15 height 10
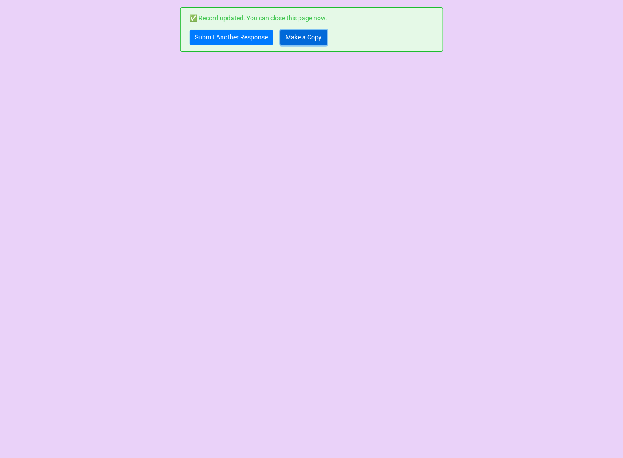
click at [300, 39] on link "Make a Copy" at bounding box center [304, 37] width 47 height 15
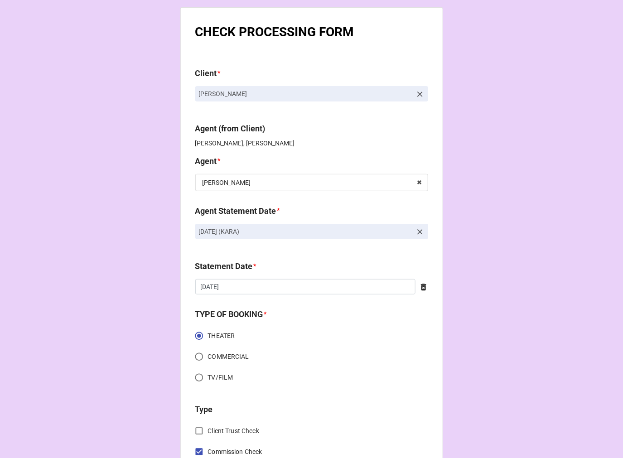
click at [417, 229] on icon at bounding box center [420, 232] width 9 height 9
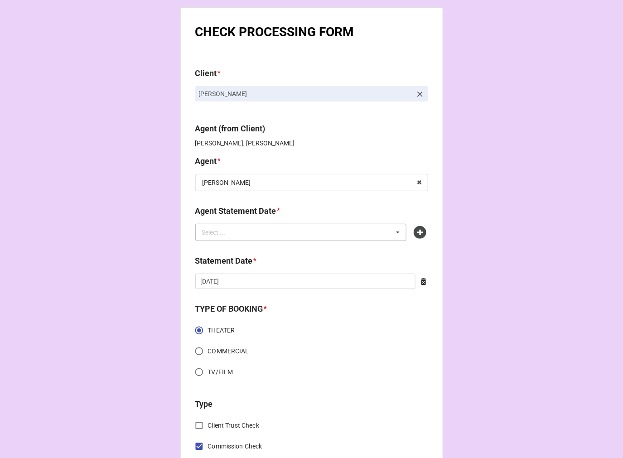
click at [342, 232] on div "Select ... No results found." at bounding box center [301, 232] width 212 height 17
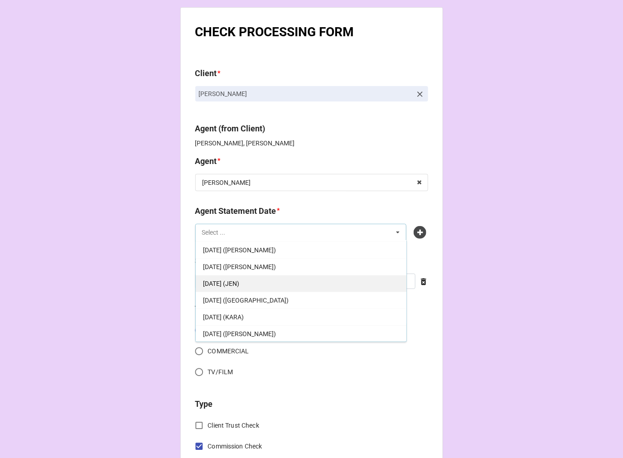
scroll to position [50, 0]
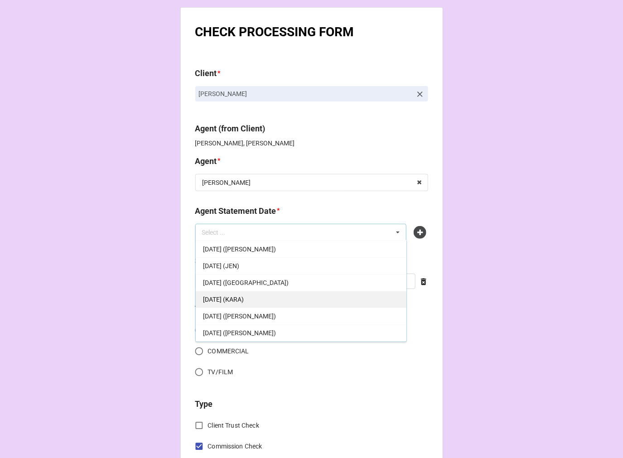
click at [244, 303] on span "[DATE] (KARA)" at bounding box center [223, 299] width 41 height 7
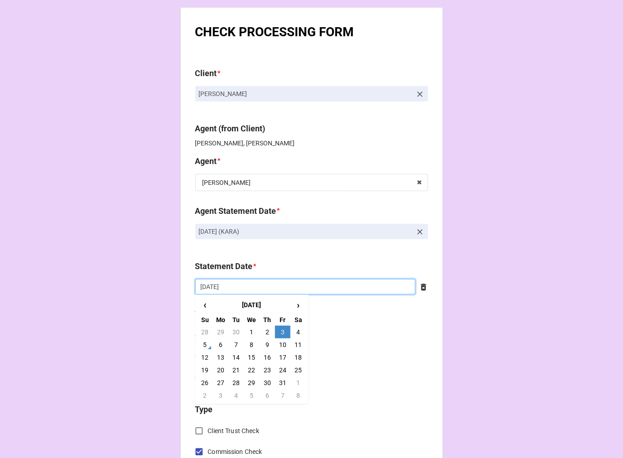
click at [234, 290] on input "10/3/2025" at bounding box center [305, 286] width 220 height 15
click at [280, 357] on td "17" at bounding box center [282, 357] width 15 height 13
type input "[DATE]"
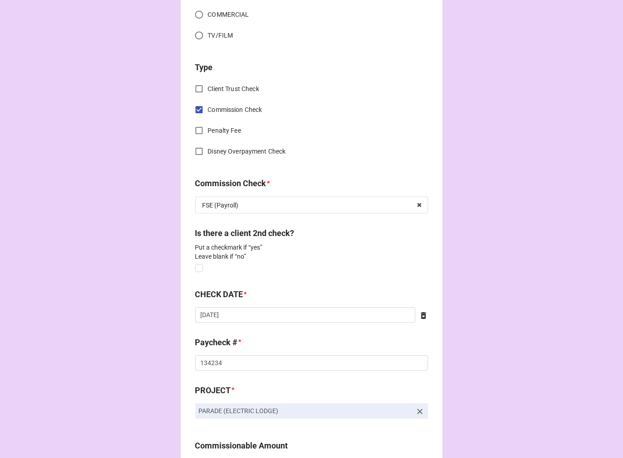
scroll to position [352, 0]
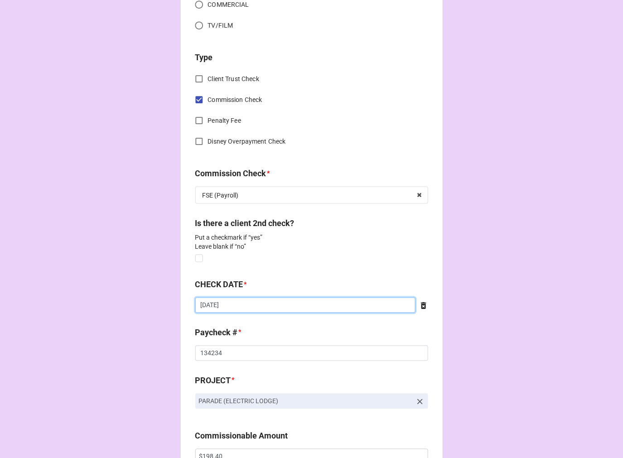
click at [232, 305] on input "9/17/2025" at bounding box center [305, 305] width 220 height 15
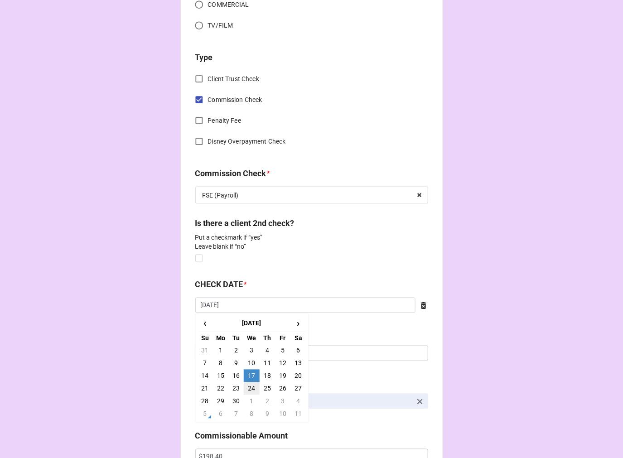
click at [250, 386] on td "24" at bounding box center [251, 388] width 15 height 13
type input "9/24/2025"
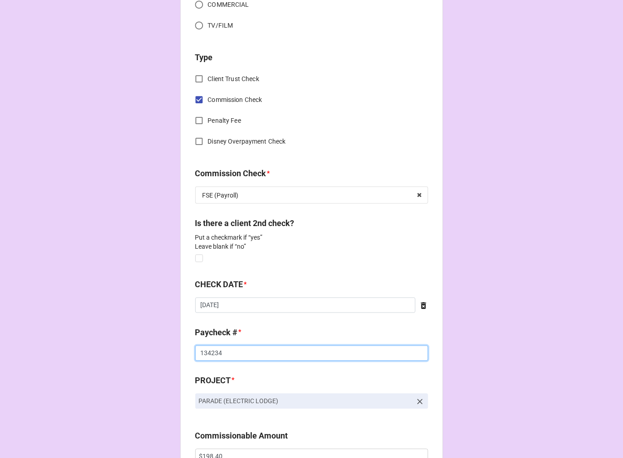
click at [210, 352] on input "134234" at bounding box center [311, 353] width 233 height 15
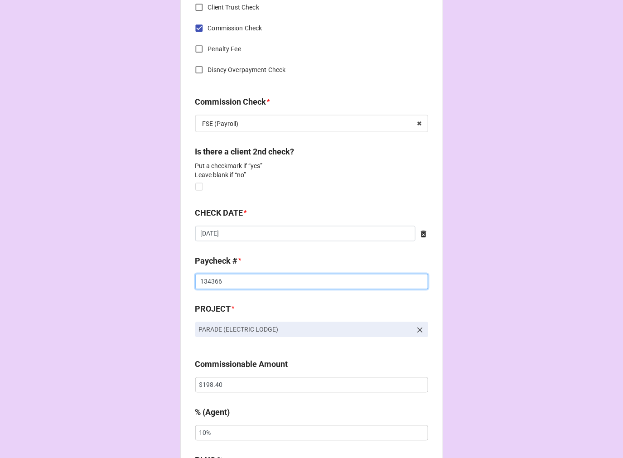
scroll to position [554, 0]
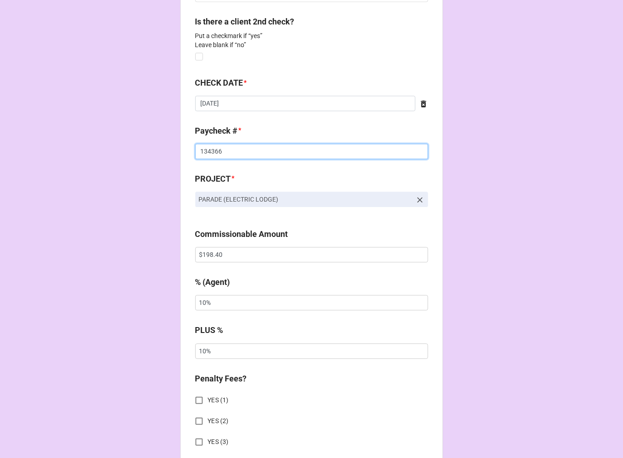
type input "134366"
click at [206, 254] on input "$198.40" at bounding box center [311, 254] width 233 height 15
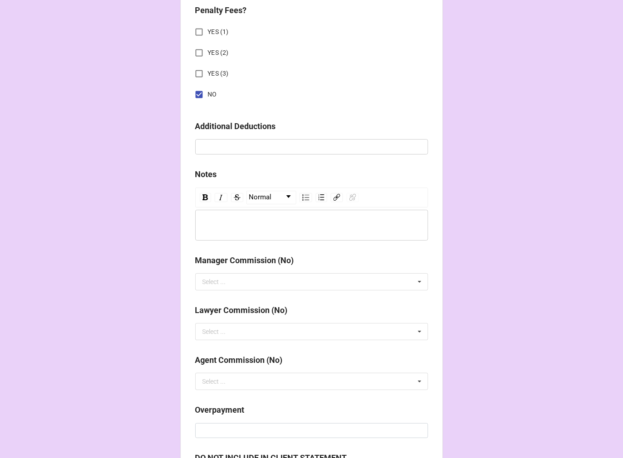
scroll to position [1110, 0]
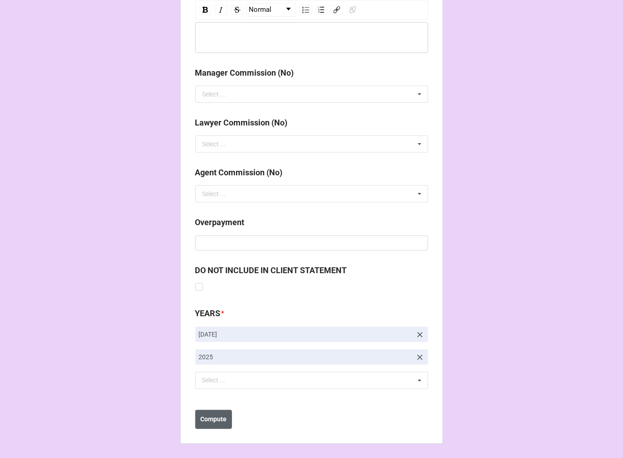
type input "$169.80"
click at [214, 422] on b "Compute" at bounding box center [213, 420] width 26 height 10
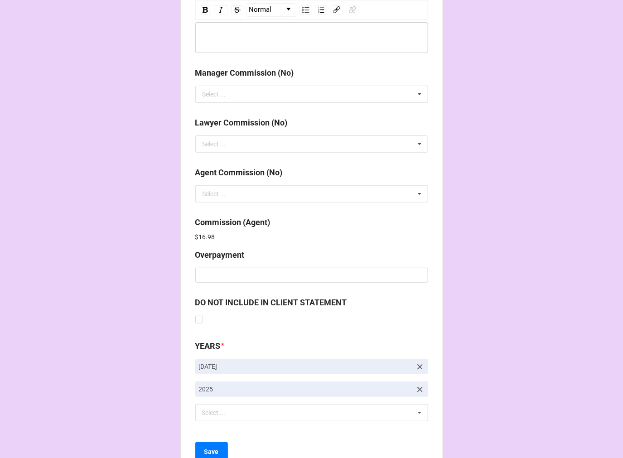
scroll to position [1143, 0]
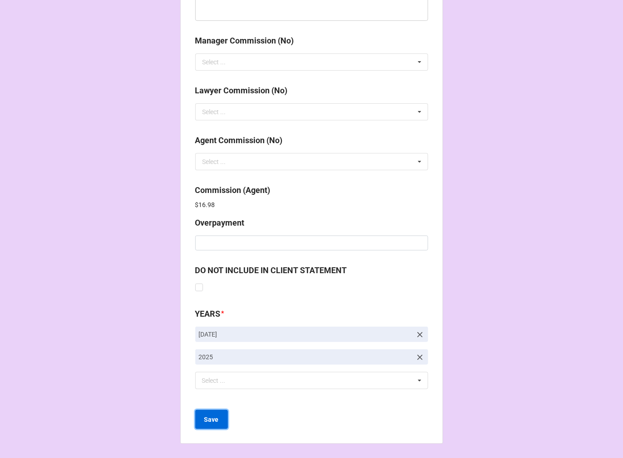
click at [206, 424] on b "Save" at bounding box center [211, 420] width 15 height 10
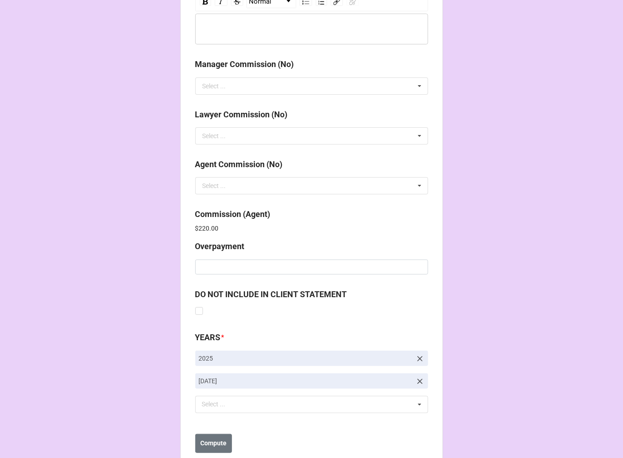
scroll to position [1081, 0]
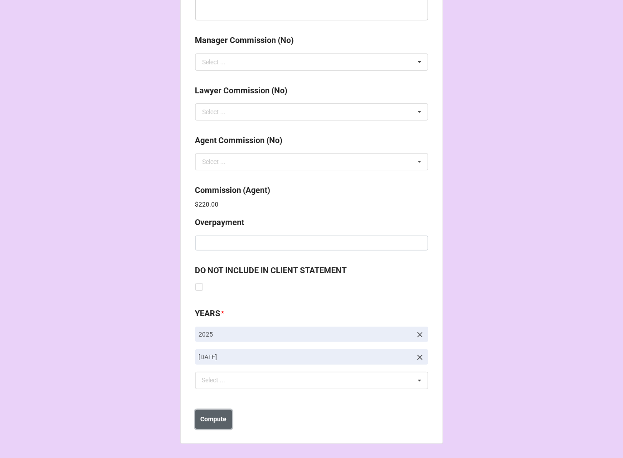
click at [216, 425] on button "Compute" at bounding box center [213, 419] width 37 height 19
click at [212, 424] on button "Save" at bounding box center [211, 419] width 33 height 19
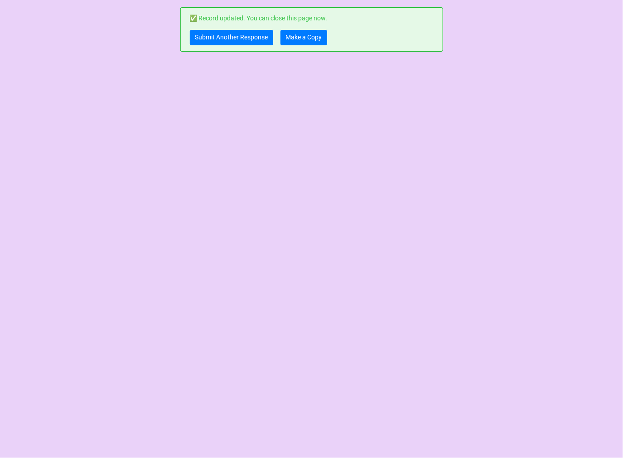
scroll to position [0, 0]
click at [314, 40] on link "Make a Copy" at bounding box center [304, 37] width 47 height 15
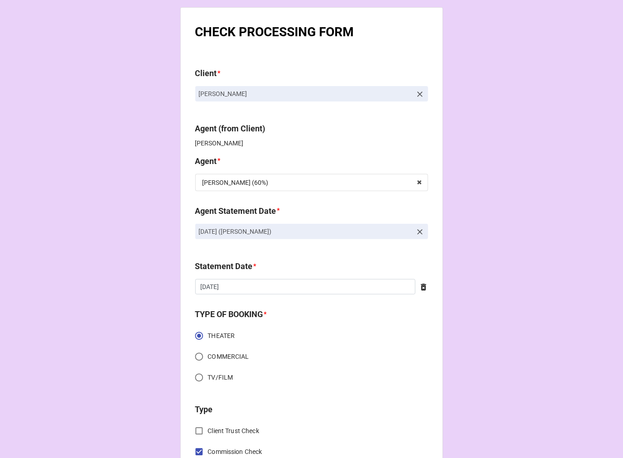
click at [417, 231] on icon at bounding box center [420, 232] width 9 height 9
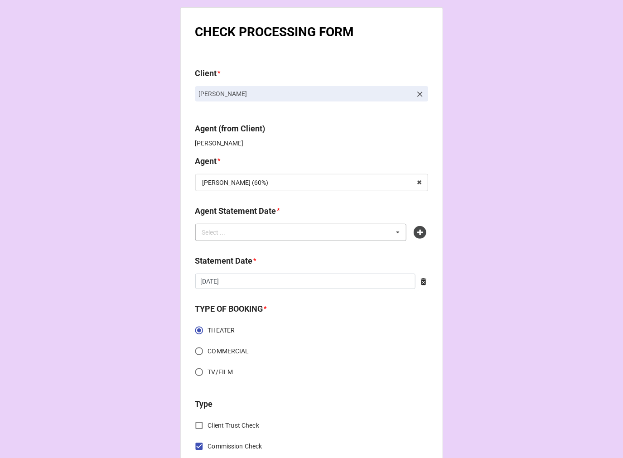
click at [314, 232] on div "Select ... No results found." at bounding box center [301, 232] width 212 height 17
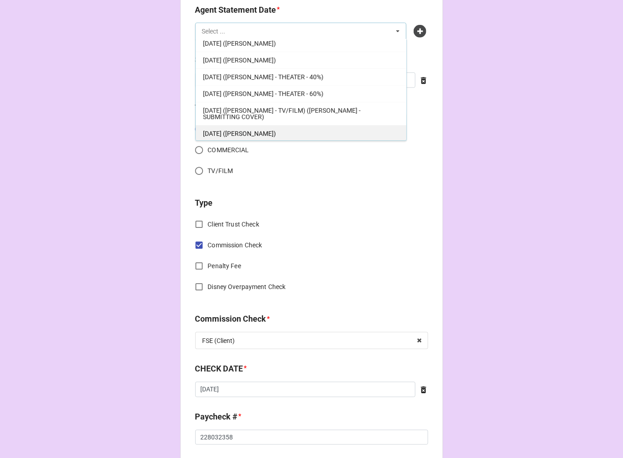
scroll to position [157, 0]
click at [276, 128] on div "[DATE] ([PERSON_NAME])" at bounding box center [301, 132] width 211 height 17
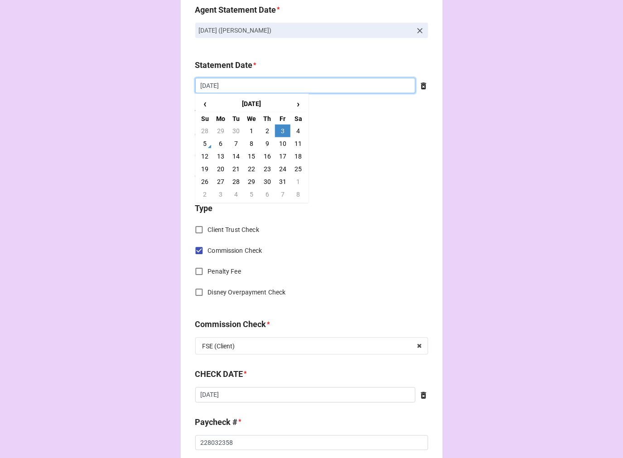
click at [256, 87] on input "10/3/2025" at bounding box center [305, 85] width 220 height 15
click at [282, 156] on td "17" at bounding box center [282, 156] width 15 height 13
type input "[DATE]"
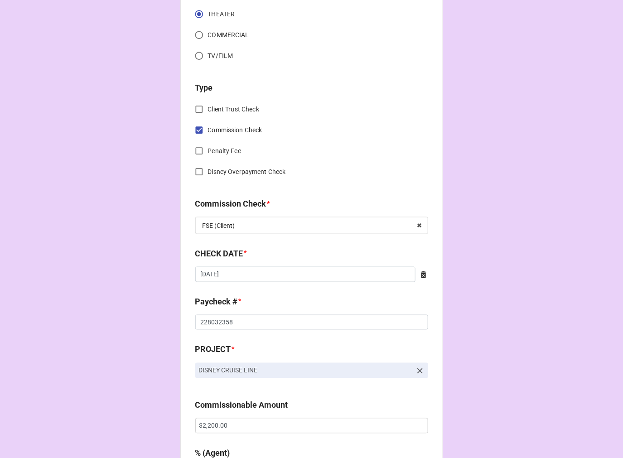
scroll to position [352, 0]
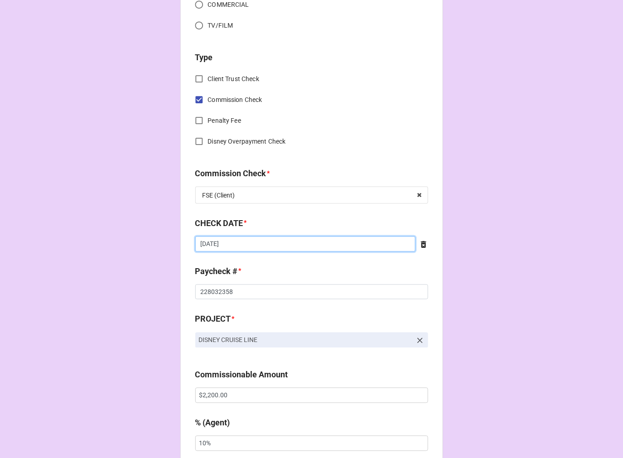
click at [233, 238] on input "9/8/2025" at bounding box center [305, 244] width 220 height 15
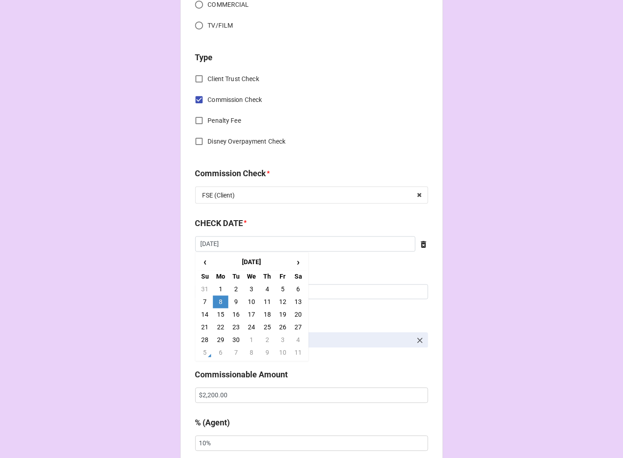
click at [216, 327] on td "22" at bounding box center [220, 327] width 15 height 13
type input "9/22/2025"
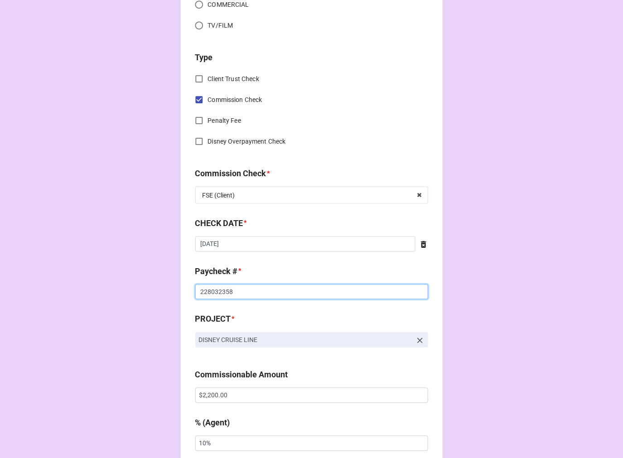
click at [207, 288] on input "228032358" at bounding box center [311, 292] width 233 height 15
drag, startPoint x: 207, startPoint y: 288, endPoint x: 213, endPoint y: 286, distance: 7.2
click at [207, 287] on input "228032358" at bounding box center [311, 292] width 233 height 15
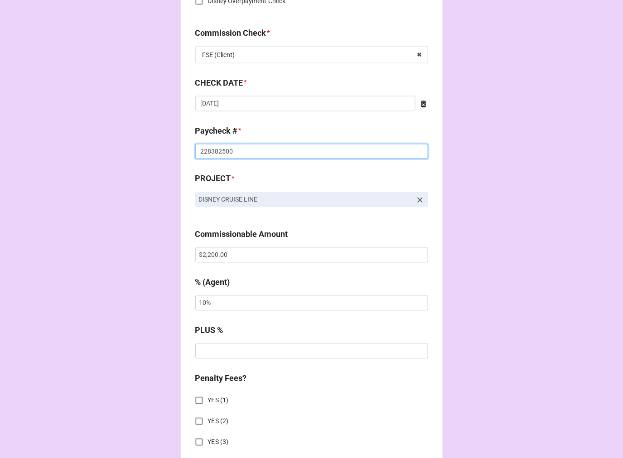
scroll to position [503, 0]
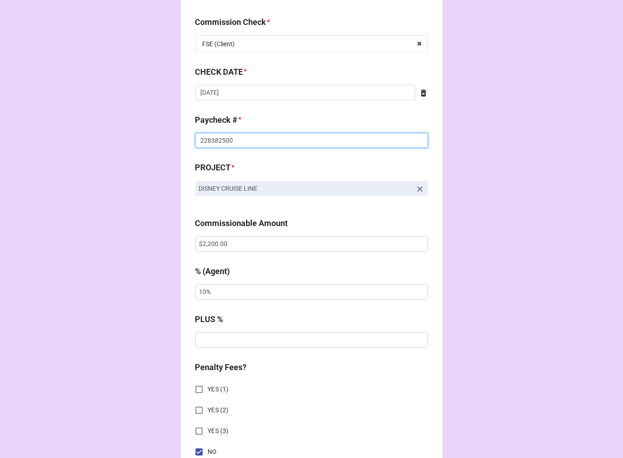
type input "228382500"
click at [206, 245] on input "$2,200.00" at bounding box center [311, 244] width 233 height 15
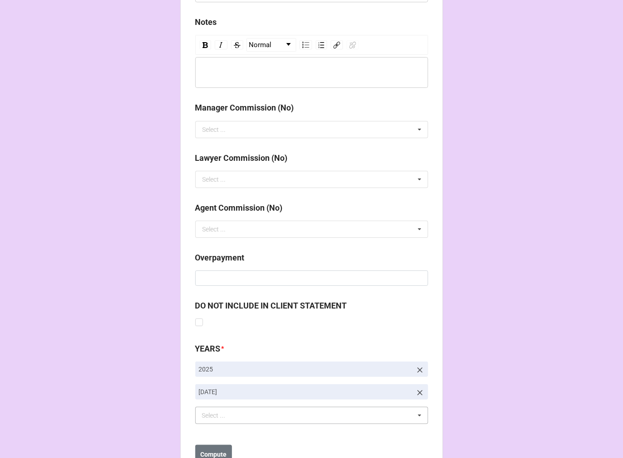
scroll to position [1049, 0]
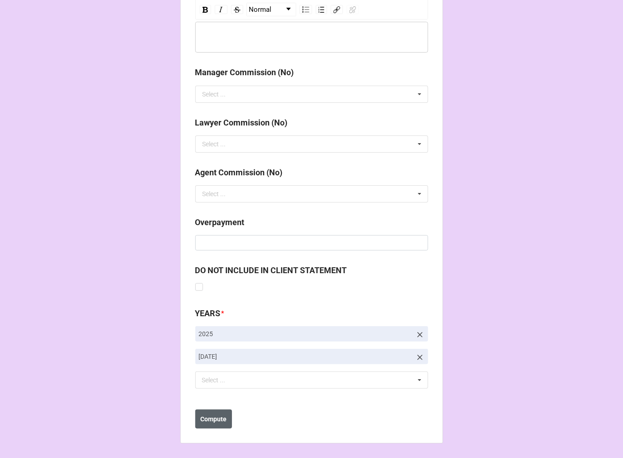
type input "$2,250.00"
click at [201, 416] on b "Compute" at bounding box center [213, 420] width 26 height 10
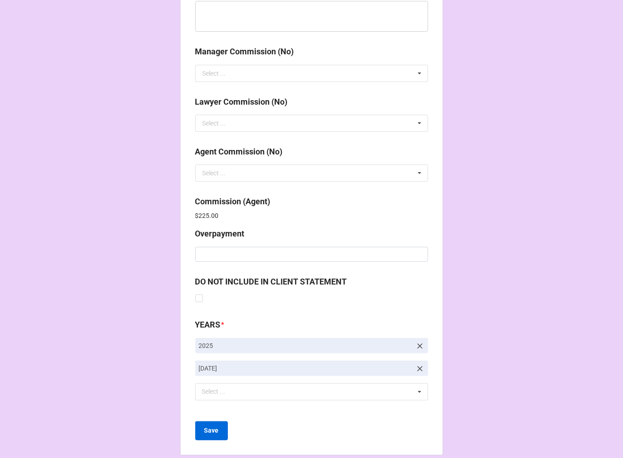
scroll to position [1081, 0]
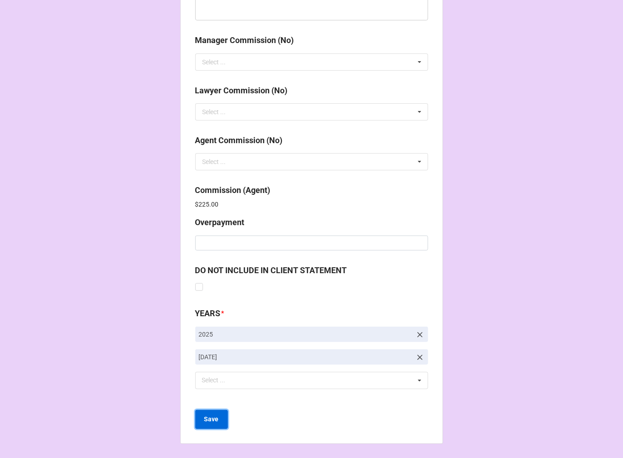
click at [207, 424] on button "Save" at bounding box center [211, 419] width 33 height 19
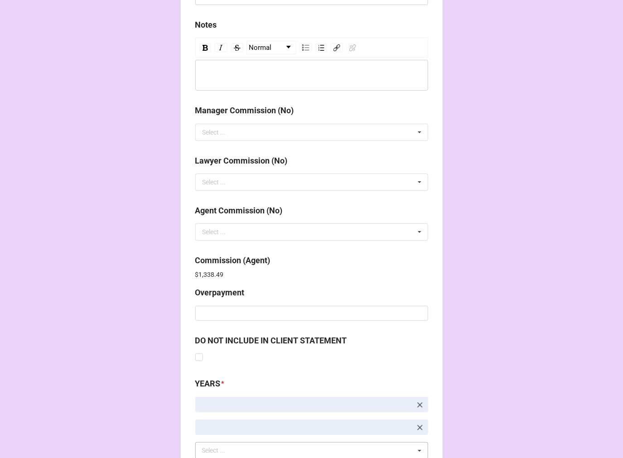
scroll to position [1081, 0]
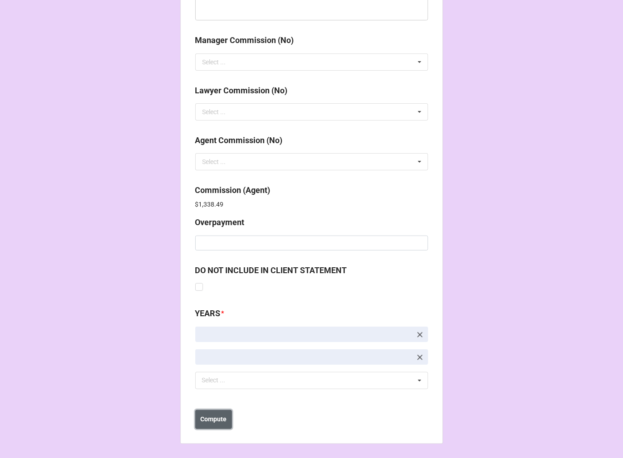
click at [208, 424] on button "Compute" at bounding box center [213, 419] width 37 height 19
click at [207, 424] on button "Save" at bounding box center [211, 419] width 33 height 19
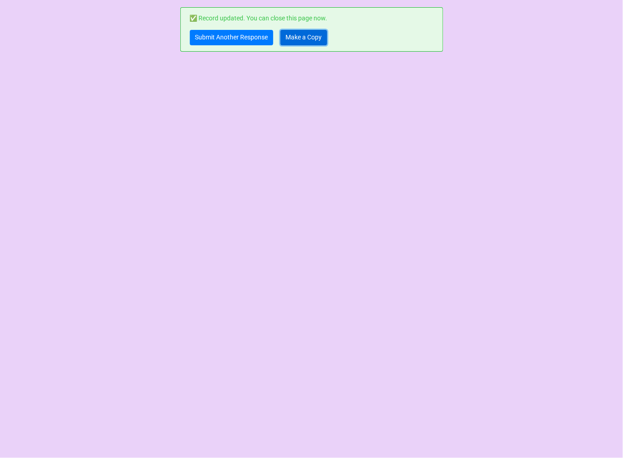
click at [295, 35] on link "Make a Copy" at bounding box center [304, 37] width 47 height 15
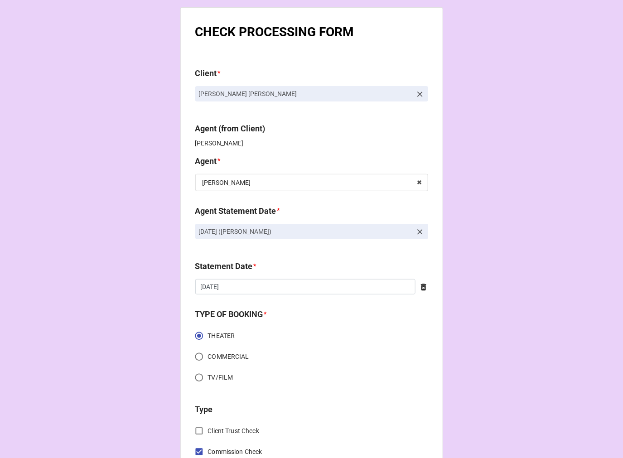
click at [419, 232] on icon at bounding box center [420, 232] width 9 height 9
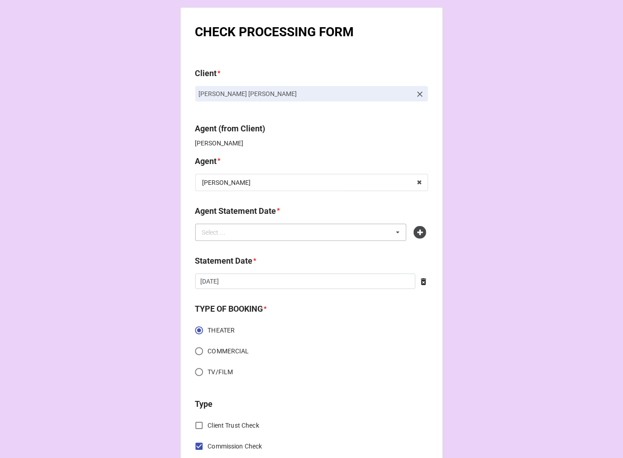
click at [359, 232] on div "Select ... No results found." at bounding box center [301, 232] width 212 height 17
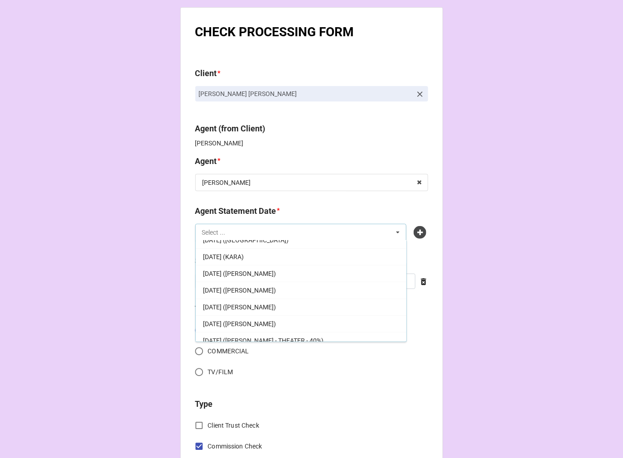
scroll to position [101, 0]
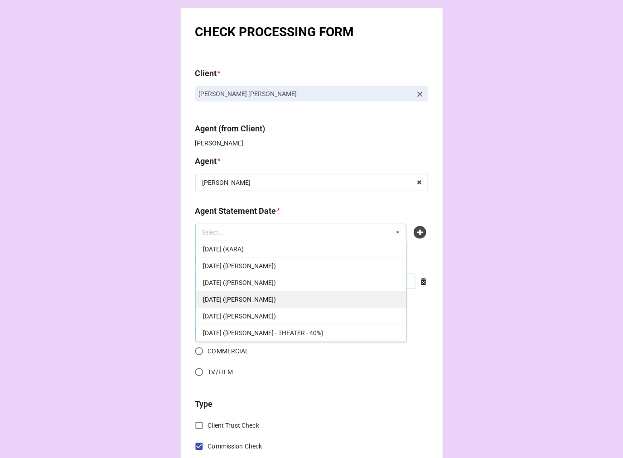
click at [275, 298] on span "[DATE] ([PERSON_NAME])" at bounding box center [239, 299] width 73 height 7
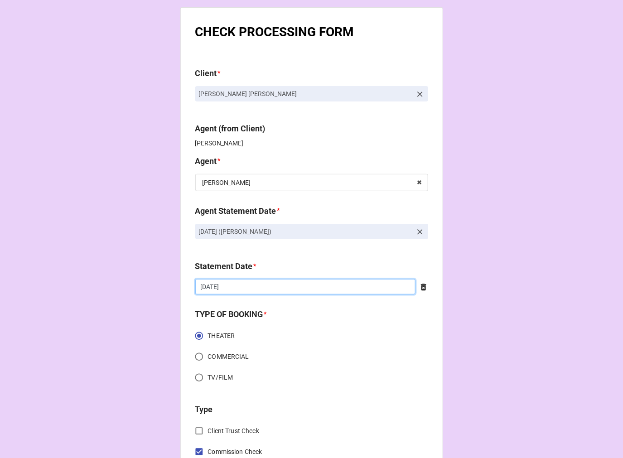
click at [245, 284] on input "[DATE]" at bounding box center [305, 286] width 220 height 15
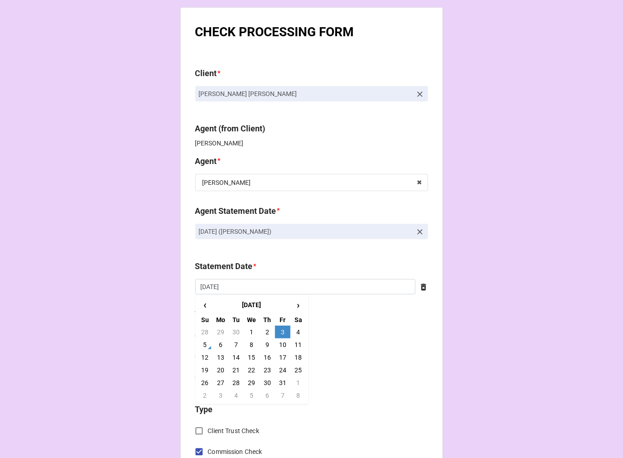
click at [280, 358] on td "17" at bounding box center [282, 357] width 15 height 13
type input "[DATE]"
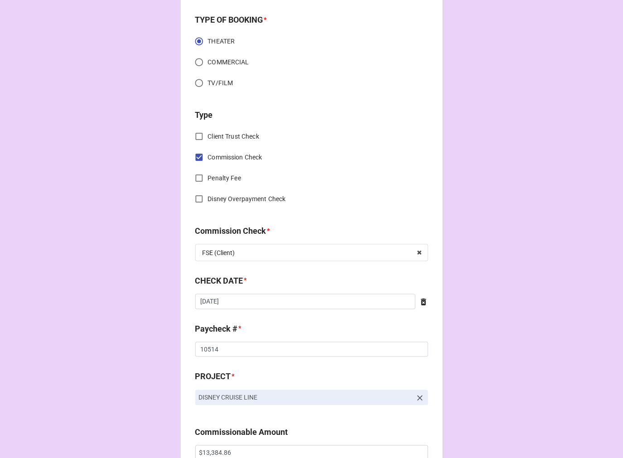
scroll to position [302, 0]
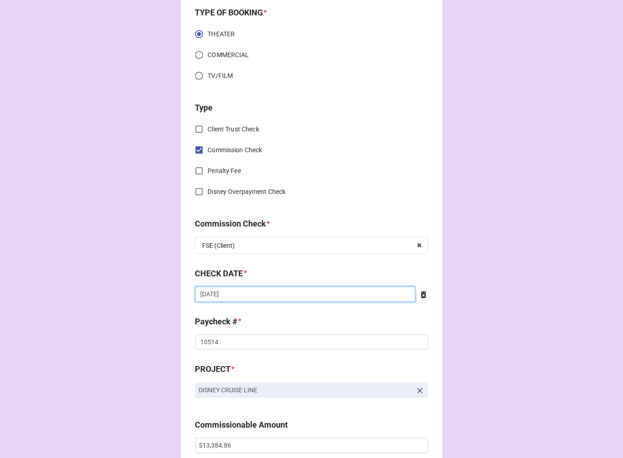
click at [266, 292] on input "[DATE]" at bounding box center [305, 294] width 220 height 15
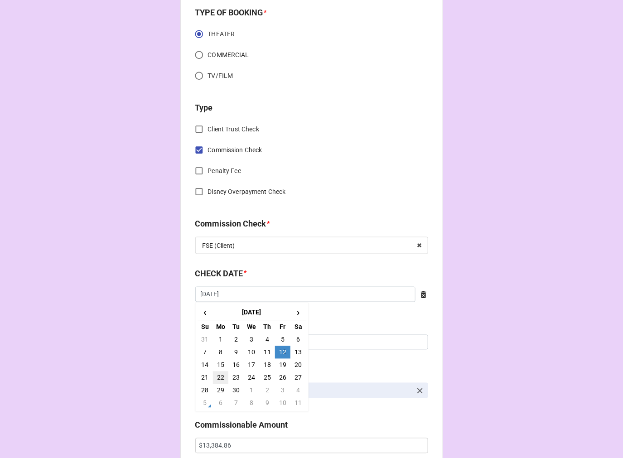
click at [219, 378] on td "22" at bounding box center [220, 378] width 15 height 13
type input "[DATE]"
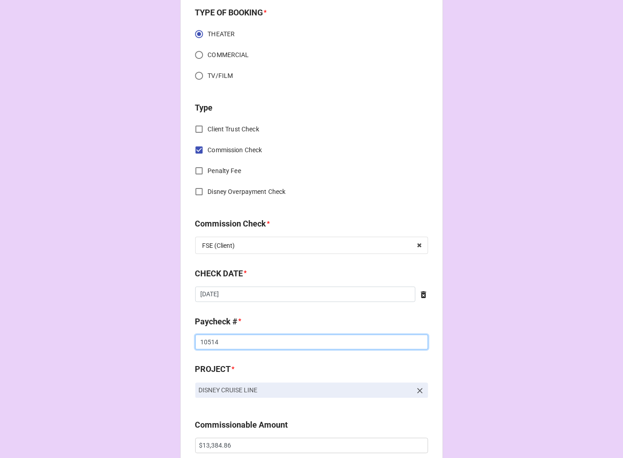
click at [209, 344] on input "10514" at bounding box center [311, 342] width 233 height 15
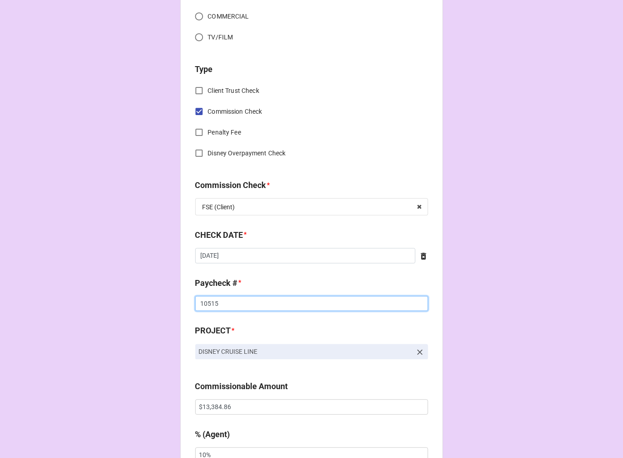
scroll to position [402, 0]
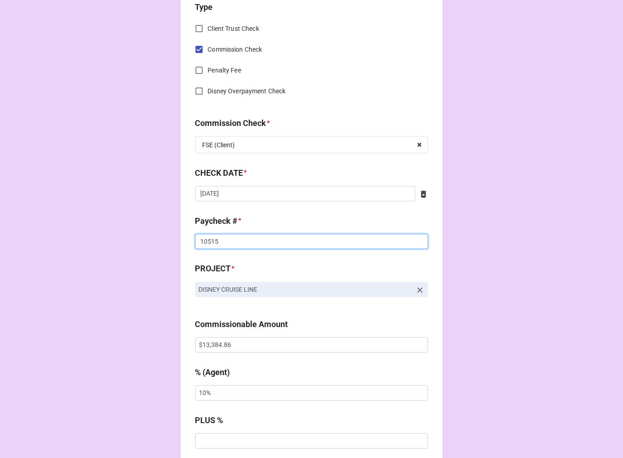
type input "10515"
click at [215, 342] on input "$13,384.86" at bounding box center [311, 345] width 233 height 15
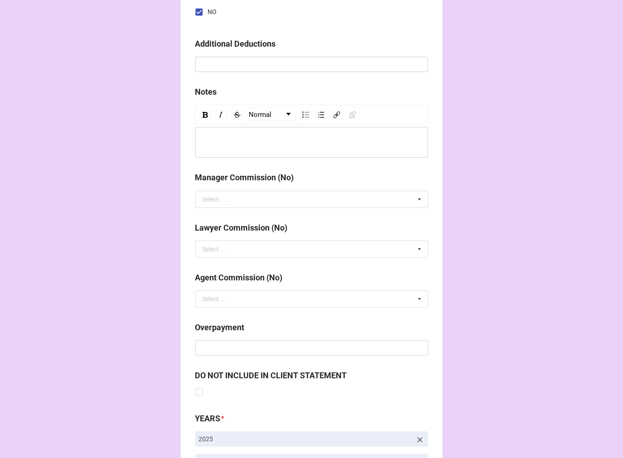
scroll to position [1049, 0]
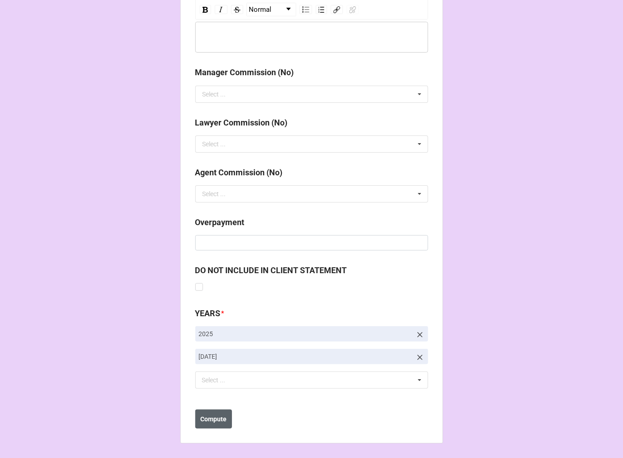
type input "$2,500.00"
click at [206, 421] on b "Compute" at bounding box center [213, 420] width 26 height 10
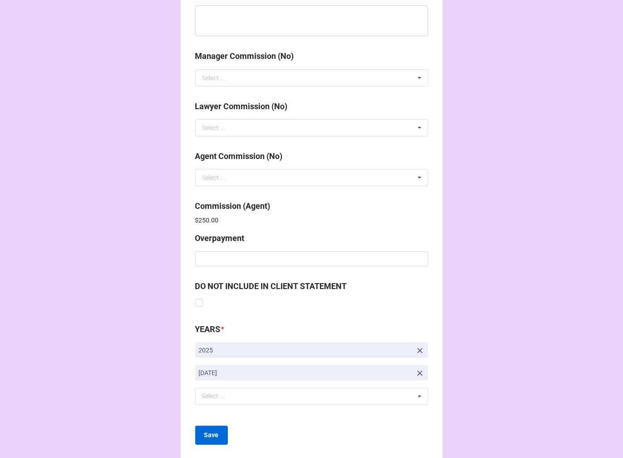
scroll to position [1081, 0]
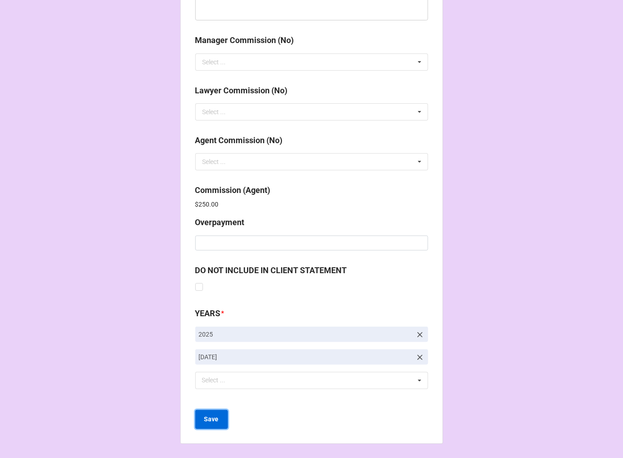
click at [215, 416] on b "Save" at bounding box center [211, 420] width 15 height 10
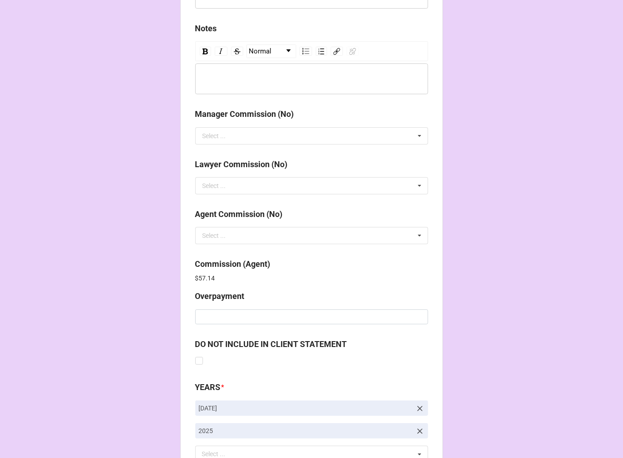
scroll to position [1081, 0]
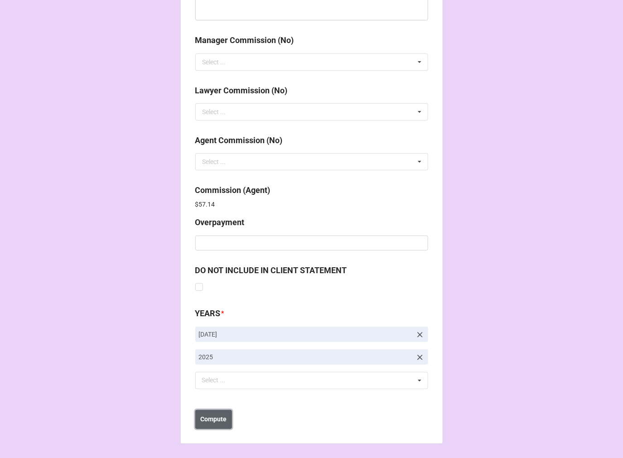
click at [213, 419] on b "Compute" at bounding box center [213, 420] width 26 height 10
click at [213, 420] on b "Save" at bounding box center [211, 420] width 15 height 10
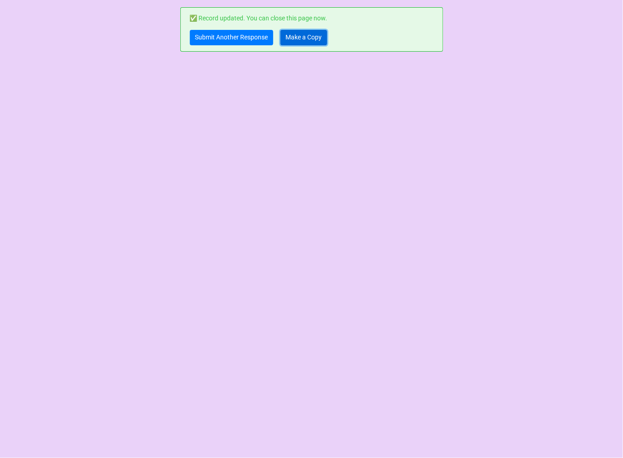
click at [311, 41] on link "Make a Copy" at bounding box center [304, 37] width 47 height 15
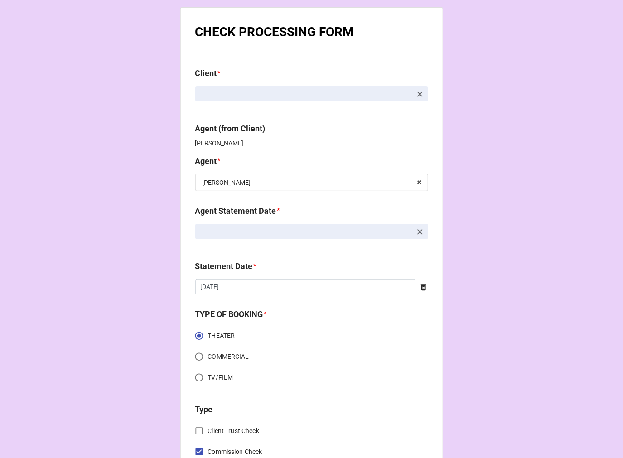
click at [418, 232] on icon at bounding box center [419, 231] width 5 height 5
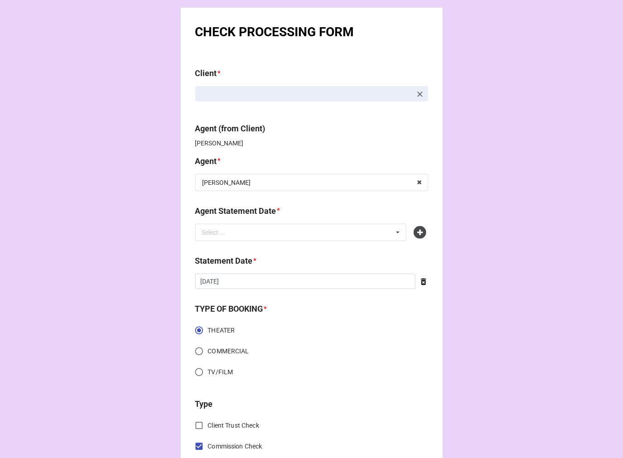
click at [362, 232] on div "Select ... No results found." at bounding box center [301, 232] width 212 height 17
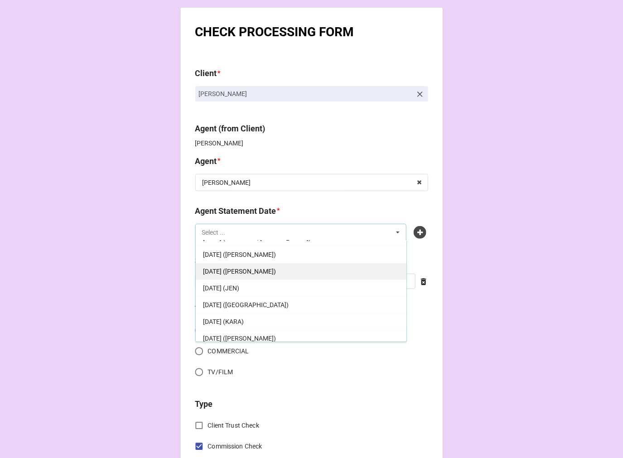
scroll to position [50, 0]
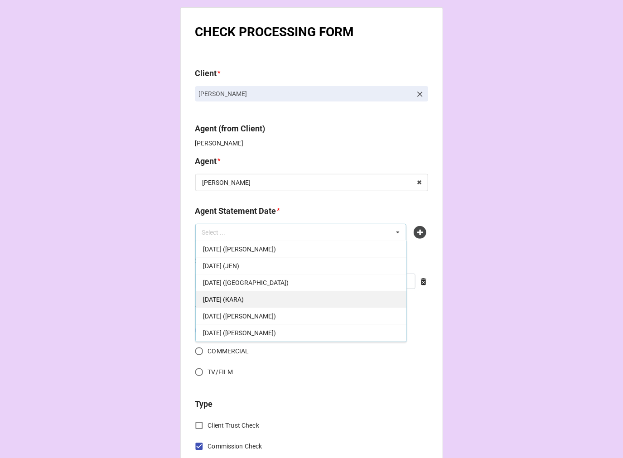
click at [244, 300] on span "[DATE] (KARA)" at bounding box center [223, 299] width 41 height 7
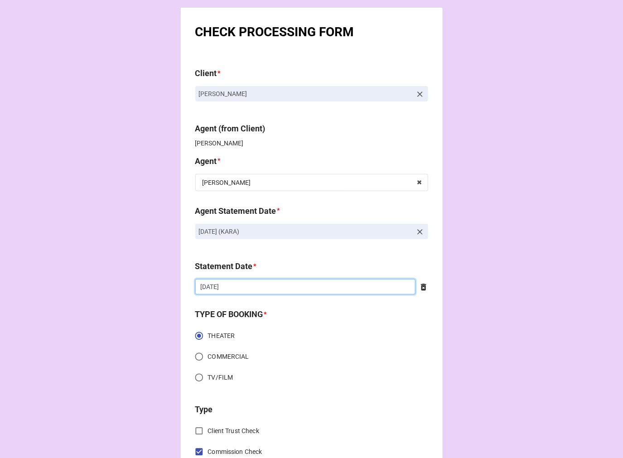
click at [247, 290] on input "[DATE]" at bounding box center [305, 286] width 220 height 15
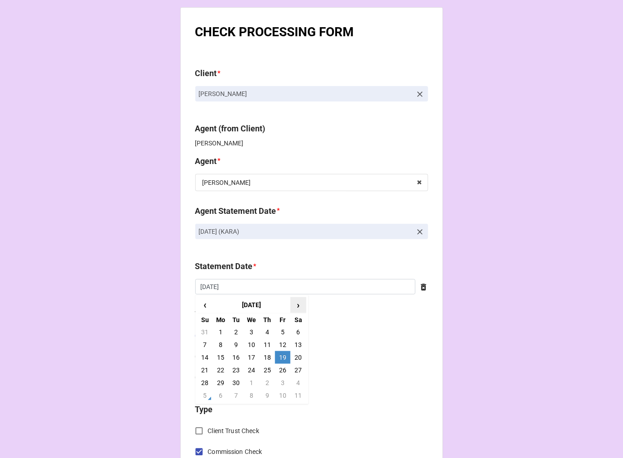
click at [293, 301] on span "›" at bounding box center [298, 305] width 15 height 15
click at [280, 358] on td "17" at bounding box center [282, 357] width 15 height 13
type input "[DATE]"
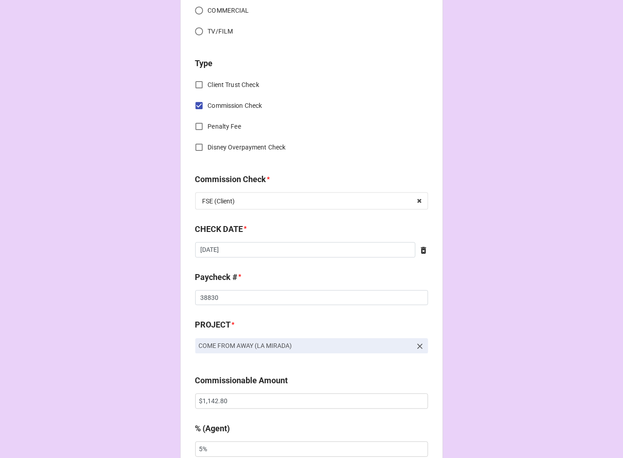
scroll to position [352, 0]
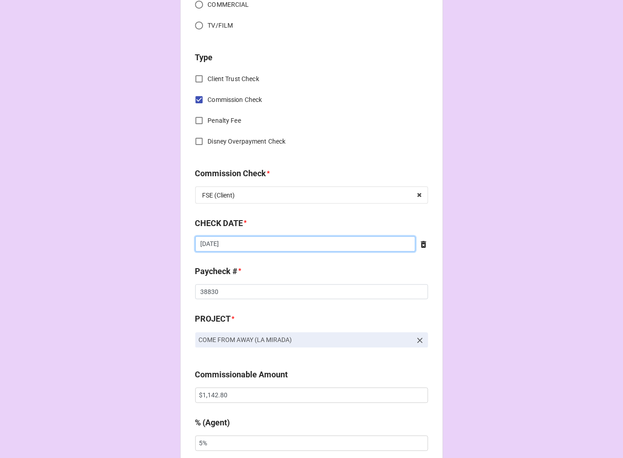
click at [392, 247] on input "[DATE]" at bounding box center [305, 244] width 220 height 15
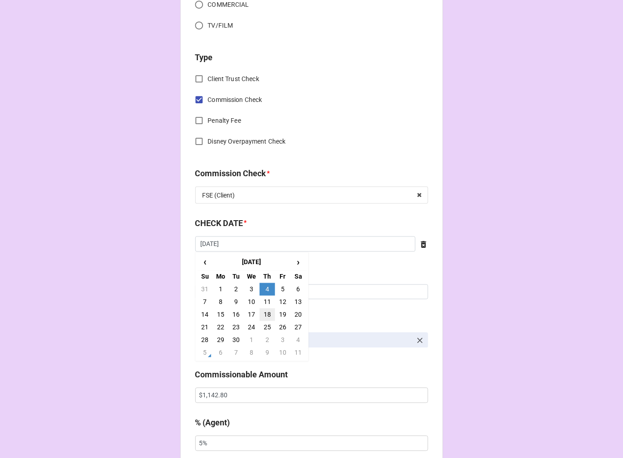
click at [264, 313] on td "18" at bounding box center [267, 315] width 15 height 13
type input "[DATE]"
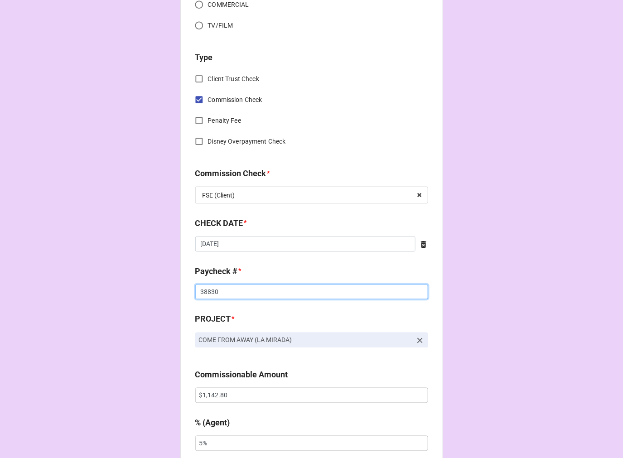
click at [207, 293] on input "38830" at bounding box center [311, 292] width 233 height 15
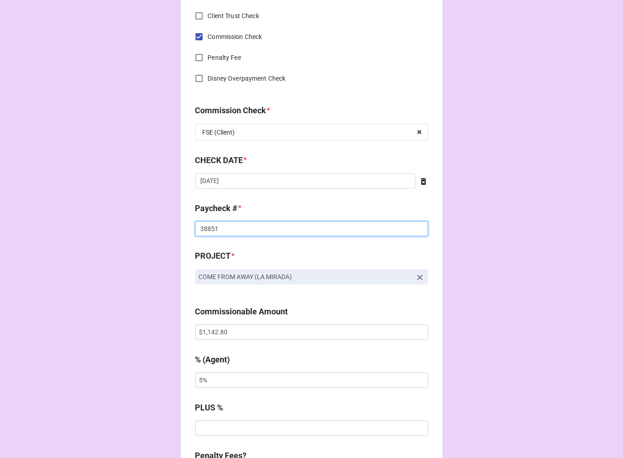
scroll to position [554, 0]
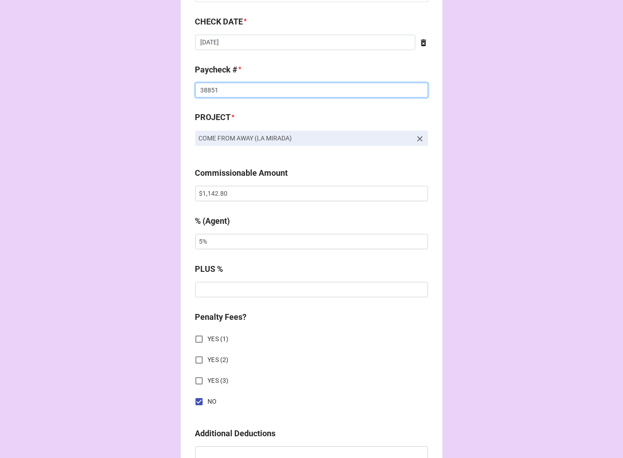
type input "38851"
click at [214, 197] on input "$1,142.80" at bounding box center [311, 193] width 233 height 15
drag, startPoint x: 220, startPoint y: 242, endPoint x: 174, endPoint y: 241, distance: 45.8
click at [180, 241] on div "CHECK PROCESSING FORM Client * [PERSON_NAME] Agent (from Client) [PERSON_NAME],…" at bounding box center [311, 196] width 263 height 1486
type input "10%"
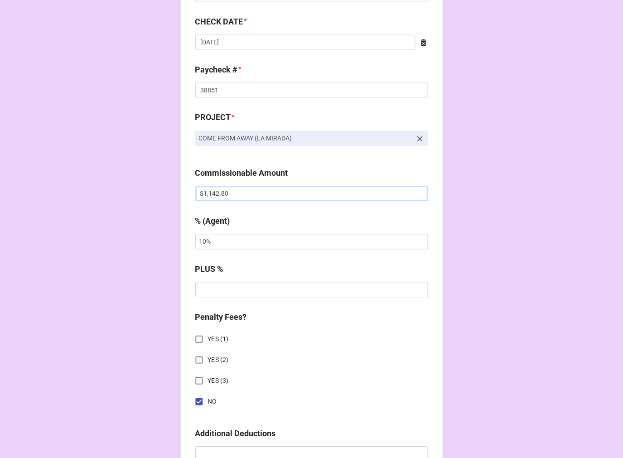
drag, startPoint x: 236, startPoint y: 187, endPoint x: 143, endPoint y: 179, distance: 93.2
click at [144, 179] on div "CHECK PROCESSING FORM Client * [PERSON_NAME] Agent (from Client) [PERSON_NAME],…" at bounding box center [311, 199] width 623 height 1507
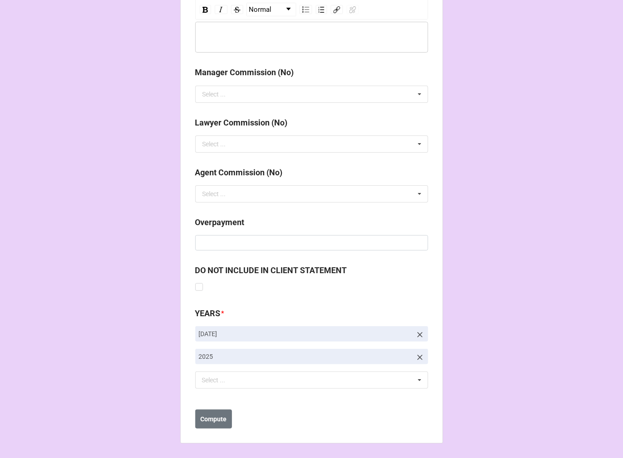
type input "$1,142.90"
click at [419, 333] on icon at bounding box center [419, 334] width 5 height 5
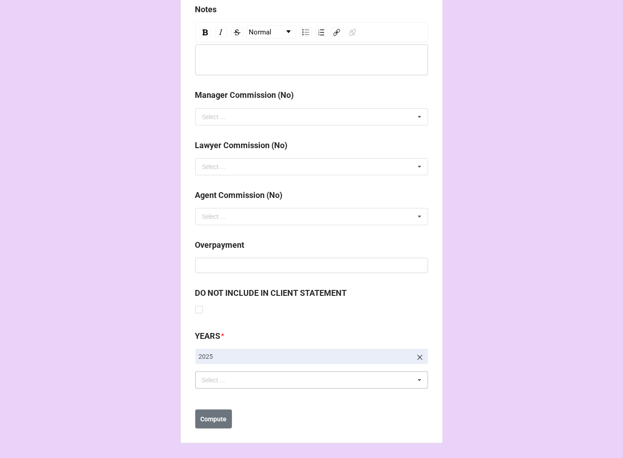
click at [265, 387] on div "Select ... No results found." at bounding box center [311, 380] width 233 height 17
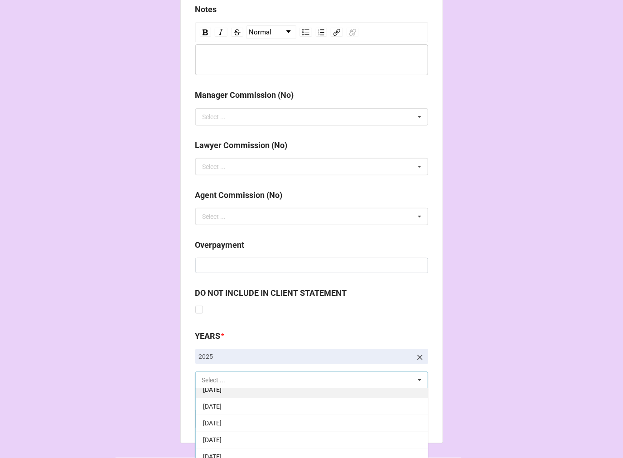
scroll to position [101, 0]
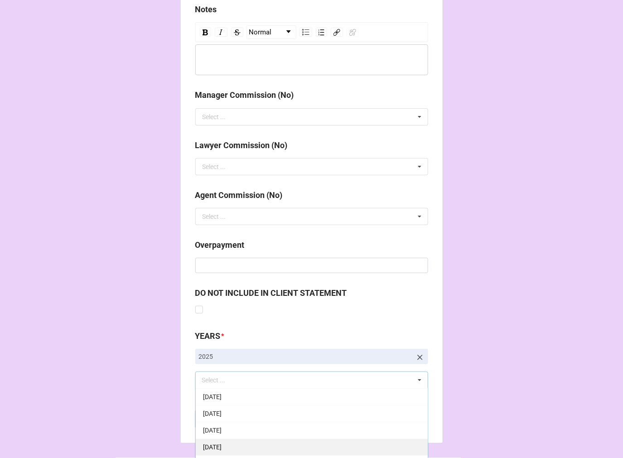
click at [222, 447] on span "[DATE]" at bounding box center [212, 447] width 19 height 7
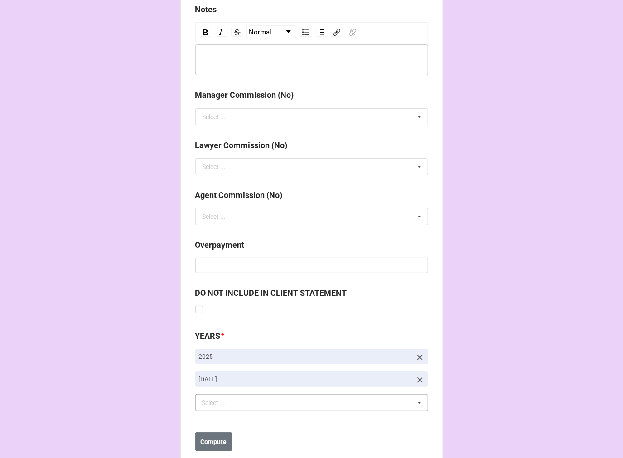
click at [216, 442] on b "Compute" at bounding box center [213, 442] width 26 height 10
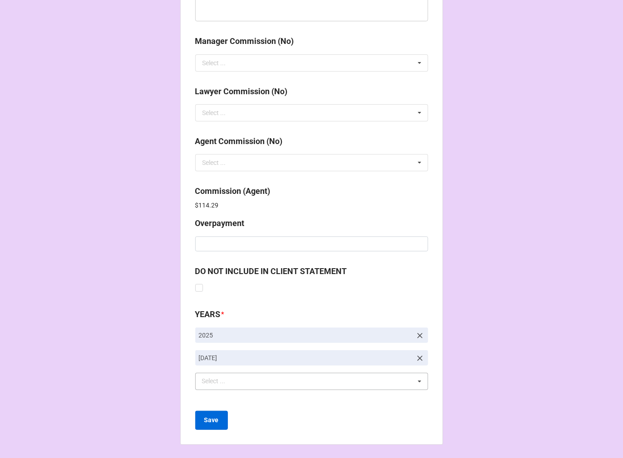
scroll to position [1081, 0]
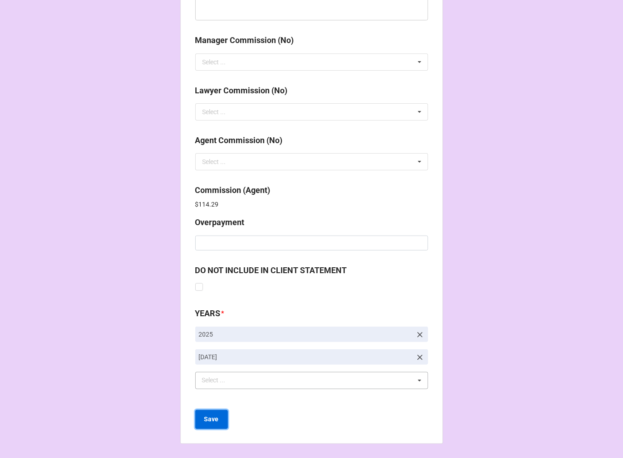
click at [209, 422] on b "Save" at bounding box center [211, 420] width 15 height 10
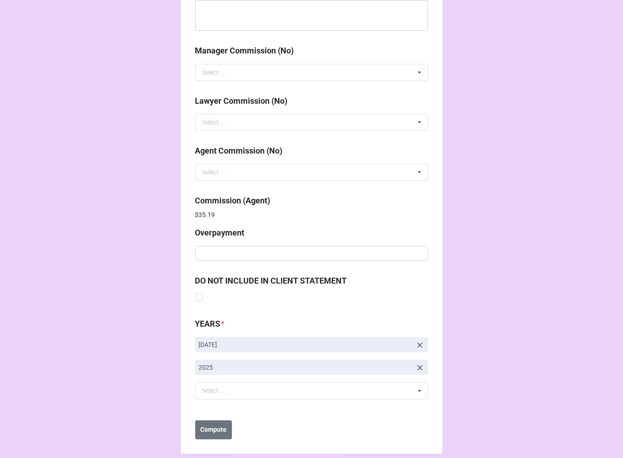
scroll to position [1081, 0]
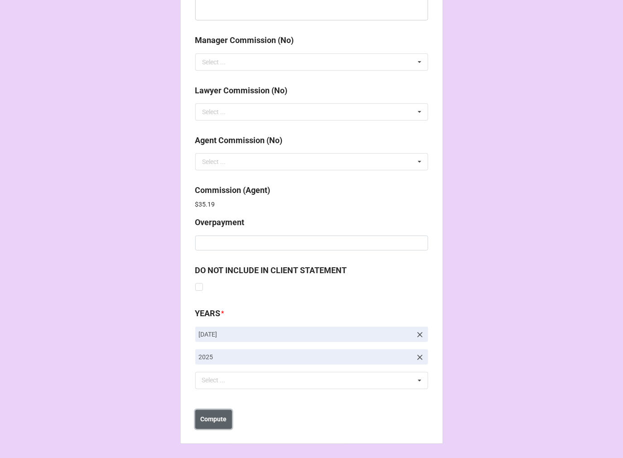
click at [216, 423] on b "Compute" at bounding box center [213, 420] width 26 height 10
click at [216, 423] on b "Save" at bounding box center [211, 420] width 15 height 10
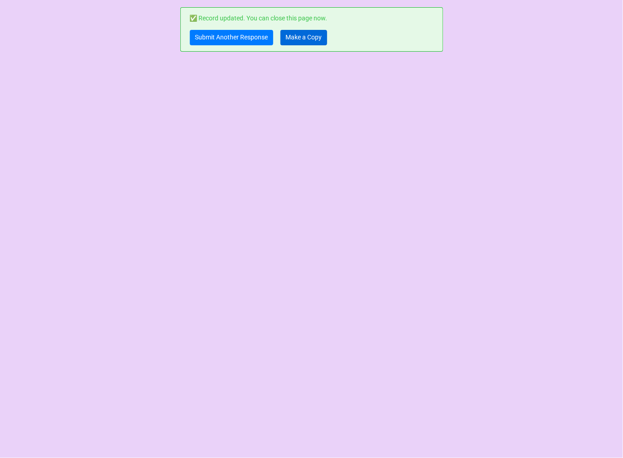
scroll to position [0, 0]
click at [287, 39] on link "Make a Copy" at bounding box center [304, 37] width 47 height 15
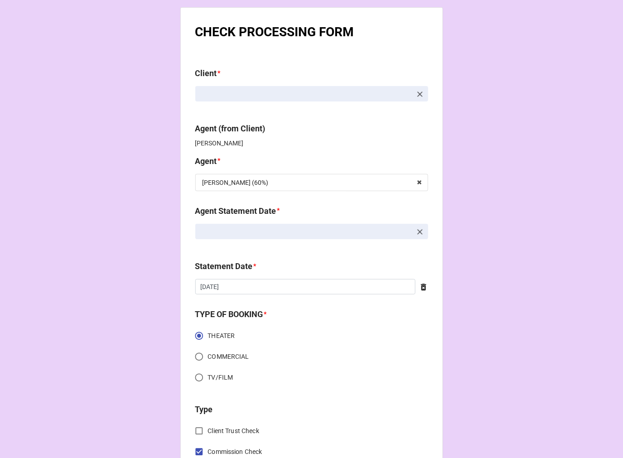
click at [416, 228] on icon at bounding box center [420, 232] width 9 height 9
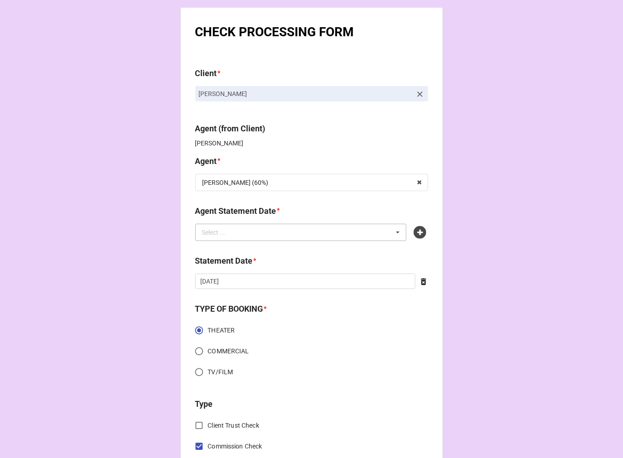
click at [347, 229] on div "Select ... No results found." at bounding box center [301, 232] width 212 height 17
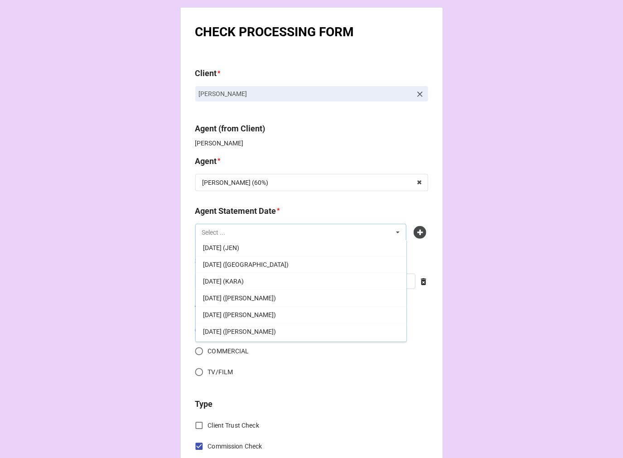
scroll to position [157, 0]
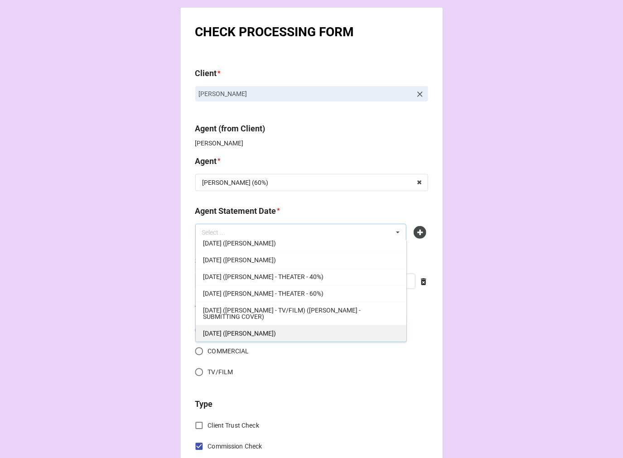
click at [261, 334] on span "OCTOBER 17, 2025 (TIERA)" at bounding box center [239, 333] width 73 height 7
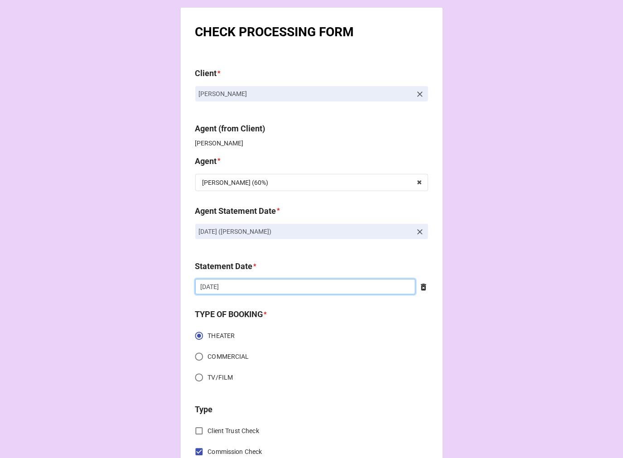
click at [238, 282] on input "9/19/2025" at bounding box center [305, 286] width 220 height 15
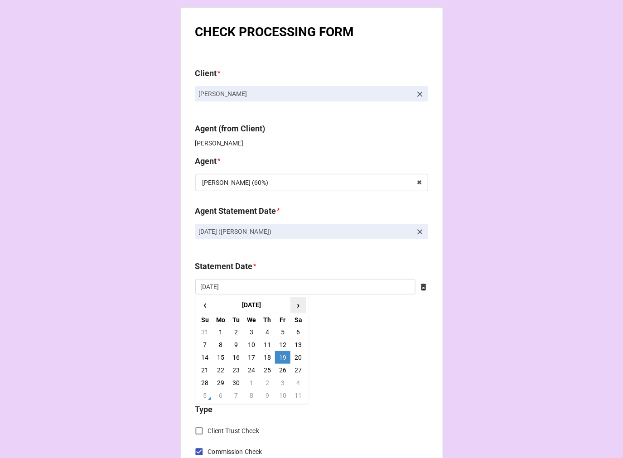
click at [296, 305] on span "›" at bounding box center [298, 305] width 15 height 15
click at [280, 356] on td "17" at bounding box center [282, 357] width 15 height 13
type input "[DATE]"
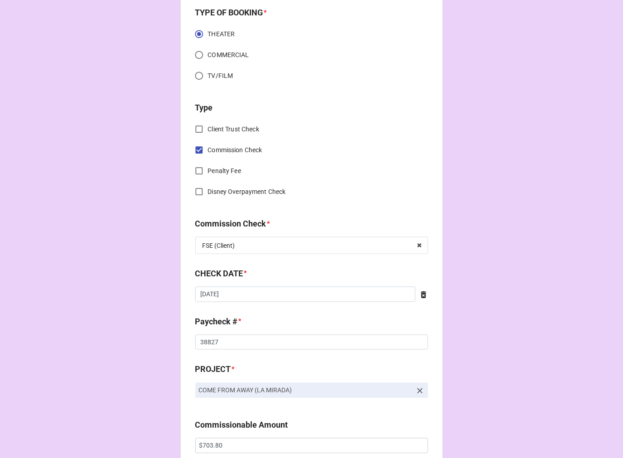
scroll to position [402, 0]
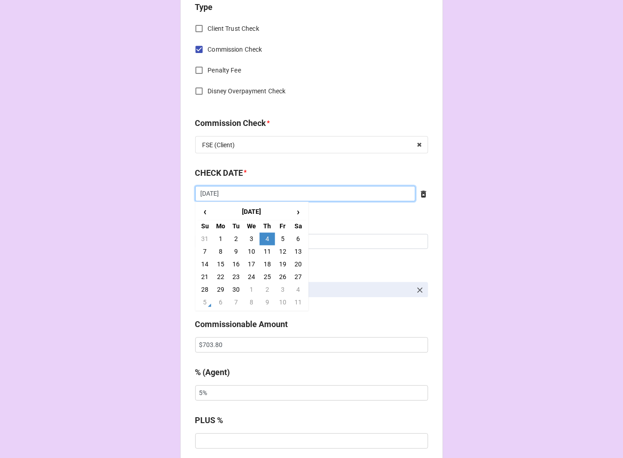
click at [238, 194] on input "9/4/2025" at bounding box center [305, 193] width 220 height 15
click at [264, 263] on td "18" at bounding box center [267, 264] width 15 height 13
type input "[DATE]"
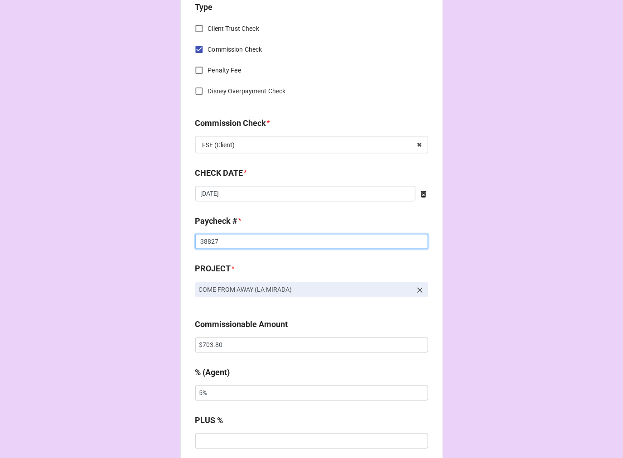
click at [205, 238] on input "38827" at bounding box center [311, 241] width 233 height 15
drag, startPoint x: 205, startPoint y: 238, endPoint x: 251, endPoint y: 228, distance: 47.0
click at [206, 237] on input "38827" at bounding box center [311, 241] width 233 height 15
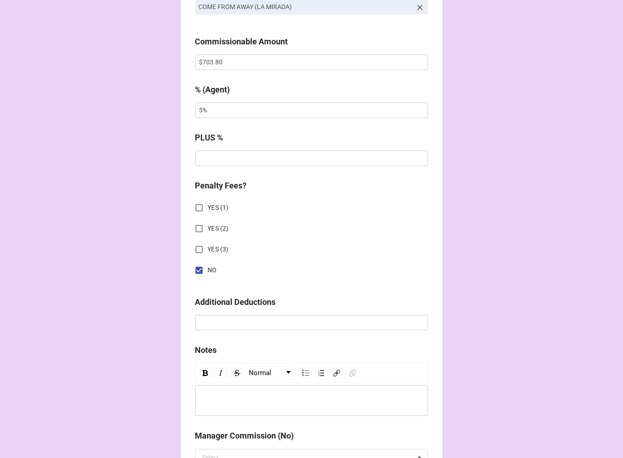
scroll to position [705, 0]
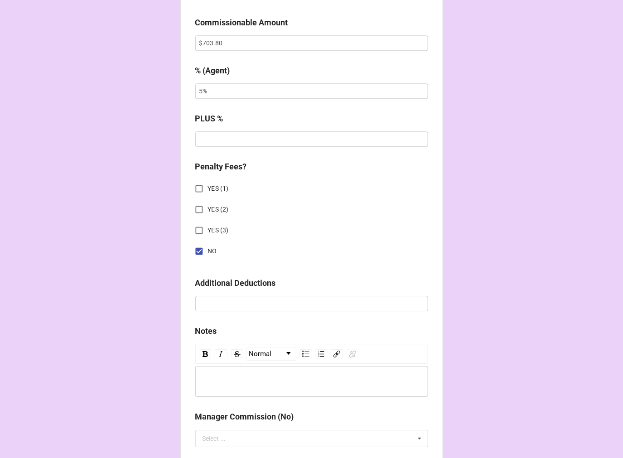
type input "38847"
drag, startPoint x: 222, startPoint y: 89, endPoint x: 139, endPoint y: 71, distance: 85.0
click at [140, 71] on div "CHECK PROCESSING FORM Client * Tayler Mettra Agent (from Client) Tiera Agent * …" at bounding box center [311, 48] width 623 height 1507
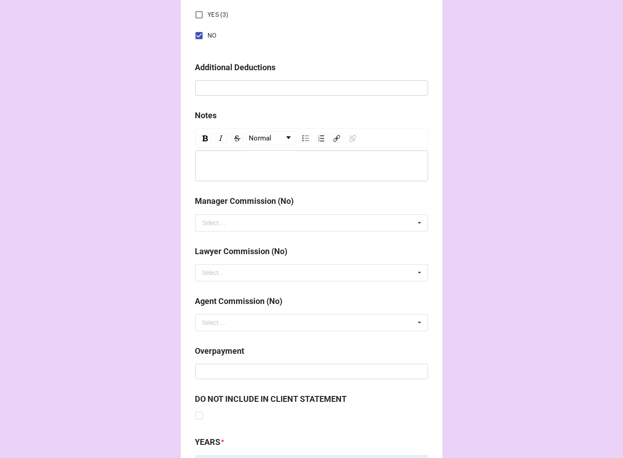
scroll to position [1049, 0]
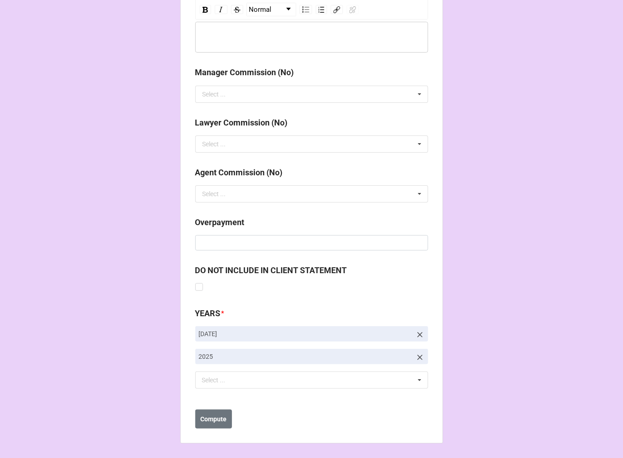
type input "10%"
click at [420, 329] on link at bounding box center [420, 334] width 9 height 10
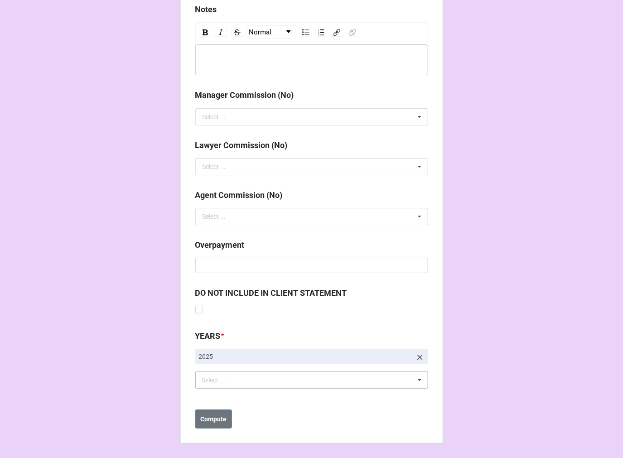
click at [255, 376] on div "Select ... No results found." at bounding box center [311, 380] width 233 height 17
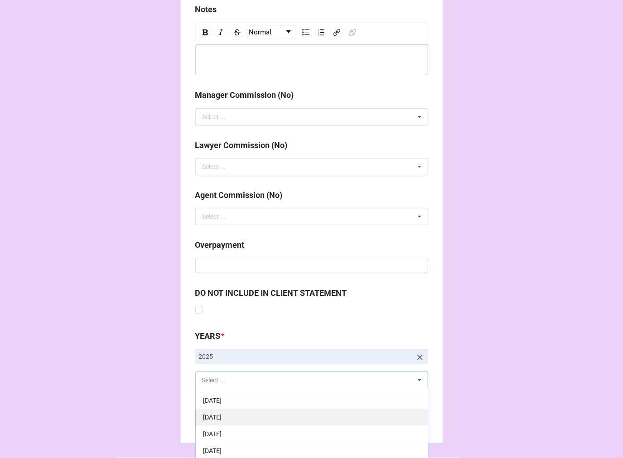
scroll to position [101, 0]
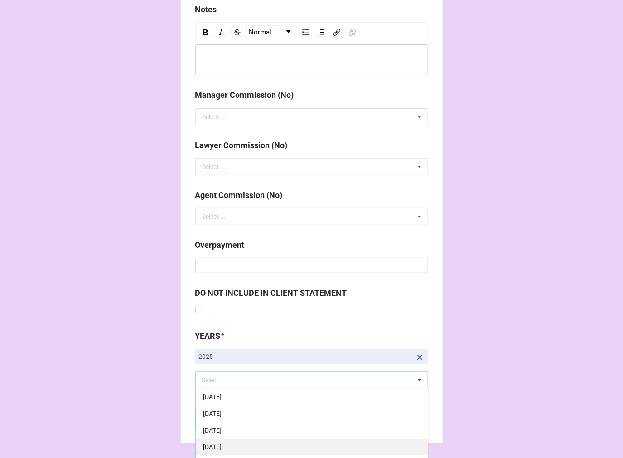
click at [232, 442] on div "[DATE]" at bounding box center [312, 447] width 232 height 17
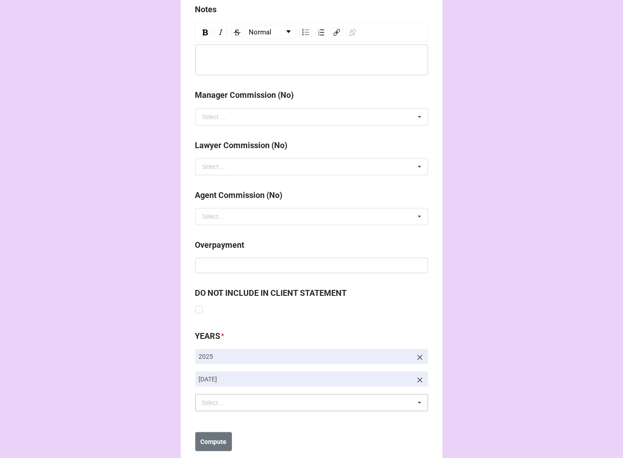
click at [201, 444] on b "Compute" at bounding box center [213, 442] width 26 height 10
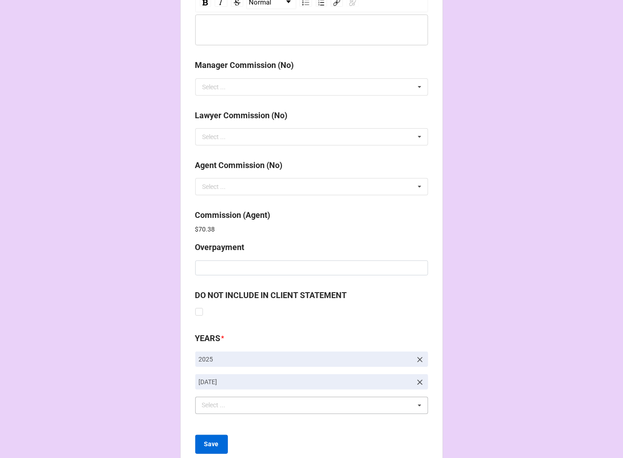
scroll to position [1081, 0]
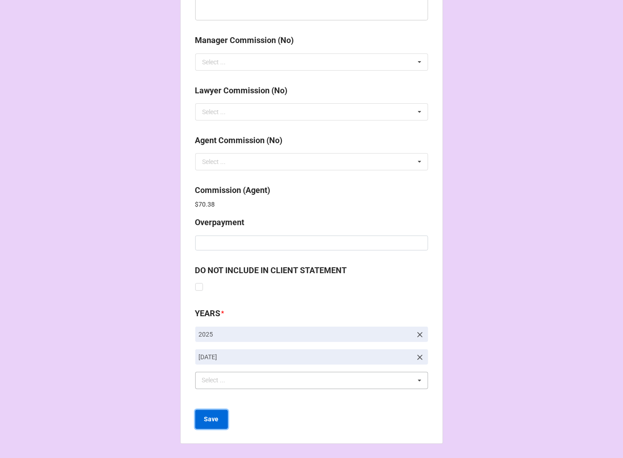
click at [212, 418] on b "Save" at bounding box center [211, 420] width 15 height 10
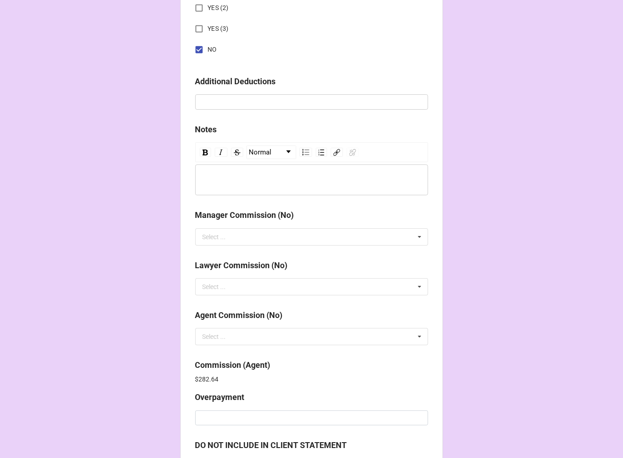
scroll to position [1081, 0]
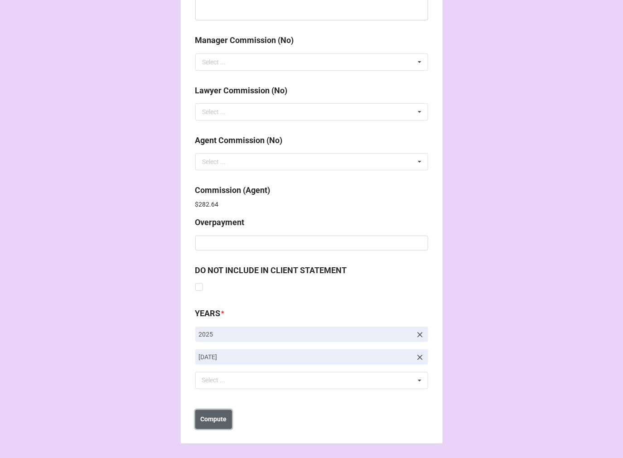
click at [218, 423] on b "Compute" at bounding box center [213, 420] width 26 height 10
click at [218, 423] on button "Save" at bounding box center [211, 419] width 33 height 19
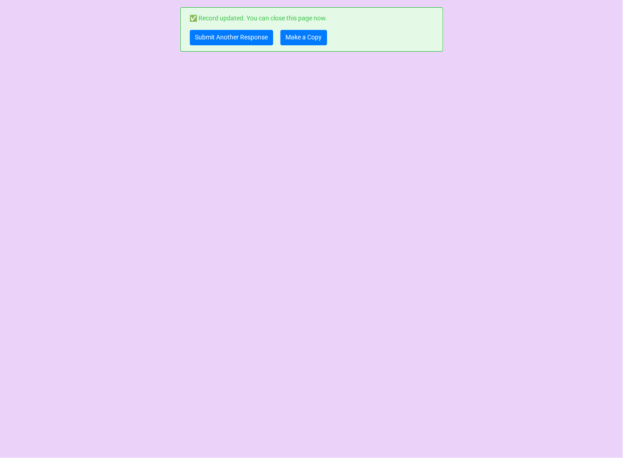
scroll to position [0, 0]
click at [300, 39] on link "Make a Copy" at bounding box center [304, 37] width 47 height 15
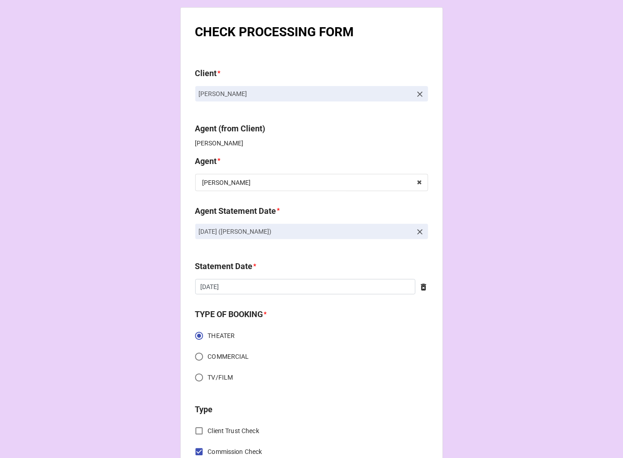
drag, startPoint x: 341, startPoint y: 229, endPoint x: 141, endPoint y: 228, distance: 199.9
copy p "[DATE] ([PERSON_NAME])"
click at [416, 229] on icon at bounding box center [420, 232] width 9 height 9
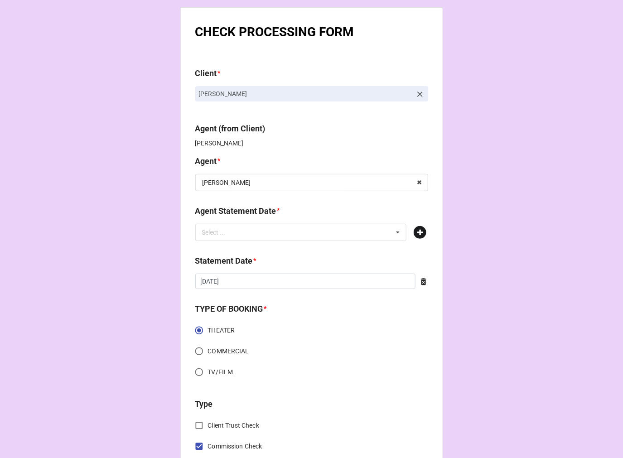
click at [419, 234] on icon at bounding box center [420, 232] width 13 height 13
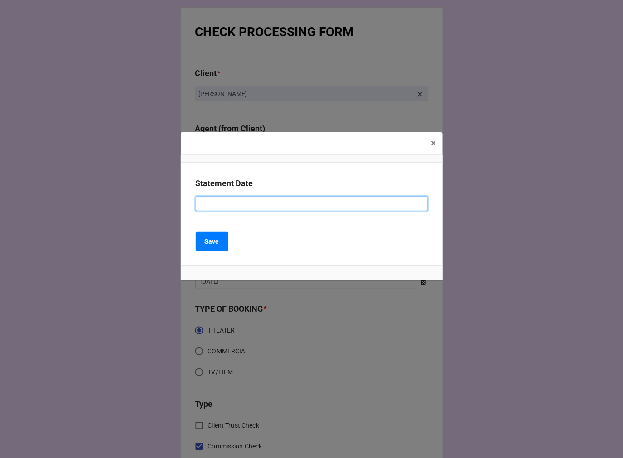
click at [216, 210] on input at bounding box center [312, 203] width 232 height 15
paste input "[DATE] ([PERSON_NAME])"
click at [231, 203] on input "[DATE] ([PERSON_NAME])" at bounding box center [312, 203] width 232 height 15
type input "[DATE] ([PERSON_NAME])"
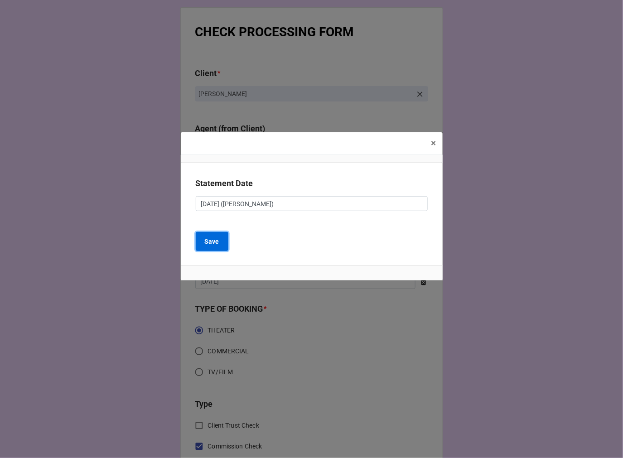
click at [217, 242] on b "Save" at bounding box center [212, 242] width 15 height 10
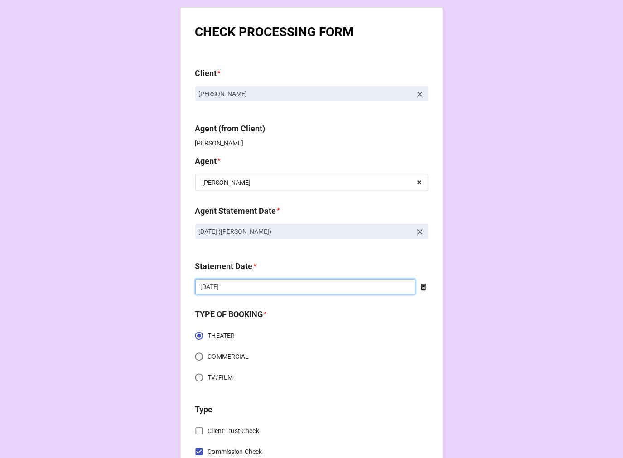
click at [261, 292] on input "[DATE]" at bounding box center [305, 286] width 220 height 15
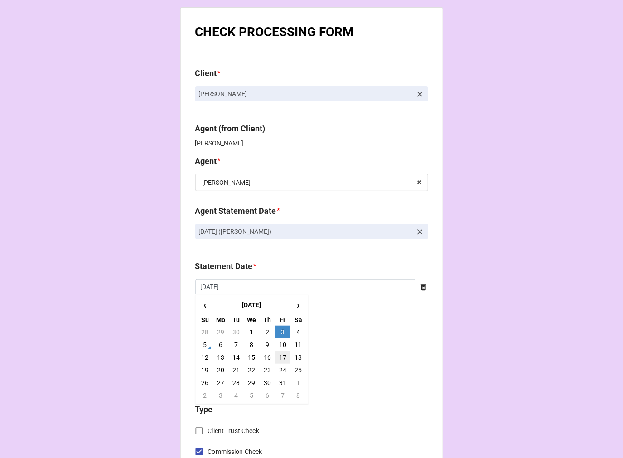
click at [281, 359] on td "17" at bounding box center [282, 357] width 15 height 13
type input "[DATE]"
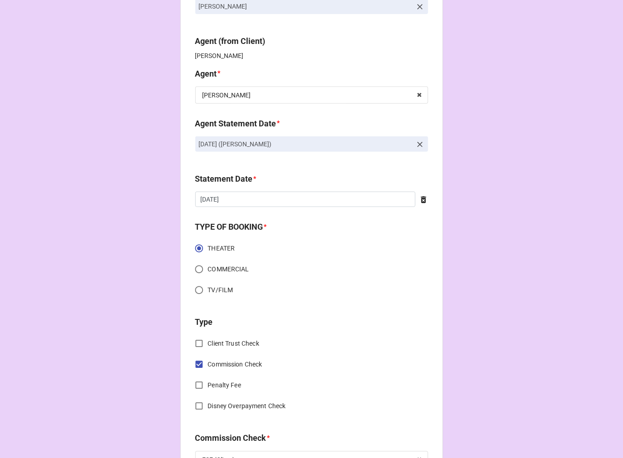
scroll to position [302, 0]
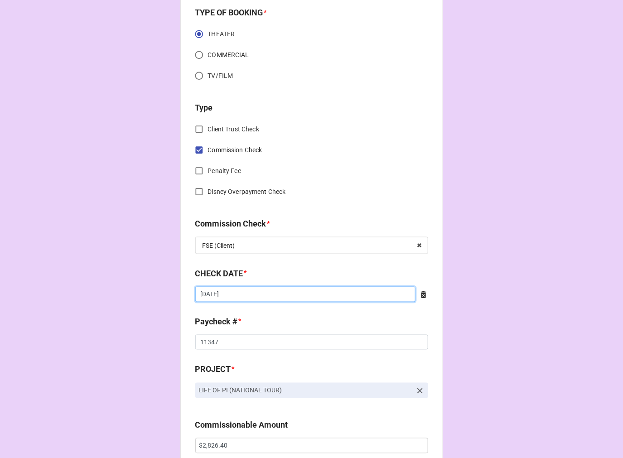
click at [272, 295] on input "[DATE]" at bounding box center [305, 294] width 220 height 15
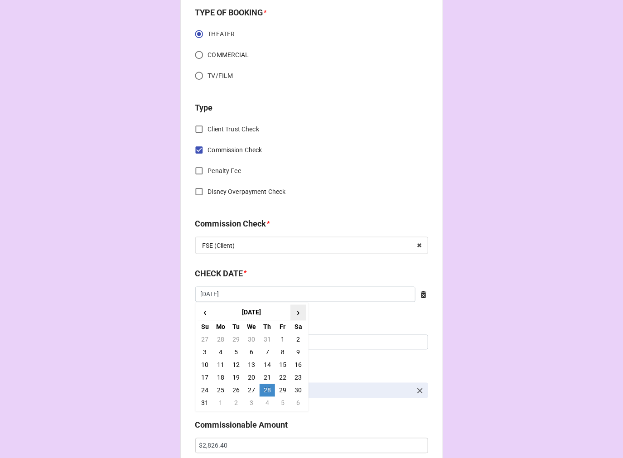
click at [296, 316] on span "›" at bounding box center [298, 312] width 15 height 15
click at [261, 365] on td "18" at bounding box center [267, 365] width 15 height 13
type input "[DATE]"
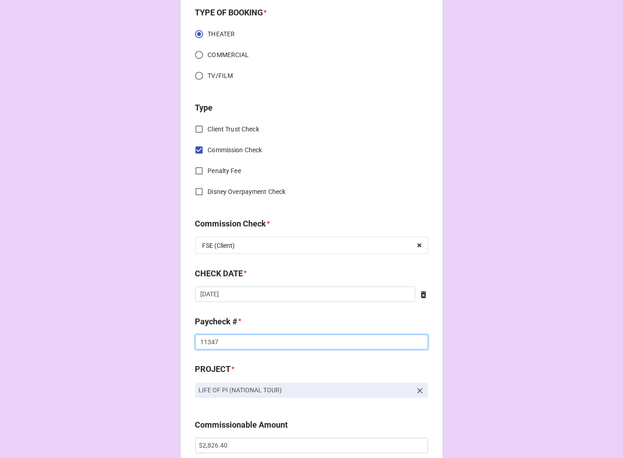
click at [210, 342] on input "11347" at bounding box center [311, 342] width 233 height 15
type input "11451"
drag, startPoint x: 220, startPoint y: 447, endPoint x: -42, endPoint y: 447, distance: 261.9
click at [0, 447] on html "CHECK PROCESSING FORM Client * [PERSON_NAME] Agent (from Client) [PERSON_NAME] …" at bounding box center [311, 229] width 623 height 458
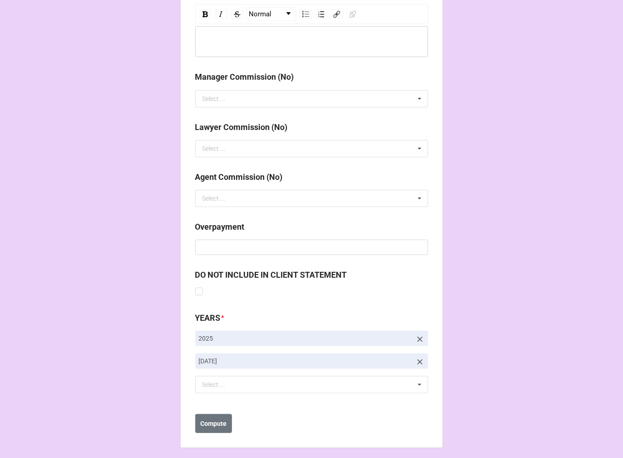
scroll to position [1049, 0]
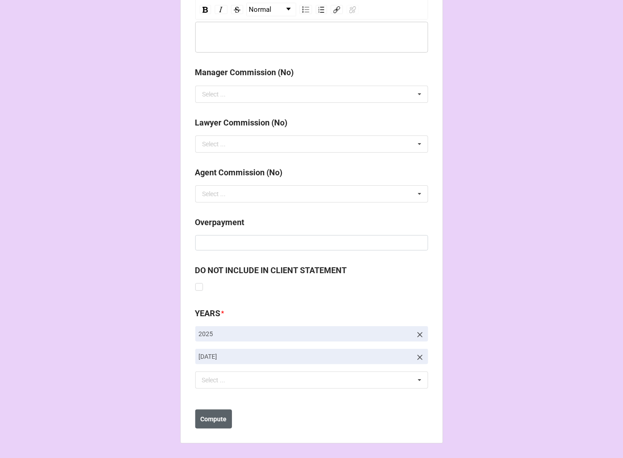
type input "$1,114.10"
click at [218, 417] on b "Compute" at bounding box center [213, 420] width 26 height 10
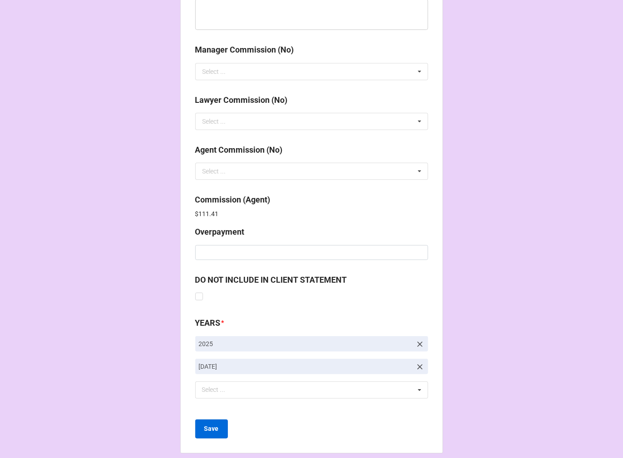
scroll to position [1081, 0]
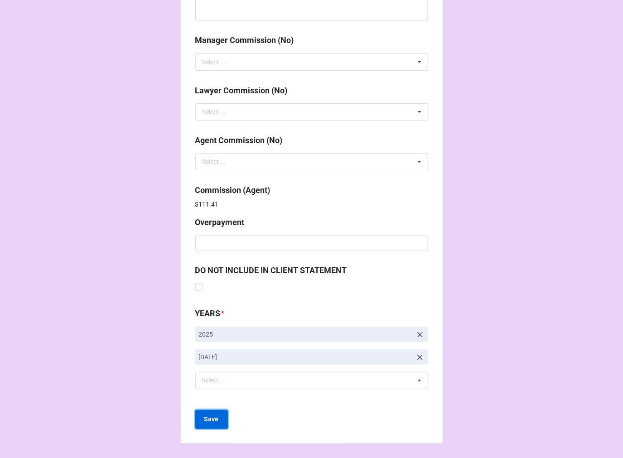
click at [207, 422] on b "Save" at bounding box center [211, 420] width 15 height 10
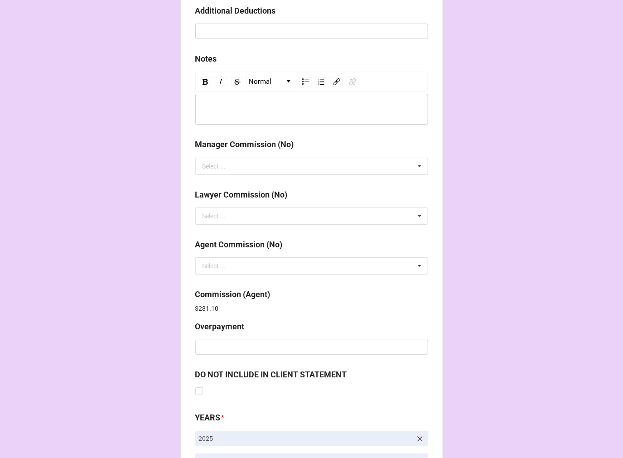
scroll to position [1081, 0]
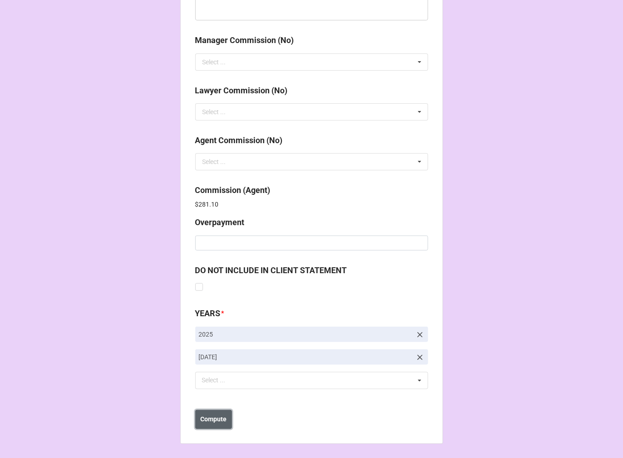
click at [213, 417] on b "Compute" at bounding box center [213, 420] width 26 height 10
click at [212, 423] on b "Save" at bounding box center [211, 420] width 15 height 10
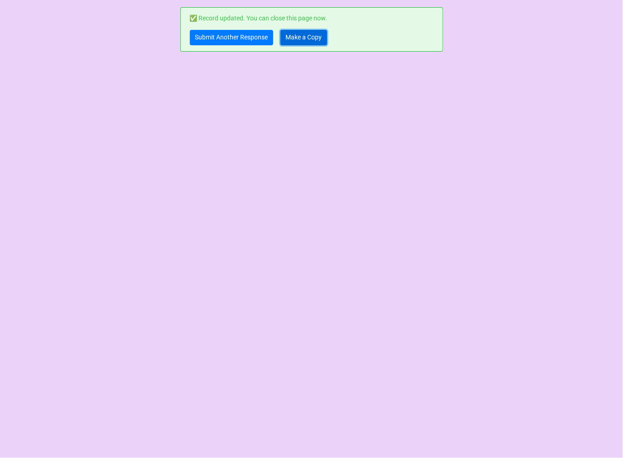
click at [300, 38] on link "Make a Copy" at bounding box center [304, 37] width 47 height 15
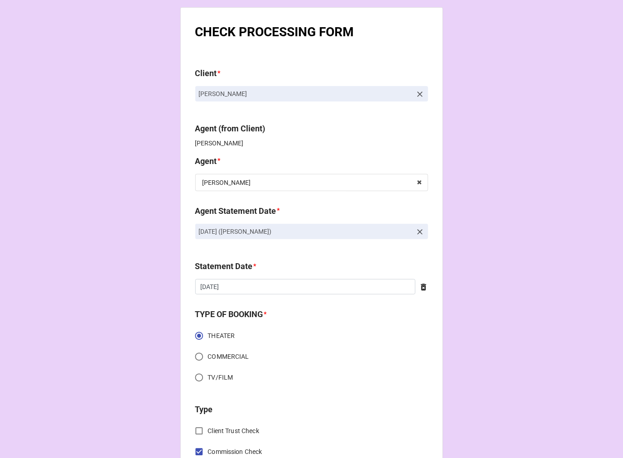
click at [417, 231] on icon at bounding box center [420, 232] width 9 height 9
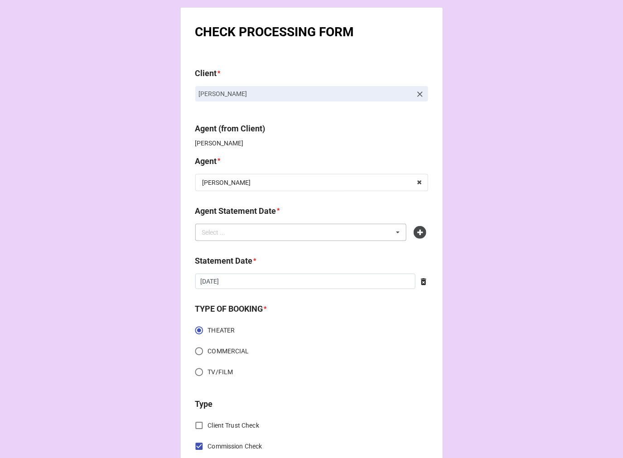
click at [363, 231] on div "Select ... No results found." at bounding box center [301, 232] width 212 height 17
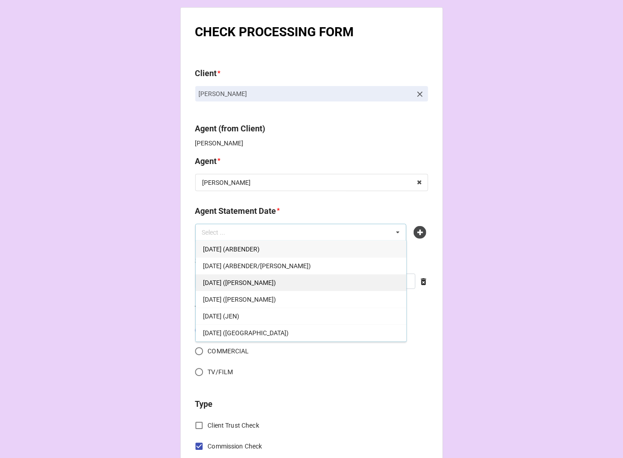
click at [276, 279] on span "OCTOBER 17, 2025 (CHONDRA)" at bounding box center [239, 282] width 73 height 7
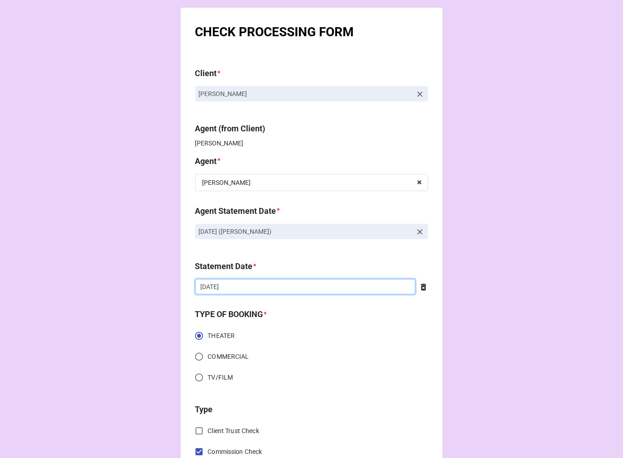
click at [246, 286] on input "10/3/2025" at bounding box center [305, 286] width 220 height 15
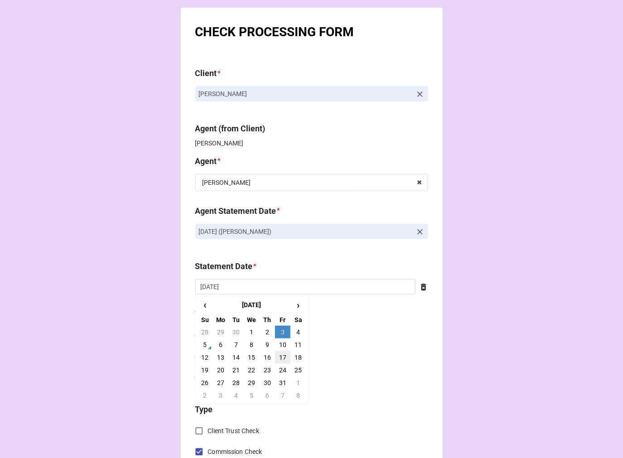
drag, startPoint x: 280, startPoint y: 356, endPoint x: 528, endPoint y: 354, distance: 247.9
click at [281, 356] on td "17" at bounding box center [282, 357] width 15 height 13
type input "[DATE]"
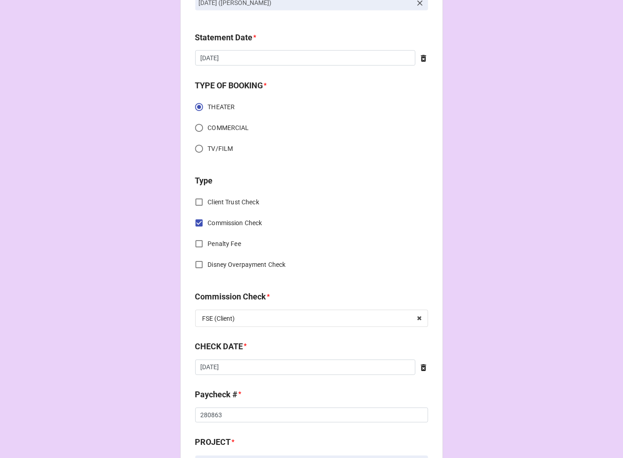
scroll to position [252, 0]
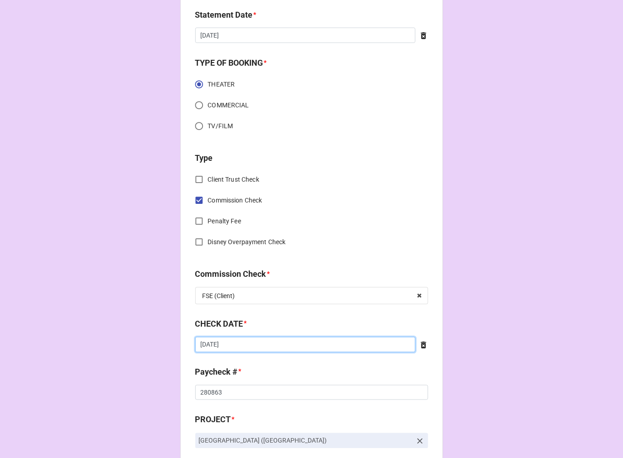
click at [246, 345] on input "9/18/2025" at bounding box center [305, 344] width 220 height 15
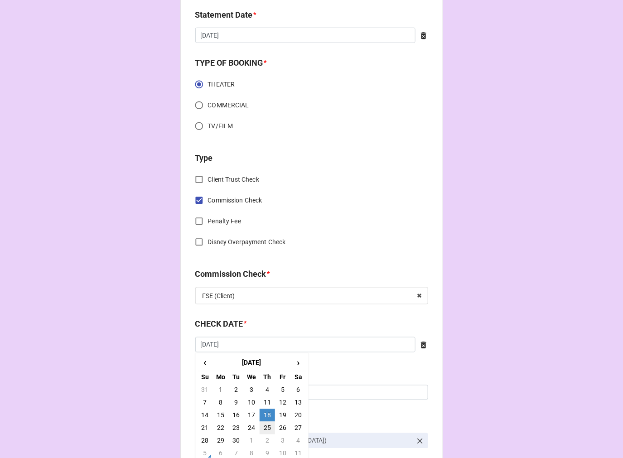
click at [264, 431] on td "25" at bounding box center [267, 428] width 15 height 13
type input "9/25/2025"
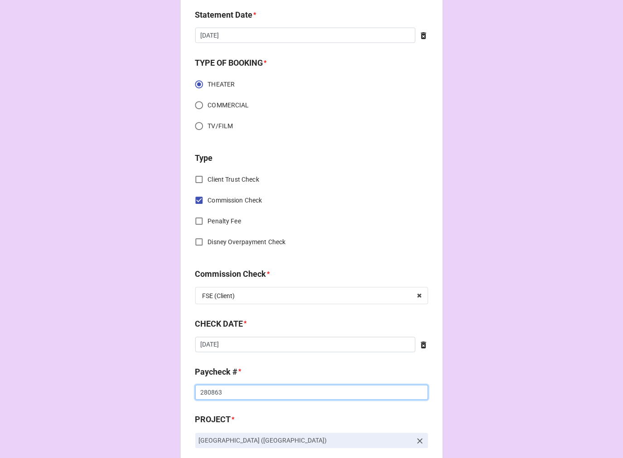
click at [210, 393] on input "280863" at bounding box center [311, 392] width 233 height 15
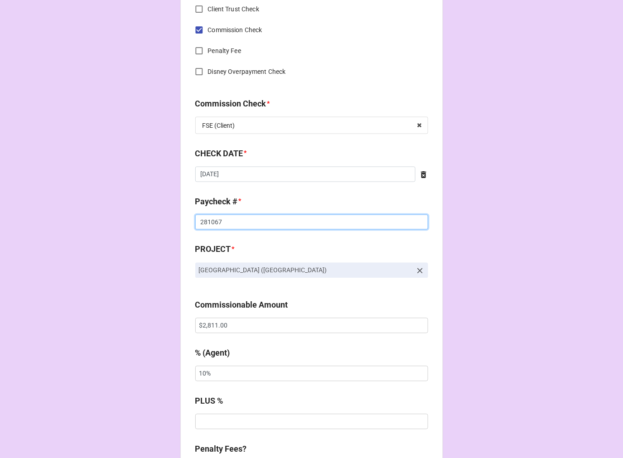
scroll to position [453, 0]
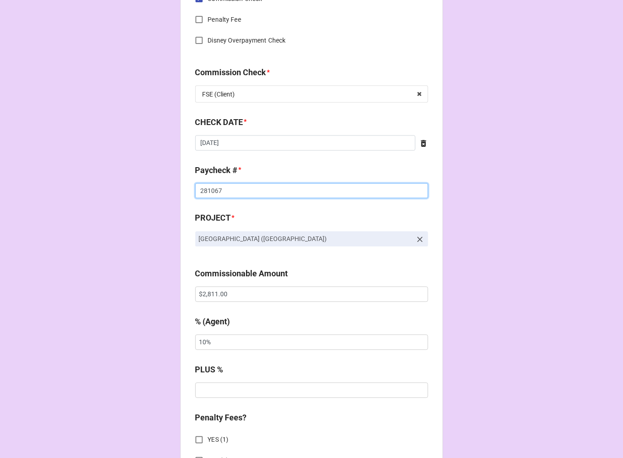
type input "281067"
click at [208, 298] on input "$2,811.00" at bounding box center [311, 294] width 233 height 15
type input "$2,967.90"
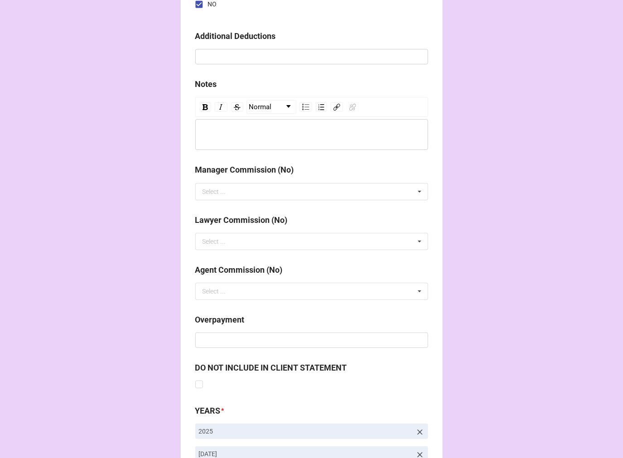
scroll to position [1049, 0]
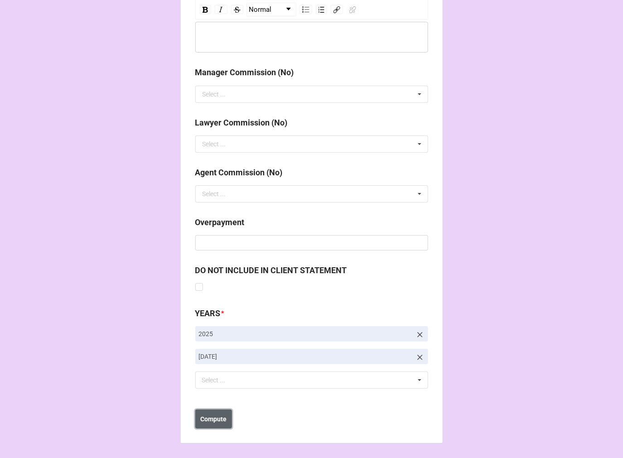
click at [204, 417] on b "Compute" at bounding box center [213, 420] width 26 height 10
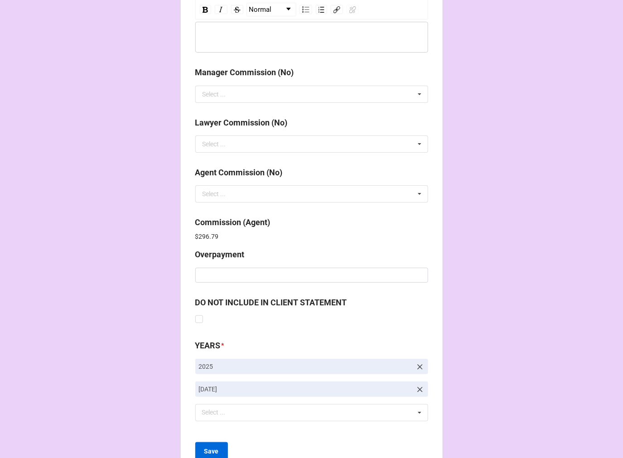
scroll to position [1081, 0]
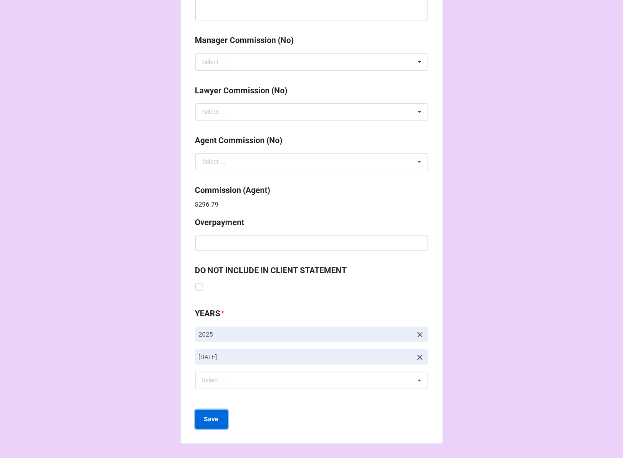
click at [212, 415] on b "Save" at bounding box center [211, 420] width 15 height 10
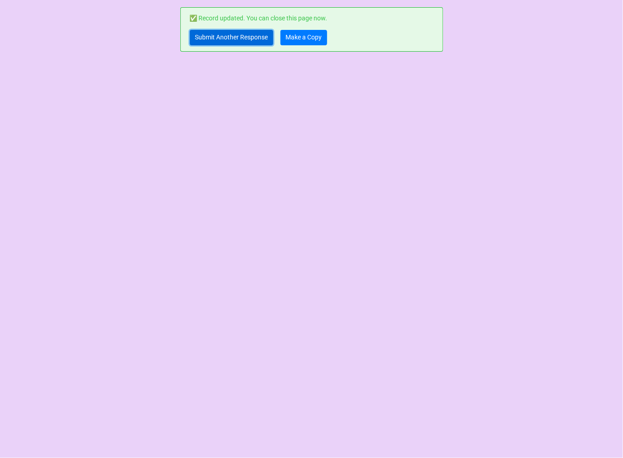
click at [202, 33] on link "Submit Another Response" at bounding box center [231, 37] width 83 height 15
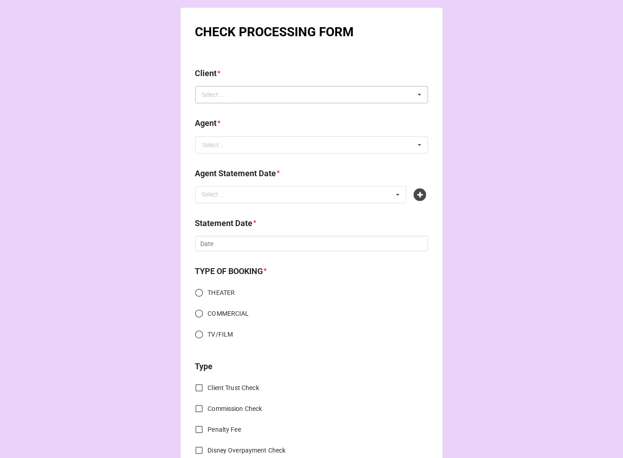
click at [250, 97] on div "Select ... No results found." at bounding box center [311, 94] width 233 height 17
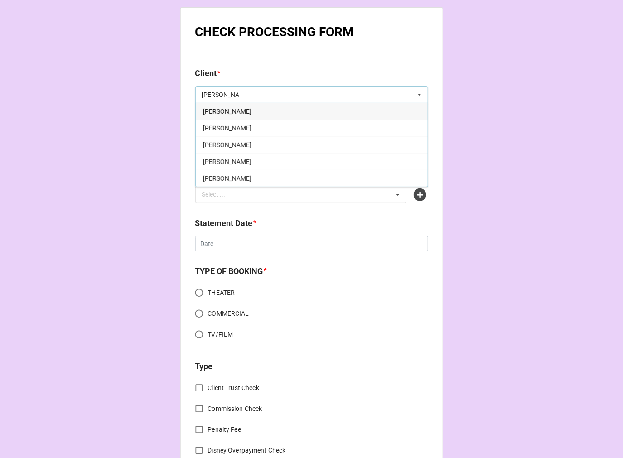
type input "[PERSON_NAME]"
click at [252, 114] on div "[PERSON_NAME]" at bounding box center [312, 111] width 232 height 17
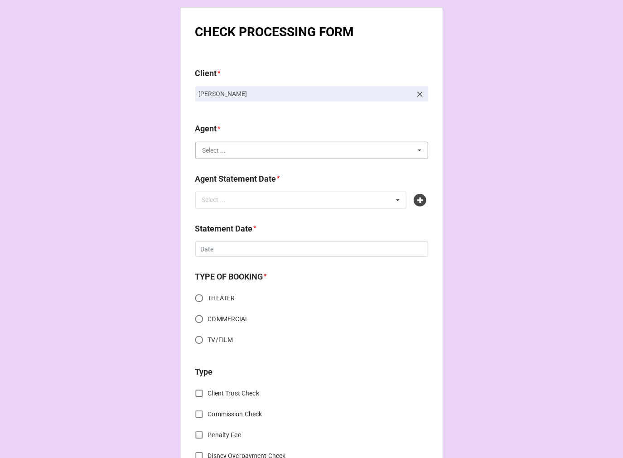
click at [237, 150] on input "text" at bounding box center [312, 150] width 232 height 16
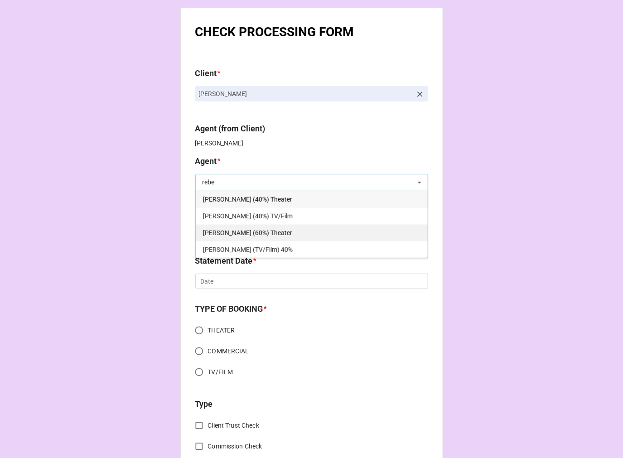
type input "rebe"
click at [261, 234] on span "[PERSON_NAME] (60%) Theater" at bounding box center [247, 232] width 89 height 7
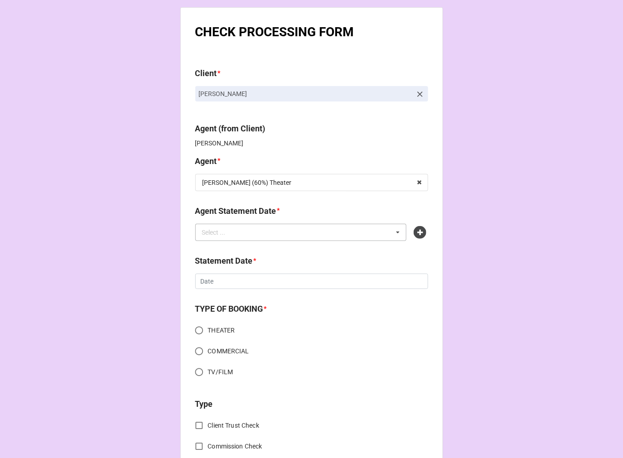
click at [242, 233] on div "Select ... No results found." at bounding box center [301, 232] width 212 height 17
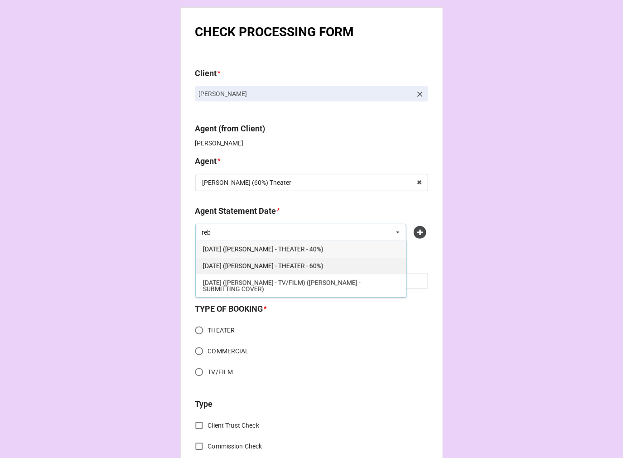
type input "reb"
drag, startPoint x: 323, startPoint y: 265, endPoint x: 317, endPoint y: 266, distance: 6.0
click at [323, 264] on span "[DATE] ([PERSON_NAME] - THEATER - 60%)" at bounding box center [263, 265] width 121 height 7
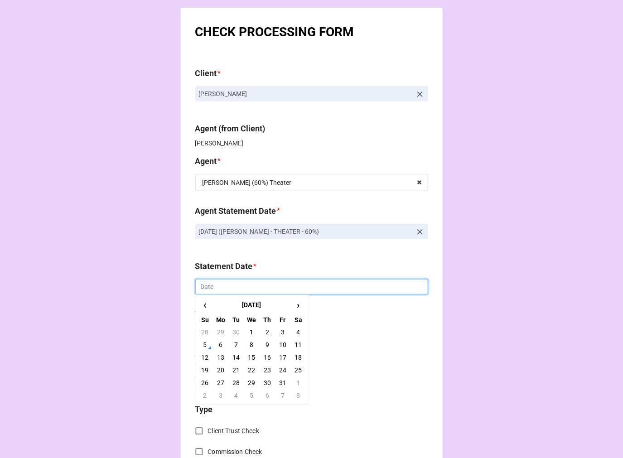
click at [250, 289] on input "text" at bounding box center [311, 286] width 233 height 15
click at [279, 359] on td "17" at bounding box center [282, 357] width 15 height 13
type input "[DATE]"
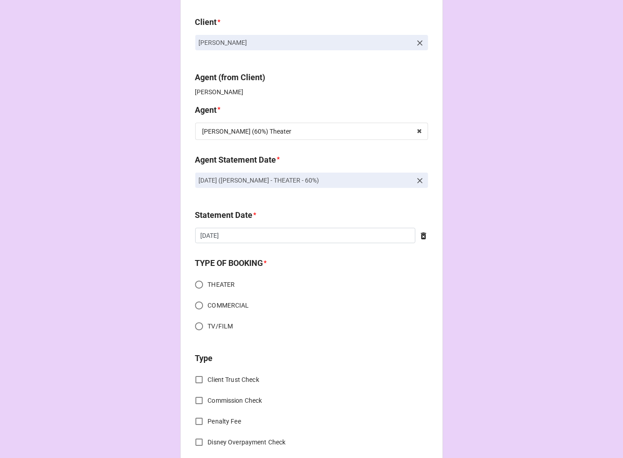
scroll to position [101, 0]
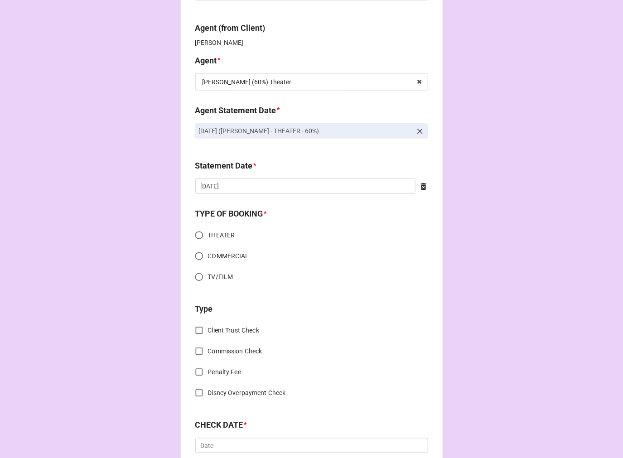
click at [198, 233] on input "THEATER" at bounding box center [199, 236] width 18 height 18
radio input "true"
click at [197, 351] on input "Commission Check" at bounding box center [199, 352] width 18 height 18
checkbox input "true"
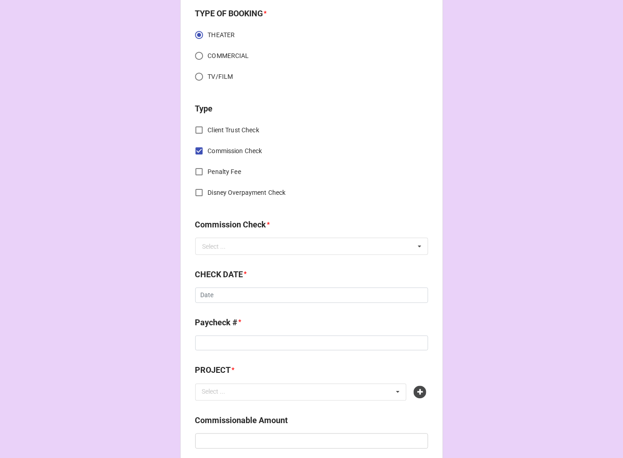
scroll to position [302, 0]
click at [225, 248] on input "text" at bounding box center [312, 245] width 232 height 16
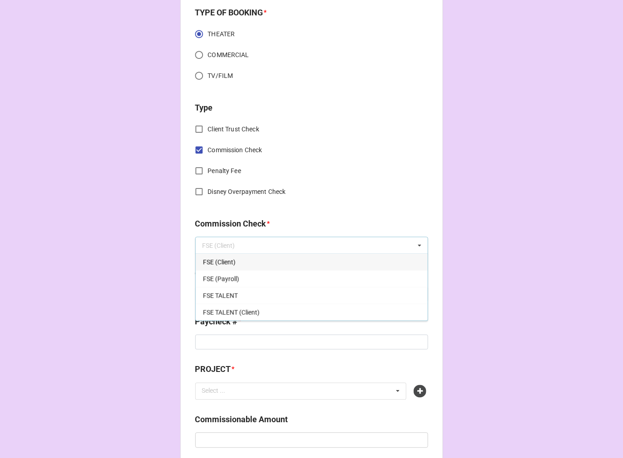
click at [221, 262] on span "FSE (Client)" at bounding box center [219, 262] width 33 height 7
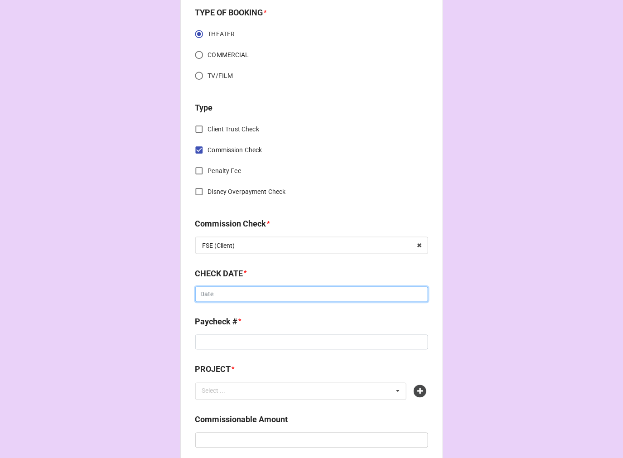
click at [223, 295] on input "text" at bounding box center [311, 294] width 233 height 15
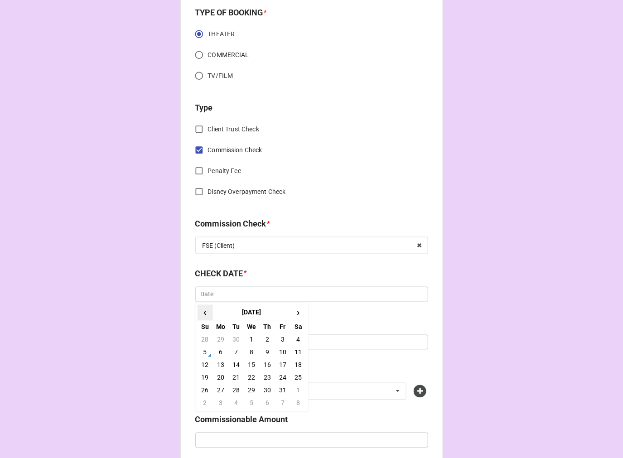
click at [200, 313] on span "‹" at bounding box center [205, 312] width 15 height 15
click at [281, 363] on td "19" at bounding box center [282, 365] width 15 height 13
type input "[DATE]"
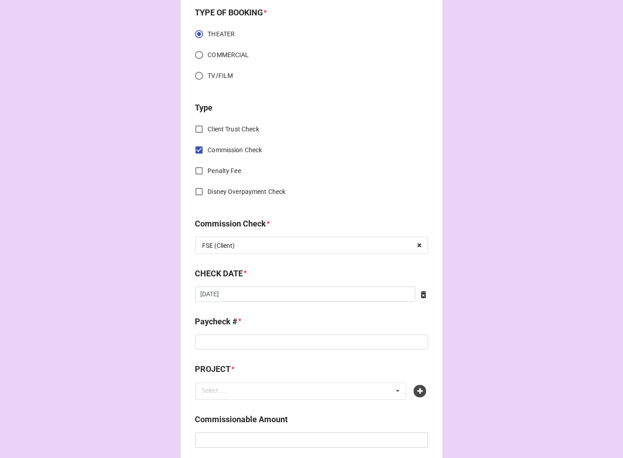
click at [225, 332] on div "Paycheck # *" at bounding box center [311, 325] width 233 height 19
click at [227, 343] on input at bounding box center [311, 342] width 233 height 15
type input "685091"
click at [418, 386] on icon at bounding box center [420, 391] width 13 height 13
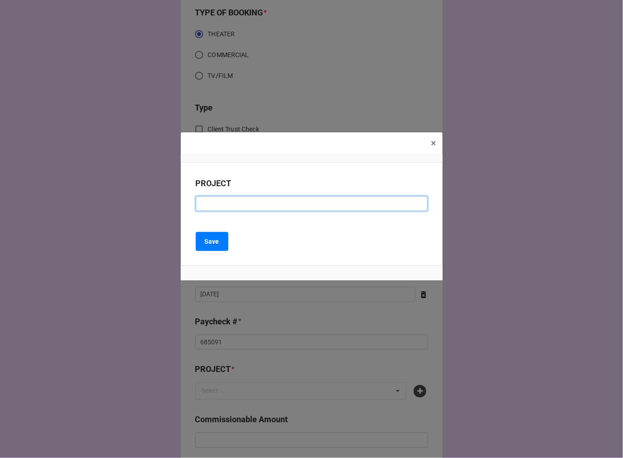
click at [217, 206] on input at bounding box center [312, 203] width 232 height 15
paste input "BEEHIVE: 70'S ([PERSON_NAME])"
click at [244, 203] on input "BEEHIVE: 70'S ([PERSON_NAME])" at bounding box center [312, 203] width 232 height 15
type input "BEEHIVE: 70'S ([PERSON_NAME])"
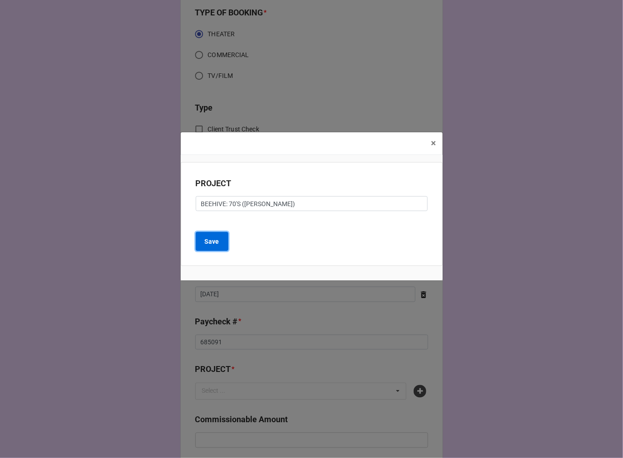
click at [213, 238] on b "Save" at bounding box center [212, 242] width 15 height 10
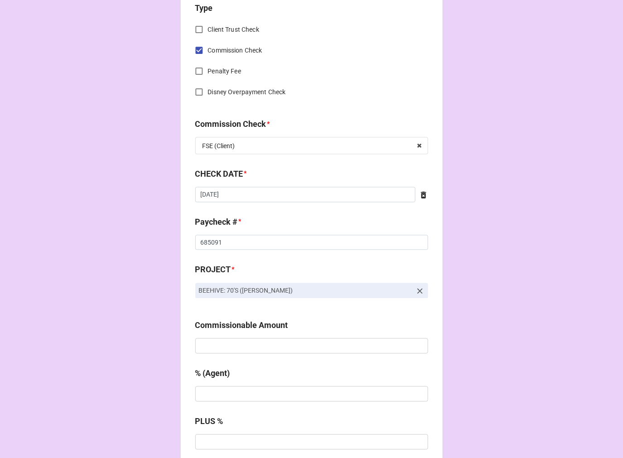
scroll to position [402, 0]
click at [225, 338] on input "text" at bounding box center [311, 345] width 233 height 15
type input "$1,800.00"
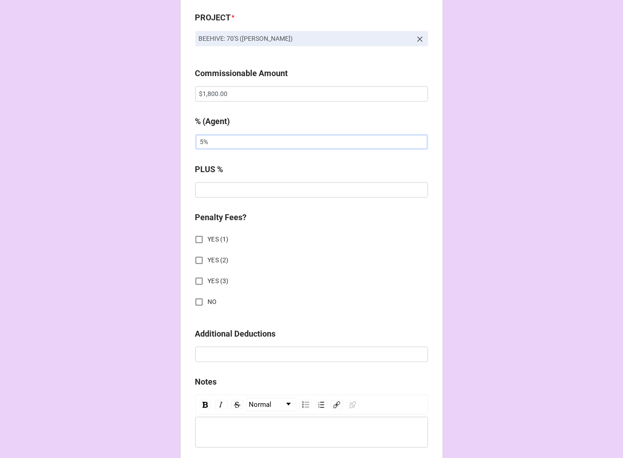
scroll to position [654, 0]
type input "5%"
click at [196, 297] on input "NO" at bounding box center [199, 302] width 18 height 18
checkbox input "true"
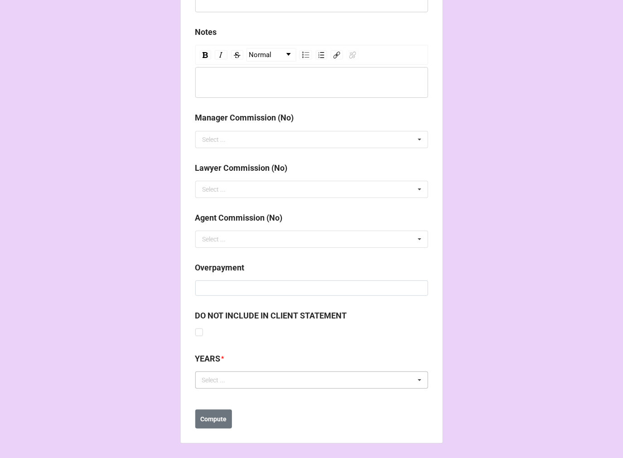
click at [207, 373] on div "Select ... No results found." at bounding box center [311, 380] width 233 height 17
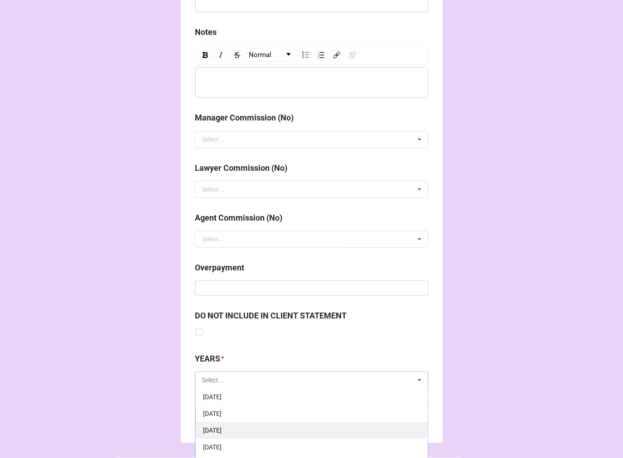
scroll to position [101, 0]
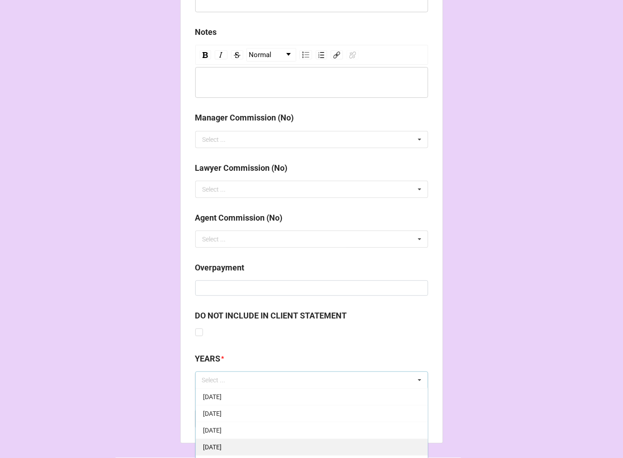
click at [222, 444] on span "[DATE]" at bounding box center [212, 447] width 19 height 7
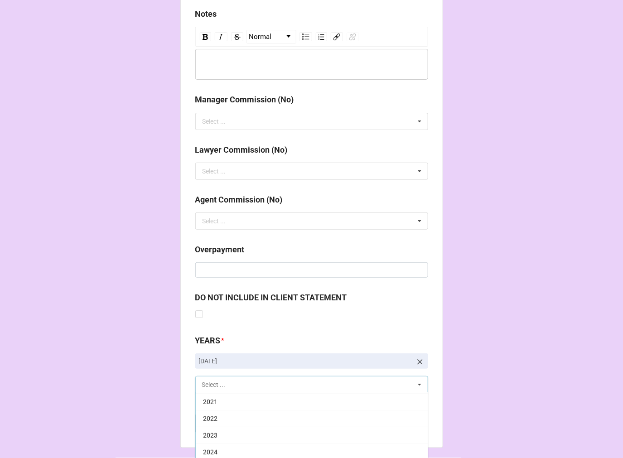
scroll to position [1054, 0]
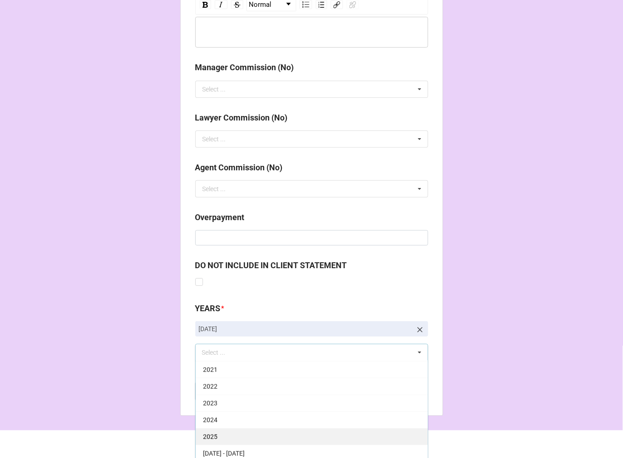
click at [230, 431] on div "2025" at bounding box center [312, 436] width 232 height 17
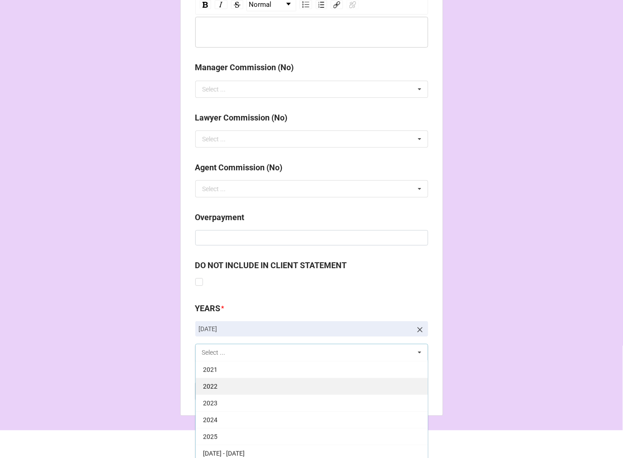
scroll to position [184, 0]
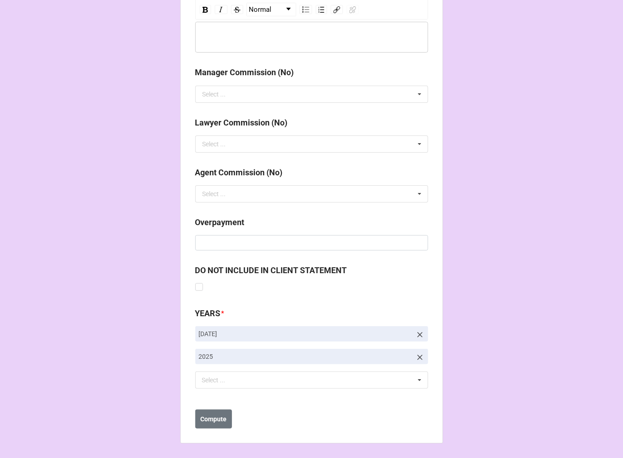
click at [202, 416] on b "Compute" at bounding box center [213, 420] width 26 height 10
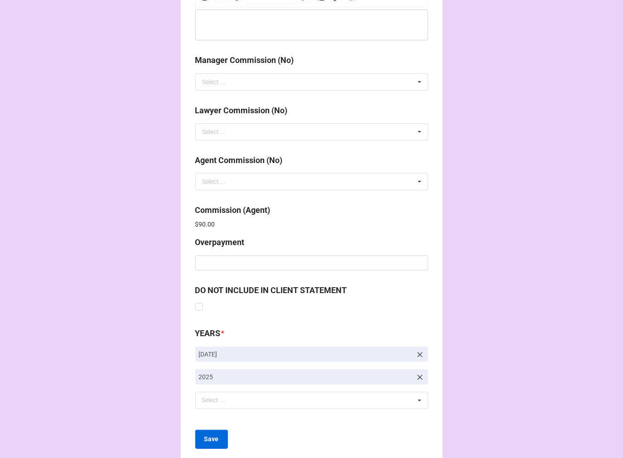
scroll to position [1081, 0]
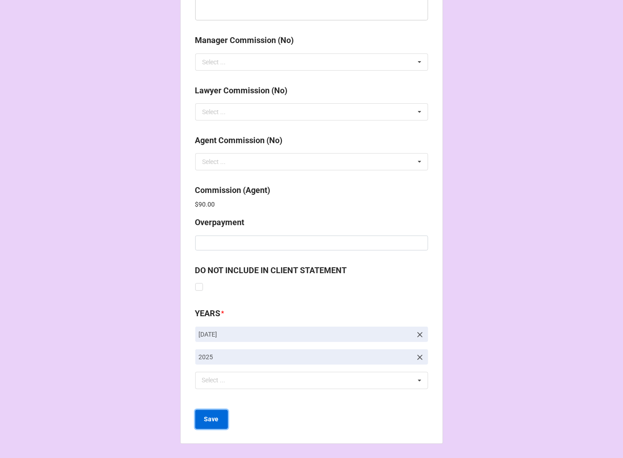
click at [211, 415] on b "Save" at bounding box center [211, 420] width 15 height 10
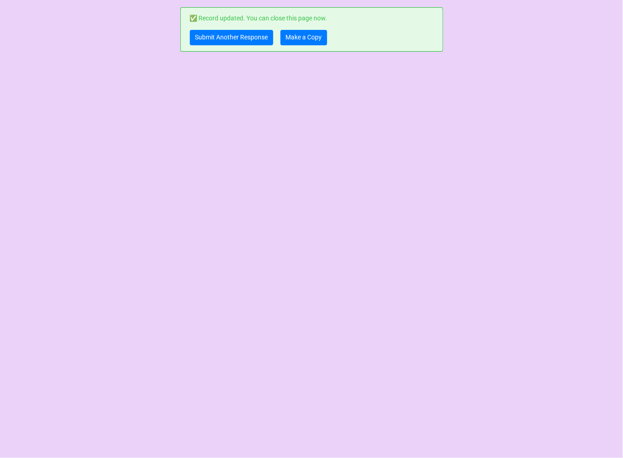
scroll to position [0, 0]
click at [206, 35] on link "Submit Another Response" at bounding box center [231, 37] width 83 height 15
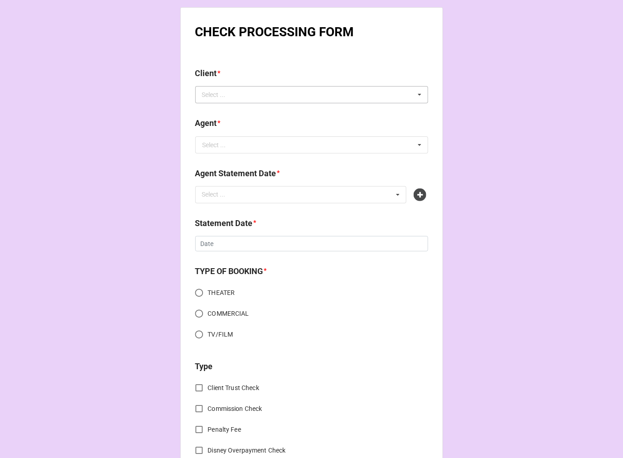
click at [225, 92] on div "Select ..." at bounding box center [219, 95] width 39 height 10
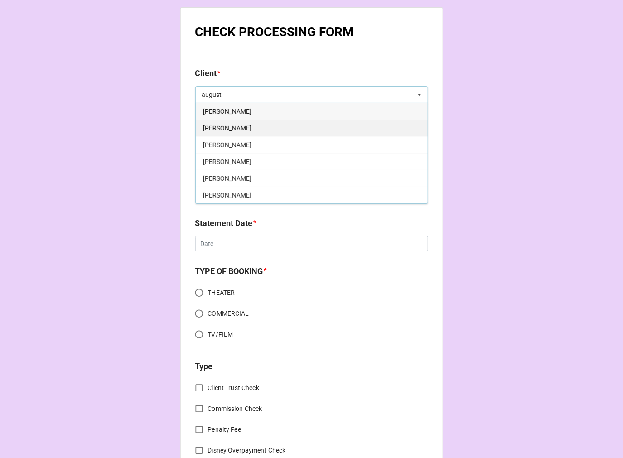
type input "august"
click at [252, 129] on div "August W. Walker" at bounding box center [312, 128] width 232 height 17
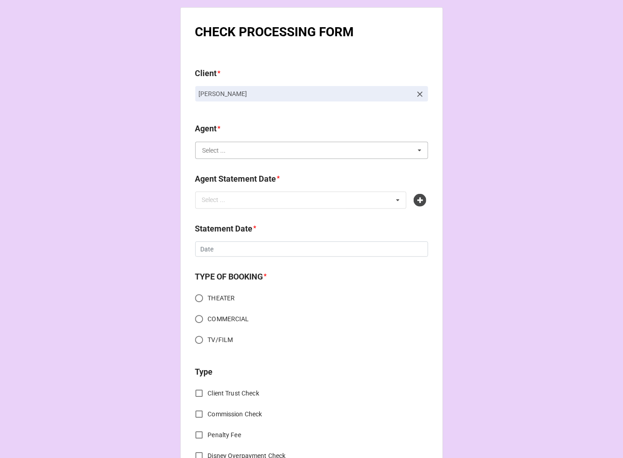
click at [248, 152] on input "text" at bounding box center [312, 150] width 232 height 16
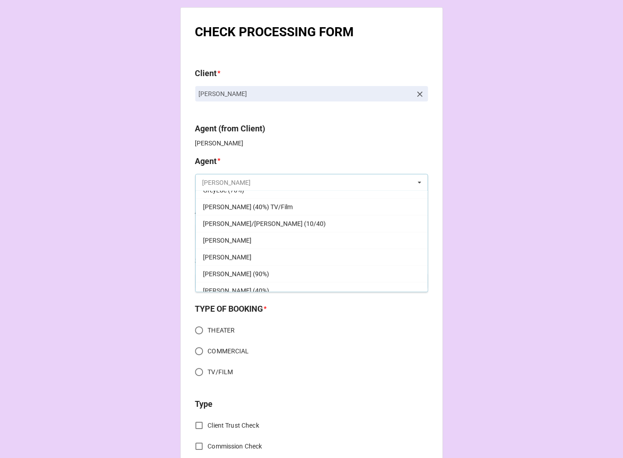
scroll to position [352, 0]
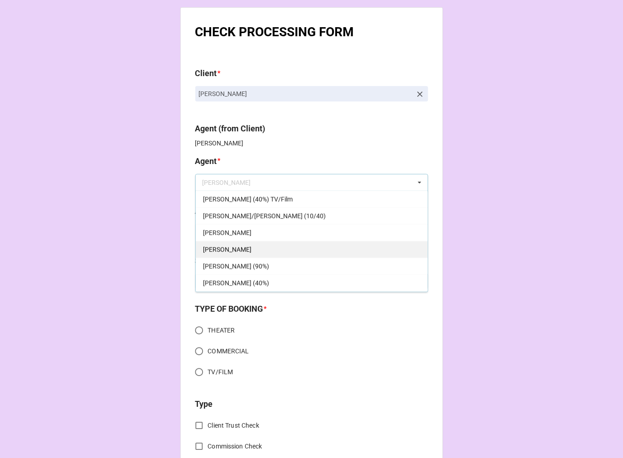
click at [239, 242] on div "[PERSON_NAME]" at bounding box center [312, 249] width 232 height 17
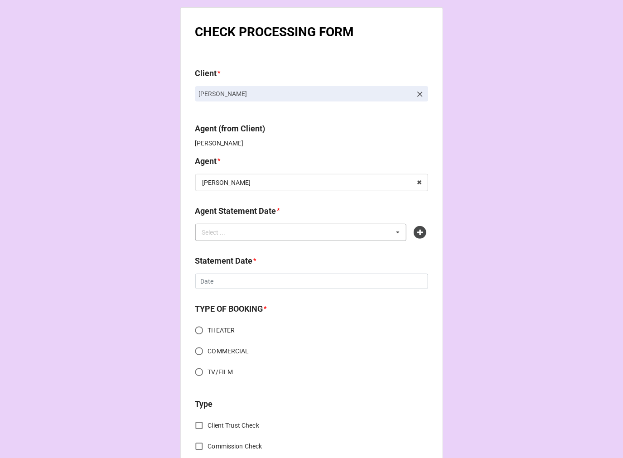
click at [228, 236] on div "Select ..." at bounding box center [219, 232] width 39 height 10
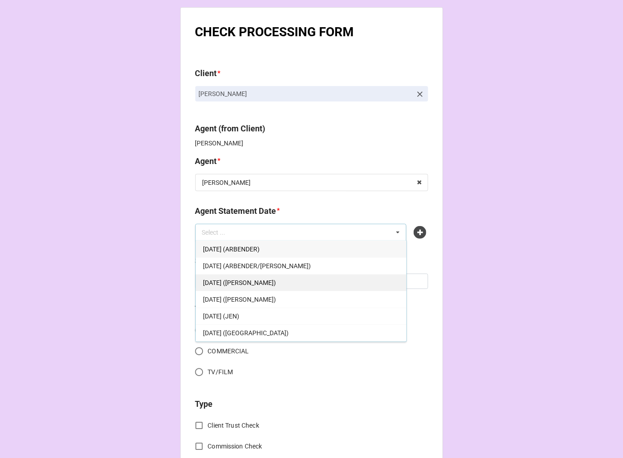
click at [290, 277] on div "[DATE] ([PERSON_NAME])" at bounding box center [301, 282] width 211 height 17
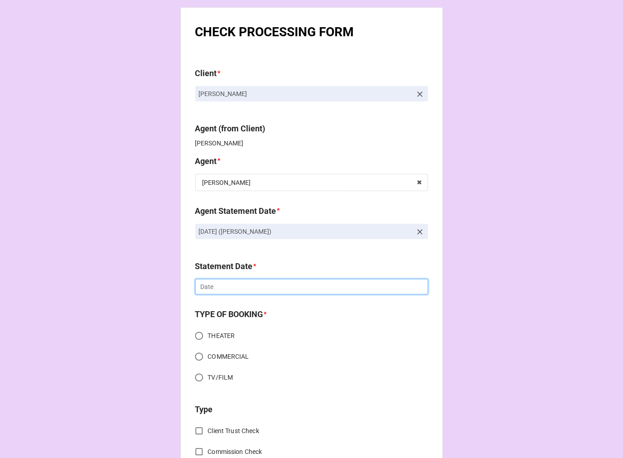
click at [246, 290] on input "text" at bounding box center [311, 286] width 233 height 15
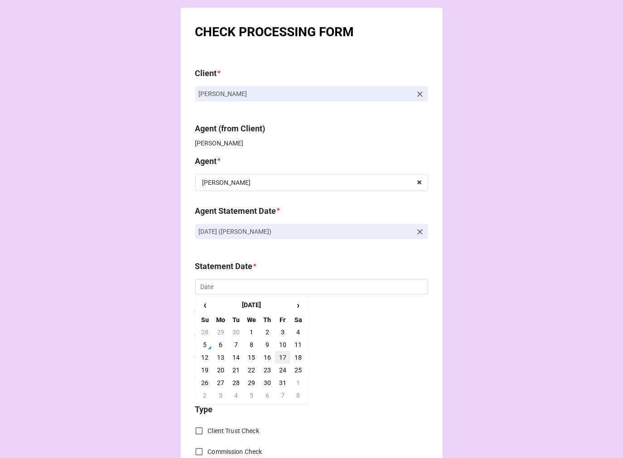
click at [282, 357] on td "17" at bounding box center [282, 357] width 15 height 13
type input "[DATE]"
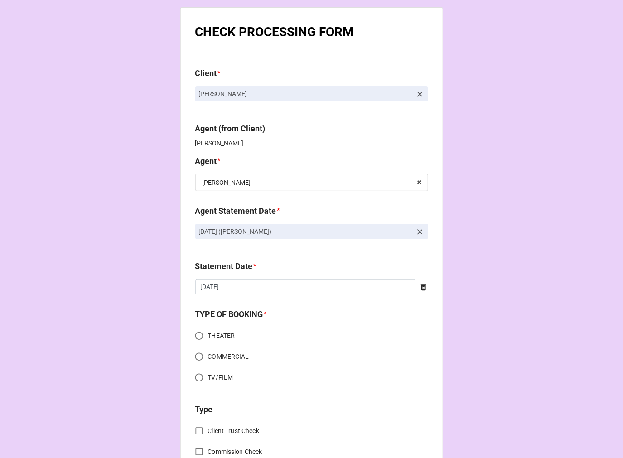
click at [200, 334] on input "THEATER" at bounding box center [199, 336] width 18 height 18
radio input "true"
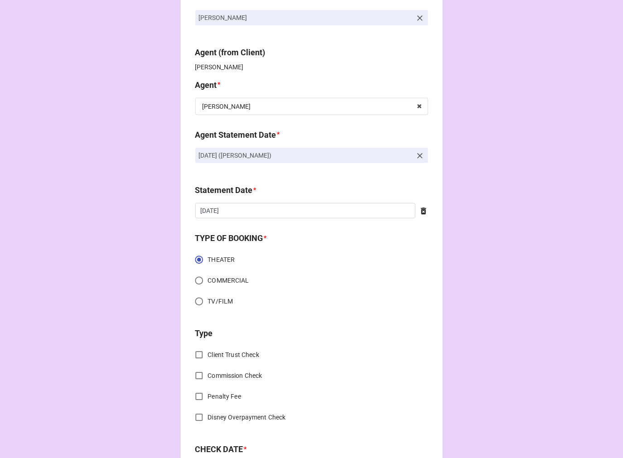
scroll to position [201, 0]
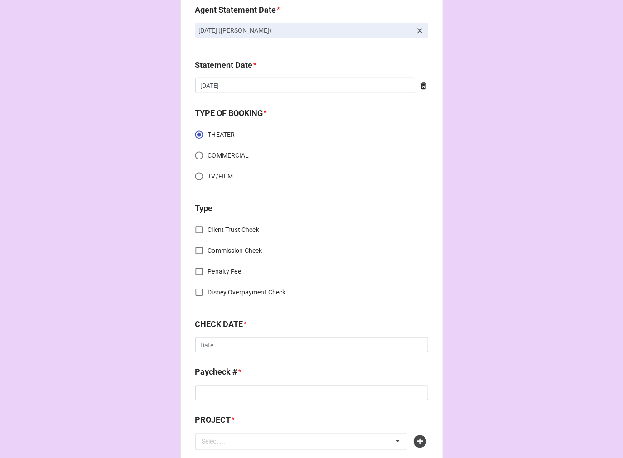
click at [194, 250] on input "Commission Check" at bounding box center [199, 251] width 18 height 18
checkbox input "true"
click at [214, 346] on div "Select ..." at bounding box center [215, 346] width 24 height 6
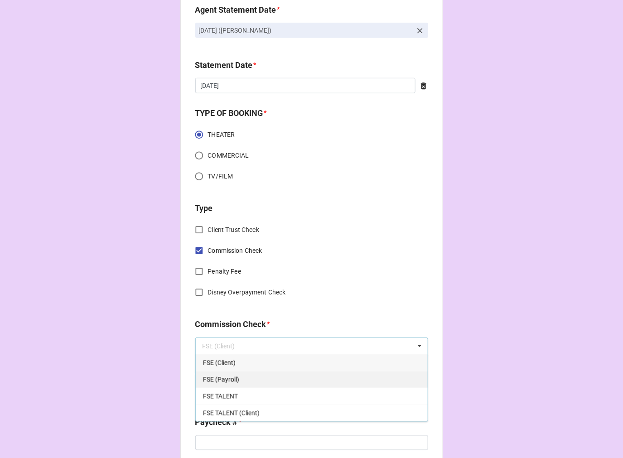
click at [244, 378] on div "FSE (Payroll)" at bounding box center [312, 379] width 232 height 17
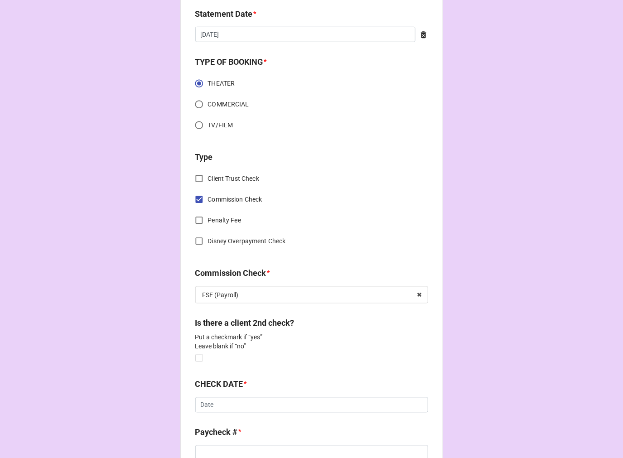
scroll to position [302, 0]
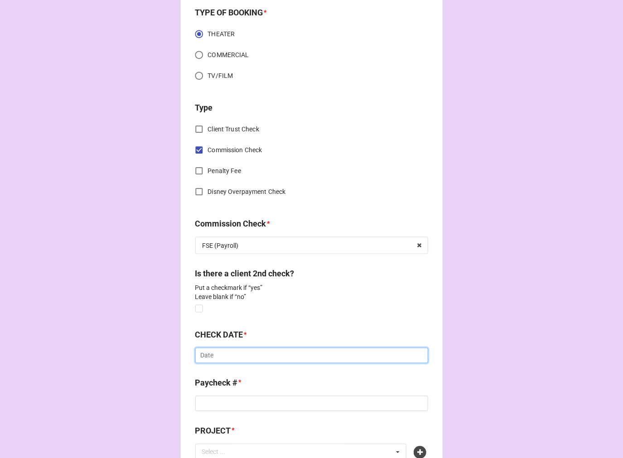
click at [230, 354] on input "text" at bounding box center [311, 355] width 233 height 15
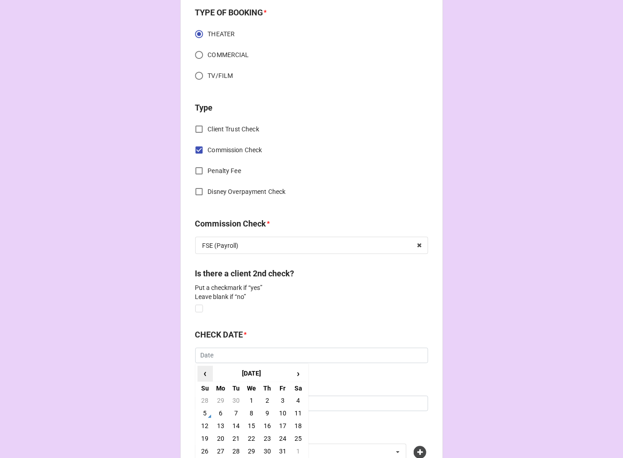
click at [206, 370] on span "‹" at bounding box center [205, 374] width 15 height 15
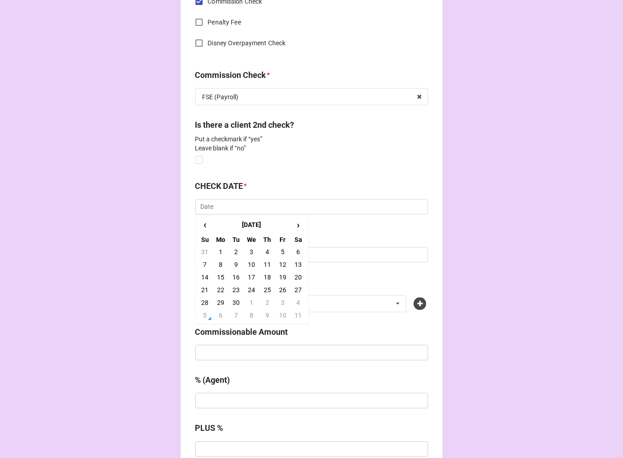
scroll to position [453, 0]
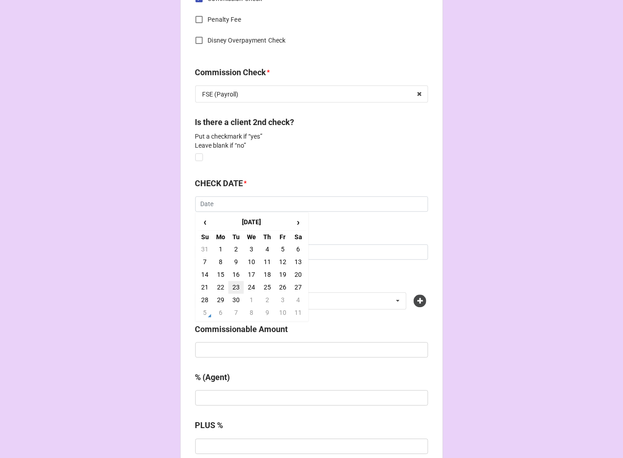
click at [233, 288] on td "23" at bounding box center [235, 287] width 15 height 13
type input "9/23/2025"
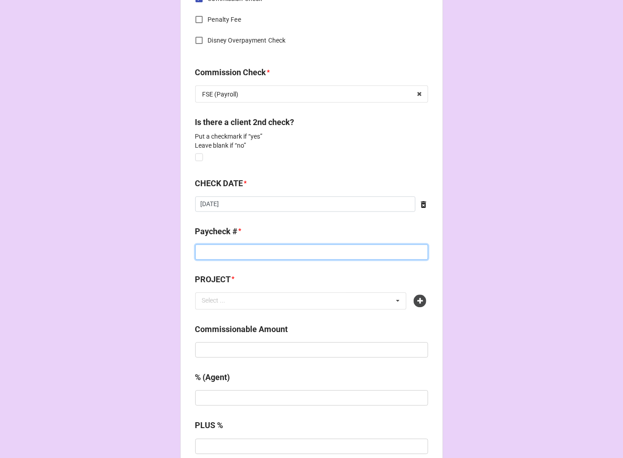
click at [229, 252] on input at bounding box center [311, 252] width 233 height 15
type input "5657"
click at [416, 302] on icon at bounding box center [420, 301] width 13 height 13
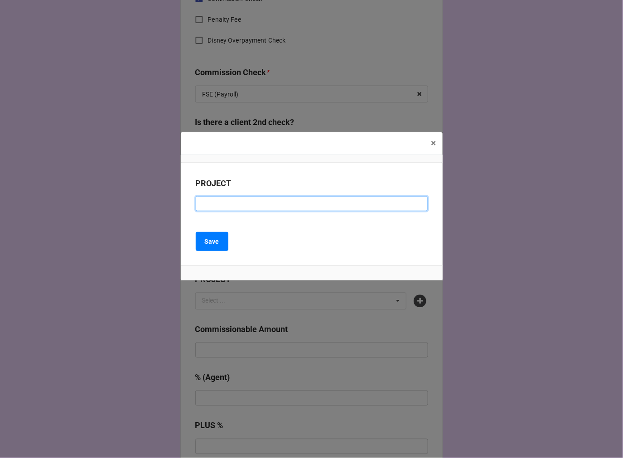
click at [225, 203] on input at bounding box center [312, 203] width 232 height 15
paste input "SURFLIGHT THEATRE SUMMER SEASON (SURFLIGHT THEATRE)"
type input "SURFLIGHT THEATRE SUMMER SEASON (SURFLIGHT THEATRE)"
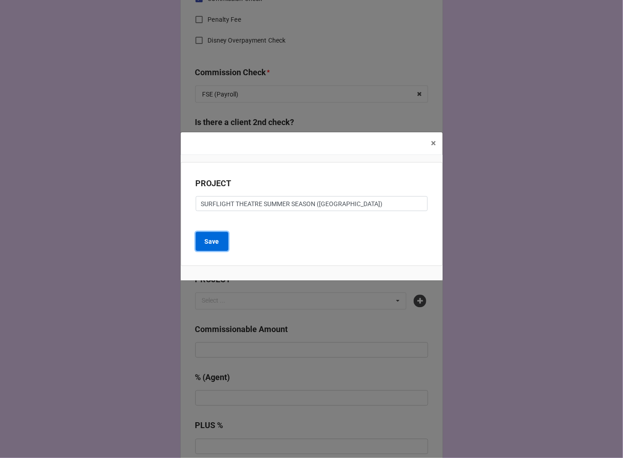
click at [211, 242] on b "Save" at bounding box center [212, 242] width 15 height 10
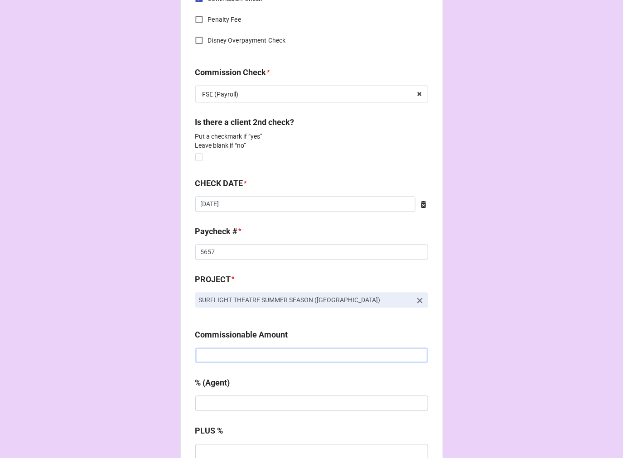
click at [223, 356] on input "text" at bounding box center [311, 355] width 233 height 15
type input "$3,000.00"
type input "10%"
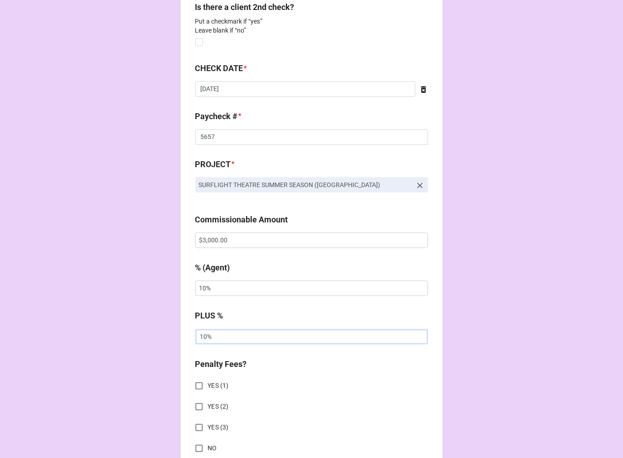
scroll to position [756, 0]
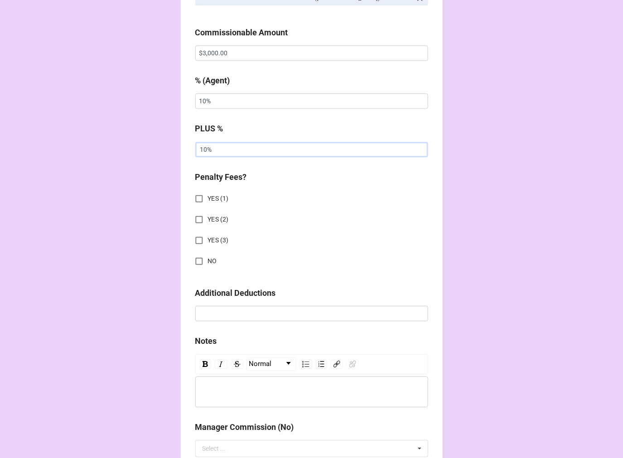
type input "10%"
click at [201, 259] on input "NO" at bounding box center [199, 261] width 18 height 18
checkbox input "true"
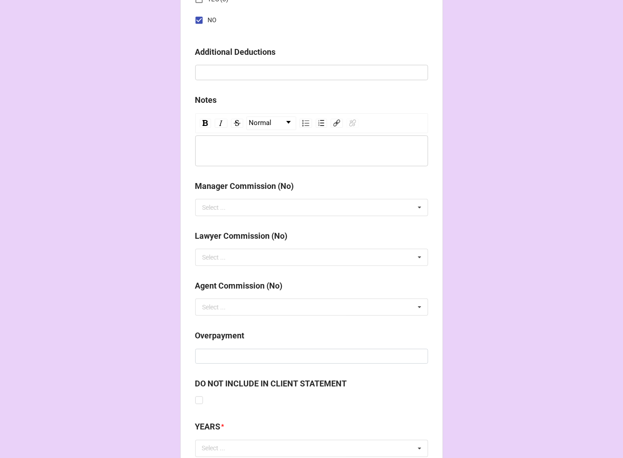
scroll to position [1065, 0]
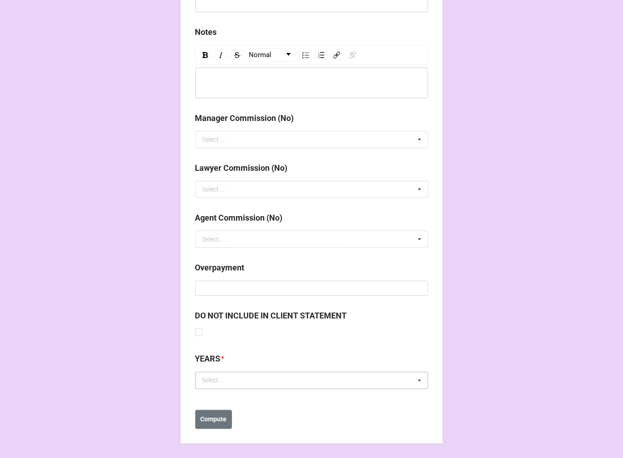
click at [284, 382] on div "Select ... No results found." at bounding box center [311, 380] width 233 height 17
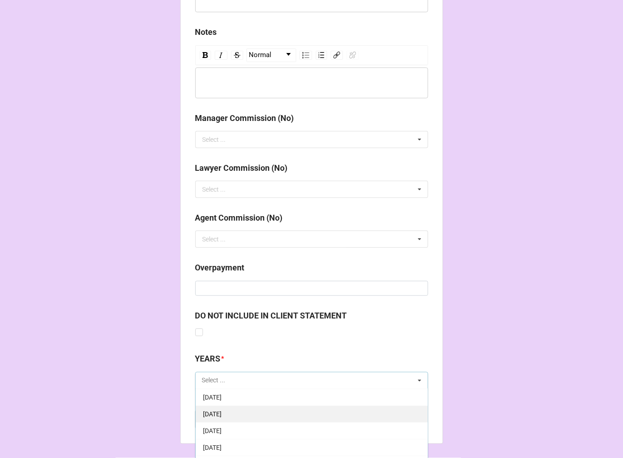
scroll to position [101, 0]
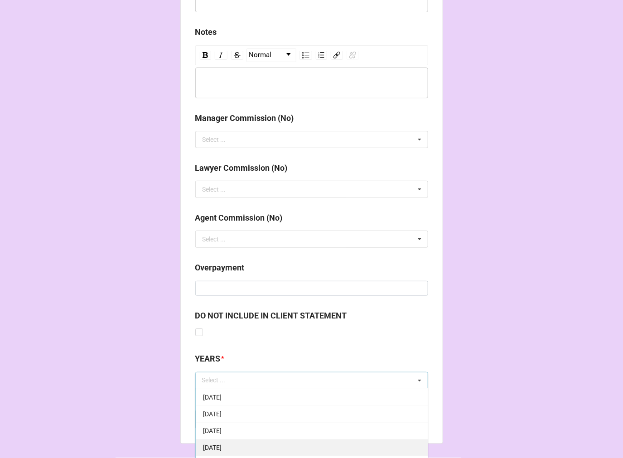
click at [249, 443] on div "[DATE]" at bounding box center [312, 447] width 232 height 17
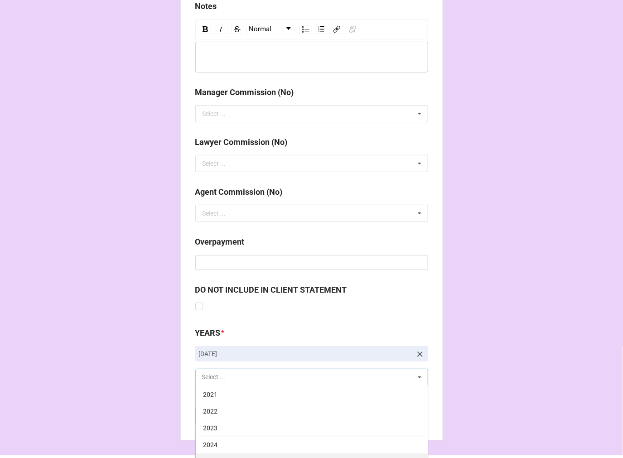
scroll to position [1115, 0]
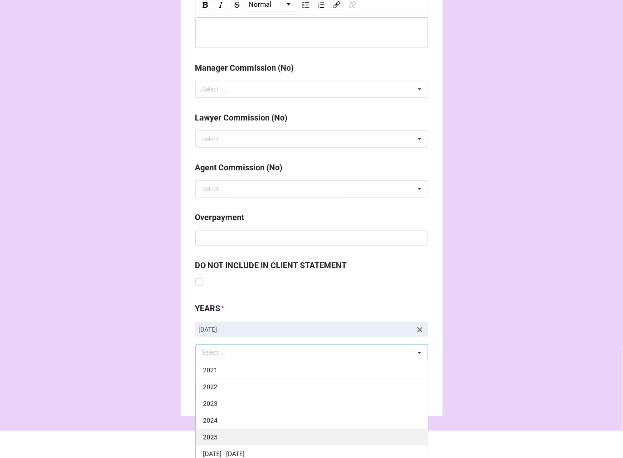
click at [233, 438] on div "2025" at bounding box center [312, 437] width 232 height 17
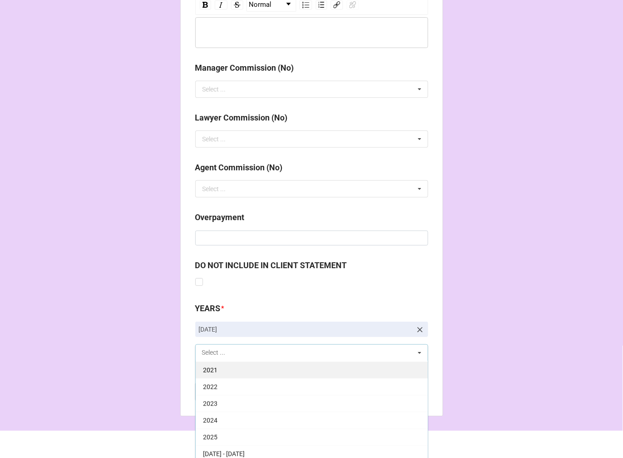
scroll to position [184, 0]
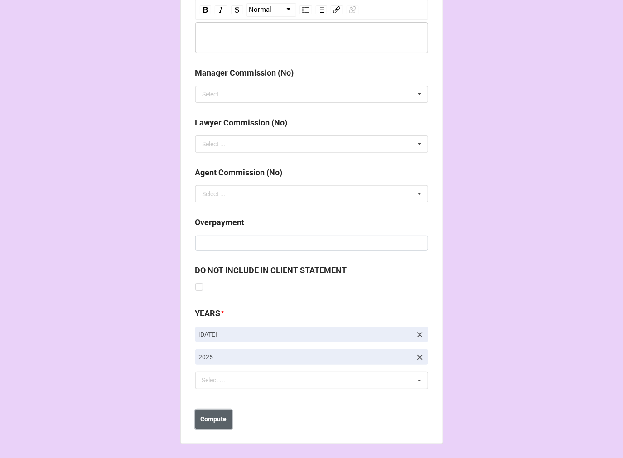
click at [213, 418] on b "Compute" at bounding box center [213, 420] width 26 height 10
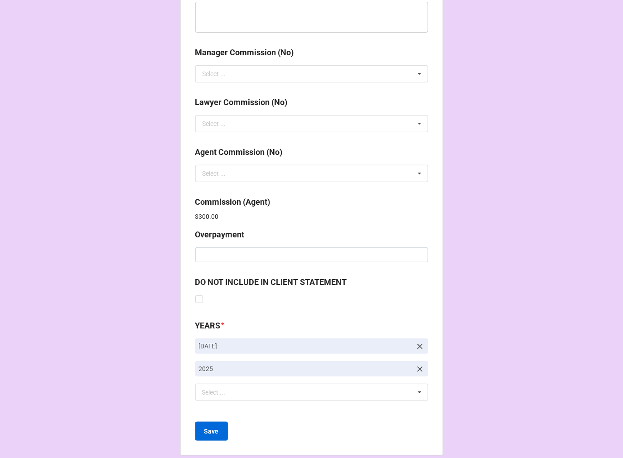
scroll to position [1143, 0]
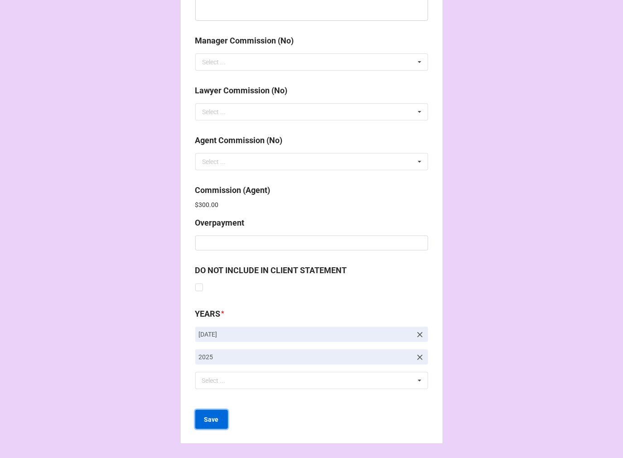
click at [208, 421] on b "Save" at bounding box center [211, 420] width 15 height 10
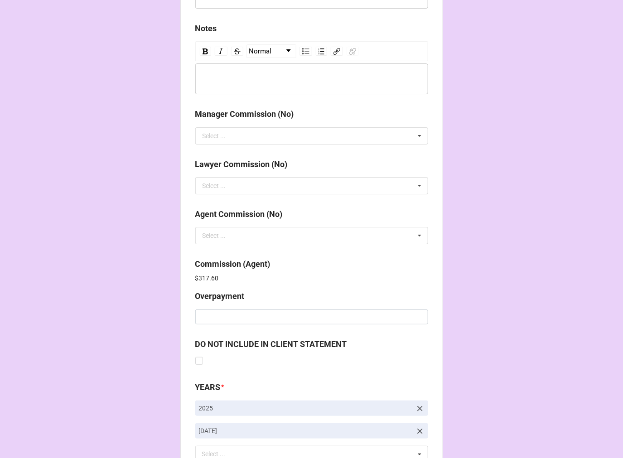
scroll to position [1081, 0]
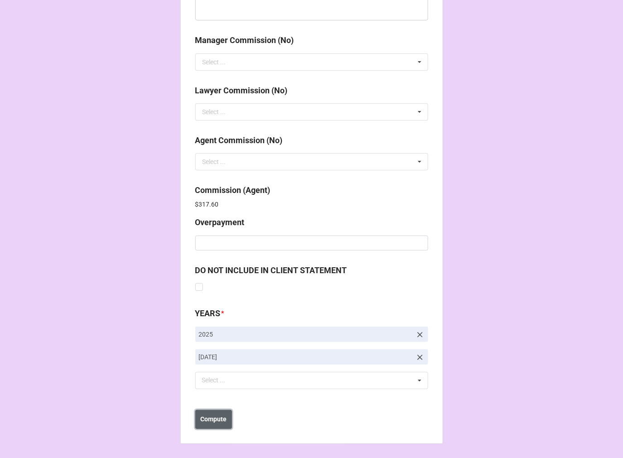
click at [223, 413] on button "Compute" at bounding box center [213, 419] width 37 height 19
click at [211, 422] on b "Save" at bounding box center [211, 420] width 15 height 10
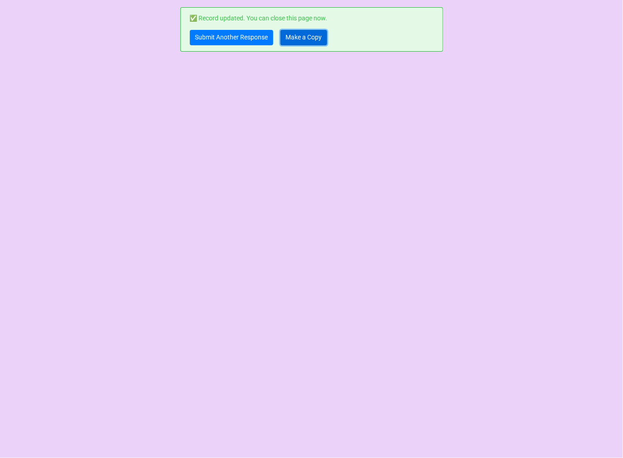
click at [301, 39] on link "Make a Copy" at bounding box center [304, 37] width 47 height 15
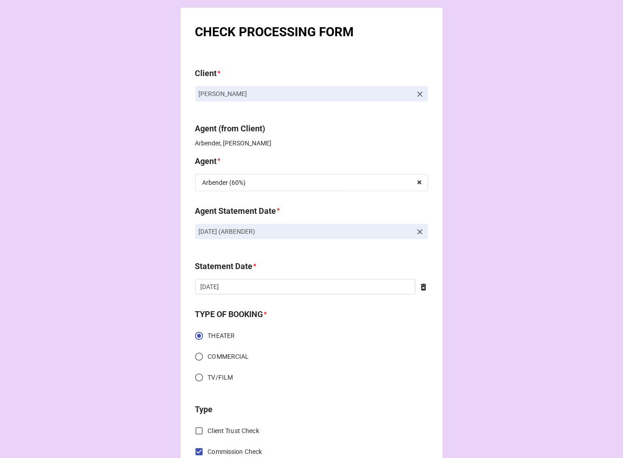
click at [418, 232] on icon at bounding box center [419, 231] width 5 height 5
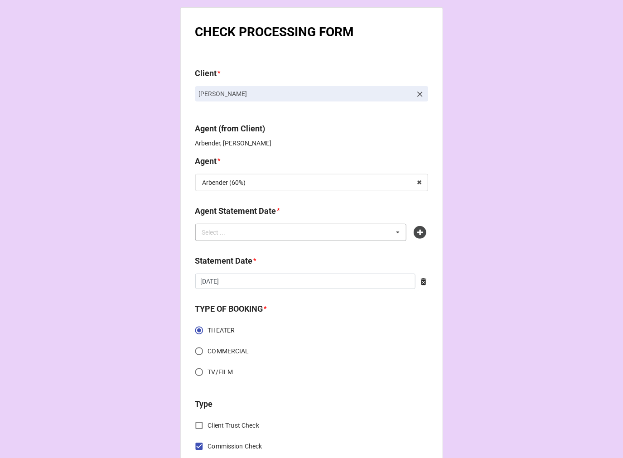
click at [334, 232] on div "Select ... No results found." at bounding box center [301, 232] width 212 height 17
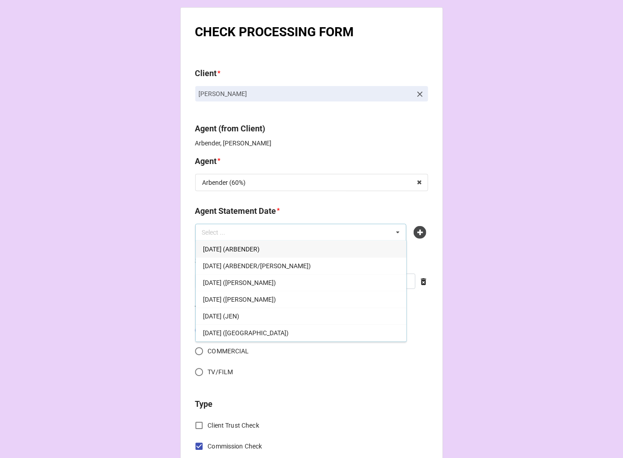
click at [260, 252] on span "[DATE] (ARBENDER)" at bounding box center [231, 249] width 57 height 7
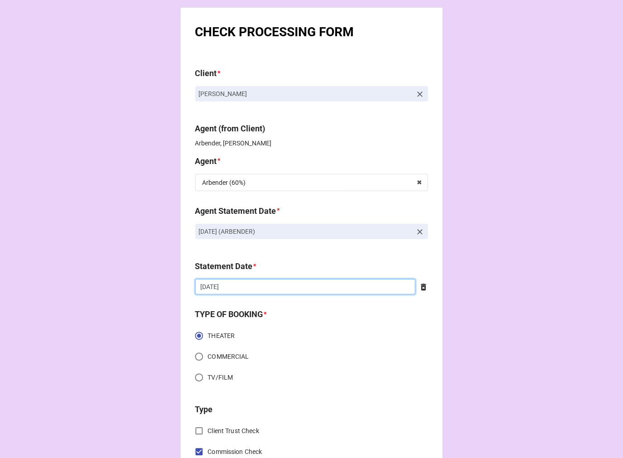
click at [249, 288] on input "[DATE]" at bounding box center [305, 286] width 220 height 15
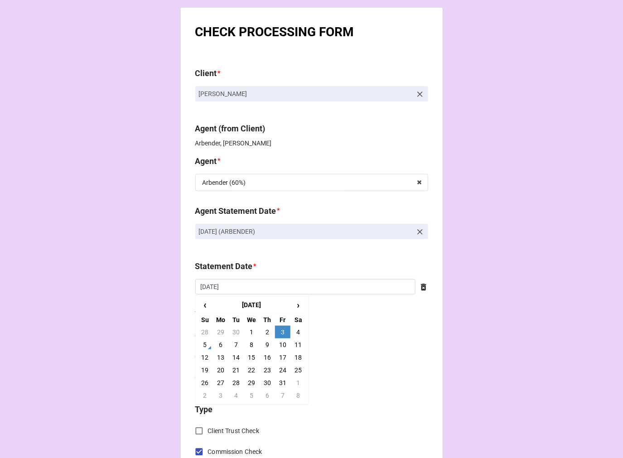
drag, startPoint x: 279, startPoint y: 357, endPoint x: 294, endPoint y: 342, distance: 21.2
click at [281, 354] on td "17" at bounding box center [282, 357] width 15 height 13
type input "[DATE]"
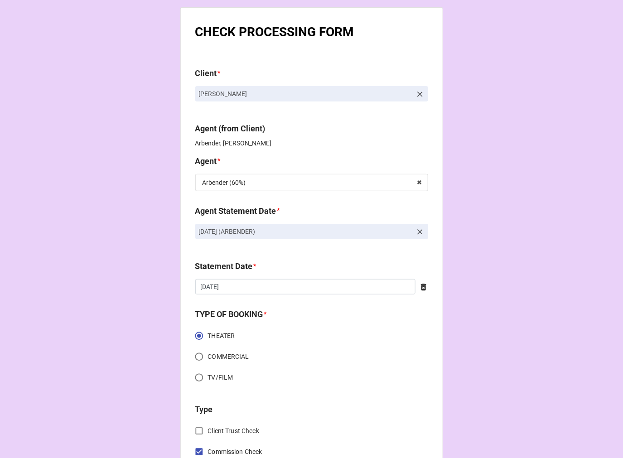
click at [416, 232] on icon at bounding box center [420, 232] width 9 height 9
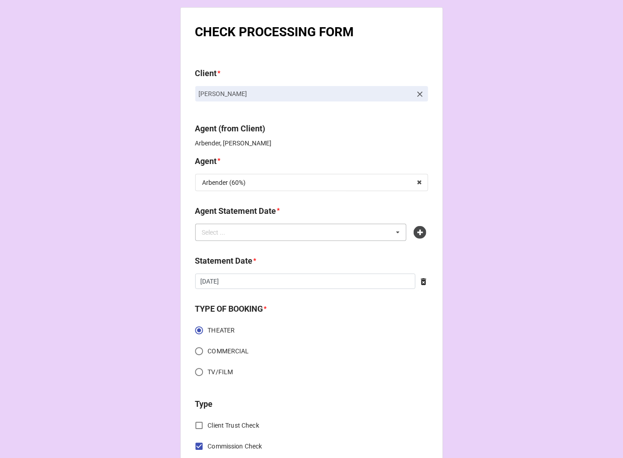
click at [347, 230] on div "Select ... [DATE] (ARBENDER) [DATE] (ARBENDER/[PERSON_NAME]) [DATE] ([PERSON_NA…" at bounding box center [301, 232] width 212 height 17
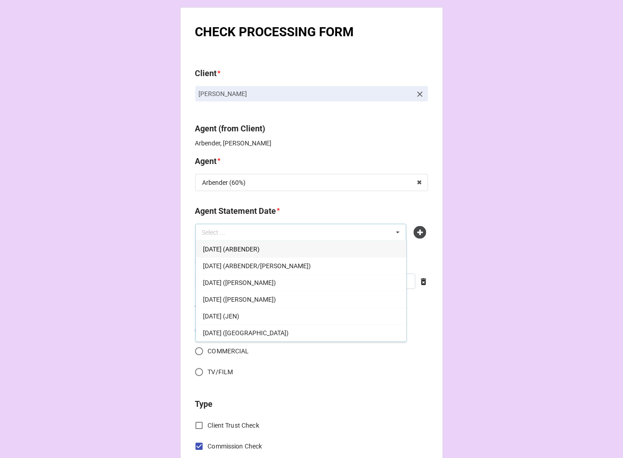
click at [305, 250] on div "[DATE] (ARBENDER)" at bounding box center [301, 249] width 211 height 17
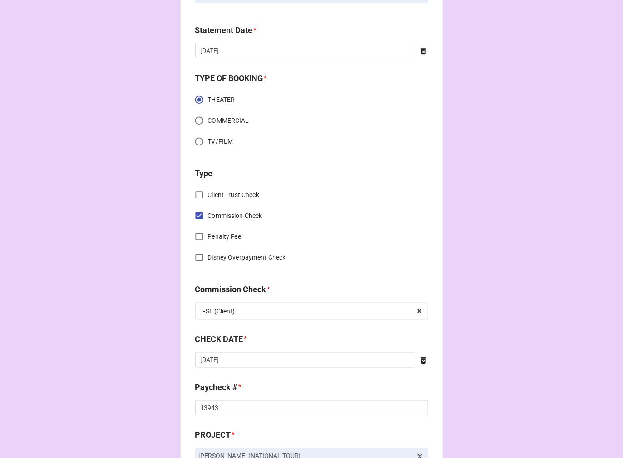
scroll to position [302, 0]
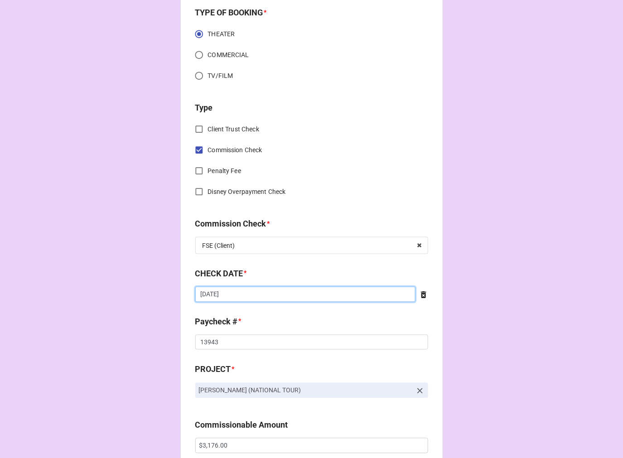
click at [255, 300] on input "[DATE]" at bounding box center [305, 294] width 220 height 15
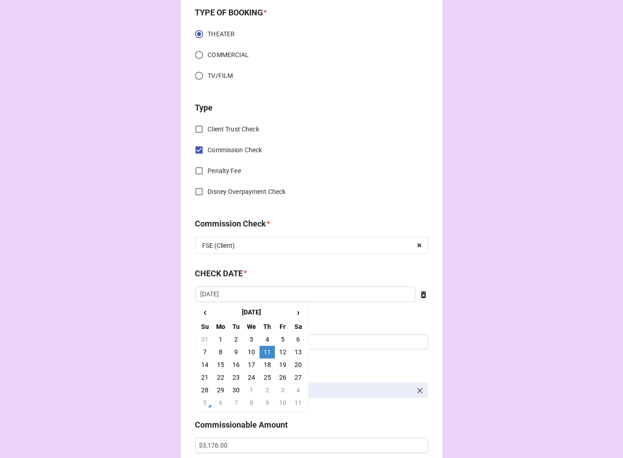
click at [264, 374] on td "25" at bounding box center [267, 378] width 15 height 13
type input "[DATE]"
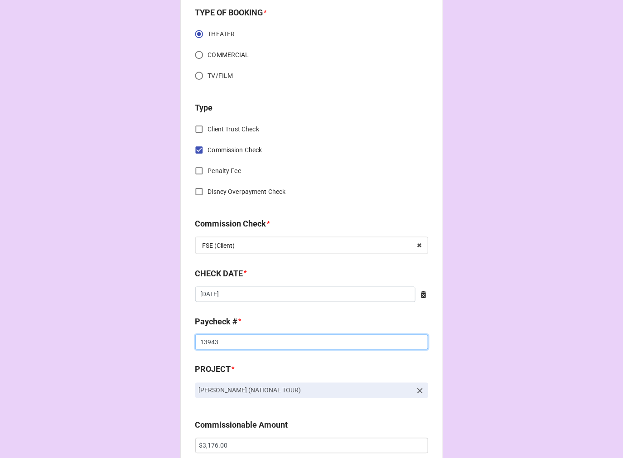
click at [201, 342] on input "13943" at bounding box center [311, 342] width 233 height 15
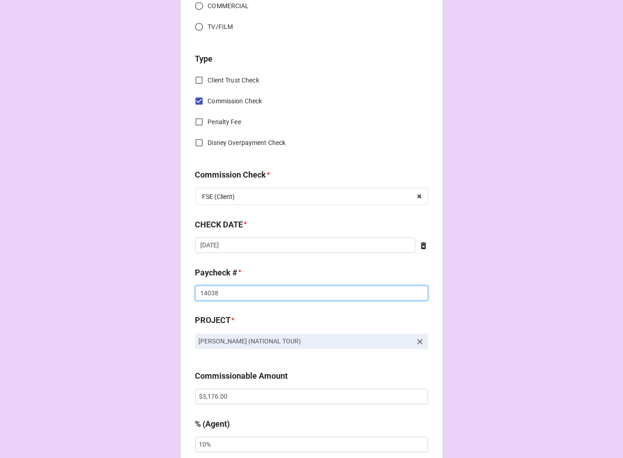
scroll to position [453, 0]
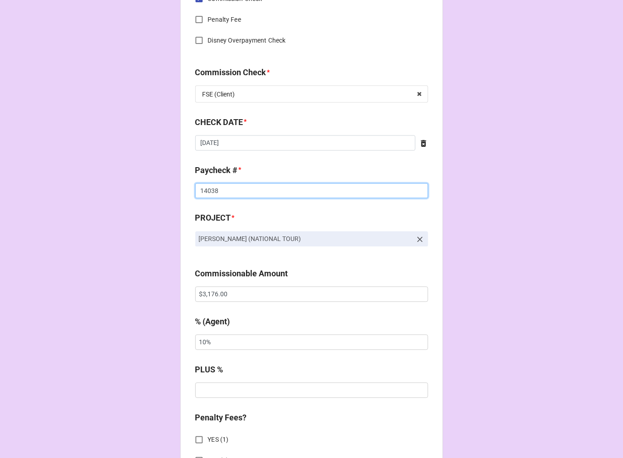
type input "14038"
click at [215, 287] on input "$3,176.00" at bounding box center [311, 294] width 233 height 15
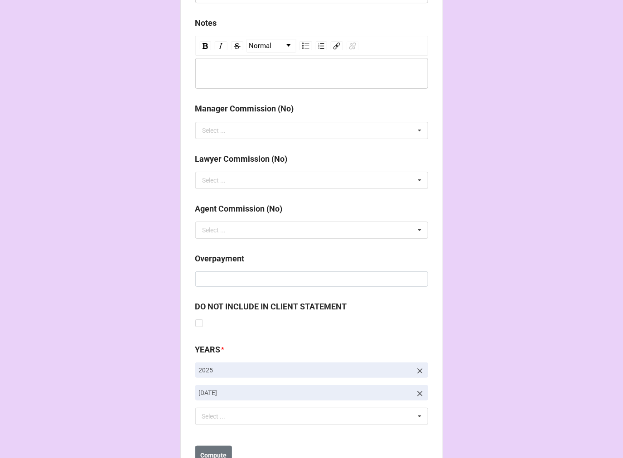
scroll to position [1049, 0]
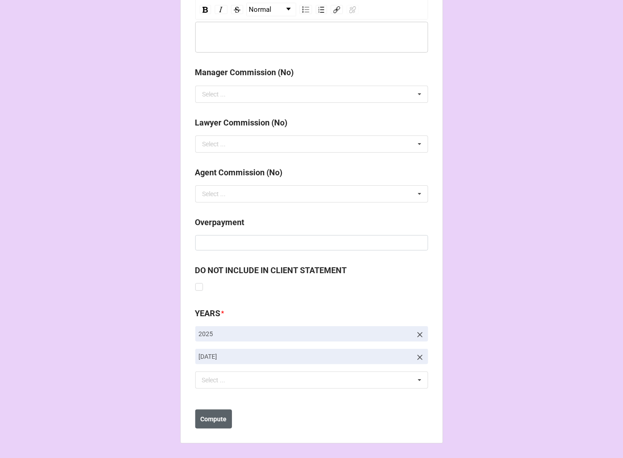
type input "$3,602.00"
click at [214, 421] on b "Compute" at bounding box center [213, 420] width 26 height 10
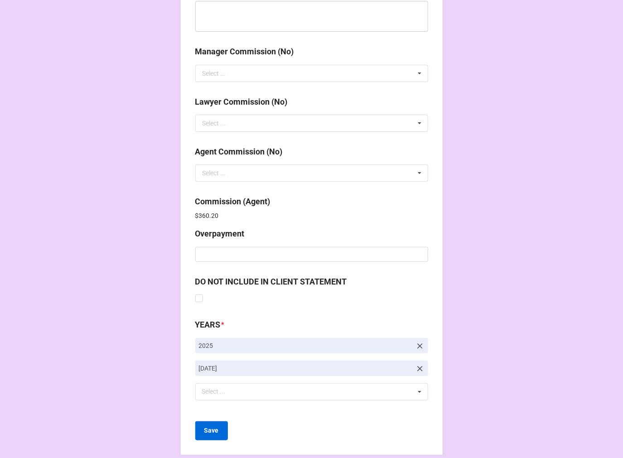
scroll to position [1081, 0]
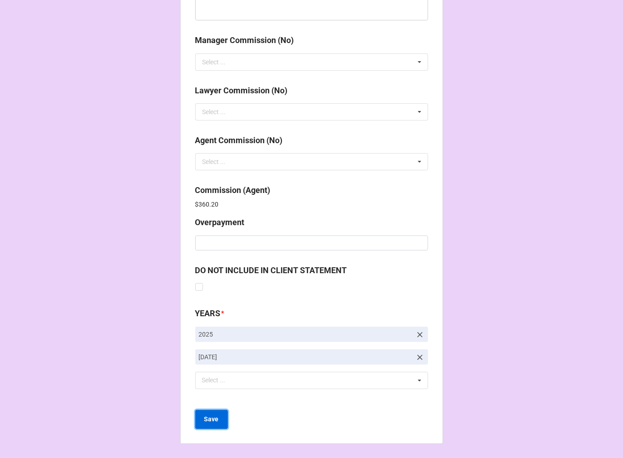
click at [211, 419] on b "Save" at bounding box center [211, 420] width 15 height 10
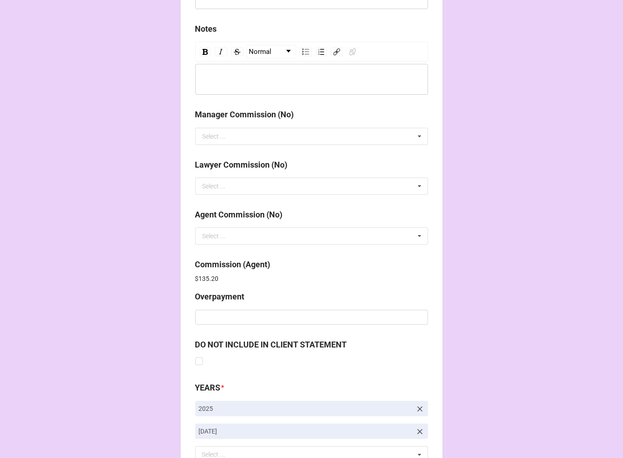
scroll to position [1081, 0]
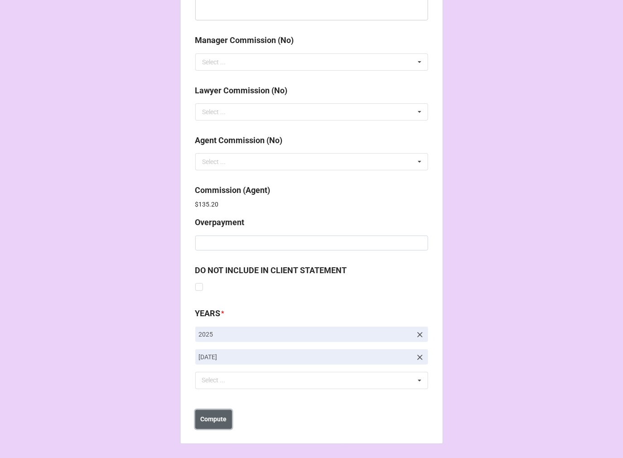
click at [210, 422] on b "Compute" at bounding box center [213, 420] width 26 height 10
click at [210, 422] on b "Save" at bounding box center [211, 420] width 15 height 10
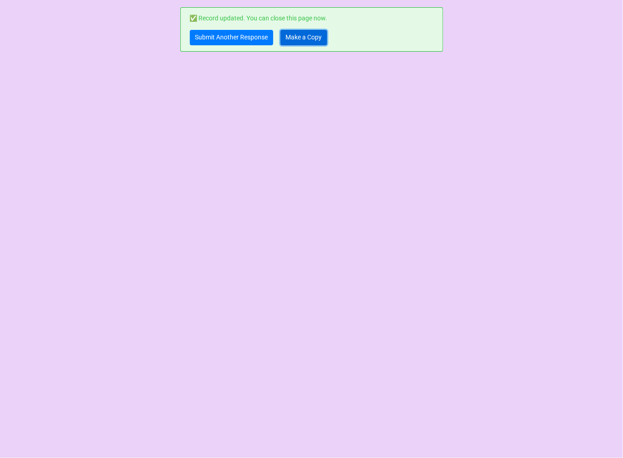
click at [292, 40] on link "Make a Copy" at bounding box center [304, 37] width 47 height 15
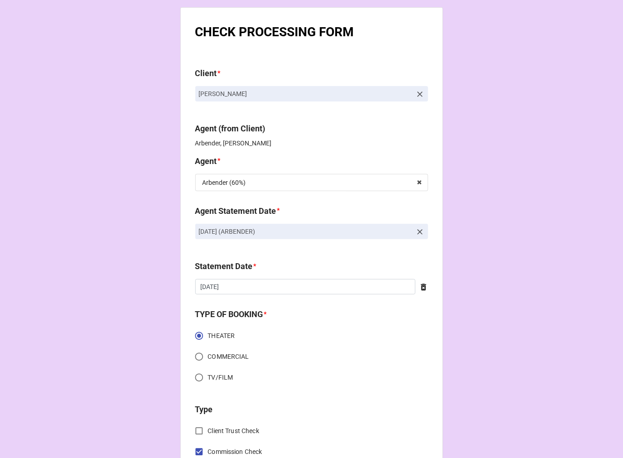
click at [417, 233] on icon at bounding box center [419, 231] width 5 height 5
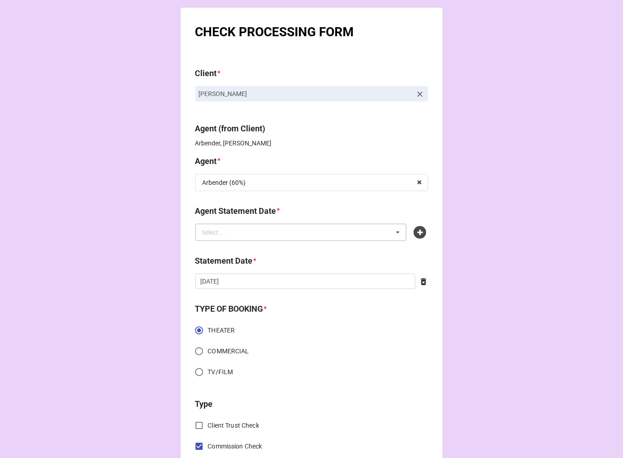
click at [353, 238] on div "Select ... No results found." at bounding box center [301, 232] width 212 height 17
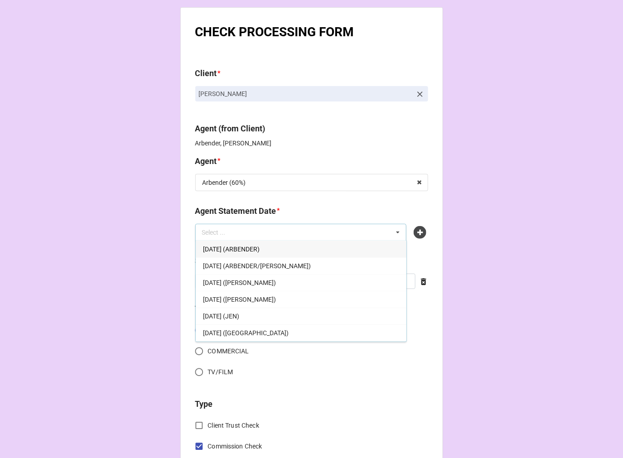
click at [308, 247] on div "[DATE] (ARBENDER)" at bounding box center [301, 249] width 211 height 17
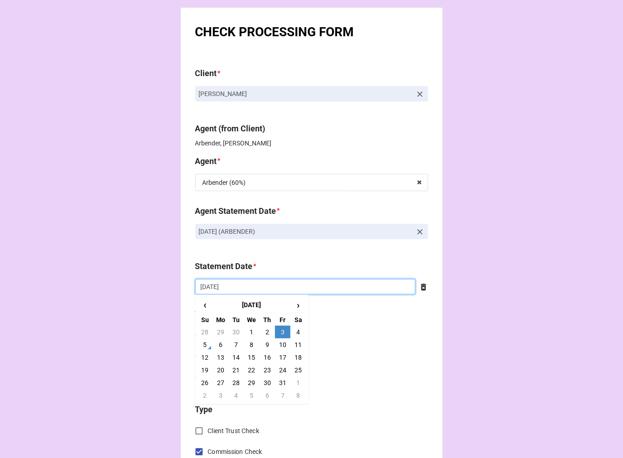
click at [237, 286] on input "[DATE]" at bounding box center [305, 286] width 220 height 15
click at [280, 357] on td "17" at bounding box center [282, 357] width 15 height 13
type input "[DATE]"
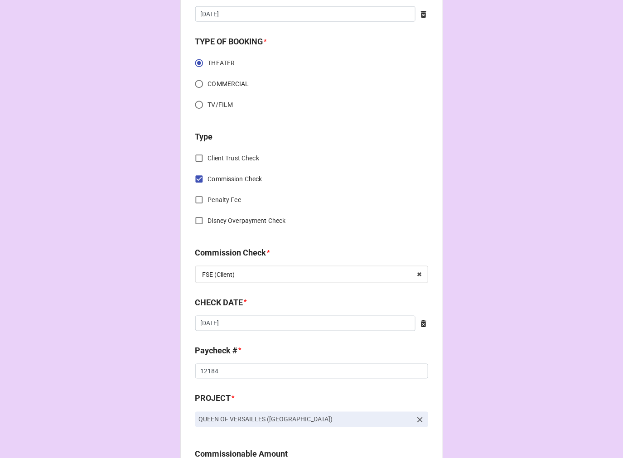
scroll to position [302, 0]
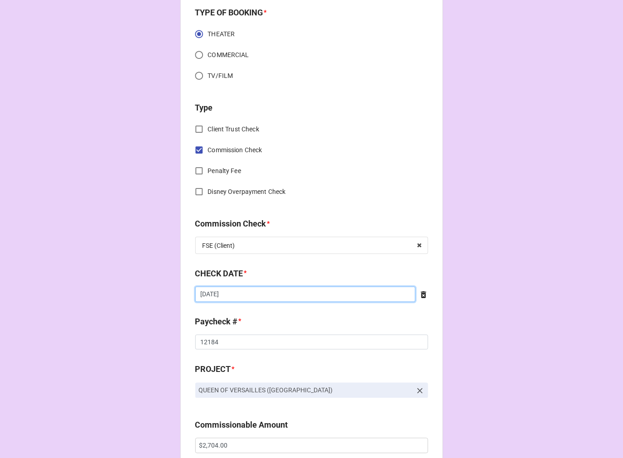
click at [239, 295] on input "[DATE]" at bounding box center [305, 294] width 220 height 15
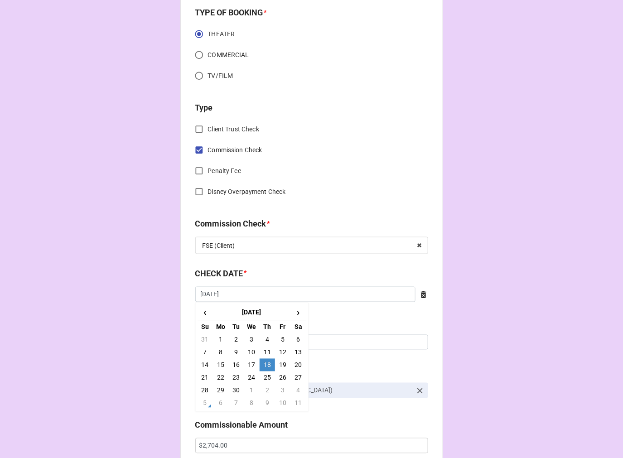
click at [265, 378] on td "25" at bounding box center [267, 378] width 15 height 13
type input "[DATE]"
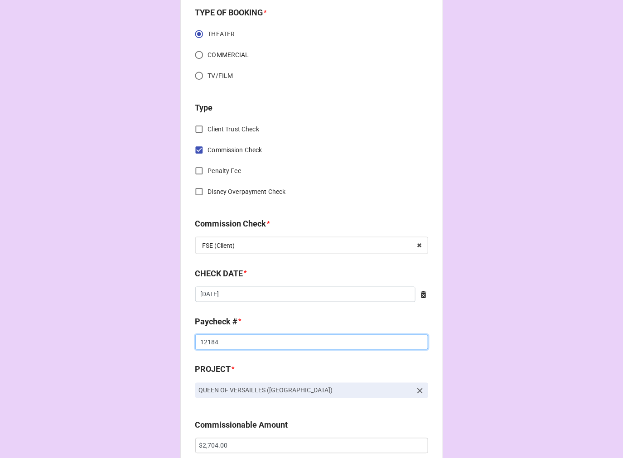
click at [203, 348] on input "12184" at bounding box center [311, 342] width 233 height 15
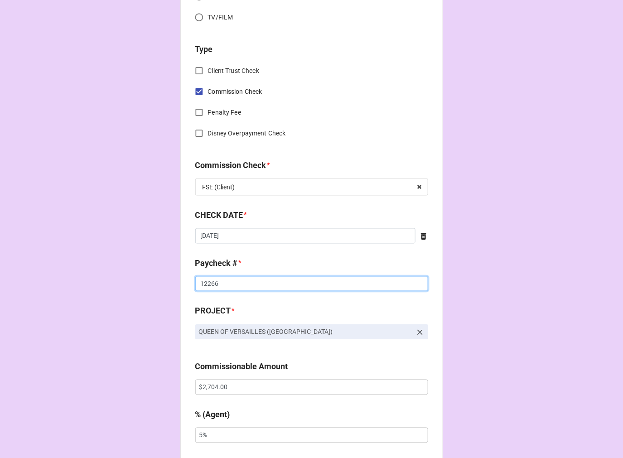
scroll to position [402, 0]
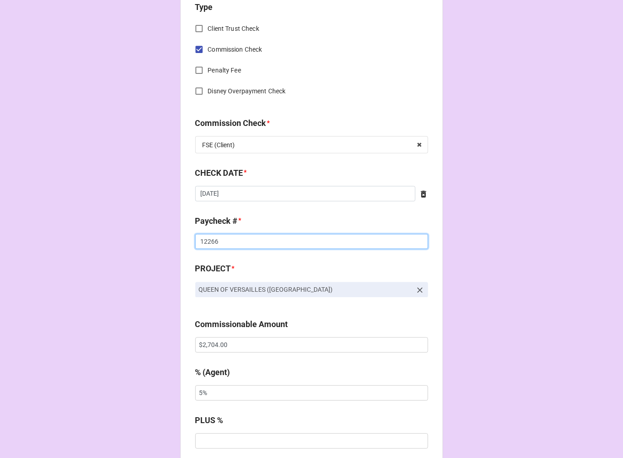
type input "12266"
click at [213, 343] on input "$2,704.00" at bounding box center [311, 345] width 233 height 15
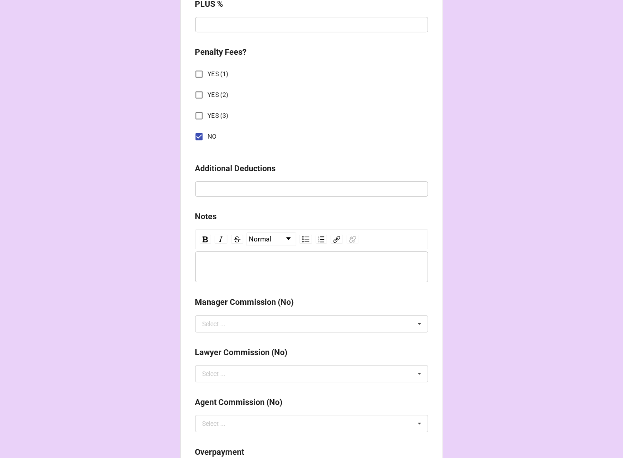
scroll to position [1049, 0]
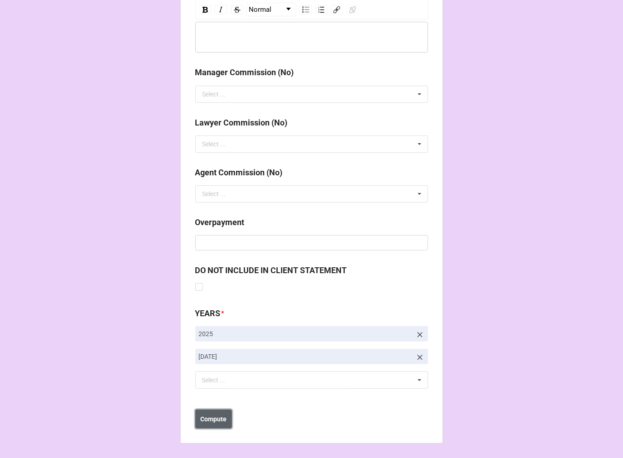
click at [195, 420] on button "Compute" at bounding box center [213, 419] width 37 height 19
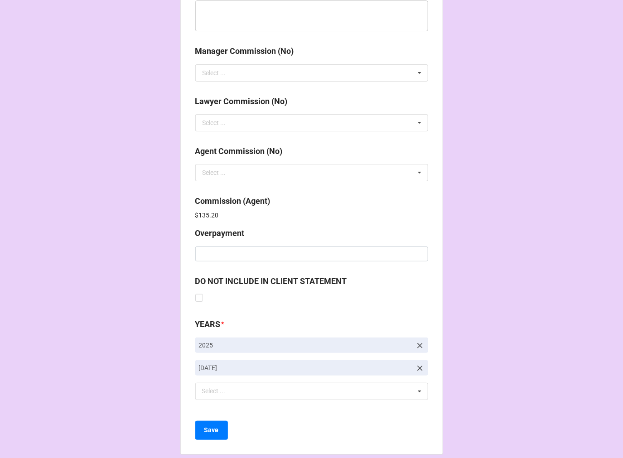
scroll to position [1081, 0]
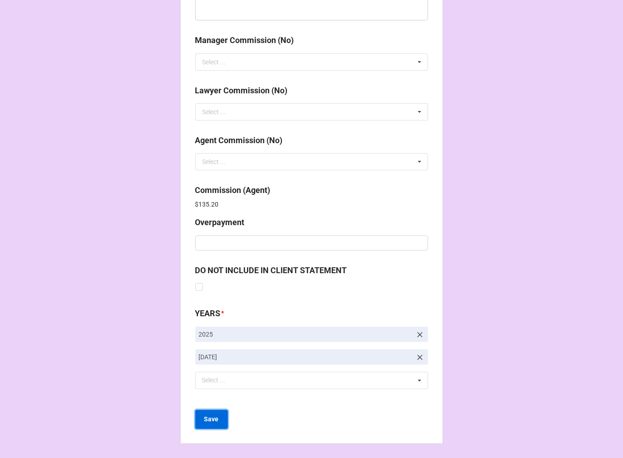
click at [215, 418] on b "Save" at bounding box center [211, 420] width 15 height 10
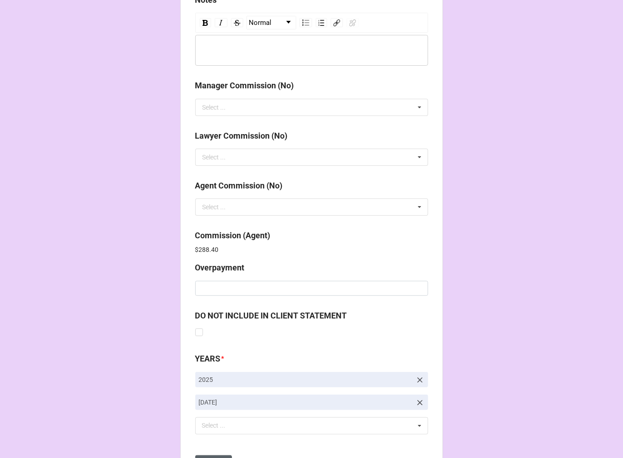
scroll to position [1081, 0]
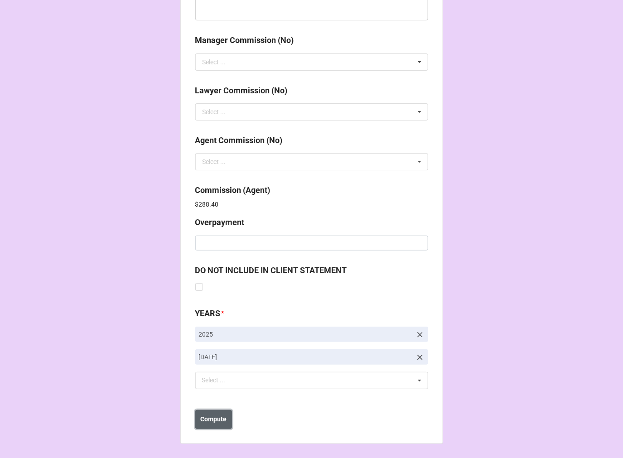
click at [223, 423] on b "Compute" at bounding box center [213, 420] width 26 height 10
drag, startPoint x: 216, startPoint y: 424, endPoint x: 227, endPoint y: 421, distance: 10.8
click at [216, 424] on button "Save" at bounding box center [211, 419] width 33 height 19
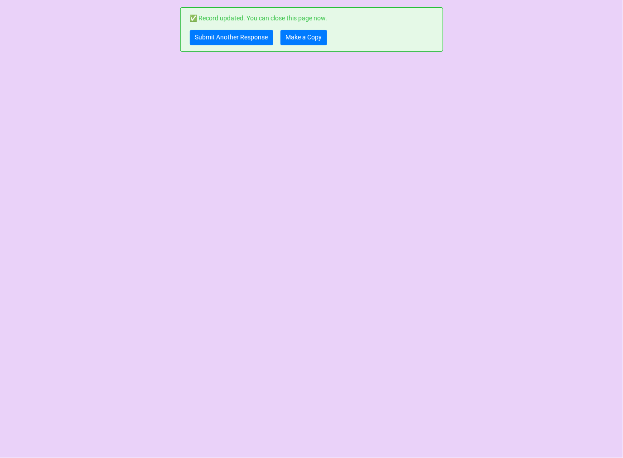
scroll to position [0, 0]
click at [305, 42] on link "Make a Copy" at bounding box center [304, 37] width 47 height 15
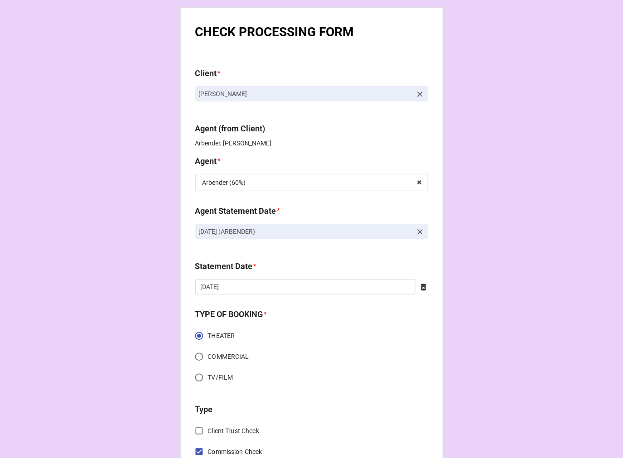
click at [418, 232] on icon at bounding box center [419, 231] width 5 height 5
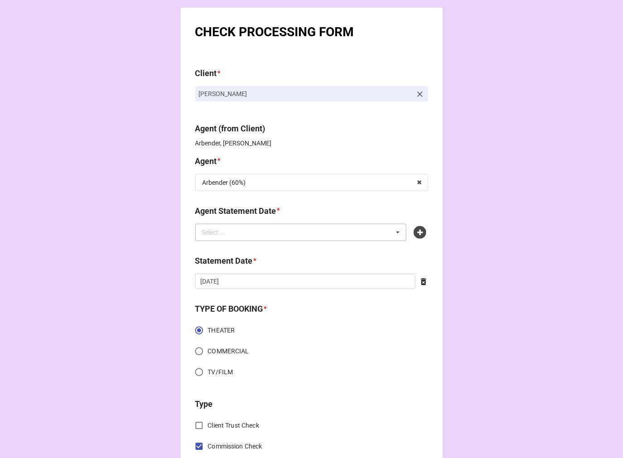
click at [310, 232] on div "Select ... No results found." at bounding box center [301, 232] width 212 height 17
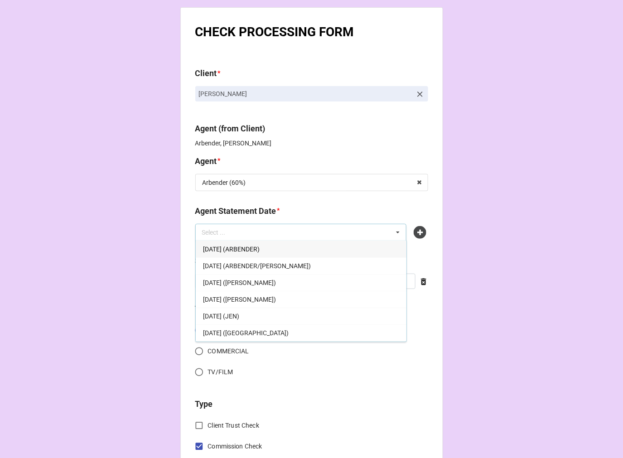
click at [260, 247] on span "OCTOBER 17, 2025 (ARBENDER)" at bounding box center [231, 249] width 57 height 7
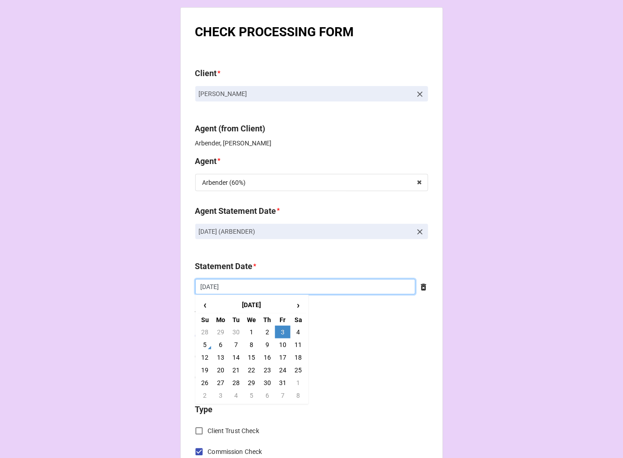
click at [247, 290] on input "[DATE]" at bounding box center [305, 286] width 220 height 15
click at [279, 358] on td "17" at bounding box center [282, 357] width 15 height 13
type input "[DATE]"
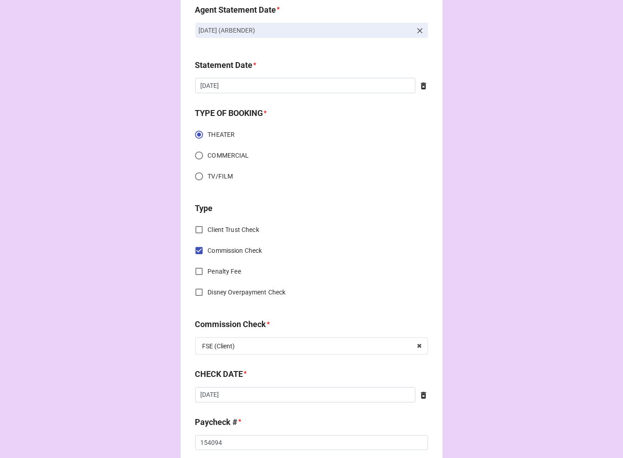
scroll to position [302, 0]
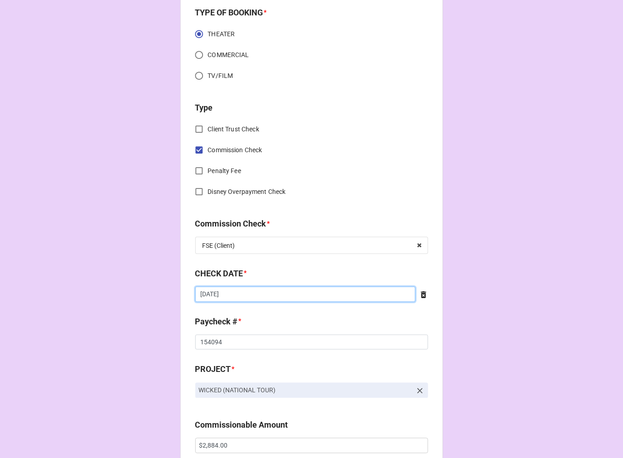
click at [253, 295] on input "9/18/2025" at bounding box center [305, 294] width 220 height 15
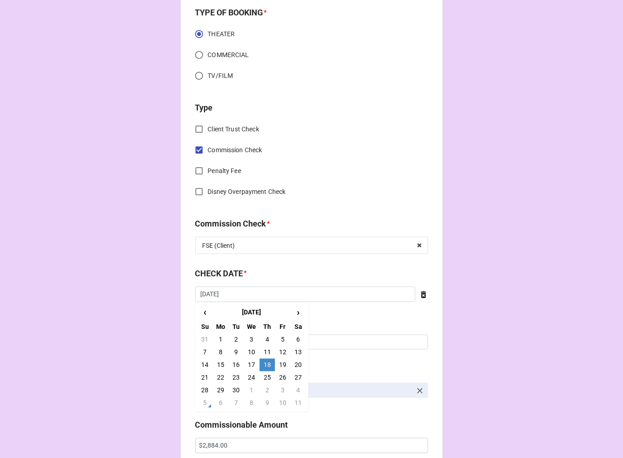
click at [262, 375] on td "25" at bounding box center [267, 378] width 15 height 13
type input "9/25/2025"
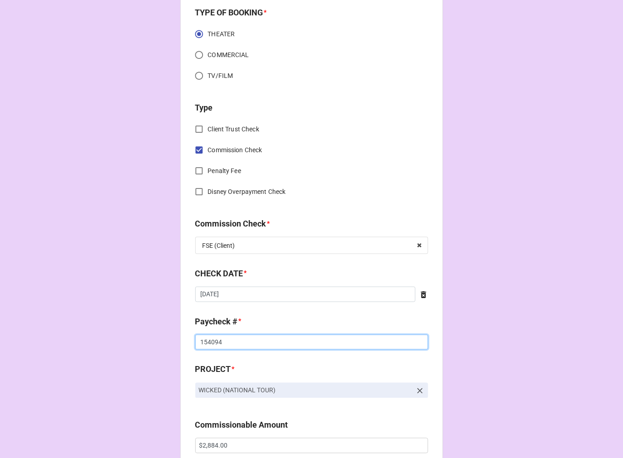
click at [211, 342] on input "154094" at bounding box center [311, 342] width 233 height 15
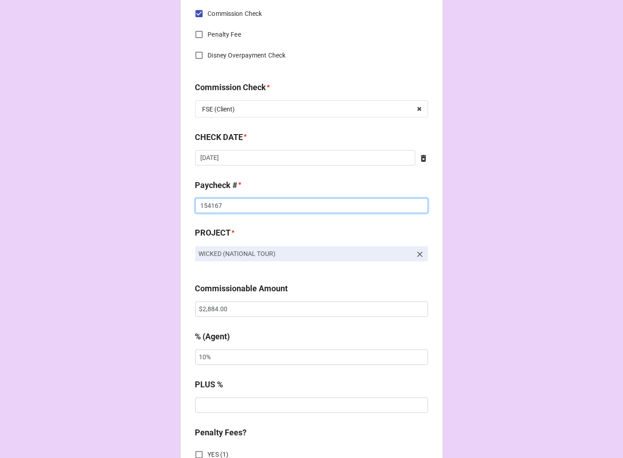
scroll to position [453, 0]
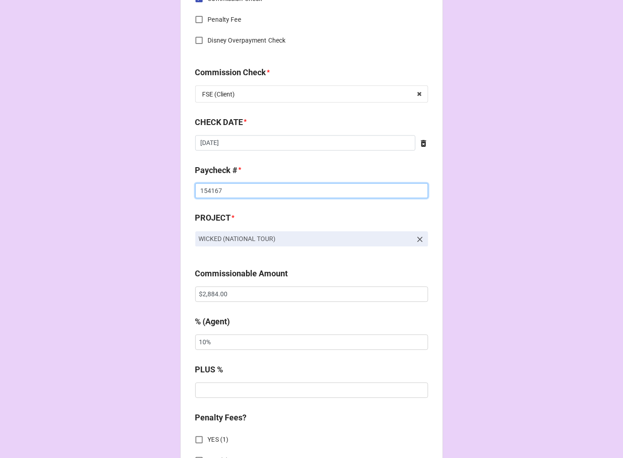
type input "154167"
click at [213, 294] on input "$2,884.00" at bounding box center [311, 294] width 233 height 15
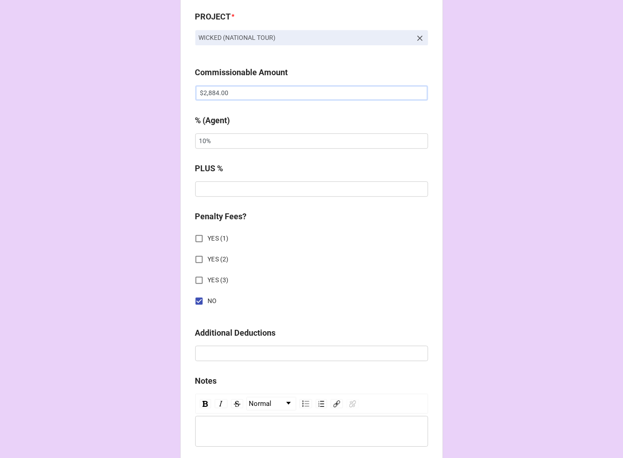
scroll to position [654, 0]
drag, startPoint x: 235, startPoint y: 96, endPoint x: 47, endPoint y: 95, distance: 188.1
click at [47, 95] on div "CHECK PROCESSING FORM Client * Melissa Victor Agent (from Client) Arbender, Cho…" at bounding box center [311, 99] width 623 height 1507
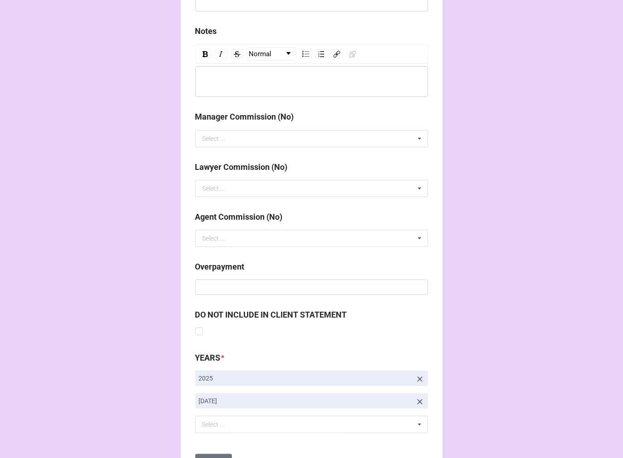
scroll to position [1049, 0]
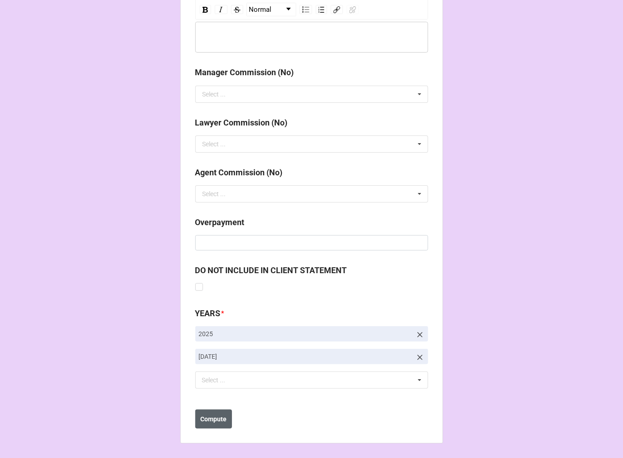
type input "$2,844.00"
click at [216, 413] on button "Compute" at bounding box center [213, 419] width 37 height 19
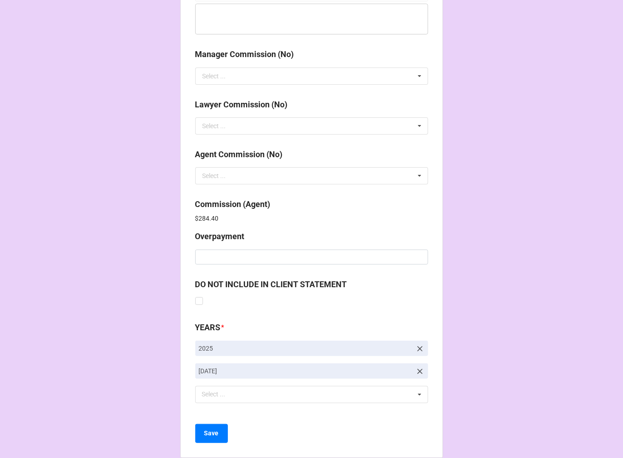
scroll to position [1081, 0]
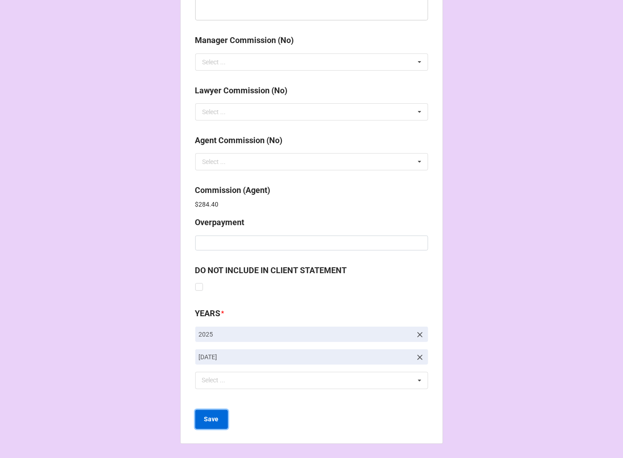
click at [209, 421] on b "Save" at bounding box center [211, 420] width 15 height 10
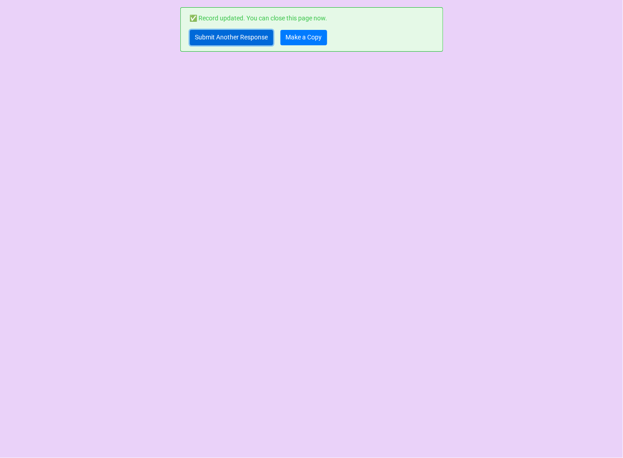
drag, startPoint x: 204, startPoint y: 41, endPoint x: 223, endPoint y: 36, distance: 18.7
click at [205, 40] on link "Submit Another Response" at bounding box center [231, 37] width 83 height 15
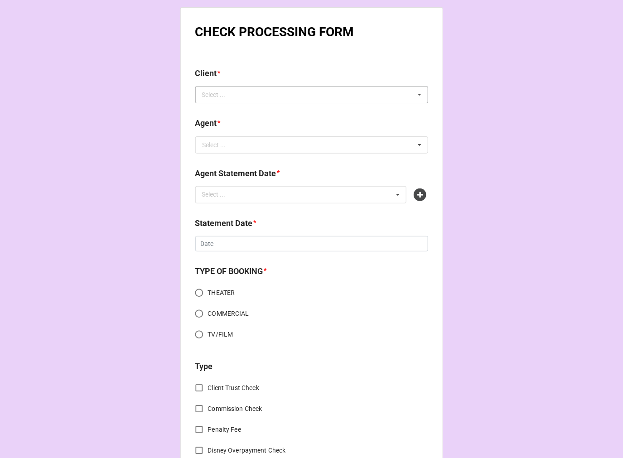
click at [217, 96] on div "Select ..." at bounding box center [219, 95] width 39 height 10
paste input "[PERSON_NAME]"
type input "[PERSON_NAME]"
click at [230, 111] on span "[PERSON_NAME]" at bounding box center [227, 111] width 48 height 7
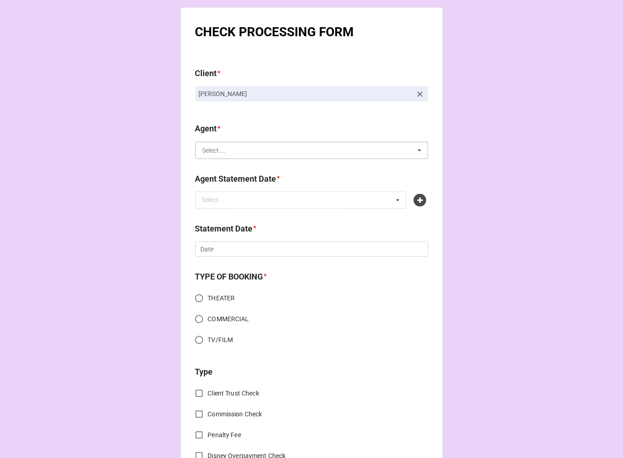
click at [221, 155] on input "text" at bounding box center [312, 150] width 232 height 16
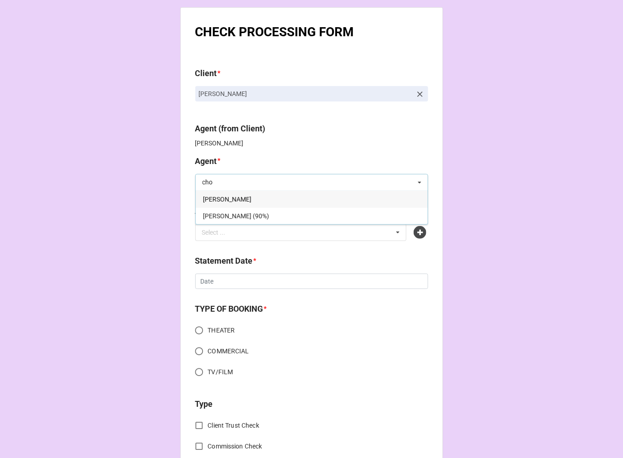
type input "cho"
click at [223, 201] on span "[PERSON_NAME]" at bounding box center [227, 199] width 48 height 7
click at [229, 229] on div "Select ..." at bounding box center [219, 232] width 39 height 10
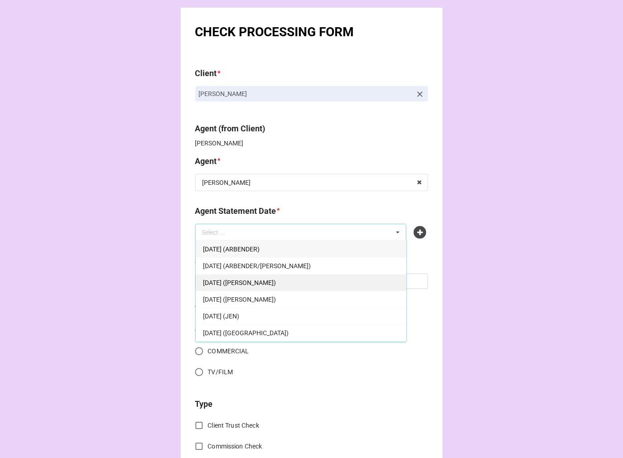
click at [273, 285] on span "[DATE] ([PERSON_NAME])" at bounding box center [239, 282] width 73 height 7
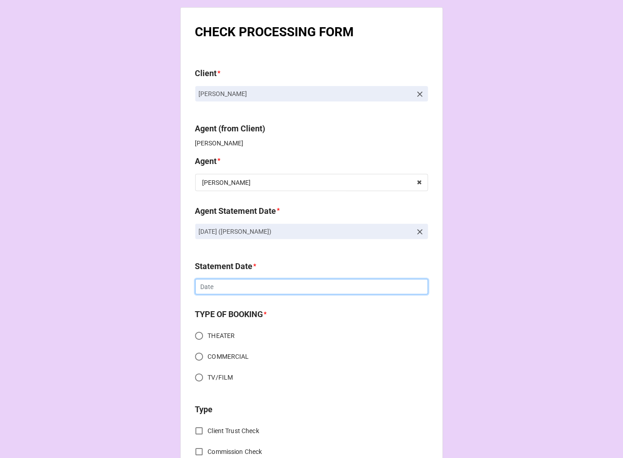
click at [215, 283] on input "text" at bounding box center [311, 286] width 233 height 15
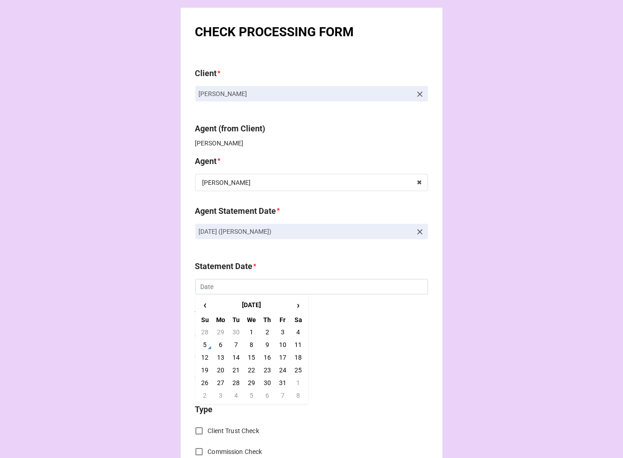
click at [280, 357] on td "17" at bounding box center [282, 357] width 15 height 13
type input "[DATE]"
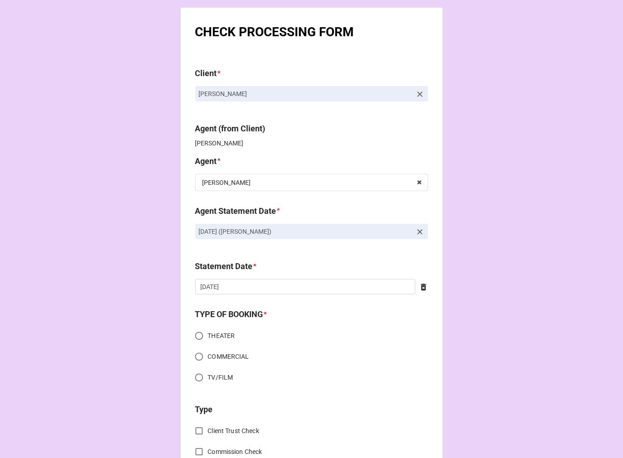
click at [195, 338] on input "THEATER" at bounding box center [199, 336] width 18 height 18
radio input "true"
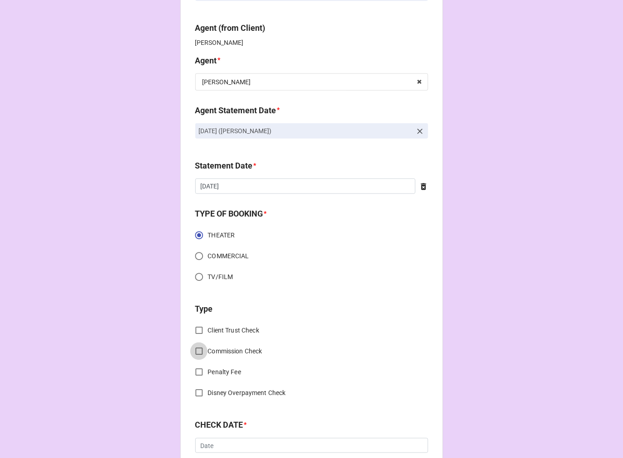
drag, startPoint x: 197, startPoint y: 350, endPoint x: 224, endPoint y: 345, distance: 27.6
click at [197, 350] on input "Commission Check" at bounding box center [199, 352] width 18 height 18
checkbox input "true"
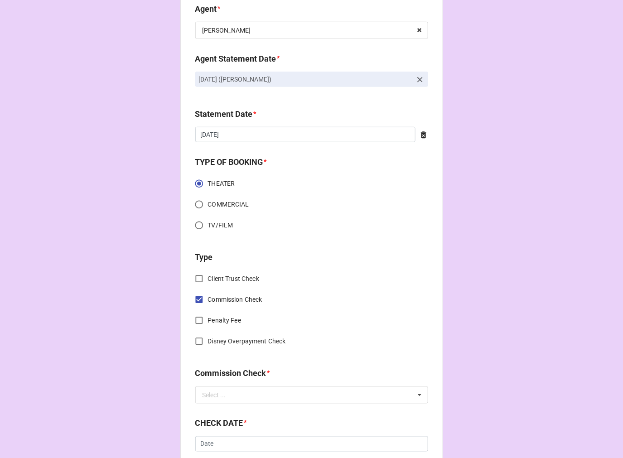
scroll to position [252, 0]
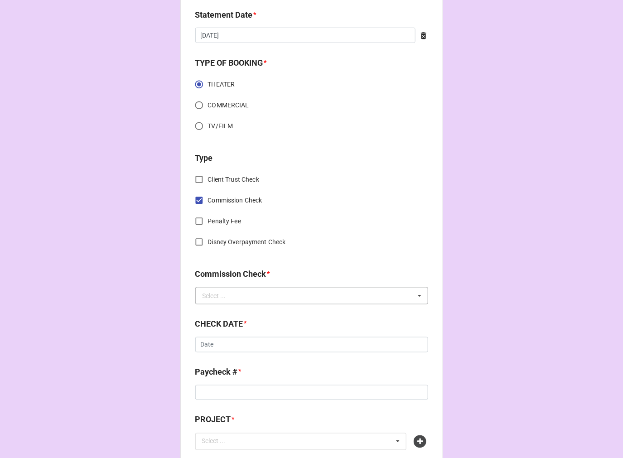
click at [208, 297] on div "Select ..." at bounding box center [215, 296] width 24 height 6
click at [211, 311] on span "FSE (Client)" at bounding box center [219, 312] width 33 height 7
click at [220, 342] on input "text" at bounding box center [311, 344] width 233 height 15
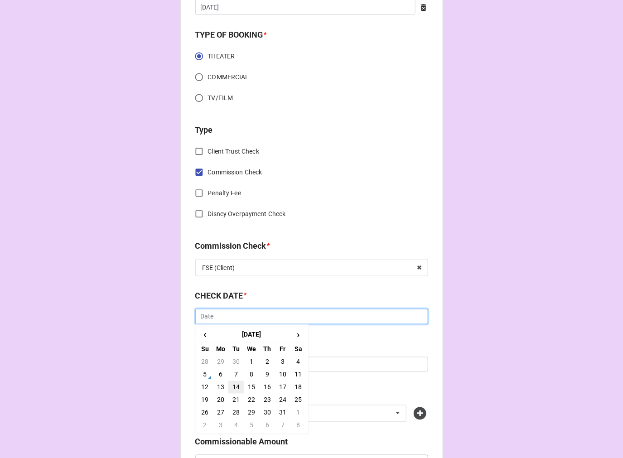
scroll to position [302, 0]
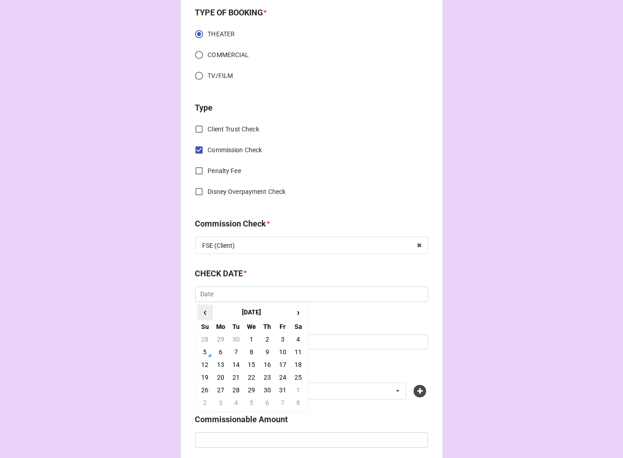
click at [202, 313] on span "‹" at bounding box center [205, 312] width 15 height 15
click at [268, 363] on td "18" at bounding box center [267, 365] width 15 height 13
type input "[DATE]"
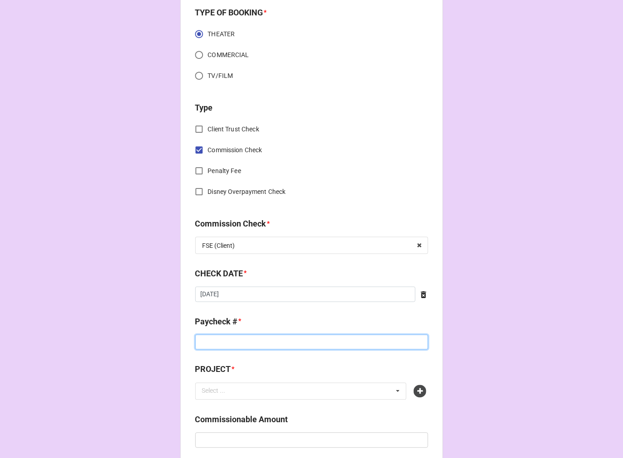
click at [230, 345] on input at bounding box center [311, 342] width 233 height 15
type input "50137"
click at [419, 395] on icon at bounding box center [420, 391] width 13 height 13
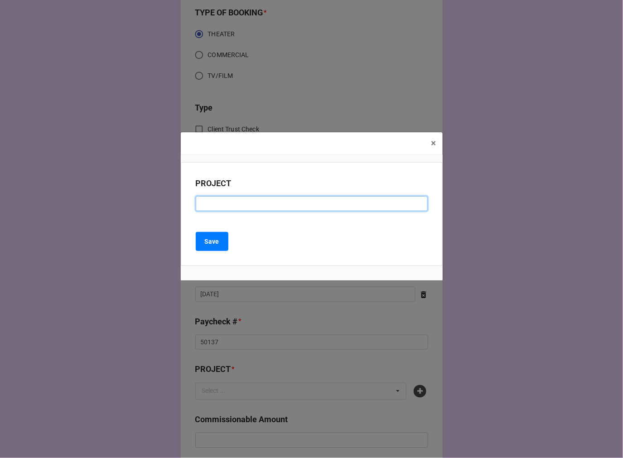
click at [266, 202] on input at bounding box center [312, 203] width 232 height 15
type input "HELL'S KITCHEN (NATIONAL TOUR)"
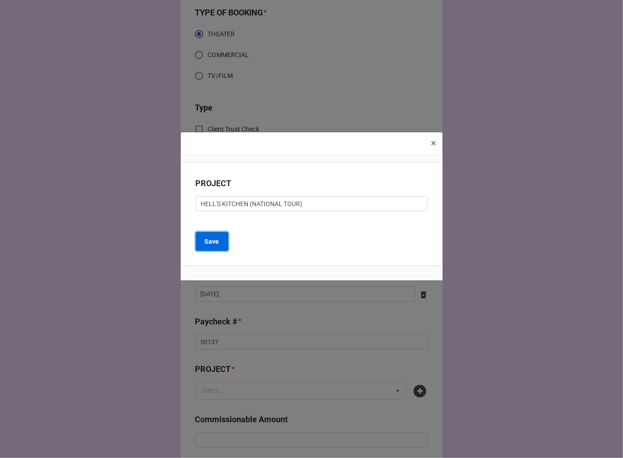
click at [220, 250] on button "Save" at bounding box center [212, 241] width 33 height 19
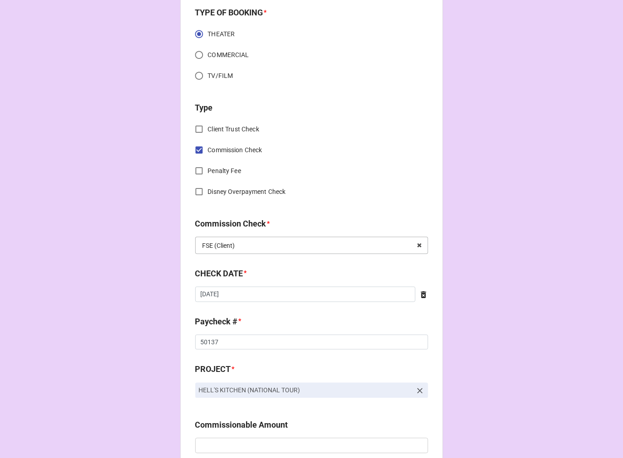
scroll to position [503, 0]
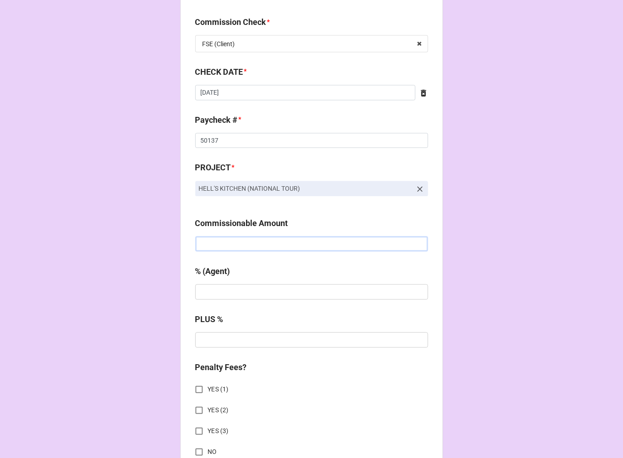
click at [197, 244] on input "text" at bounding box center [311, 244] width 233 height 15
type input "$1,104.00"
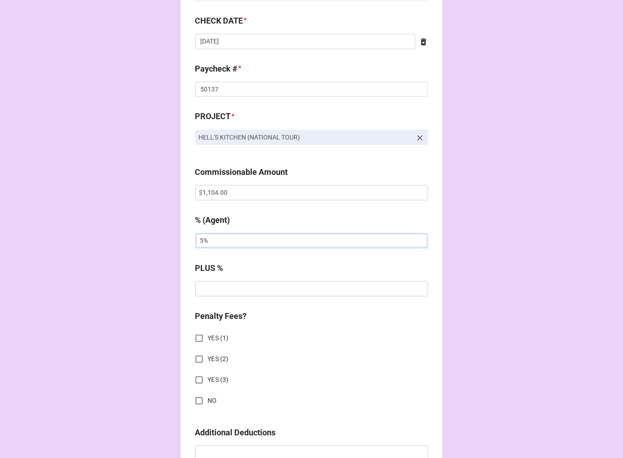
scroll to position [604, 0]
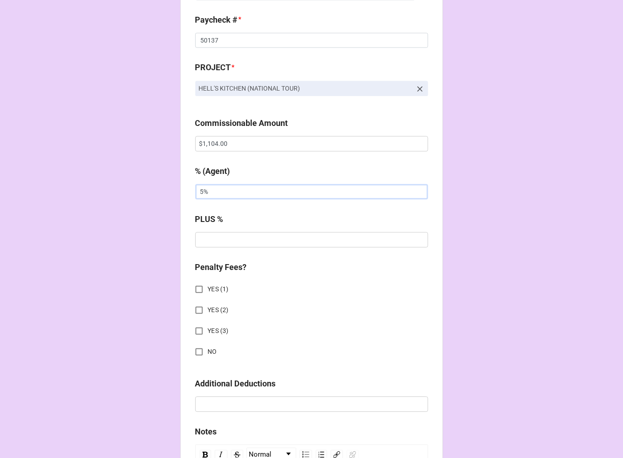
type input "5%"
click at [197, 348] on input "NO" at bounding box center [199, 352] width 18 height 18
checkbox input "true"
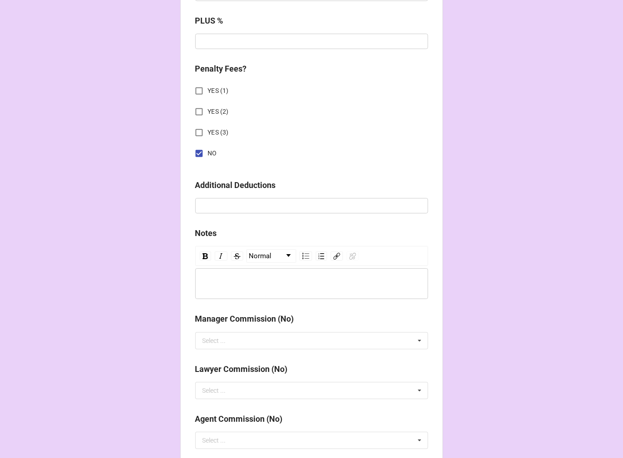
scroll to position [1004, 0]
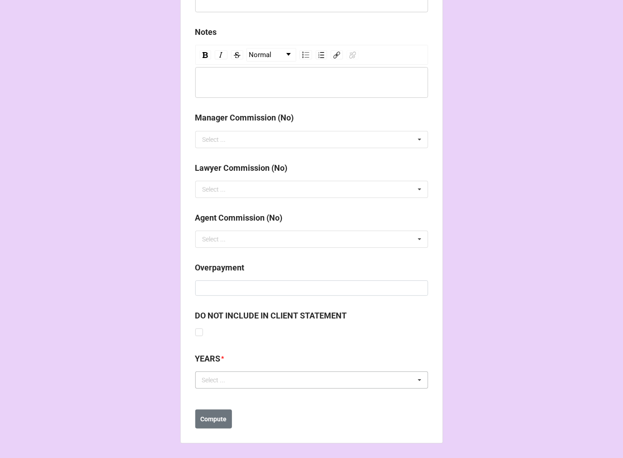
click at [227, 379] on div "Select ..." at bounding box center [219, 380] width 39 height 10
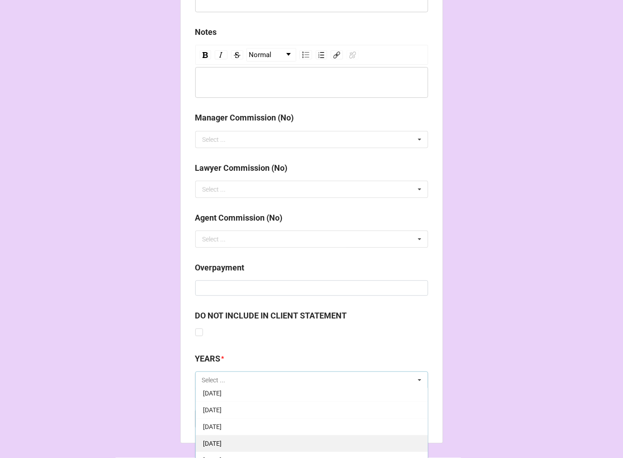
scroll to position [101, 0]
click at [222, 449] on span "[DATE]" at bounding box center [212, 447] width 19 height 7
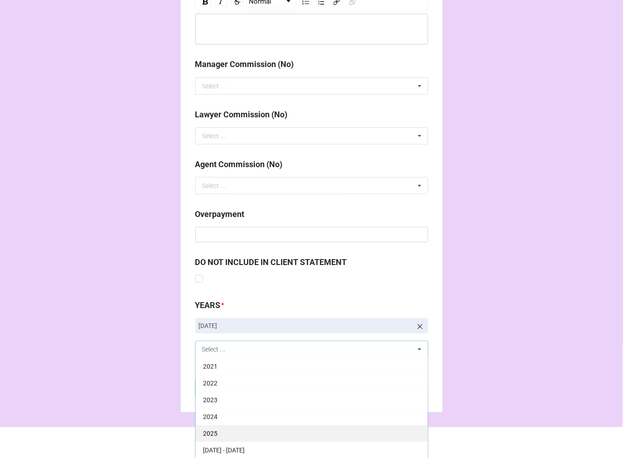
scroll to position [1058, 0]
click at [230, 432] on div "2025" at bounding box center [312, 432] width 232 height 17
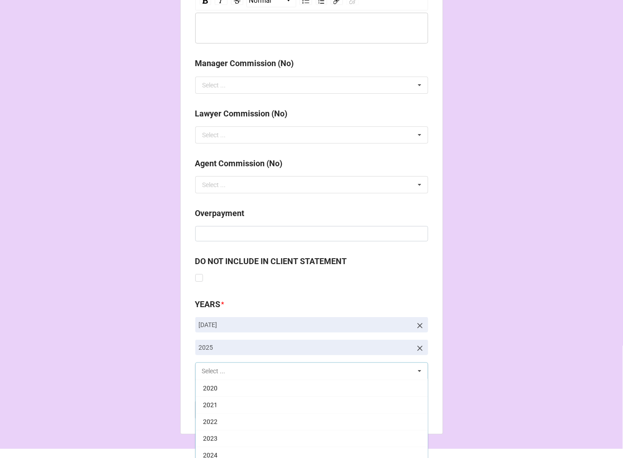
scroll to position [184, 0]
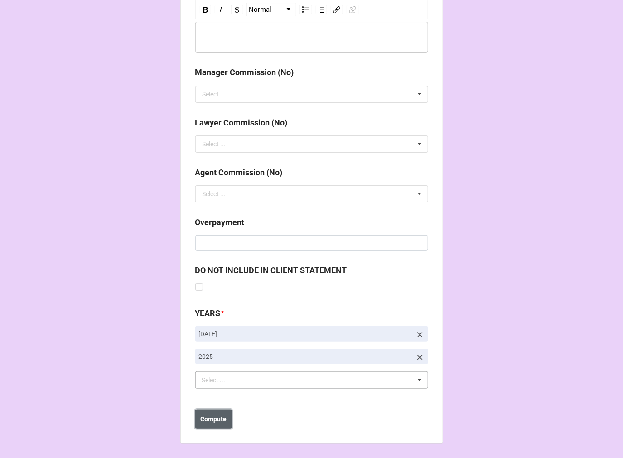
click at [208, 417] on b "Compute" at bounding box center [213, 420] width 26 height 10
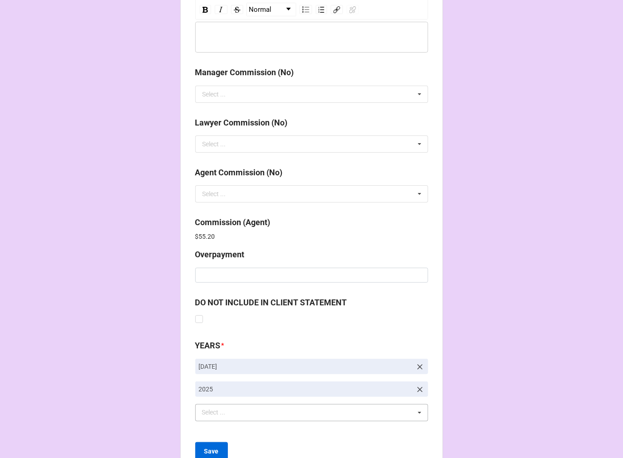
scroll to position [1081, 0]
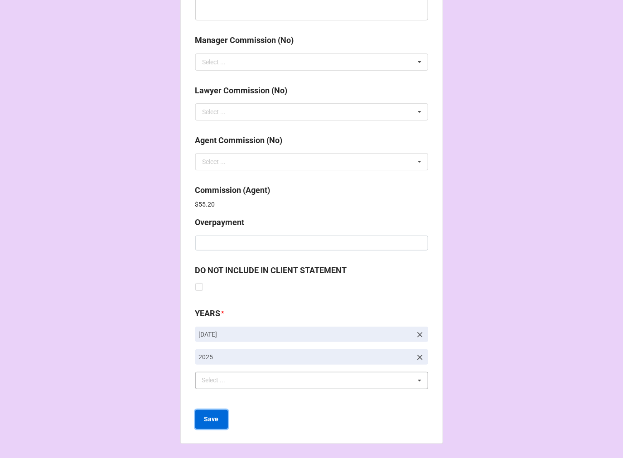
drag, startPoint x: 213, startPoint y: 416, endPoint x: 239, endPoint y: 415, distance: 26.3
click at [213, 416] on b "Save" at bounding box center [211, 420] width 15 height 10
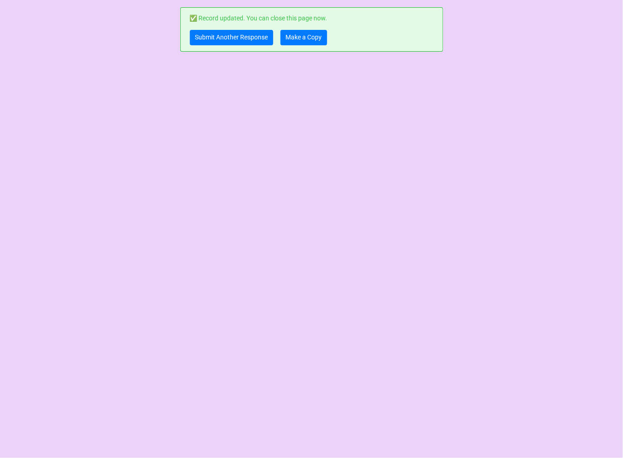
scroll to position [0, 0]
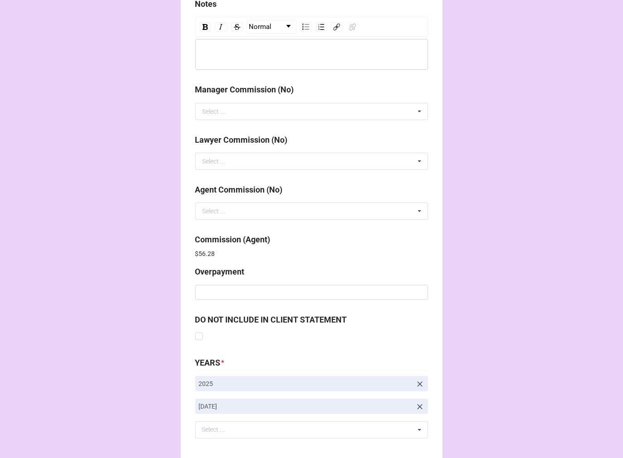
scroll to position [1081, 0]
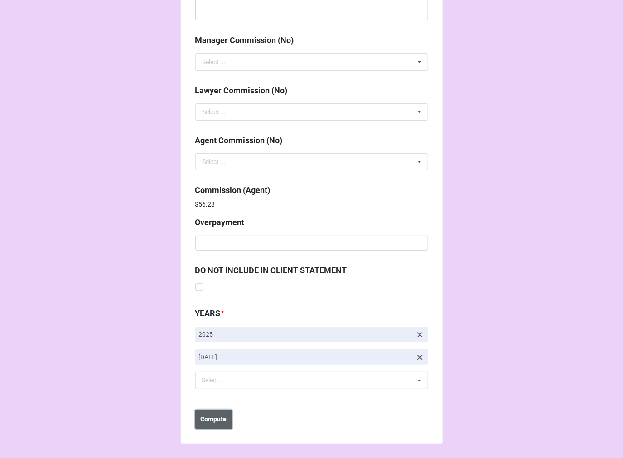
click at [223, 420] on b "Compute" at bounding box center [213, 420] width 26 height 10
click at [210, 421] on b "Save" at bounding box center [211, 420] width 15 height 10
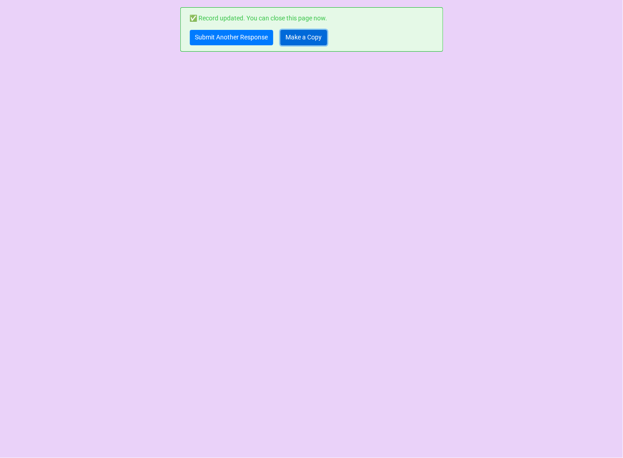
drag, startPoint x: 304, startPoint y: 41, endPoint x: 316, endPoint y: 41, distance: 12.7
click at [304, 41] on link "Make a Copy" at bounding box center [304, 37] width 47 height 15
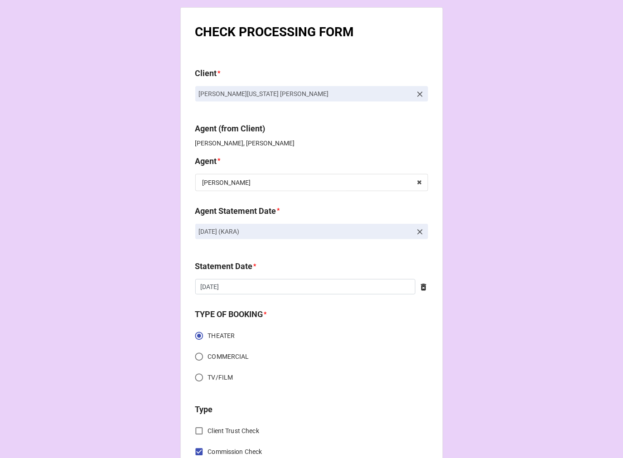
click at [416, 232] on icon at bounding box center [420, 232] width 9 height 9
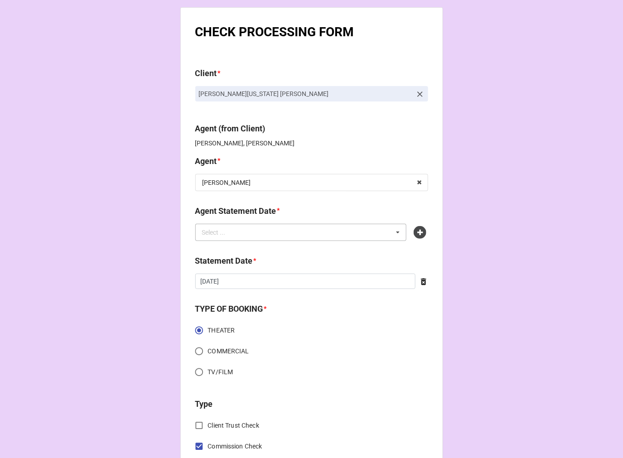
click at [352, 234] on div "Select ... No results found." at bounding box center [301, 232] width 212 height 17
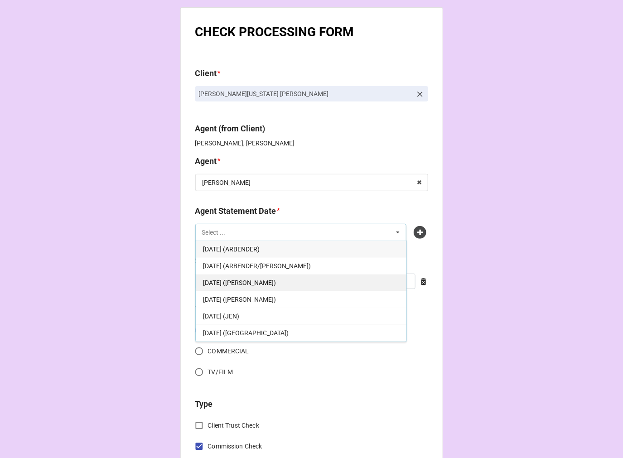
scroll to position [50, 0]
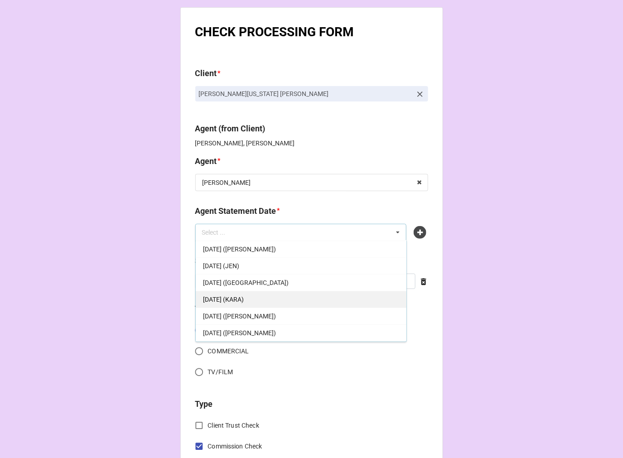
click at [297, 300] on div "[DATE] (KARA)" at bounding box center [301, 299] width 211 height 17
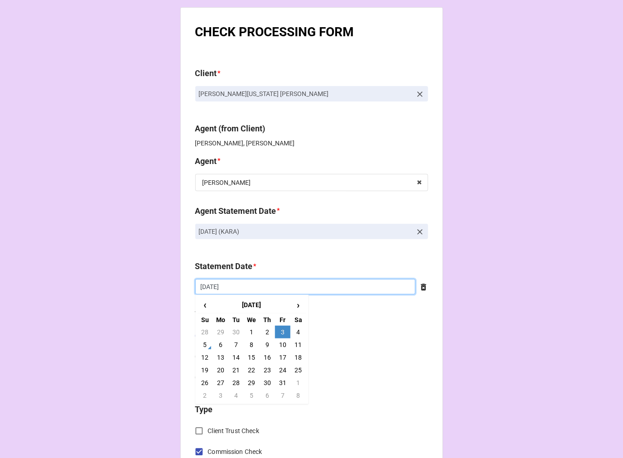
click at [250, 288] on input "[DATE]" at bounding box center [305, 286] width 220 height 15
click at [284, 355] on td "17" at bounding box center [282, 357] width 15 height 13
type input "[DATE]"
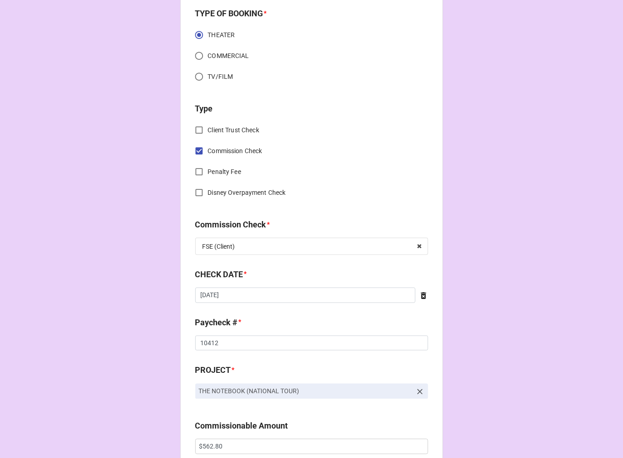
scroll to position [302, 0]
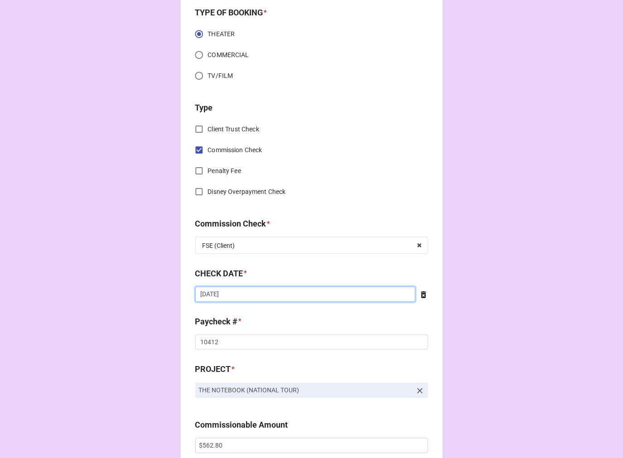
click at [245, 294] on input "[DATE]" at bounding box center [305, 294] width 220 height 15
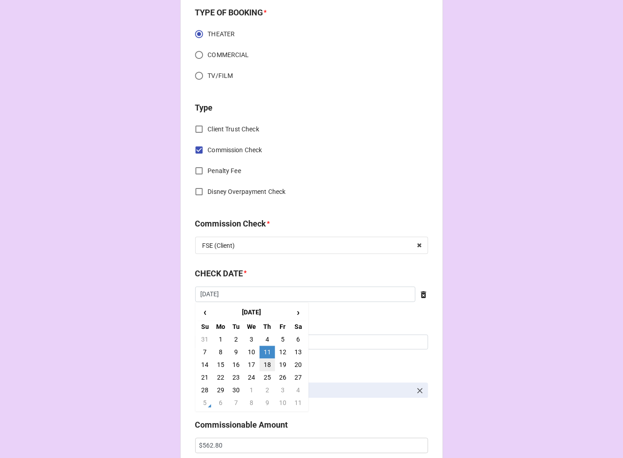
click at [264, 364] on td "18" at bounding box center [267, 365] width 15 height 13
type input "[DATE]"
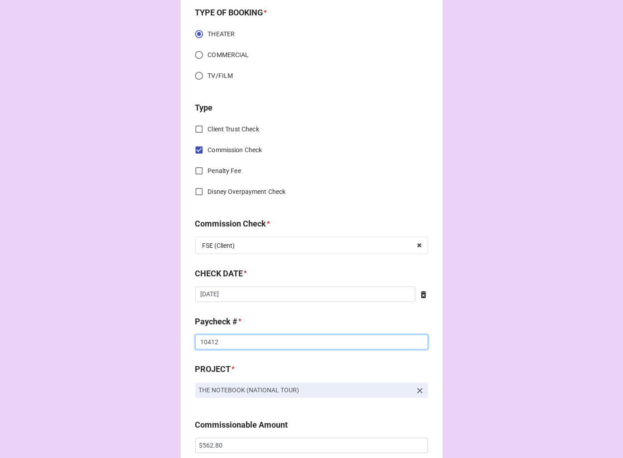
click at [207, 343] on input "10412" at bounding box center [311, 342] width 233 height 15
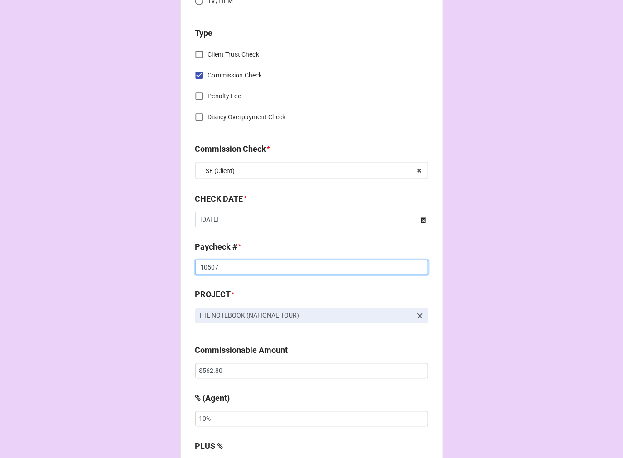
scroll to position [503, 0]
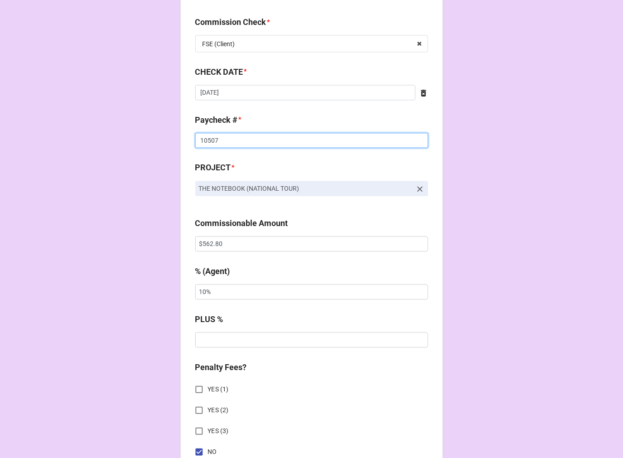
type input "10507"
click at [213, 239] on input "$562.80" at bounding box center [311, 244] width 233 height 15
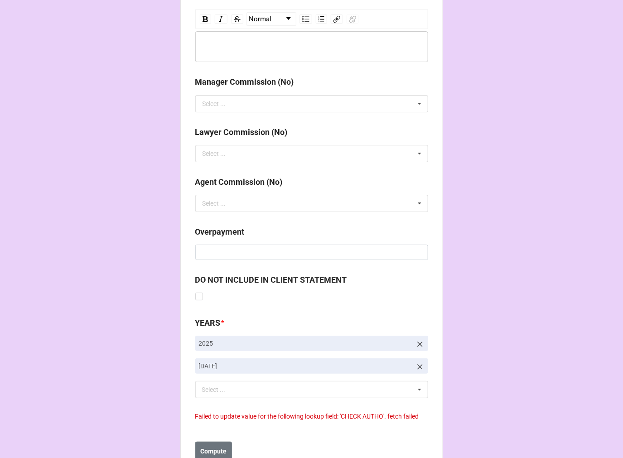
scroll to position [1072, 0]
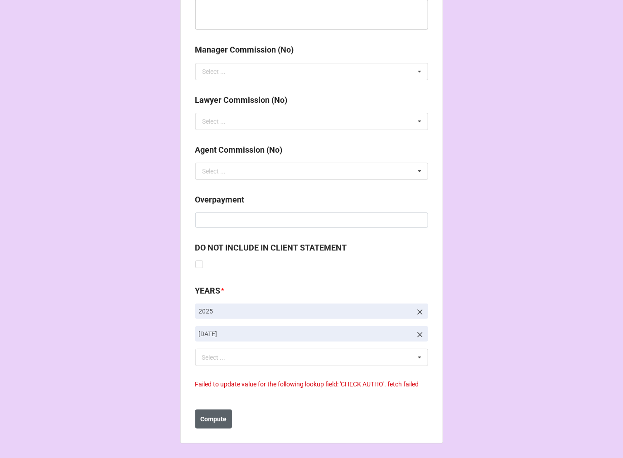
type input "$1,606.00"
click at [206, 422] on b "Compute" at bounding box center [213, 420] width 26 height 10
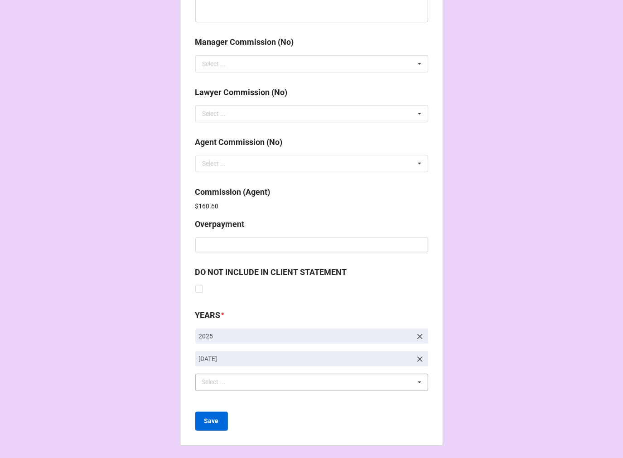
scroll to position [1081, 0]
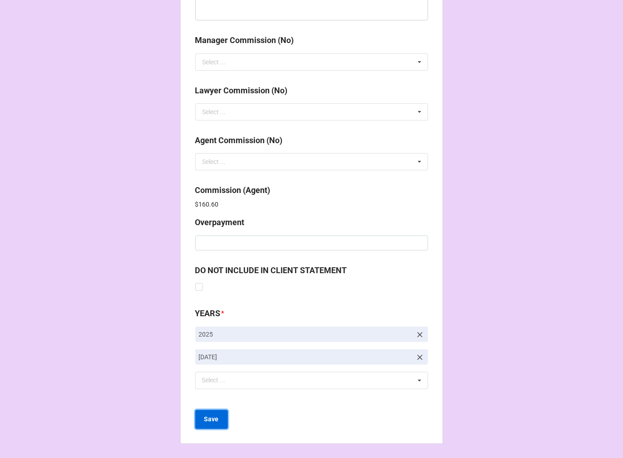
click at [211, 419] on b "Save" at bounding box center [211, 420] width 15 height 10
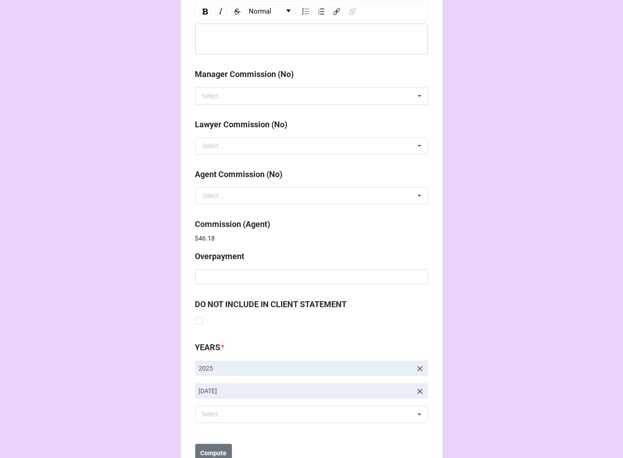
scroll to position [1081, 0]
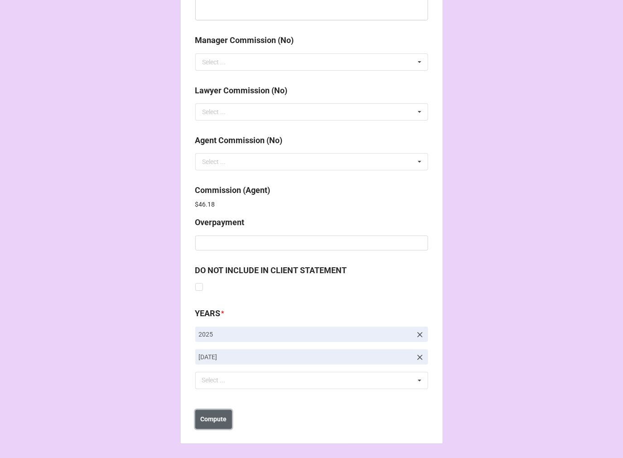
click at [208, 421] on b "Compute" at bounding box center [213, 420] width 26 height 10
click at [197, 423] on button "Save" at bounding box center [211, 419] width 33 height 19
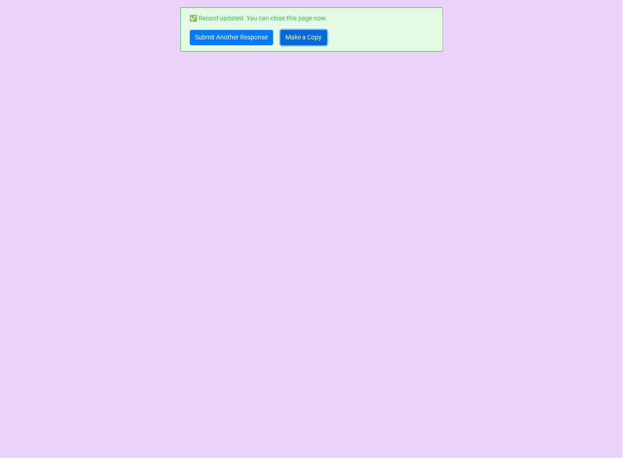
drag, startPoint x: 298, startPoint y: 35, endPoint x: 305, endPoint y: 35, distance: 6.3
click at [300, 35] on link "Make a Copy" at bounding box center [304, 37] width 47 height 15
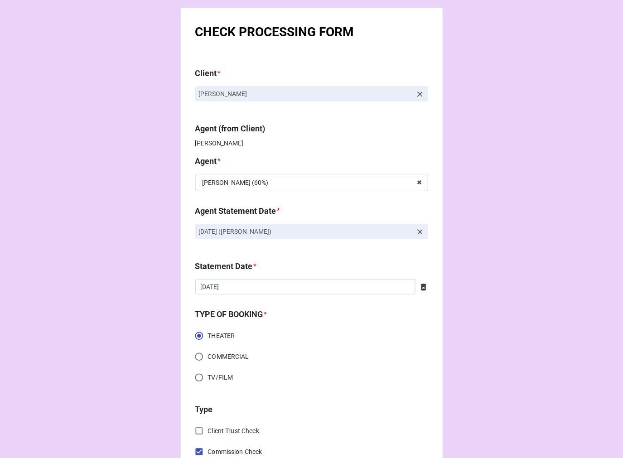
click at [417, 230] on icon at bounding box center [419, 231] width 5 height 5
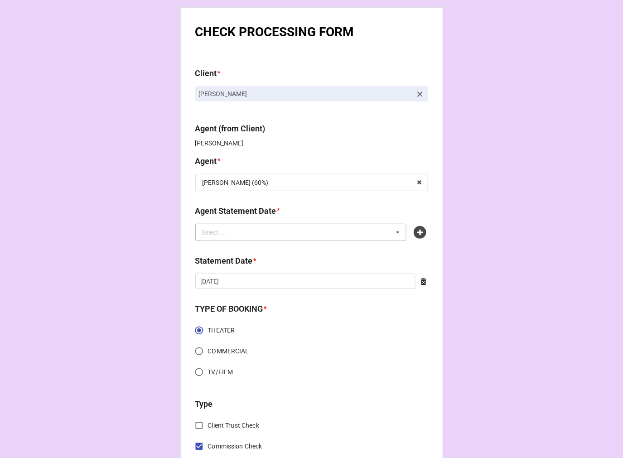
click at [258, 232] on div "Select ... No results found." at bounding box center [301, 232] width 212 height 17
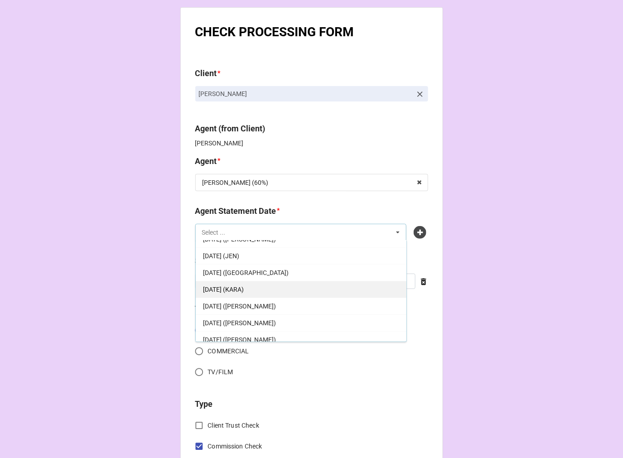
scroll to position [174, 0]
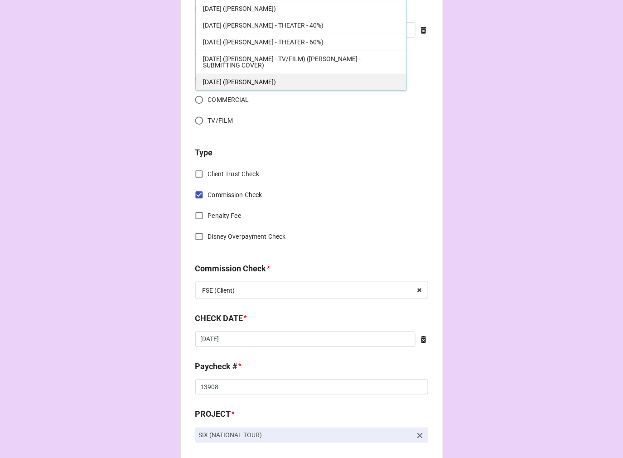
click at [247, 86] on div "[DATE] ([PERSON_NAME])" at bounding box center [301, 81] width 211 height 17
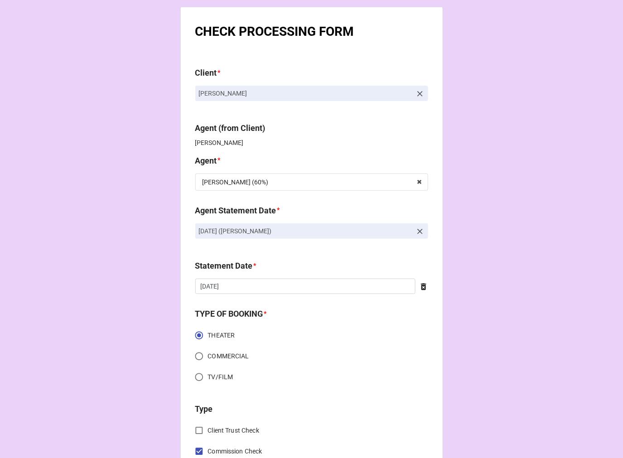
scroll to position [0, 0]
click at [245, 282] on input "[DATE]" at bounding box center [305, 286] width 220 height 15
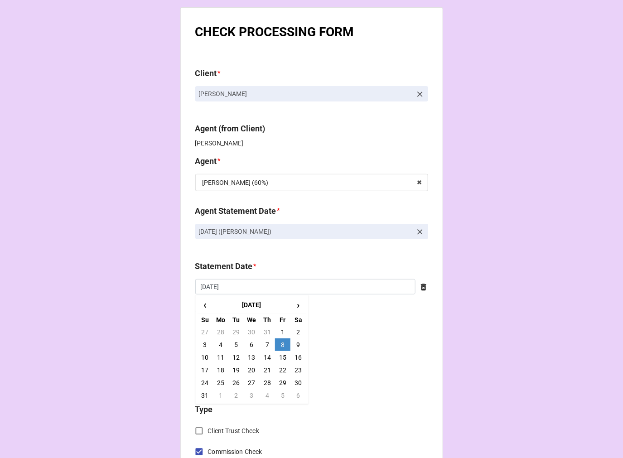
click at [421, 288] on icon at bounding box center [423, 287] width 9 height 9
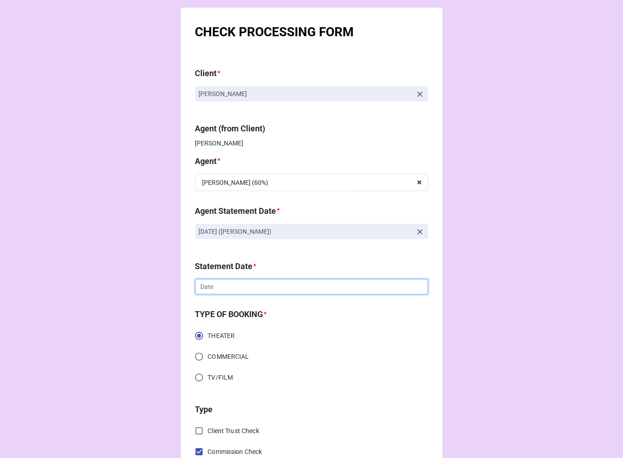
click at [309, 287] on input "text" at bounding box center [311, 286] width 233 height 15
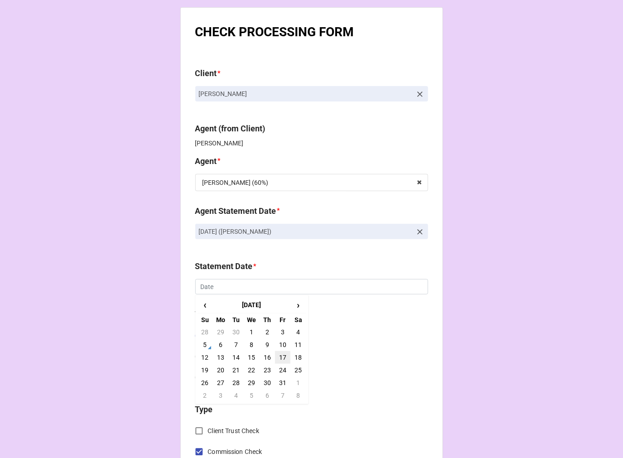
click at [280, 358] on td "17" at bounding box center [282, 357] width 15 height 13
type input "10/17/2025"
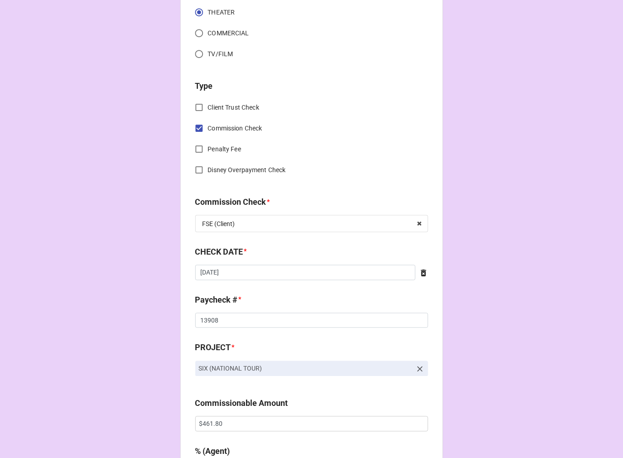
scroll to position [352, 0]
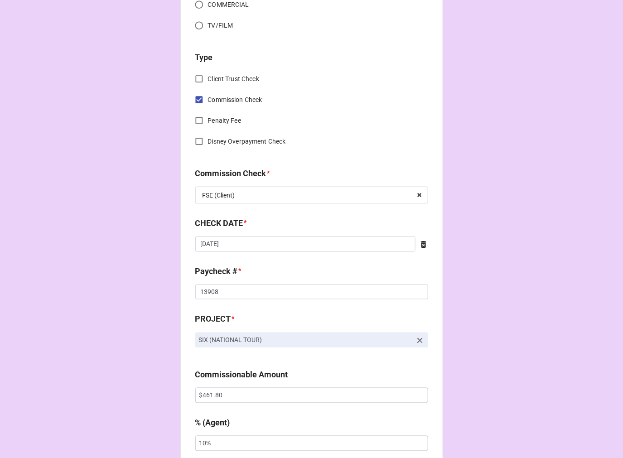
click at [420, 245] on icon at bounding box center [423, 244] width 9 height 9
click at [279, 245] on input "text" at bounding box center [311, 244] width 233 height 15
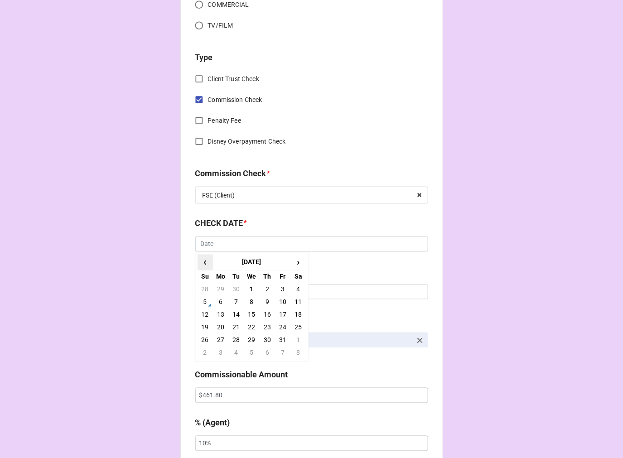
click at [201, 259] on span "‹" at bounding box center [205, 262] width 15 height 15
click at [267, 313] on td "18" at bounding box center [267, 315] width 15 height 13
type input "[DATE]"
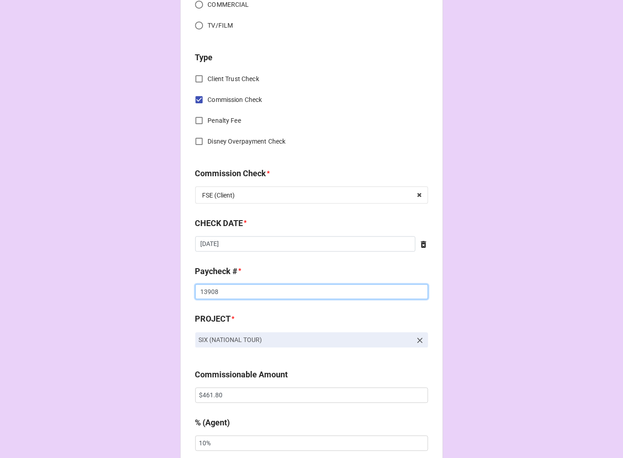
click at [210, 289] on input "13908" at bounding box center [311, 292] width 233 height 15
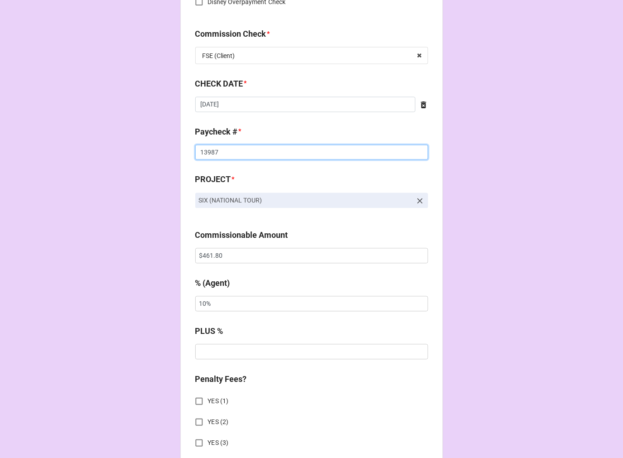
scroll to position [503, 0]
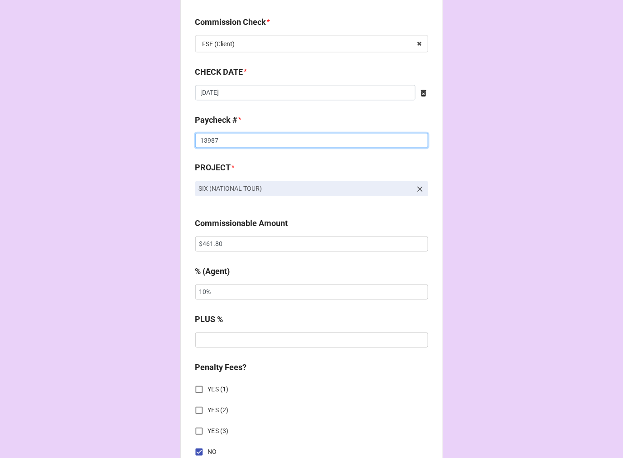
type input "13987"
click at [206, 247] on input "$461.80" at bounding box center [311, 244] width 233 height 15
click at [202, 246] on input "$461.80" at bounding box center [311, 244] width 233 height 15
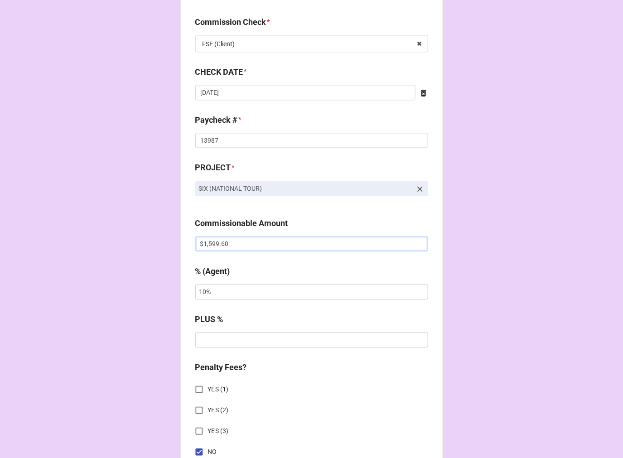
type input "$1,599.60"
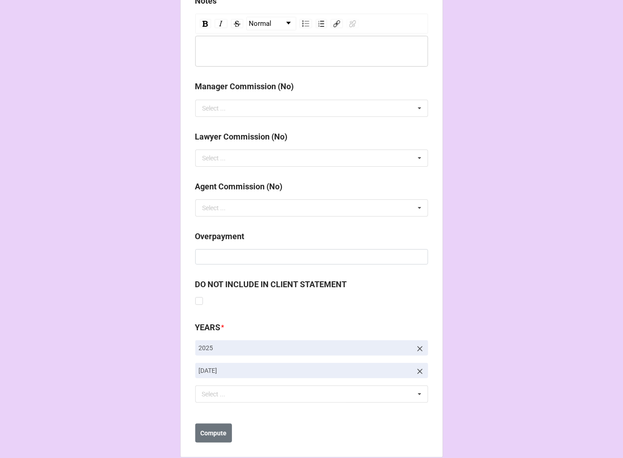
scroll to position [1049, 0]
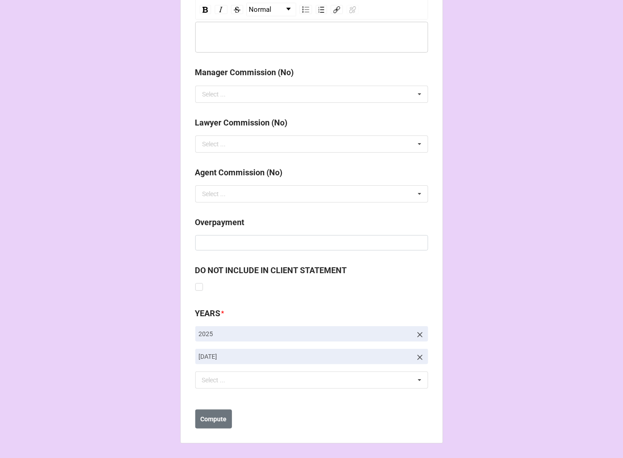
type input "5%"
click at [416, 356] on icon at bounding box center [420, 357] width 9 height 9
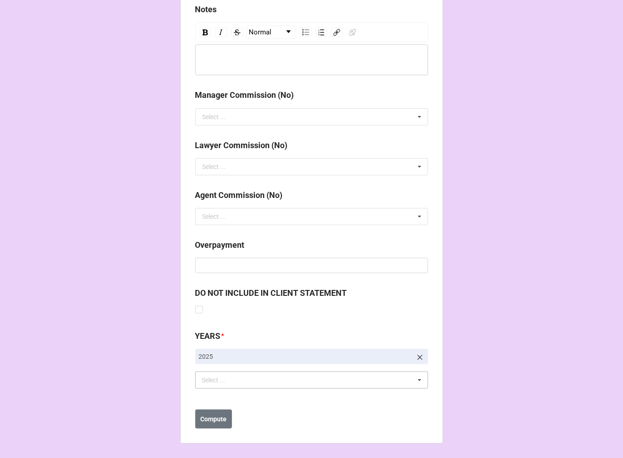
click at [268, 382] on div "Select ... No results found." at bounding box center [311, 380] width 233 height 17
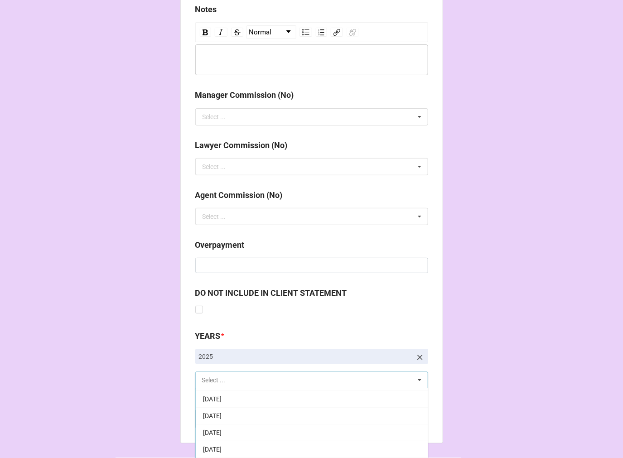
scroll to position [101, 0]
click at [252, 442] on div "[DATE]" at bounding box center [312, 447] width 232 height 17
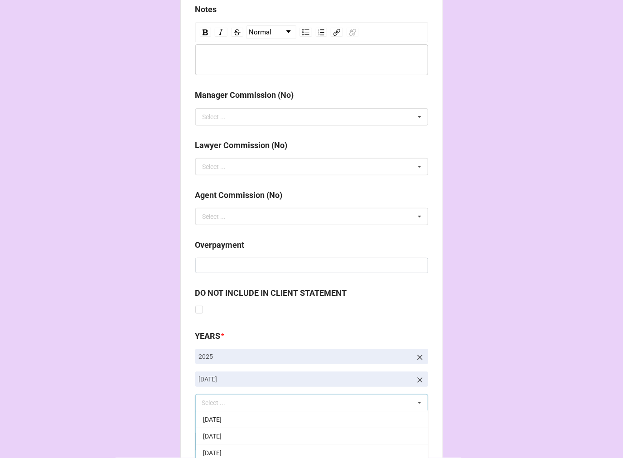
click at [203, 440] on b "Compute" at bounding box center [213, 442] width 26 height 10
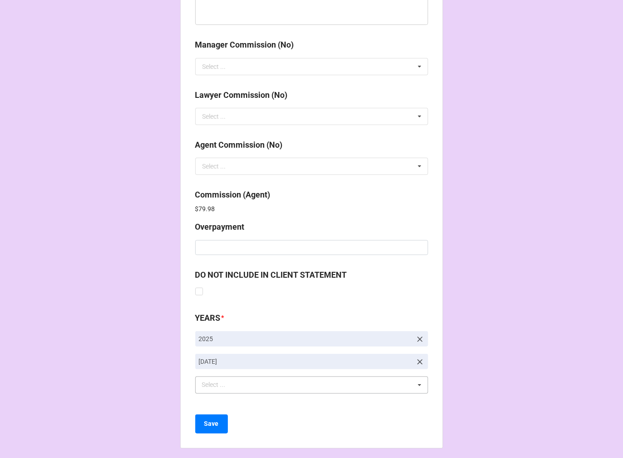
scroll to position [1081, 0]
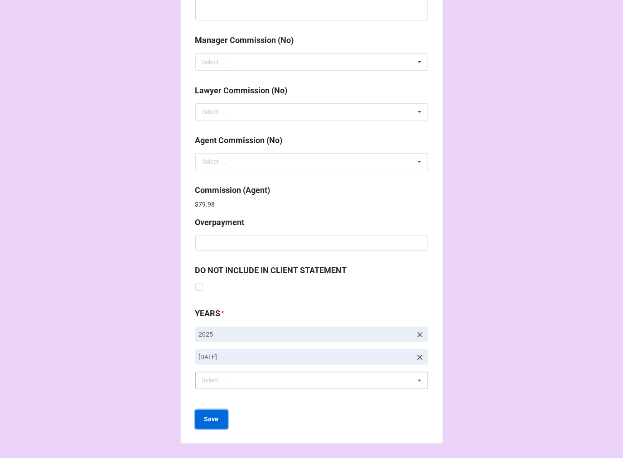
click at [206, 424] on button "Save" at bounding box center [211, 419] width 33 height 19
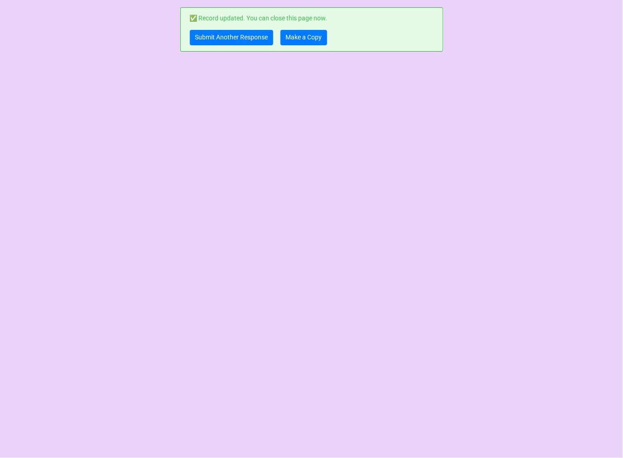
scroll to position [0, 0]
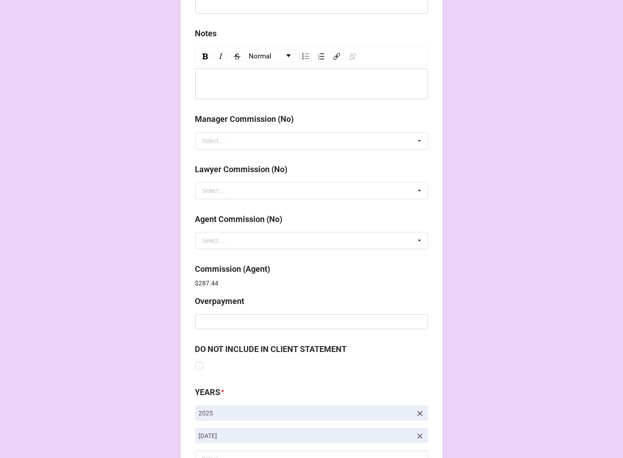
scroll to position [1081, 0]
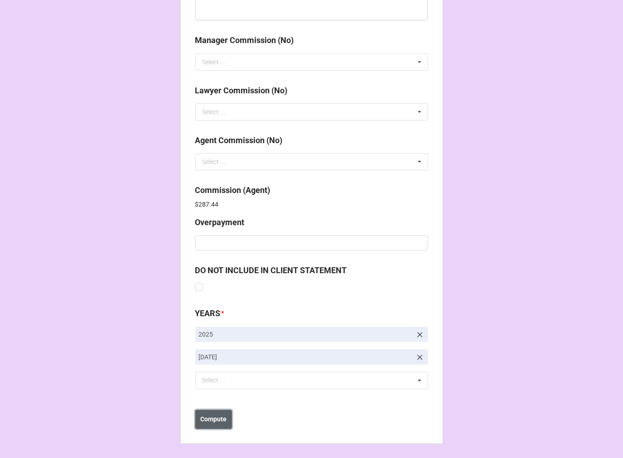
click at [212, 417] on b "Compute" at bounding box center [213, 420] width 26 height 10
click at [211, 418] on b "Save" at bounding box center [211, 420] width 15 height 10
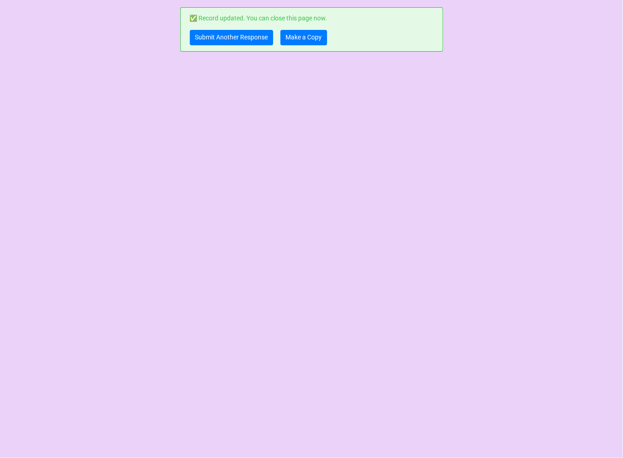
scroll to position [0, 0]
click at [305, 38] on link "Make a Copy" at bounding box center [304, 37] width 47 height 15
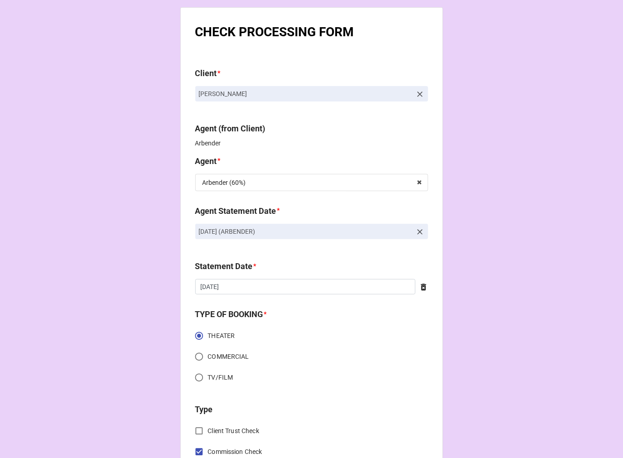
click at [420, 224] on link "[DATE] (ARBENDER)" at bounding box center [311, 231] width 233 height 15
click at [416, 229] on icon at bounding box center [420, 232] width 9 height 9
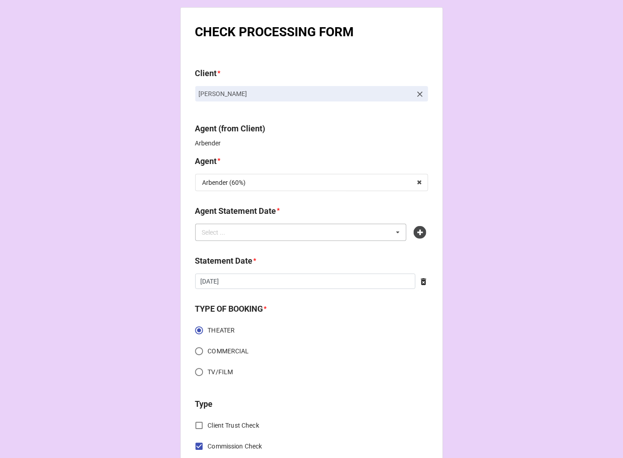
click at [356, 232] on div "Select ... No results found." at bounding box center [301, 232] width 212 height 17
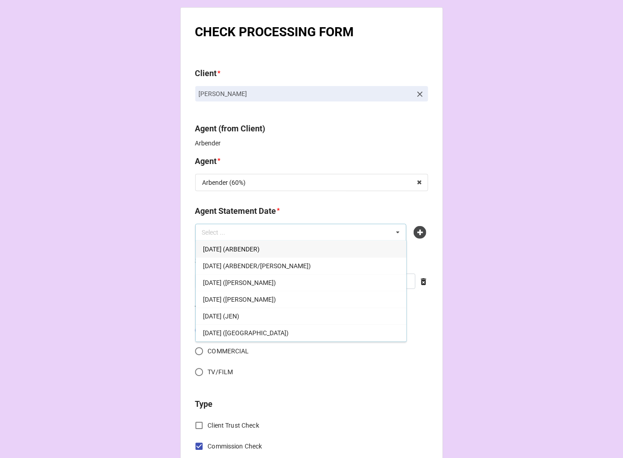
click at [260, 251] on span "[DATE] (ARBENDER)" at bounding box center [231, 249] width 57 height 7
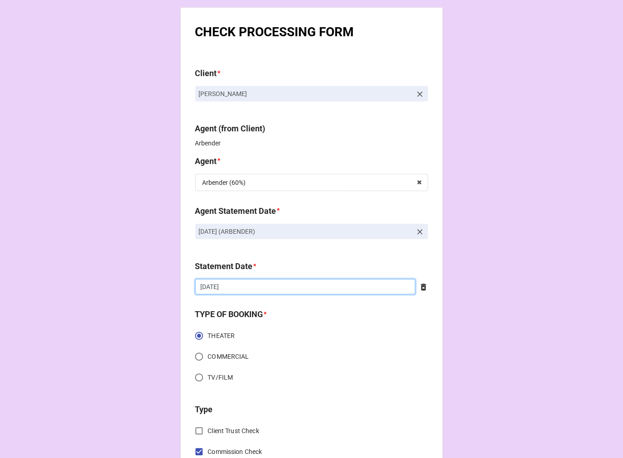
click at [252, 286] on input "10/3/2025" at bounding box center [305, 286] width 220 height 15
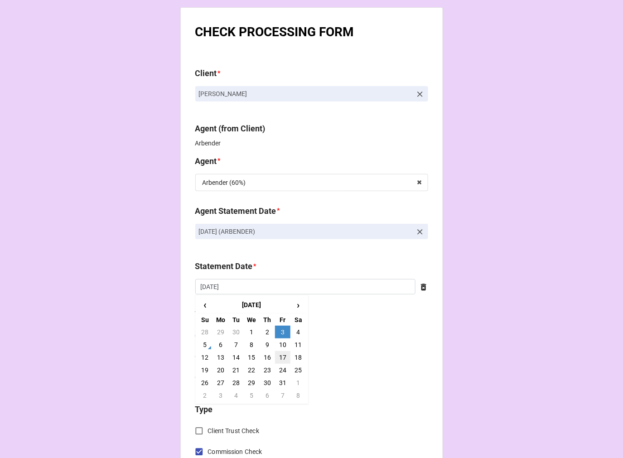
click at [284, 358] on td "17" at bounding box center [282, 357] width 15 height 13
type input "[DATE]"
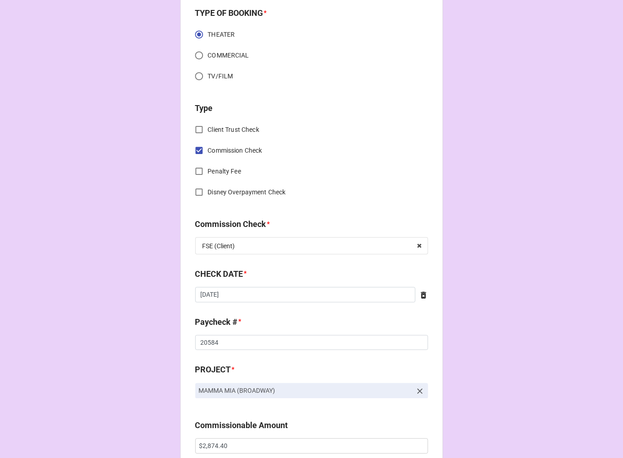
scroll to position [302, 0]
click at [243, 290] on input "9/18/2025" at bounding box center [305, 294] width 220 height 15
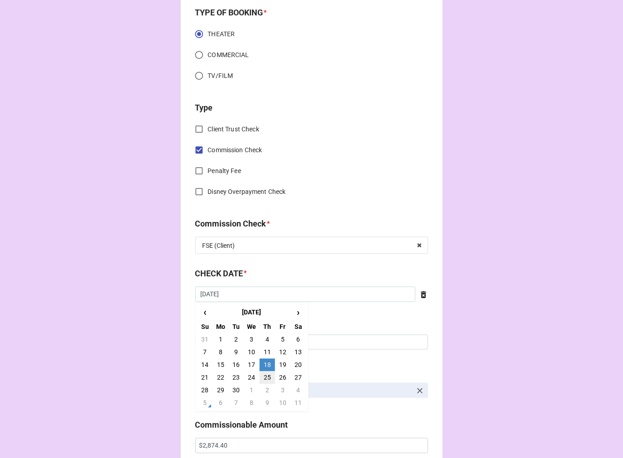
click at [264, 377] on td "25" at bounding box center [267, 378] width 15 height 13
type input "[DATE]"
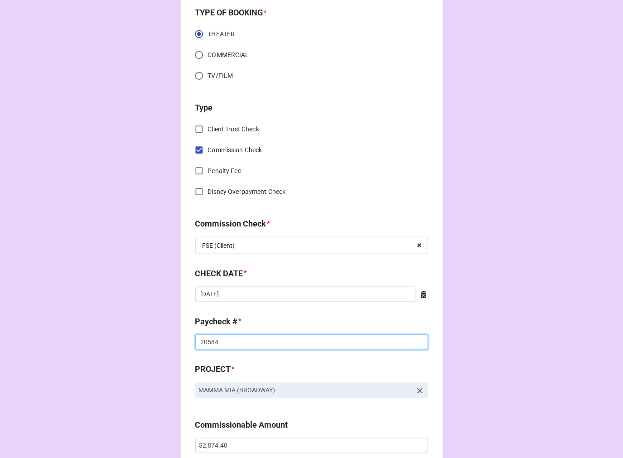
click at [206, 342] on input "20584" at bounding box center [311, 342] width 233 height 15
drag, startPoint x: 206, startPoint y: 342, endPoint x: 269, endPoint y: 330, distance: 63.7
click at [208, 340] on input "20584" at bounding box center [311, 342] width 233 height 15
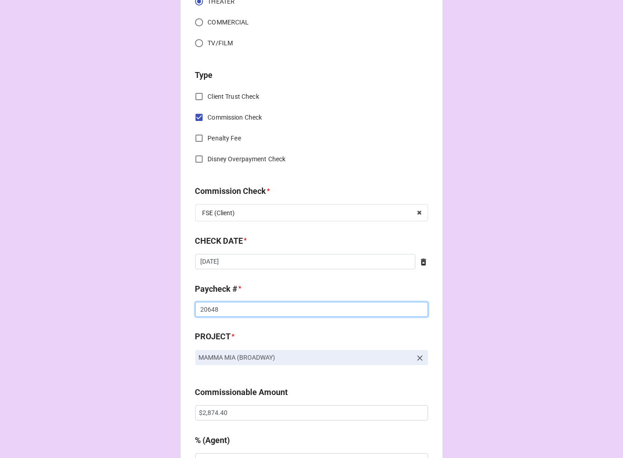
scroll to position [352, 0]
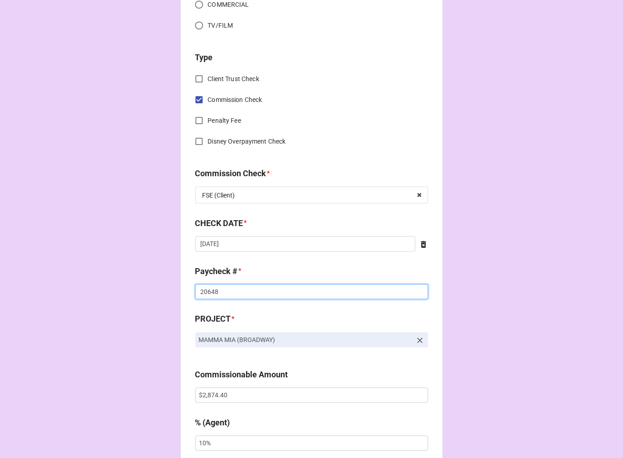
type input "20648"
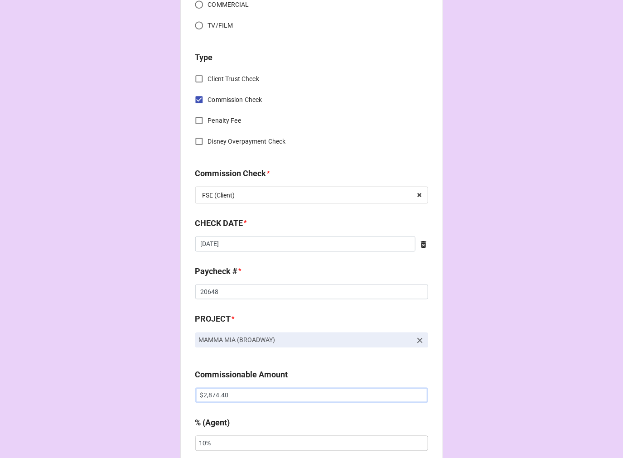
click at [214, 392] on input "$2,874.40" at bounding box center [311, 395] width 233 height 15
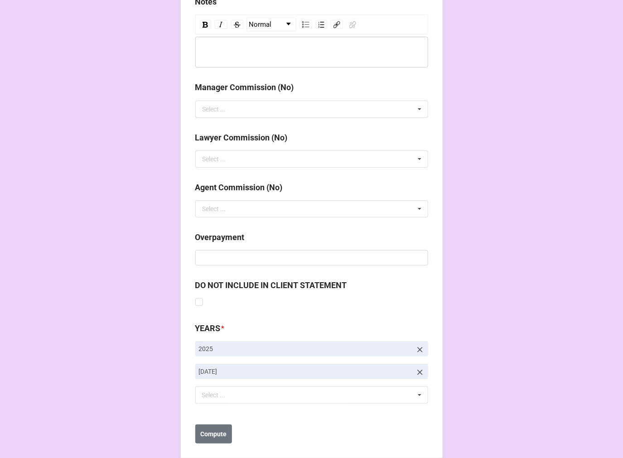
scroll to position [1049, 0]
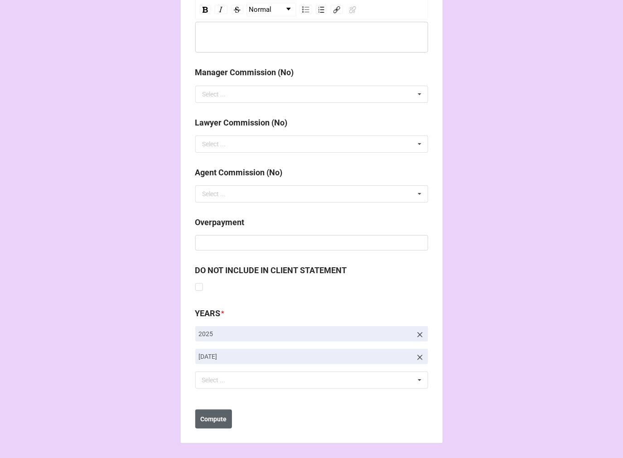
type input "$2,886.40"
click at [209, 412] on button "Compute" at bounding box center [213, 419] width 37 height 19
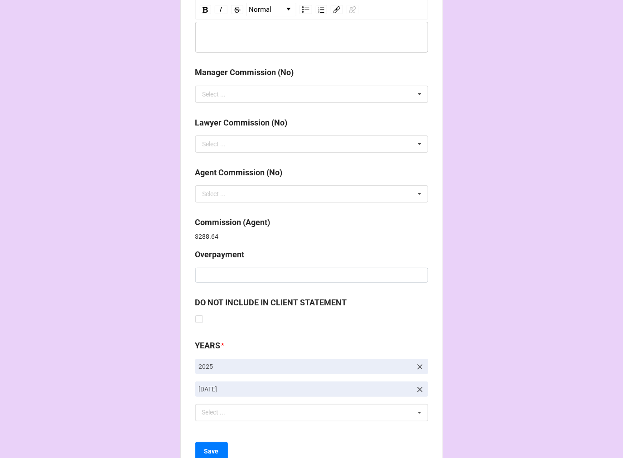
scroll to position [1081, 0]
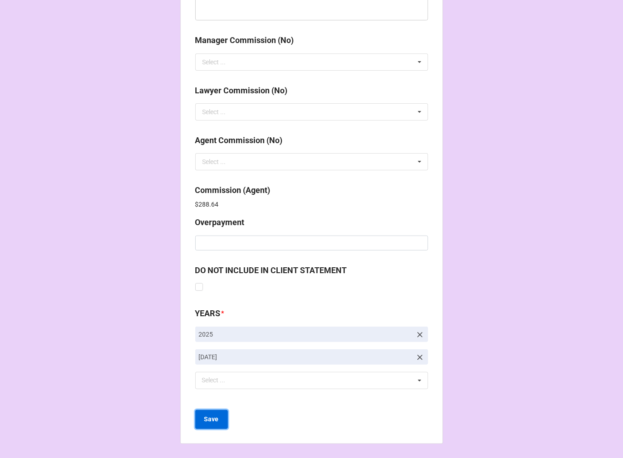
click at [223, 418] on button "Save" at bounding box center [211, 419] width 33 height 19
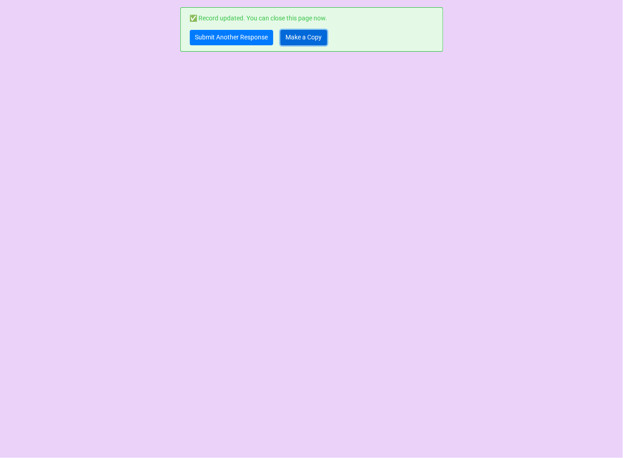
click at [304, 39] on link "Make a Copy" at bounding box center [304, 37] width 47 height 15
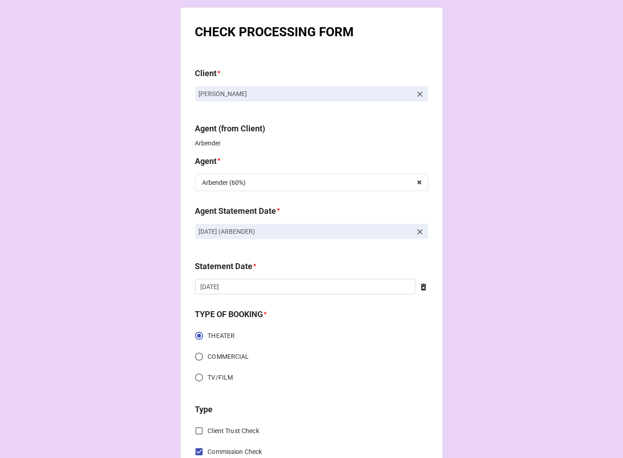
click at [417, 91] on icon at bounding box center [420, 94] width 9 height 9
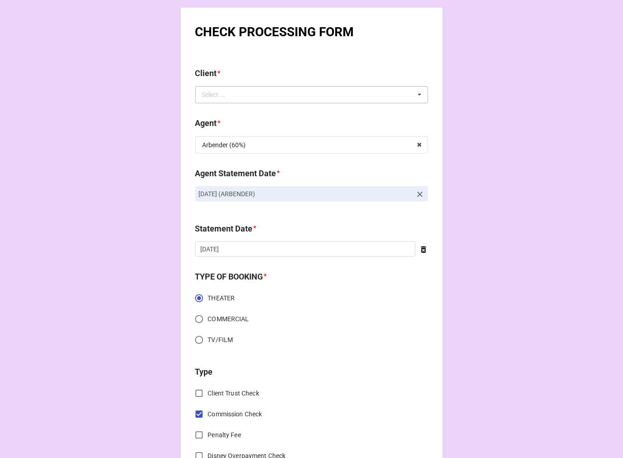
click at [369, 92] on div "Select ... No results found." at bounding box center [311, 94] width 233 height 17
type input "g"
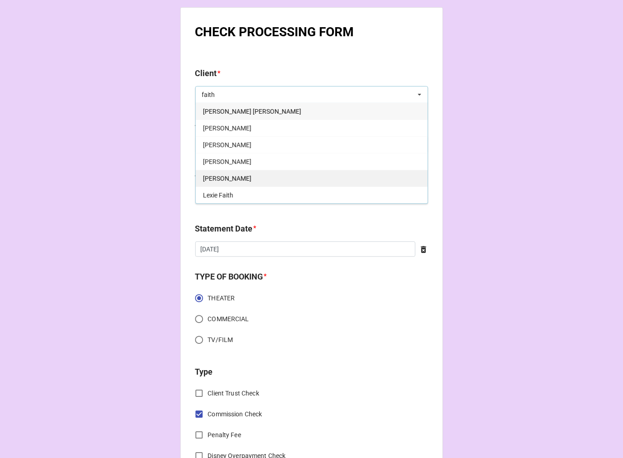
type input "faith"
click at [233, 178] on span "[PERSON_NAME]" at bounding box center [227, 178] width 48 height 7
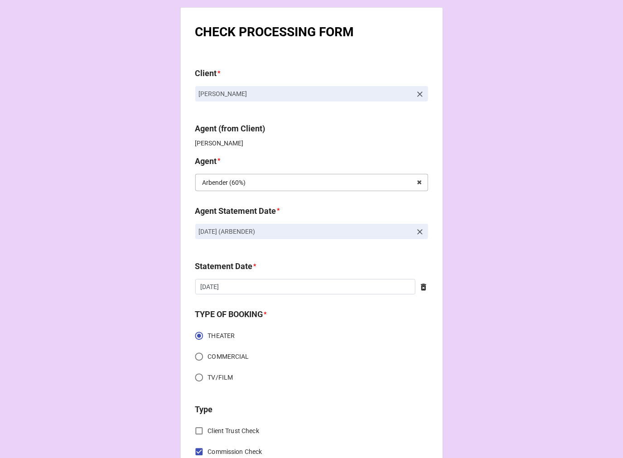
click at [256, 187] on input "text" at bounding box center [312, 182] width 232 height 16
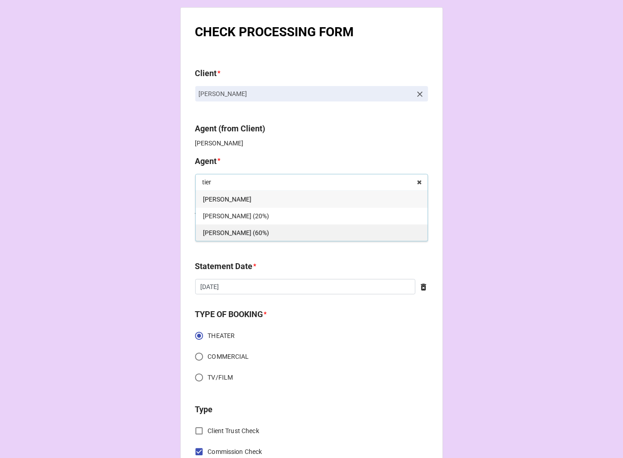
type input "tier"
click at [225, 232] on span "[PERSON_NAME] (60%)" at bounding box center [236, 232] width 66 height 7
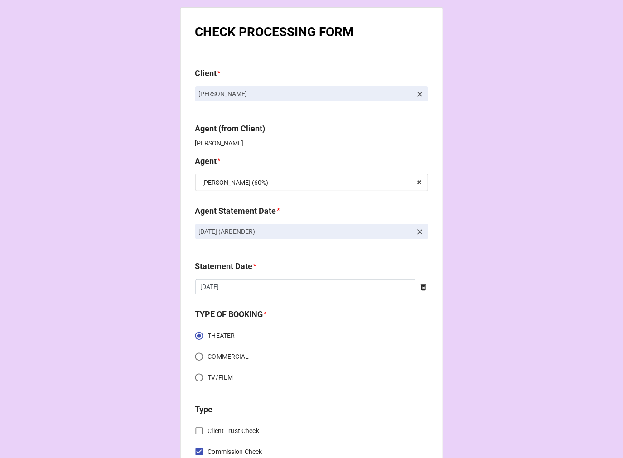
click at [419, 232] on icon at bounding box center [420, 232] width 9 height 9
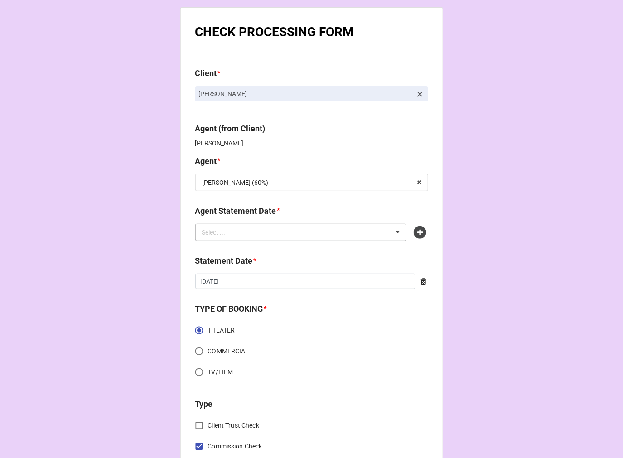
click at [338, 232] on div "Select ... No results found." at bounding box center [301, 232] width 212 height 17
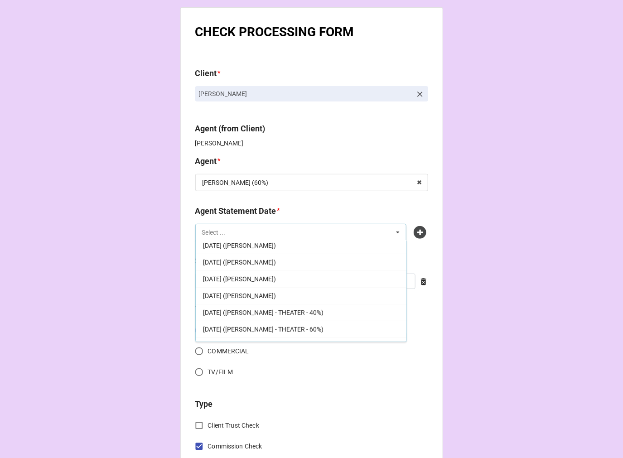
scroll to position [174, 0]
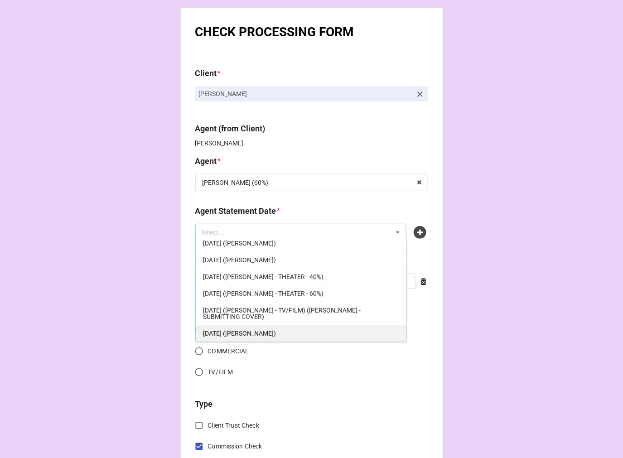
click at [264, 333] on span "[DATE] ([PERSON_NAME])" at bounding box center [239, 333] width 73 height 7
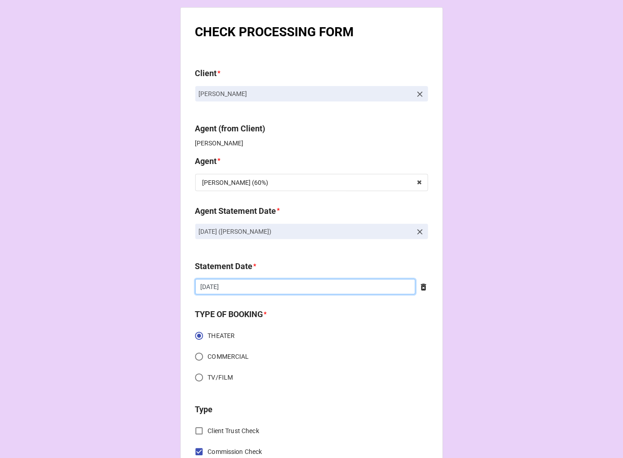
click at [249, 292] on input "[DATE]" at bounding box center [305, 286] width 220 height 15
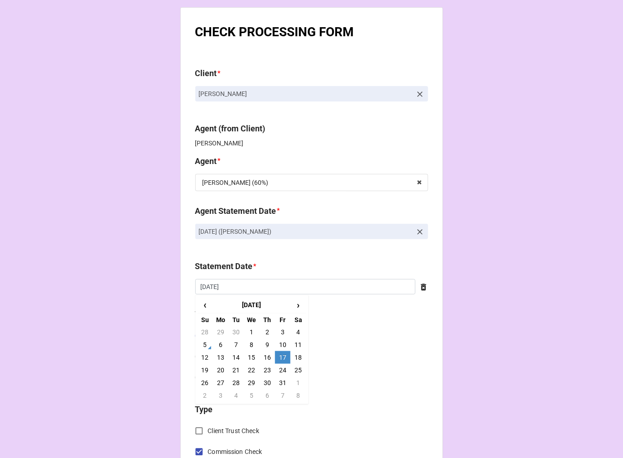
click at [279, 356] on td "17" at bounding box center [282, 357] width 15 height 13
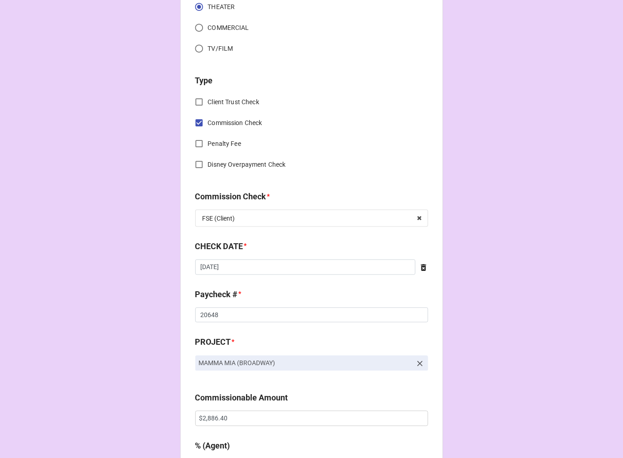
scroll to position [352, 0]
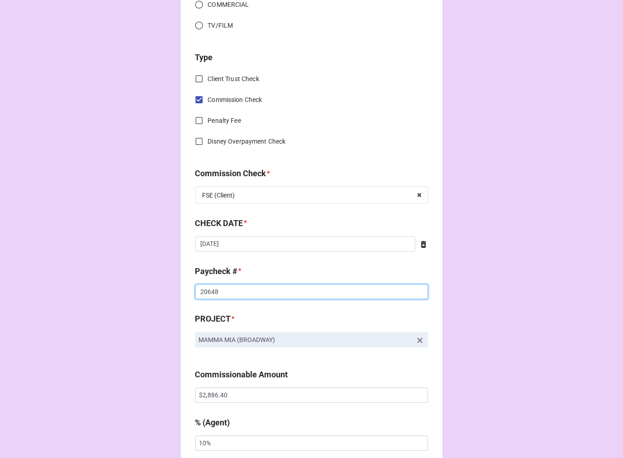
click at [208, 290] on input "20648" at bounding box center [311, 292] width 233 height 15
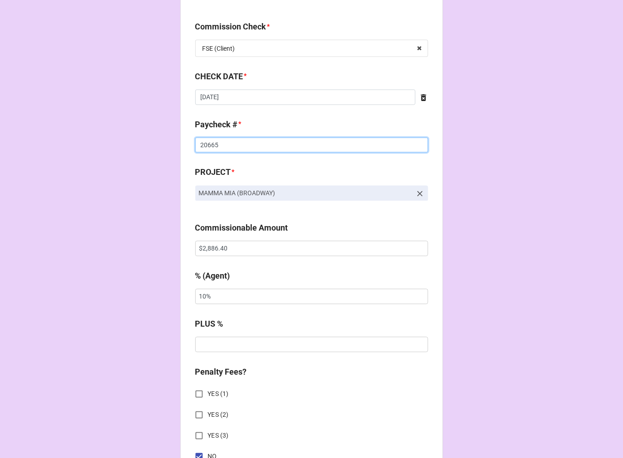
scroll to position [503, 0]
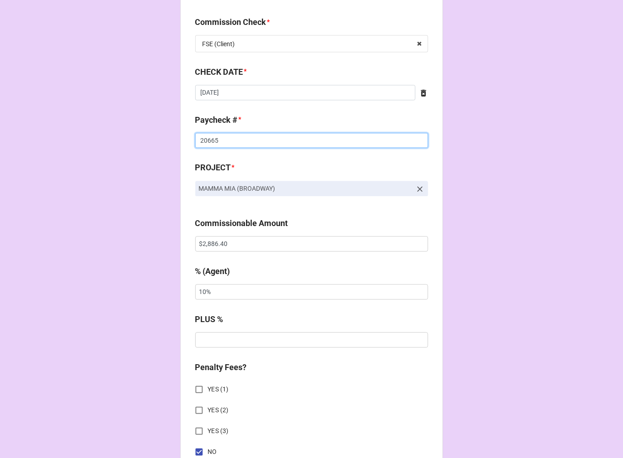
type input "20665"
click at [217, 243] on input "$2,886.40" at bounding box center [311, 244] width 233 height 15
click at [209, 246] on input "$2,886.40" at bounding box center [311, 244] width 233 height 15
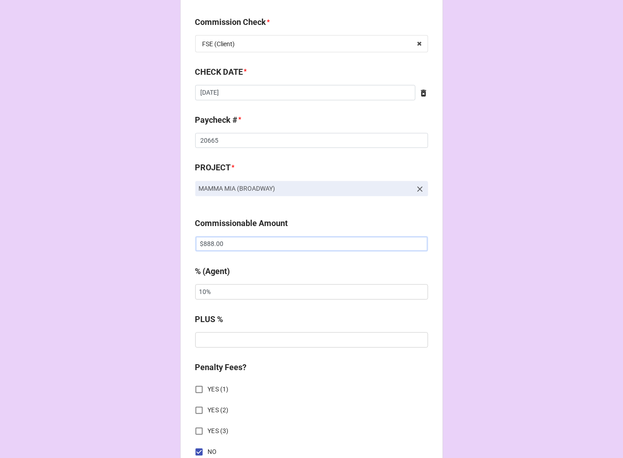
type input "$888.00"
drag, startPoint x: 229, startPoint y: 288, endPoint x: 166, endPoint y: 286, distance: 63.0
click at [180, 287] on div "CHECK PROCESSING FORM Client * Faith Northcutt Agent (from Client) Tiera Agent …" at bounding box center [311, 247] width 263 height 1486
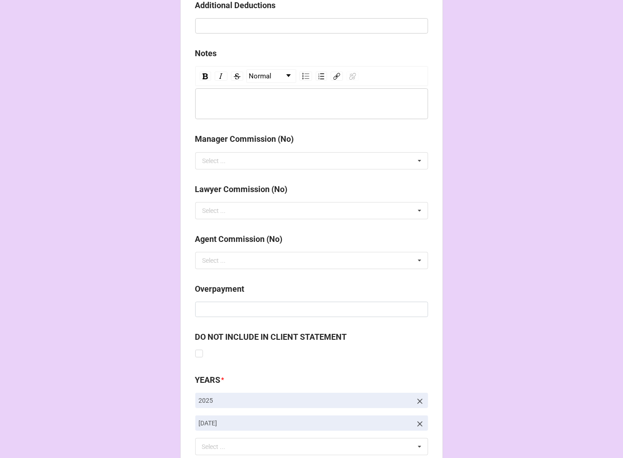
scroll to position [1049, 0]
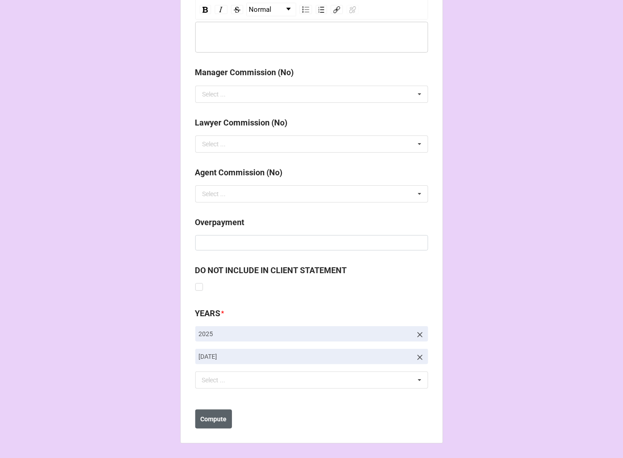
type input "5%"
click at [214, 420] on b "Compute" at bounding box center [213, 420] width 26 height 10
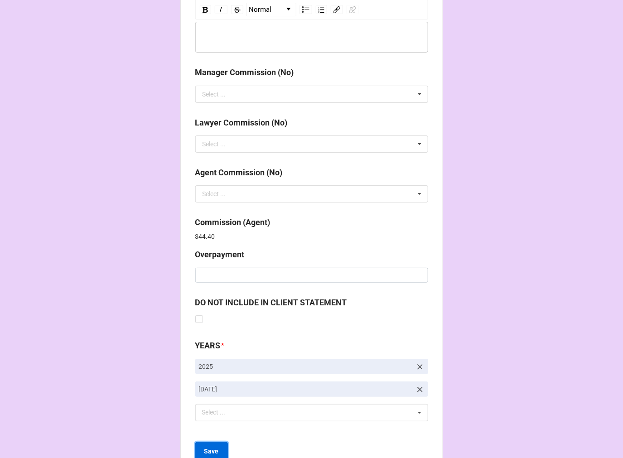
click at [205, 452] on b "Save" at bounding box center [211, 452] width 15 height 10
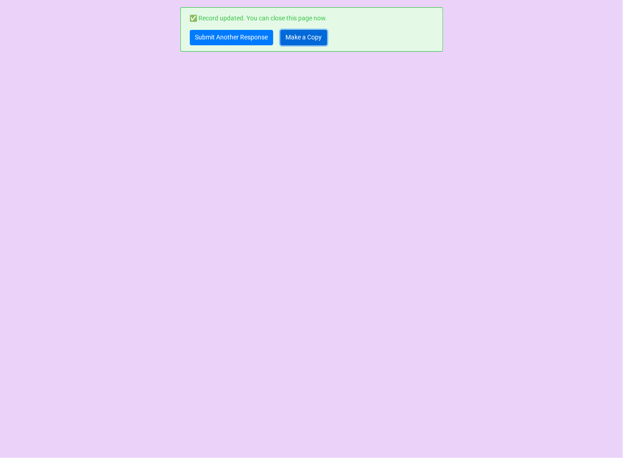
click at [300, 39] on link "Make a Copy" at bounding box center [304, 37] width 47 height 15
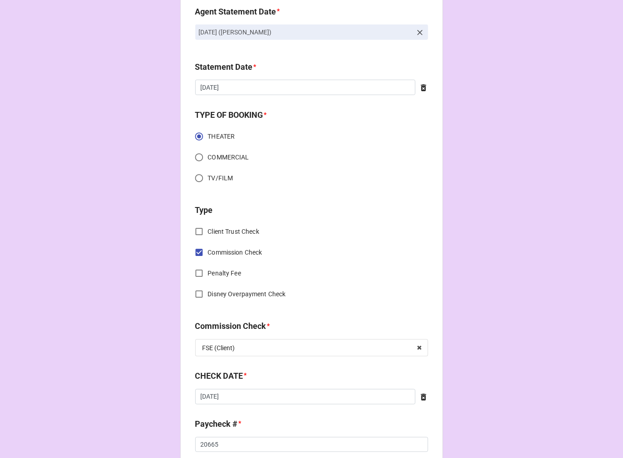
scroll to position [352, 0]
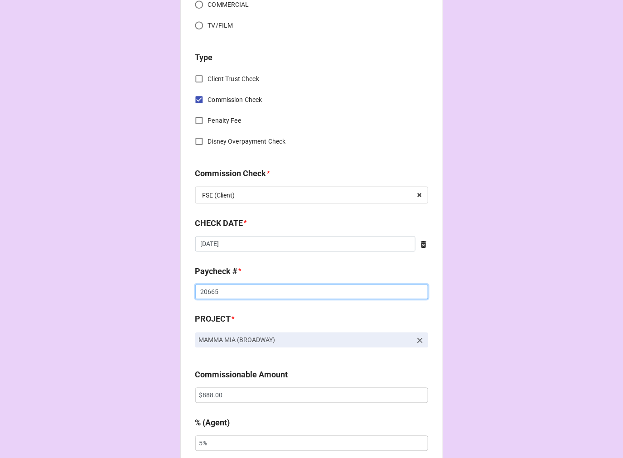
click at [205, 291] on input "20665" at bounding box center [311, 292] width 233 height 15
type input "20666"
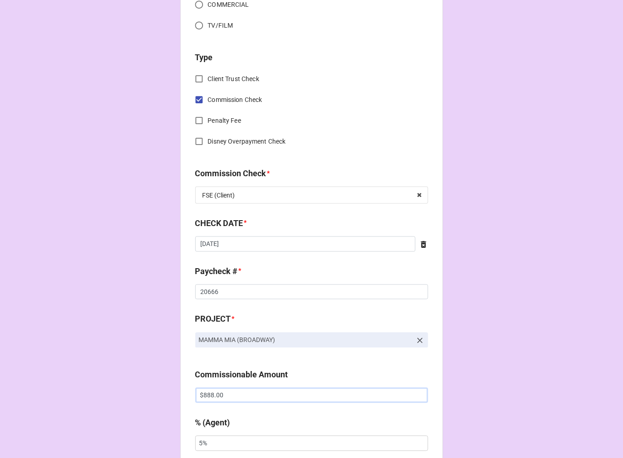
click at [205, 399] on input "$888.00" at bounding box center [311, 395] width 233 height 15
type input "$2,145.90"
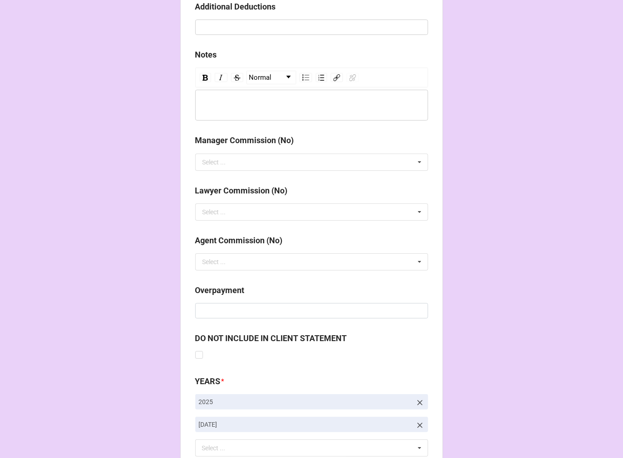
scroll to position [1049, 0]
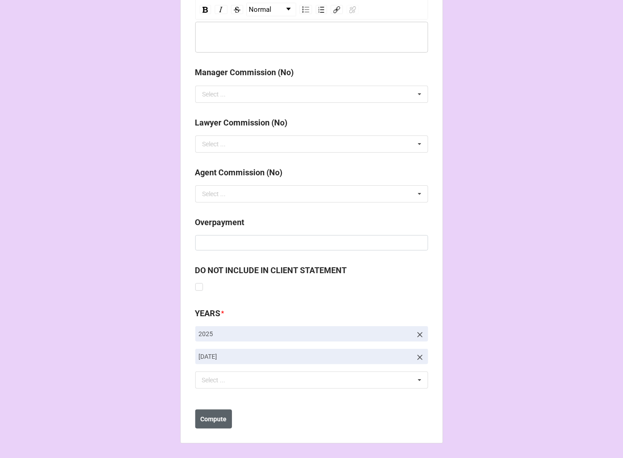
type input "10%"
click at [221, 423] on b "Compute" at bounding box center [213, 420] width 26 height 10
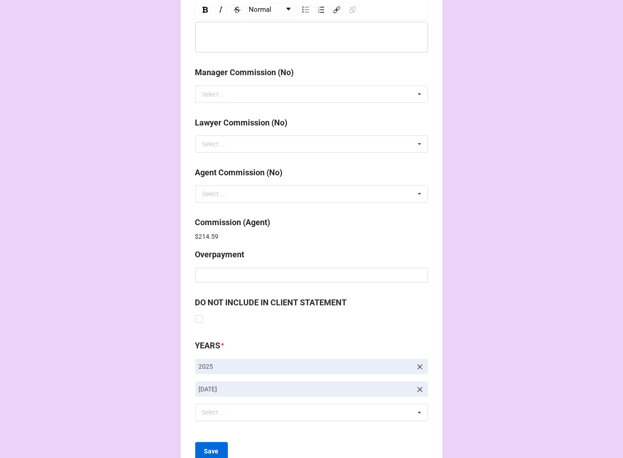
scroll to position [1081, 0]
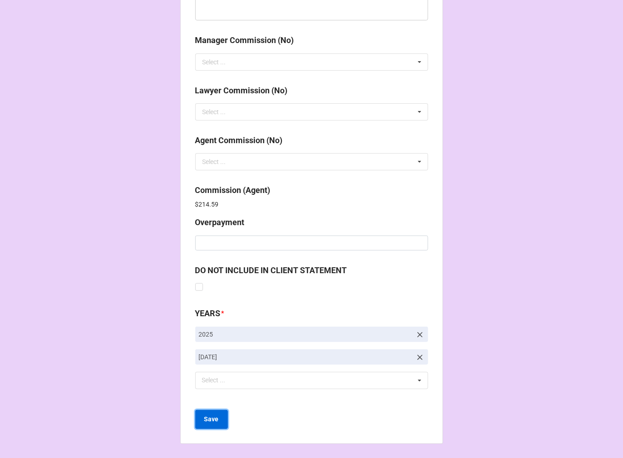
click at [213, 424] on button "Save" at bounding box center [211, 419] width 33 height 19
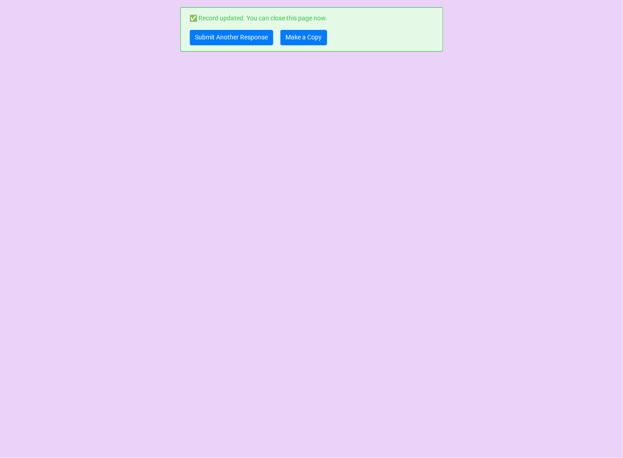
scroll to position [0, 0]
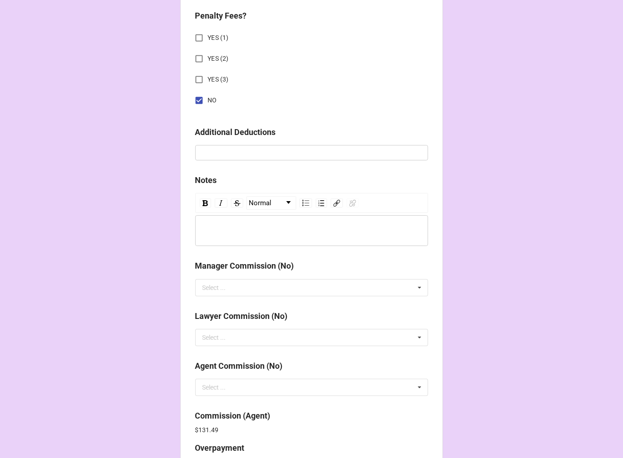
scroll to position [1081, 0]
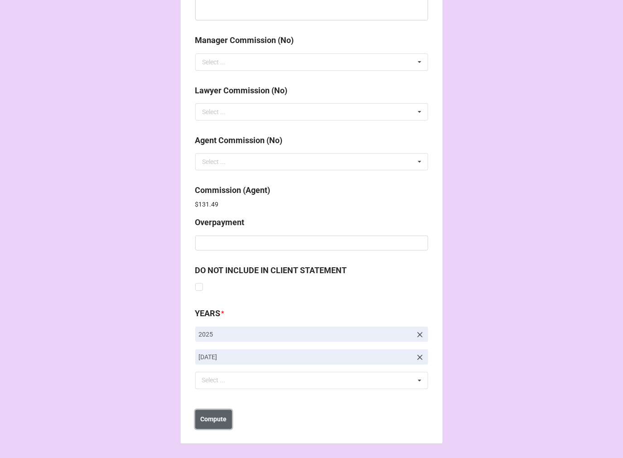
click at [219, 416] on b "Compute" at bounding box center [213, 420] width 26 height 10
click at [212, 422] on b "Save" at bounding box center [211, 420] width 15 height 10
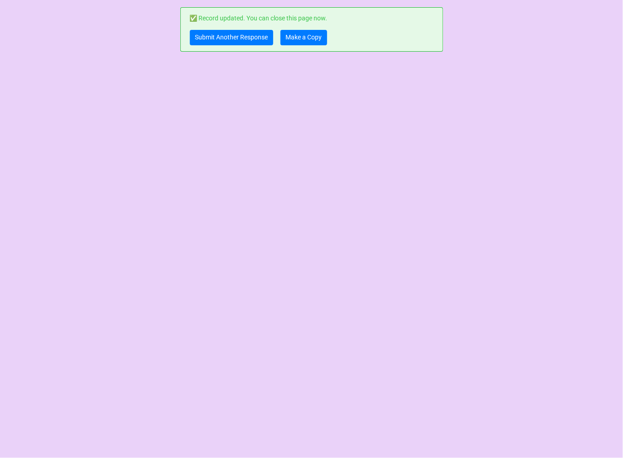
scroll to position [0, 0]
click at [301, 38] on link "Make a Copy" at bounding box center [304, 37] width 47 height 15
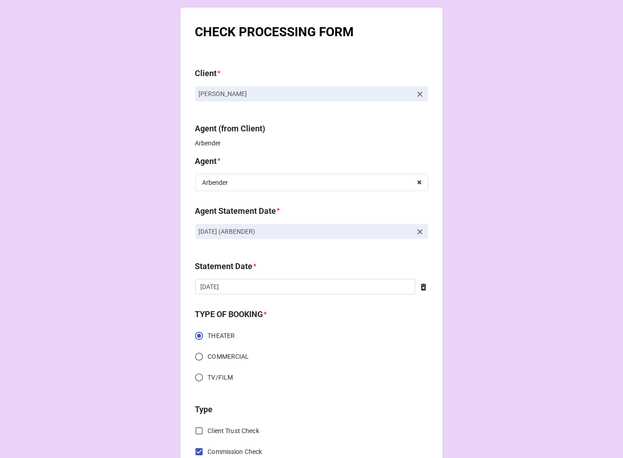
click at [417, 233] on icon at bounding box center [419, 231] width 5 height 5
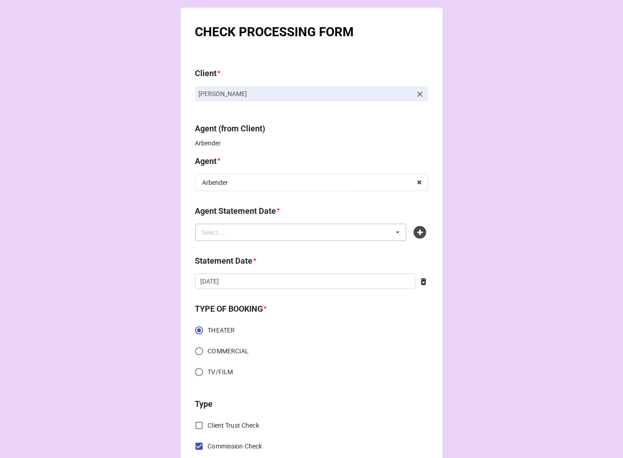
click at [369, 234] on div "Select ... No results found." at bounding box center [301, 232] width 212 height 17
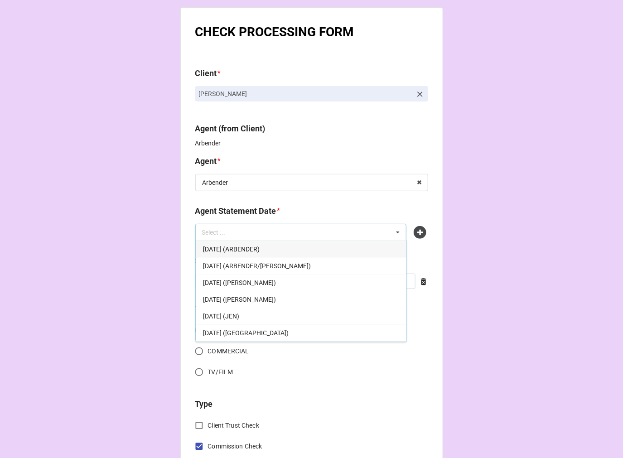
click at [280, 243] on div "[DATE] (ARBENDER)" at bounding box center [301, 249] width 211 height 17
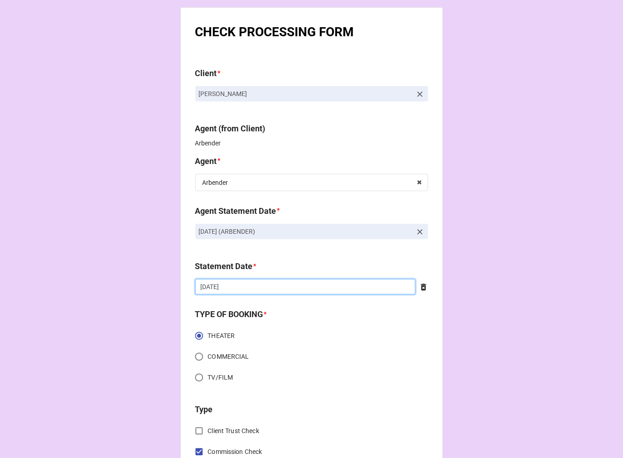
click at [238, 290] on input "[DATE]" at bounding box center [305, 286] width 220 height 15
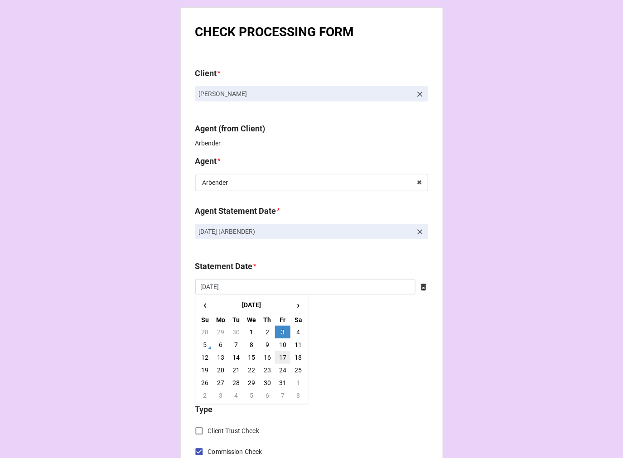
click at [284, 358] on td "17" at bounding box center [282, 357] width 15 height 13
type input "[DATE]"
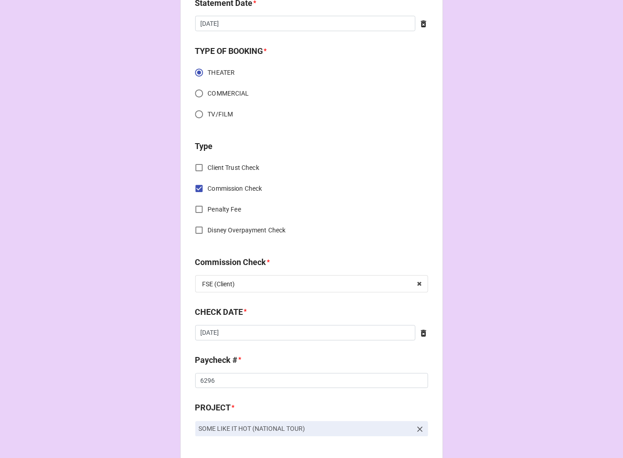
scroll to position [302, 0]
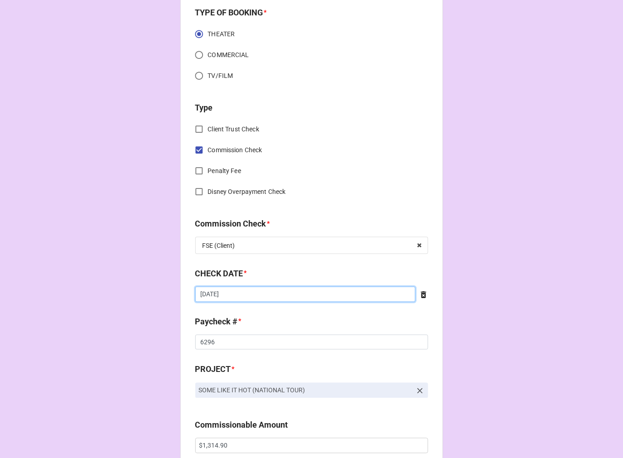
click at [256, 293] on input "[DATE]" at bounding box center [305, 294] width 220 height 15
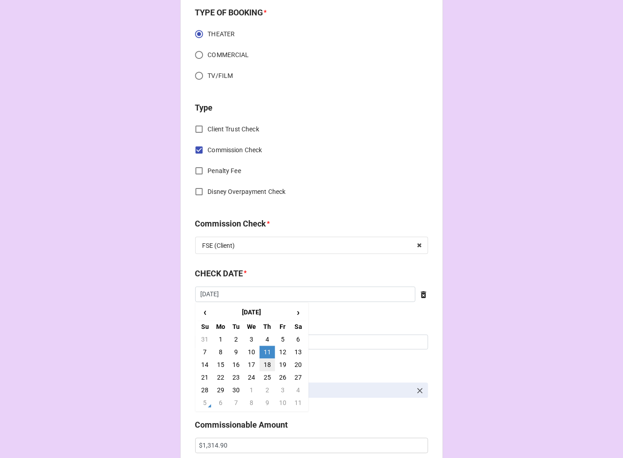
click at [270, 364] on td "18" at bounding box center [267, 365] width 15 height 13
type input "[DATE]"
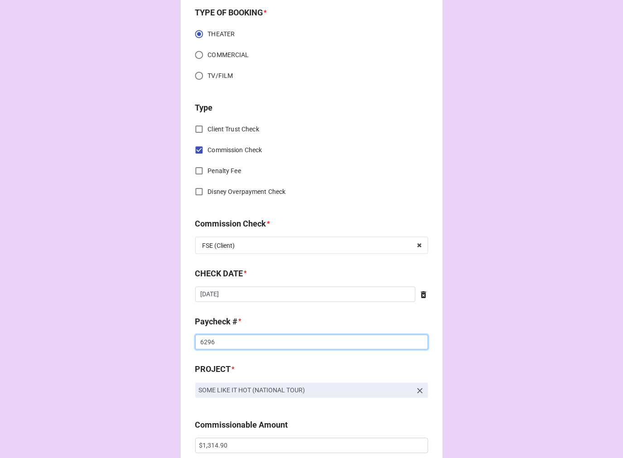
click at [208, 340] on input "6296" at bounding box center [311, 342] width 233 height 15
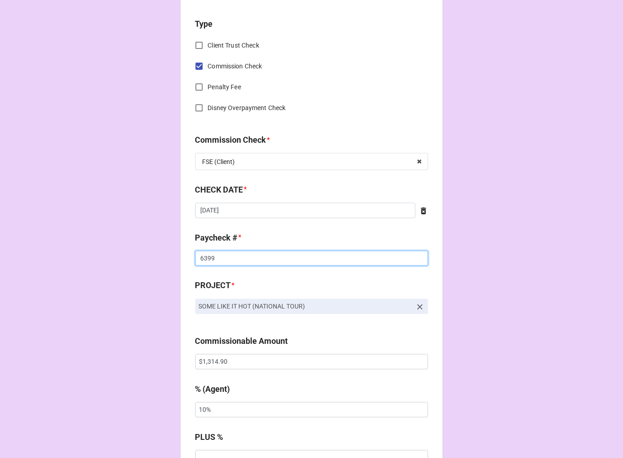
scroll to position [402, 0]
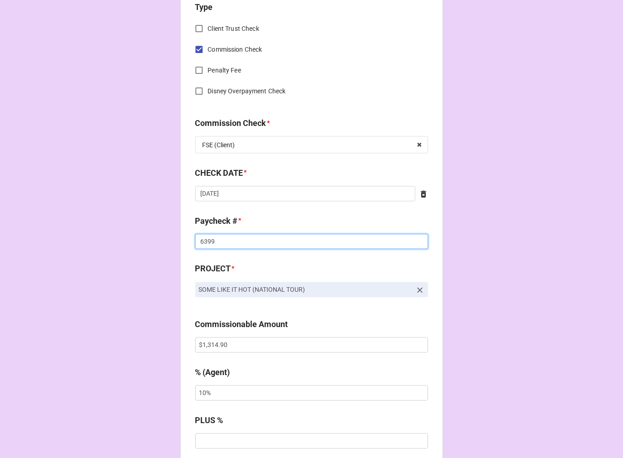
type input "6399"
click at [210, 344] on input "$1,314.90" at bounding box center [311, 345] width 233 height 15
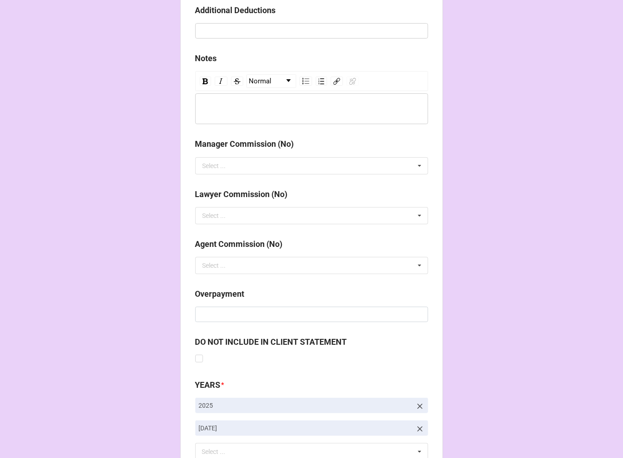
scroll to position [1049, 0]
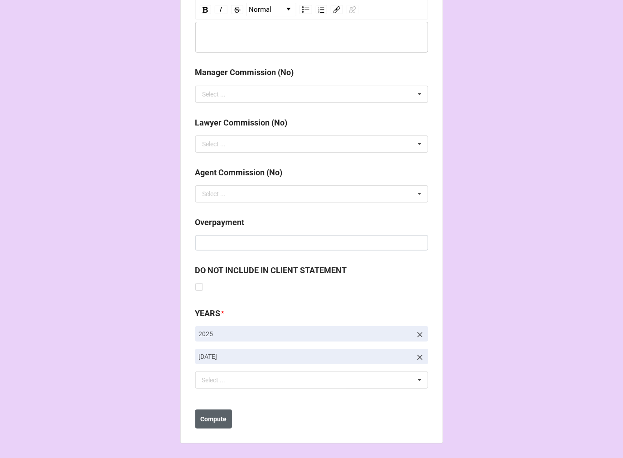
type input "$1,372.90"
click at [215, 417] on b "Compute" at bounding box center [213, 420] width 26 height 10
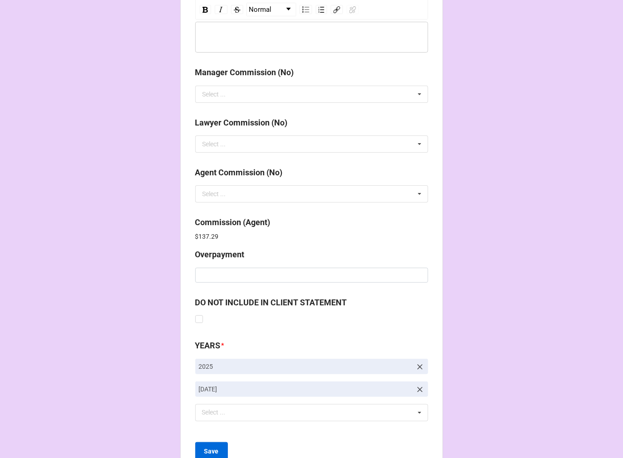
scroll to position [1081, 0]
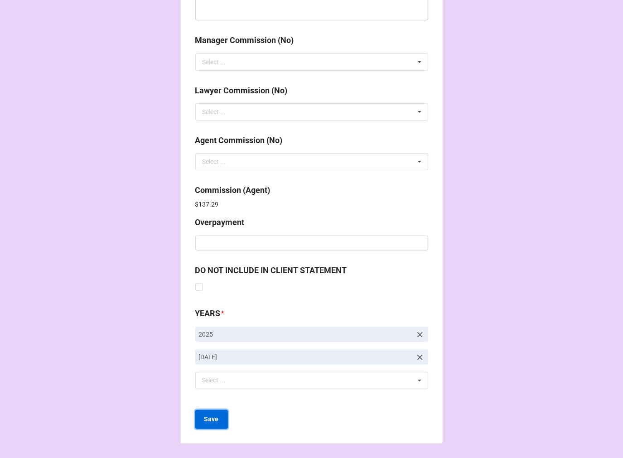
click at [211, 419] on b "Save" at bounding box center [211, 420] width 15 height 10
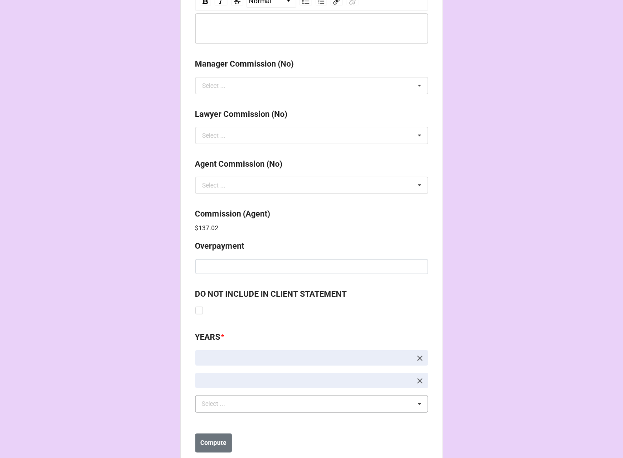
scroll to position [1081, 0]
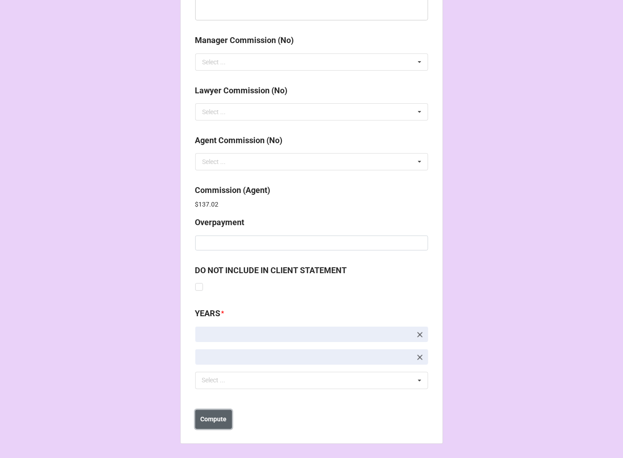
click at [214, 421] on b "Compute" at bounding box center [213, 420] width 26 height 10
click at [208, 422] on b "Save" at bounding box center [211, 420] width 15 height 10
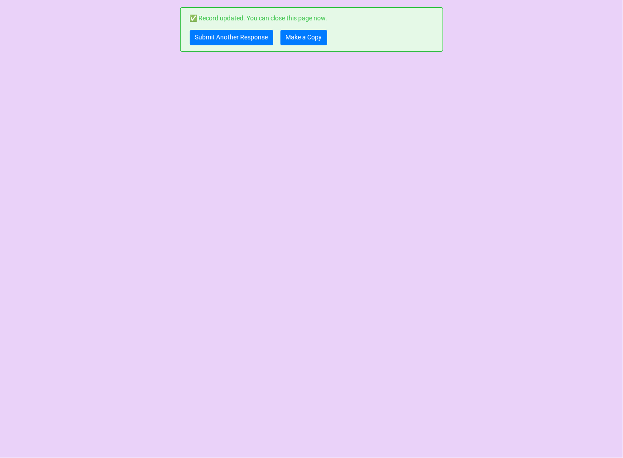
scroll to position [0, 0]
click at [301, 34] on link "Make a Copy" at bounding box center [304, 37] width 47 height 15
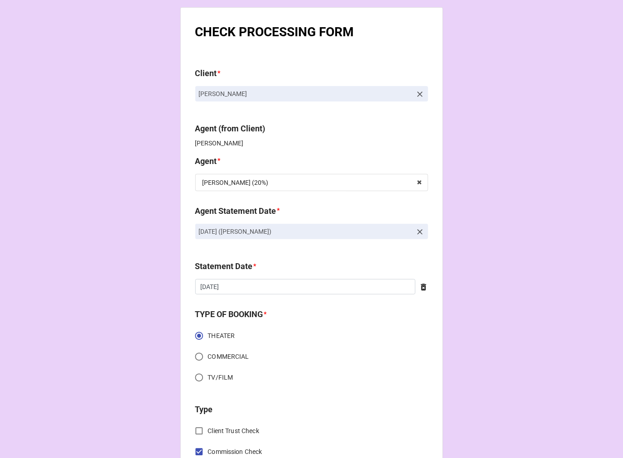
click at [417, 234] on icon at bounding box center [420, 232] width 9 height 9
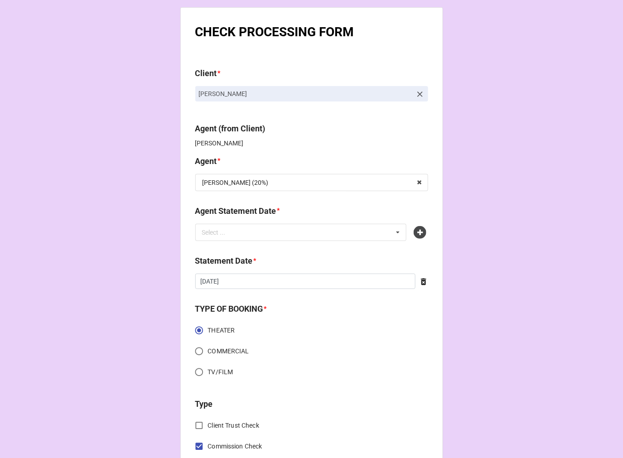
click at [341, 234] on div "Select ... No results found." at bounding box center [301, 232] width 212 height 17
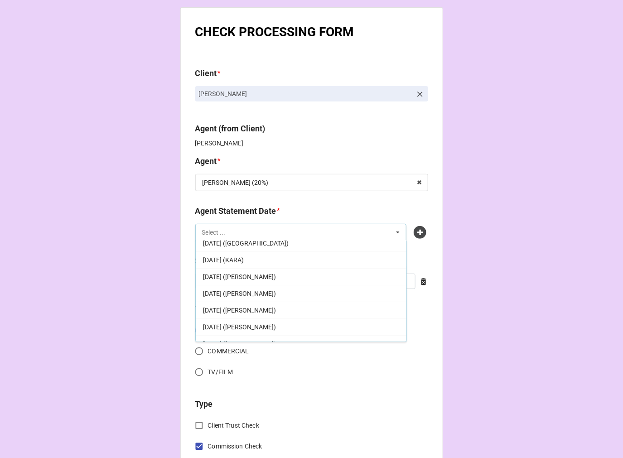
scroll to position [174, 0]
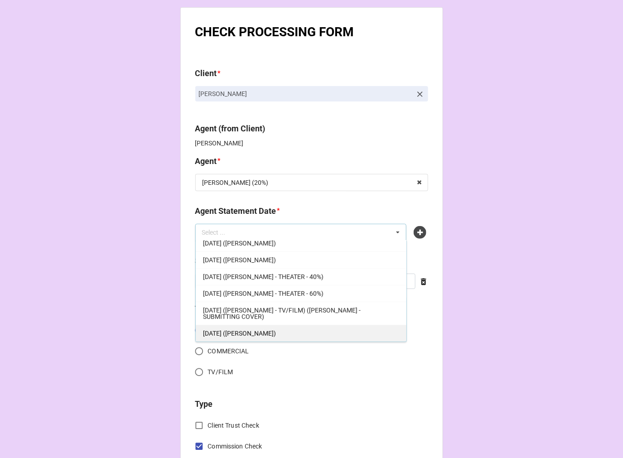
click at [280, 328] on div "OCTOBER 17, 2025 (TIERA)" at bounding box center [301, 333] width 211 height 17
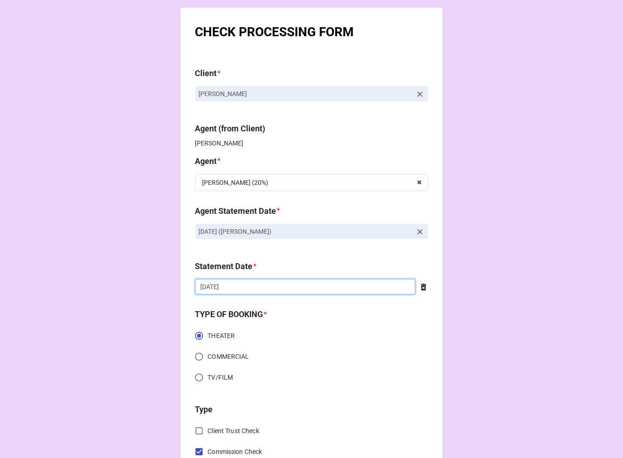
click at [246, 286] on input "[DATE]" at bounding box center [305, 286] width 220 height 15
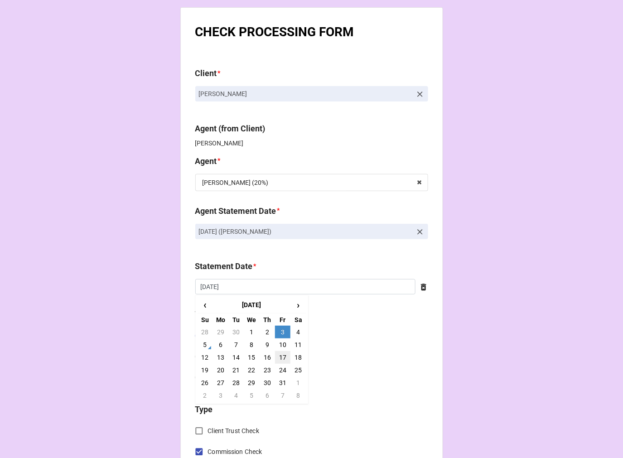
click at [281, 356] on td "17" at bounding box center [282, 357] width 15 height 13
type input "10/17/2025"
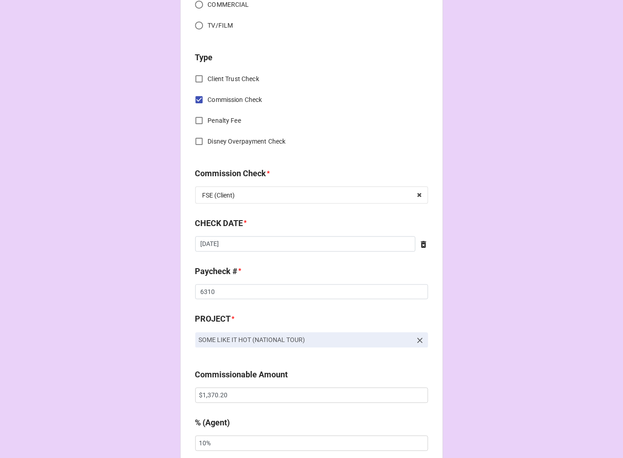
scroll to position [503, 0]
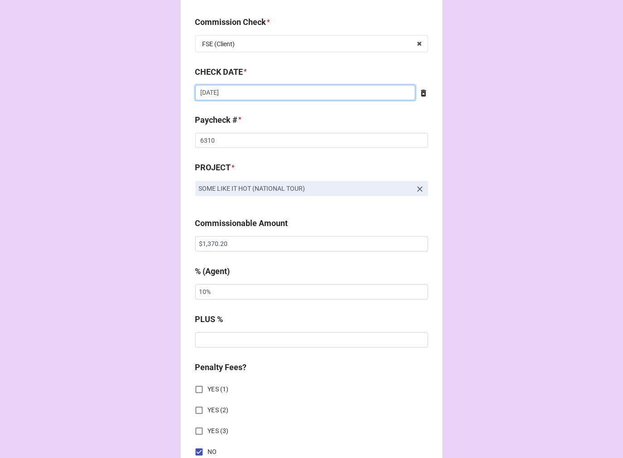
click at [230, 92] on input "9/11/2025" at bounding box center [305, 92] width 220 height 15
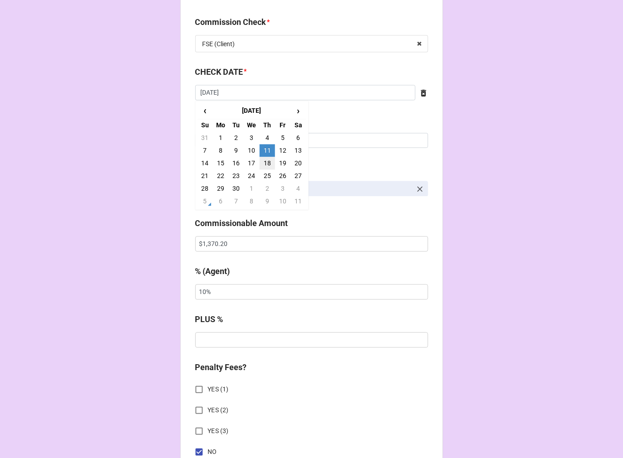
click at [266, 160] on td "18" at bounding box center [267, 163] width 15 height 13
type input "[DATE]"
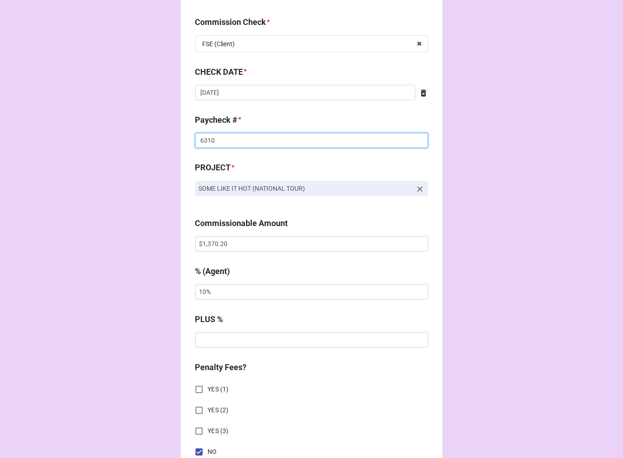
click at [207, 140] on input "6310" at bounding box center [311, 140] width 233 height 15
type input "6413"
click at [215, 242] on input "$1,370.20" at bounding box center [311, 244] width 233 height 15
click at [214, 242] on input "$1,370.20" at bounding box center [311, 244] width 233 height 15
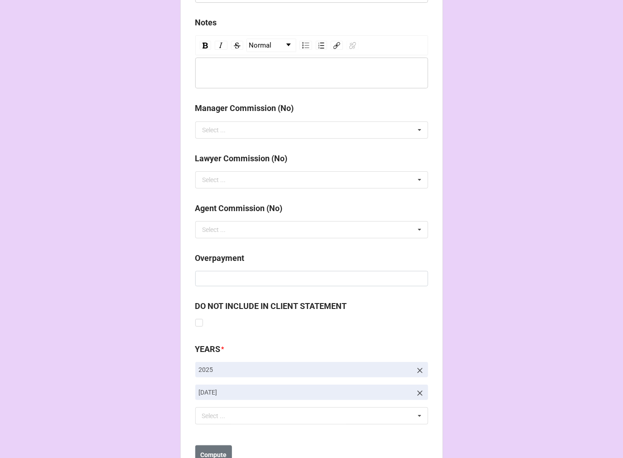
scroll to position [1049, 0]
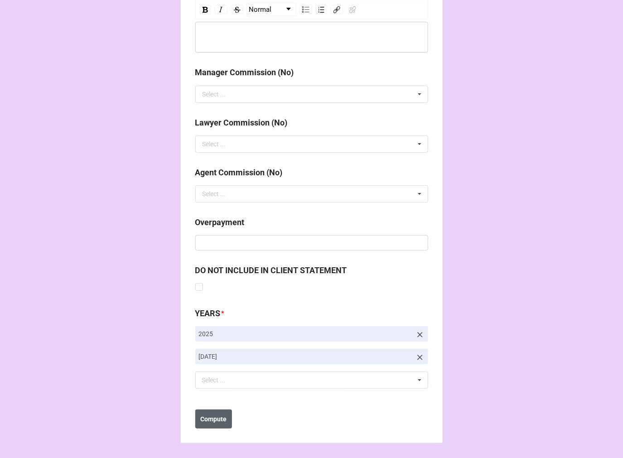
type input "$1,429.40"
click at [216, 425] on button "Compute" at bounding box center [213, 419] width 37 height 19
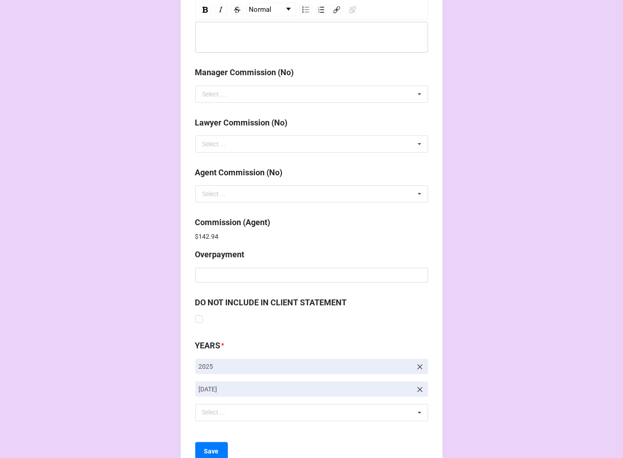
scroll to position [1081, 0]
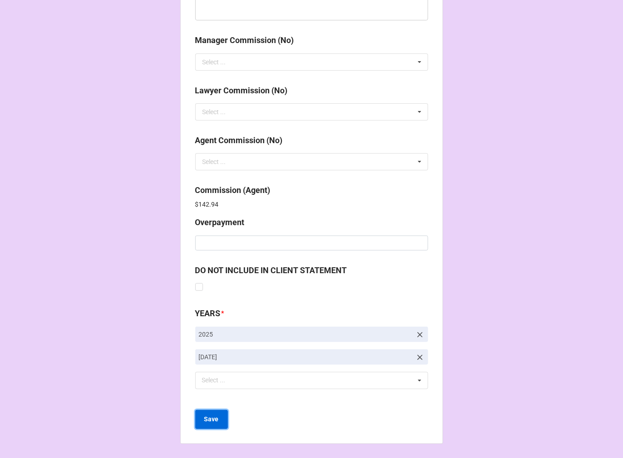
click at [210, 422] on b "Save" at bounding box center [211, 420] width 15 height 10
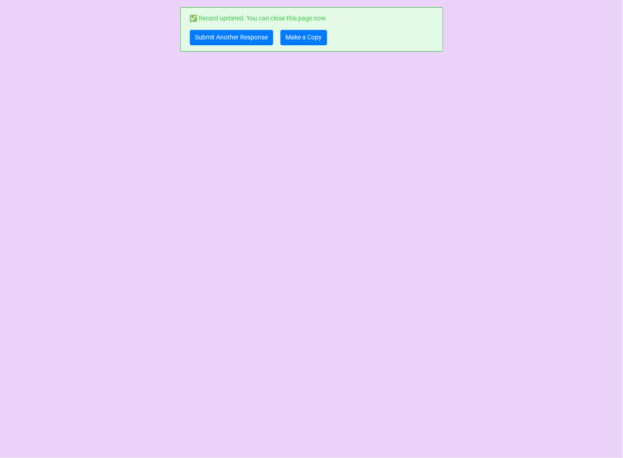
scroll to position [0, 0]
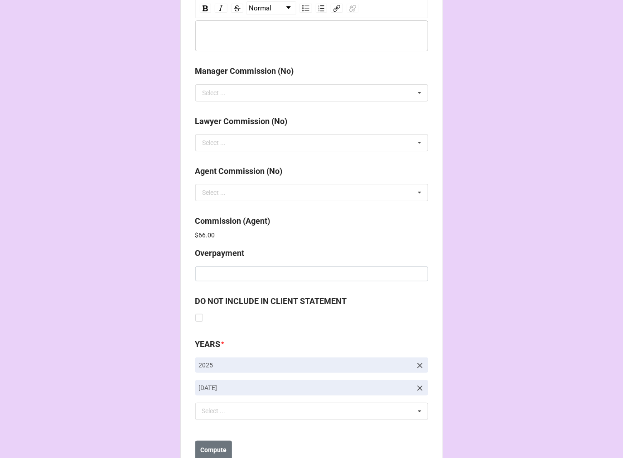
scroll to position [1081, 0]
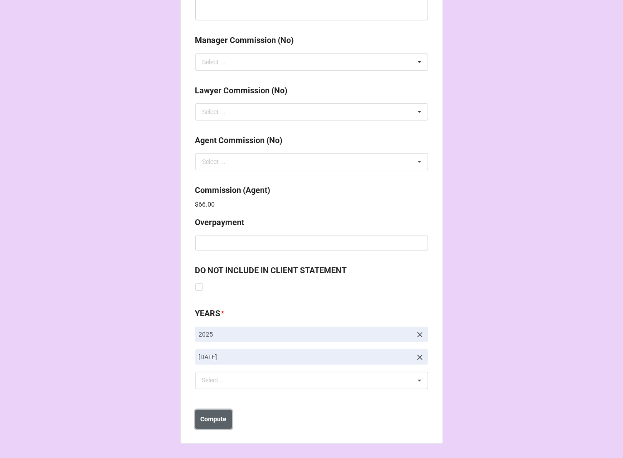
click at [218, 421] on b "Compute" at bounding box center [213, 420] width 26 height 10
click at [208, 421] on b "Save" at bounding box center [211, 420] width 15 height 10
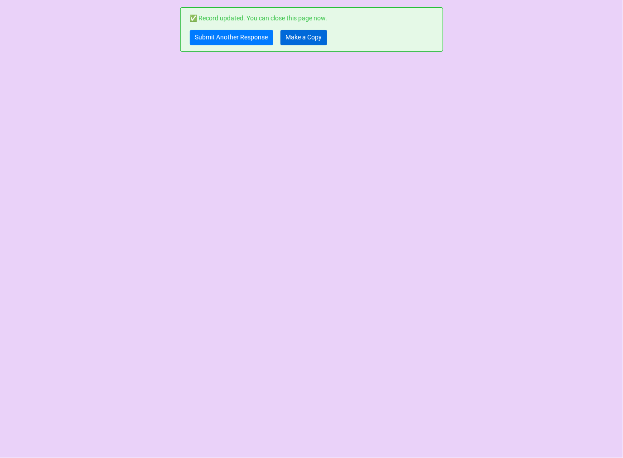
scroll to position [0, 0]
click at [312, 35] on link "Make a Copy" at bounding box center [304, 37] width 47 height 15
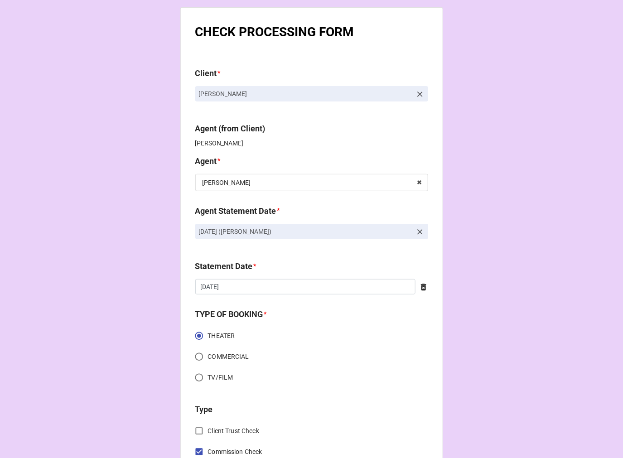
click at [416, 230] on icon at bounding box center [420, 232] width 9 height 9
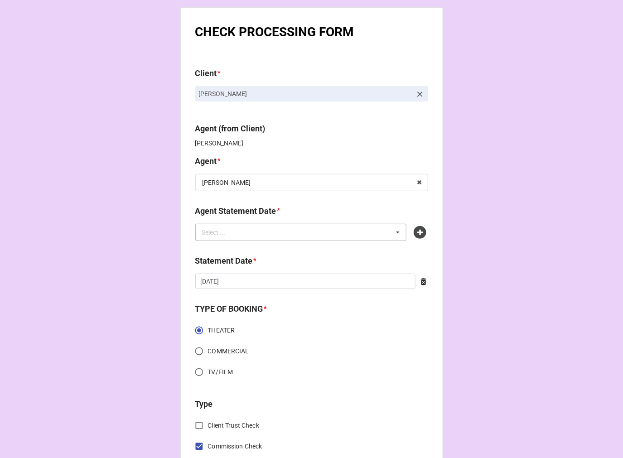
click at [341, 230] on div "Select ... No results found." at bounding box center [301, 232] width 212 height 17
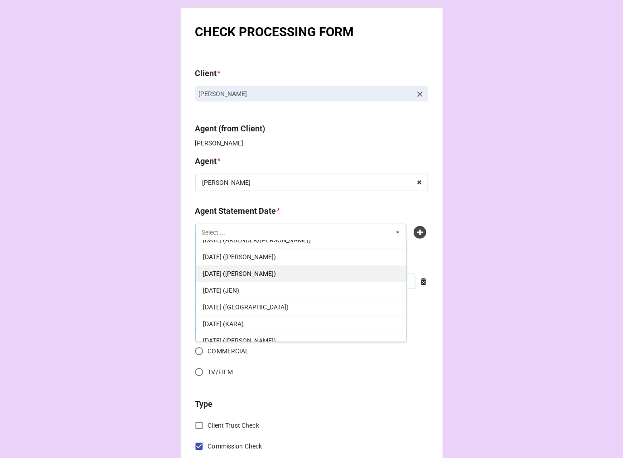
scroll to position [50, 0]
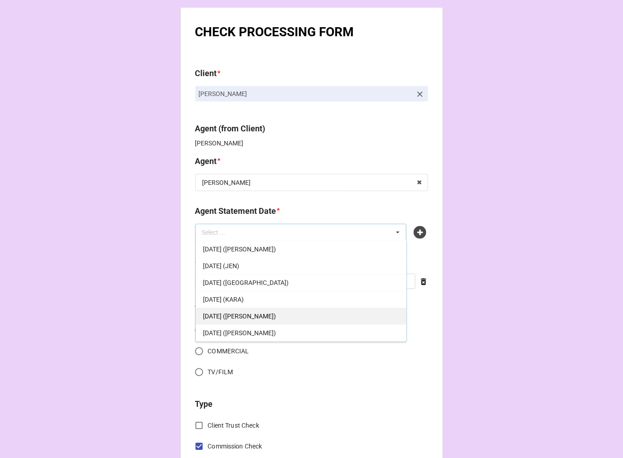
click at [273, 315] on span "[DATE] ([PERSON_NAME])" at bounding box center [239, 316] width 73 height 7
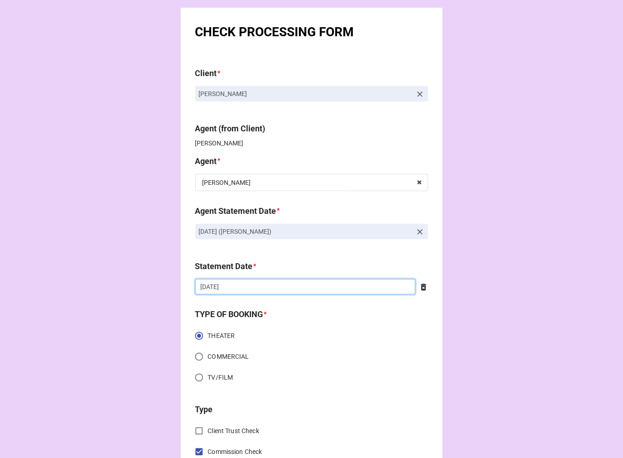
click at [248, 288] on input "[DATE]" at bounding box center [305, 286] width 220 height 15
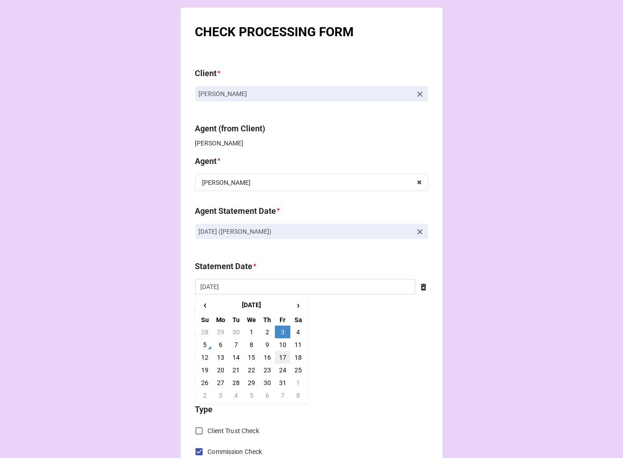
click at [282, 356] on td "17" at bounding box center [282, 357] width 15 height 13
type input "[DATE]"
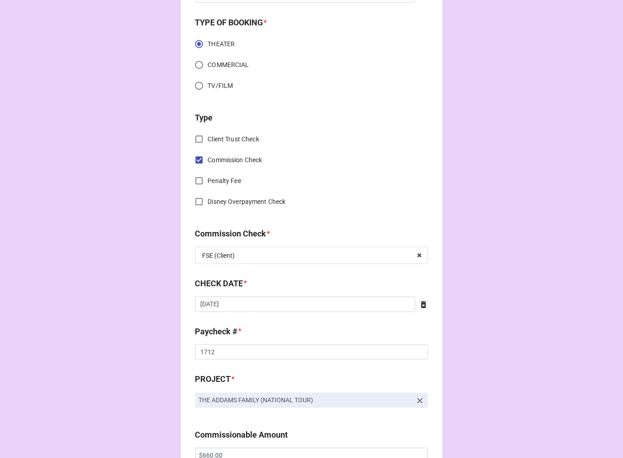
scroll to position [302, 0]
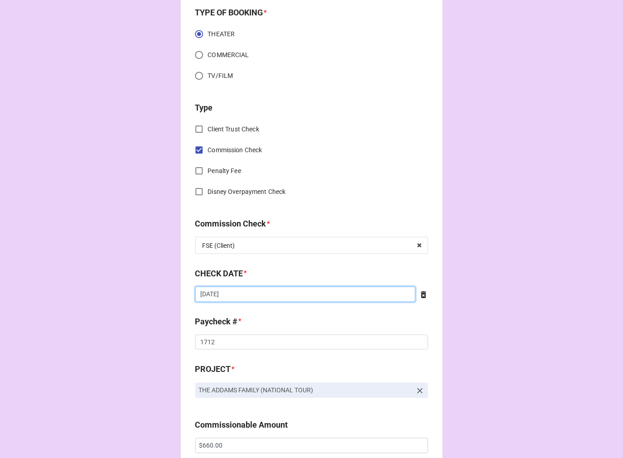
click at [241, 296] on input "[DATE]" at bounding box center [305, 294] width 220 height 15
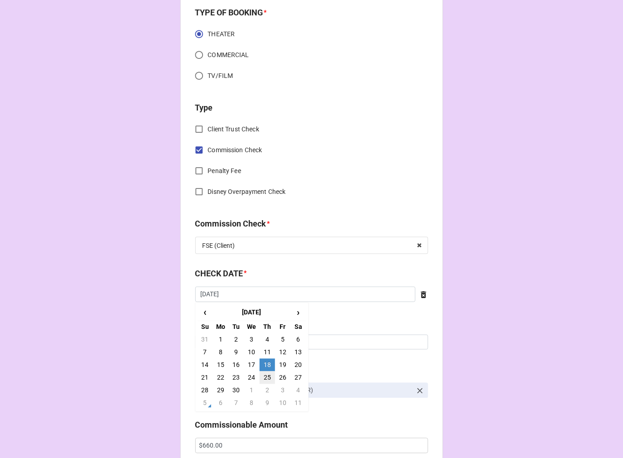
click at [265, 376] on td "25" at bounding box center [267, 378] width 15 height 13
type input "[DATE]"
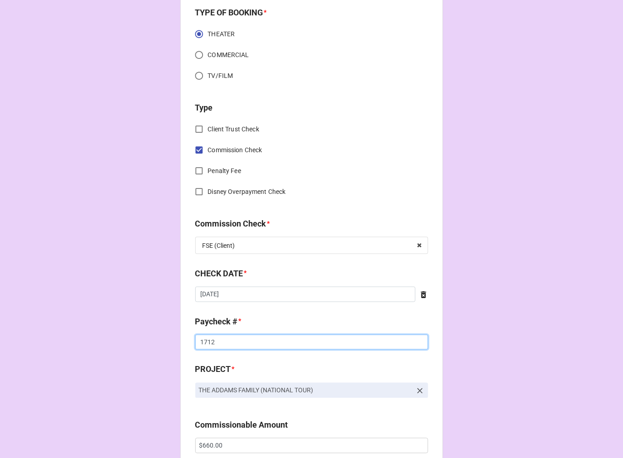
click at [210, 343] on input "1712" at bounding box center [311, 342] width 233 height 15
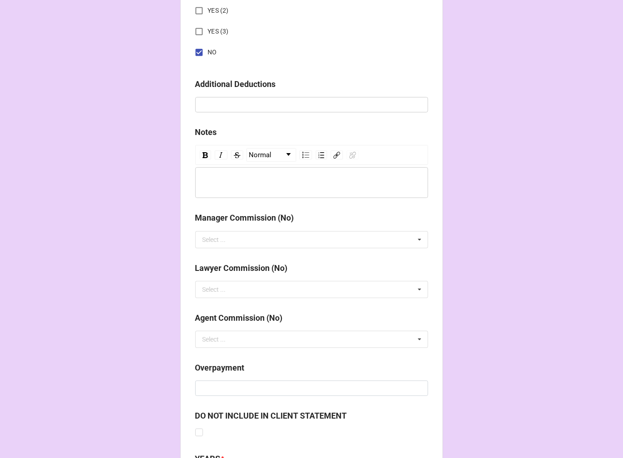
scroll to position [1049, 0]
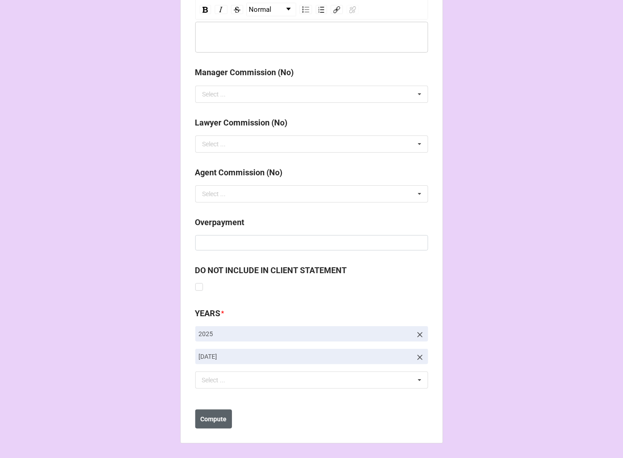
type input "1740"
click at [212, 428] on button "Compute" at bounding box center [213, 419] width 37 height 19
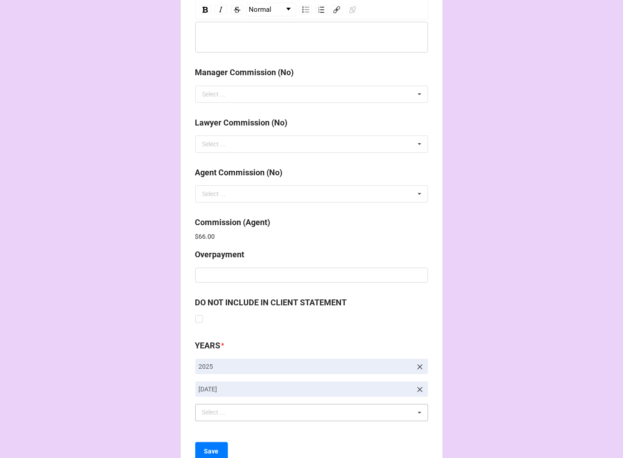
scroll to position [1081, 0]
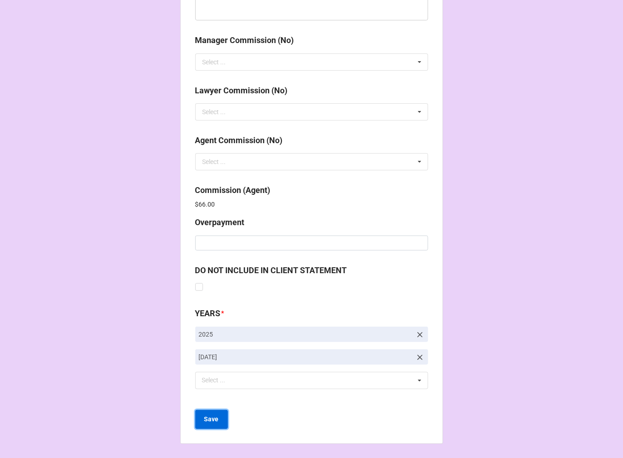
click at [210, 421] on b "Save" at bounding box center [211, 420] width 15 height 10
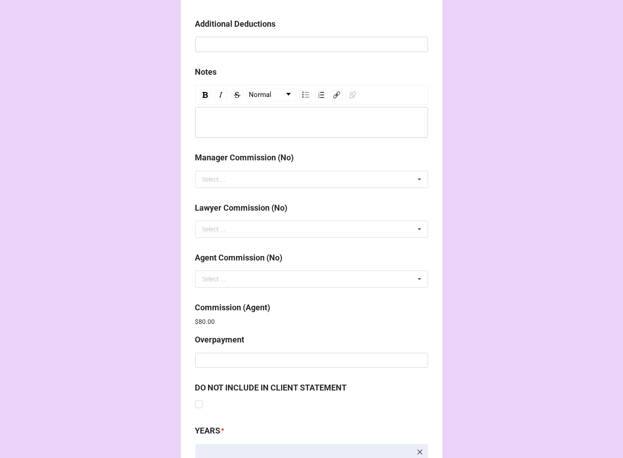
scroll to position [1081, 0]
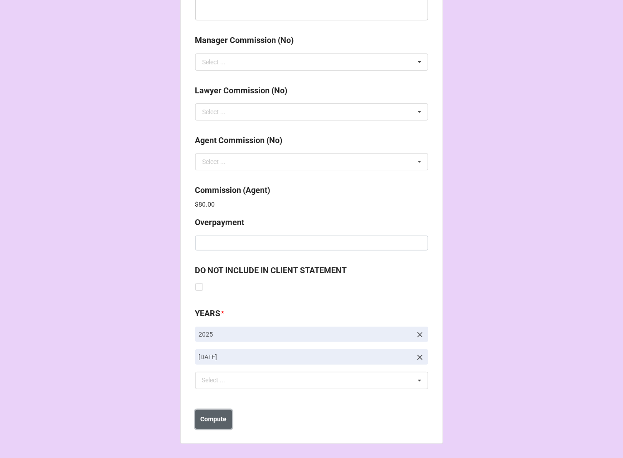
click at [215, 419] on b "Compute" at bounding box center [213, 420] width 26 height 10
click at [215, 419] on b "Save" at bounding box center [211, 420] width 15 height 10
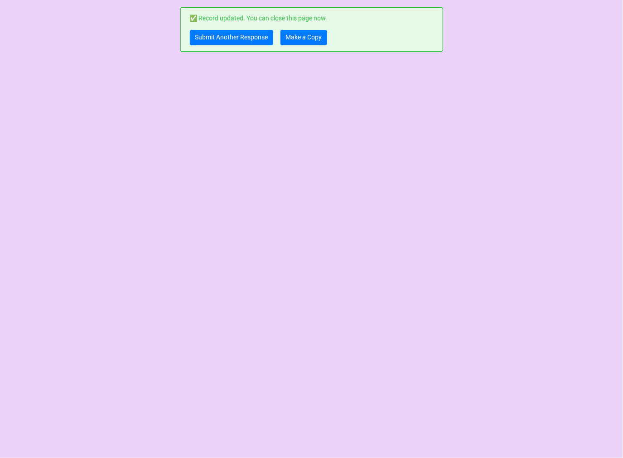
scroll to position [0, 0]
click at [305, 36] on link "Make a Copy" at bounding box center [304, 37] width 47 height 15
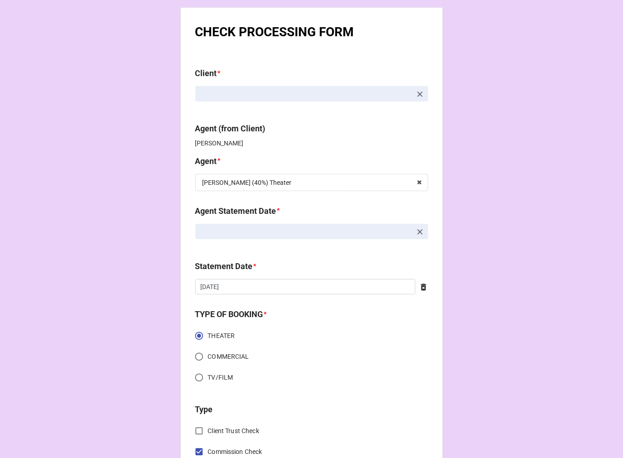
click at [416, 233] on icon at bounding box center [420, 232] width 9 height 9
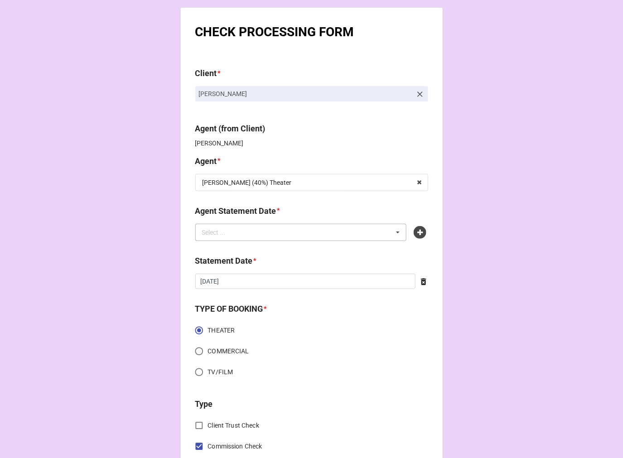
click at [373, 232] on div "Select ... No results found." at bounding box center [301, 232] width 212 height 17
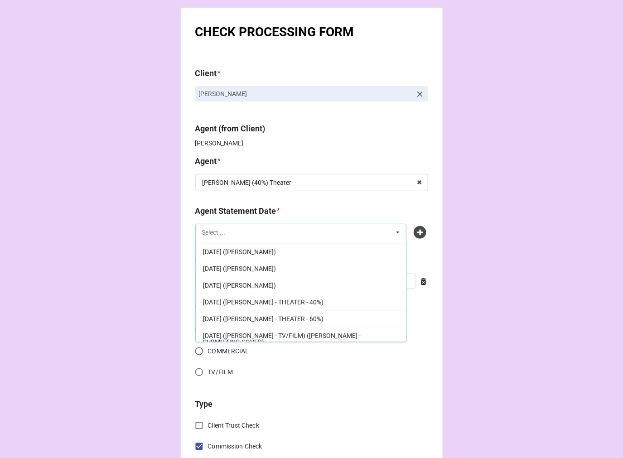
scroll to position [151, 0]
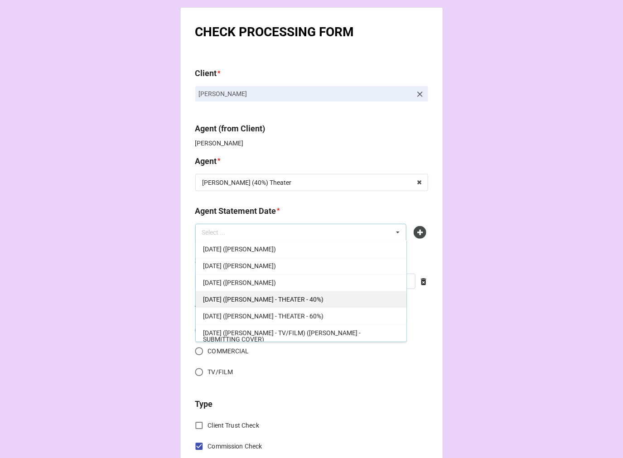
click at [340, 300] on div "[DATE] ([PERSON_NAME] - THEATER - 40%)" at bounding box center [301, 299] width 211 height 17
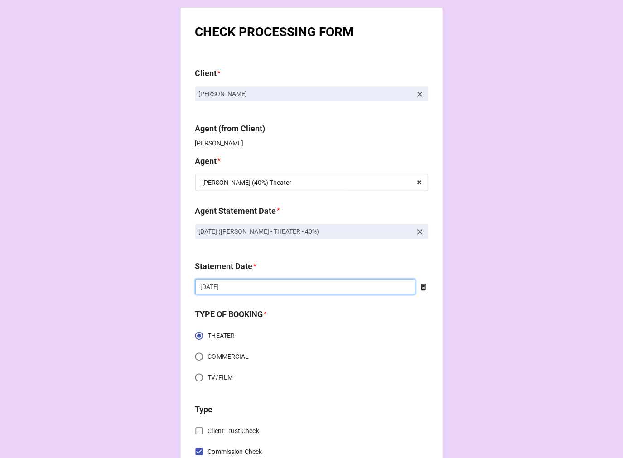
click at [275, 289] on input "[DATE]" at bounding box center [305, 286] width 220 height 15
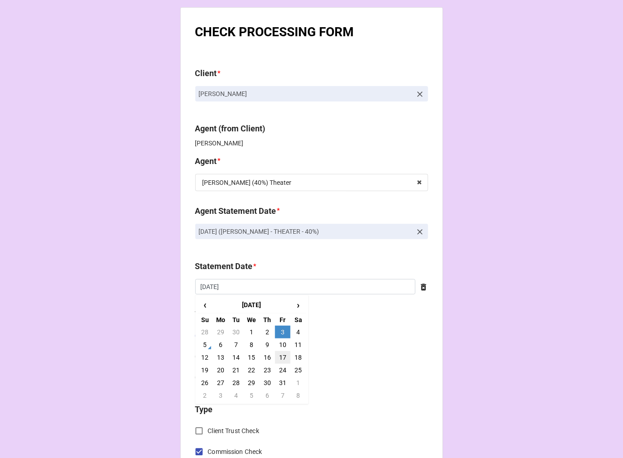
click at [283, 357] on td "17" at bounding box center [282, 357] width 15 height 13
type input "[DATE]"
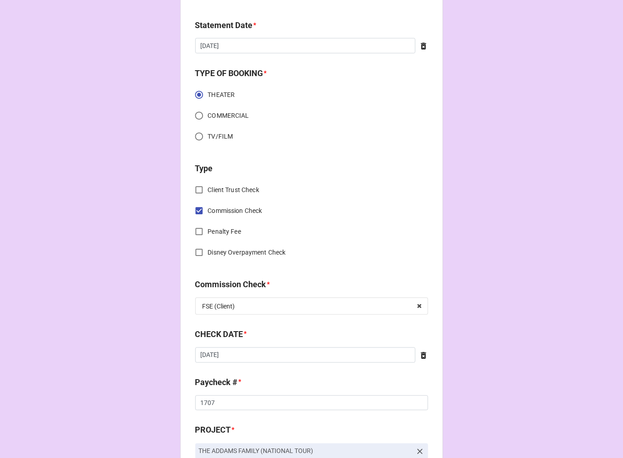
scroll to position [252, 0]
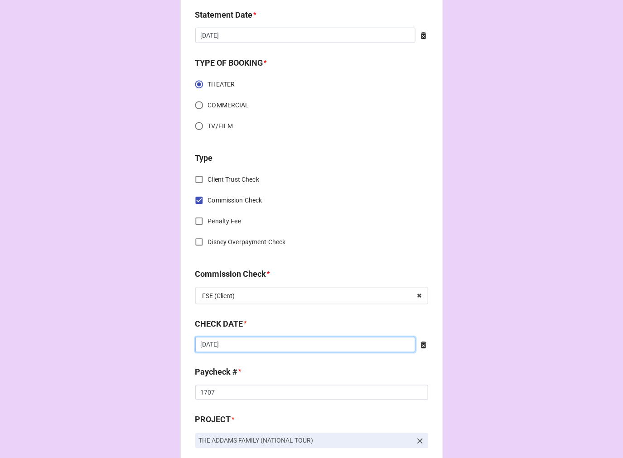
click at [245, 346] on input "[DATE]" at bounding box center [305, 344] width 220 height 15
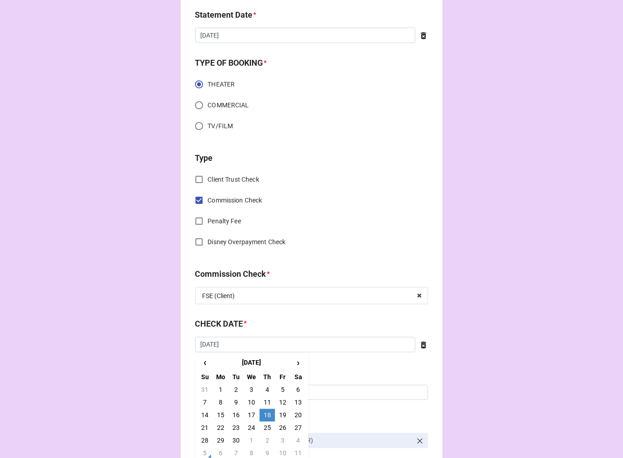
click at [268, 427] on td "25" at bounding box center [267, 428] width 15 height 13
type input "[DATE]"
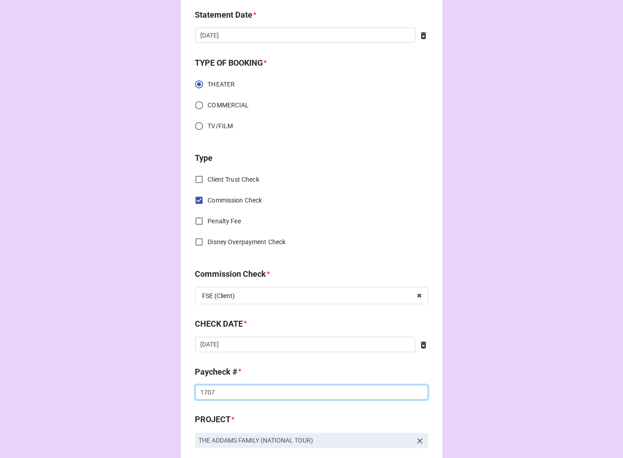
click at [204, 395] on input "1707" at bounding box center [311, 392] width 233 height 15
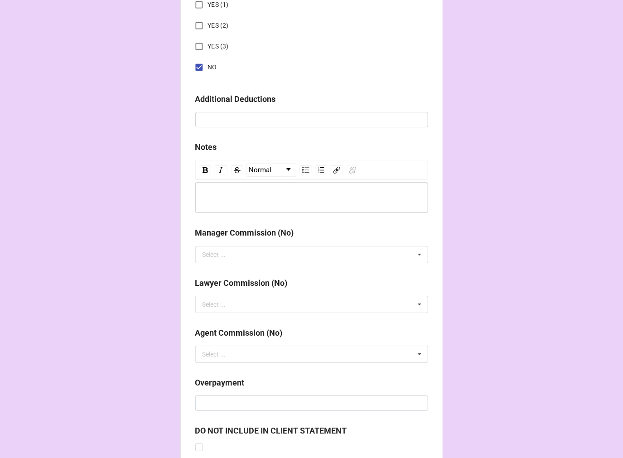
scroll to position [1049, 0]
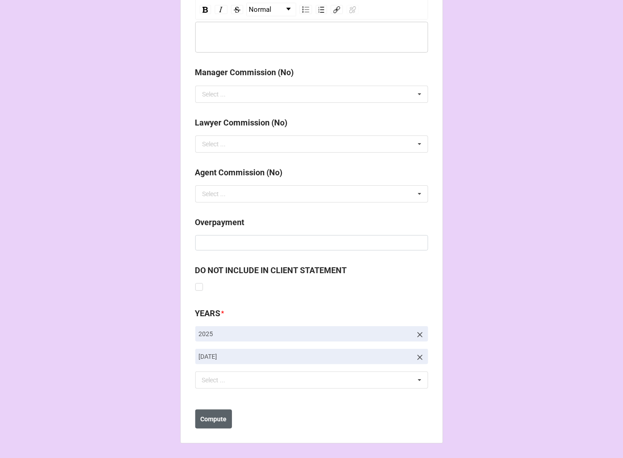
type input "1734"
click at [210, 424] on button "Compute" at bounding box center [213, 419] width 37 height 19
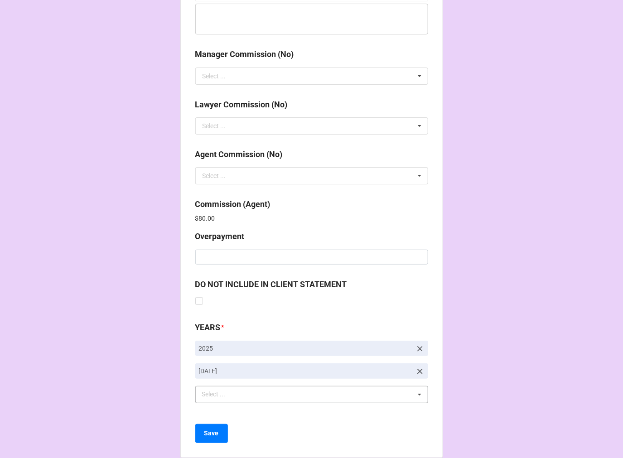
scroll to position [1081, 0]
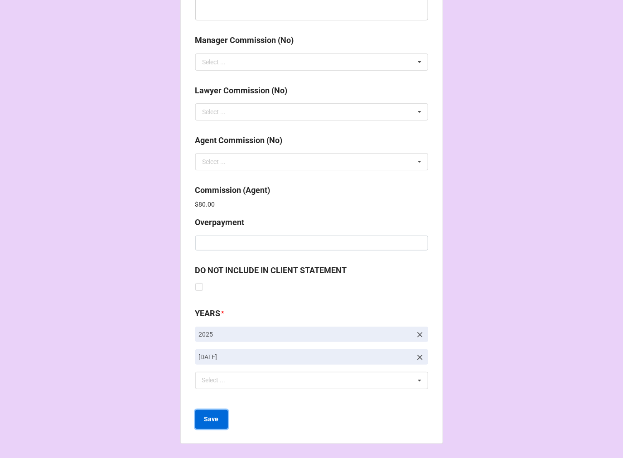
click at [204, 420] on b "Save" at bounding box center [211, 420] width 15 height 10
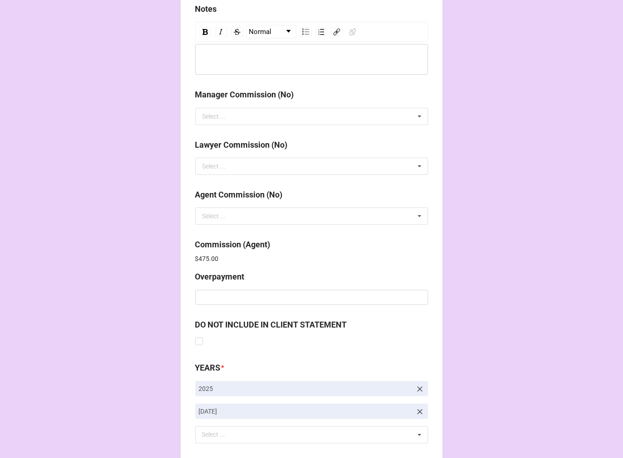
scroll to position [1081, 0]
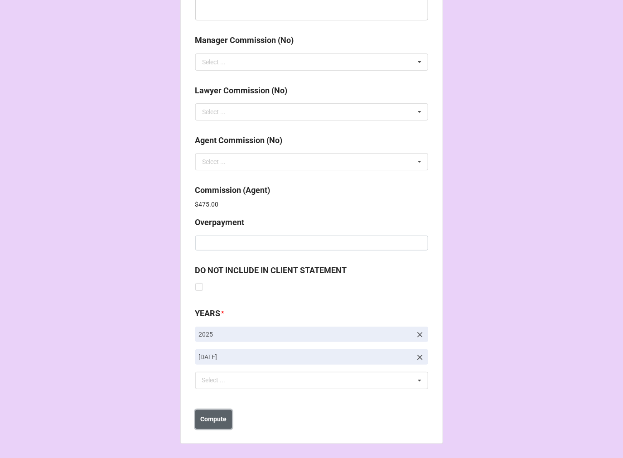
click at [220, 420] on b "Compute" at bounding box center [213, 420] width 26 height 10
click at [213, 424] on button "Save" at bounding box center [211, 419] width 33 height 19
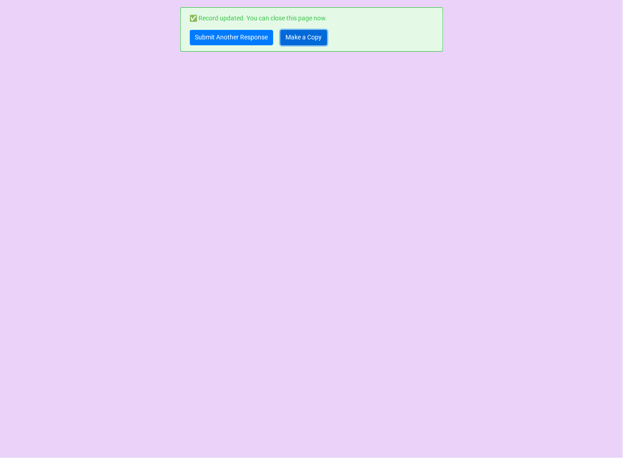
click at [303, 34] on link "Make a Copy" at bounding box center [304, 37] width 47 height 15
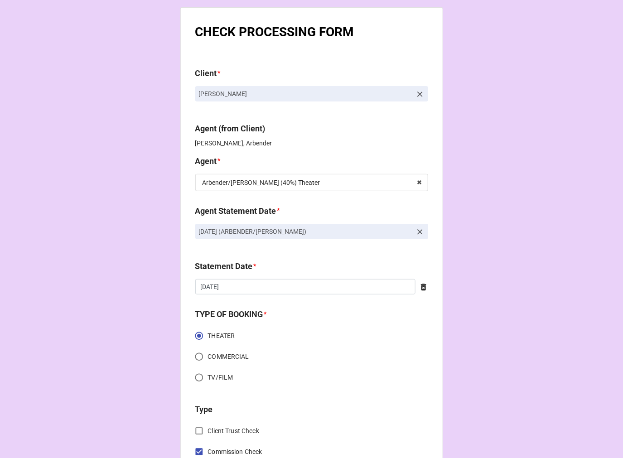
click at [417, 232] on icon at bounding box center [419, 231] width 5 height 5
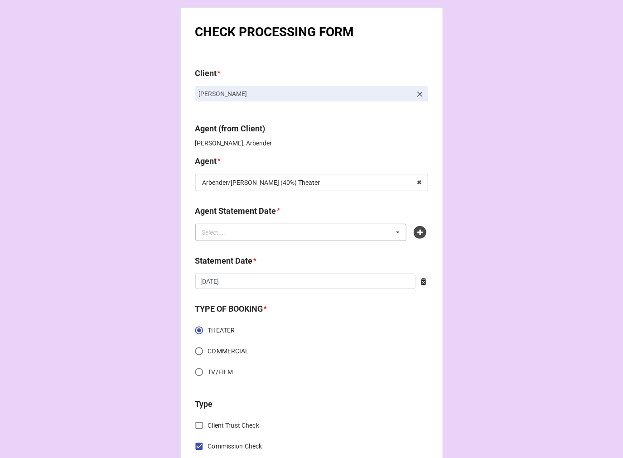
click at [317, 232] on div "Select ... No results found." at bounding box center [301, 232] width 212 height 17
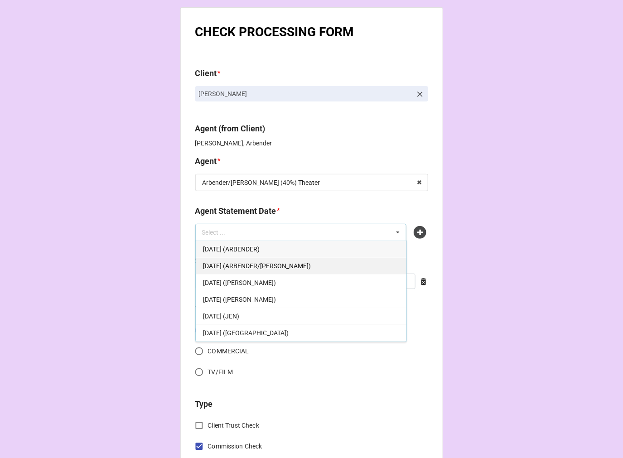
click at [273, 262] on span "[DATE] (ARBENDER/[PERSON_NAME])" at bounding box center [257, 265] width 108 height 7
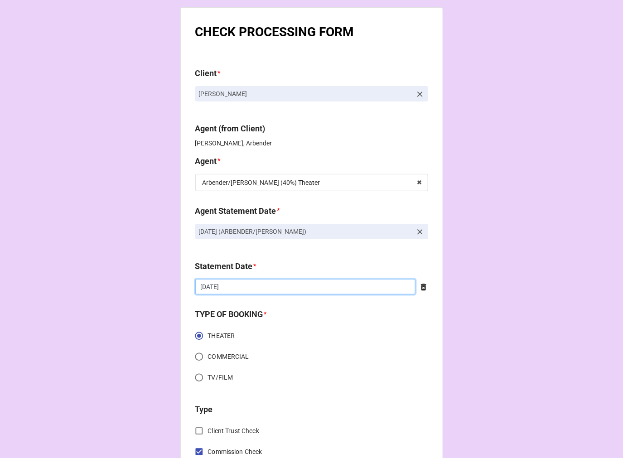
click at [240, 283] on input "[DATE]" at bounding box center [305, 286] width 220 height 15
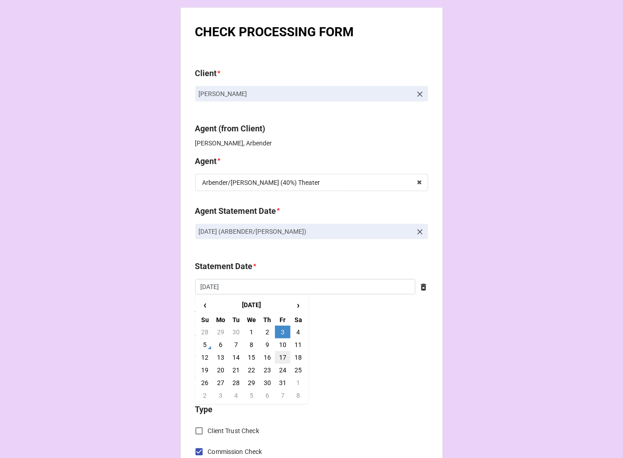
click at [275, 358] on td "17" at bounding box center [282, 357] width 15 height 13
type input "[DATE]"
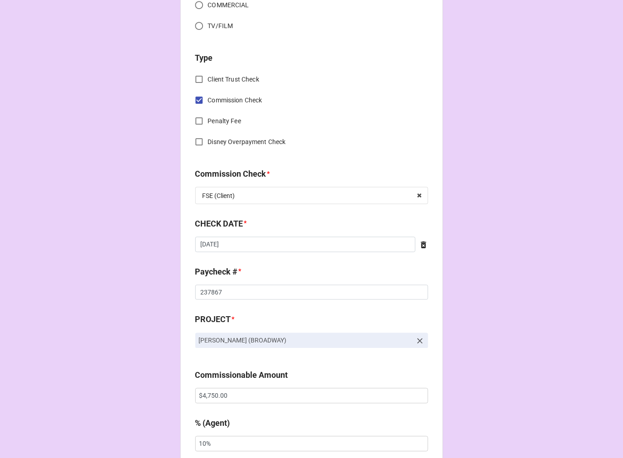
scroll to position [352, 0]
click at [234, 237] on input "[DATE]" at bounding box center [305, 244] width 220 height 15
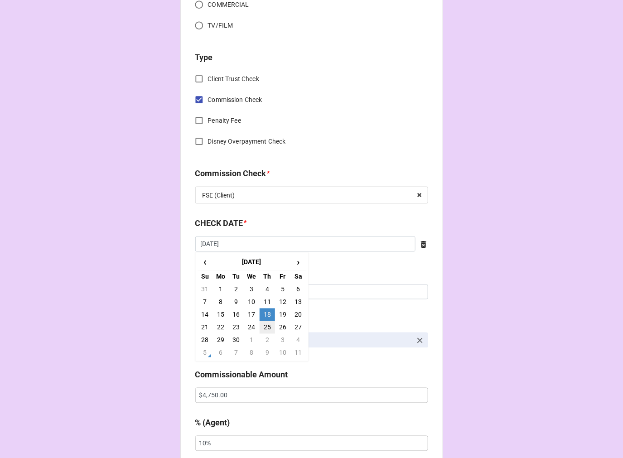
click at [263, 327] on td "25" at bounding box center [267, 327] width 15 height 13
type input "[DATE]"
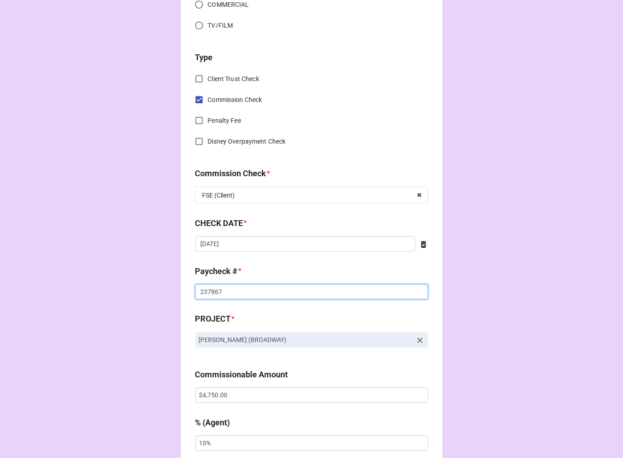
click at [209, 290] on input "237867" at bounding box center [311, 292] width 233 height 15
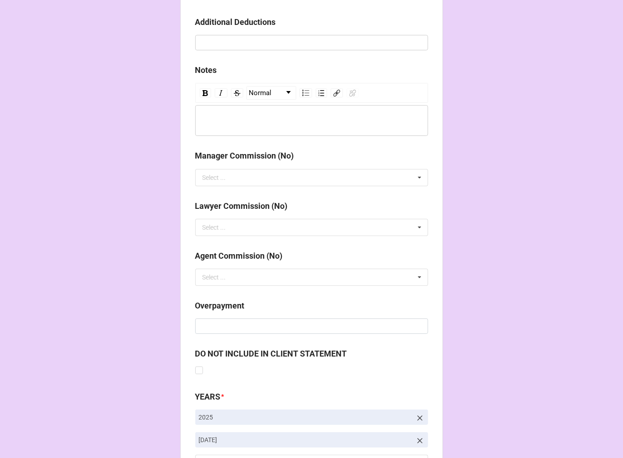
scroll to position [1049, 0]
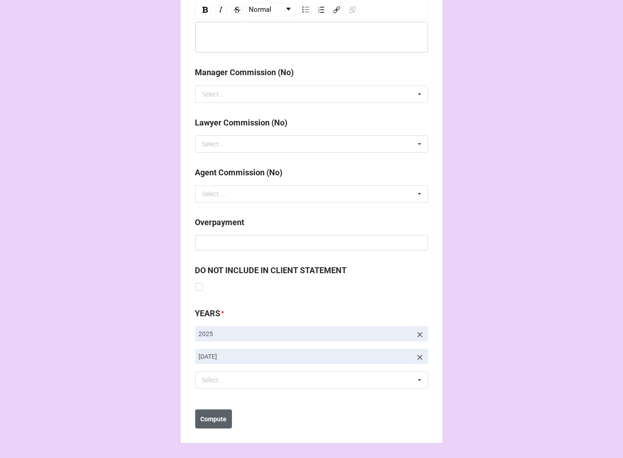
type input "237970"
click at [208, 422] on b "Compute" at bounding box center [213, 420] width 26 height 10
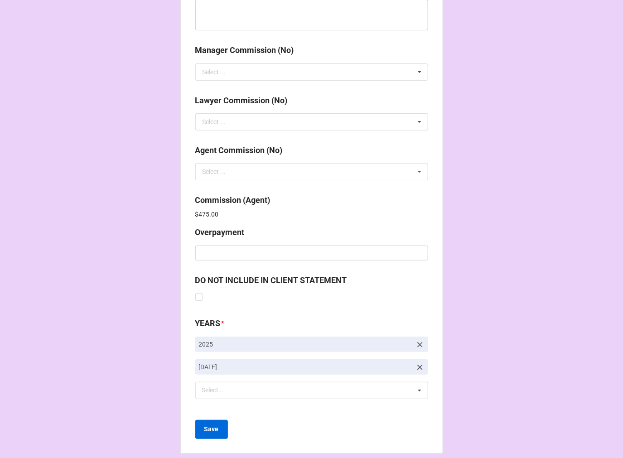
scroll to position [1081, 0]
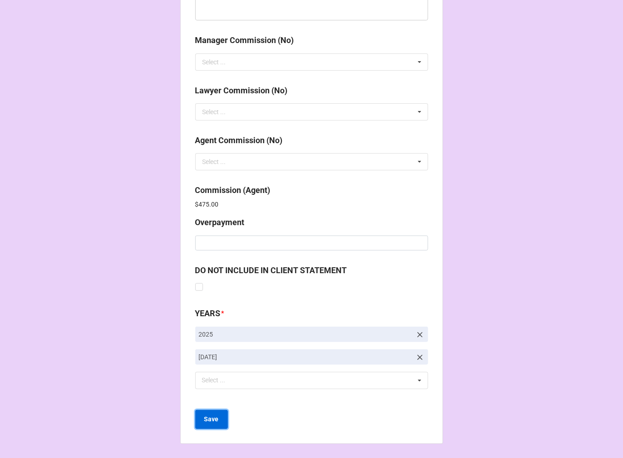
click at [215, 416] on b "Save" at bounding box center [211, 420] width 15 height 10
